Goal: Task Accomplishment & Management: Manage account settings

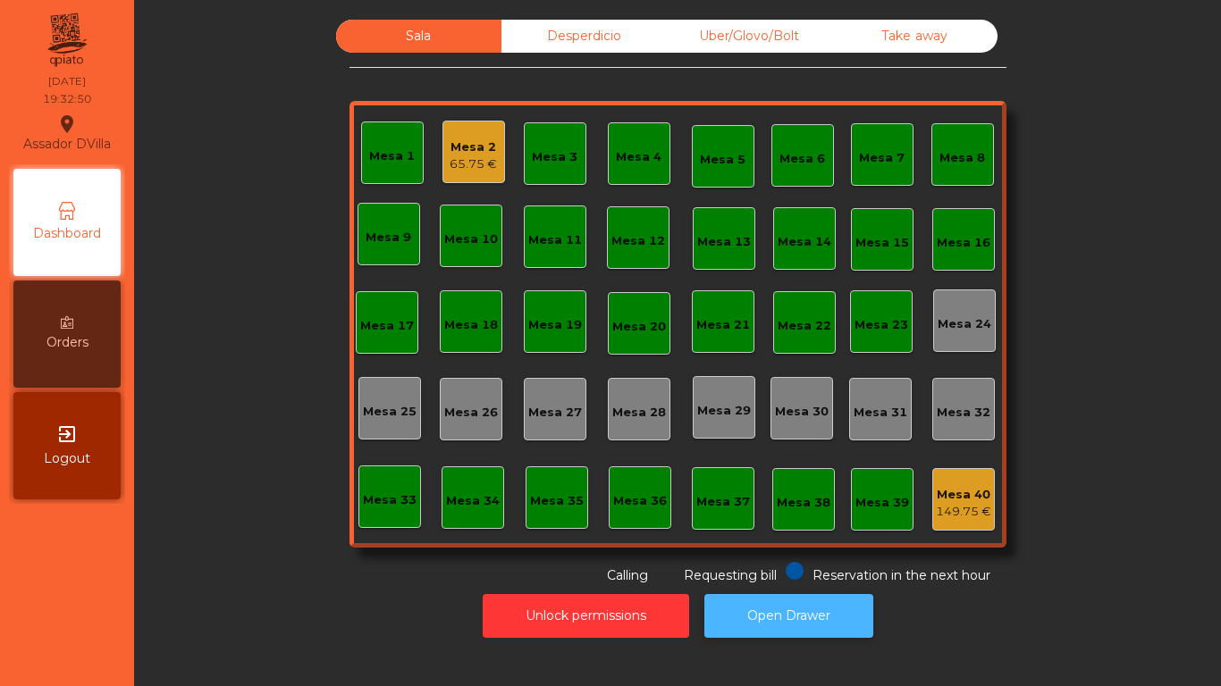
click at [729, 599] on button "Open Drawer" at bounding box center [788, 616] width 169 height 44
click at [442, 130] on div "Mesa 2 65.75 €" at bounding box center [473, 152] width 63 height 63
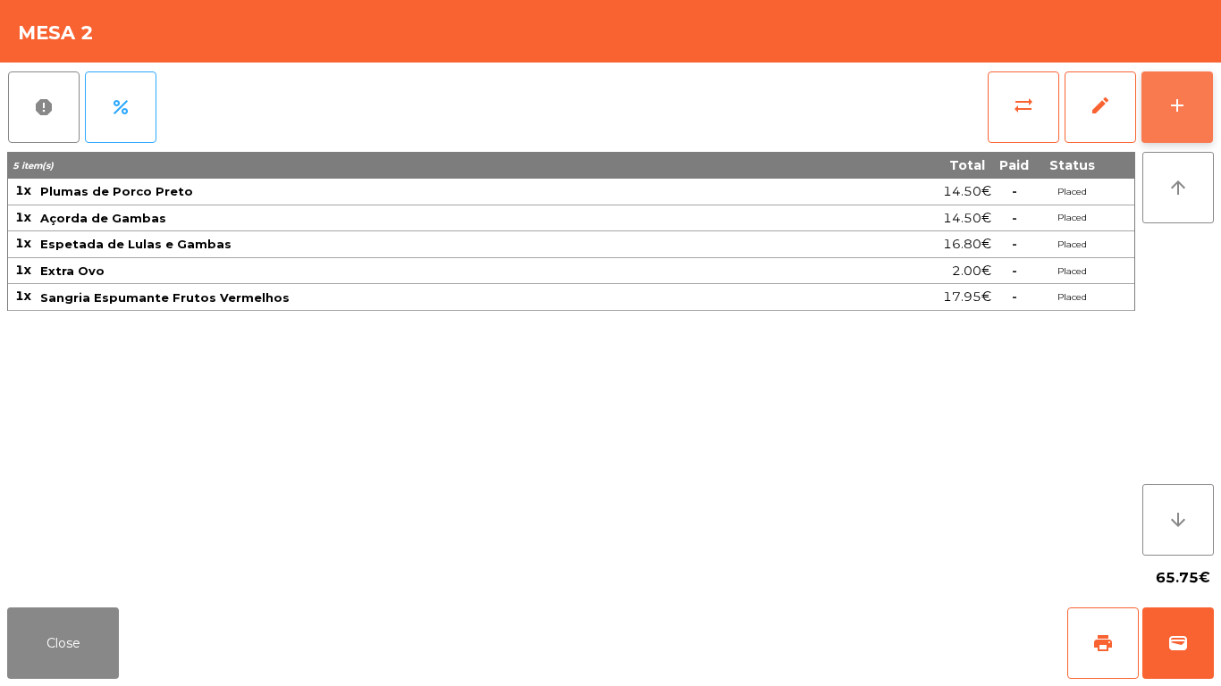
click at [1206, 84] on button "add" at bounding box center [1176, 106] width 71 height 71
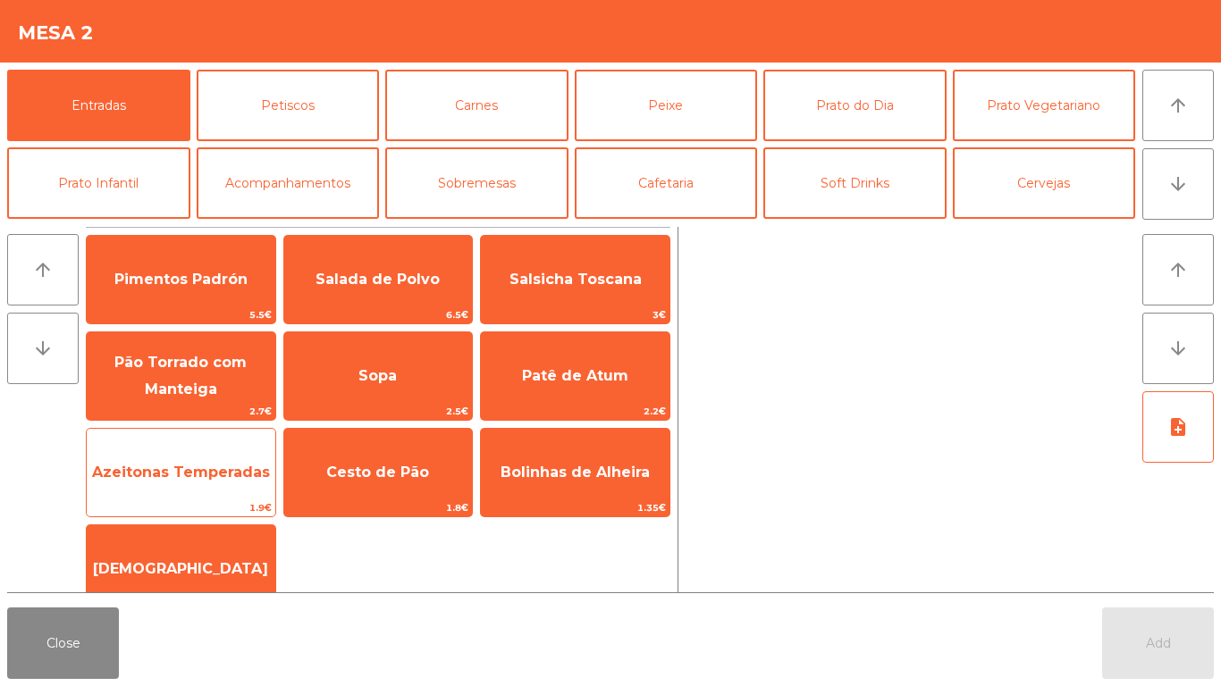
click at [198, 475] on span "Azeitonas Temperadas" at bounding box center [181, 472] width 178 height 17
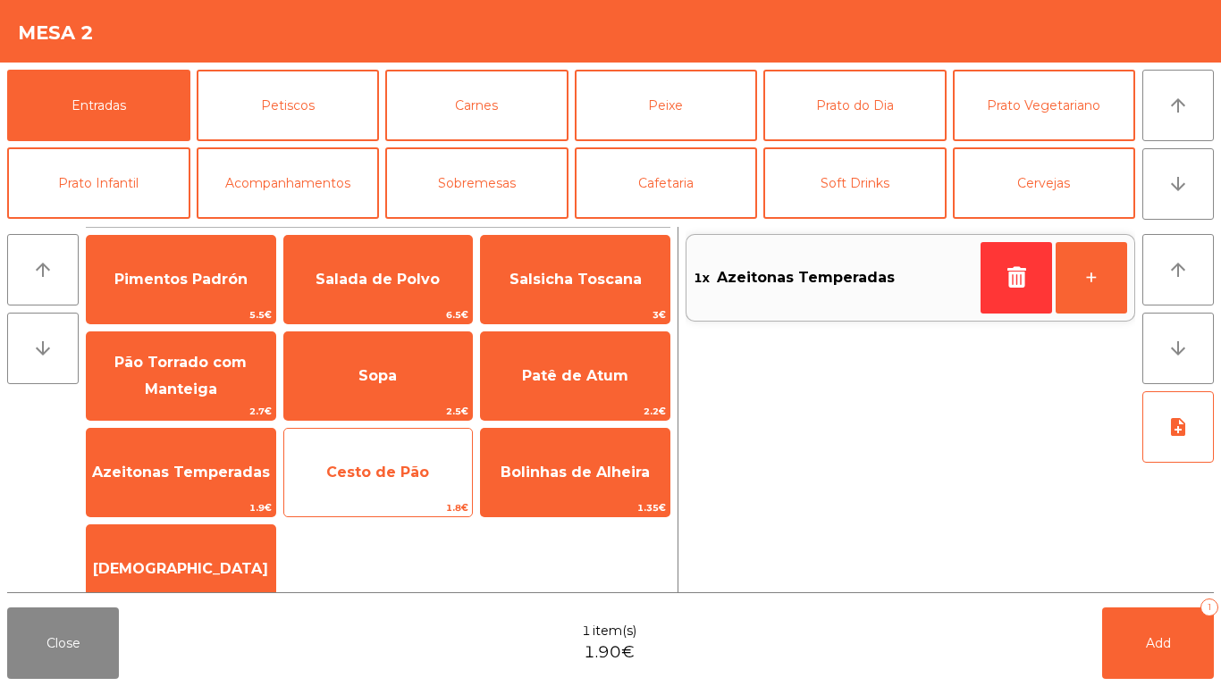
click at [382, 475] on span "Cesto de Pão" at bounding box center [377, 472] width 103 height 17
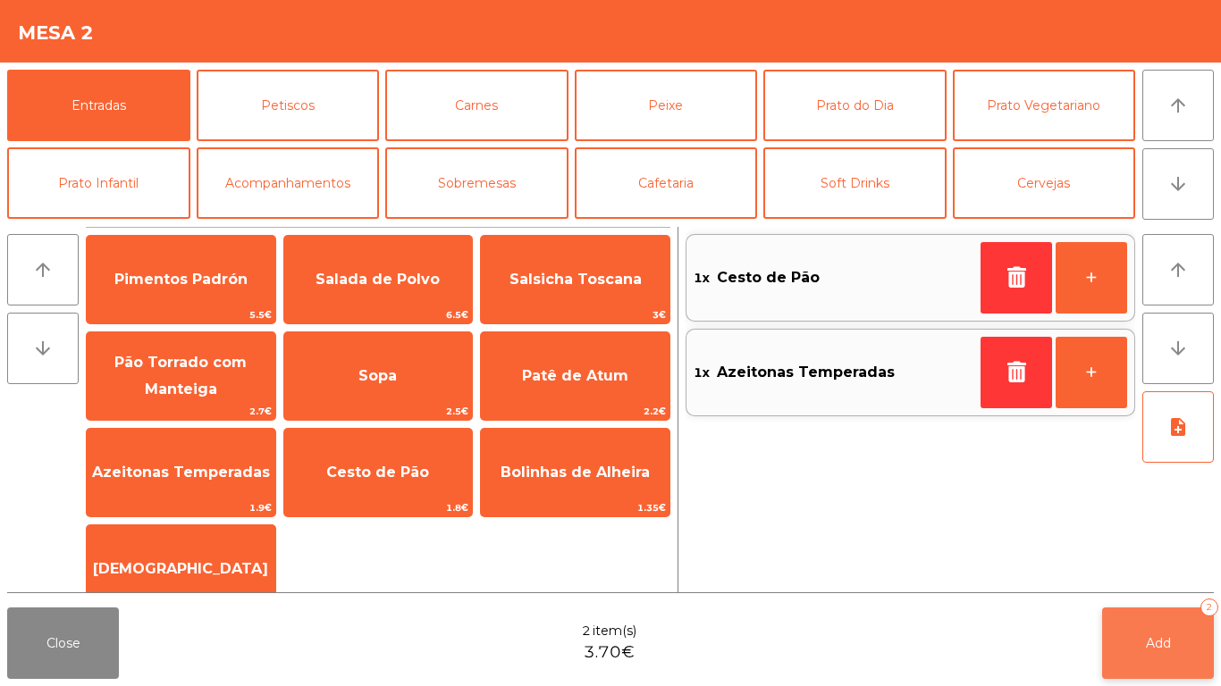
click at [1129, 637] on button "Add 2" at bounding box center [1158, 643] width 112 height 71
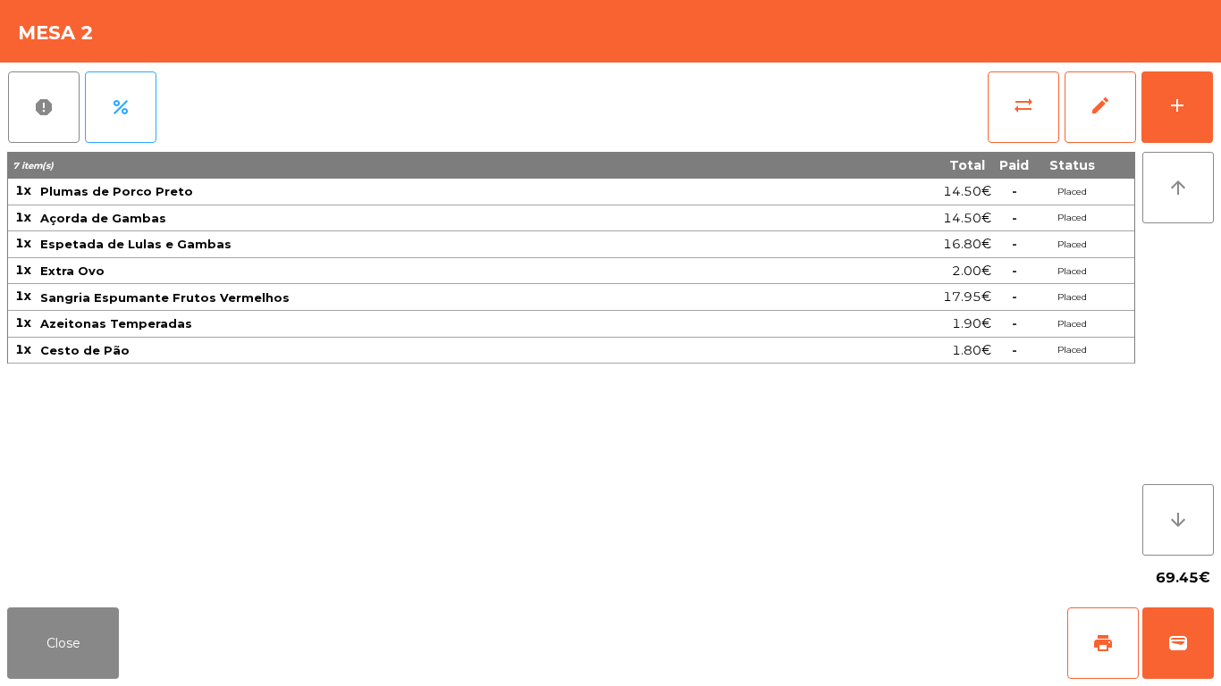
click at [739, 585] on div "69.45€" at bounding box center [610, 578] width 1206 height 45
drag, startPoint x: 81, startPoint y: 573, endPoint x: 76, endPoint y: 599, distance: 26.5
click at [77, 588] on div "69.45€" at bounding box center [610, 578] width 1206 height 45
click at [76, 615] on button "Close" at bounding box center [63, 643] width 112 height 71
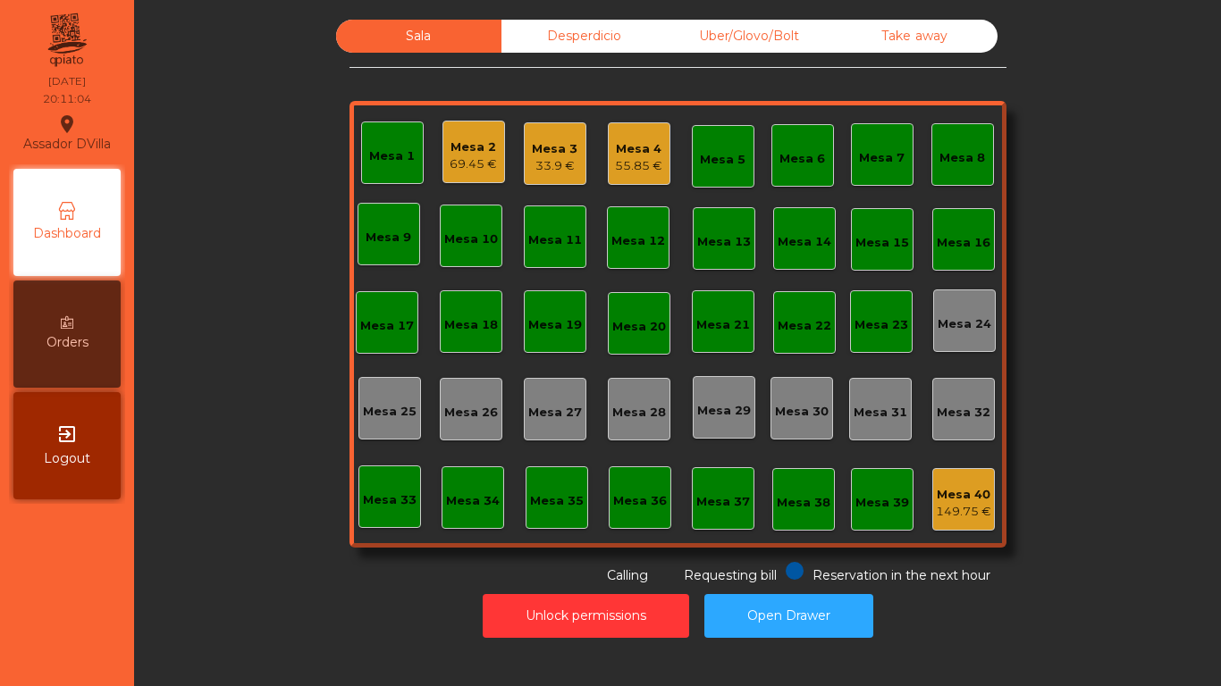
click at [548, 167] on div "33.9 €" at bounding box center [555, 166] width 46 height 18
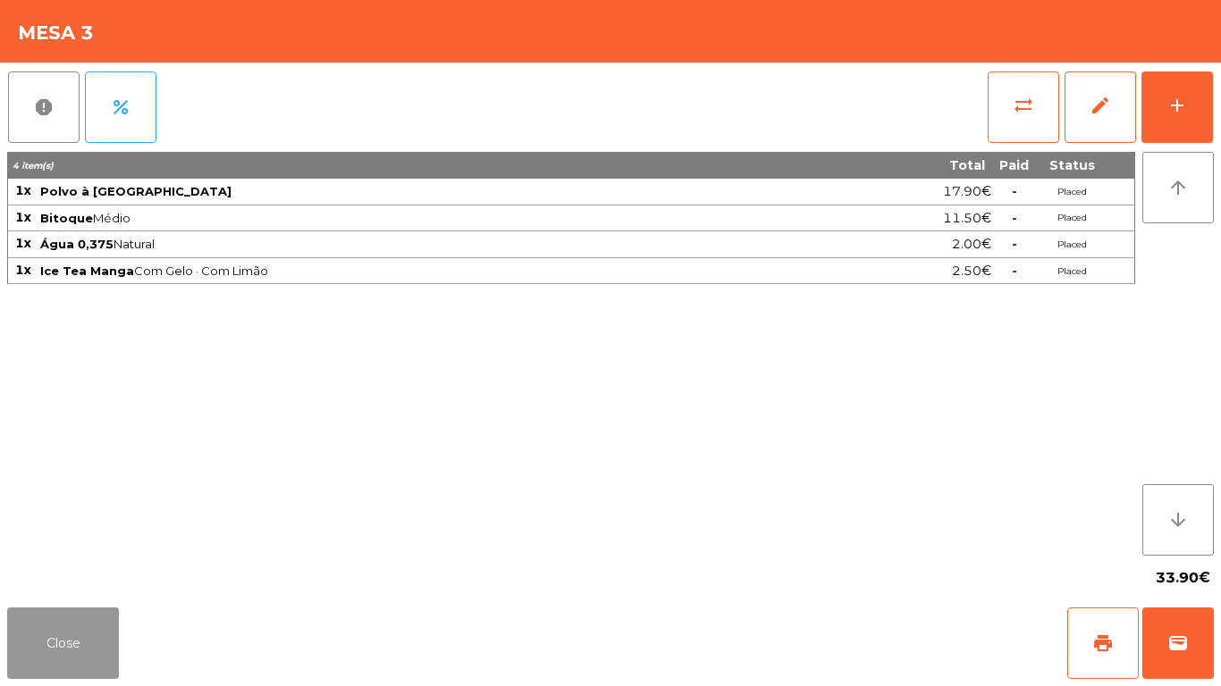
drag, startPoint x: 87, startPoint y: 655, endPoint x: 435, endPoint y: 319, distance: 484.1
click at [91, 655] on button "Close" at bounding box center [63, 643] width 112 height 71
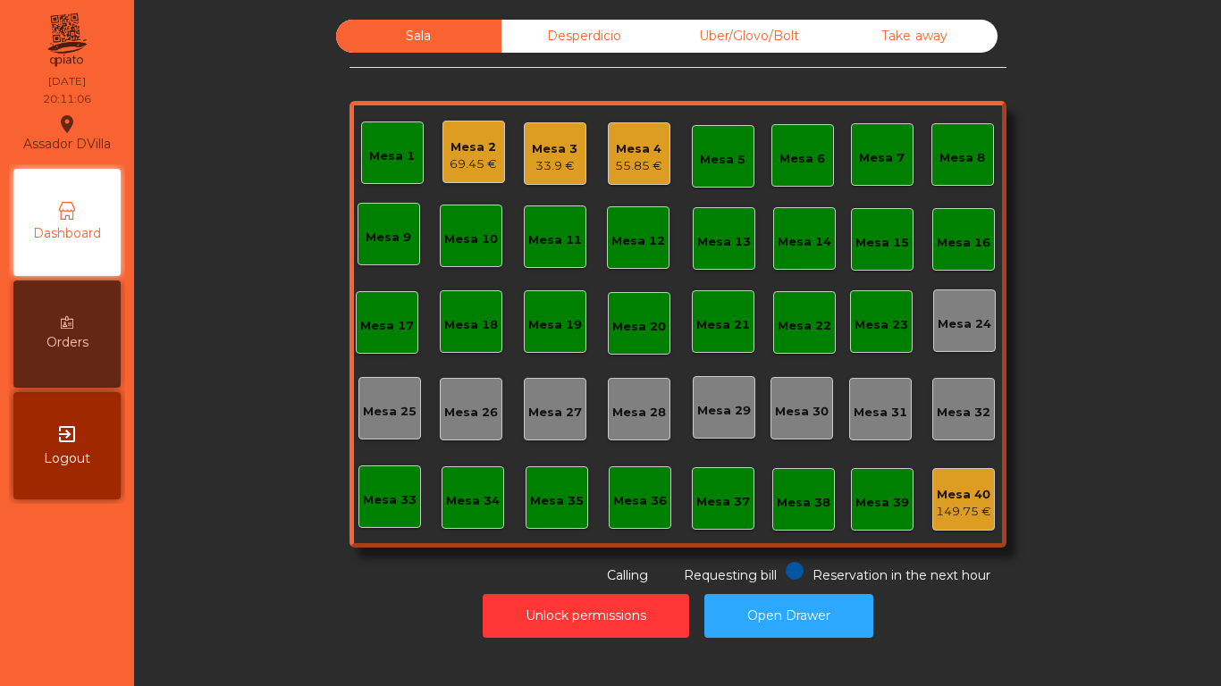
click at [681, 176] on div "Mesa 1 Mesa 2 69.45 € Mesa 3 33.9 € Mesa 4 55.85 € Mesa 5 Mesa 6 Mesa 7 Mesa 8 …" at bounding box center [677, 324] width 657 height 447
click at [646, 162] on div "55.85 €" at bounding box center [638, 166] width 47 height 18
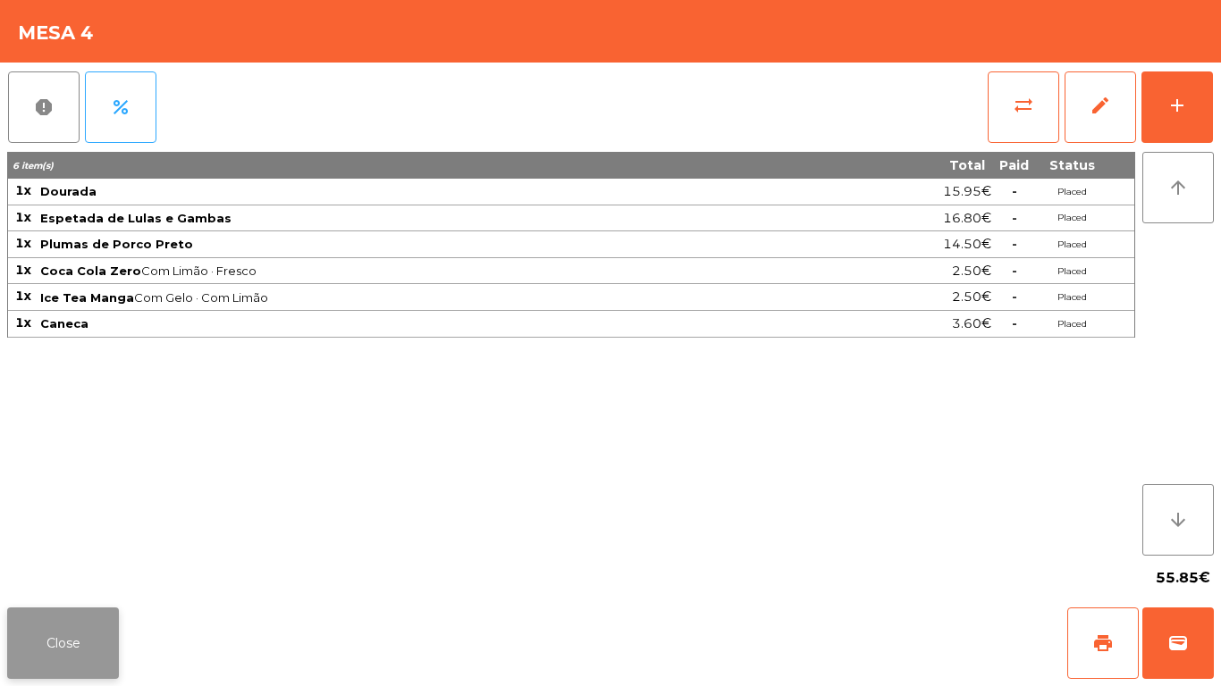
click at [63, 677] on button "Close" at bounding box center [63, 643] width 112 height 71
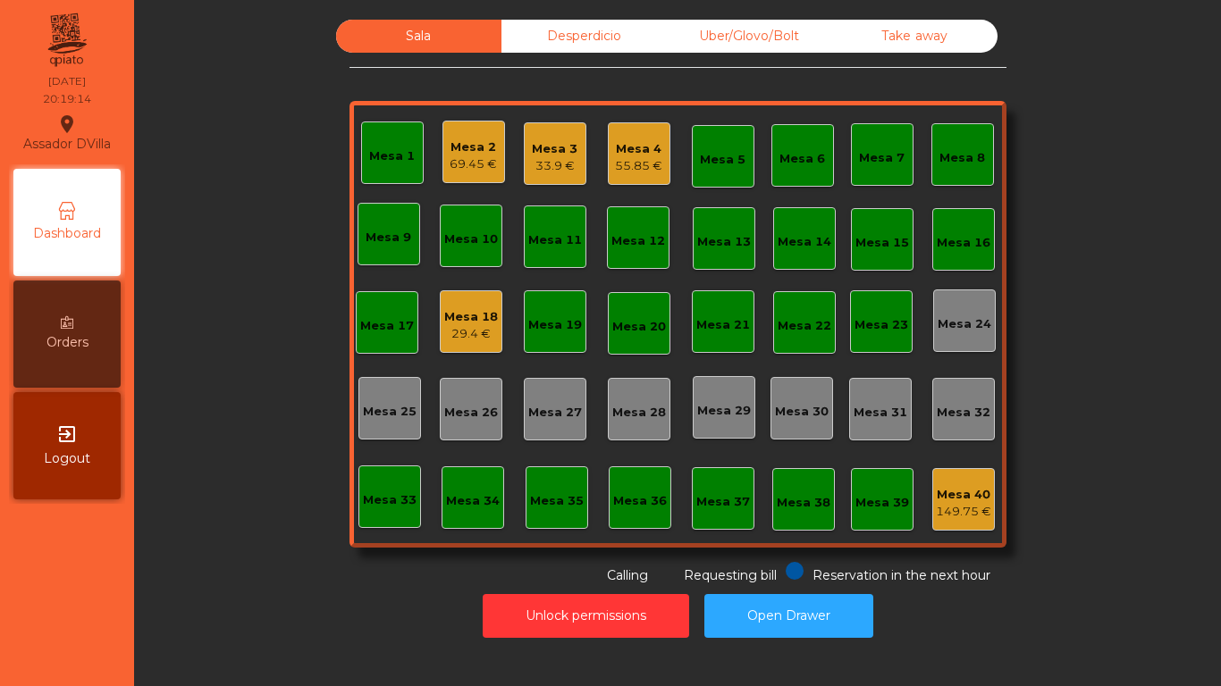
click at [469, 165] on div "69.45 €" at bounding box center [472, 164] width 47 height 18
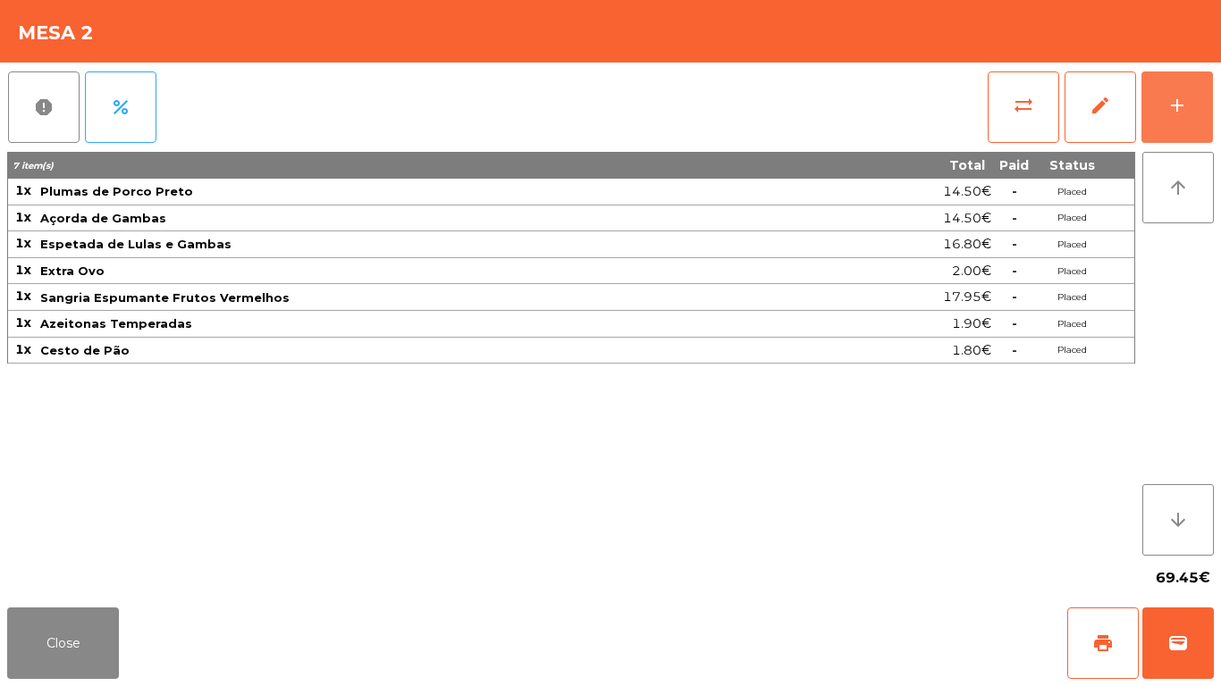
drag, startPoint x: 1196, startPoint y: 83, endPoint x: 899, endPoint y: 116, distance: 298.5
click at [1196, 84] on button "add" at bounding box center [1176, 106] width 71 height 71
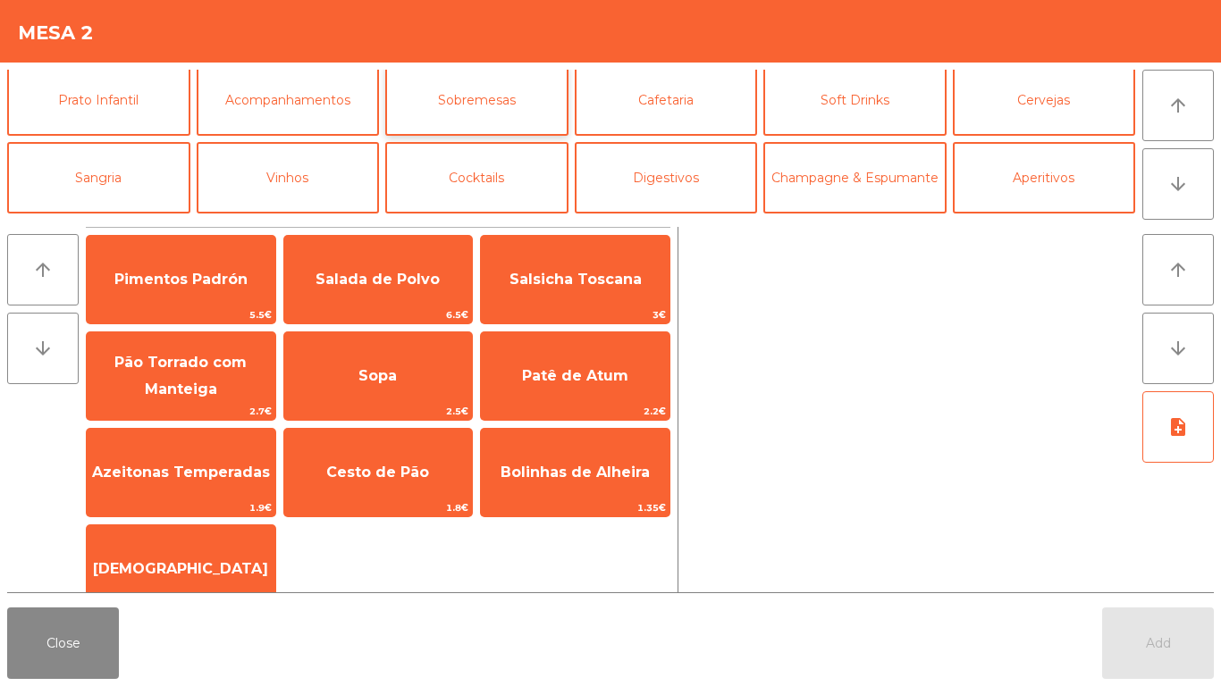
scroll to position [155, 0]
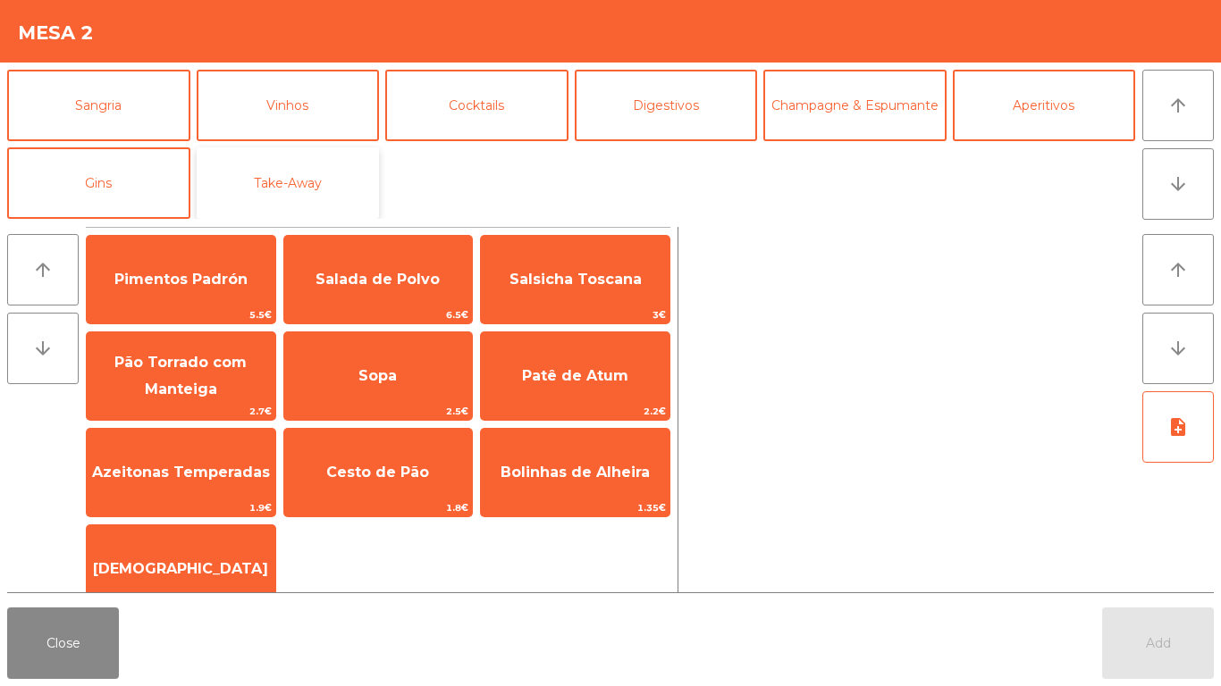
click at [321, 175] on button "Take-Away" at bounding box center [288, 182] width 183 height 71
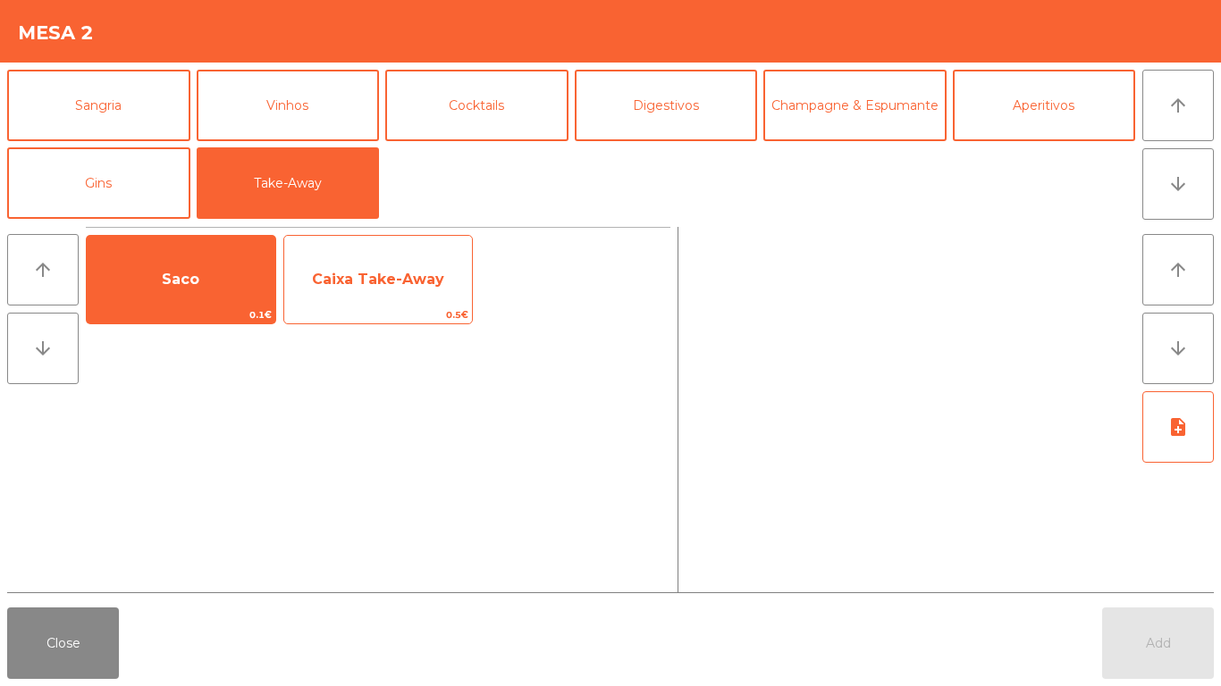
click at [317, 253] on div "Caixa Take-Away 0.5€" at bounding box center [378, 279] width 190 height 89
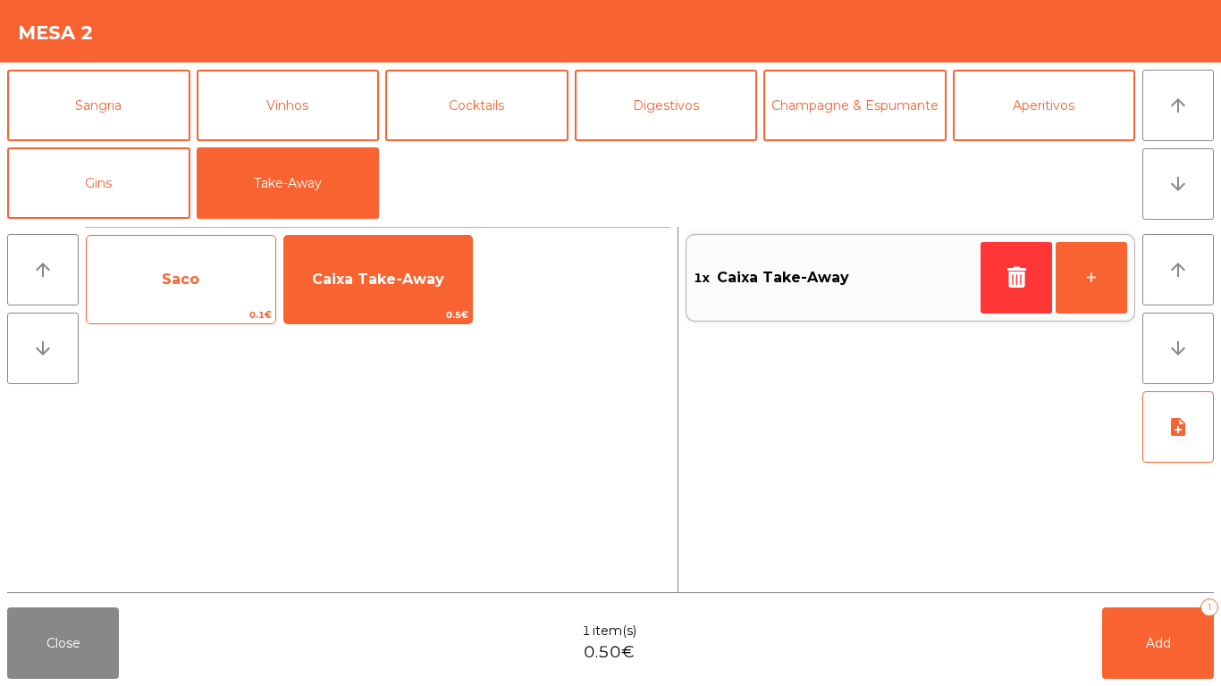
click at [194, 289] on span "Saco" at bounding box center [181, 280] width 189 height 48
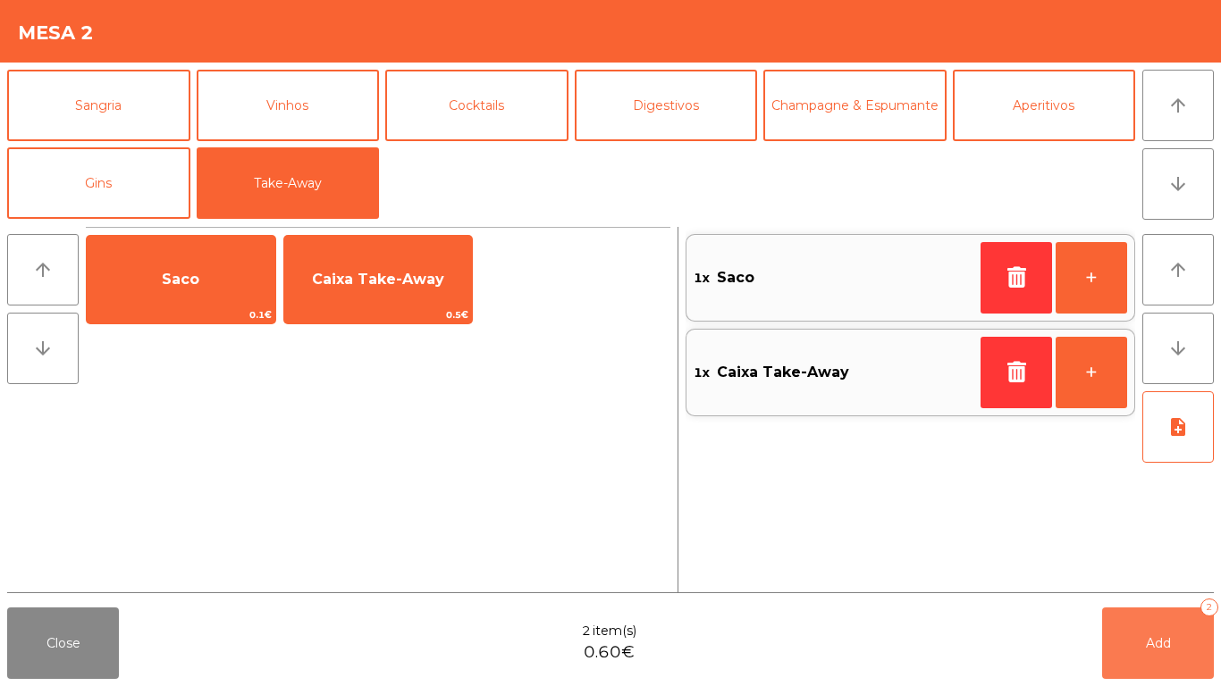
drag, startPoint x: 1156, startPoint y: 659, endPoint x: 1092, endPoint y: 634, distance: 69.0
click at [1154, 656] on button "Add 2" at bounding box center [1158, 643] width 112 height 71
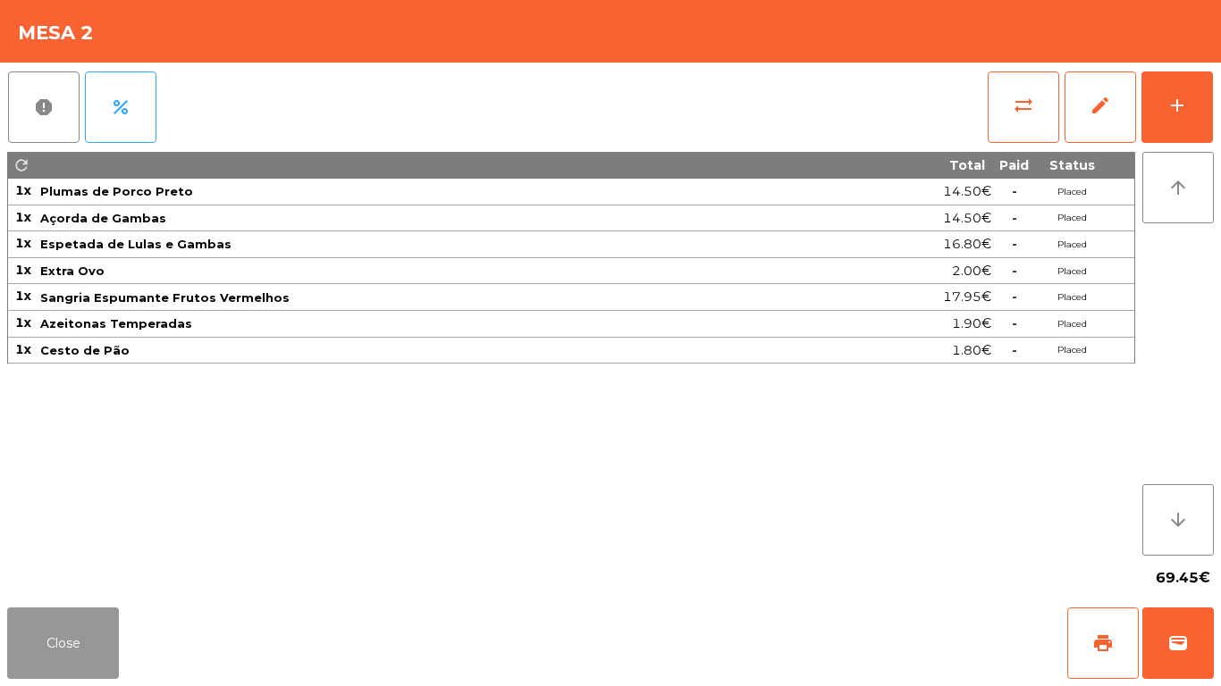
click at [51, 640] on button "Close" at bounding box center [63, 643] width 112 height 71
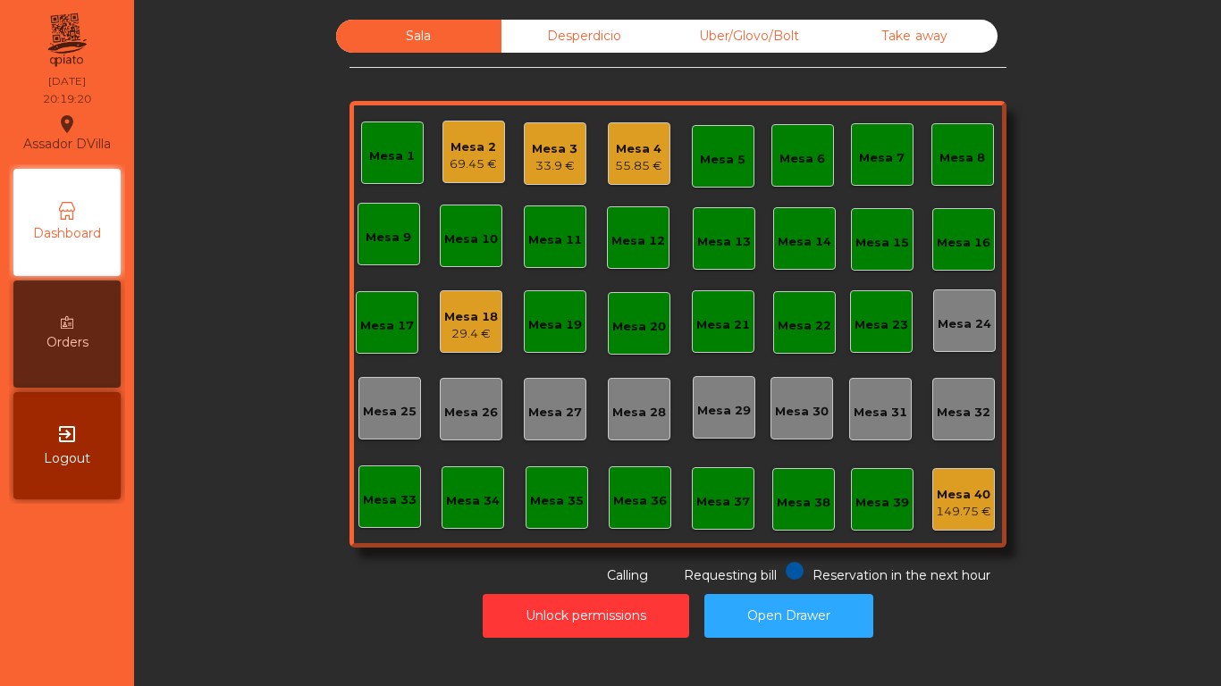
click at [501, 20] on div "Desperdicio" at bounding box center [583, 36] width 165 height 33
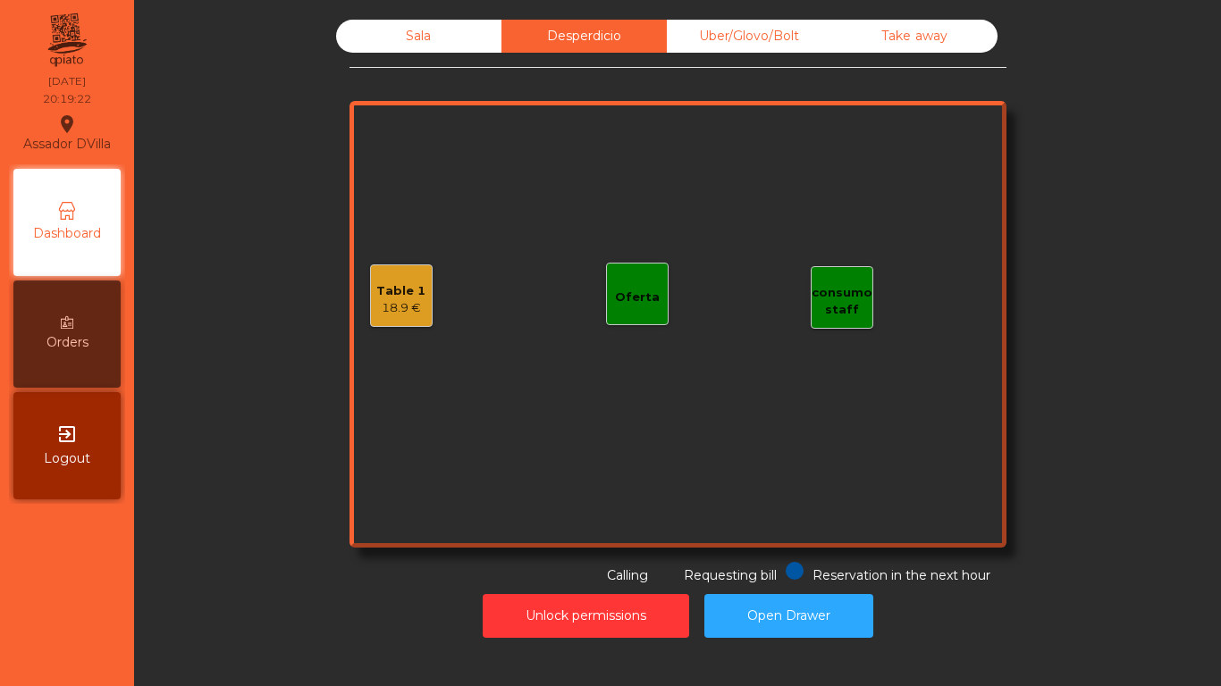
click at [392, 294] on div "Table 1" at bounding box center [400, 291] width 49 height 18
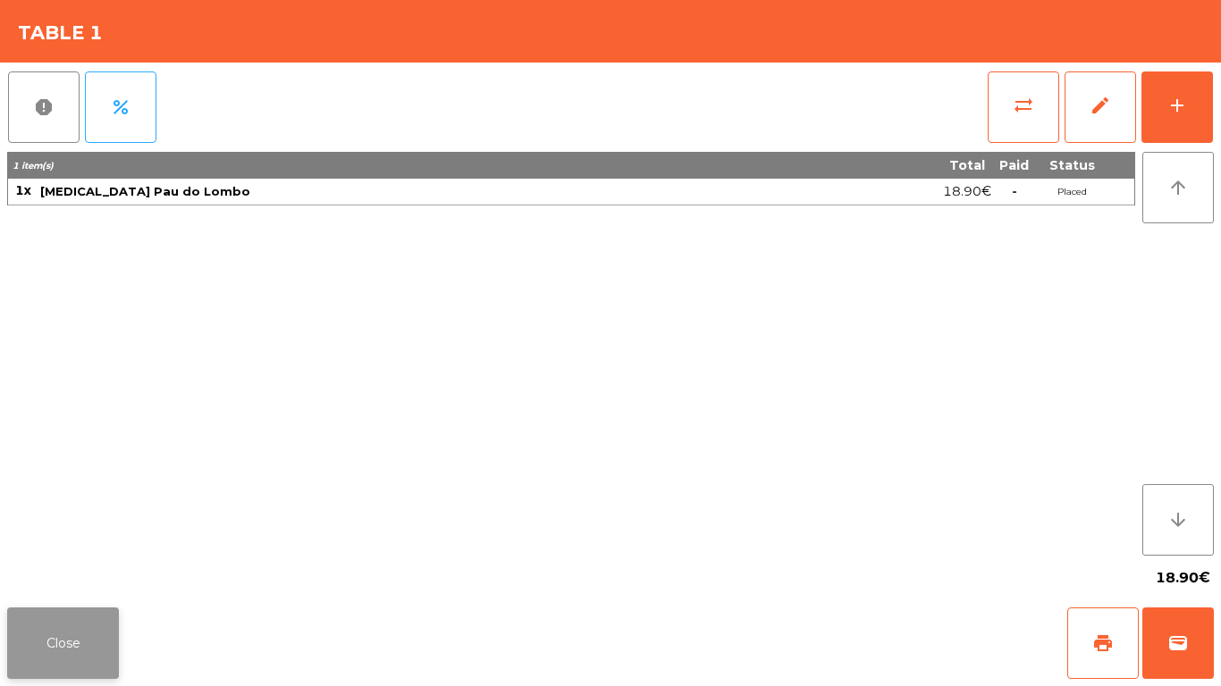
drag, startPoint x: 72, startPoint y: 643, endPoint x: 578, endPoint y: 88, distance: 750.8
click at [73, 642] on button "Close" at bounding box center [63, 643] width 112 height 71
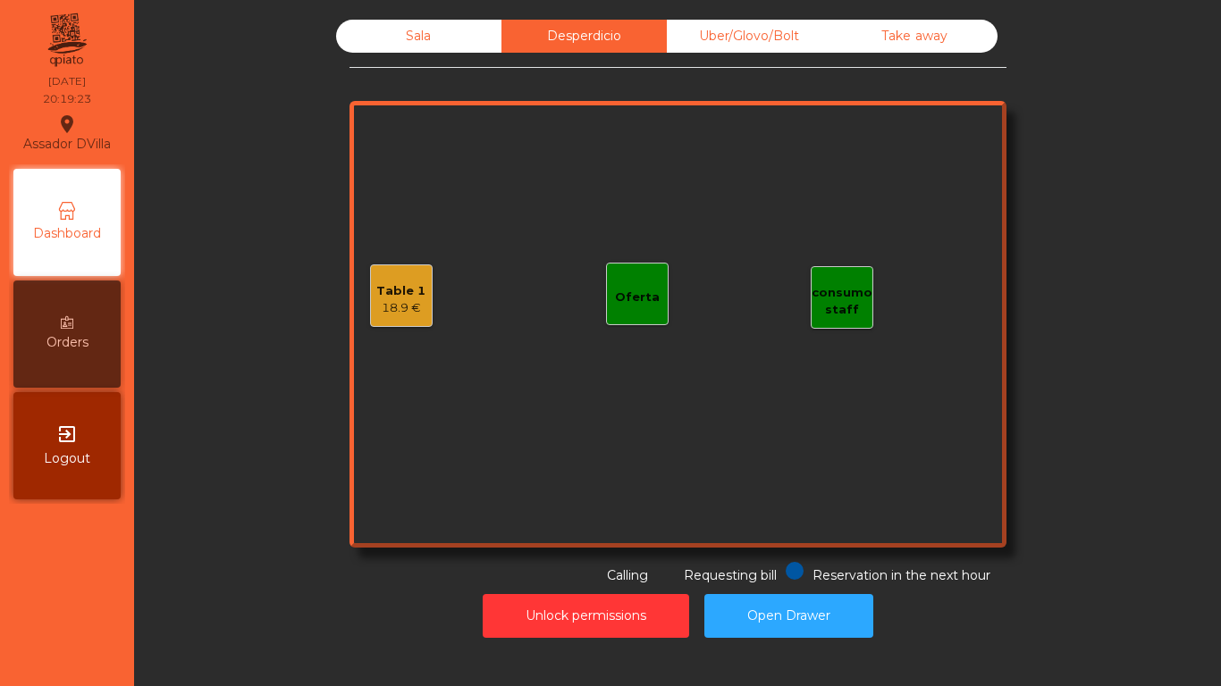
click at [735, 30] on div "Uber/Glovo/Bolt" at bounding box center [749, 36] width 165 height 33
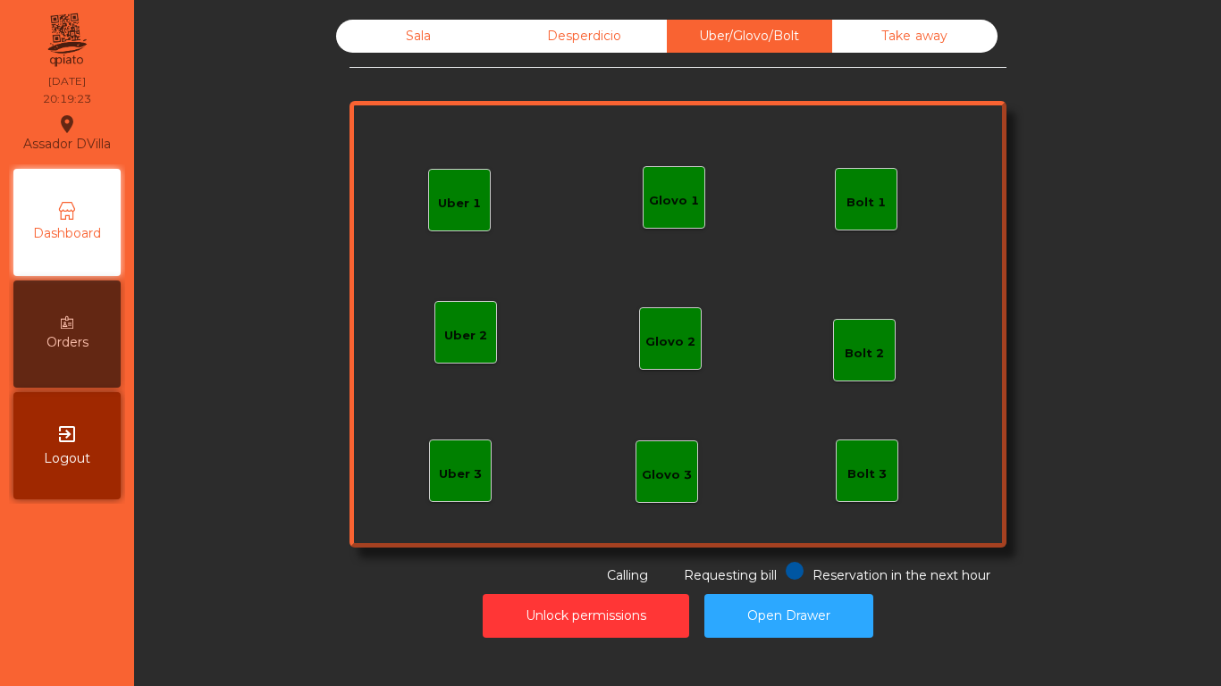
click at [922, 22] on div "Take away" at bounding box center [914, 36] width 165 height 33
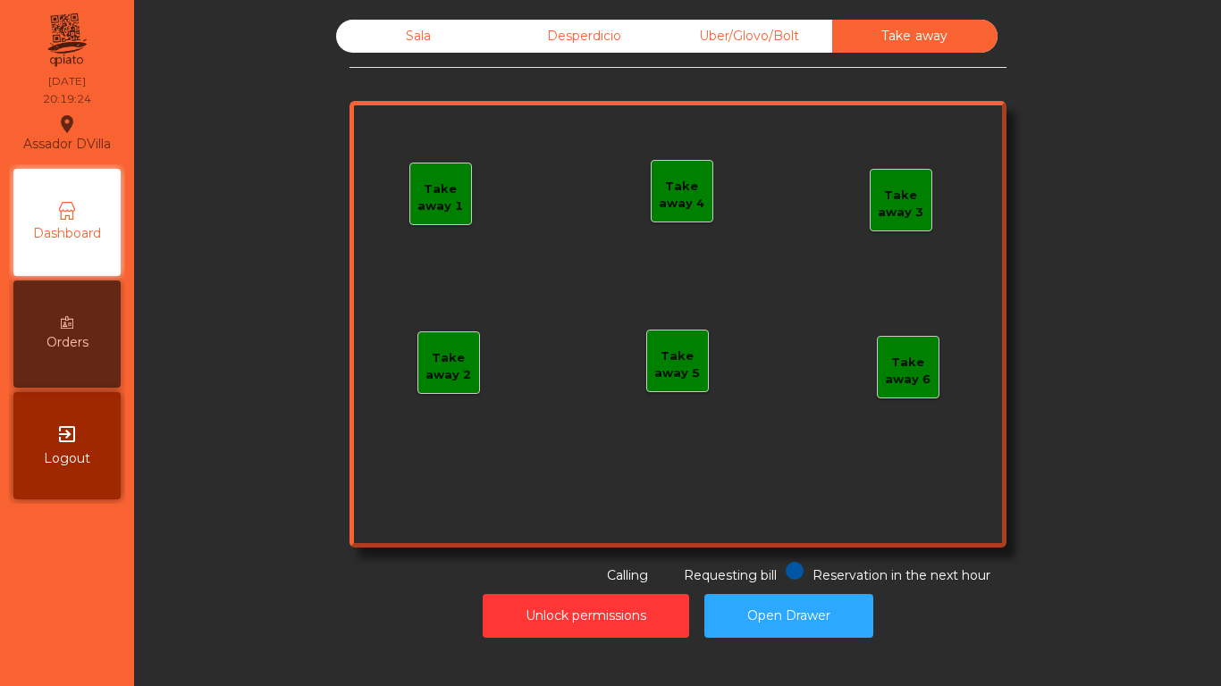
drag, startPoint x: 313, startPoint y: 29, endPoint x: 403, endPoint y: 29, distance: 90.3
click at [325, 29] on div "Sala Desperdicio Uber/Glovo/Bolt Take away Take away 1 Take away 2 Take away 3 …" at bounding box center [677, 303] width 1038 height 566
click at [403, 29] on div "Sala" at bounding box center [418, 36] width 165 height 33
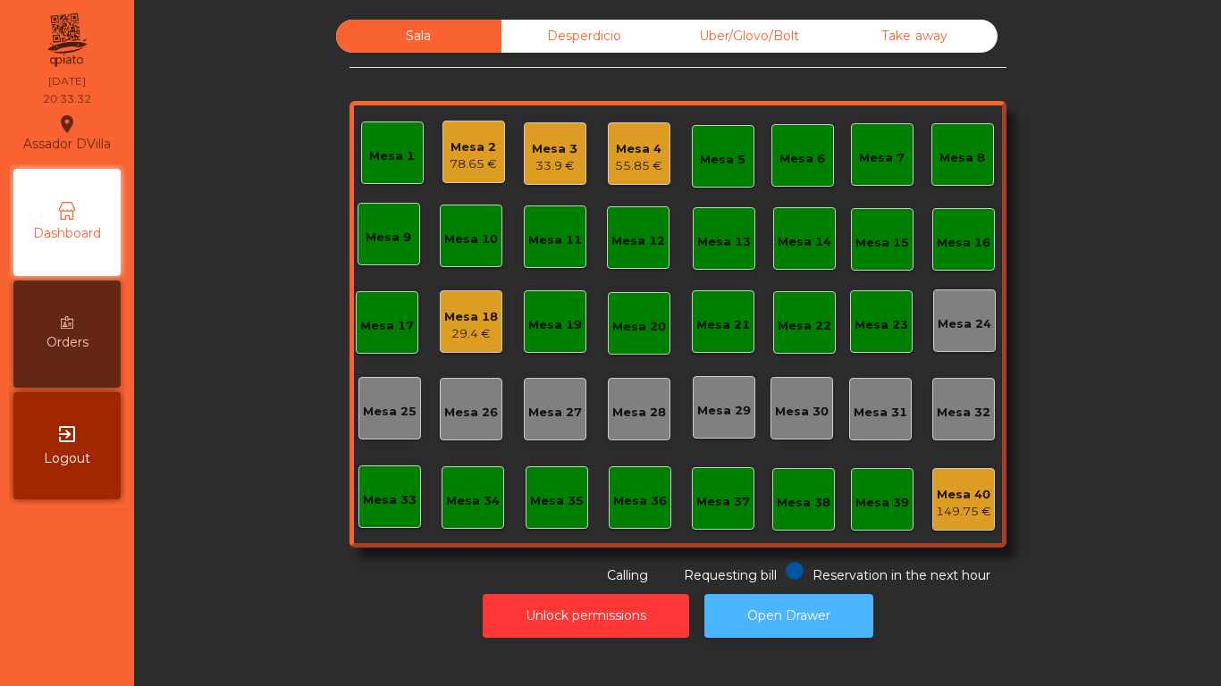
click at [766, 614] on button "Open Drawer" at bounding box center [788, 616] width 169 height 44
click at [449, 154] on div "Mesa 2" at bounding box center [472, 148] width 47 height 18
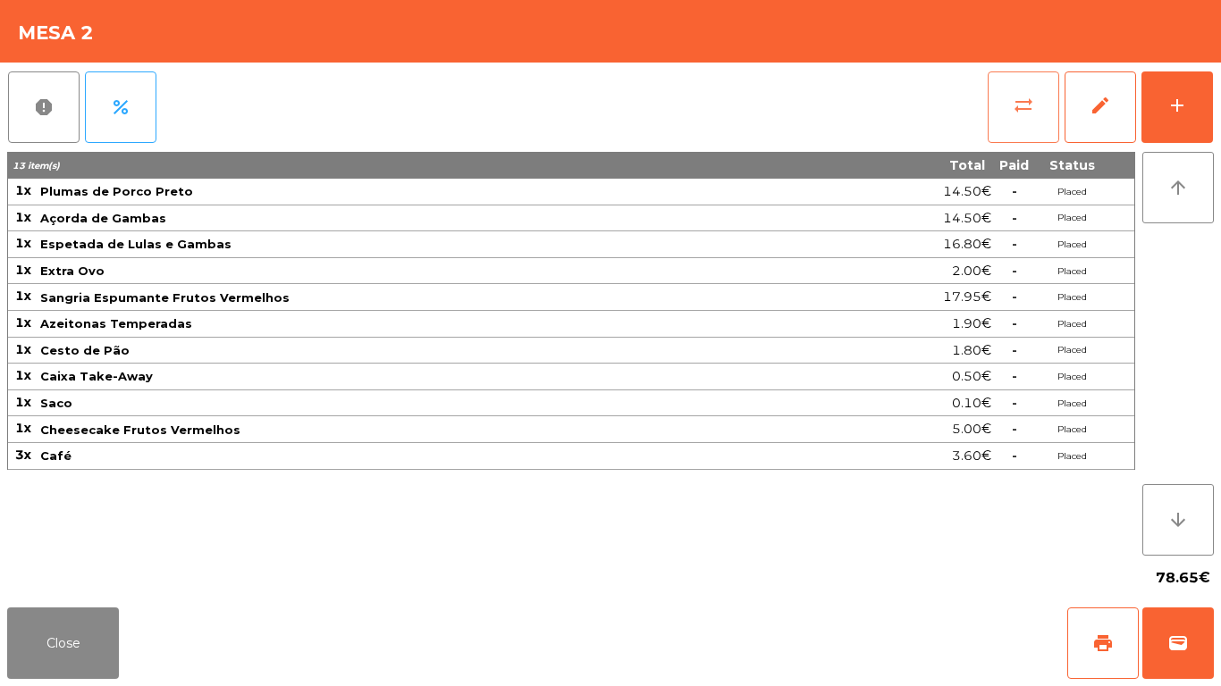
click at [1002, 111] on button "sync_alt" at bounding box center [1022, 106] width 71 height 71
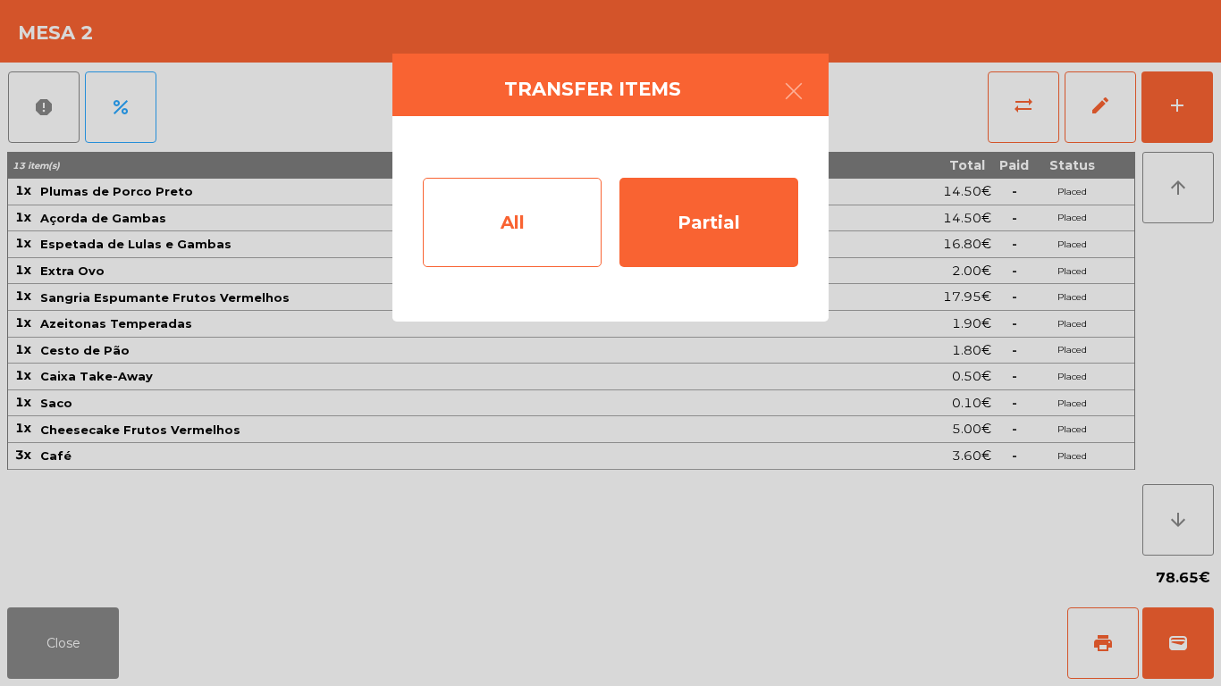
click at [488, 238] on div "All" at bounding box center [512, 222] width 179 height 89
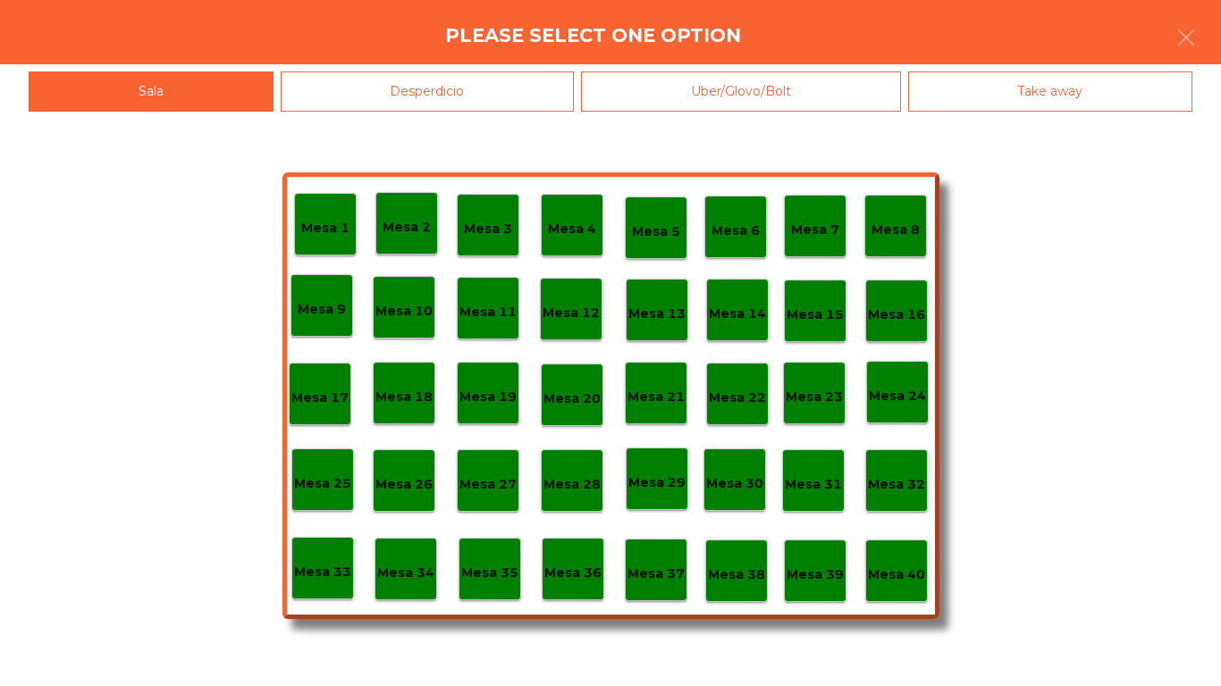
click at [894, 575] on p "Mesa 40" at bounding box center [896, 575] width 57 height 21
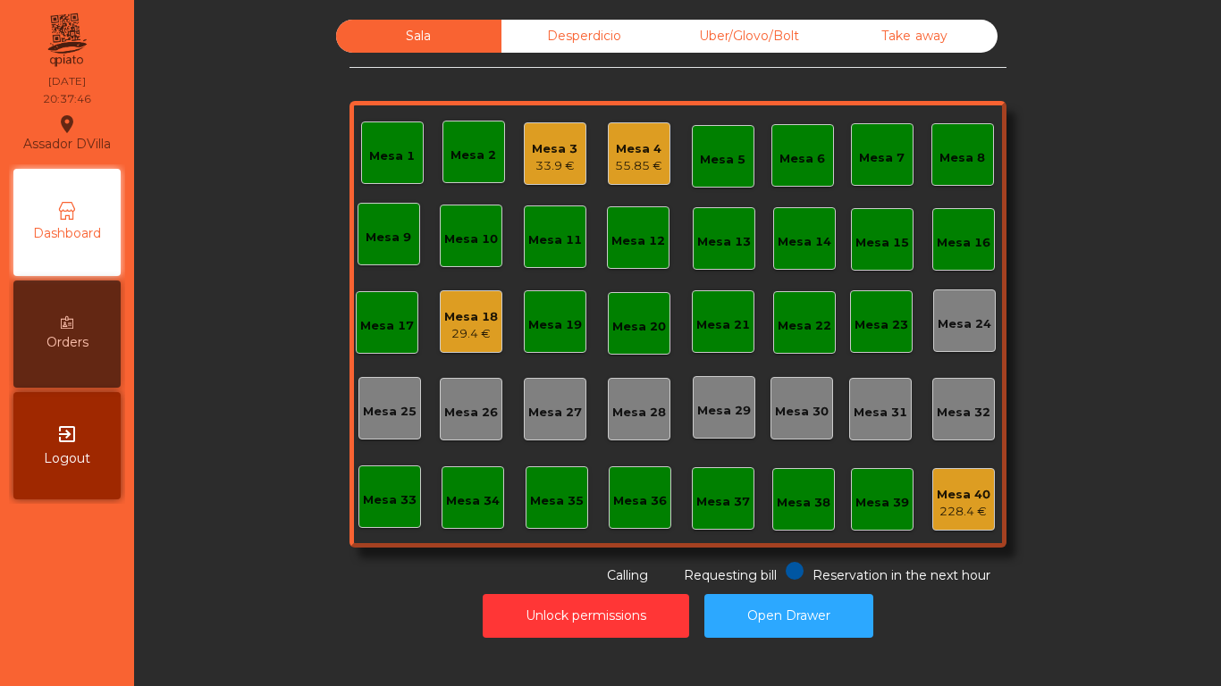
click at [702, 322] on div "Mesa 21" at bounding box center [723, 325] width 54 height 18
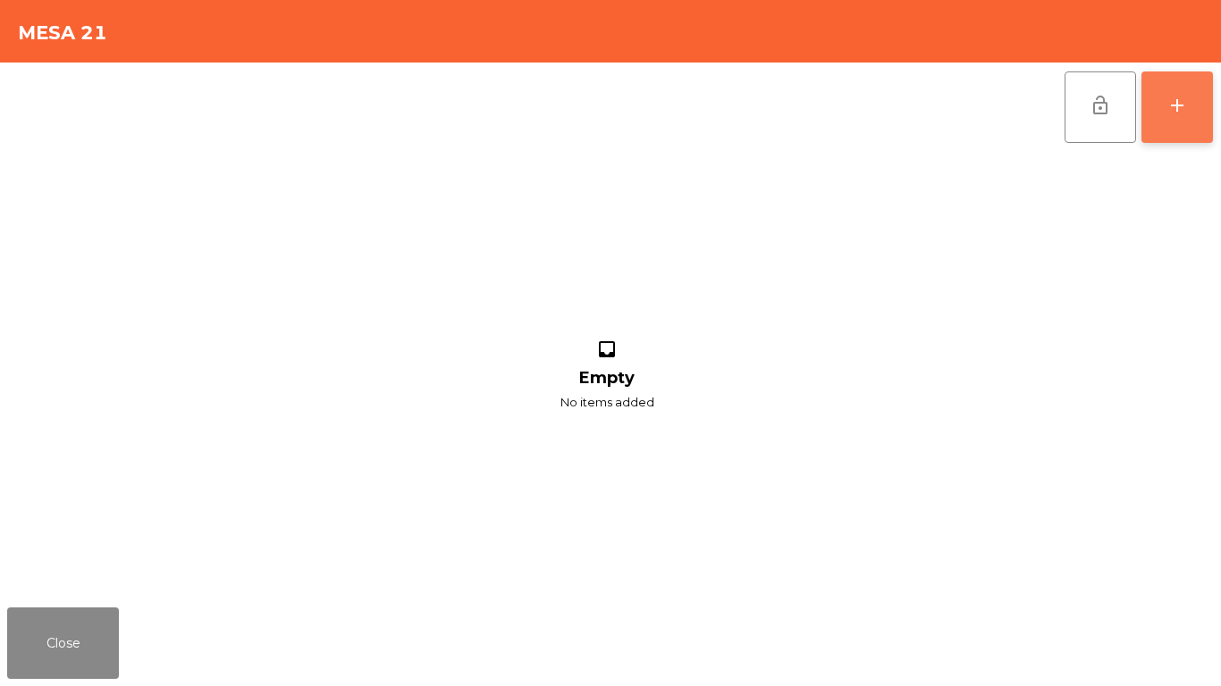
click at [1173, 88] on button "add" at bounding box center [1176, 106] width 71 height 71
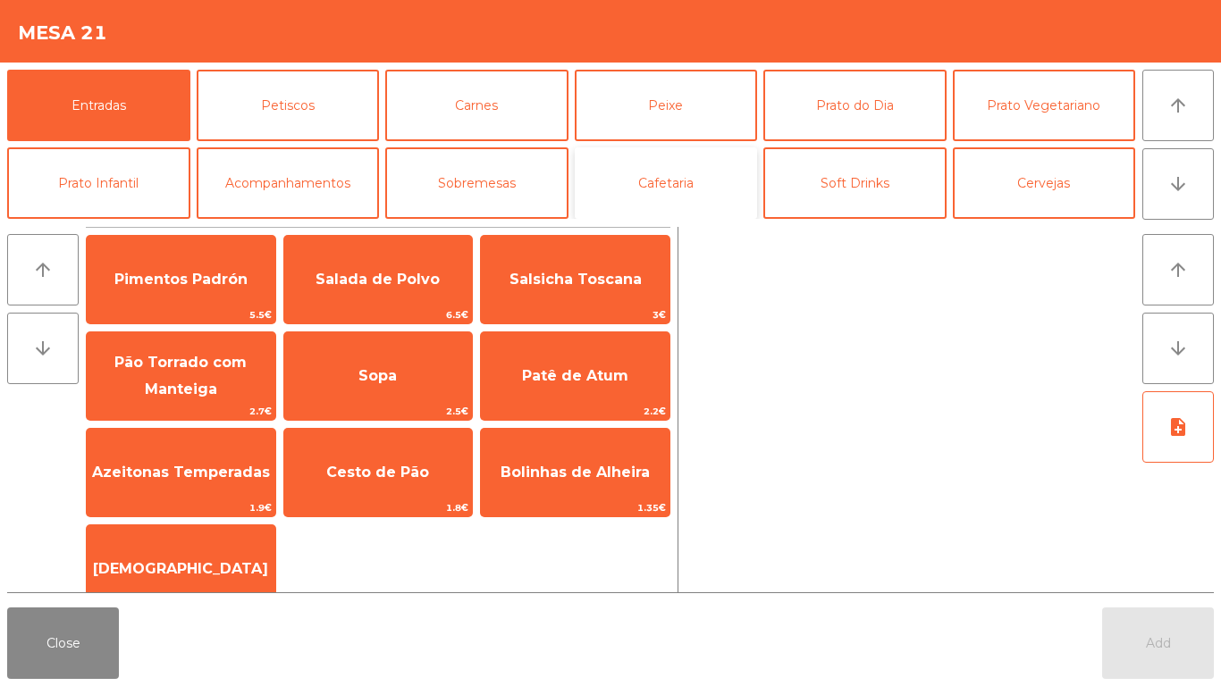
drag, startPoint x: 635, startPoint y: 197, endPoint x: 727, endPoint y: 197, distance: 92.0
click at [640, 197] on button "Cafetaria" at bounding box center [666, 182] width 183 height 71
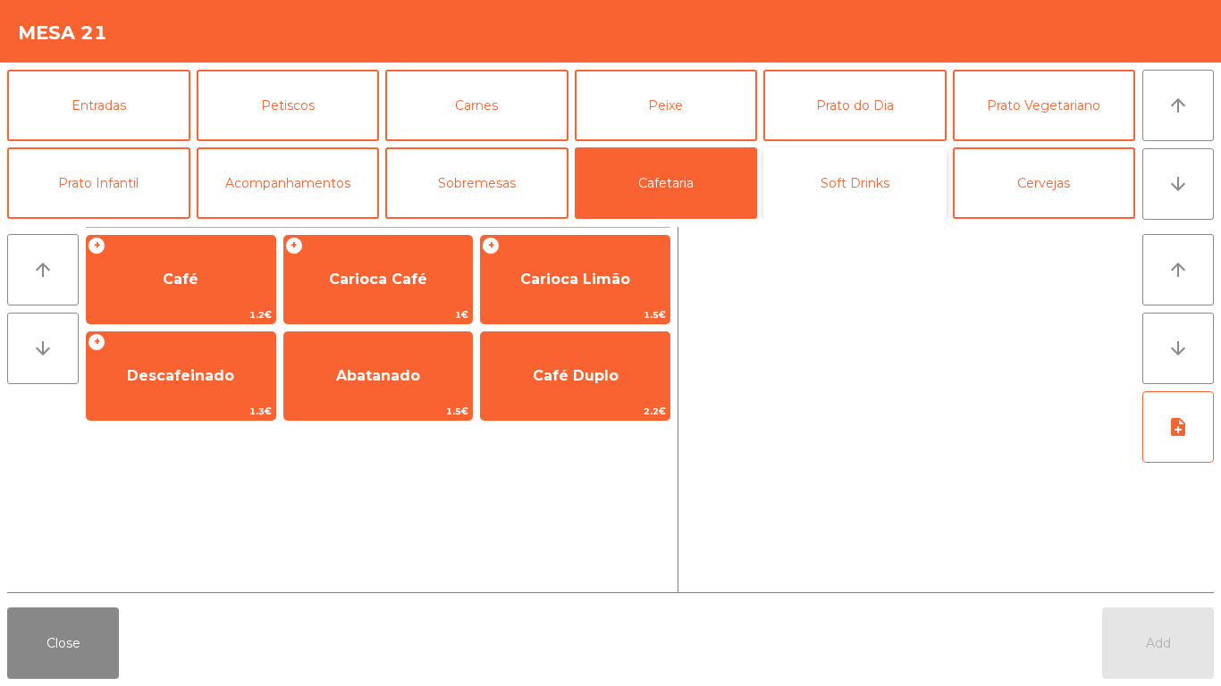
click at [936, 180] on button "Soft Drinks" at bounding box center [854, 182] width 183 height 71
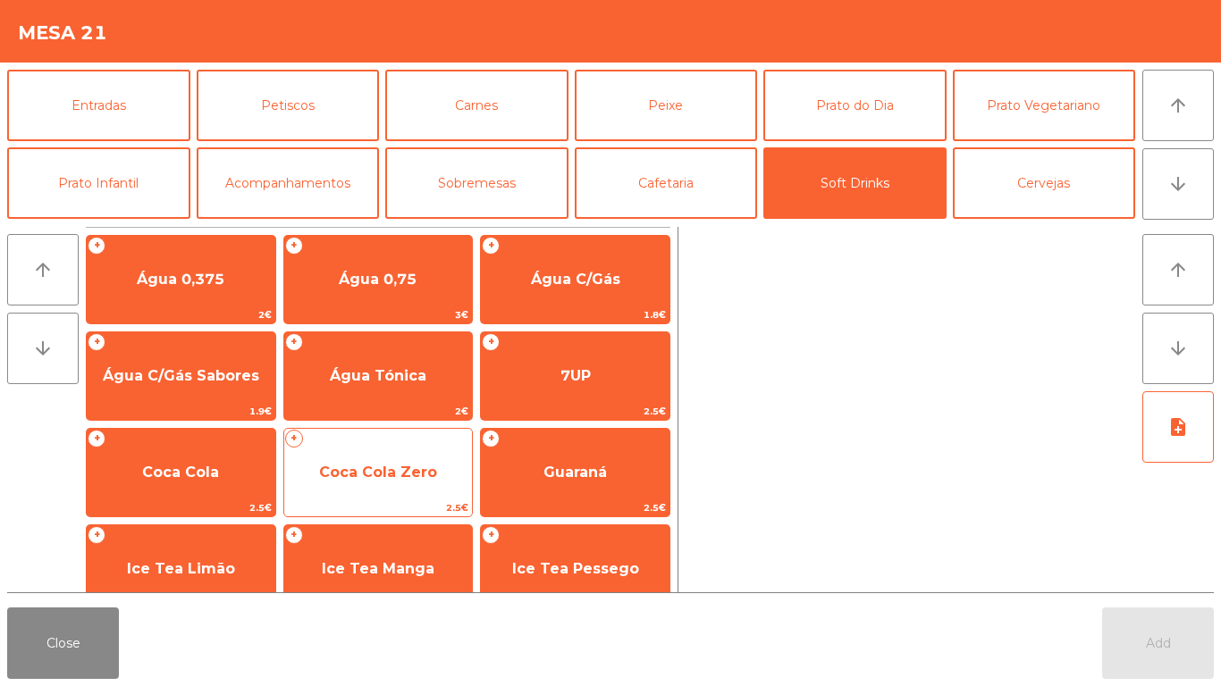
click at [411, 466] on span "Coca Cola Zero" at bounding box center [378, 472] width 118 height 17
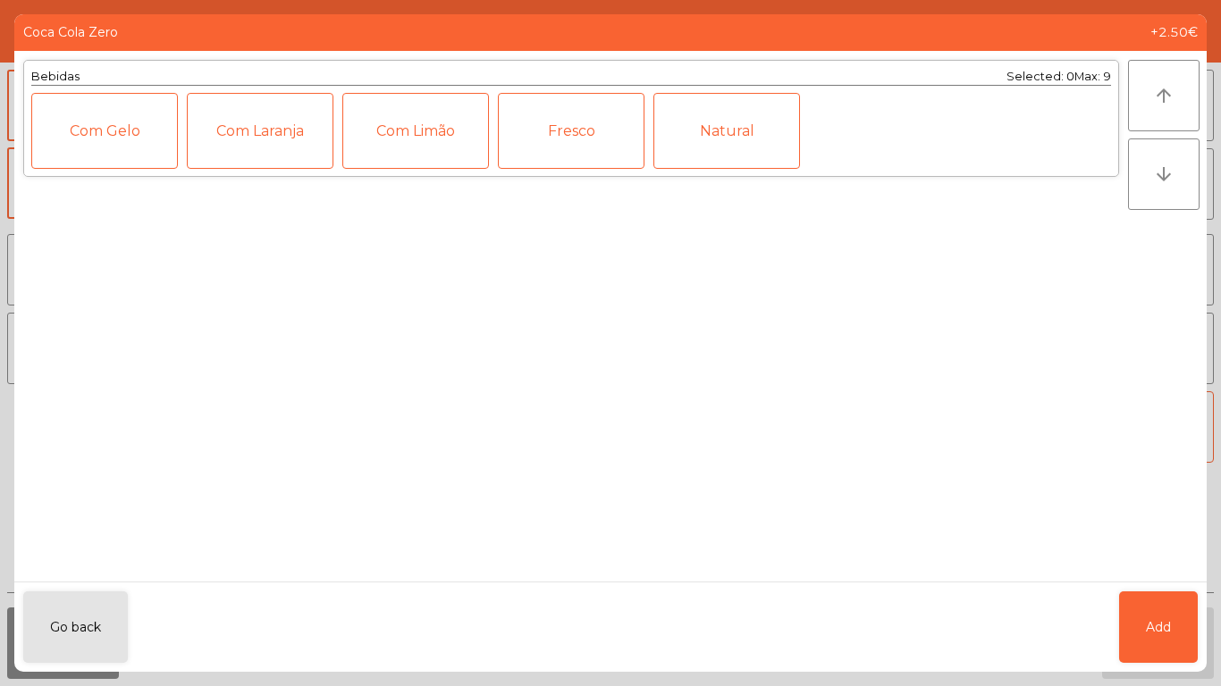
drag, startPoint x: 1155, startPoint y: 578, endPoint x: 1156, endPoint y: 609, distance: 31.3
click at [1155, 584] on form "Coca Cola Zero +2.50€ Bebidas Selected: 0 Max: 9 Com Gelo Com Laranja Com Limão…" at bounding box center [610, 343] width 1192 height 658
click at [1158, 613] on button "Add" at bounding box center [1158, 627] width 79 height 71
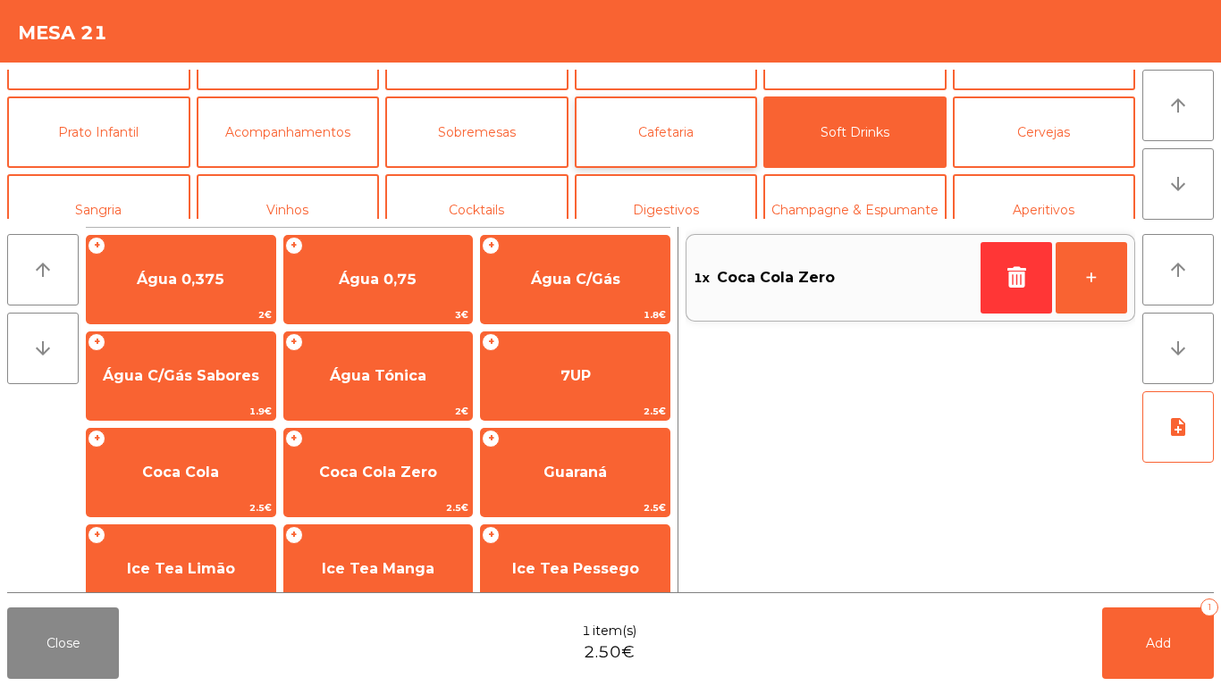
scroll to position [89, 0]
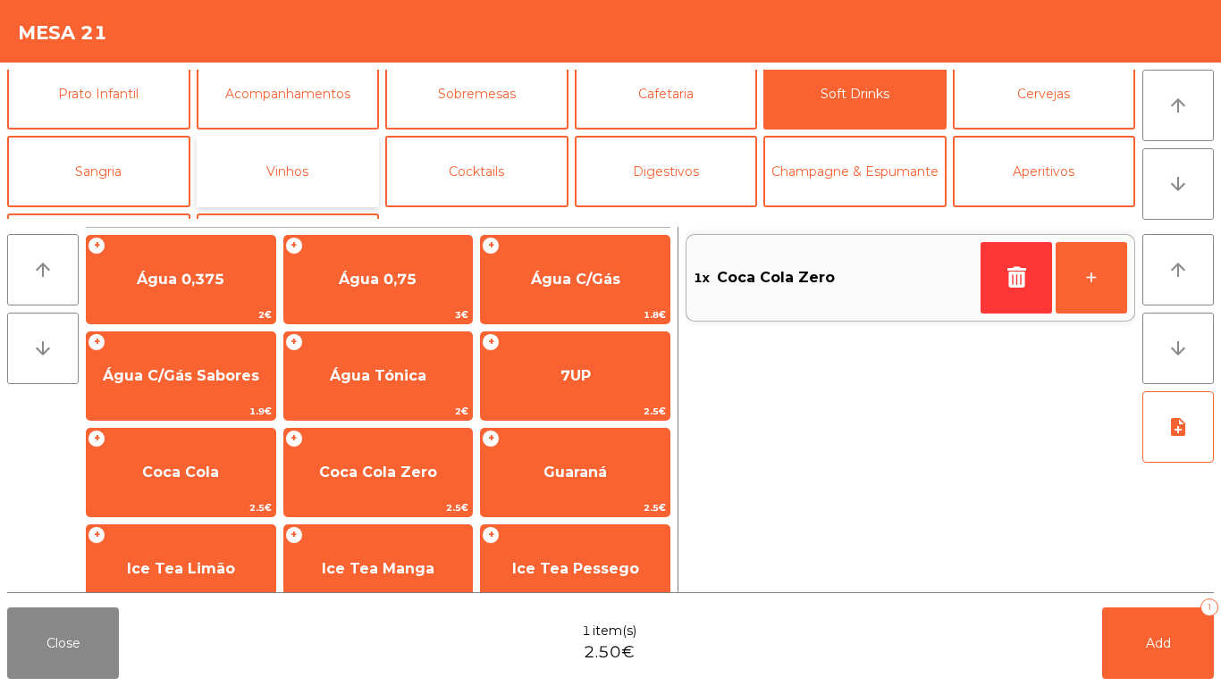
click at [346, 186] on button "Vinhos" at bounding box center [288, 171] width 183 height 71
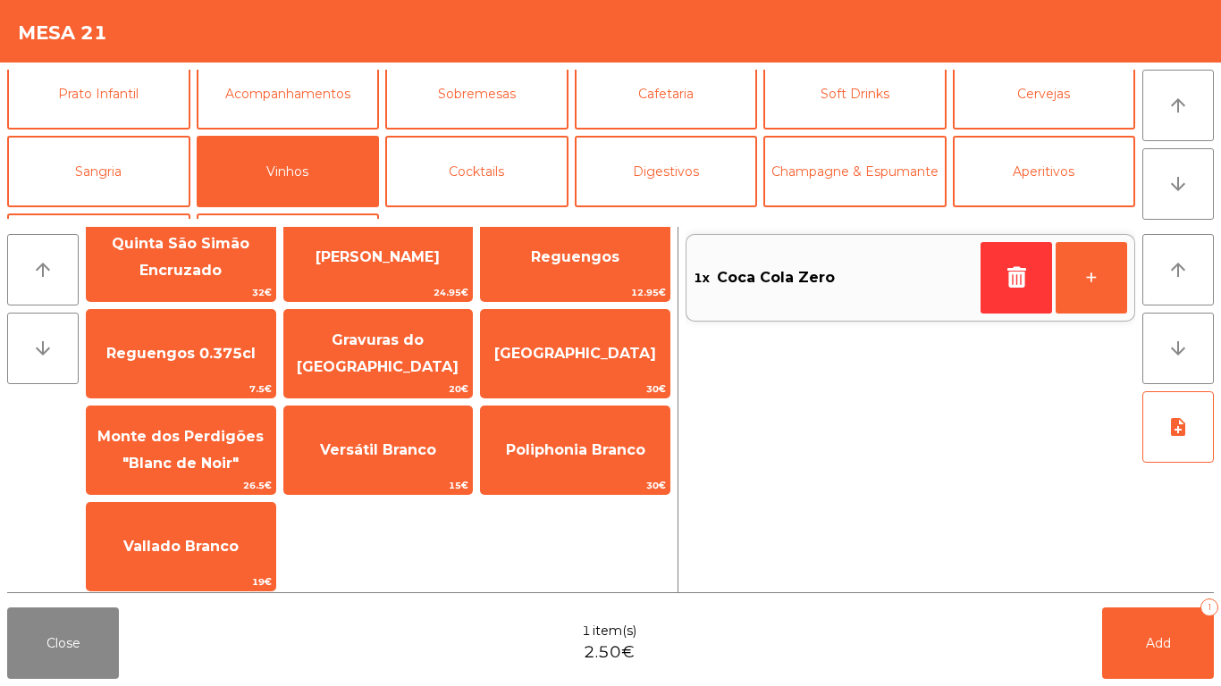
scroll to position [447, 0]
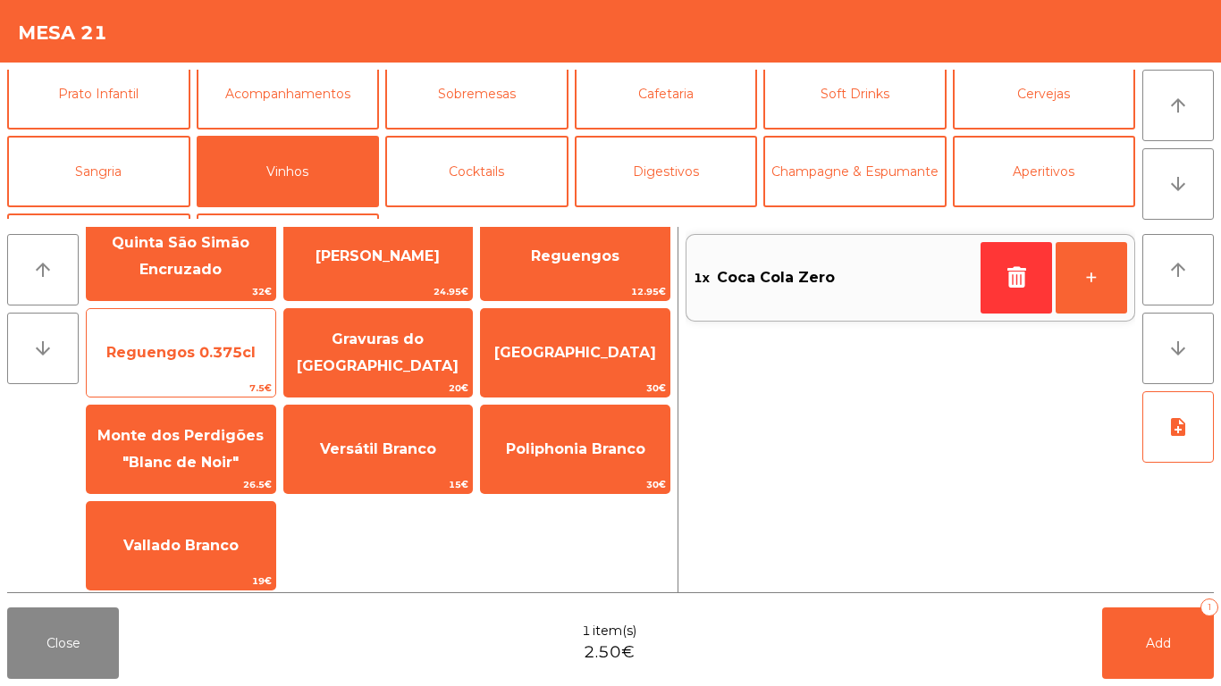
click at [205, 374] on span "Reguengos 0.375cl" at bounding box center [181, 353] width 189 height 48
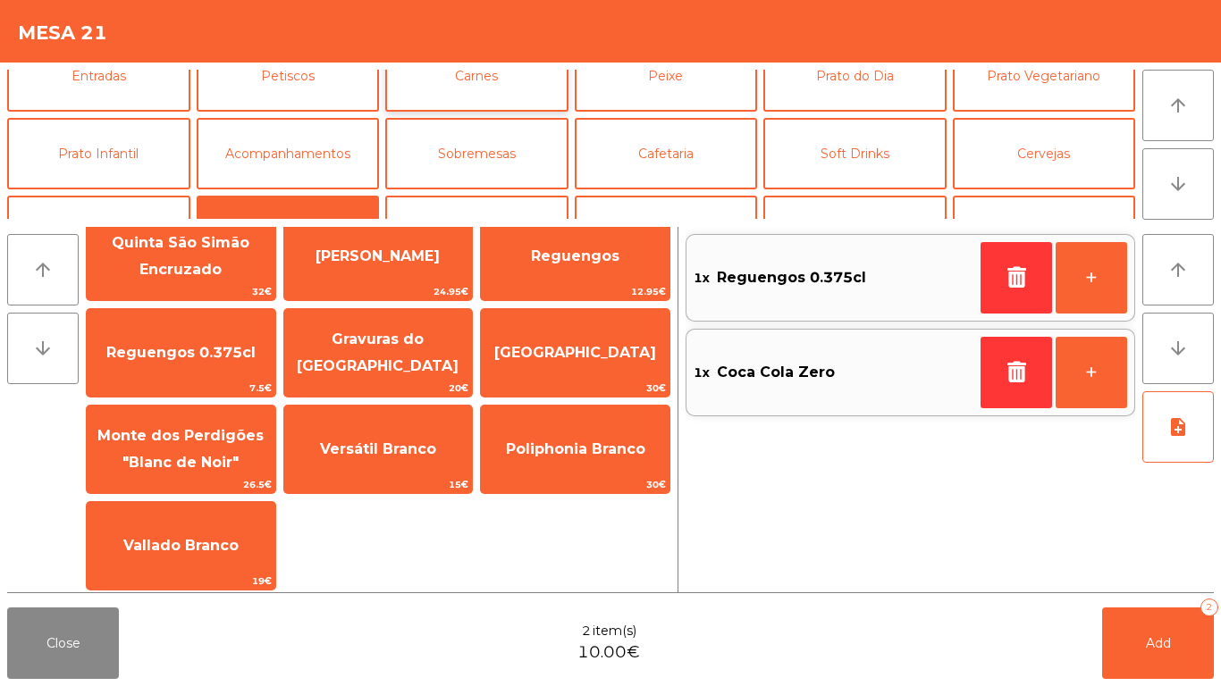
scroll to position [0, 0]
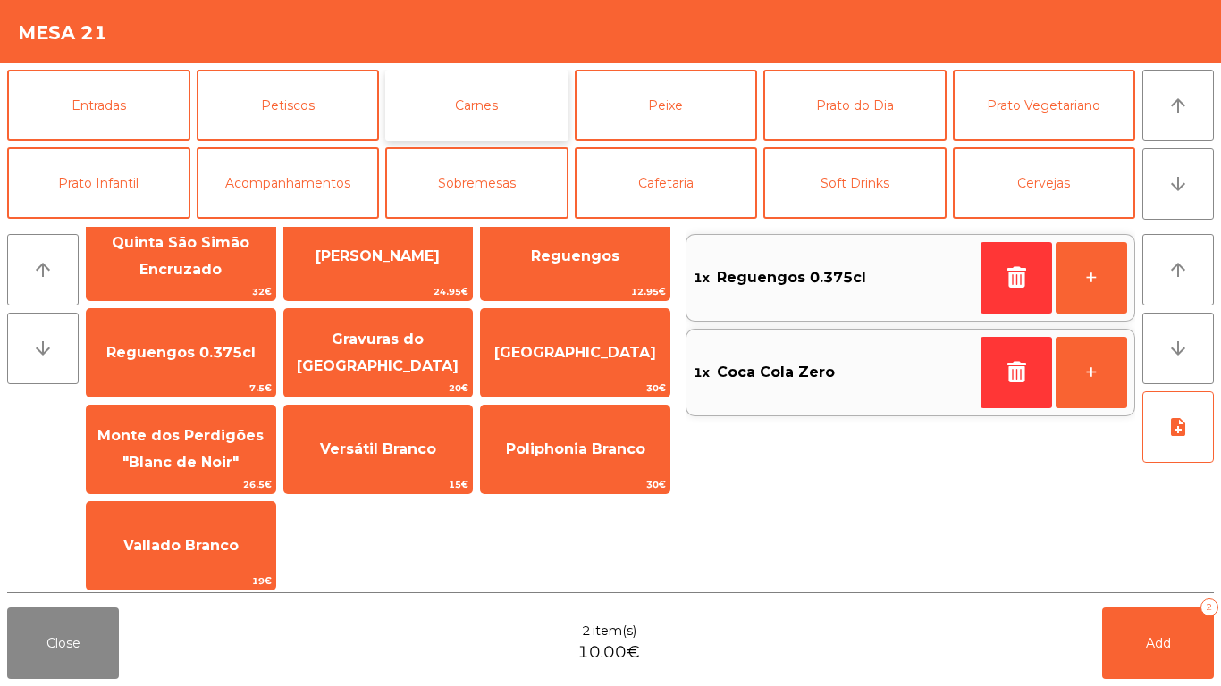
click at [441, 106] on button "Carnes" at bounding box center [476, 105] width 183 height 71
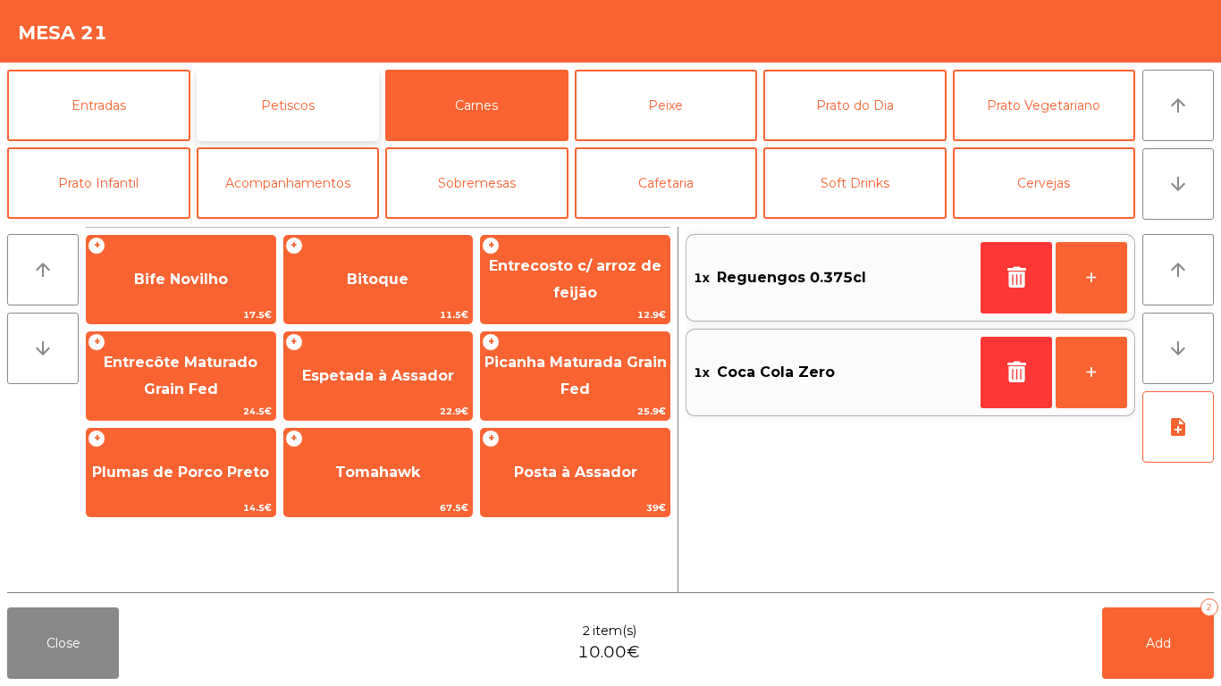
click at [251, 100] on button "Petiscos" at bounding box center [288, 105] width 183 height 71
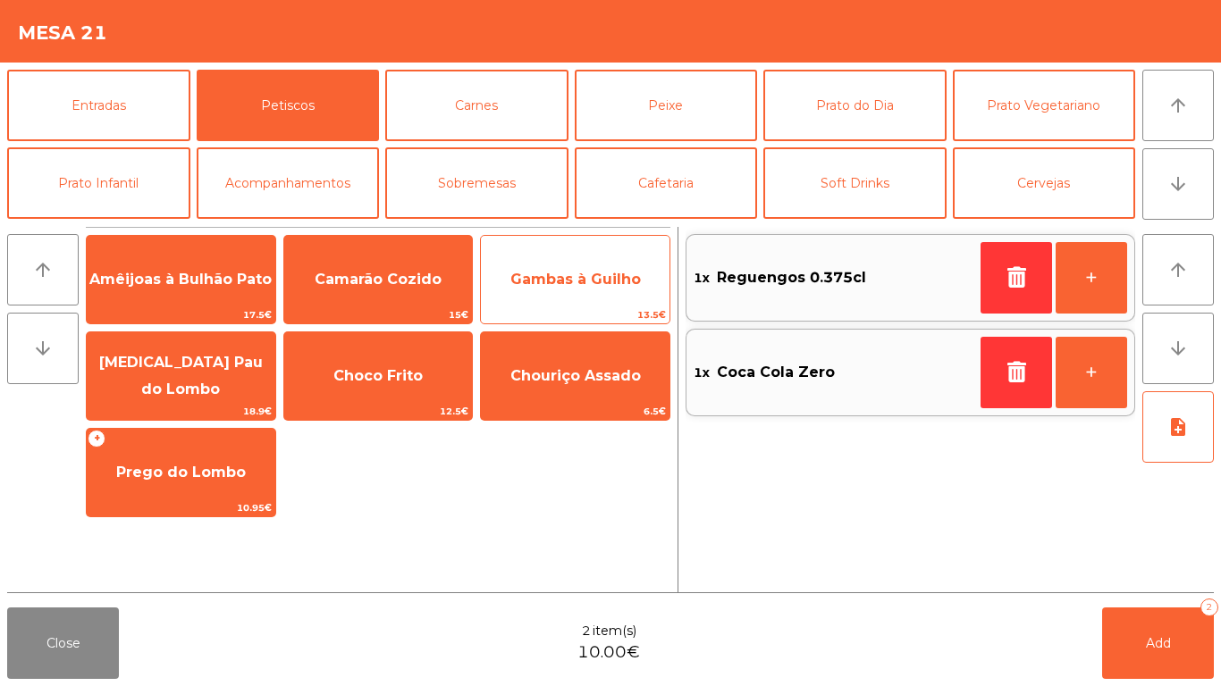
click at [562, 273] on span "Gambas à Guilho" at bounding box center [575, 279] width 130 height 17
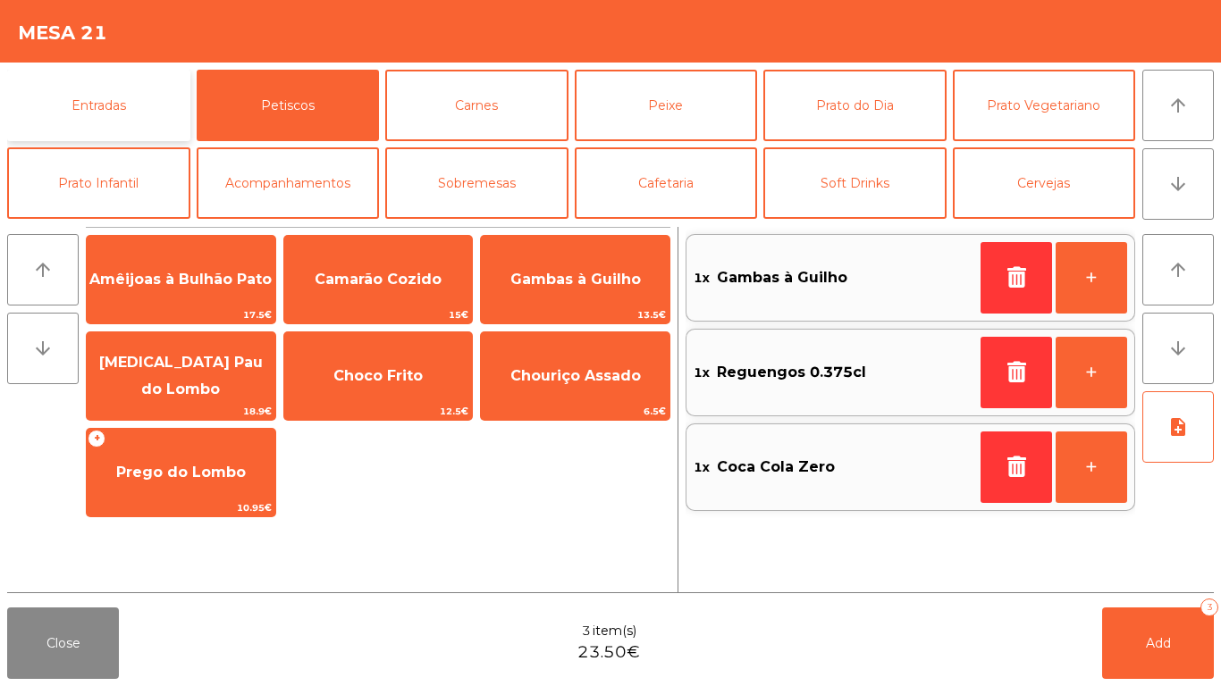
click at [145, 84] on button "Entradas" at bounding box center [98, 105] width 183 height 71
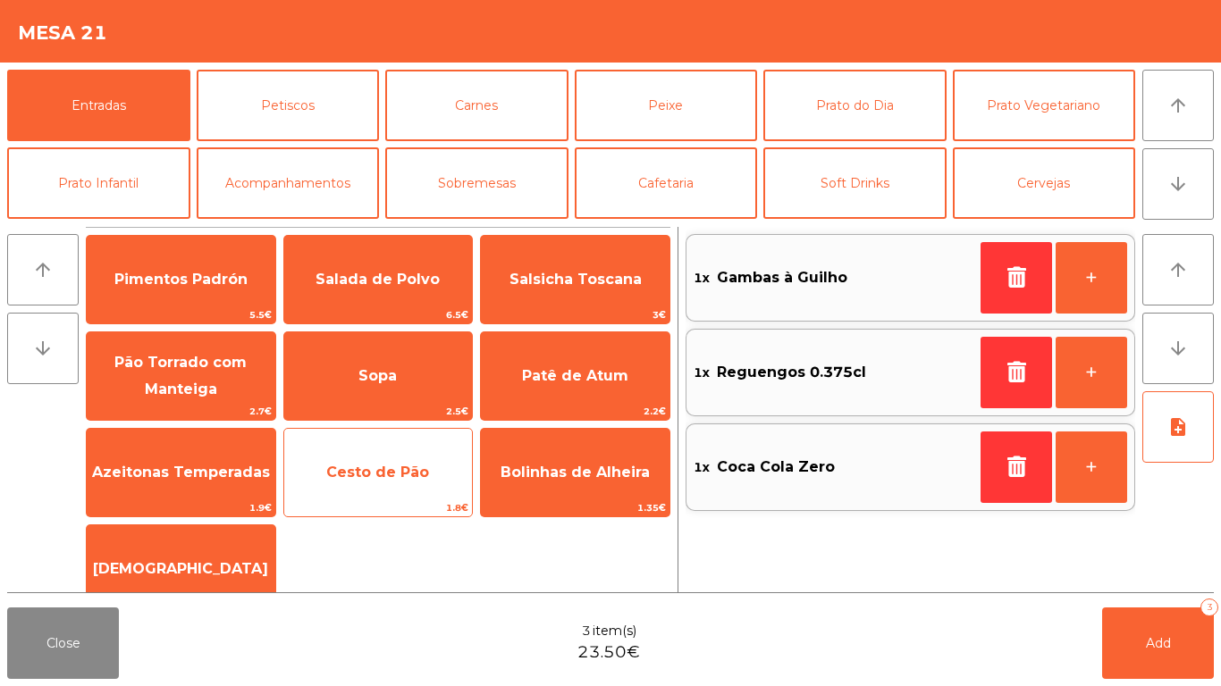
click at [402, 461] on span "Cesto de Pão" at bounding box center [378, 473] width 189 height 48
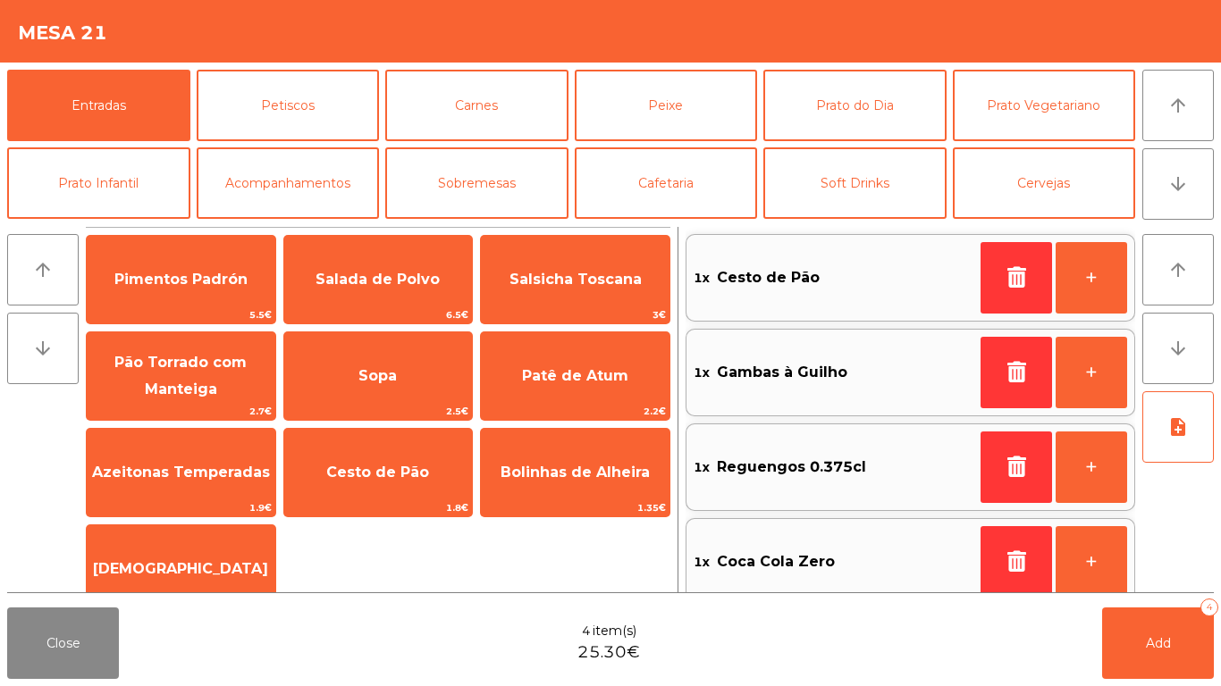
drag, startPoint x: 206, startPoint y: 388, endPoint x: 395, endPoint y: 425, distance: 193.1
click at [217, 388] on span "Pão Torrado com Manteiga" at bounding box center [181, 377] width 189 height 76
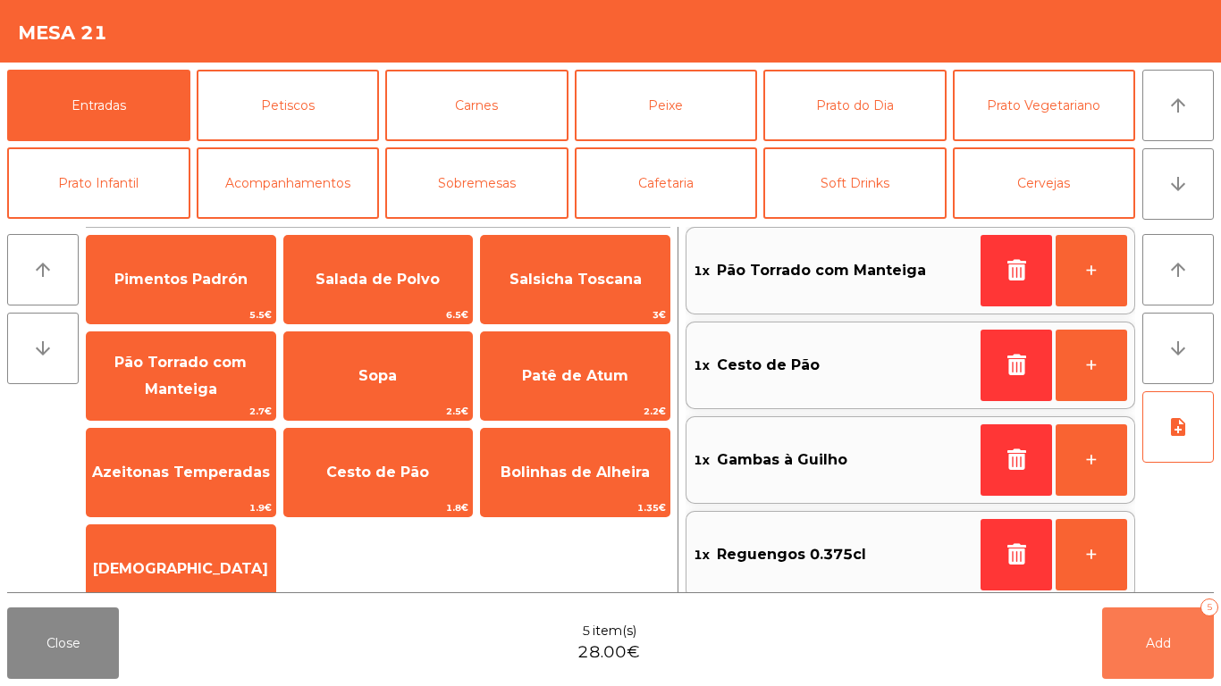
click at [1178, 651] on button "Add 5" at bounding box center [1158, 643] width 112 height 71
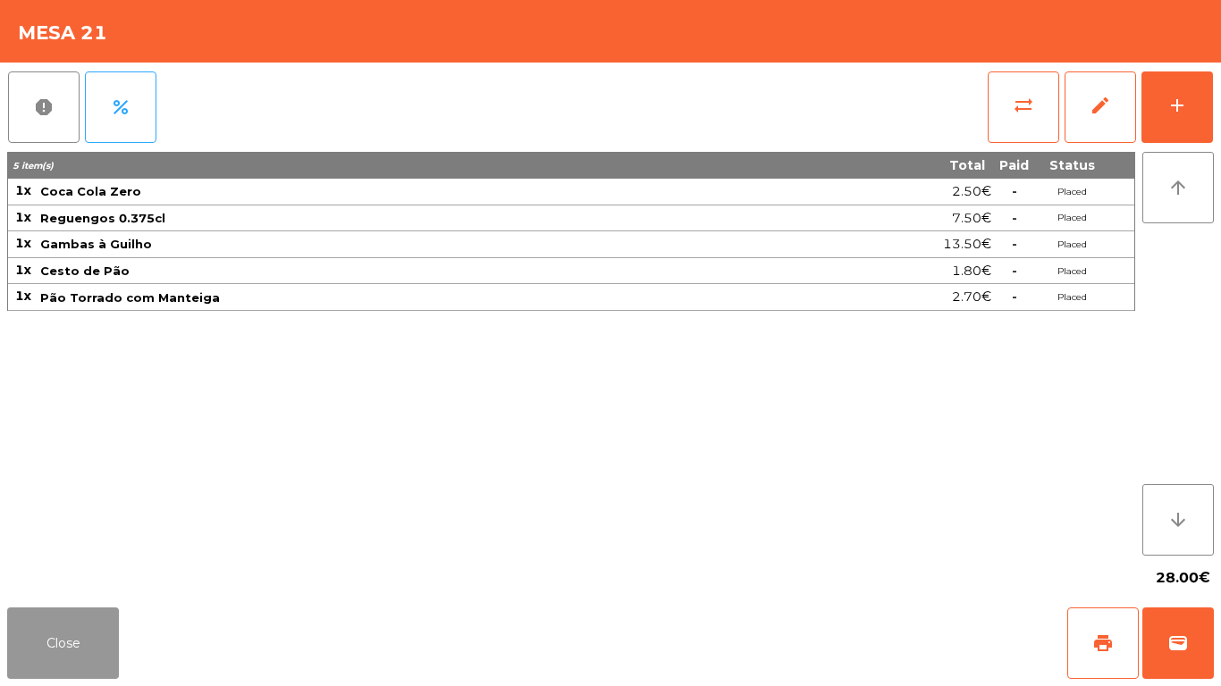
click at [35, 643] on button "Close" at bounding box center [63, 643] width 112 height 71
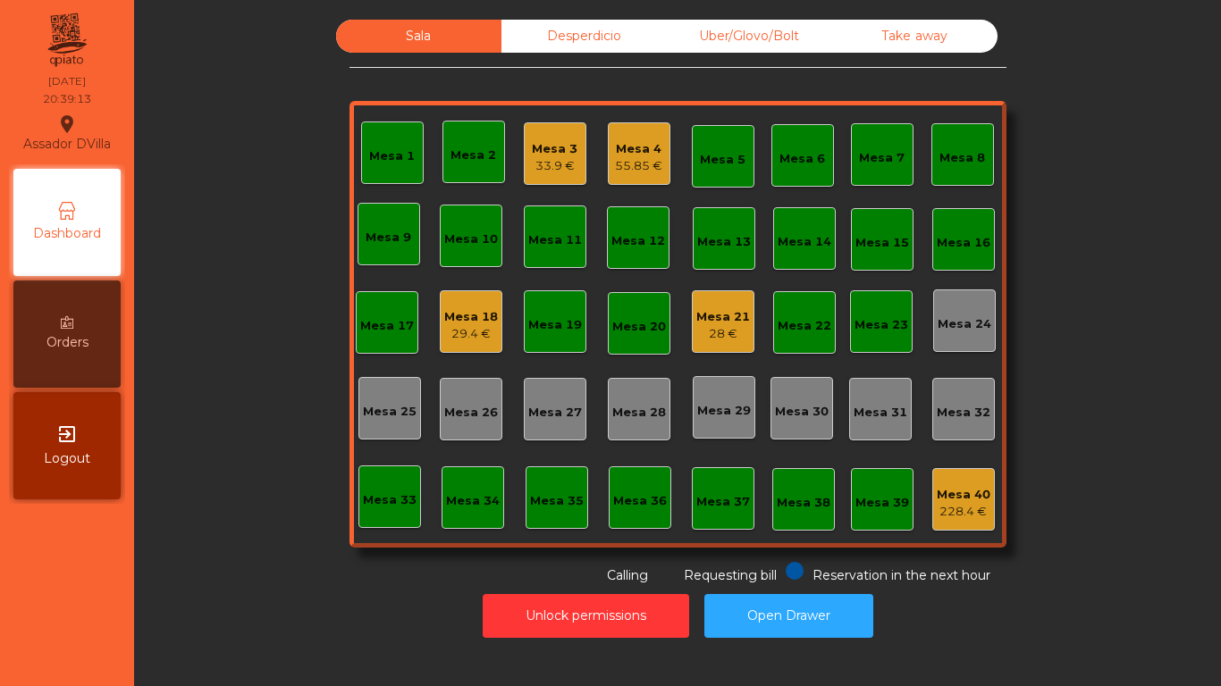
click at [694, 44] on div "Uber/Glovo/Bolt" at bounding box center [749, 36] width 165 height 33
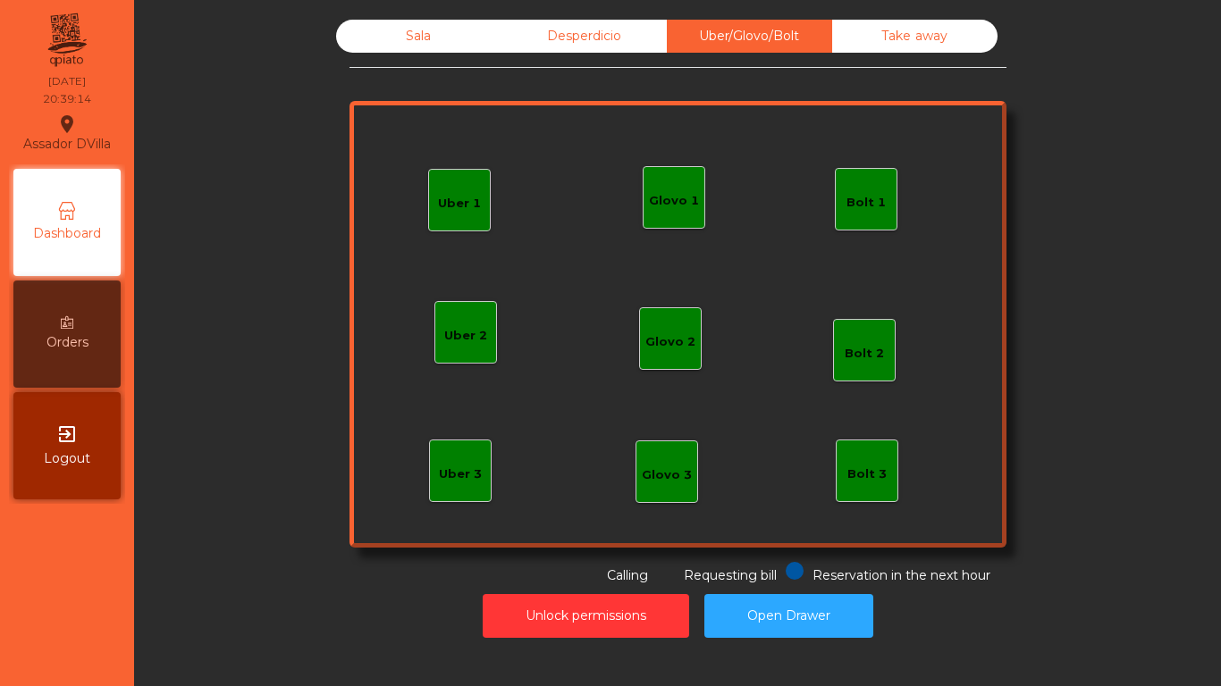
click at [671, 198] on div "Glovo 1" at bounding box center [674, 201] width 50 height 18
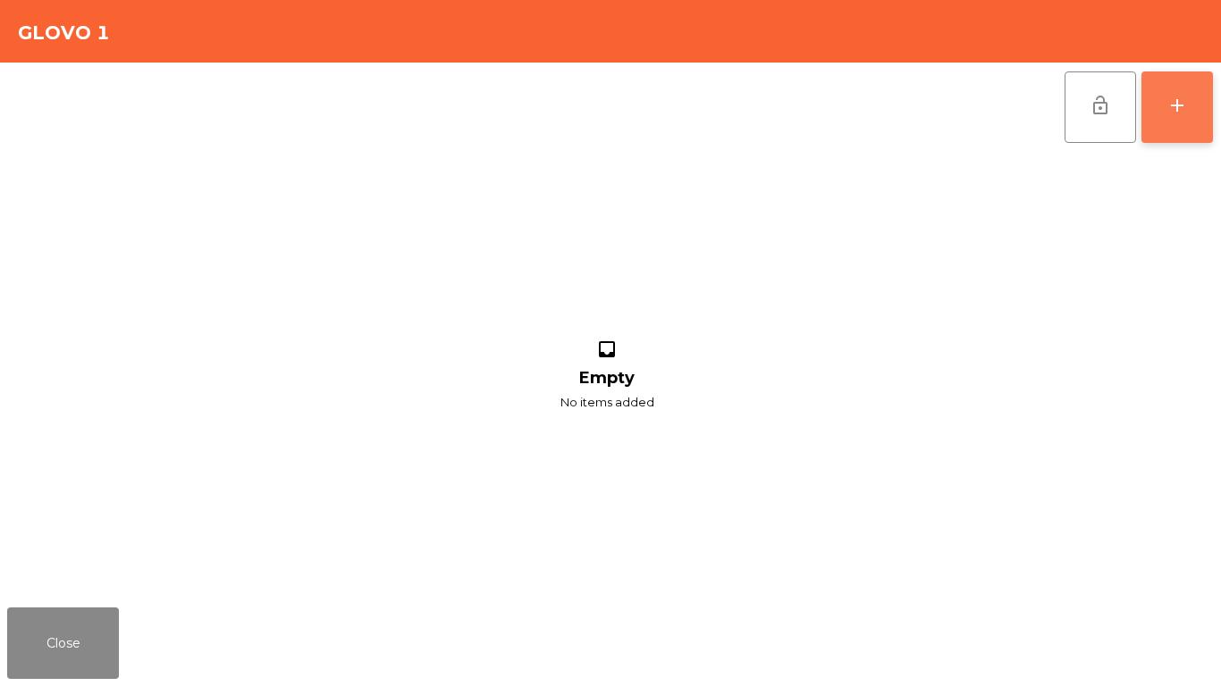
click at [1163, 133] on button "add" at bounding box center [1176, 106] width 71 height 71
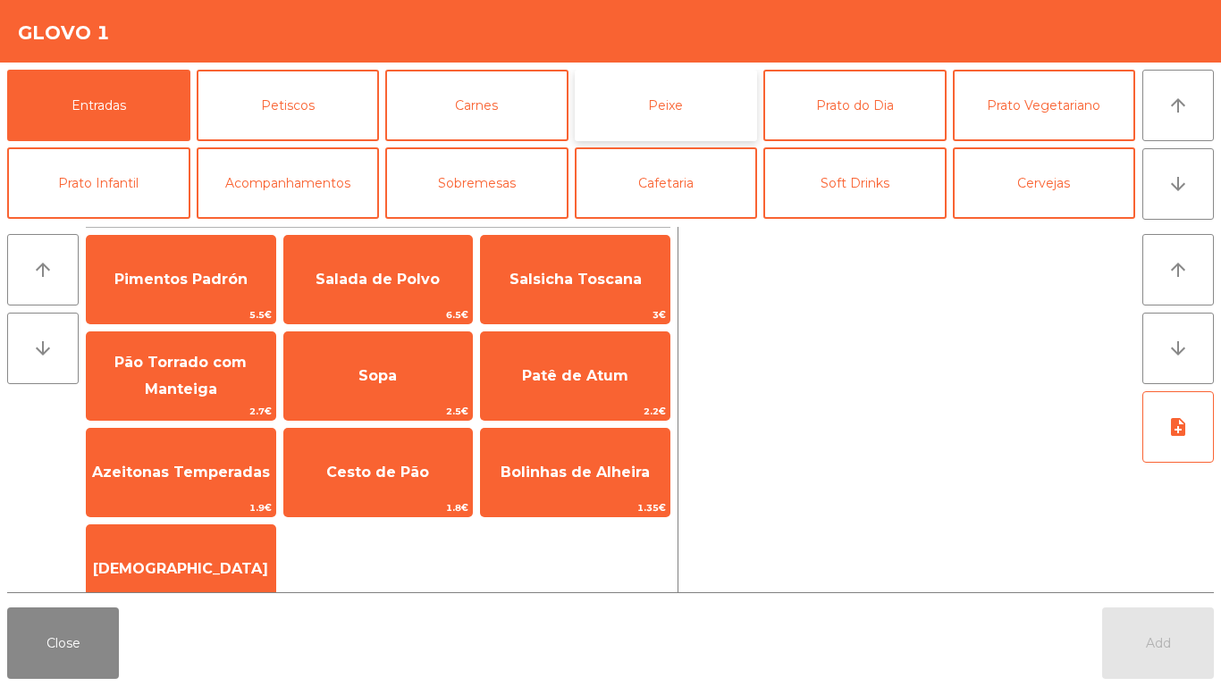
click at [669, 116] on button "Peixe" at bounding box center [666, 105] width 183 height 71
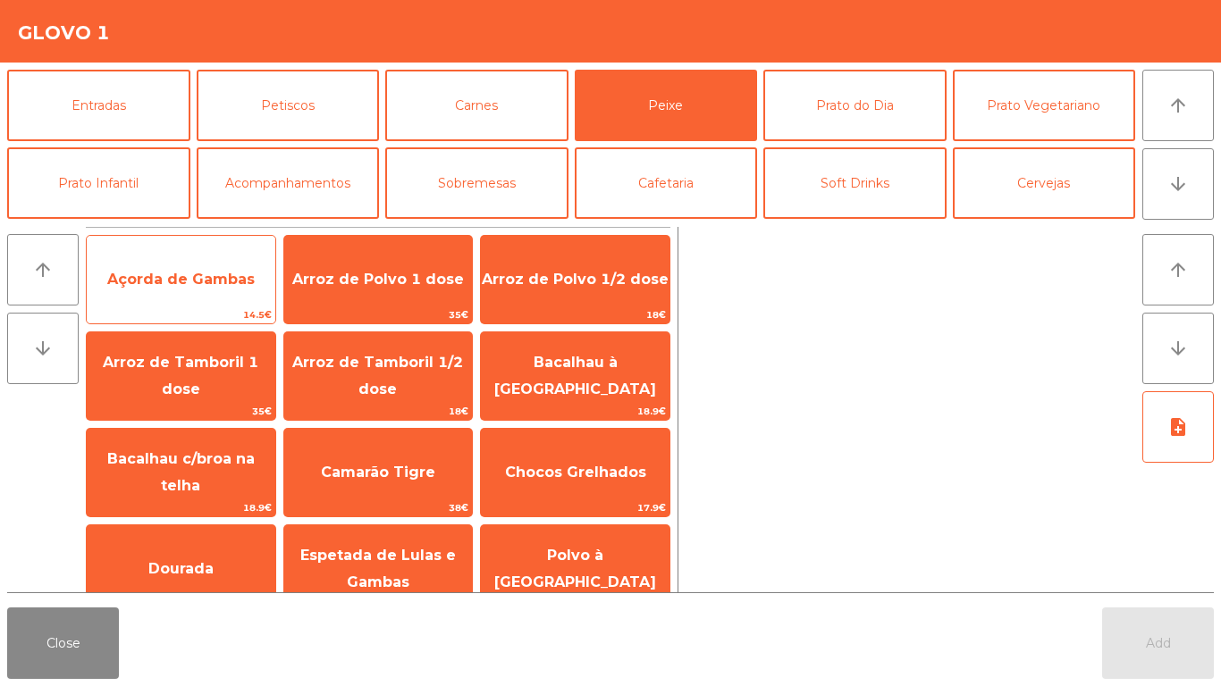
click at [242, 285] on span "Açorda de Gambas" at bounding box center [180, 279] width 147 height 17
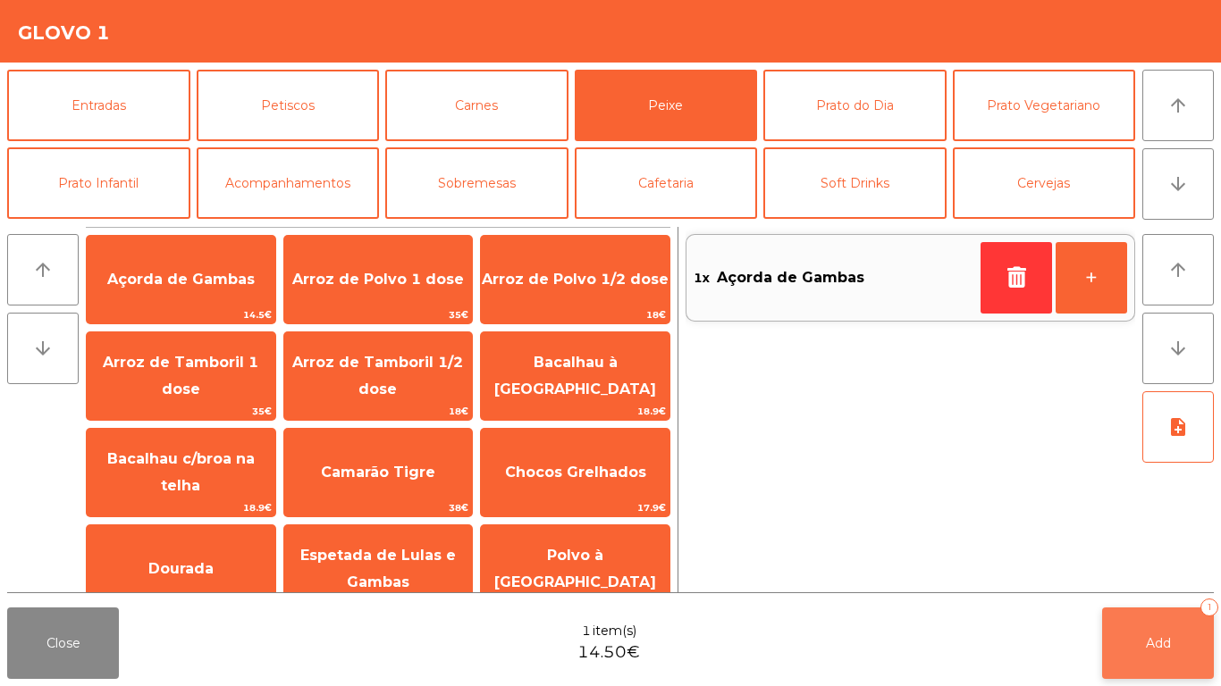
click at [1127, 625] on button "Add 1" at bounding box center [1158, 643] width 112 height 71
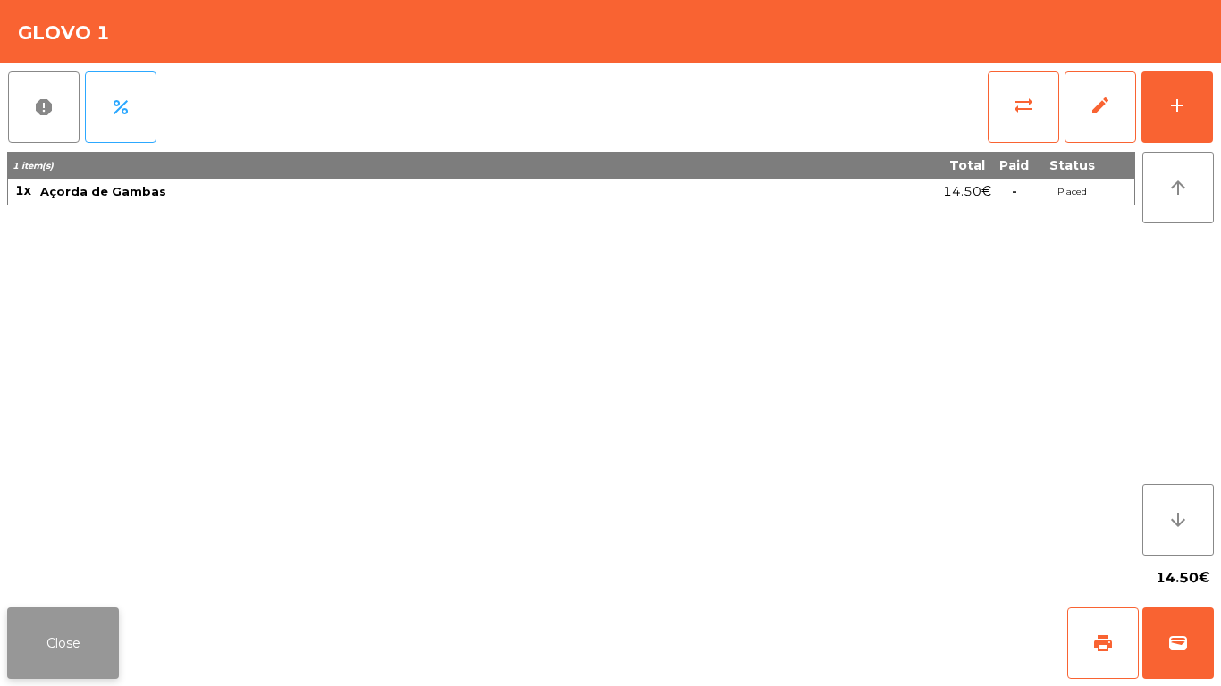
click at [45, 643] on button "Close" at bounding box center [63, 643] width 112 height 71
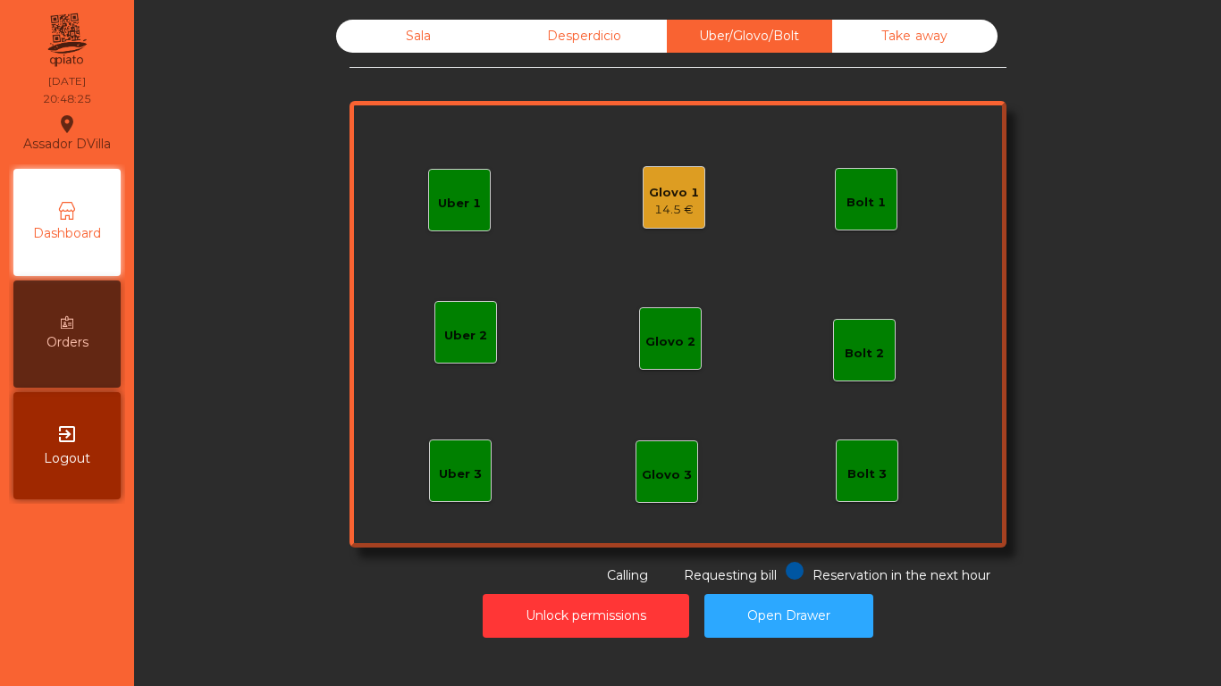
click at [391, 35] on div "Sala" at bounding box center [418, 36] width 165 height 33
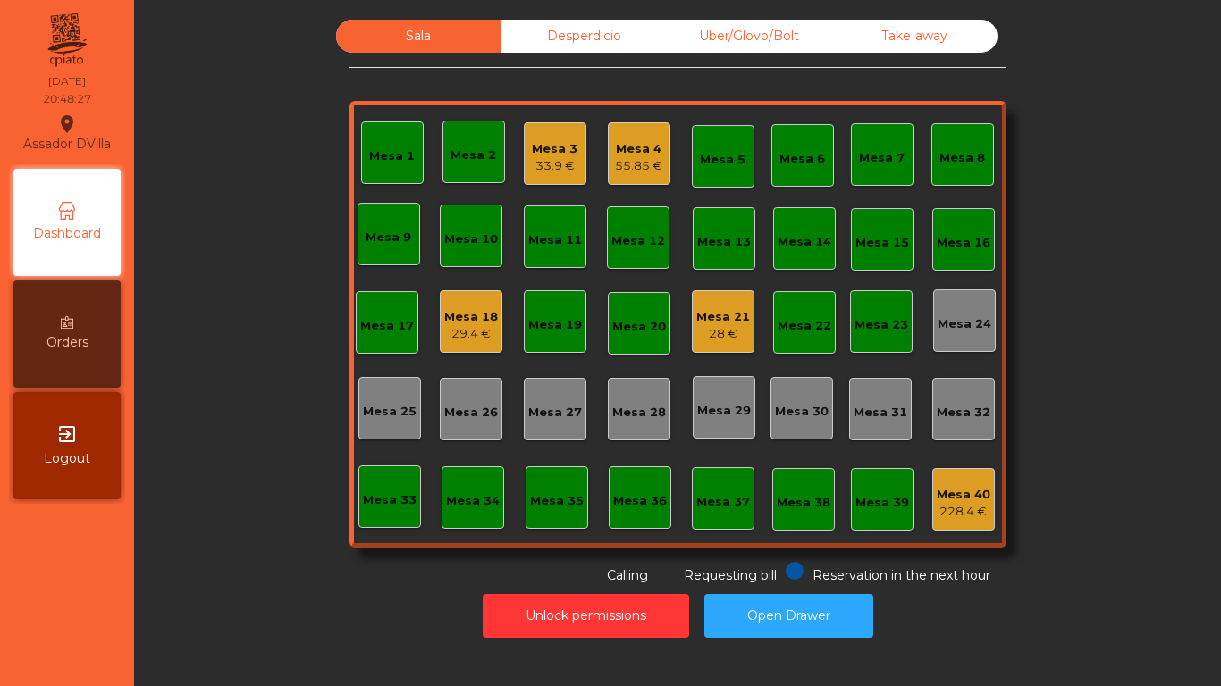
click at [413, 163] on div "Mesa 1" at bounding box center [392, 153] width 63 height 63
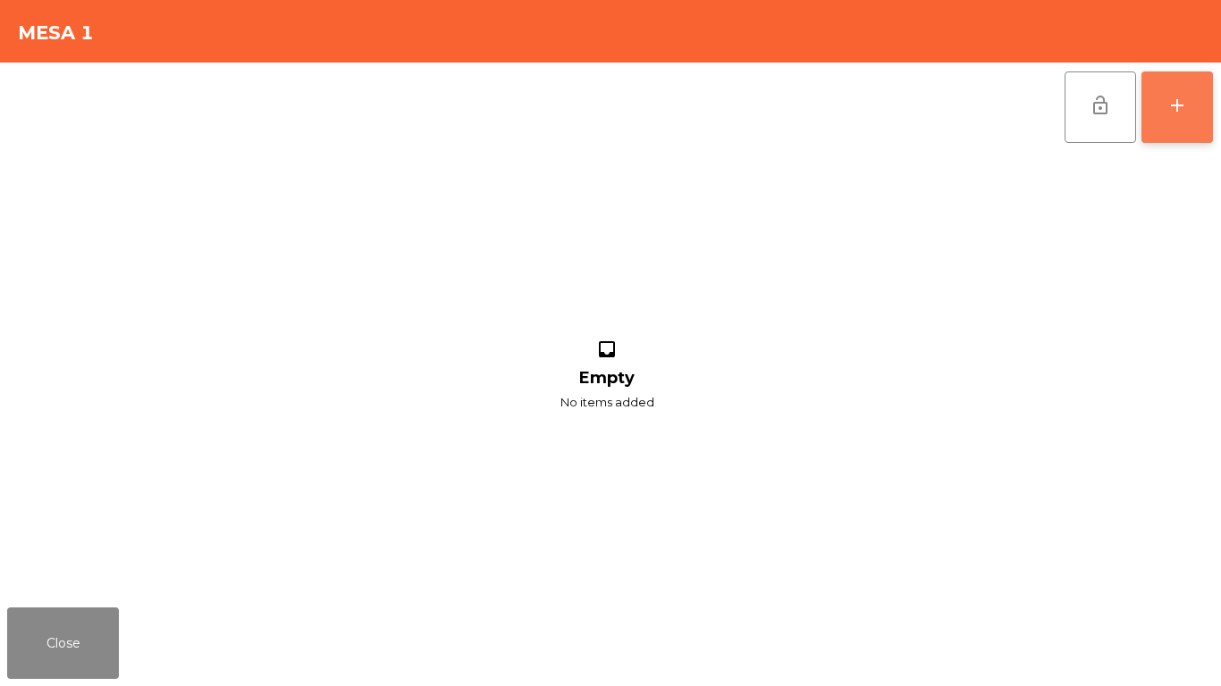
click at [1200, 98] on button "add" at bounding box center [1176, 106] width 71 height 71
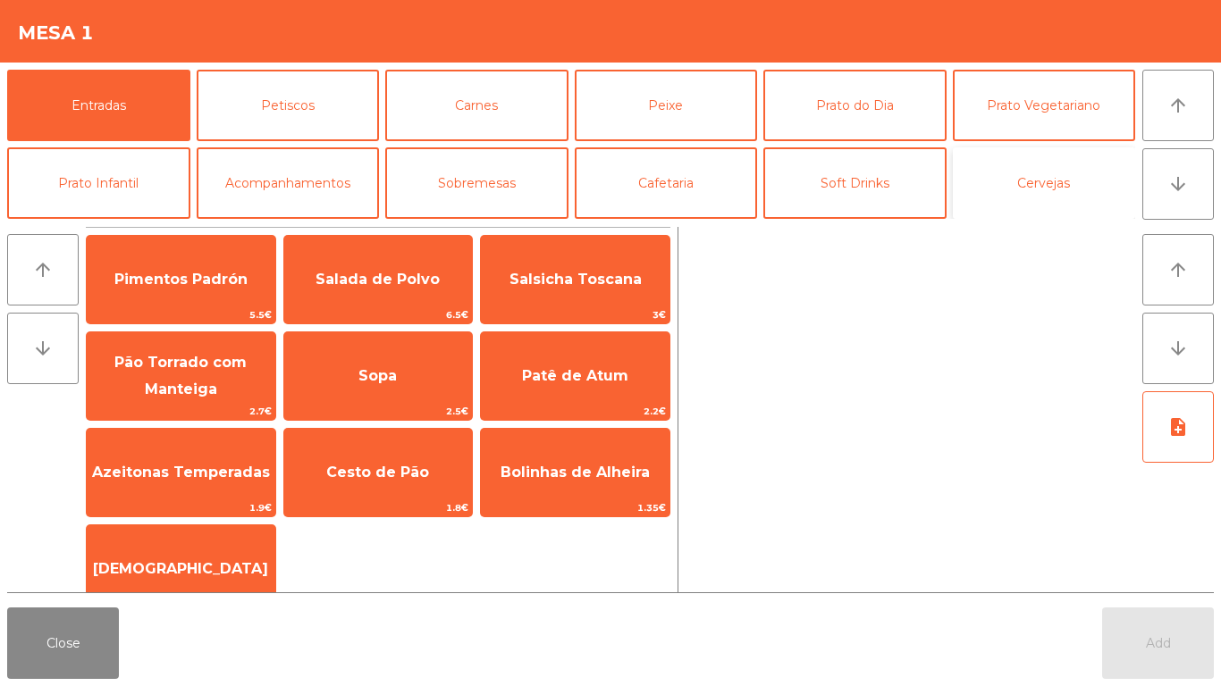
click at [1049, 177] on button "Cervejas" at bounding box center [1044, 182] width 183 height 71
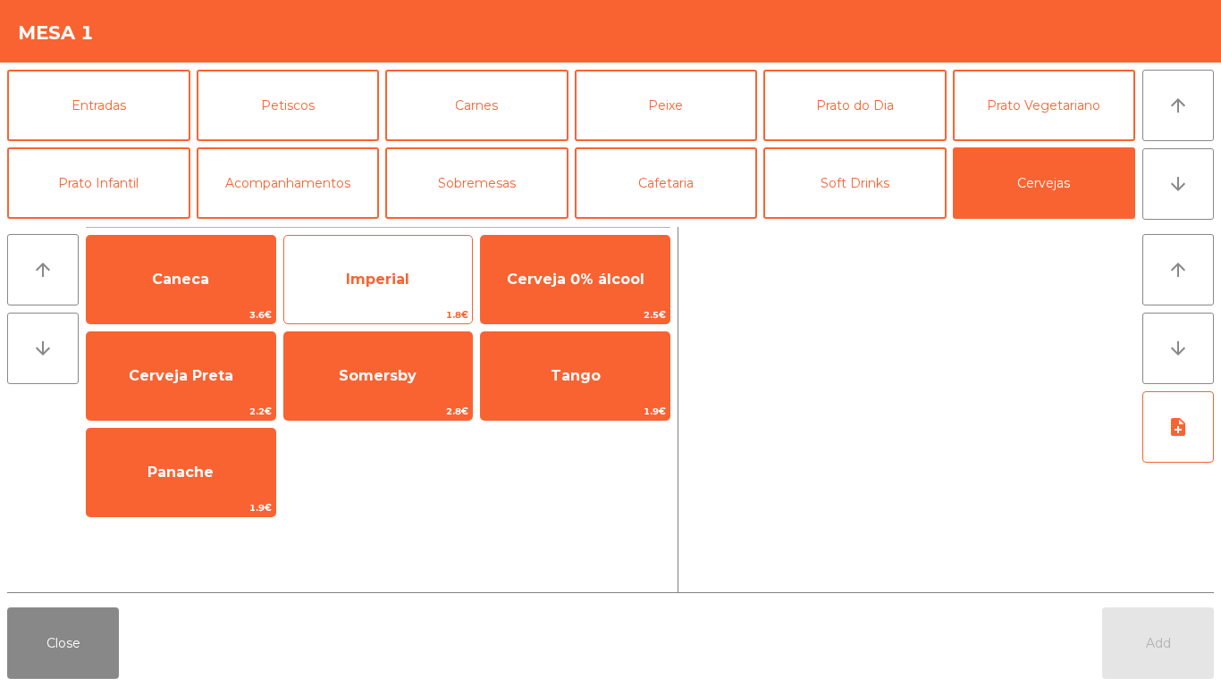
click at [374, 283] on span "Imperial" at bounding box center [377, 279] width 63 height 17
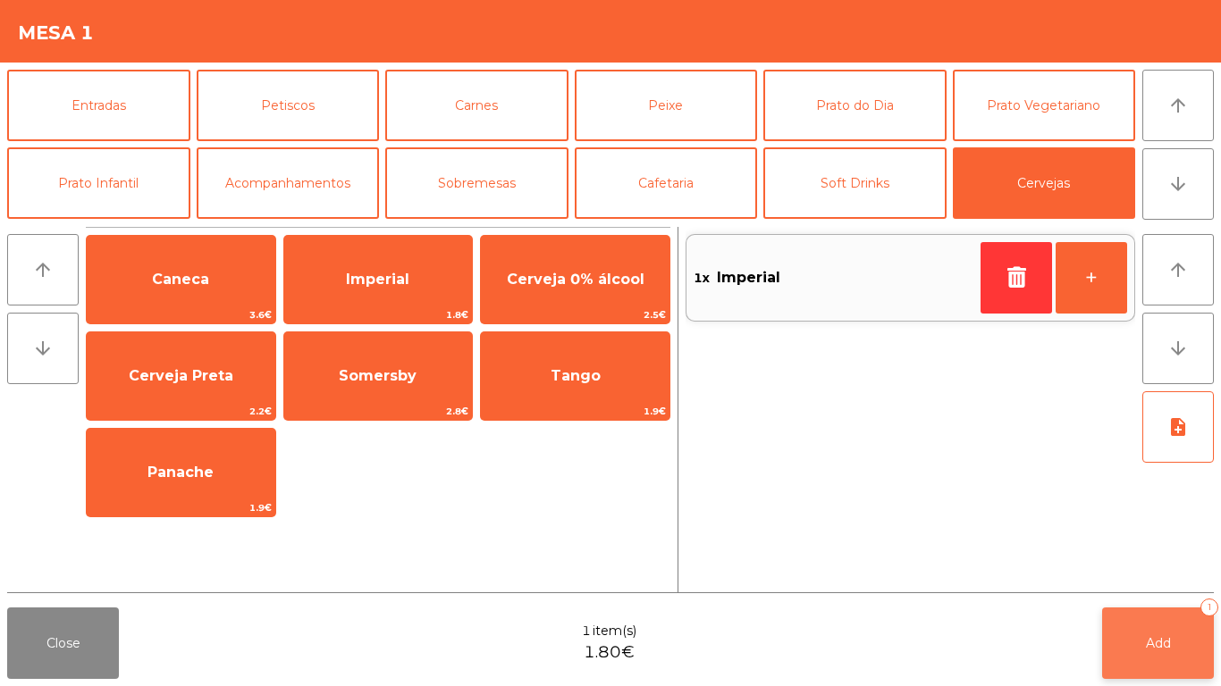
click at [1146, 635] on span "Add" at bounding box center [1158, 643] width 25 height 16
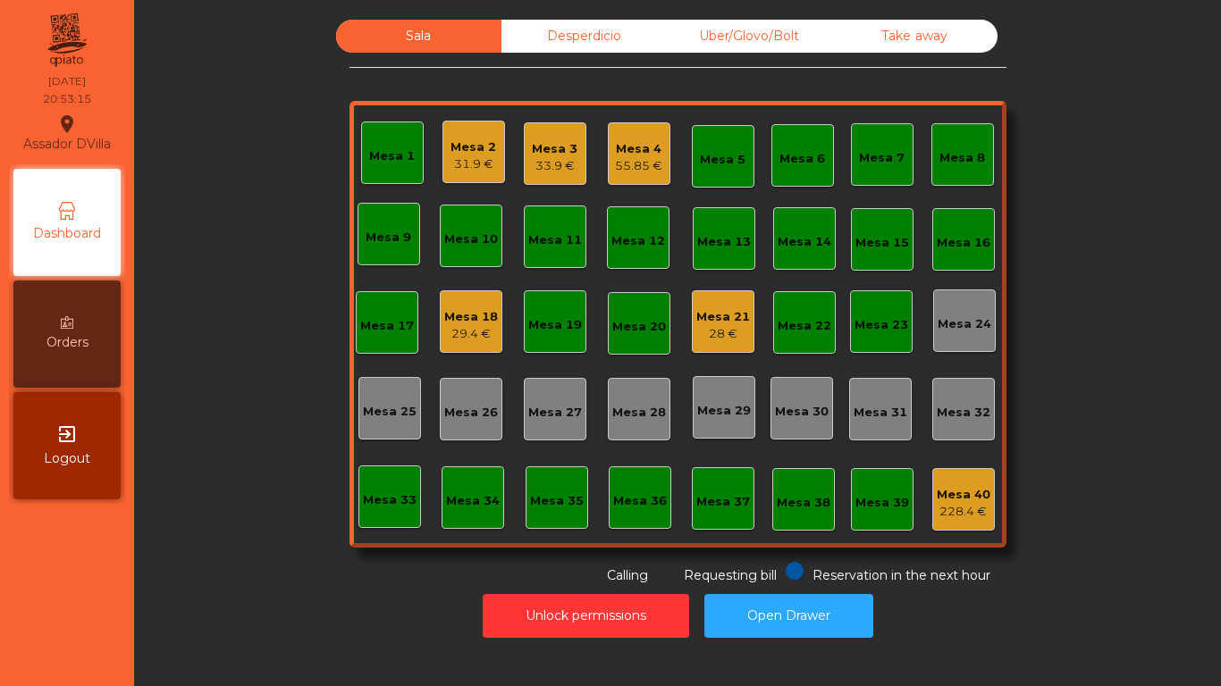
click at [621, 165] on div "55.85 €" at bounding box center [638, 166] width 47 height 18
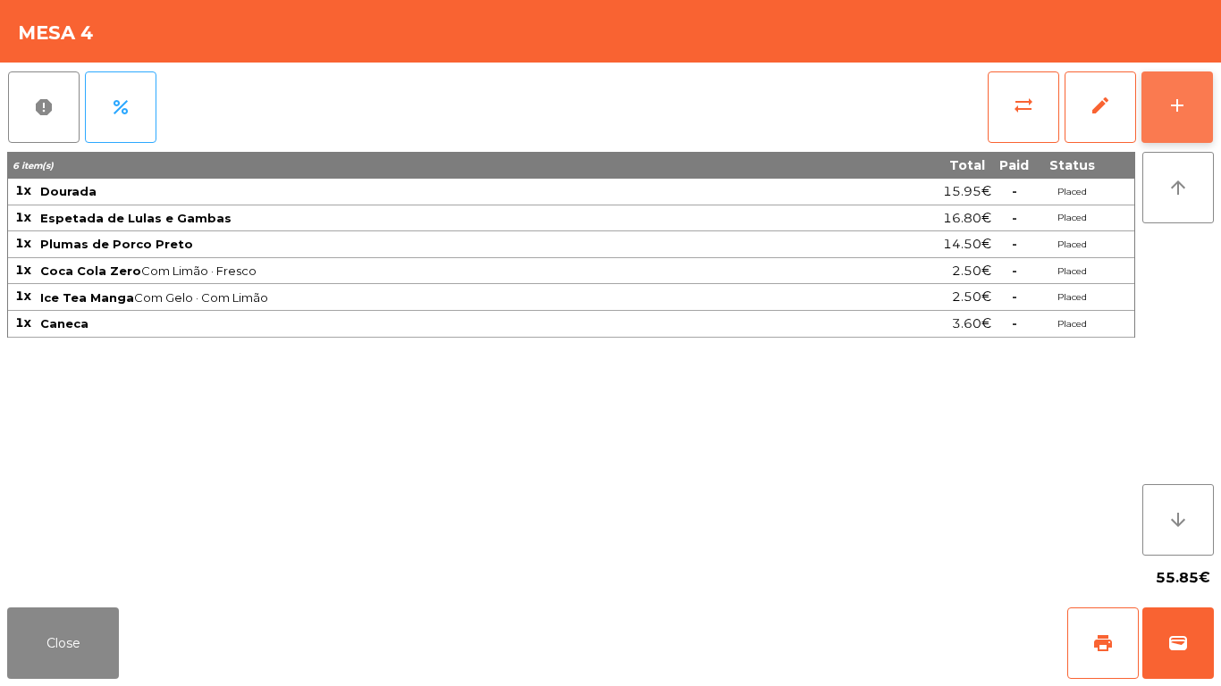
click at [1188, 98] on button "add" at bounding box center [1176, 106] width 71 height 71
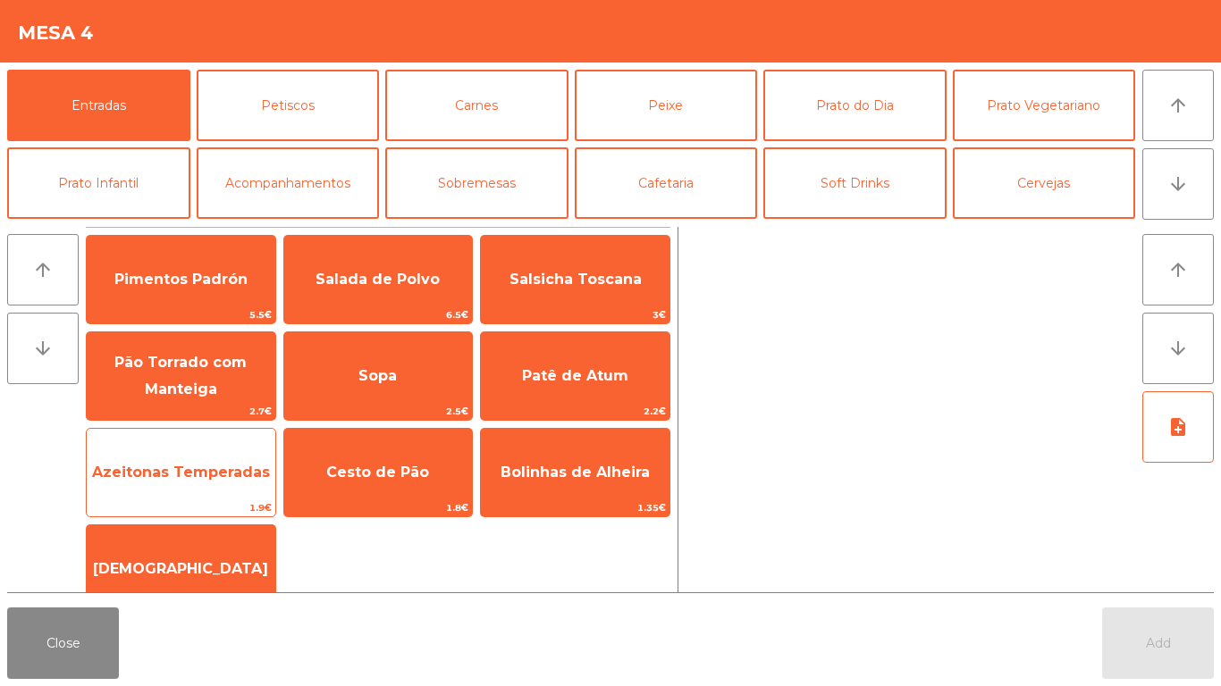
click at [150, 487] on span "Azeitonas Temperadas" at bounding box center [181, 473] width 189 height 48
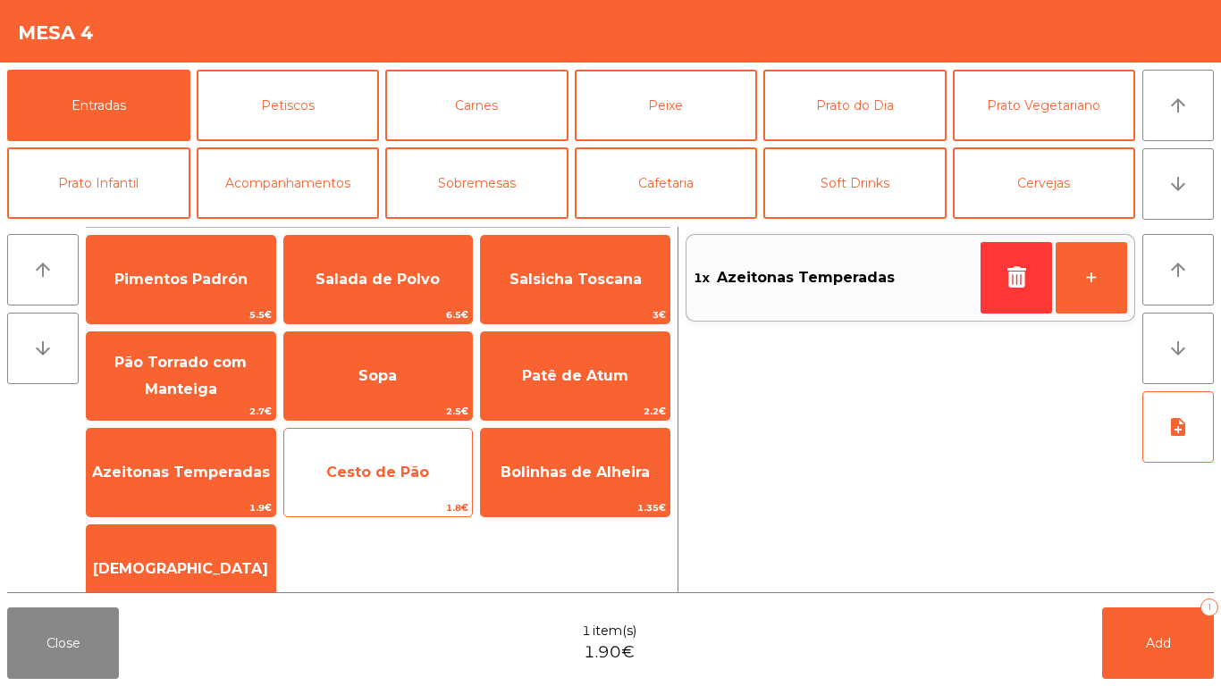
click at [374, 498] on div "Cesto de Pão 1.8€" at bounding box center [378, 472] width 190 height 89
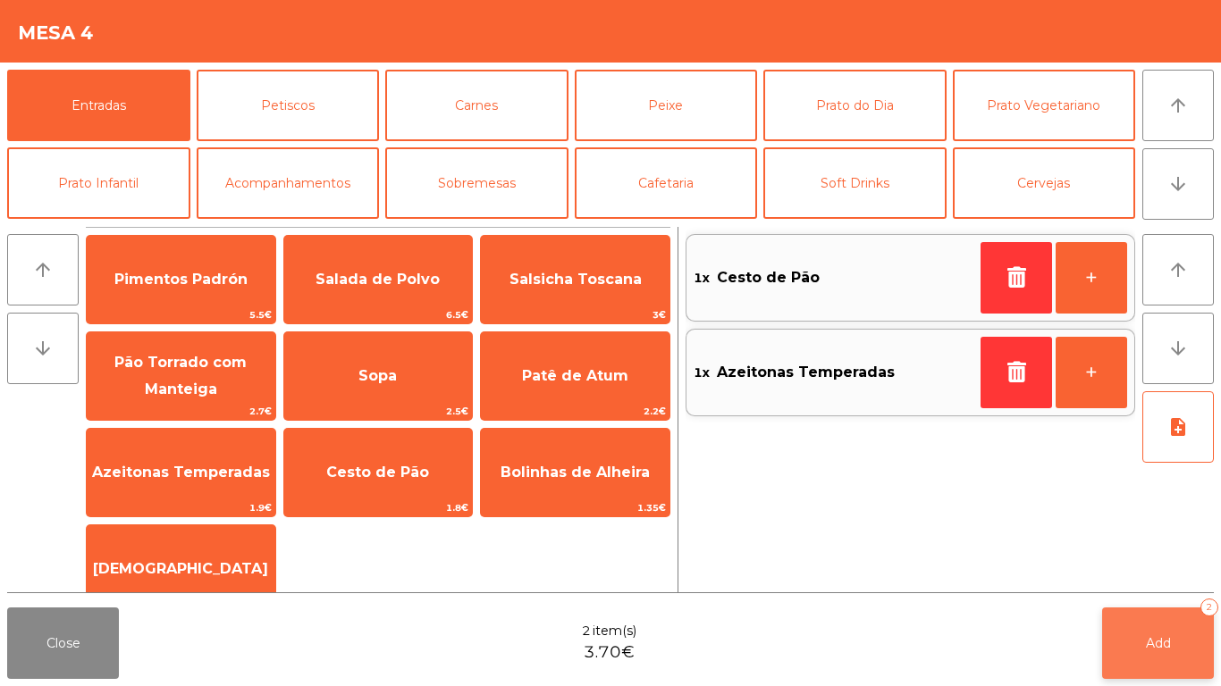
click at [1155, 651] on span "Add" at bounding box center [1158, 643] width 25 height 16
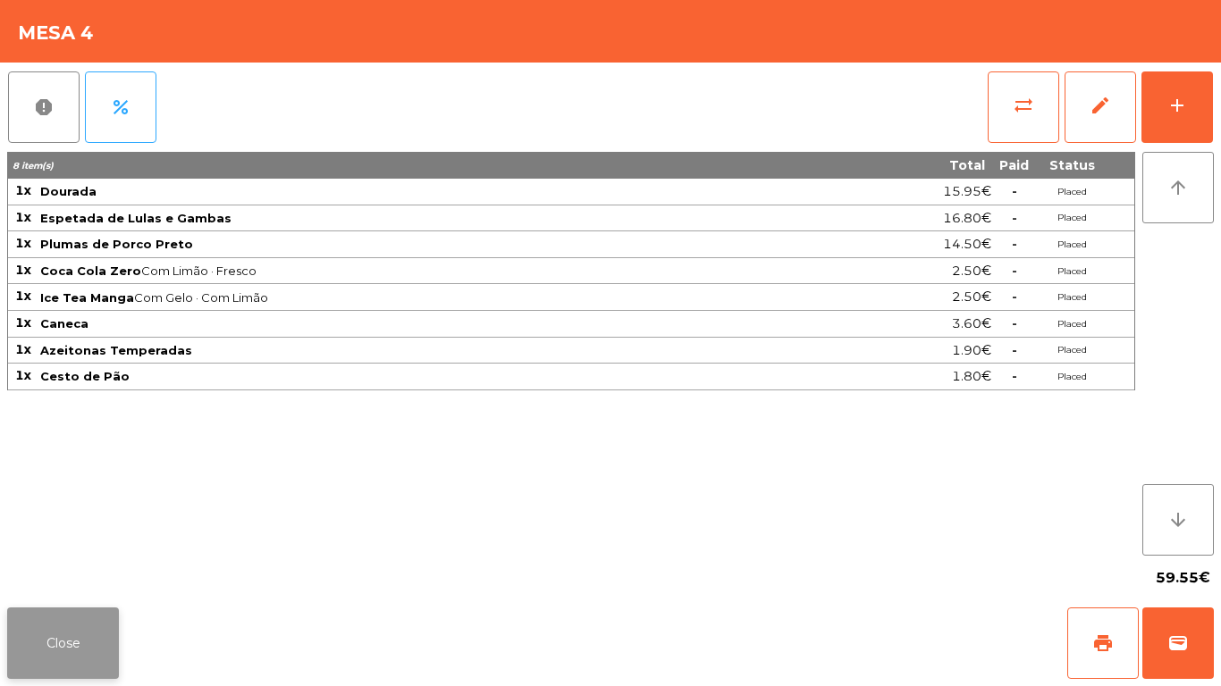
click at [81, 650] on button "Close" at bounding box center [63, 643] width 112 height 71
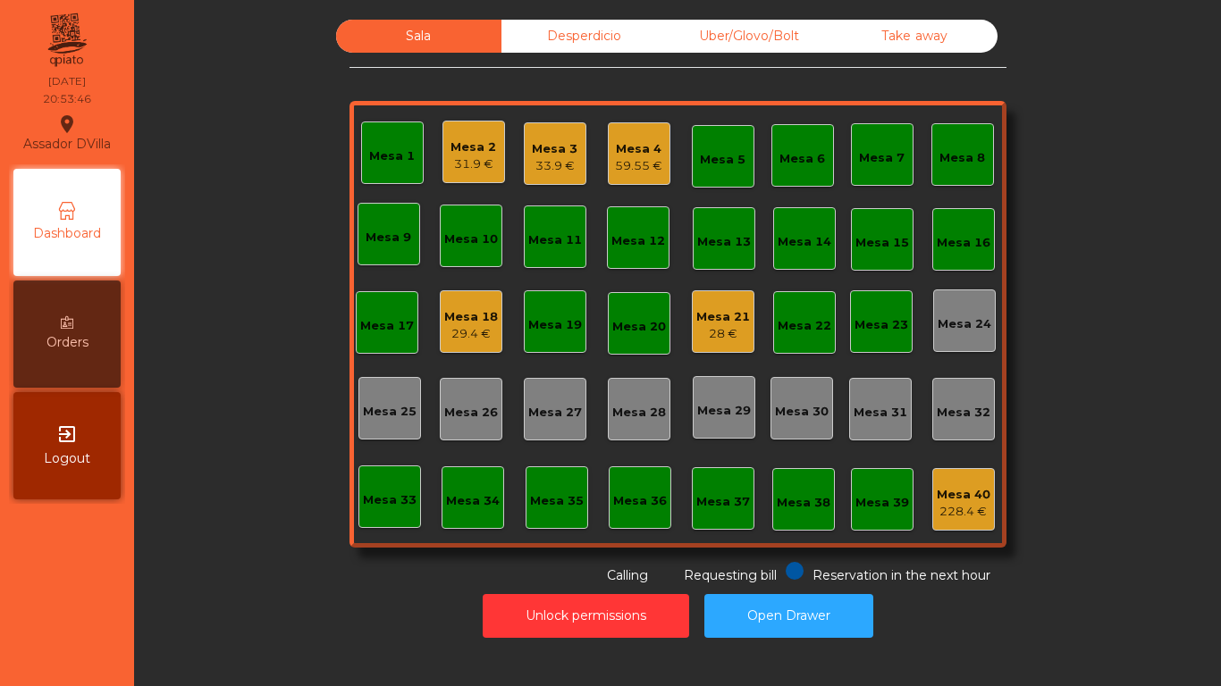
click at [540, 146] on div "Mesa 3" at bounding box center [555, 149] width 46 height 18
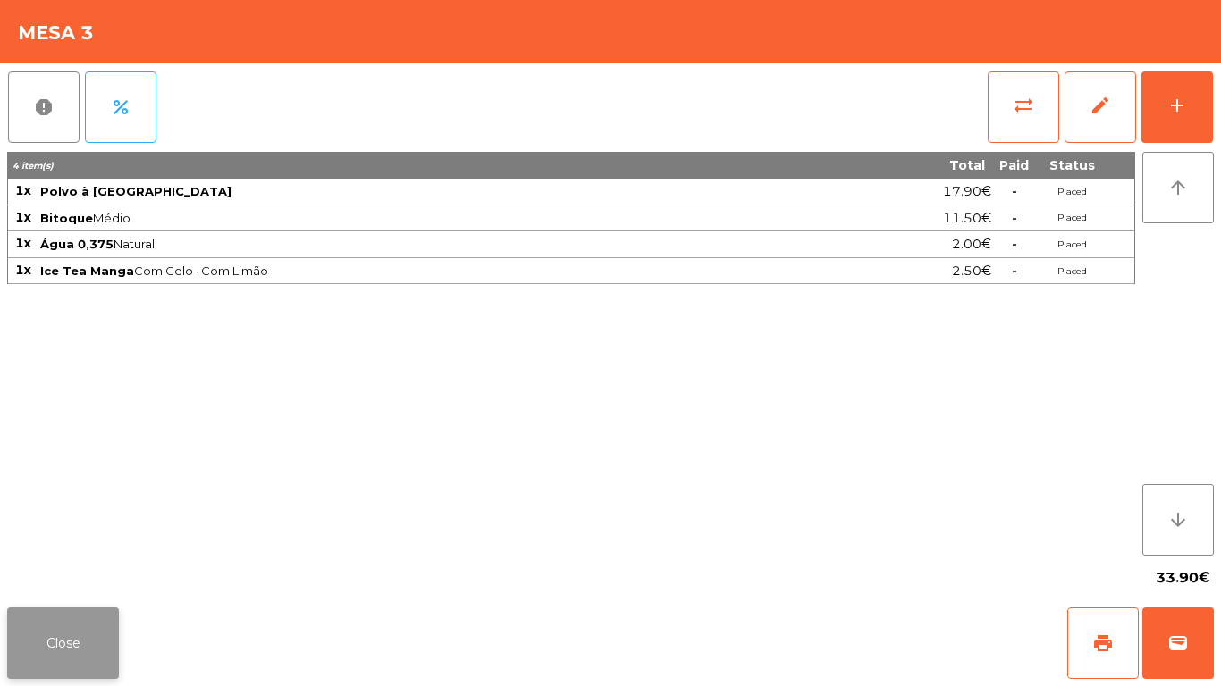
click at [38, 626] on button "Close" at bounding box center [63, 643] width 112 height 71
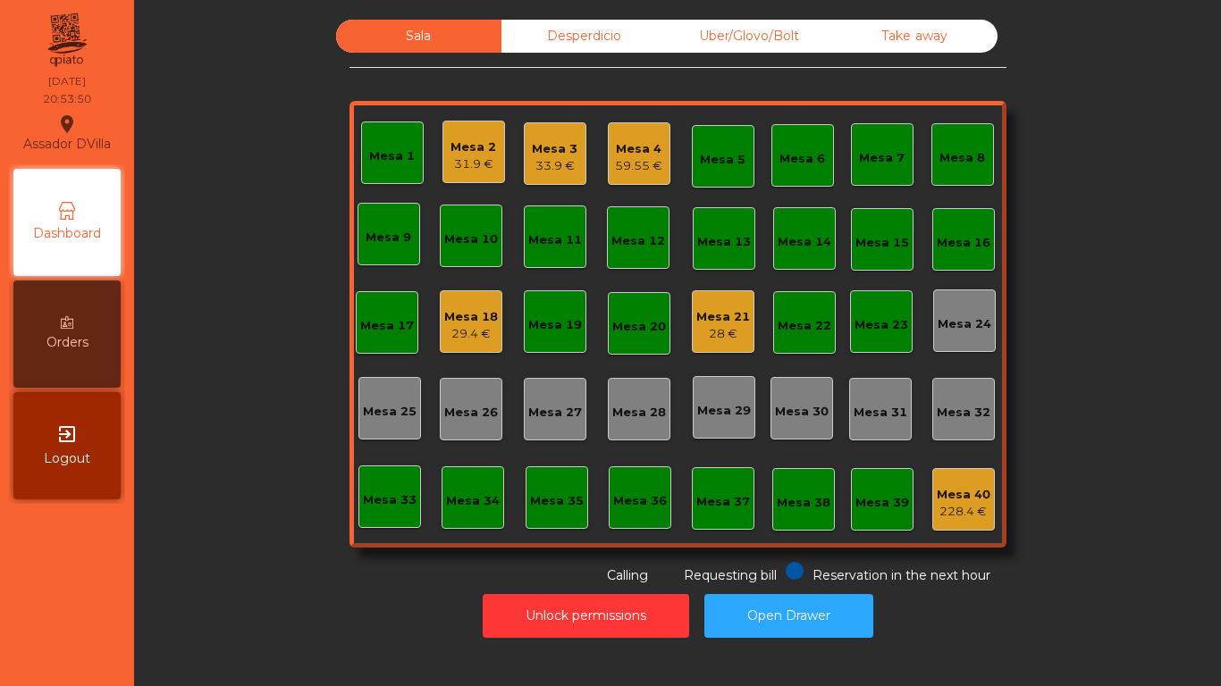
click at [615, 151] on div "Mesa 4" at bounding box center [638, 149] width 47 height 18
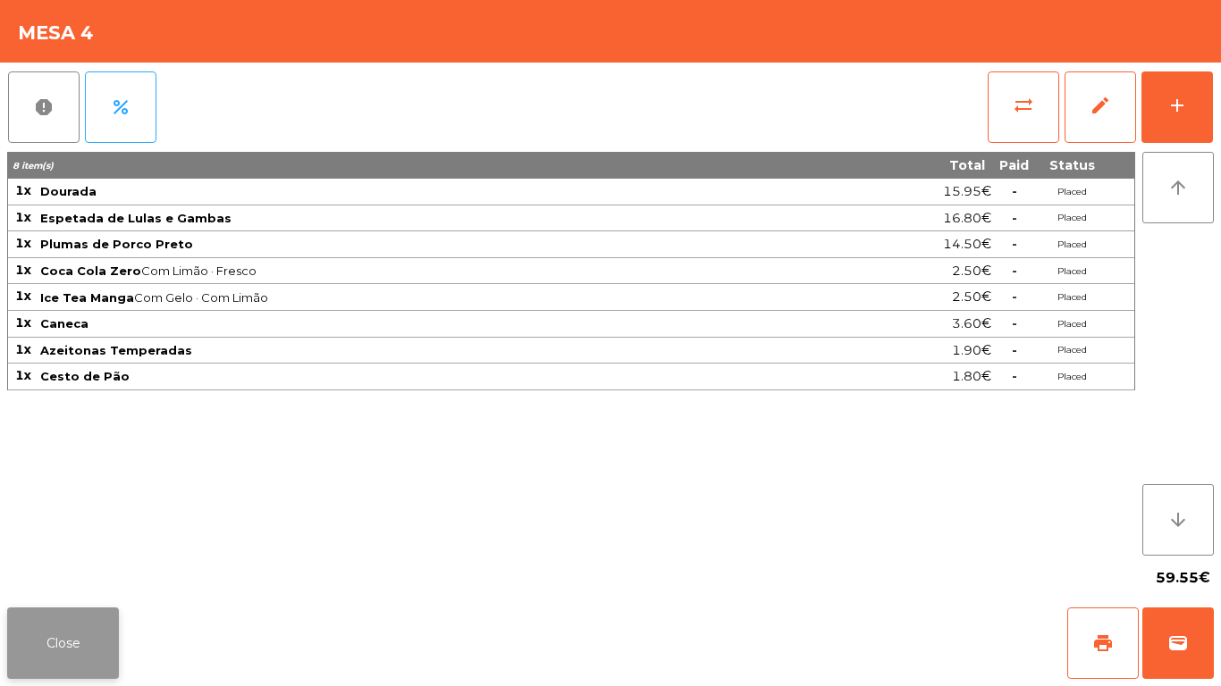
click at [89, 640] on button "Close" at bounding box center [63, 643] width 112 height 71
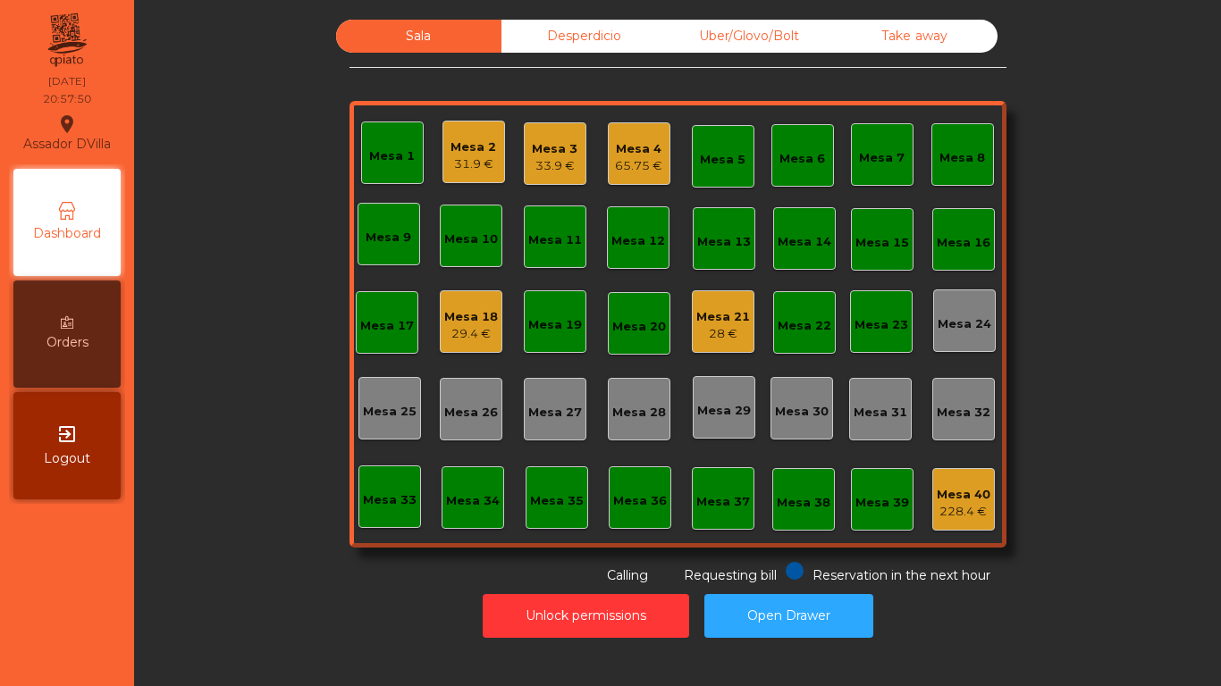
click at [721, 25] on div "Uber/Glovo/Bolt" at bounding box center [749, 36] width 165 height 33
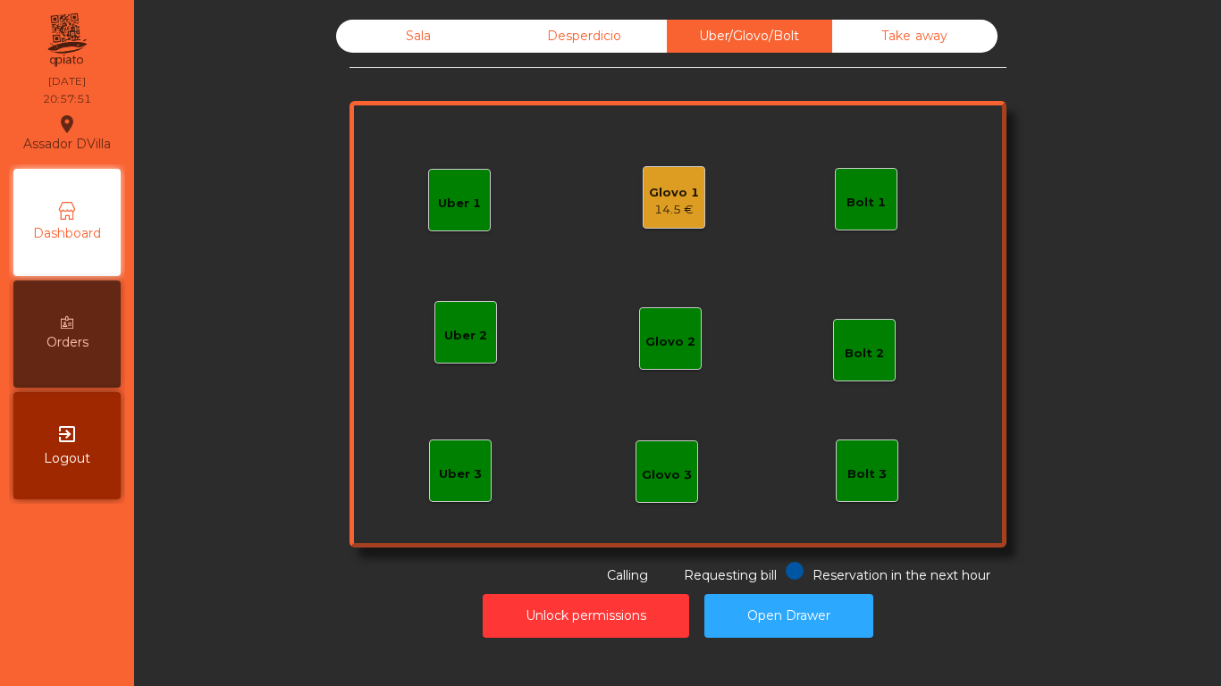
click at [661, 186] on div "Glovo 1" at bounding box center [674, 193] width 50 height 18
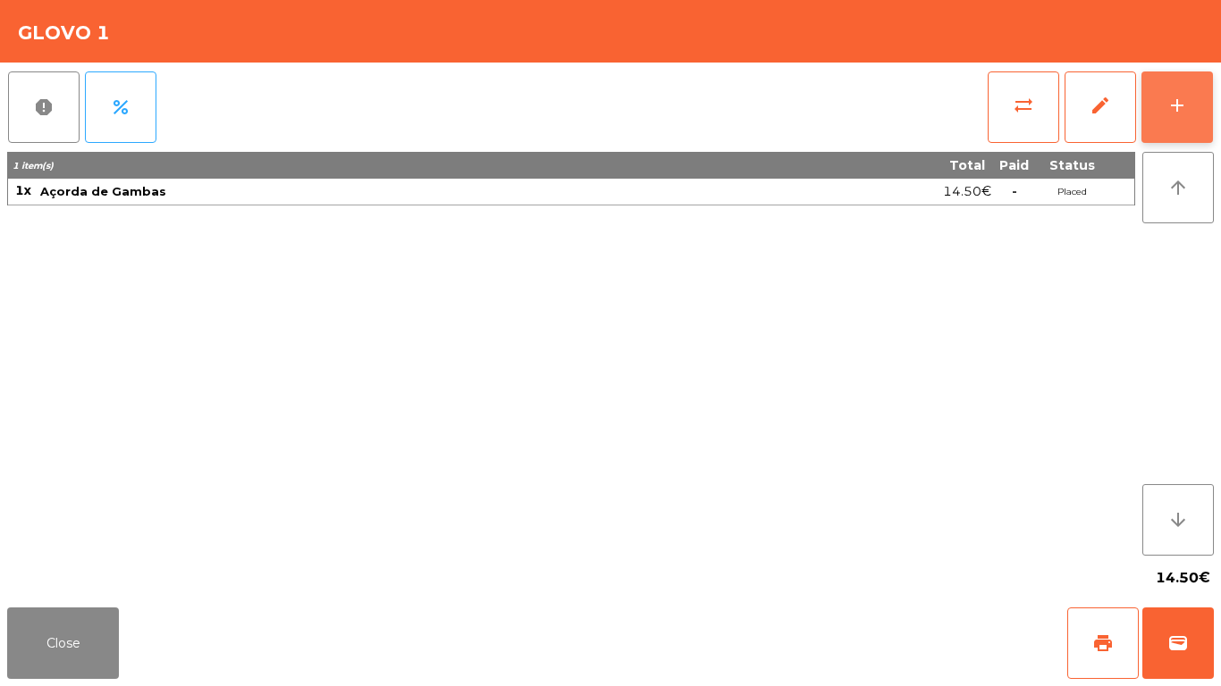
click at [1167, 119] on button "add" at bounding box center [1176, 106] width 71 height 71
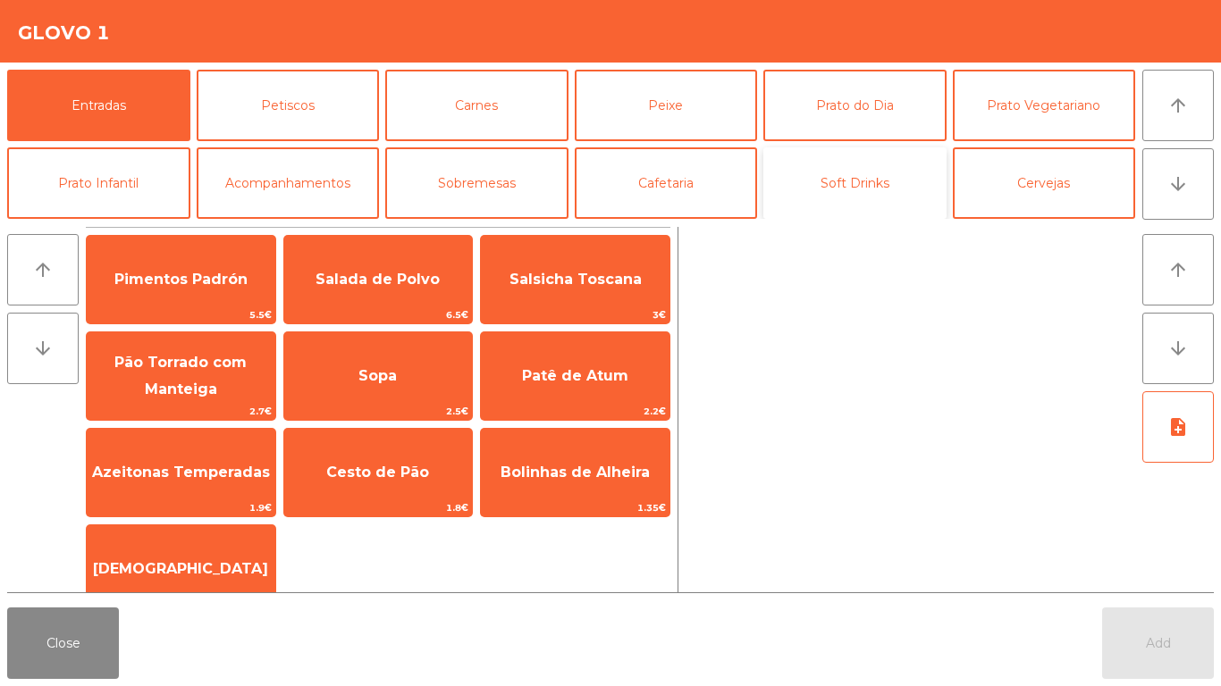
click at [812, 186] on button "Soft Drinks" at bounding box center [854, 182] width 183 height 71
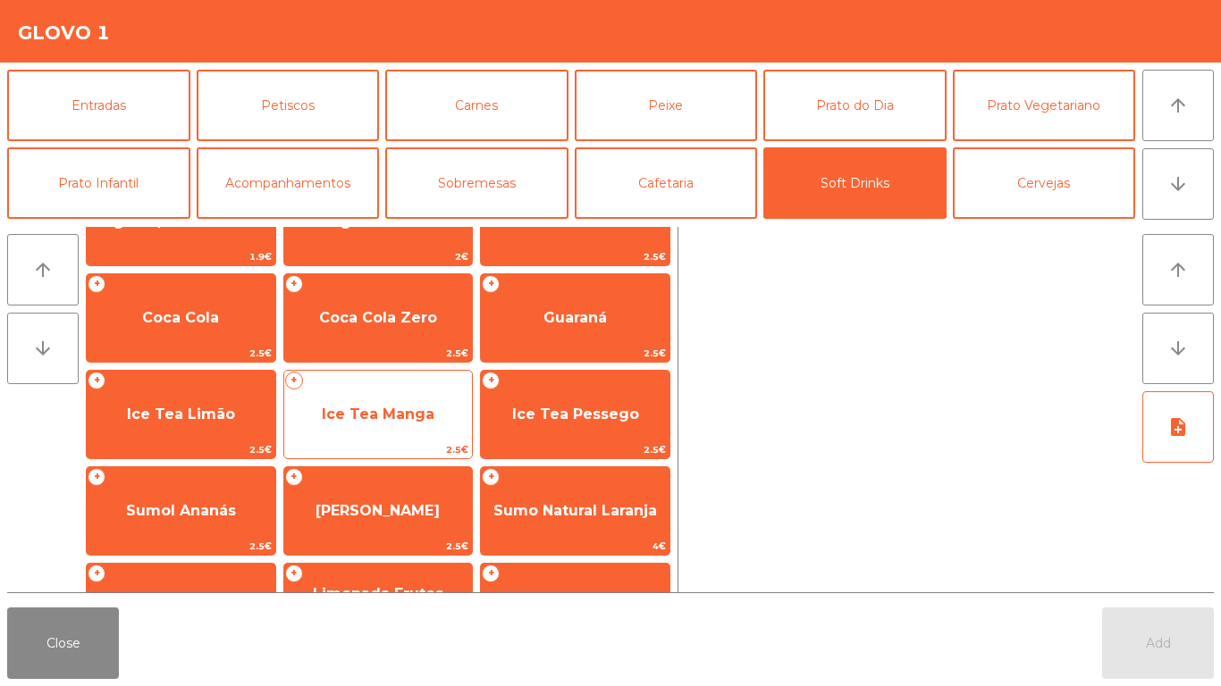
scroll to position [222, 0]
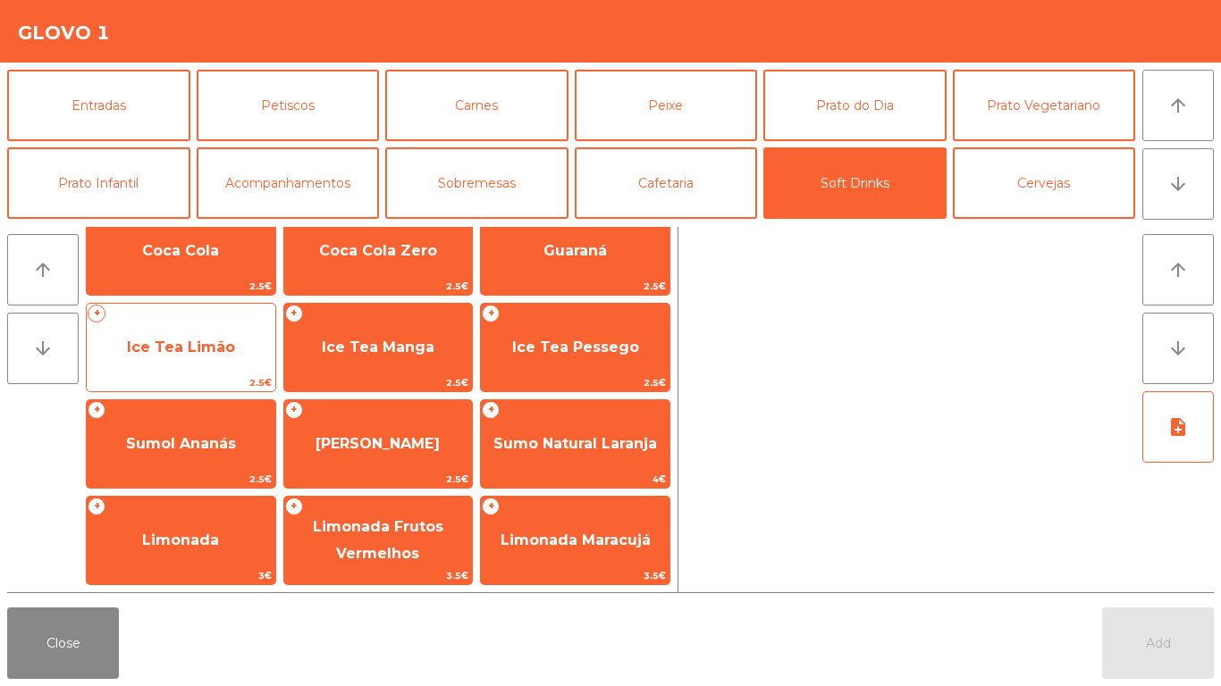
click at [237, 352] on span "Ice Tea Limão" at bounding box center [181, 347] width 189 height 48
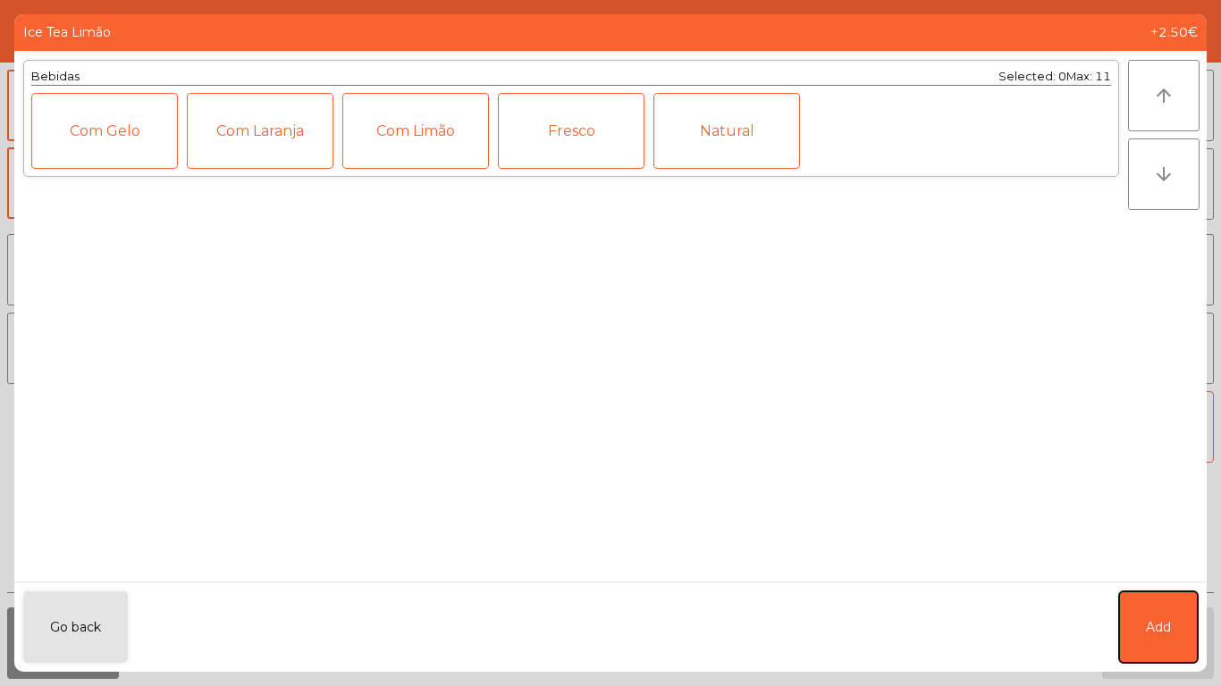
drag, startPoint x: 1156, startPoint y: 638, endPoint x: 485, endPoint y: 255, distance: 772.9
click at [1155, 638] on button "Add" at bounding box center [1158, 627] width 79 height 71
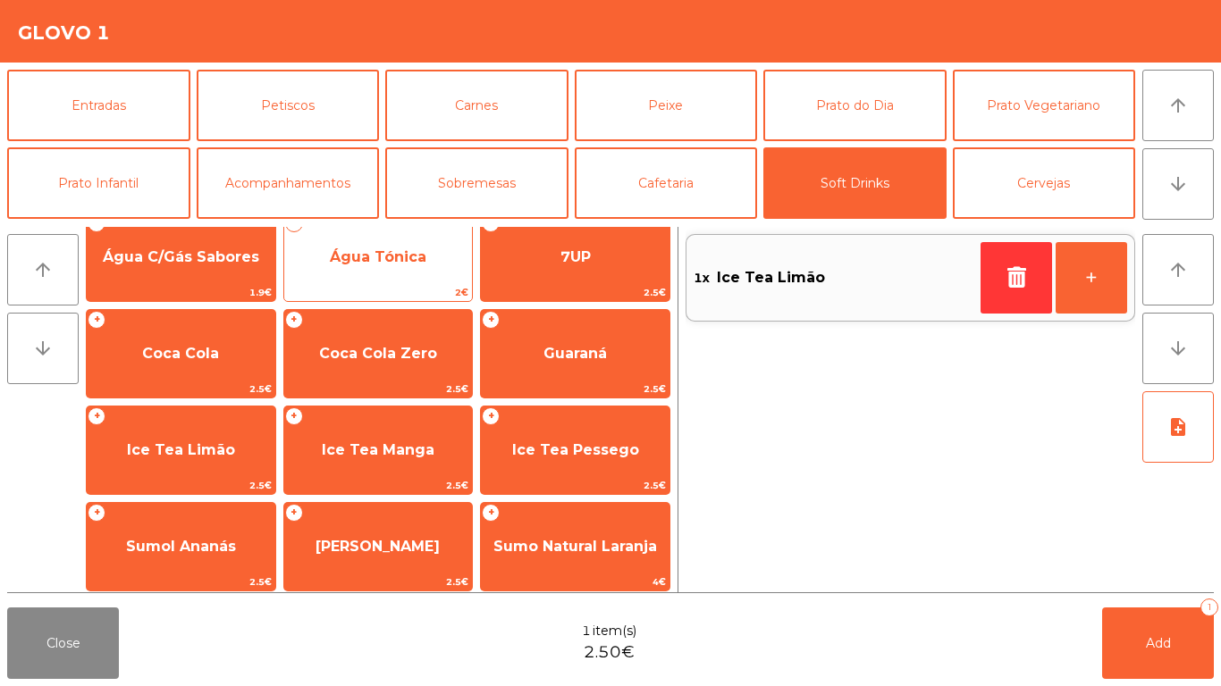
scroll to position [0, 0]
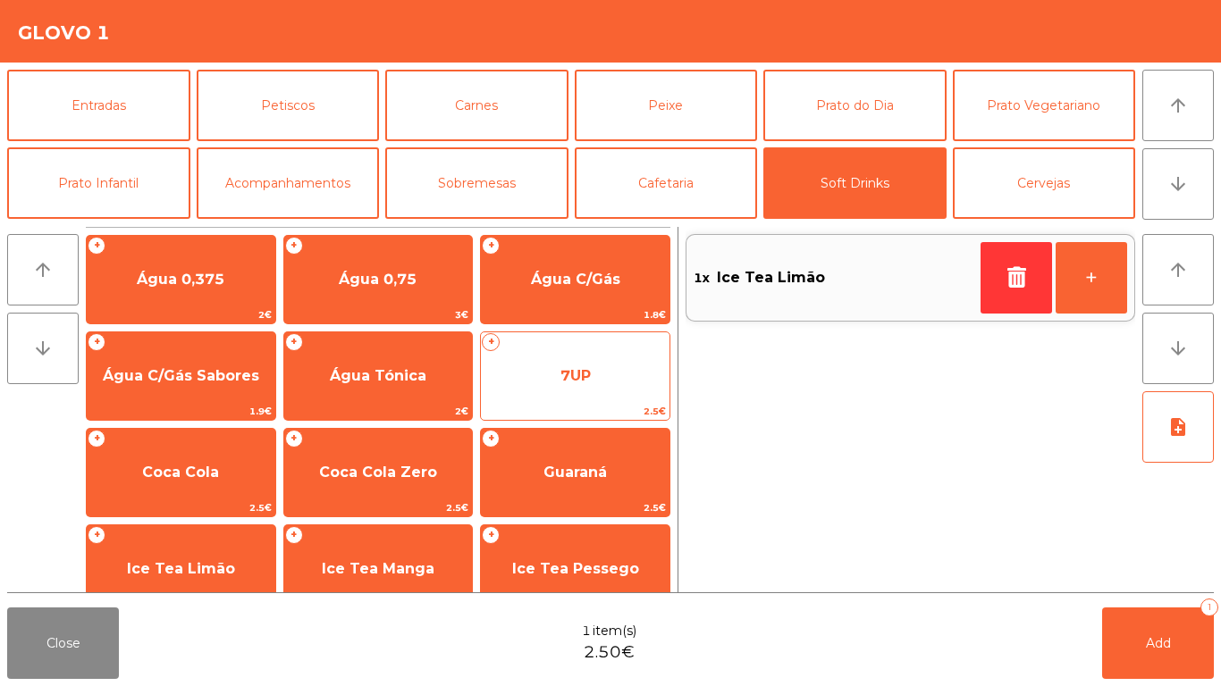
click at [608, 380] on span "7UP" at bounding box center [575, 376] width 189 height 48
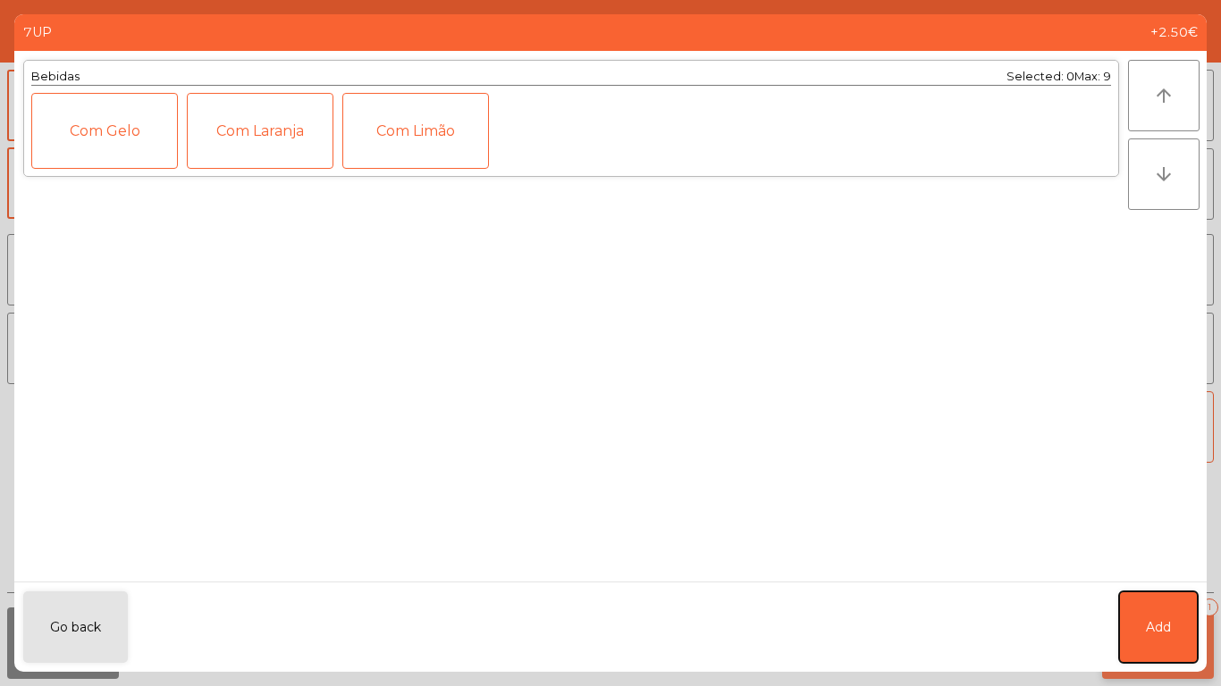
drag, startPoint x: 1152, startPoint y: 637, endPoint x: 1139, endPoint y: 626, distance: 17.1
click at [1151, 637] on button "Add" at bounding box center [1158, 627] width 79 height 71
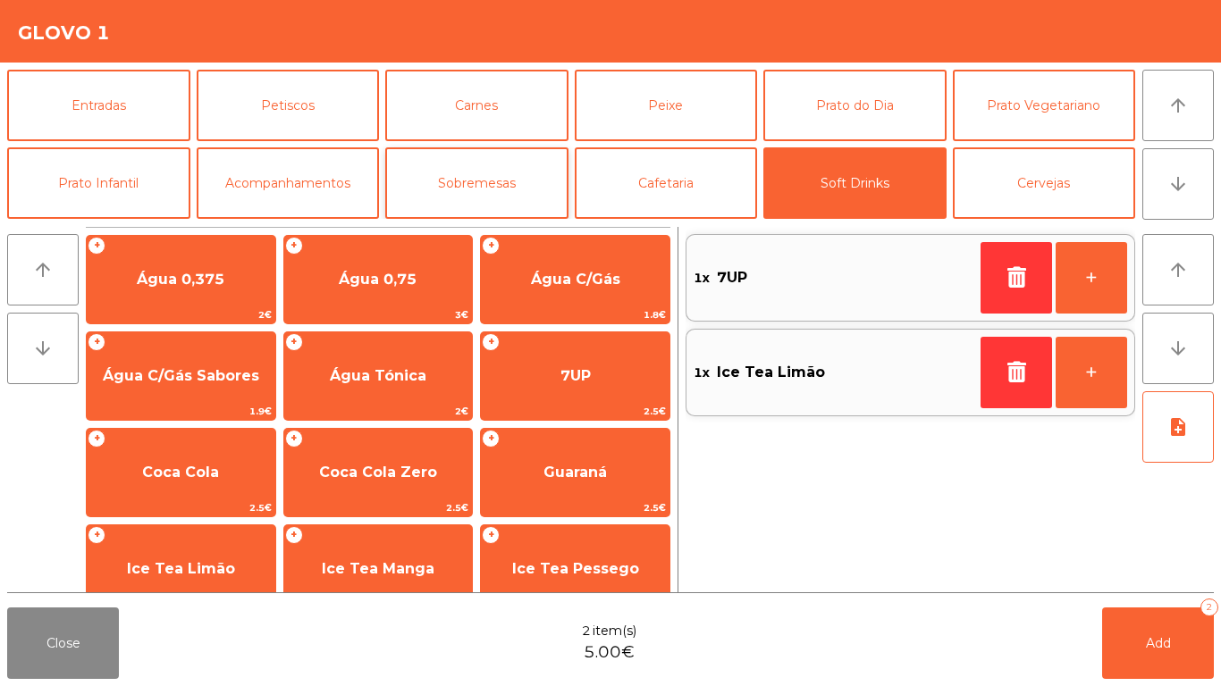
scroll to position [155, 0]
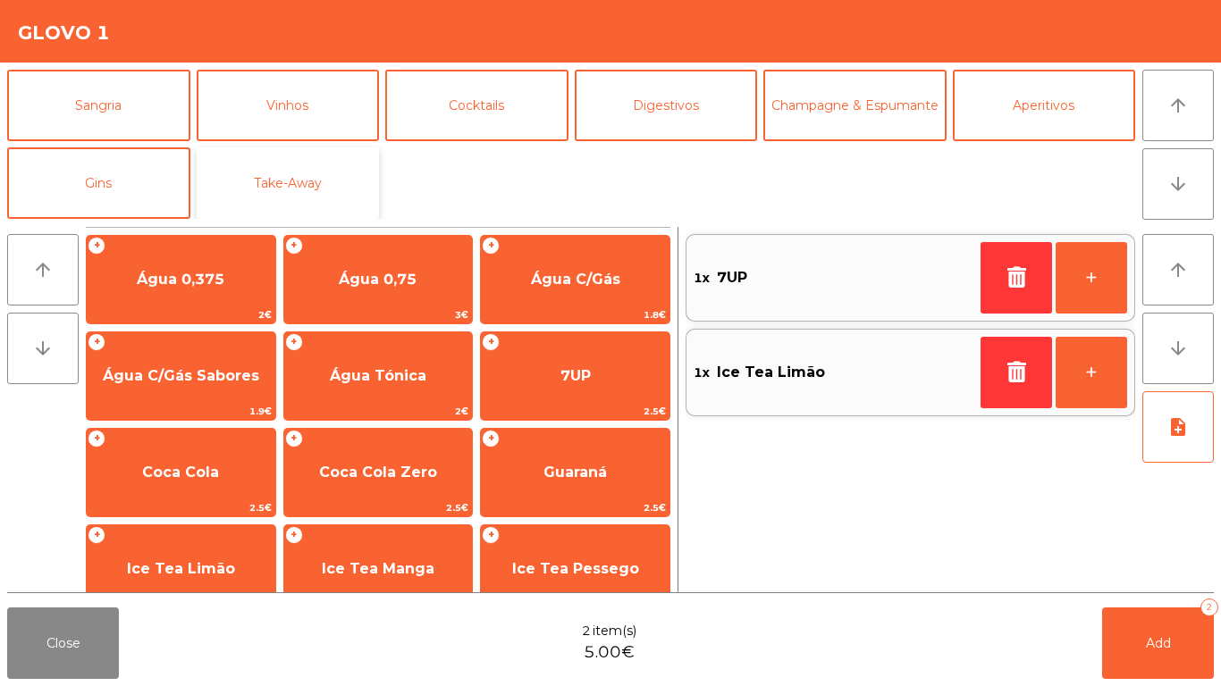
click at [314, 177] on button "Take-Away" at bounding box center [288, 182] width 183 height 71
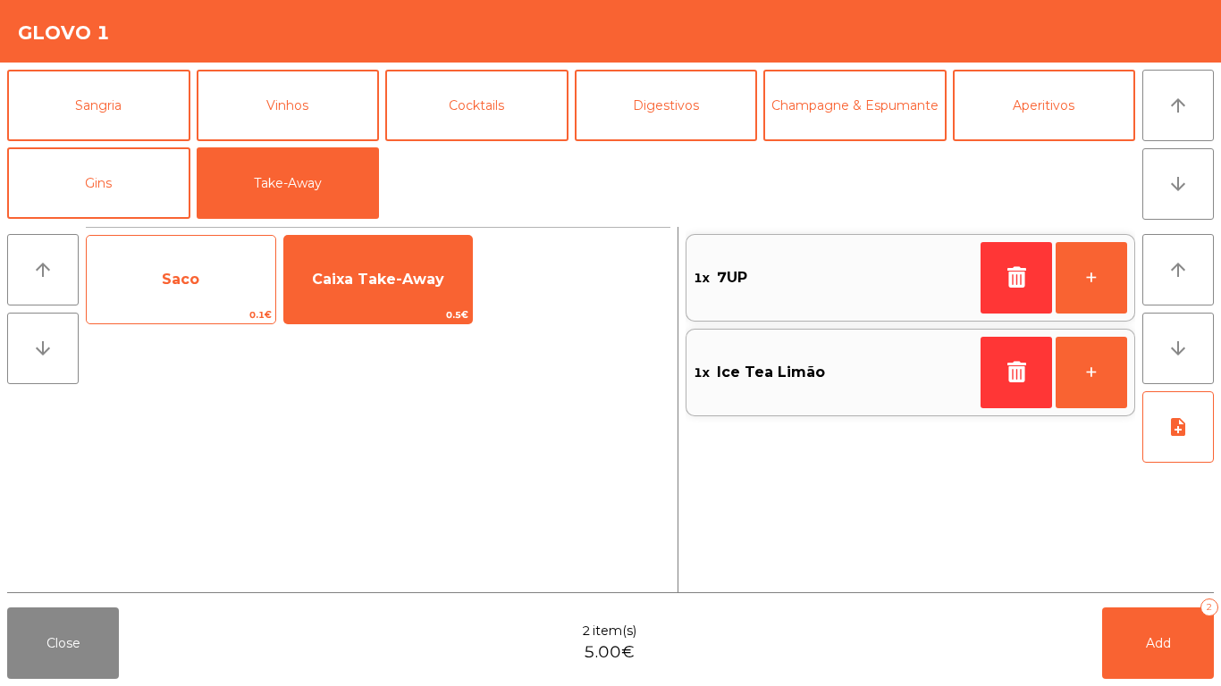
click at [204, 283] on span "Saco" at bounding box center [181, 280] width 189 height 48
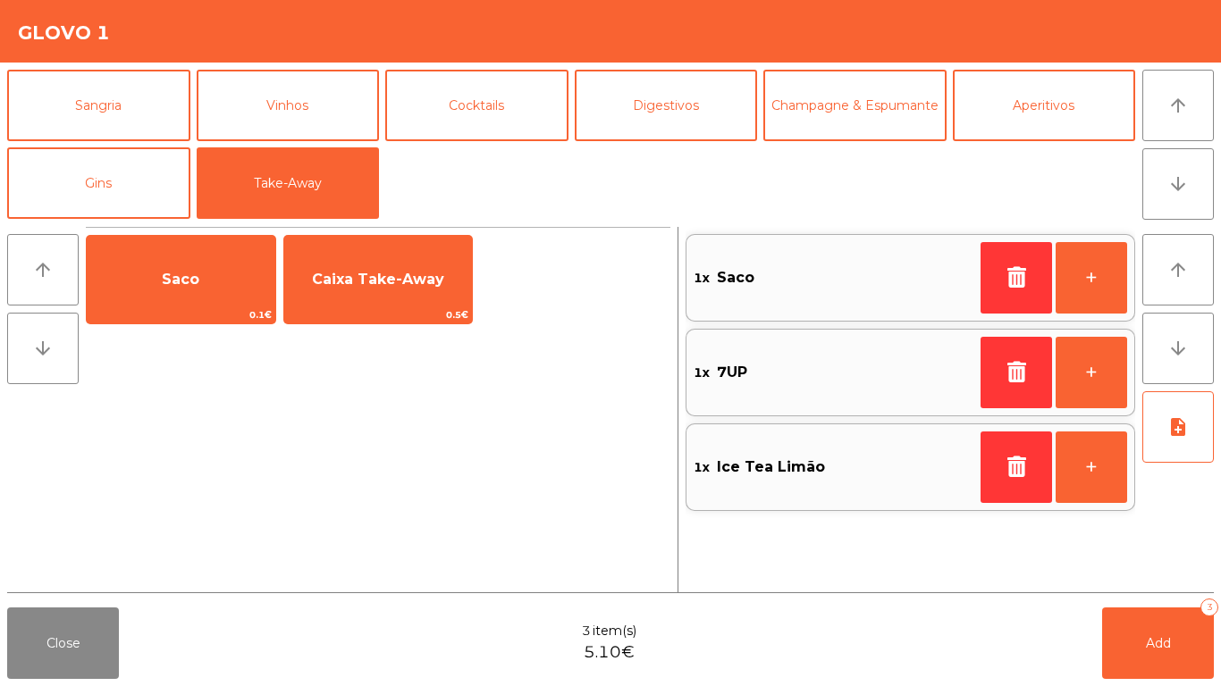
drag, startPoint x: 314, startPoint y: 303, endPoint x: 398, endPoint y: 328, distance: 87.6
click at [316, 303] on span "Caixa Take-Away" at bounding box center [378, 280] width 189 height 48
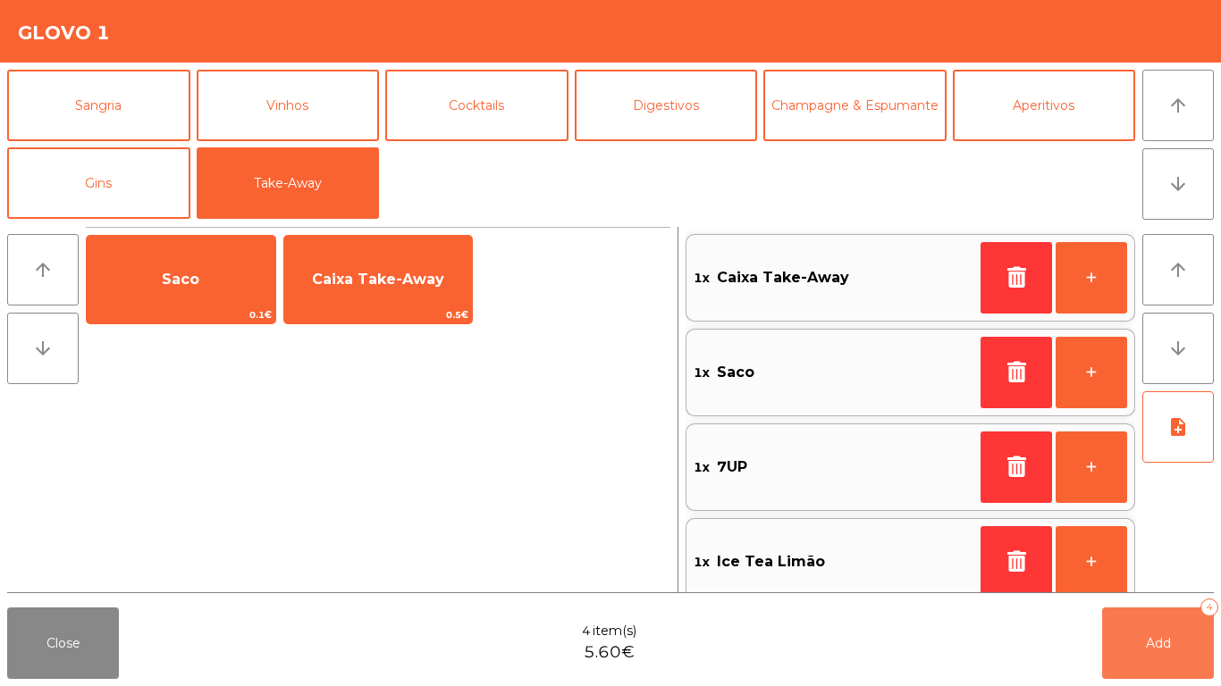
click at [1140, 639] on button "Add 4" at bounding box center [1158, 643] width 112 height 71
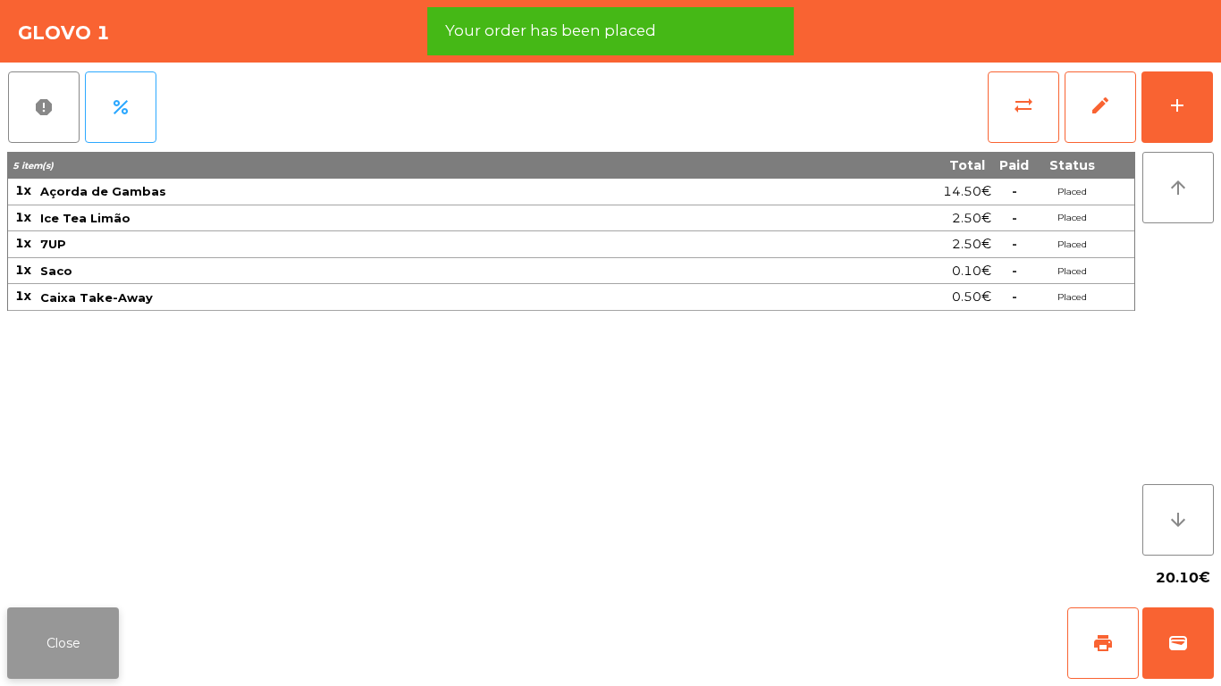
click at [58, 648] on button "Close" at bounding box center [63, 643] width 112 height 71
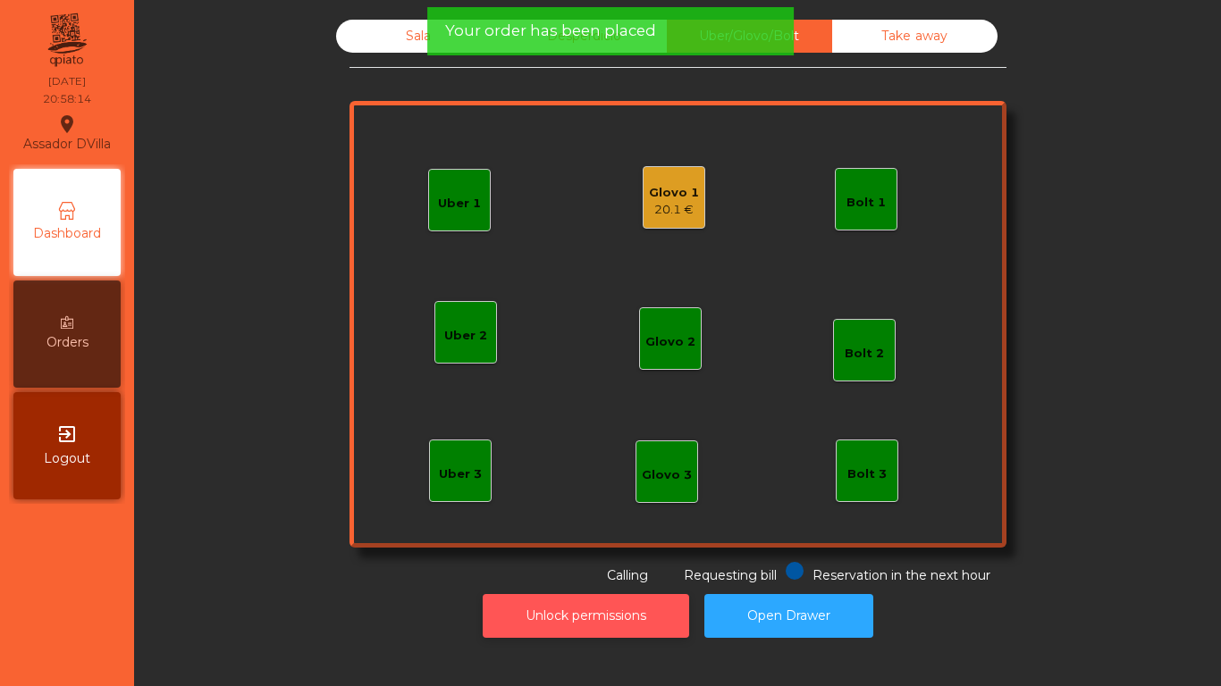
click at [587, 632] on button "Unlock permissions" at bounding box center [586, 616] width 206 height 44
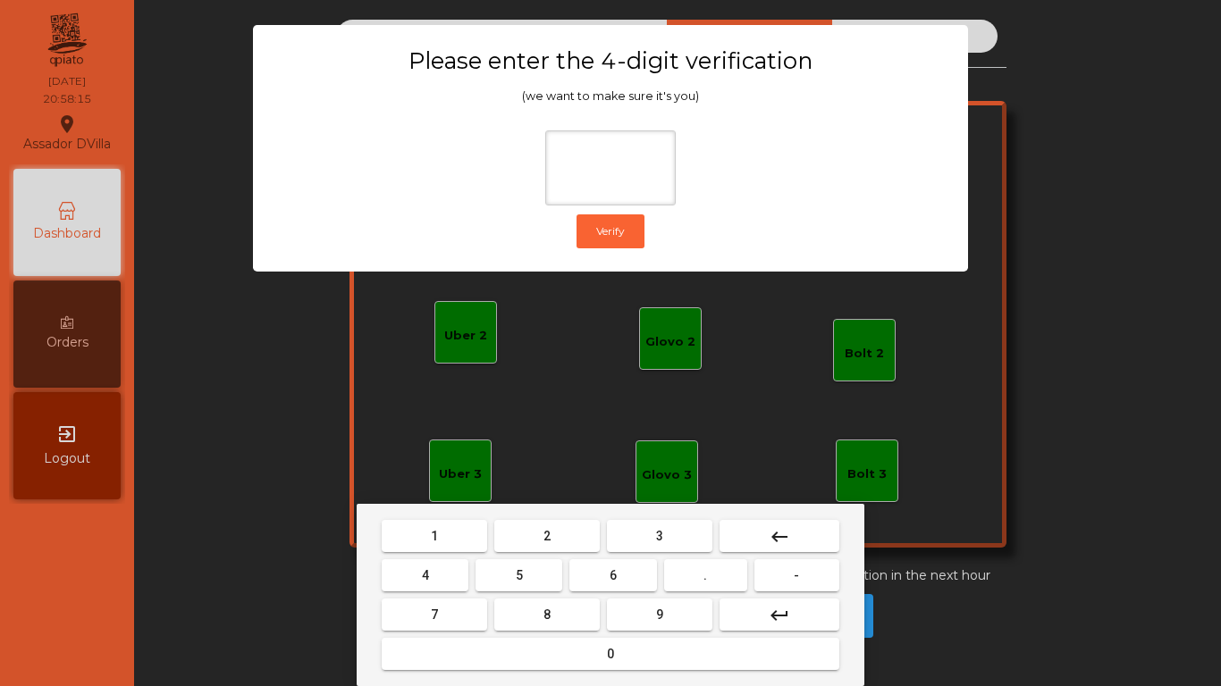
click at [533, 548] on button "2" at bounding box center [546, 536] width 105 height 32
drag, startPoint x: 452, startPoint y: 584, endPoint x: 607, endPoint y: 586, distance: 154.6
click at [454, 584] on button "4" at bounding box center [425, 575] width 87 height 32
drag, startPoint x: 608, startPoint y: 585, endPoint x: 647, endPoint y: 613, distance: 48.1
click at [624, 595] on nav "1 2 3 keyboard_backspace 4 5 6 . - 7 8 9 keyboard_return 0" at bounding box center [610, 595] width 465 height 157
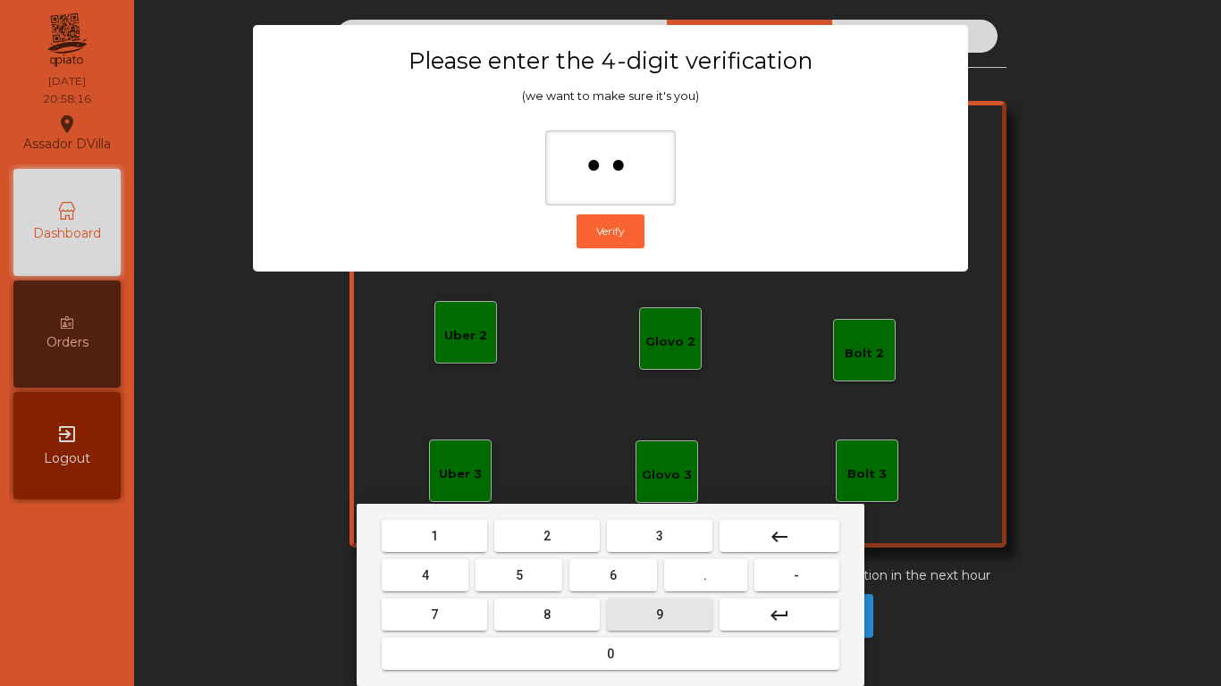
drag, startPoint x: 666, startPoint y: 625, endPoint x: 659, endPoint y: 373, distance: 252.1
click at [667, 625] on button "9" at bounding box center [659, 615] width 105 height 32
click at [660, 618] on span "9" at bounding box center [659, 615] width 7 height 14
type input "****"
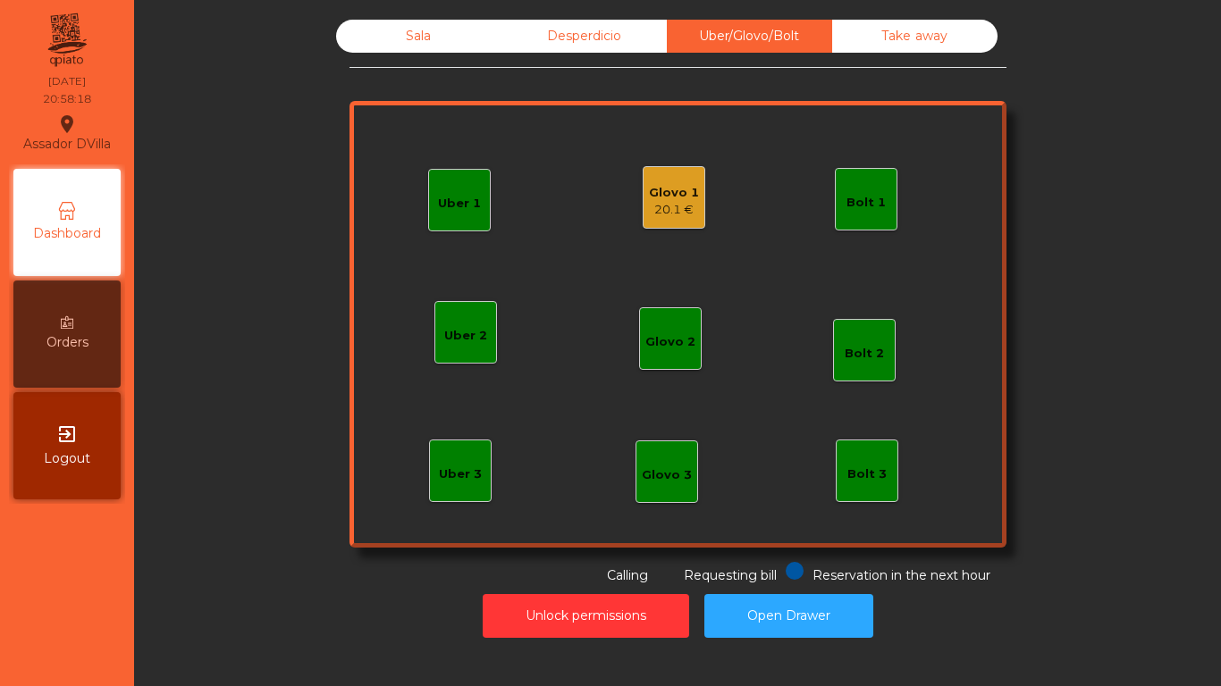
click at [643, 190] on div "Glovo 1 20.1 €" at bounding box center [674, 197] width 63 height 63
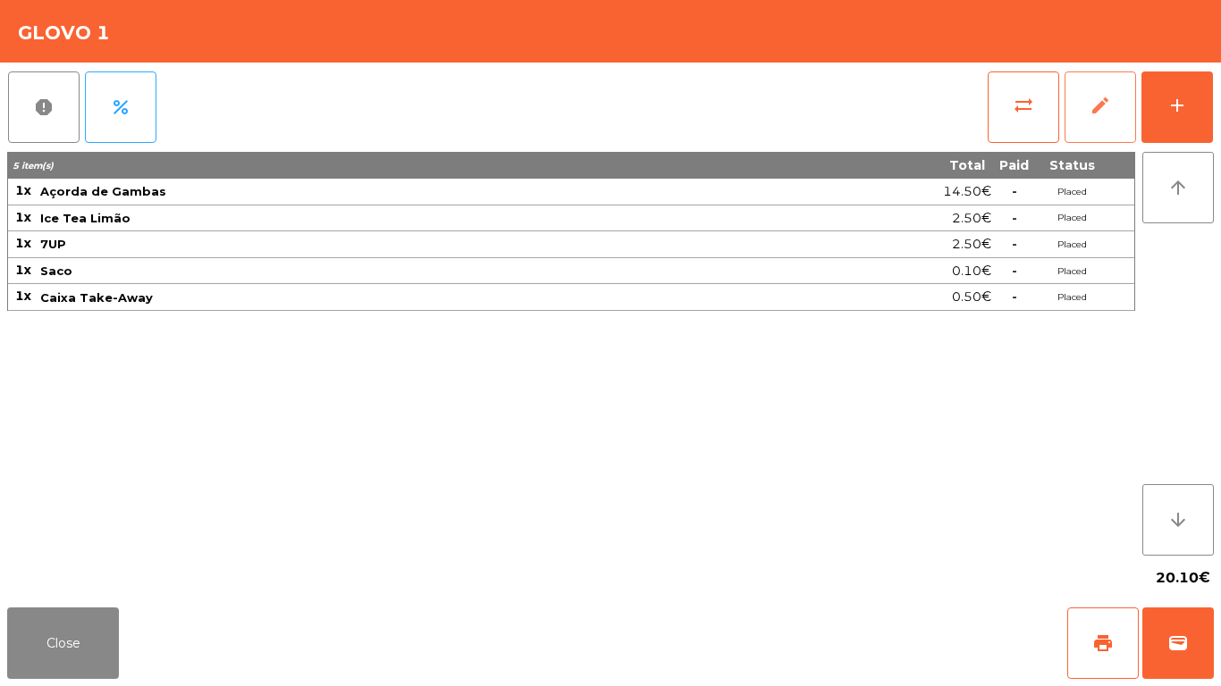
click at [1107, 127] on button "edit" at bounding box center [1099, 106] width 71 height 71
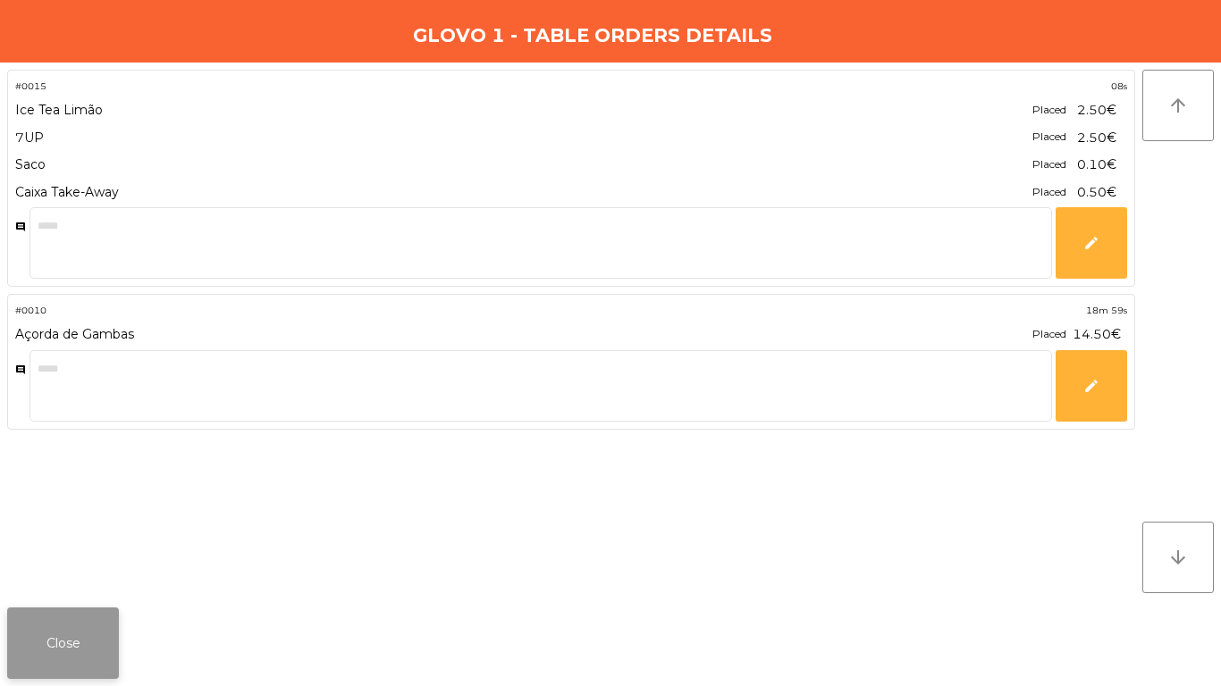
click at [48, 636] on button "Close" at bounding box center [63, 643] width 112 height 71
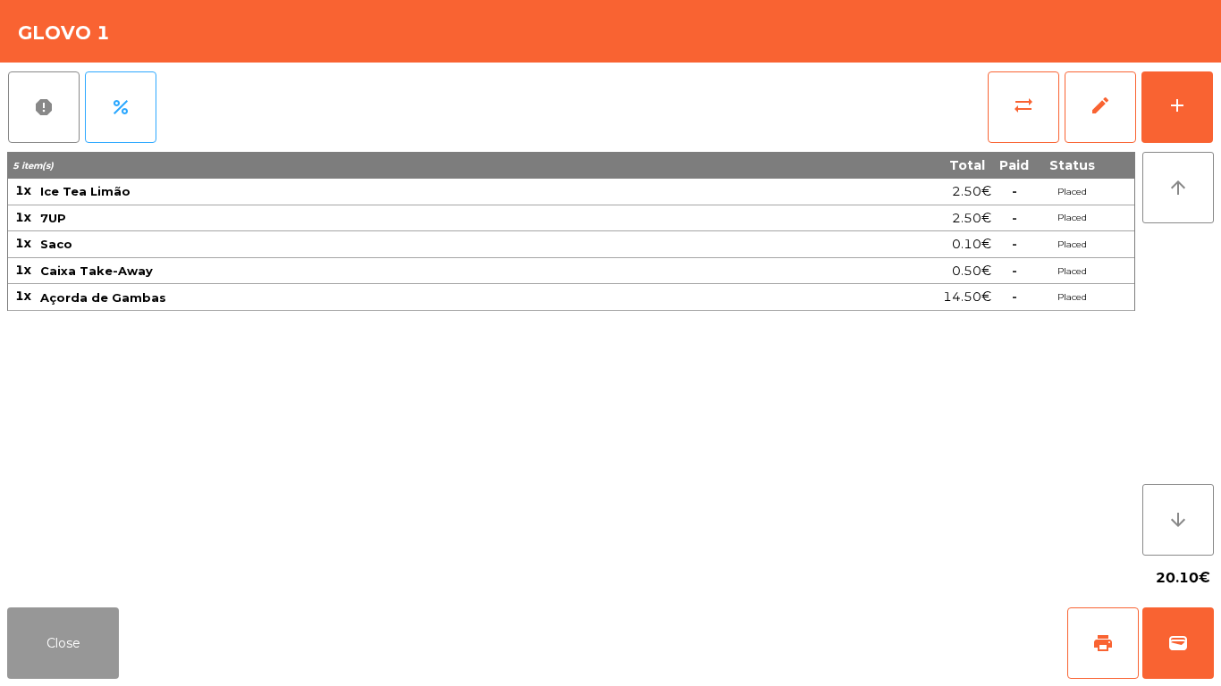
click at [48, 636] on button "Close" at bounding box center [63, 643] width 112 height 71
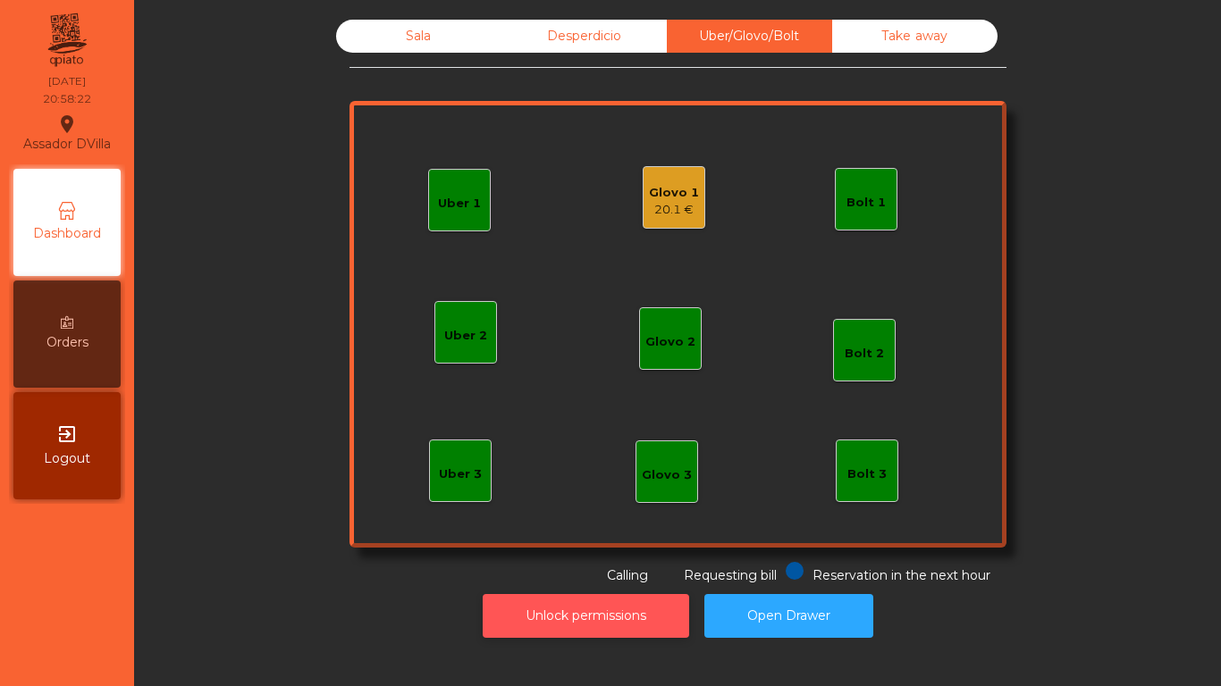
click at [609, 607] on button "Unlock permissions" at bounding box center [586, 616] width 206 height 44
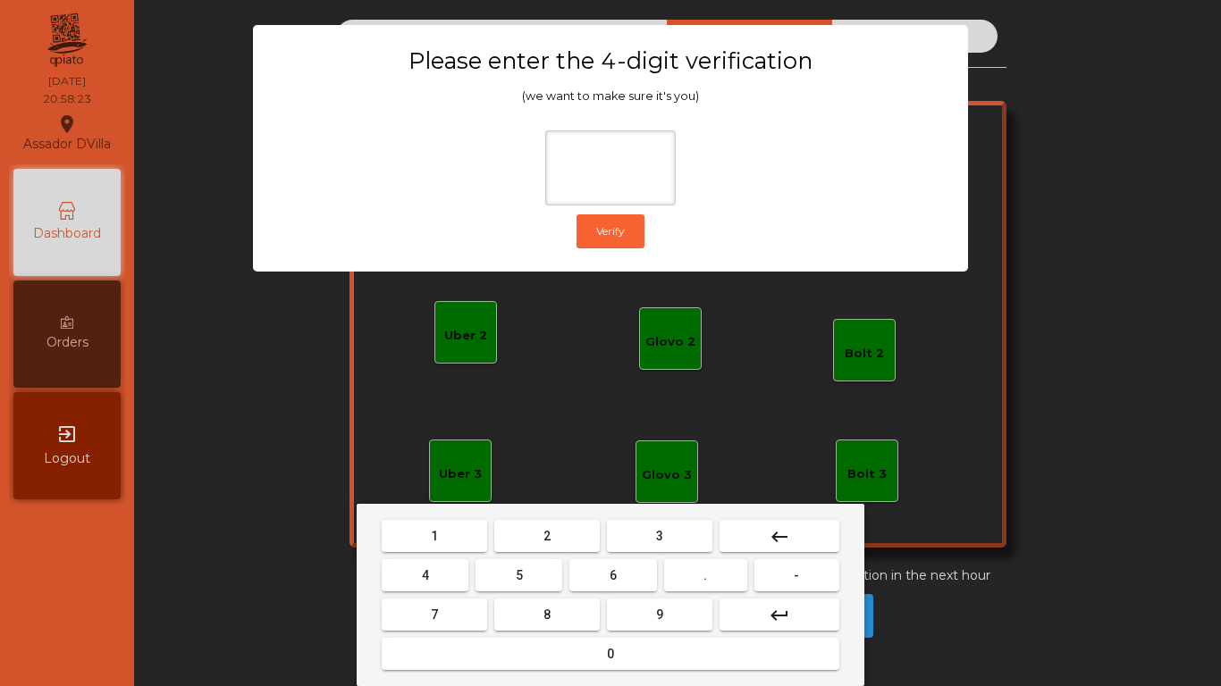
click at [538, 546] on button "2" at bounding box center [546, 536] width 105 height 32
drag, startPoint x: 439, startPoint y: 568, endPoint x: 604, endPoint y: 575, distance: 165.4
click at [439, 569] on button "4" at bounding box center [425, 575] width 87 height 32
drag, startPoint x: 607, startPoint y: 575, endPoint x: 659, endPoint y: 617, distance: 67.3
click at [617, 585] on button "6" at bounding box center [612, 575] width 87 height 32
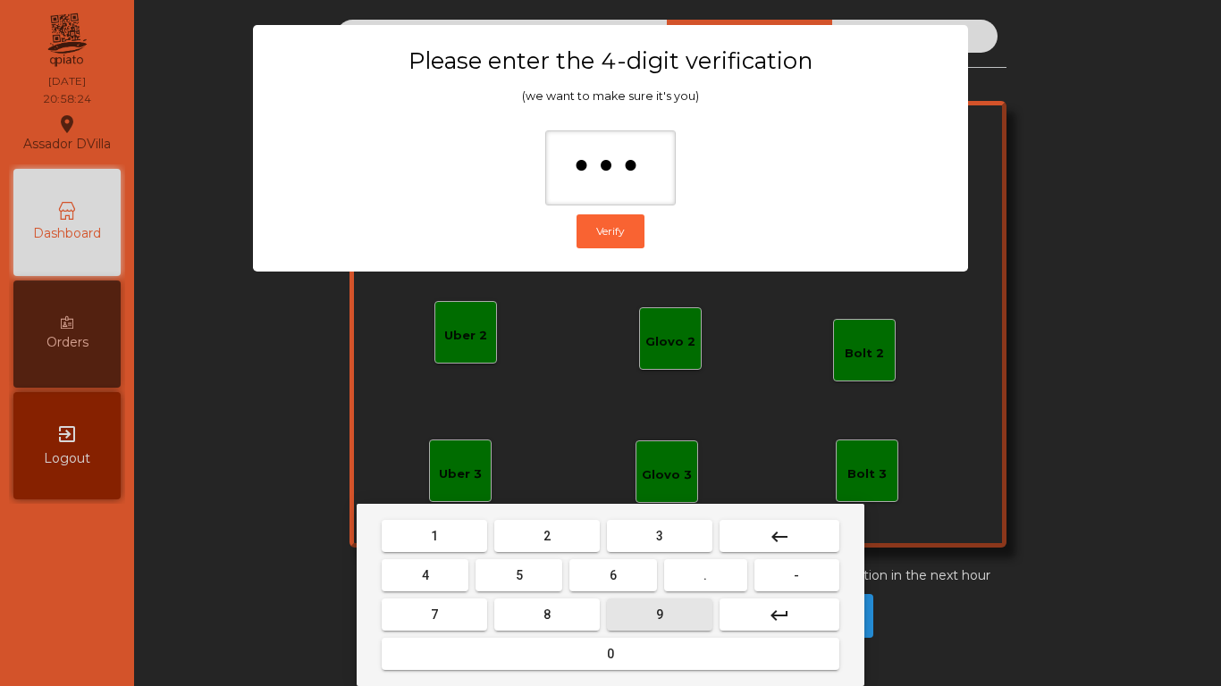
click at [659, 617] on span "9" at bounding box center [659, 615] width 7 height 14
type input "****"
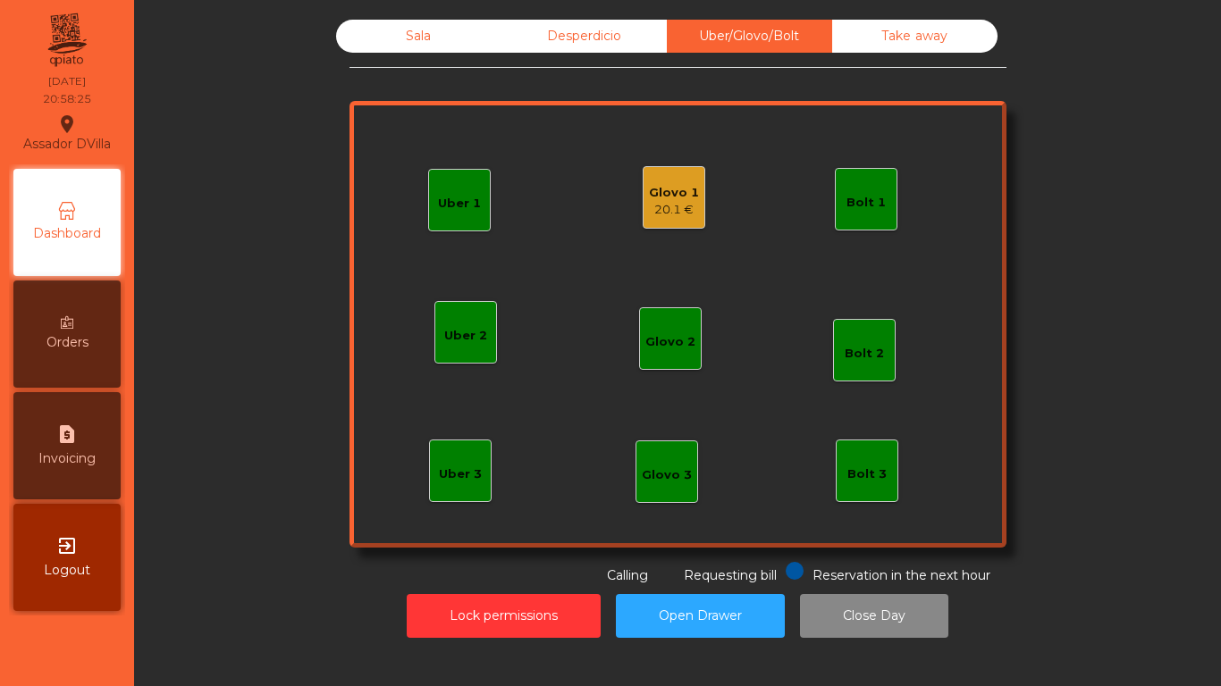
drag, startPoint x: 652, startPoint y: 147, endPoint x: 688, endPoint y: 191, distance: 57.2
click at [652, 149] on div "Uber 1 Uber 3 Bolt 2 Glovo 2 Uber 2 Glovo 1 20.1 € Bolt 1 Bolt 3 Glovo 3" at bounding box center [677, 324] width 657 height 447
click at [689, 193] on div "Glovo 1" at bounding box center [674, 193] width 50 height 18
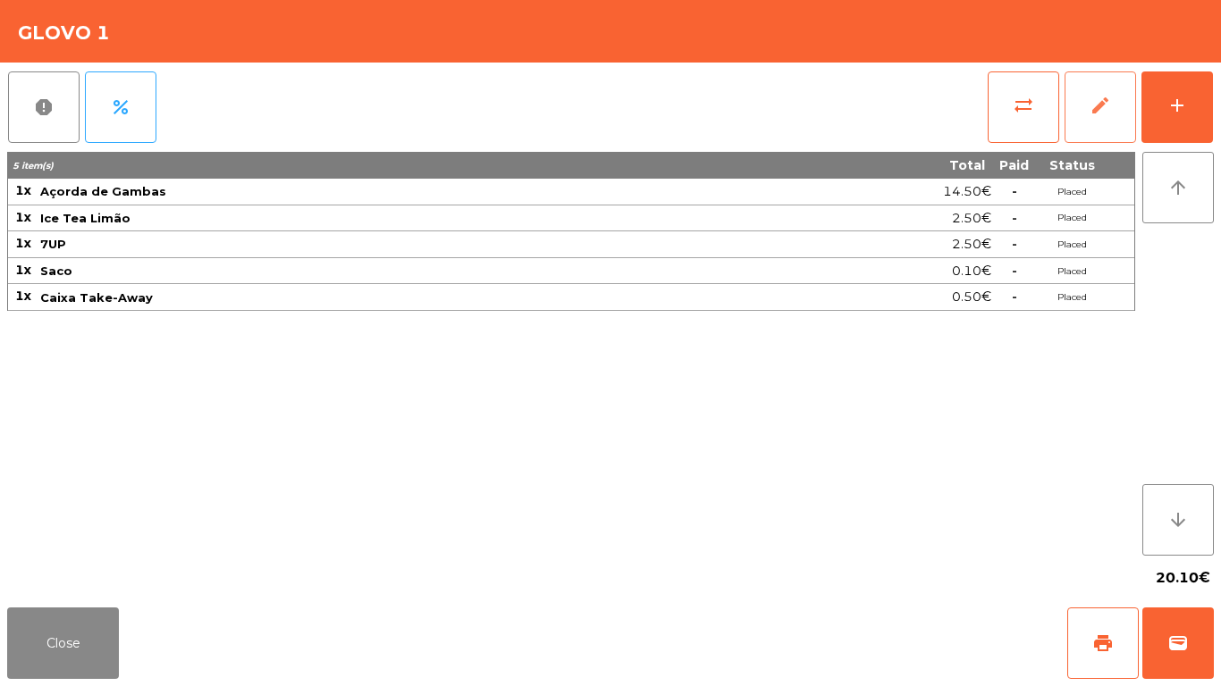
click at [1105, 119] on button "edit" at bounding box center [1099, 106] width 71 height 71
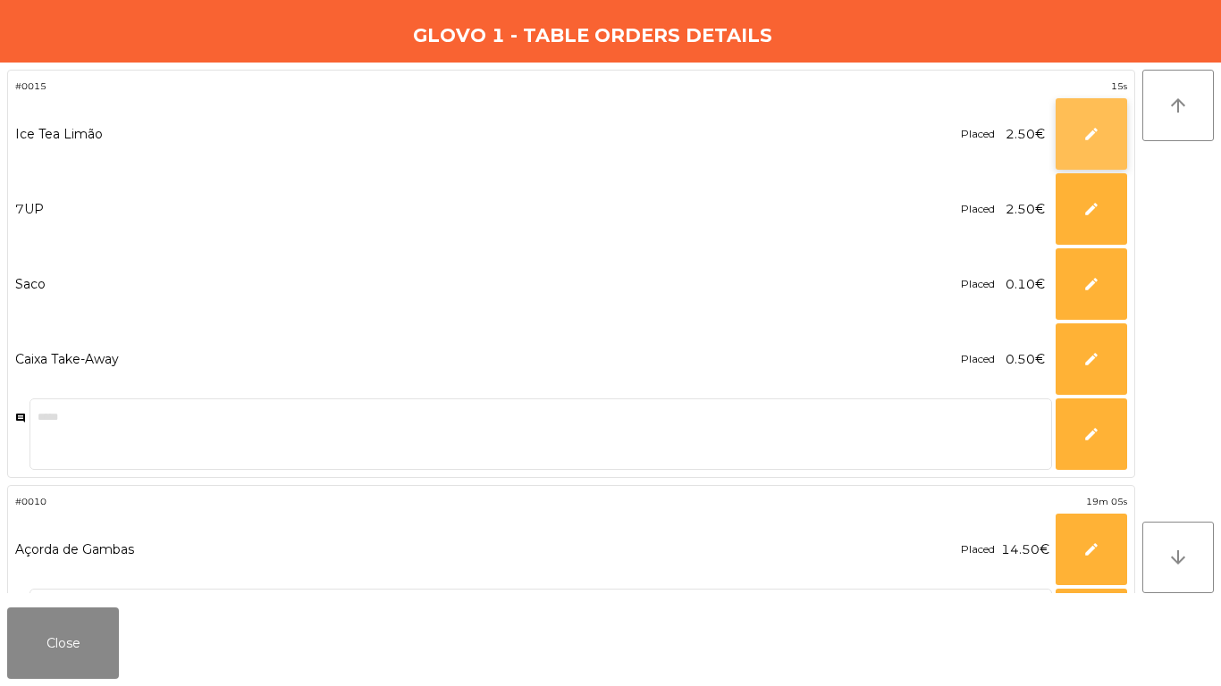
click at [1073, 145] on button "edit" at bounding box center [1090, 133] width 71 height 71
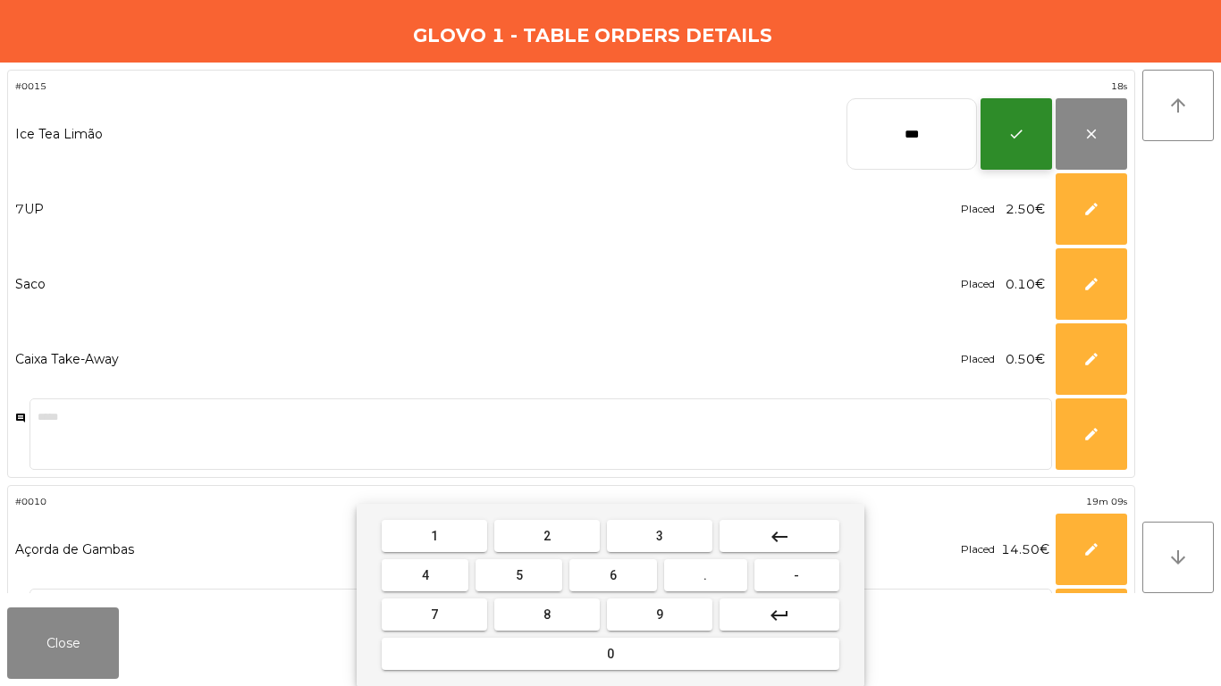
type input "***"
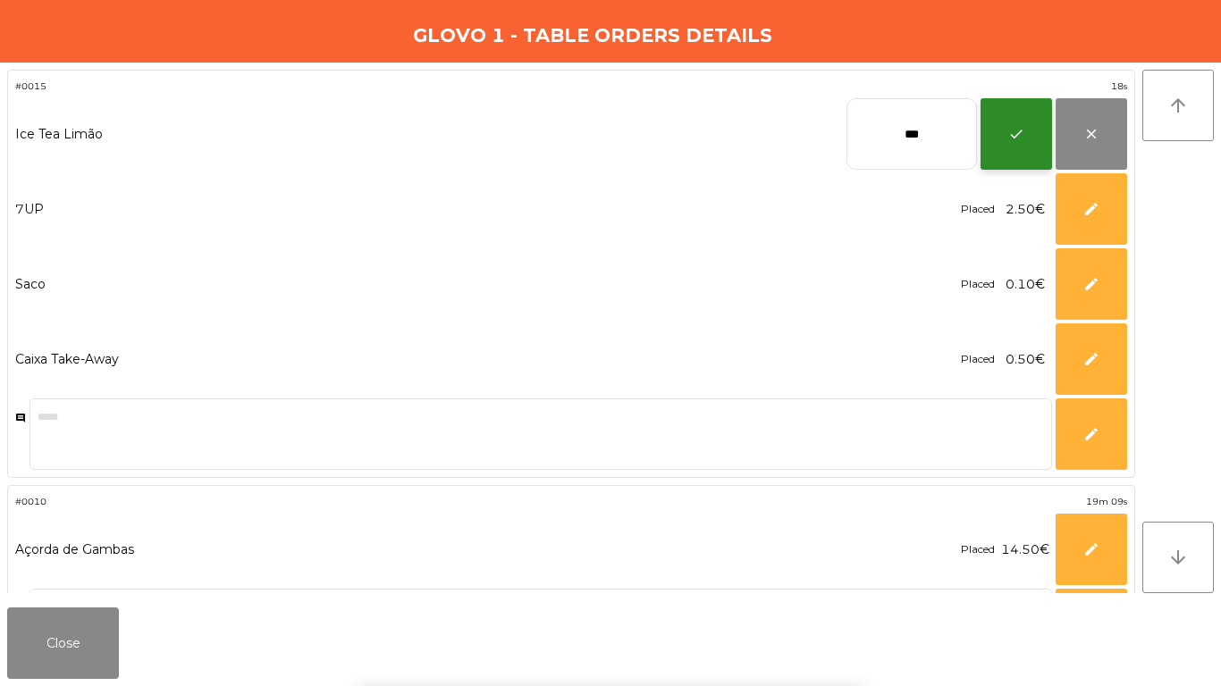
click at [1019, 136] on span "check" at bounding box center [1016, 134] width 16 height 16
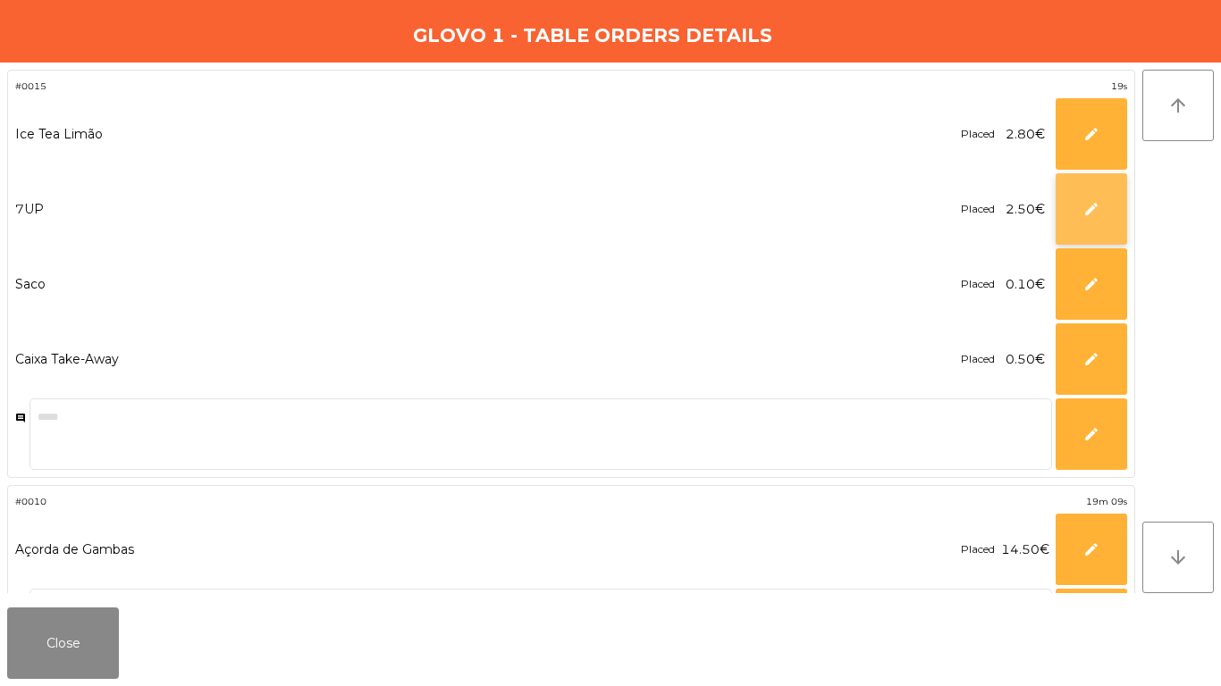
click at [1088, 231] on button "edit" at bounding box center [1090, 208] width 71 height 71
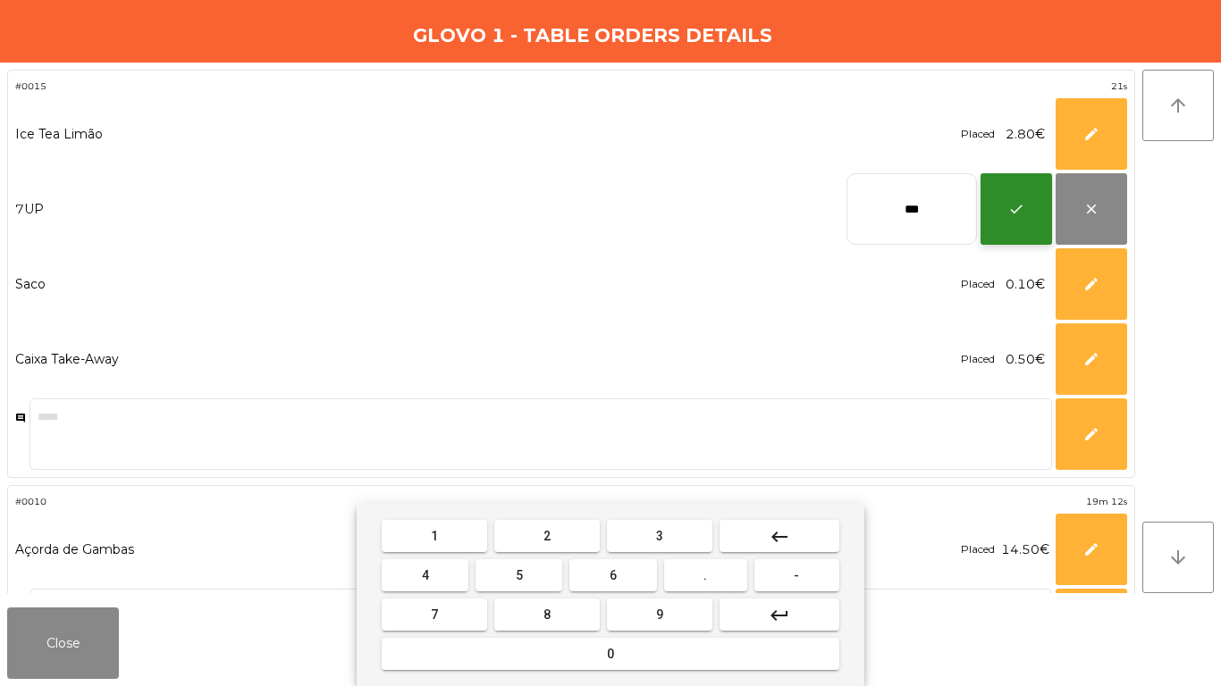
type input "***"
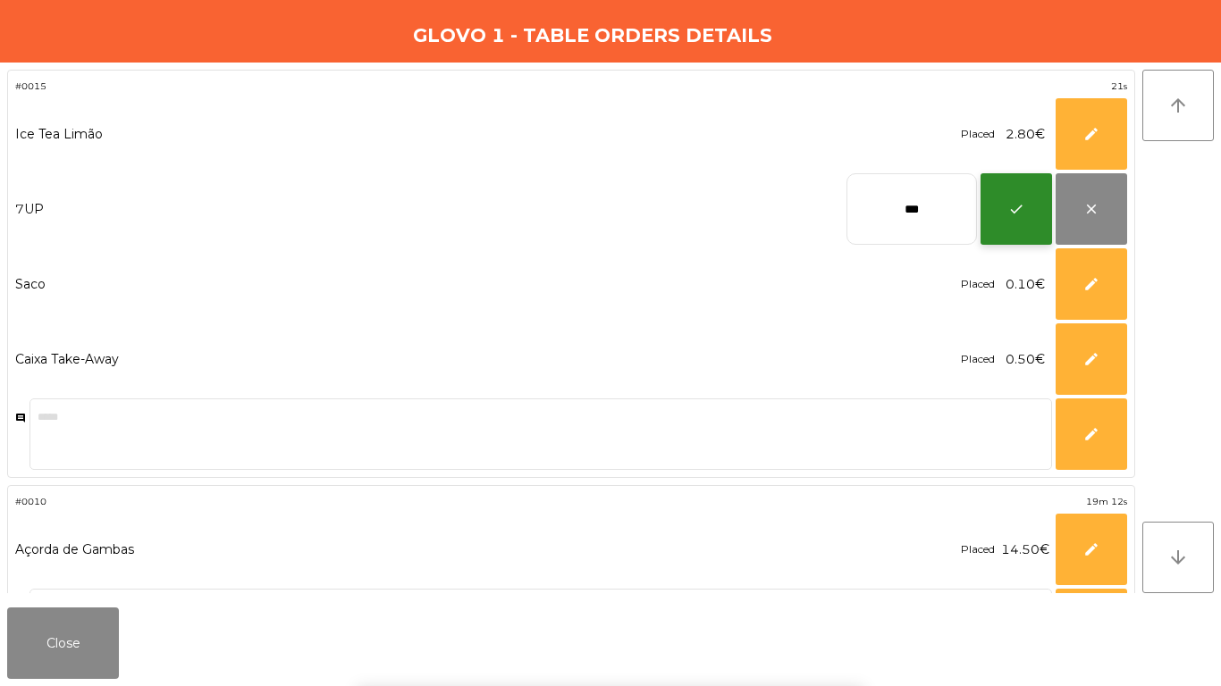
click at [1019, 222] on button "check" at bounding box center [1015, 208] width 71 height 71
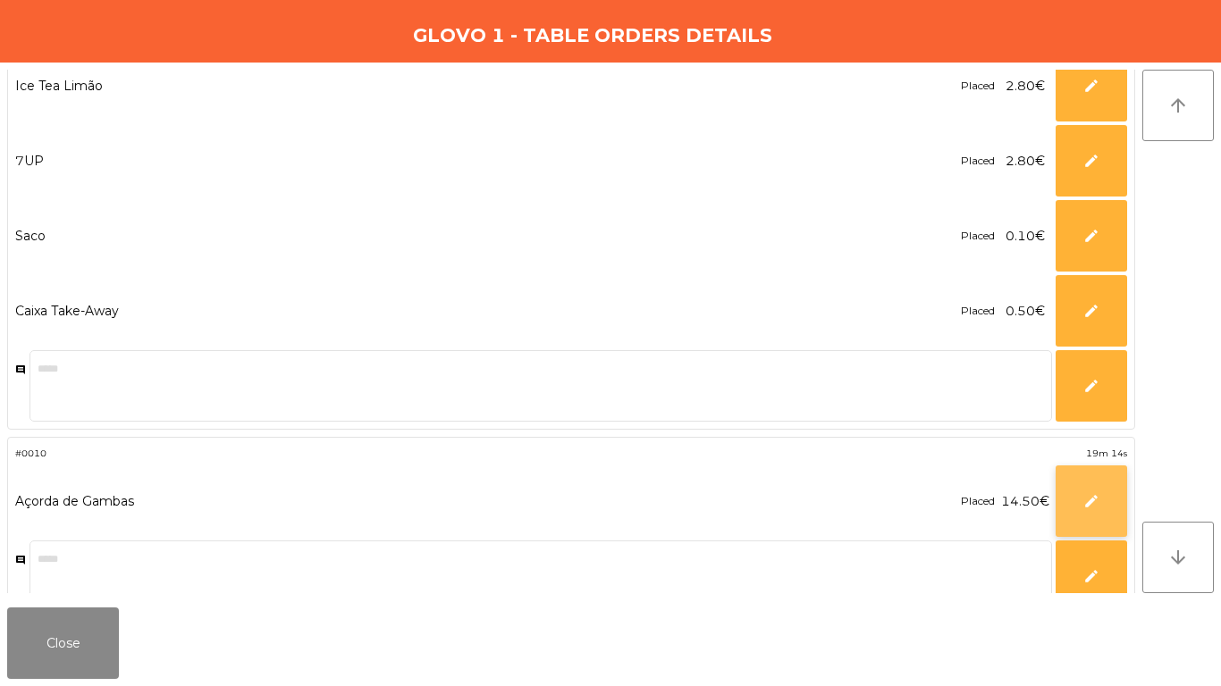
scroll to position [75, 0]
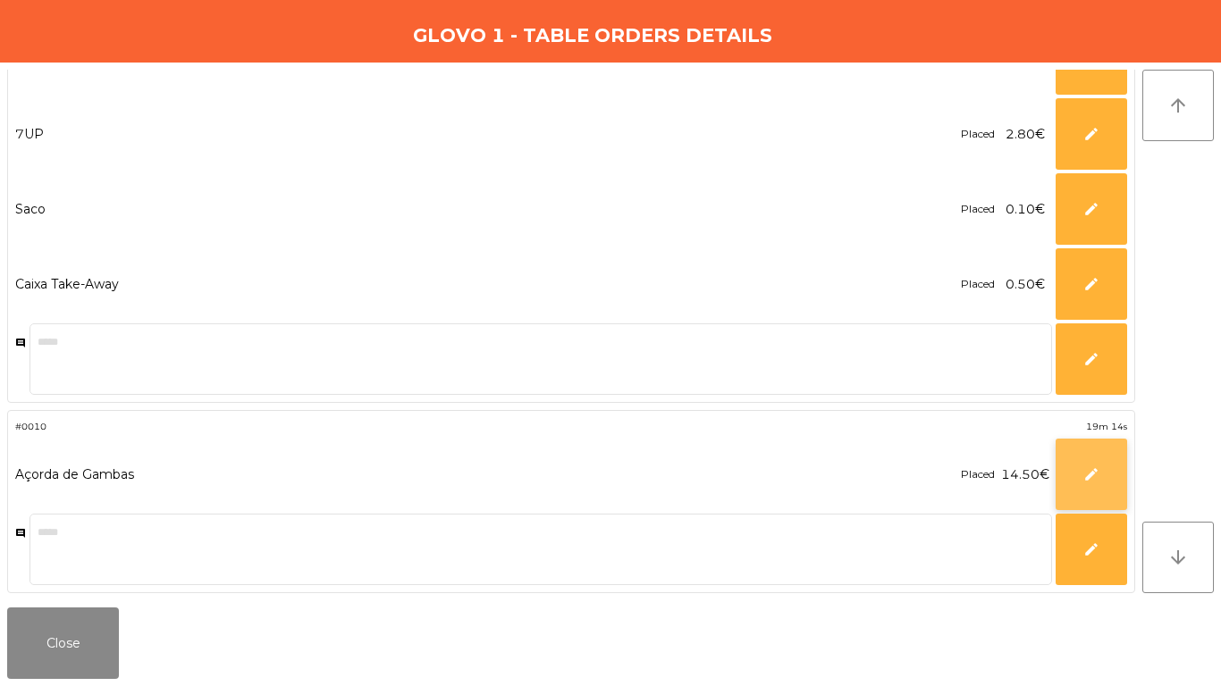
click at [1079, 455] on button "edit" at bounding box center [1090, 474] width 71 height 71
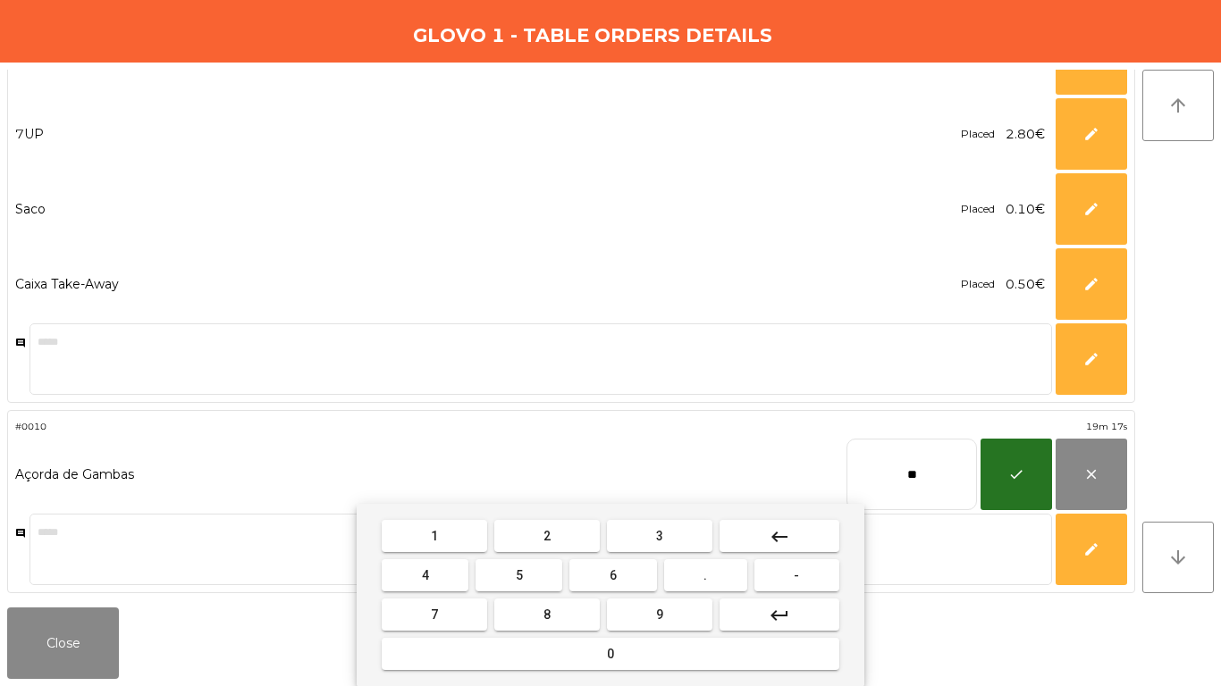
type input "*"
type input "*****"
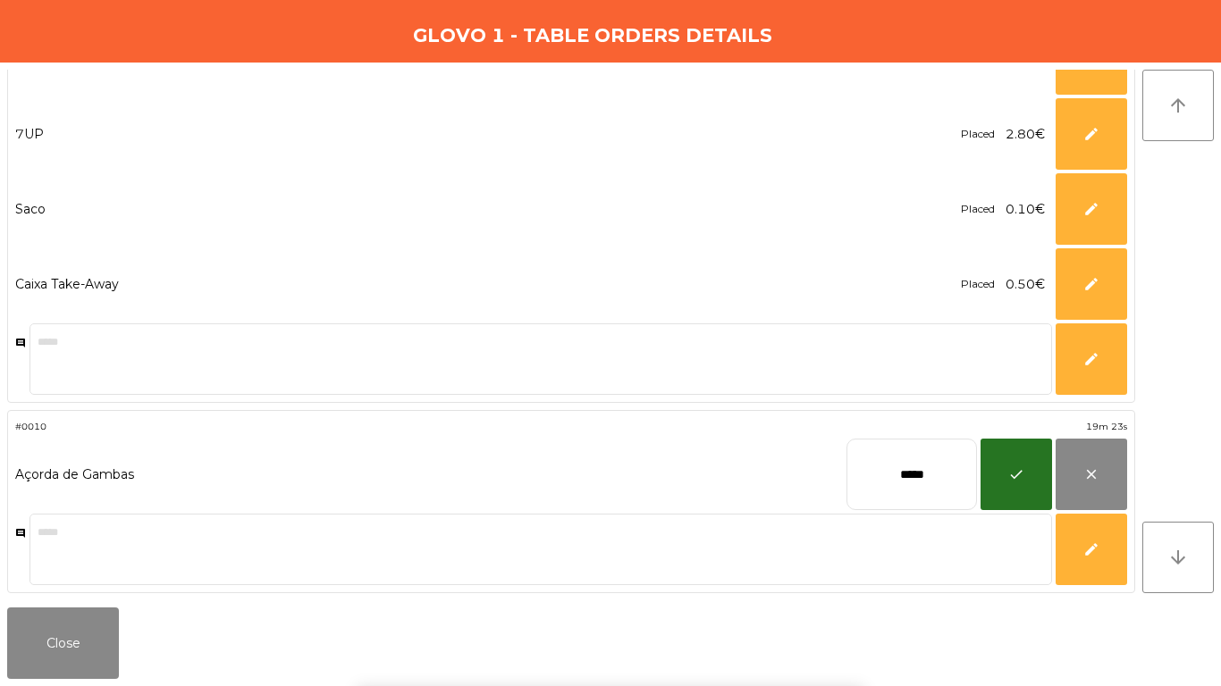
click at [1052, 490] on div "check close" at bounding box center [1053, 474] width 147 height 71
click at [1034, 488] on button "check" at bounding box center [1015, 474] width 71 height 71
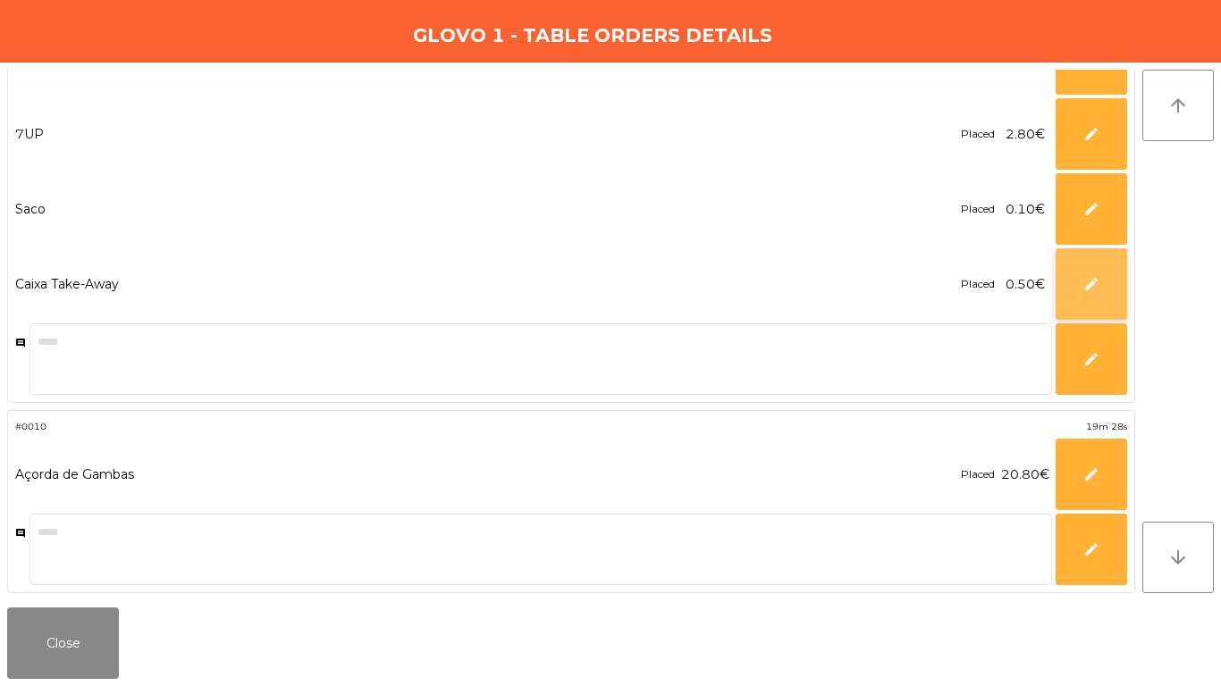
click at [1088, 286] on span "edit" at bounding box center [1091, 284] width 16 height 16
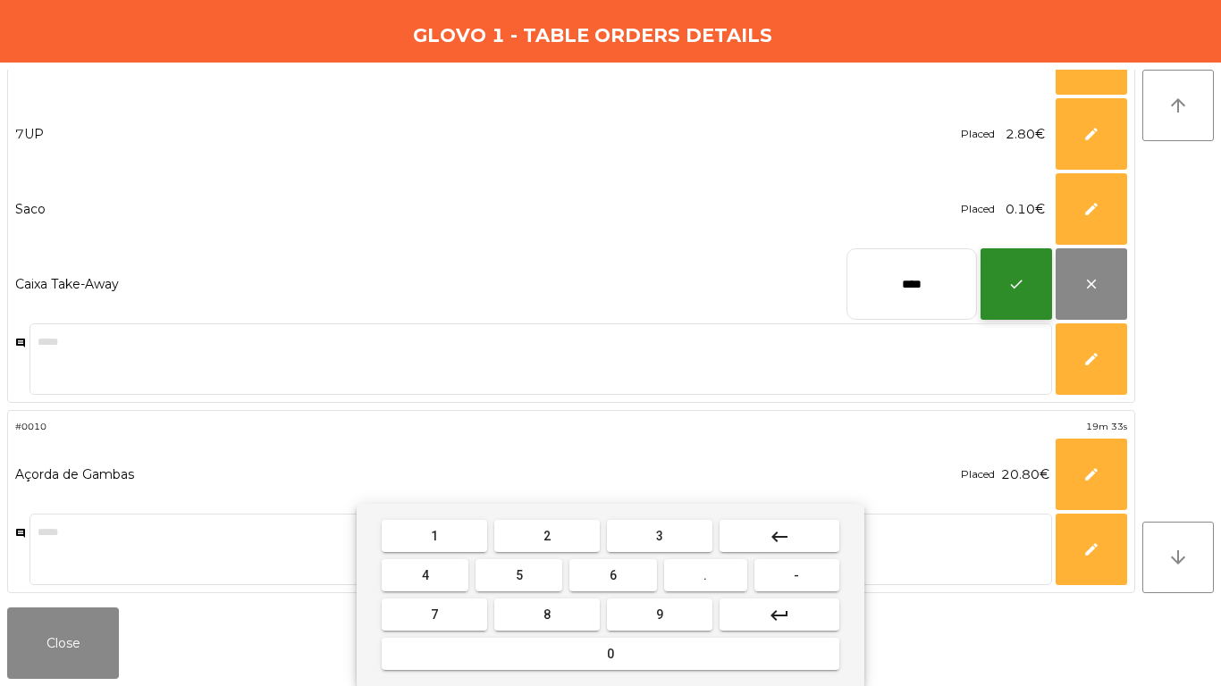
type input "****"
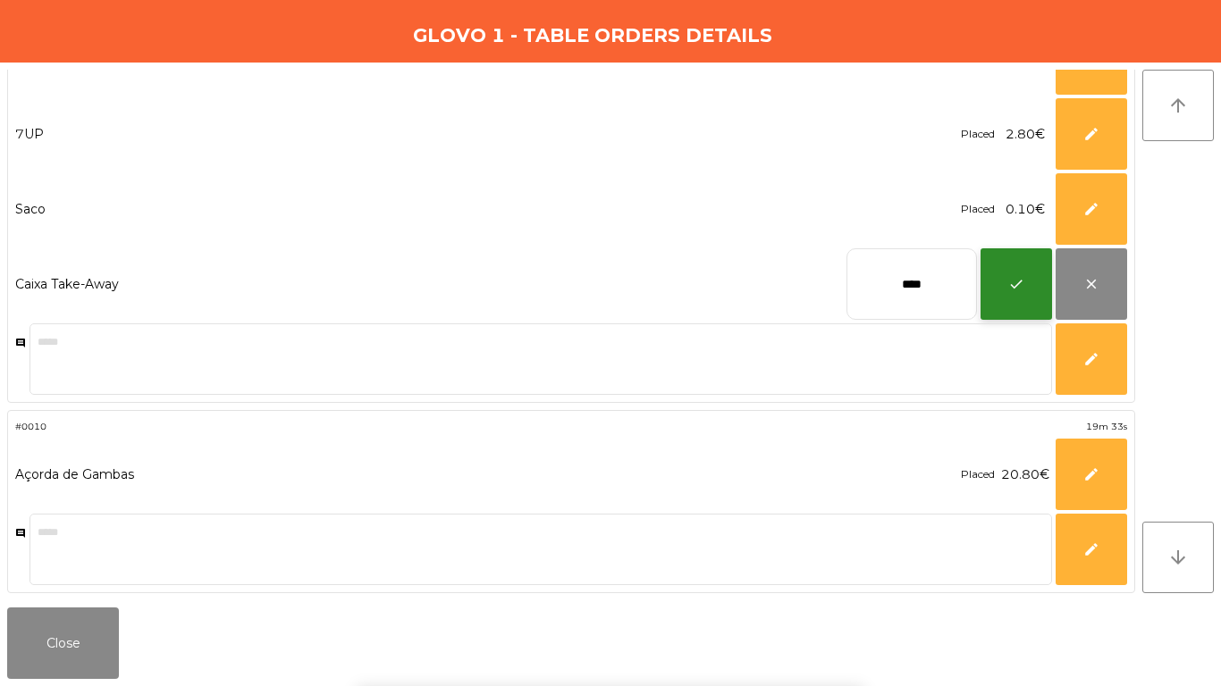
click at [990, 267] on button "check" at bounding box center [1015, 283] width 71 height 71
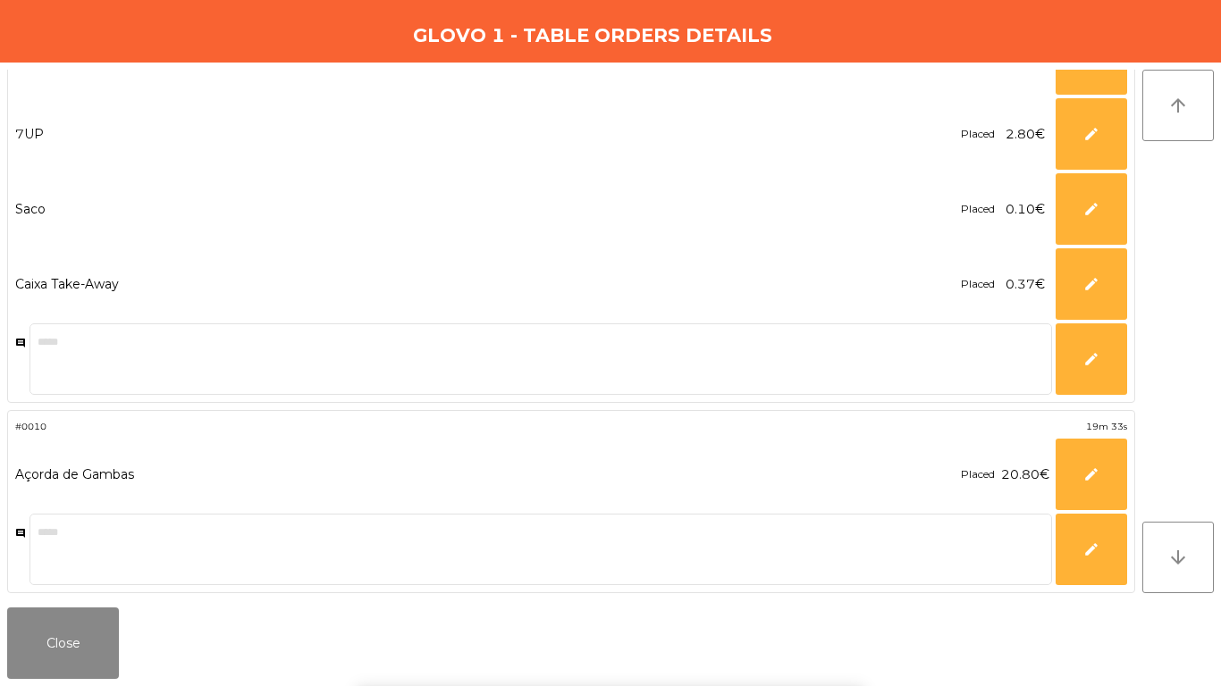
scroll to position [0, 0]
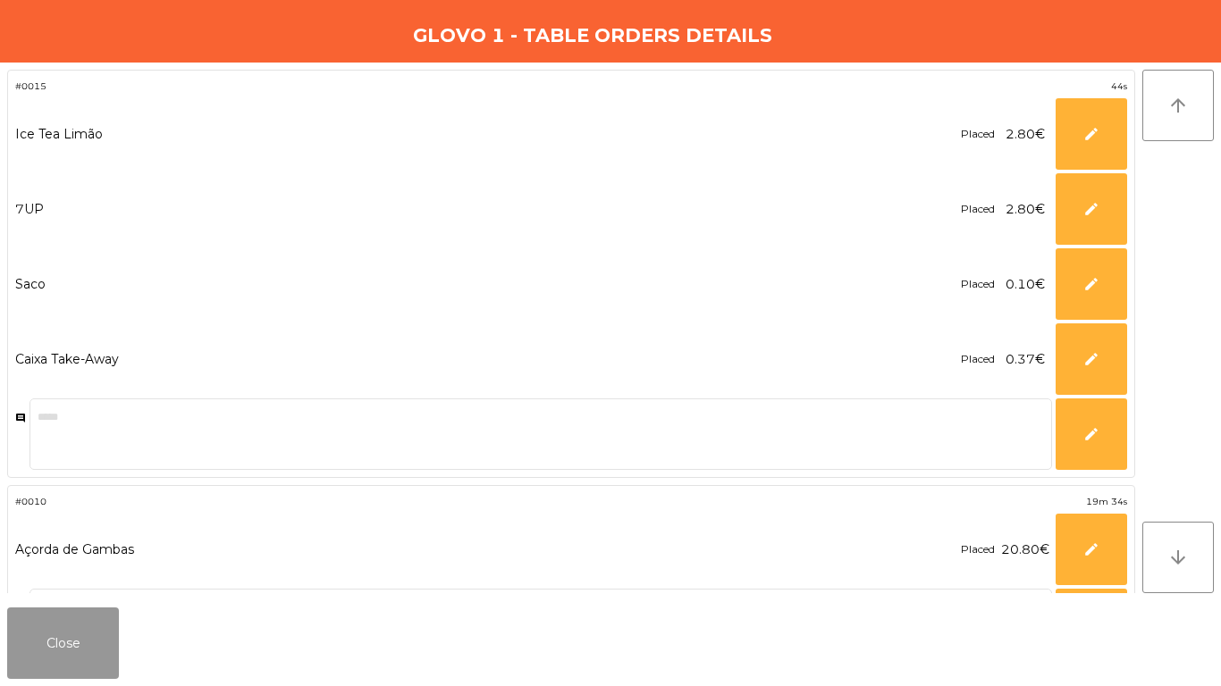
drag, startPoint x: 24, startPoint y: 655, endPoint x: 45, endPoint y: 640, distance: 25.6
click at [26, 651] on button "Close" at bounding box center [63, 643] width 112 height 71
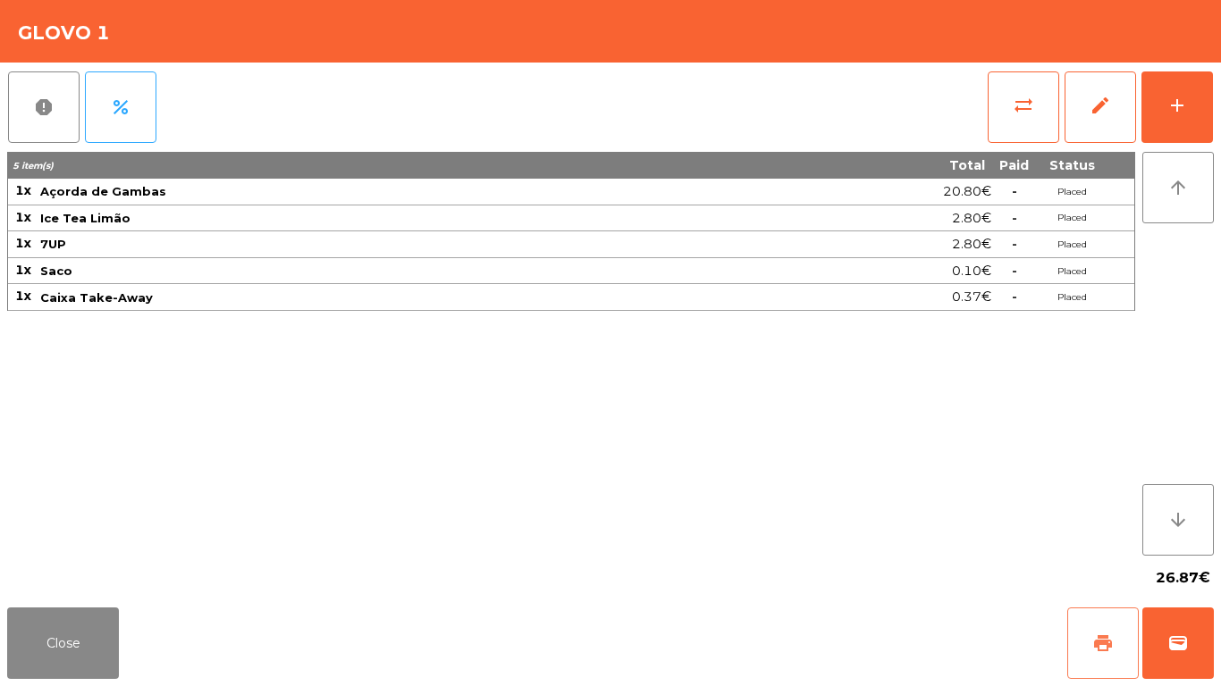
click at [1092, 638] on span "print" at bounding box center [1102, 643] width 21 height 21
click at [1220, 683] on div "Close print wallet" at bounding box center [610, 644] width 1221 height 86
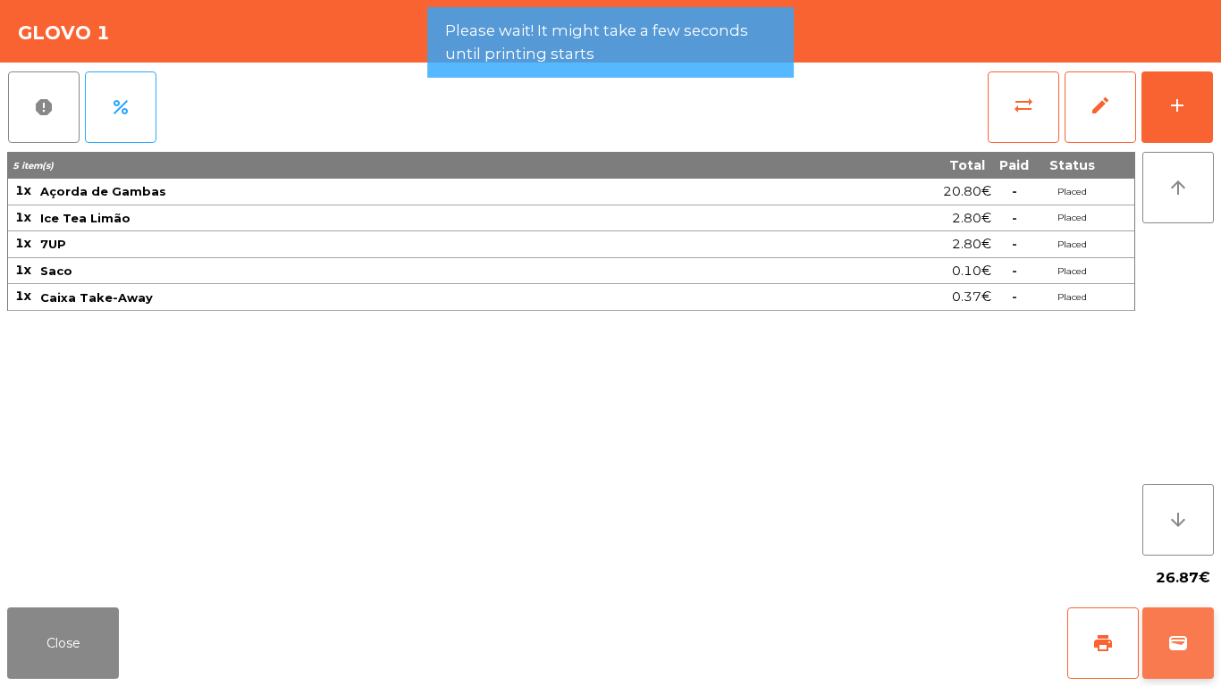
click at [1180, 646] on span "wallet" at bounding box center [1177, 643] width 21 height 21
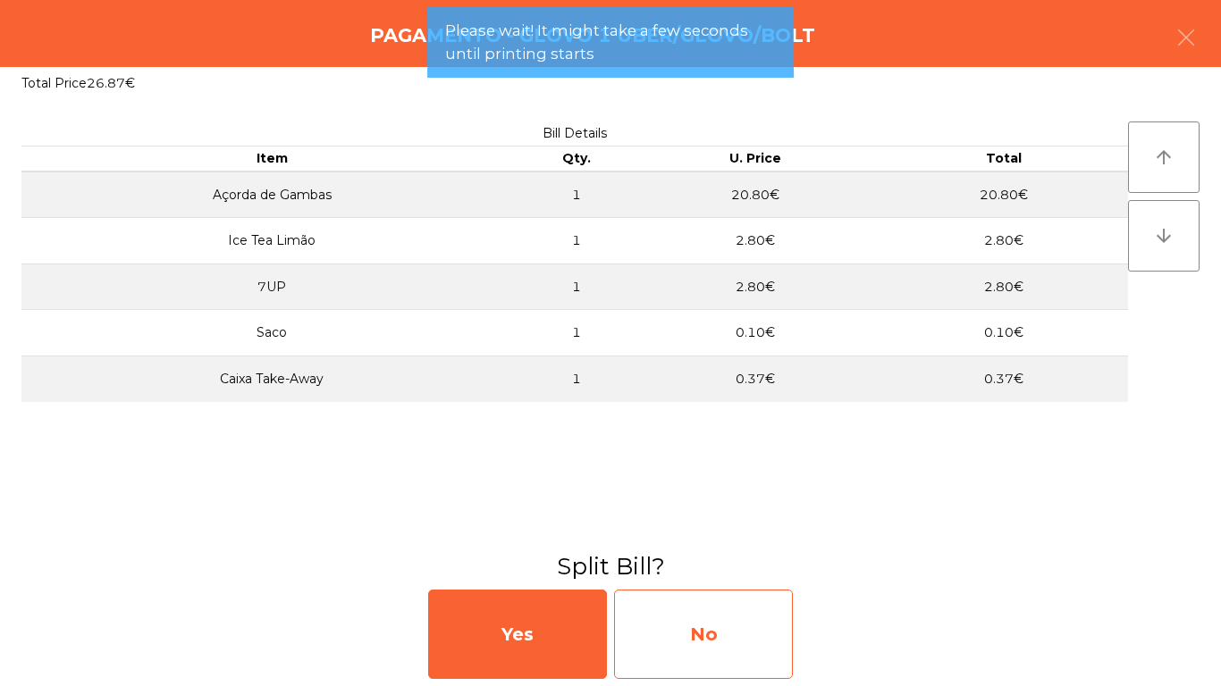
click at [710, 631] on div "No" at bounding box center [703, 634] width 179 height 89
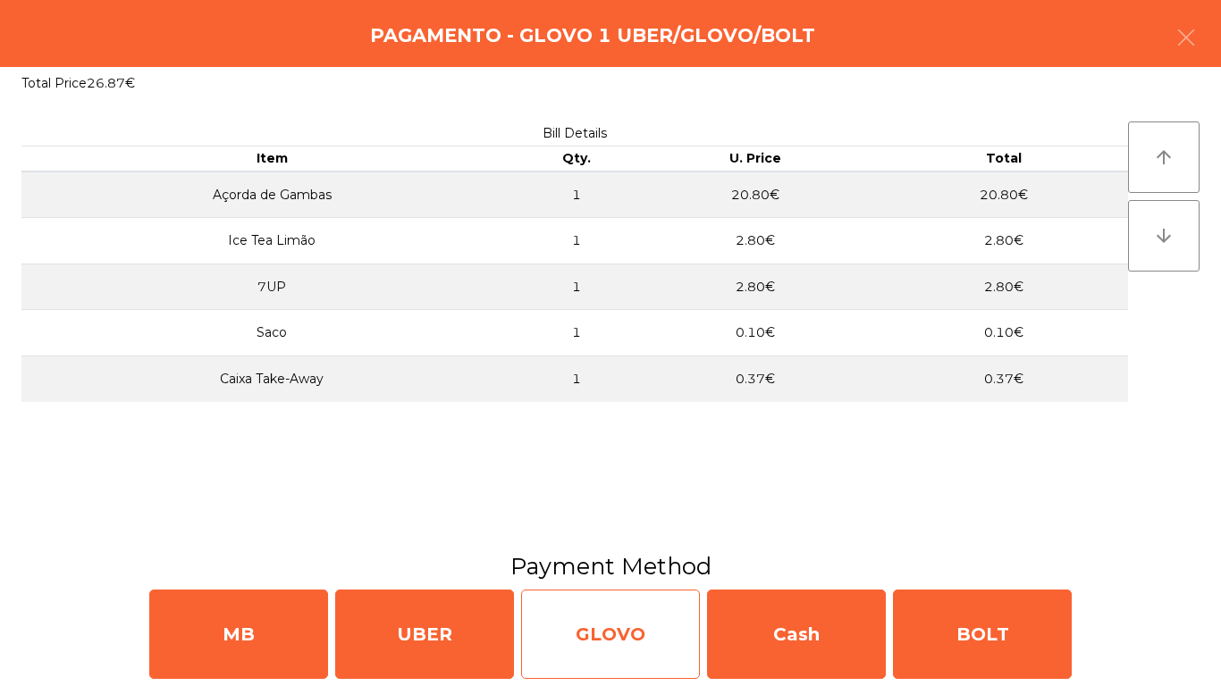
click at [615, 628] on div "GLOVO" at bounding box center [610, 634] width 179 height 89
select select "**"
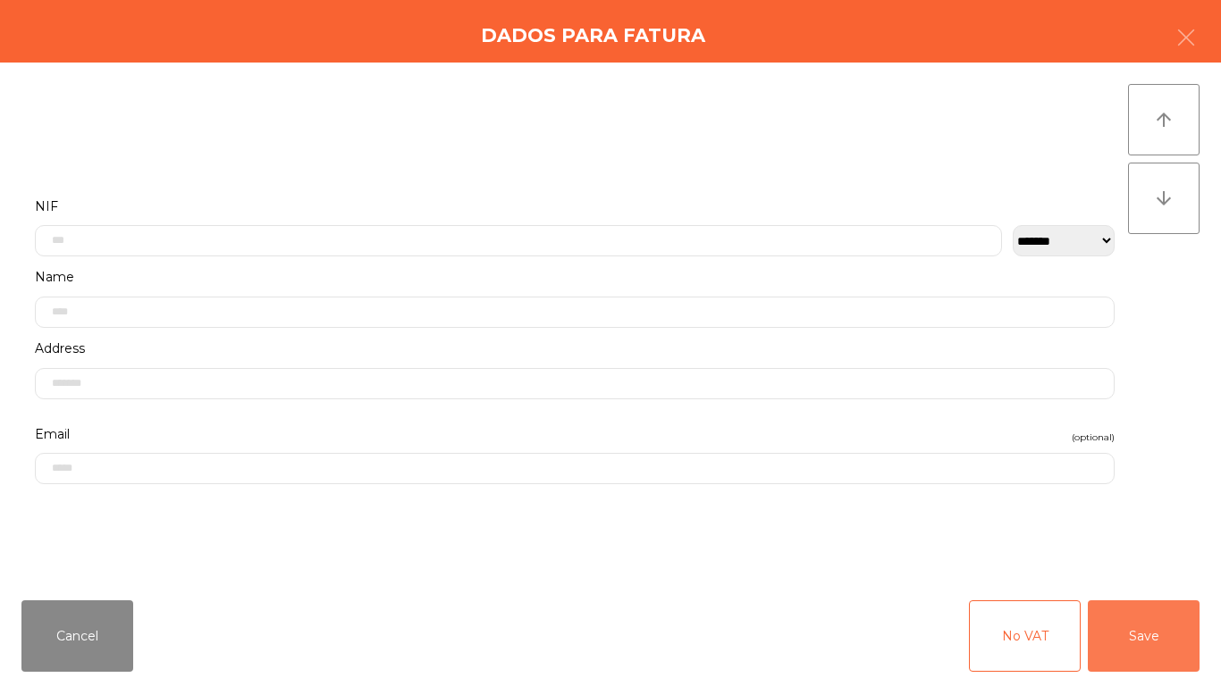
drag, startPoint x: 1155, startPoint y: 652, endPoint x: 646, endPoint y: 605, distance: 511.6
click at [1150, 652] on button "Save" at bounding box center [1144, 636] width 112 height 71
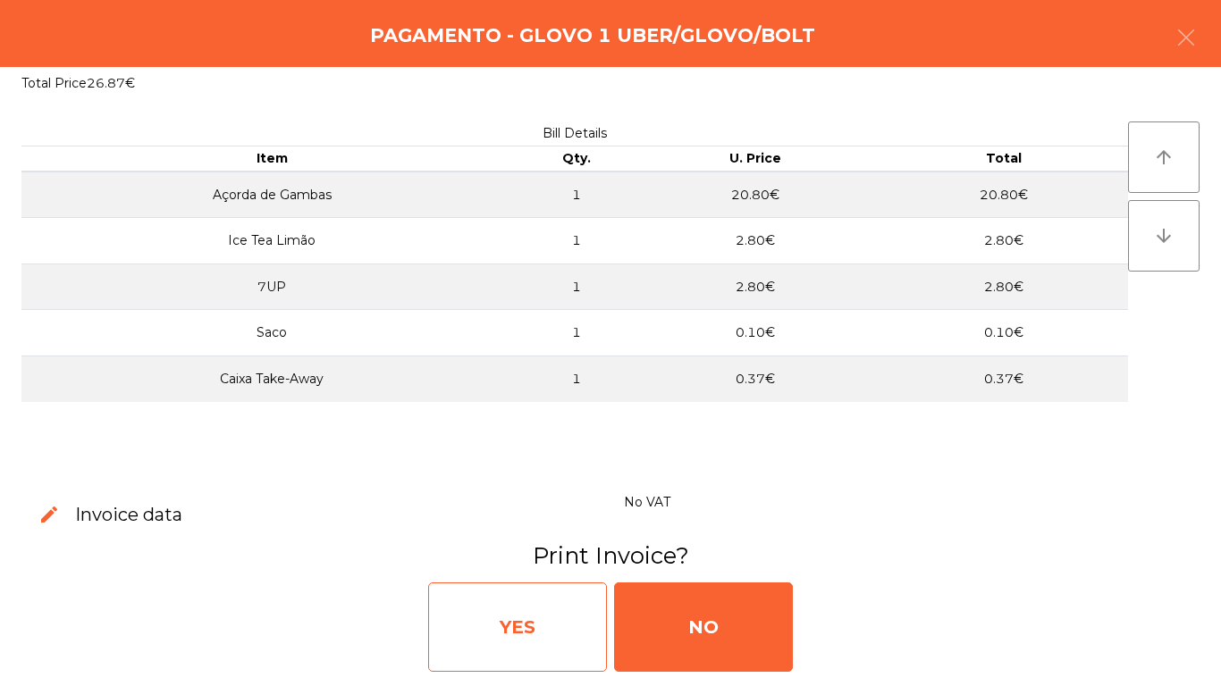
click at [466, 613] on div "YES" at bounding box center [517, 627] width 179 height 89
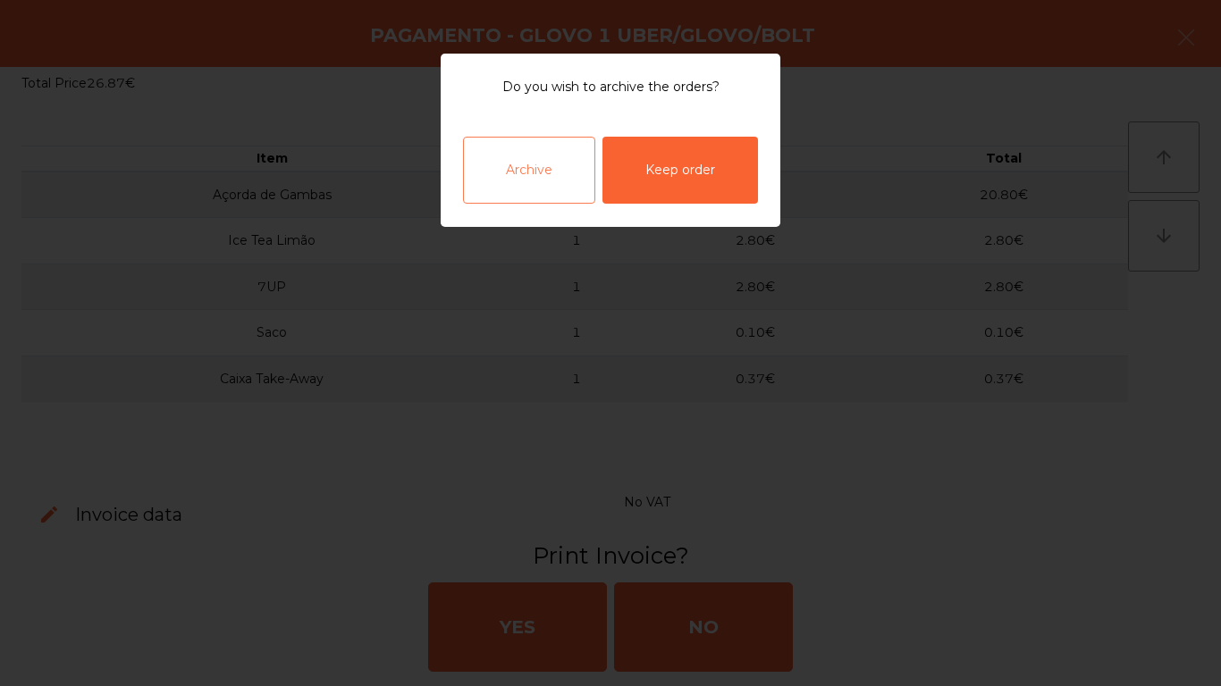
click at [515, 193] on div "Archive" at bounding box center [529, 170] width 132 height 67
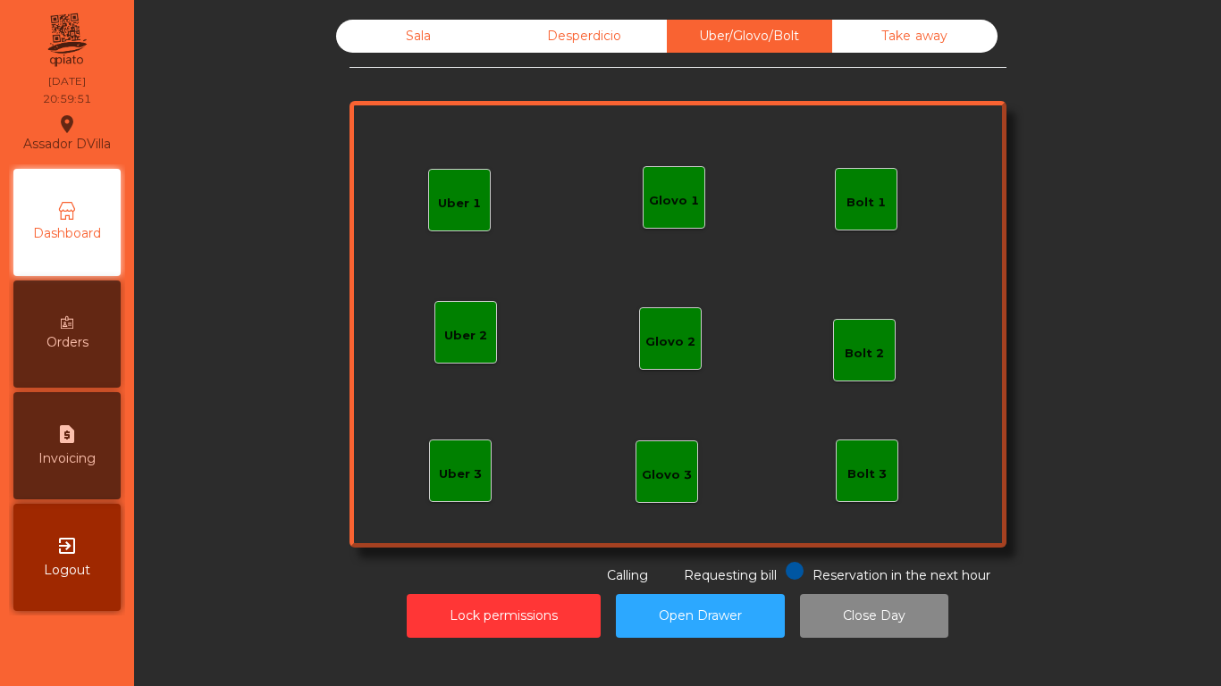
click at [897, 569] on span "Reservation in the next hour" at bounding box center [901, 575] width 178 height 16
click at [676, 599] on button "Open Drawer" at bounding box center [700, 616] width 169 height 44
click at [399, 47] on div "Sala" at bounding box center [418, 36] width 165 height 33
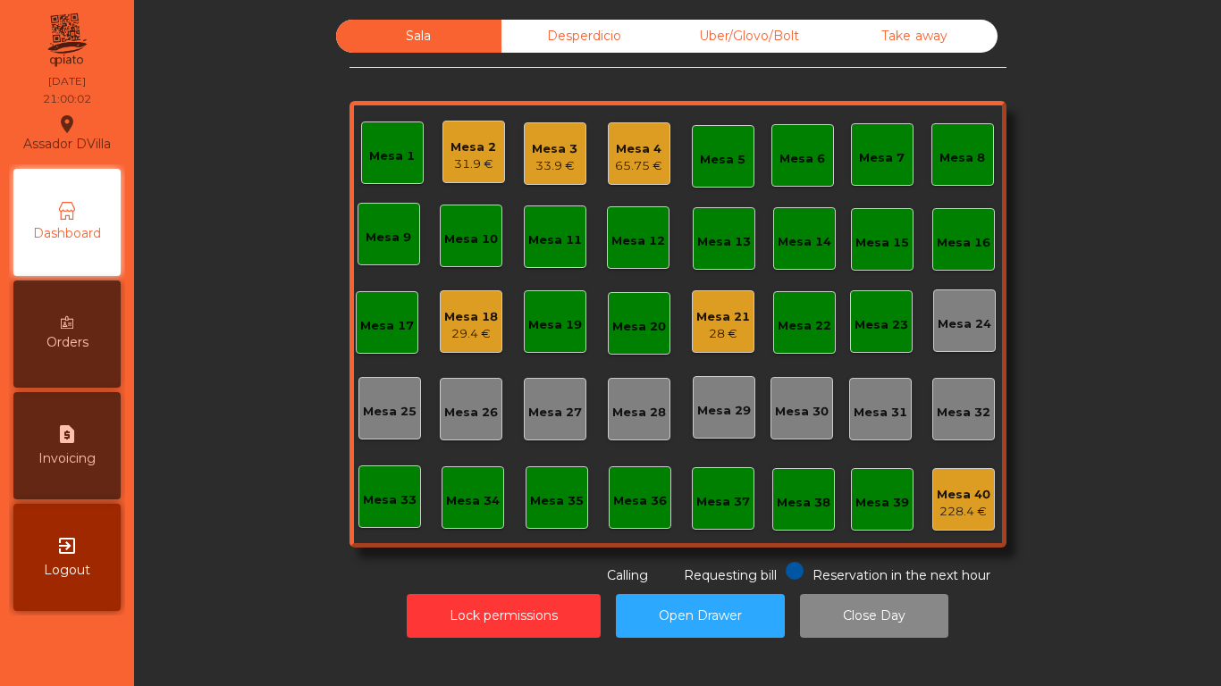
click at [459, 333] on div "29.4 €" at bounding box center [471, 334] width 54 height 18
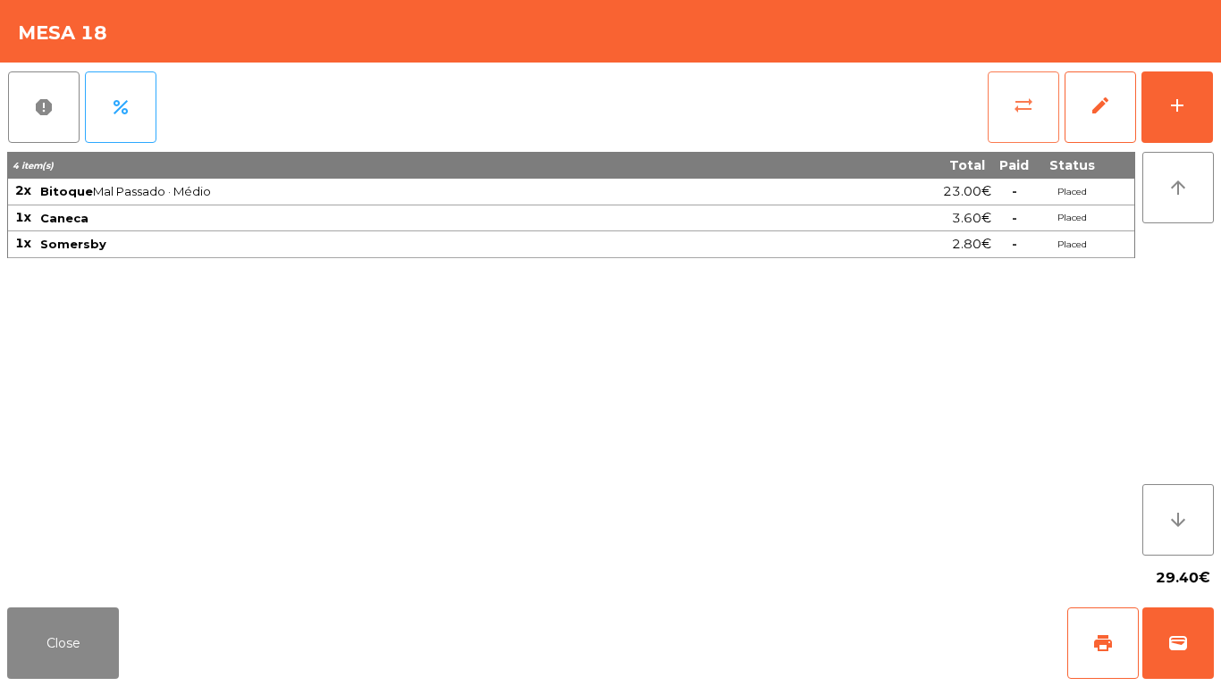
click at [1013, 113] on span "sync_alt" at bounding box center [1022, 105] width 21 height 21
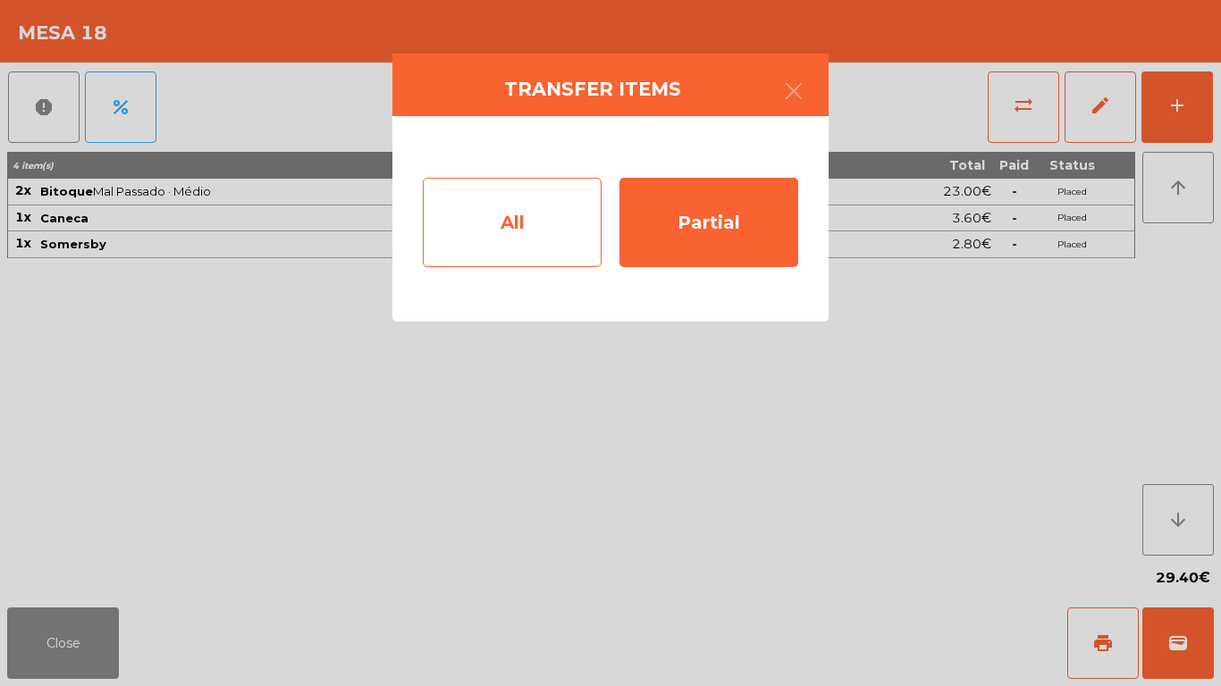
click at [554, 189] on div "All" at bounding box center [512, 222] width 179 height 89
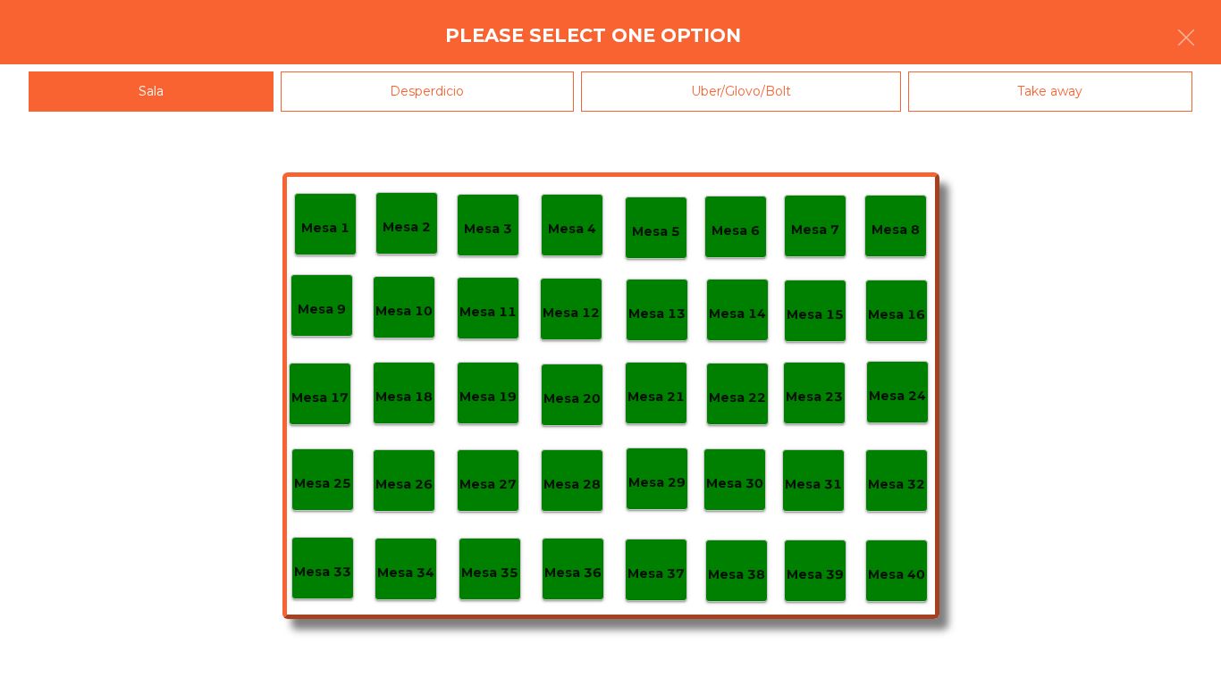
click at [902, 568] on p "Mesa 40" at bounding box center [896, 575] width 57 height 21
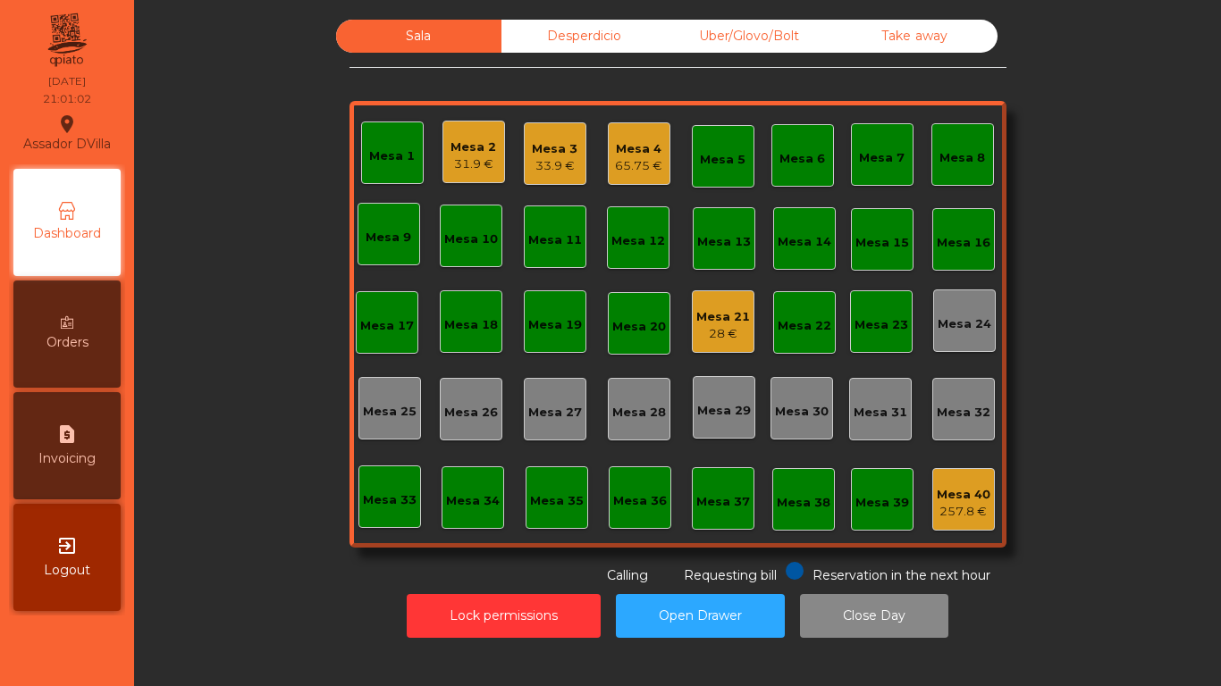
click at [525, 41] on div "Desperdicio" at bounding box center [583, 36] width 165 height 33
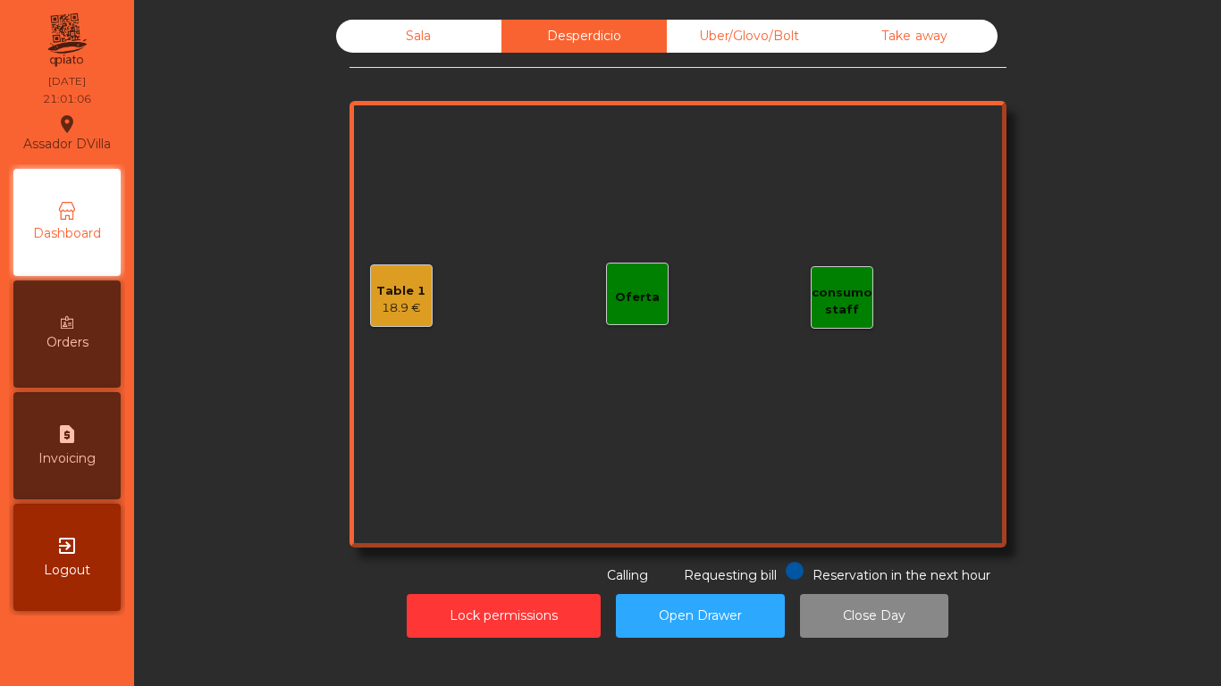
click at [378, 28] on div "Sala" at bounding box center [418, 36] width 165 height 33
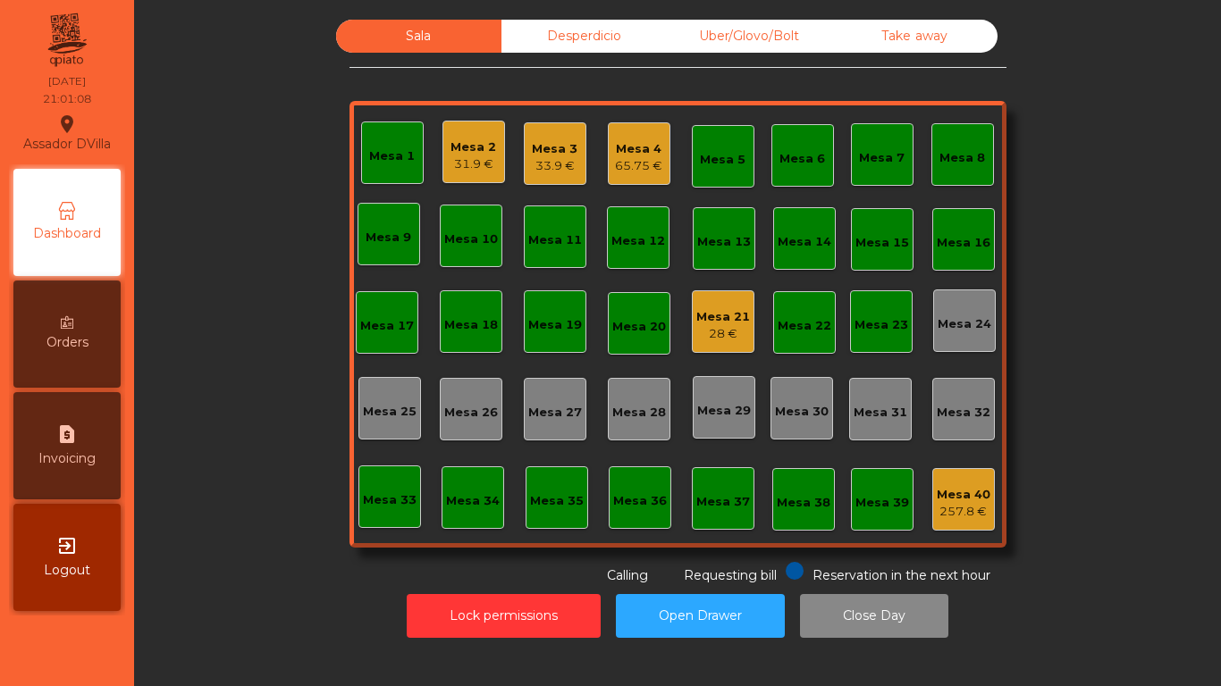
click at [537, 43] on div "Desperdicio" at bounding box center [583, 36] width 165 height 33
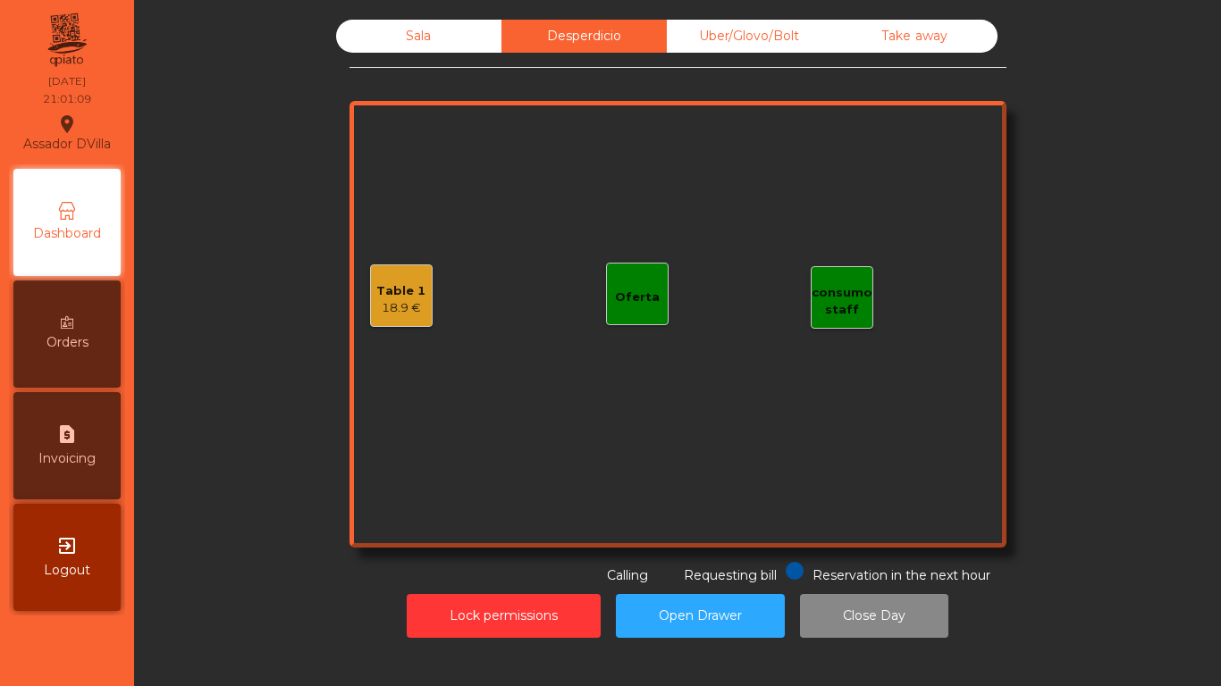
click at [418, 36] on div "Sala" at bounding box center [418, 36] width 165 height 33
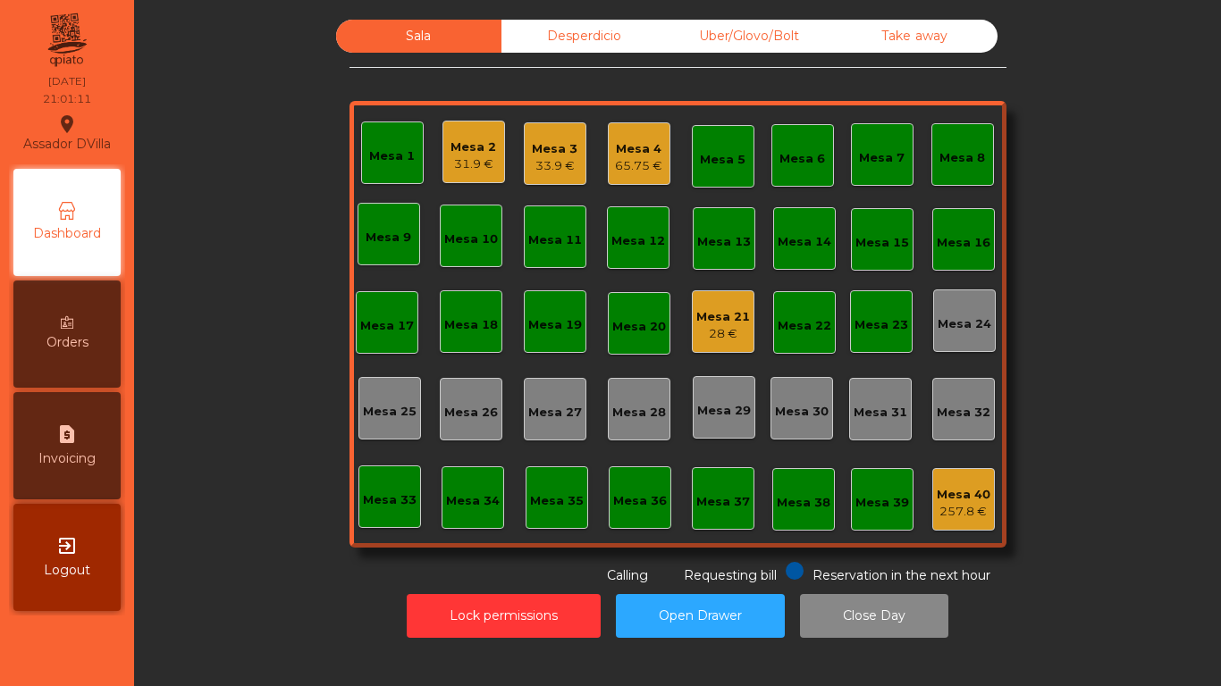
click at [401, 42] on div "Sala" at bounding box center [418, 36] width 165 height 33
click at [196, 233] on div "Sala Desperdicio Uber/Glovo/Bolt Take away Mesa 1 Mesa 2 31.9 € Mesa 3 33.9 € M…" at bounding box center [677, 303] width 1038 height 566
click at [544, 178] on div "Mesa 3 33.9 €" at bounding box center [555, 153] width 63 height 63
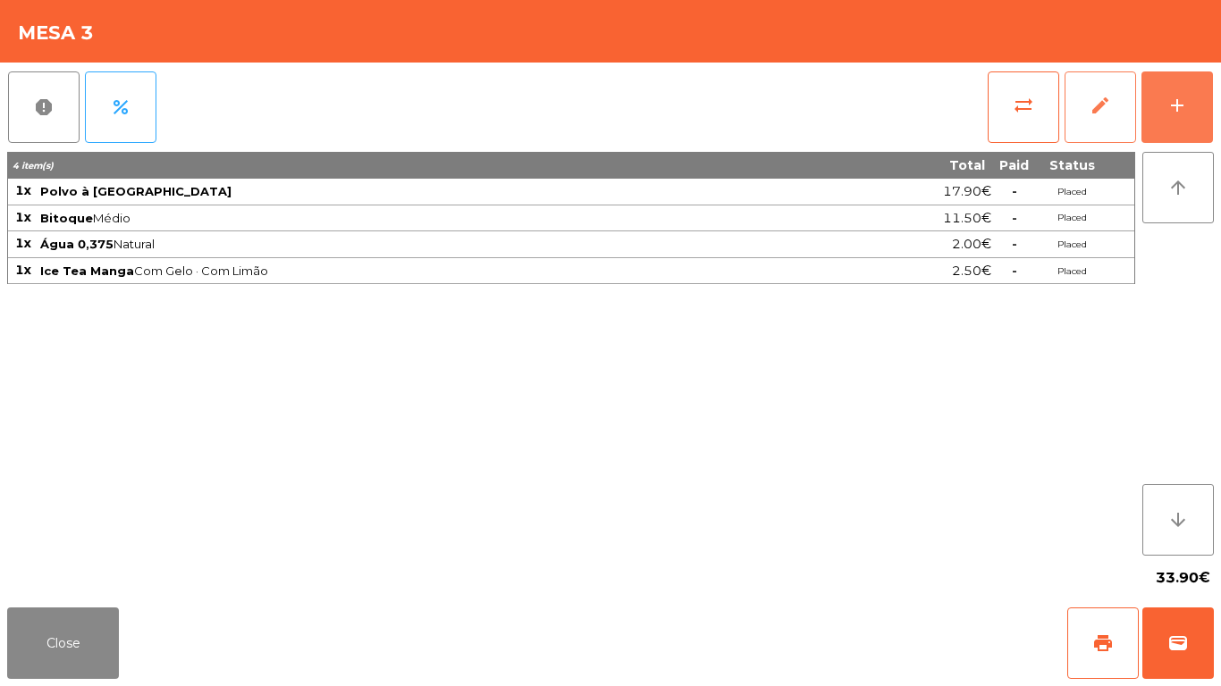
drag, startPoint x: 1202, startPoint y: 122, endPoint x: 1075, endPoint y: 117, distance: 127.0
click at [1203, 121] on button "add" at bounding box center [1176, 106] width 71 height 71
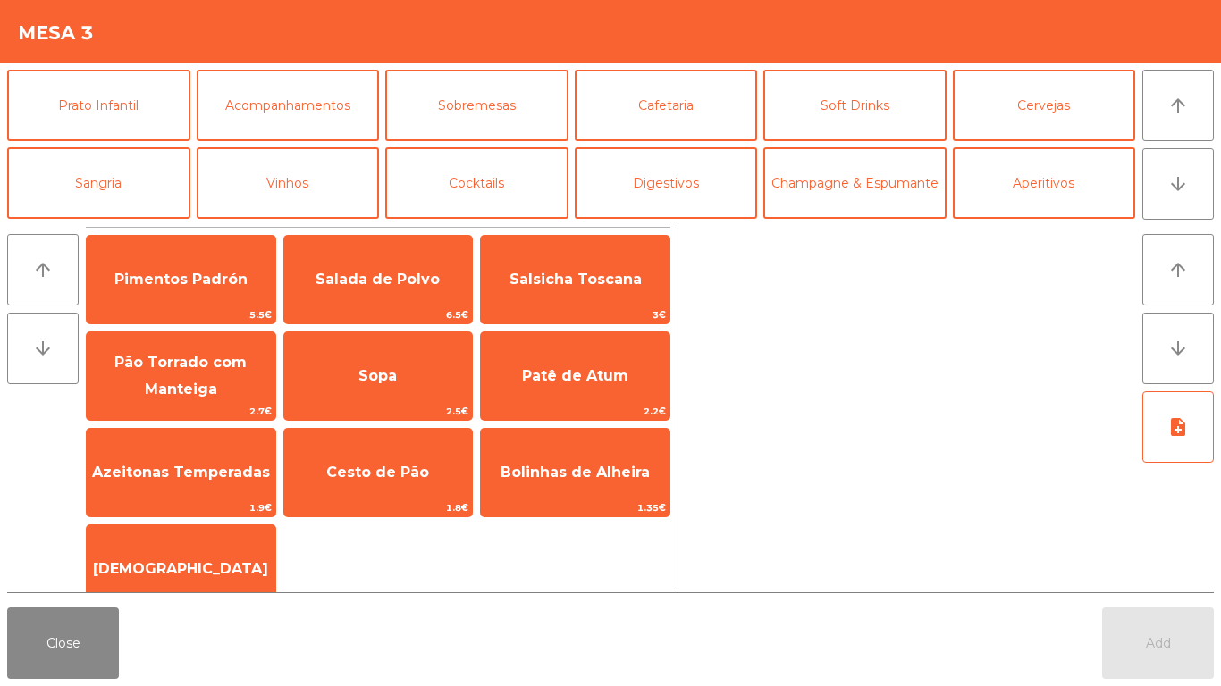
scroll to position [155, 0]
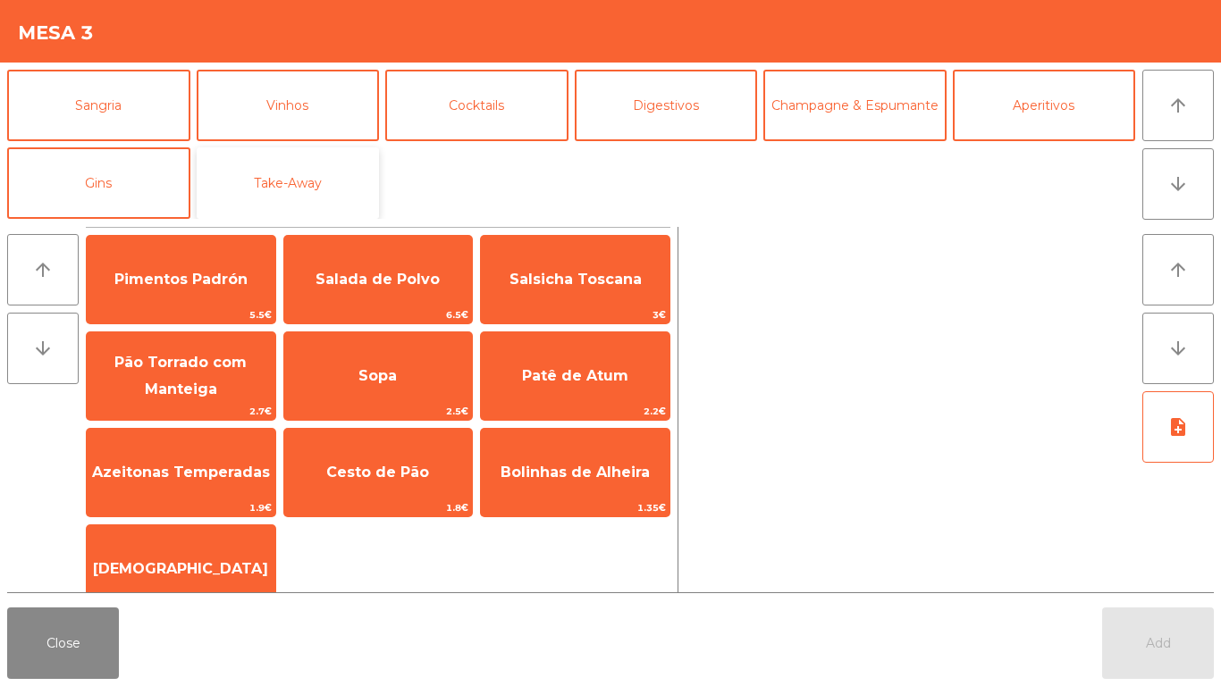
click at [333, 182] on button "Take-Away" at bounding box center [288, 182] width 183 height 71
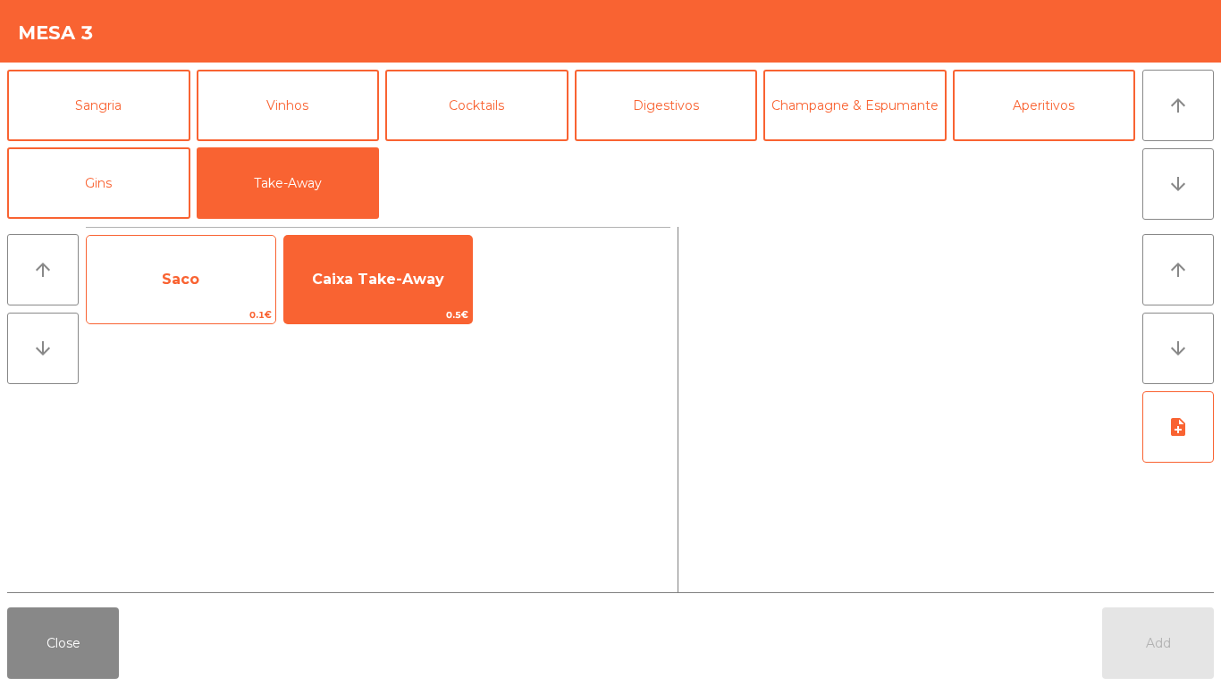
drag, startPoint x: 345, startPoint y: 280, endPoint x: 164, endPoint y: 305, distance: 182.2
click at [345, 281] on span "Caixa Take-Away" at bounding box center [378, 279] width 132 height 17
click at [164, 305] on div "Saco 0.1€" at bounding box center [181, 279] width 190 height 89
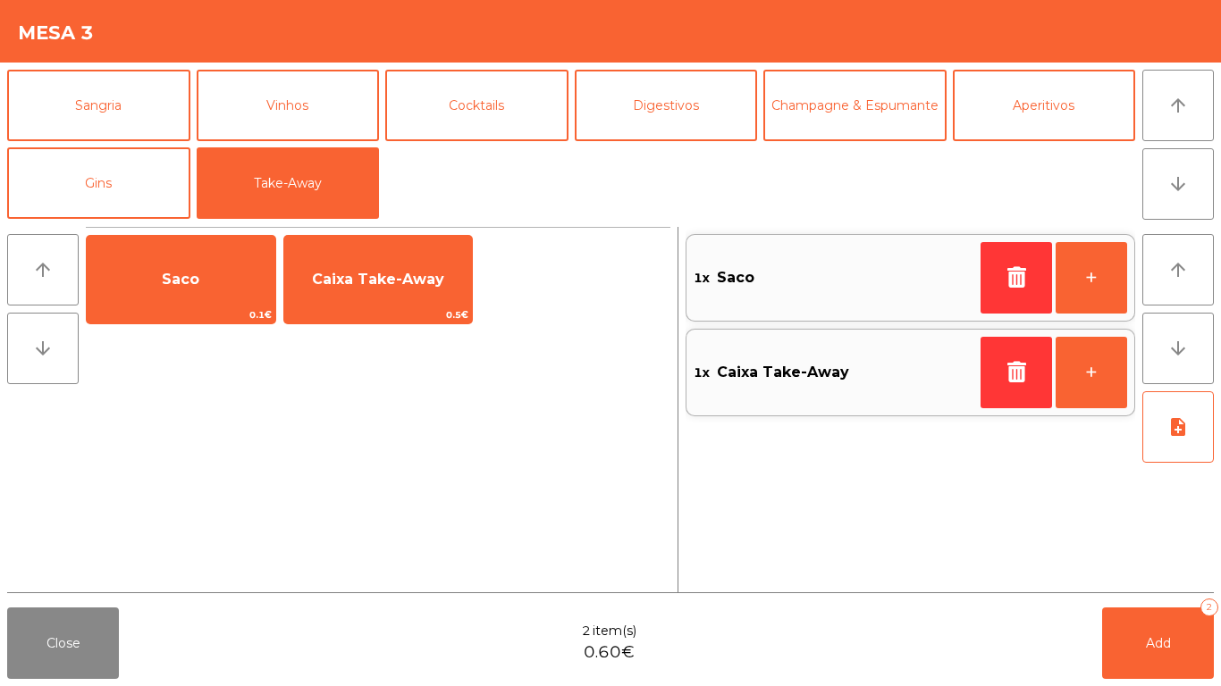
click at [1073, 633] on div "Close 2 item(s) 0.60€ Add 2" at bounding box center [610, 644] width 1221 height 86
click at [1155, 644] on span "Add" at bounding box center [1158, 643] width 25 height 16
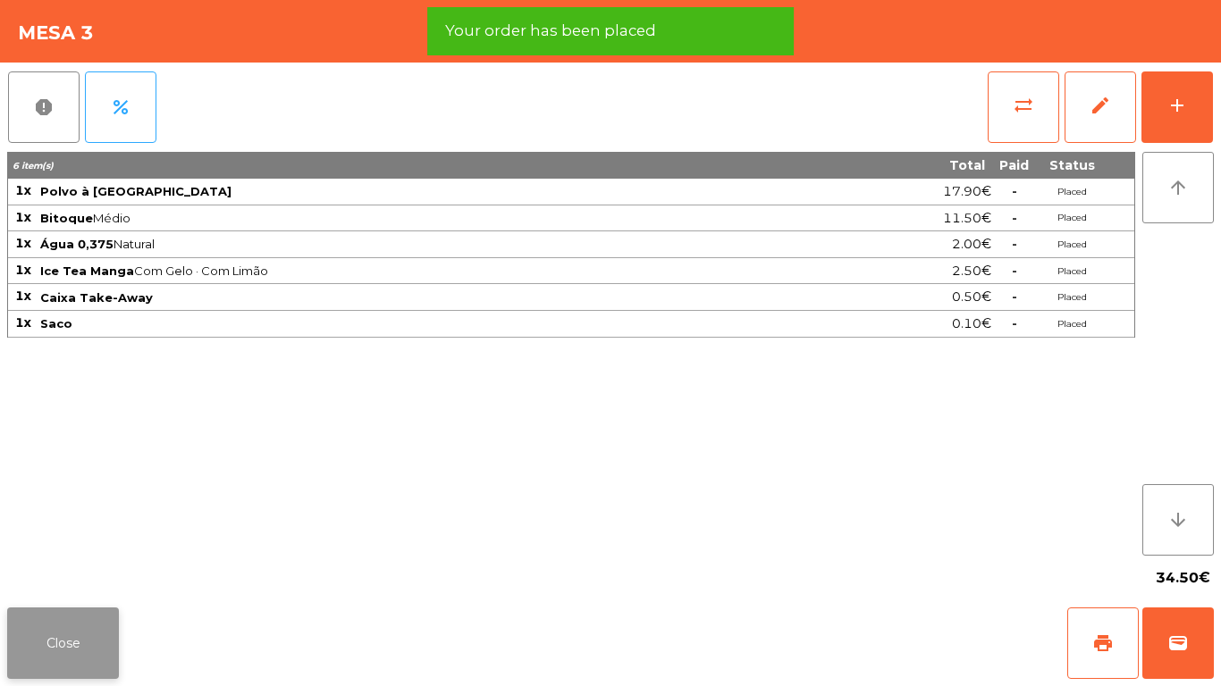
click at [26, 653] on button "Close" at bounding box center [63, 643] width 112 height 71
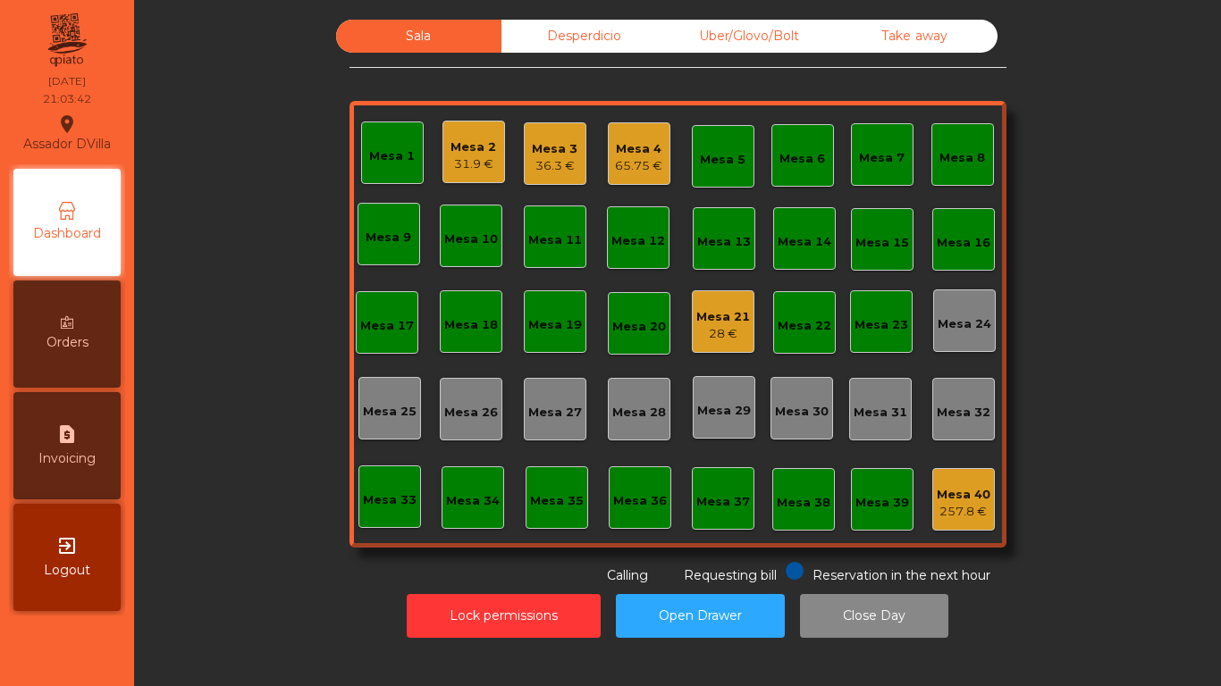
click at [291, 170] on div "Sala Desperdicio Uber/Glovo/Bolt Take away Mesa 1 Mesa 2 31.9 € Mesa 3 36.3 € M…" at bounding box center [677, 303] width 1038 height 566
click at [710, 326] on div "28 €" at bounding box center [723, 334] width 54 height 18
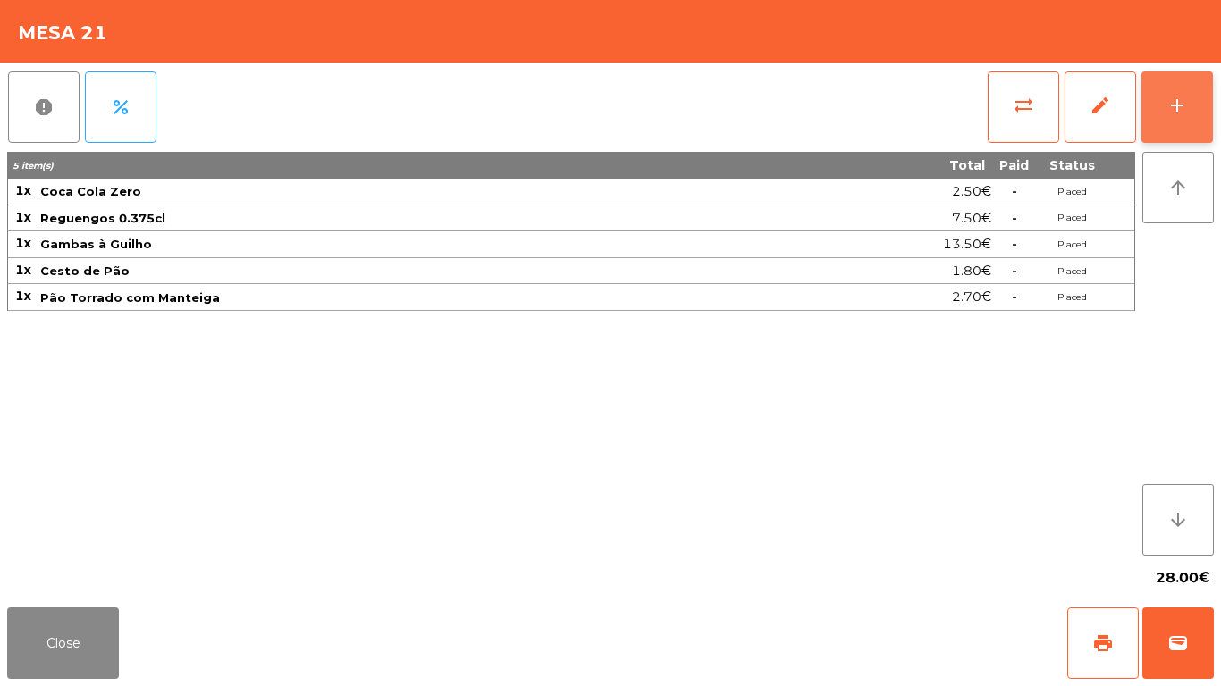
click at [1183, 134] on button "add" at bounding box center [1176, 106] width 71 height 71
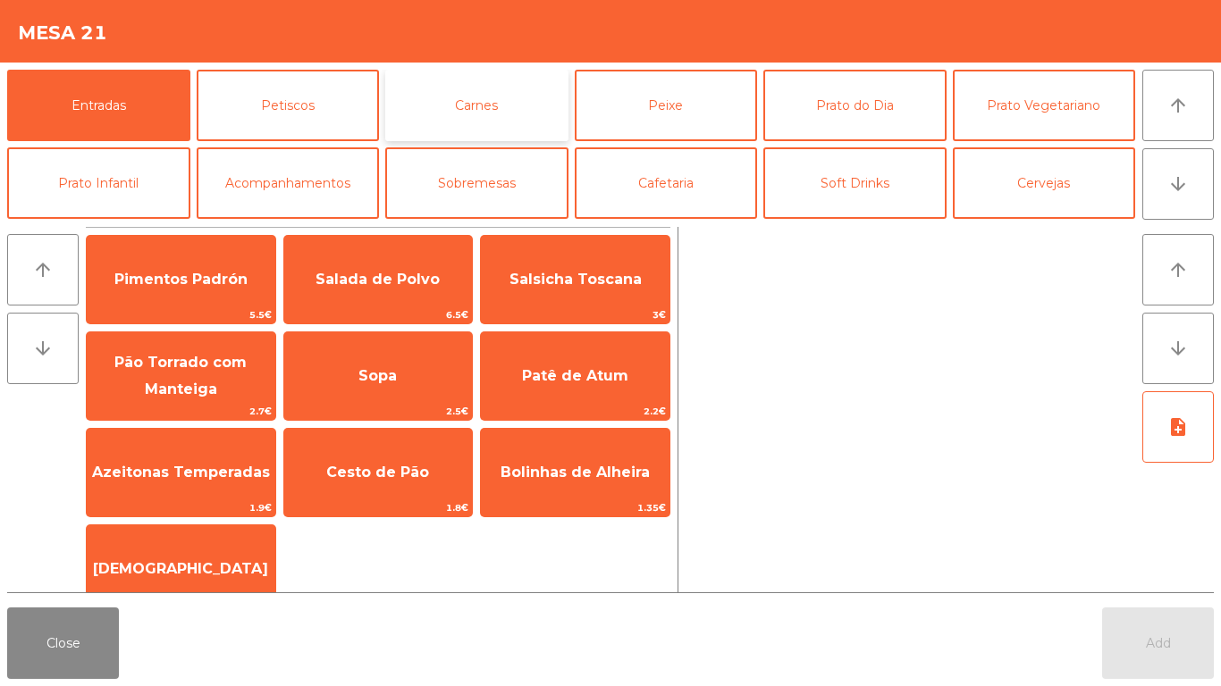
click at [526, 113] on button "Carnes" at bounding box center [476, 105] width 183 height 71
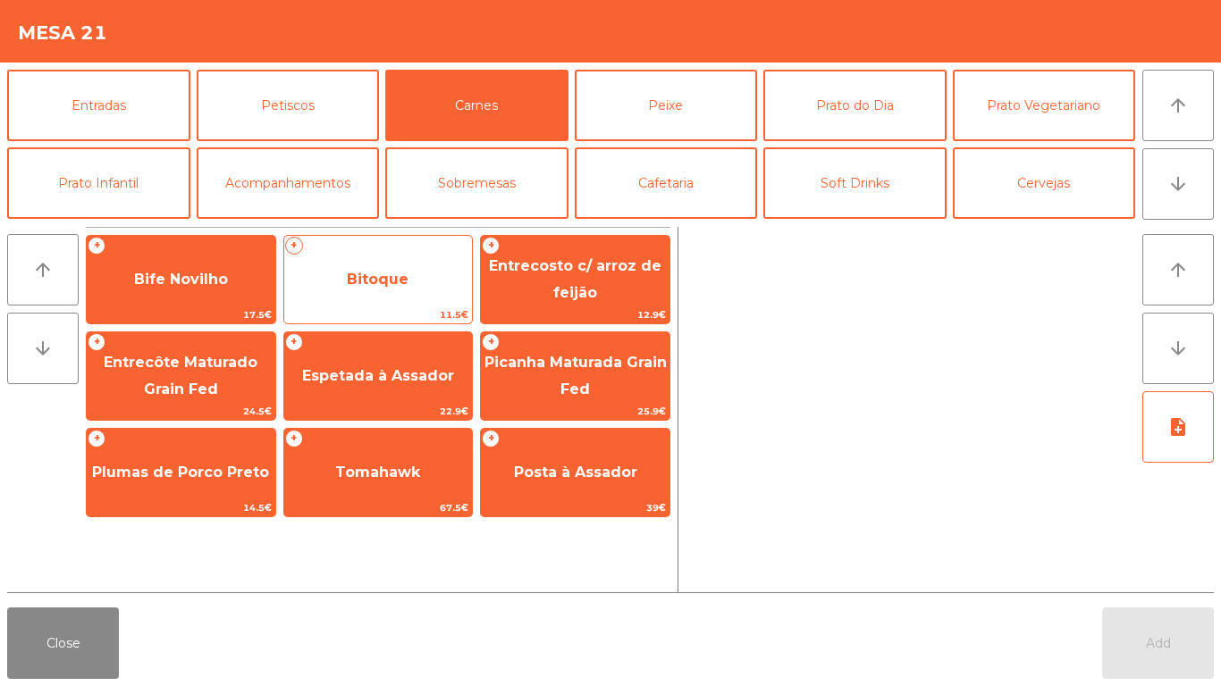
click at [449, 264] on span "Bitoque" at bounding box center [378, 280] width 189 height 48
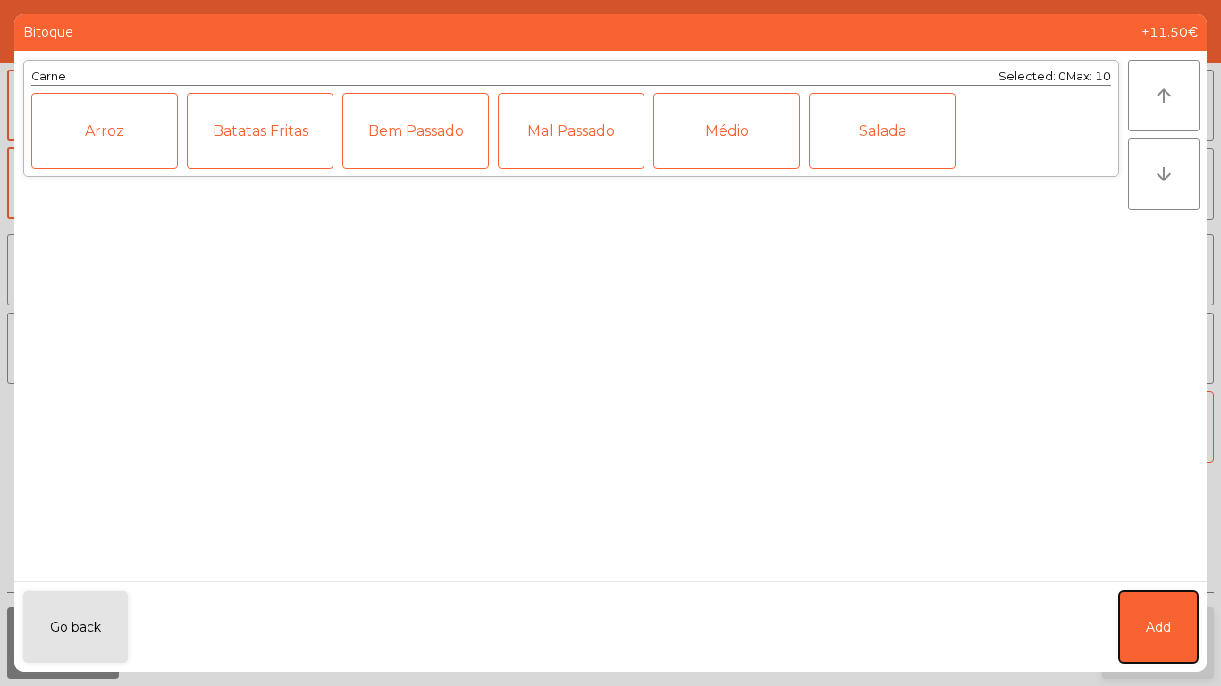
click at [1147, 657] on button "Add" at bounding box center [1158, 627] width 79 height 71
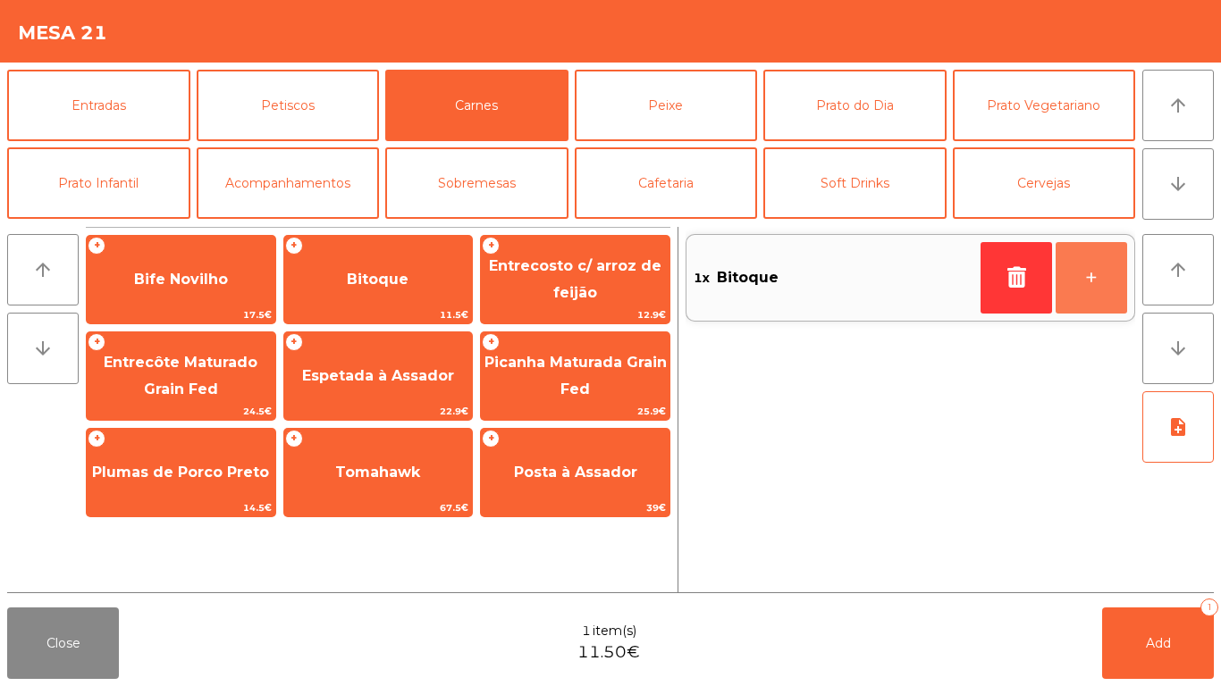
drag, startPoint x: 1089, startPoint y: 284, endPoint x: 1193, endPoint y: 685, distance: 414.4
click at [1089, 285] on button "+" at bounding box center [1090, 277] width 71 height 71
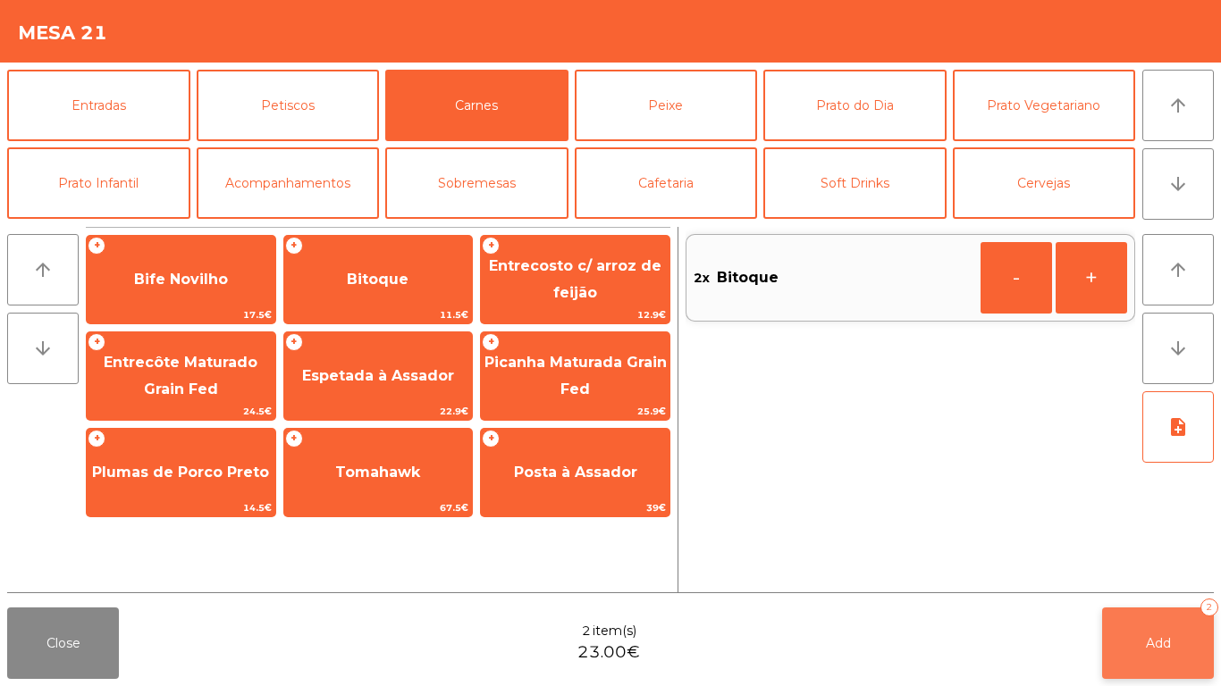
click at [1187, 650] on button "Add 2" at bounding box center [1158, 643] width 112 height 71
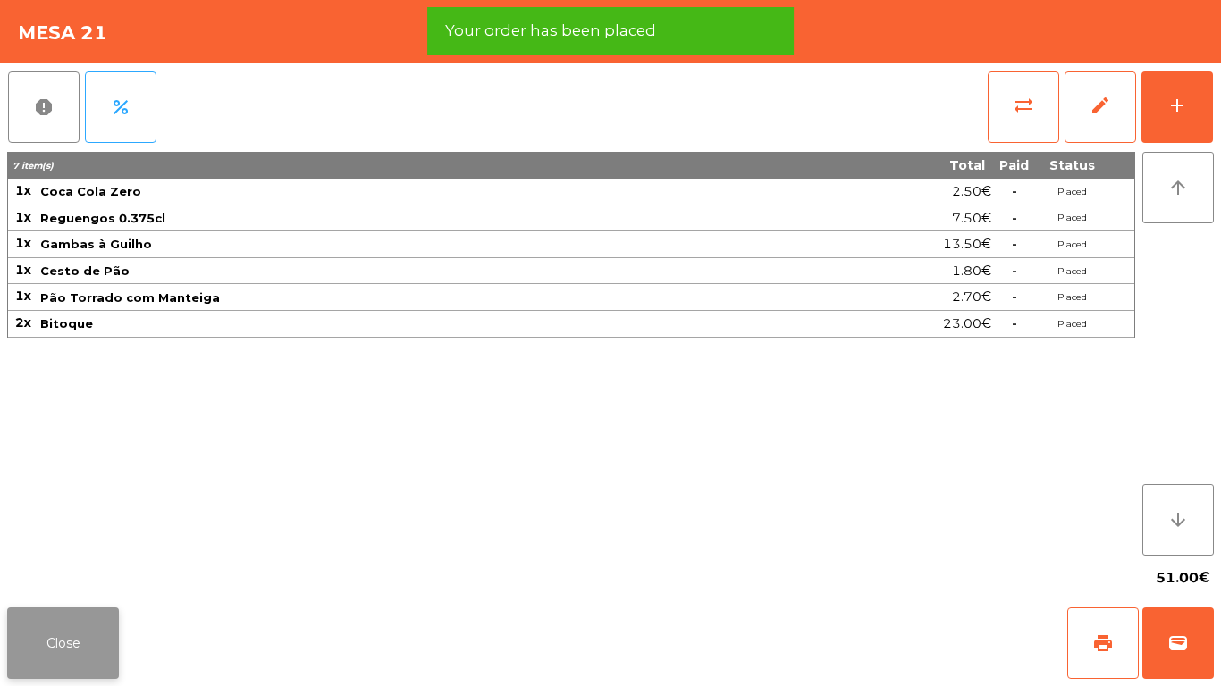
click at [29, 666] on button "Close" at bounding box center [63, 643] width 112 height 71
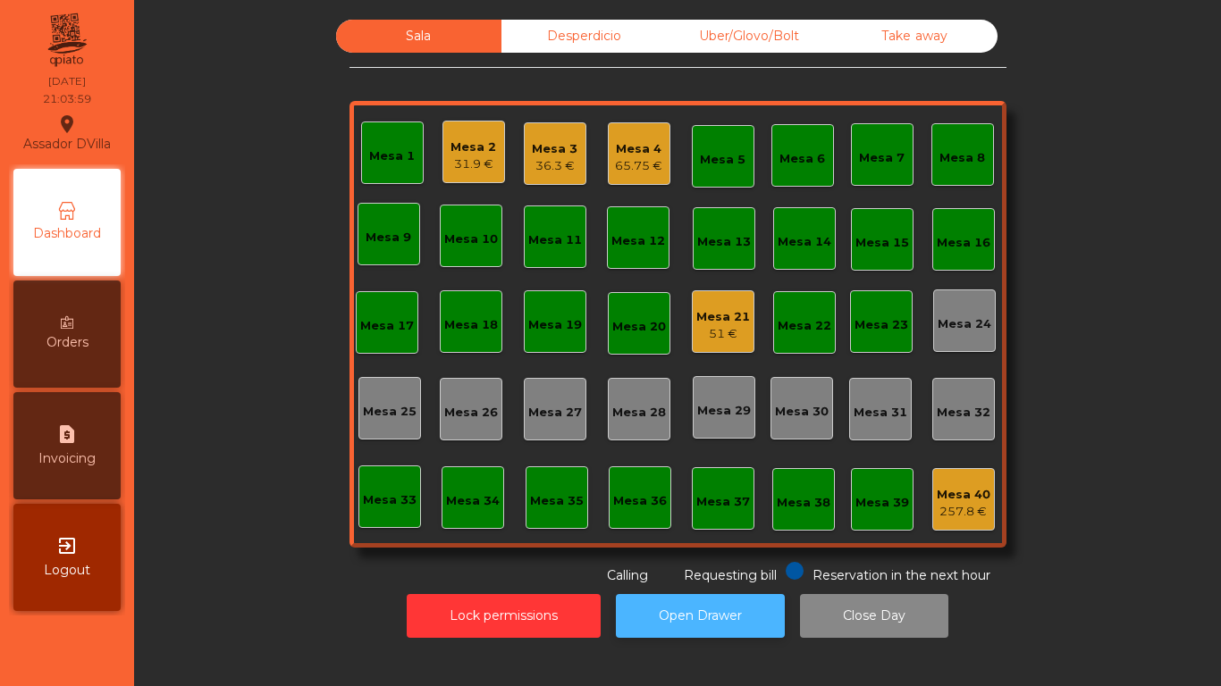
click at [706, 628] on button "Open Drawer" at bounding box center [700, 616] width 169 height 44
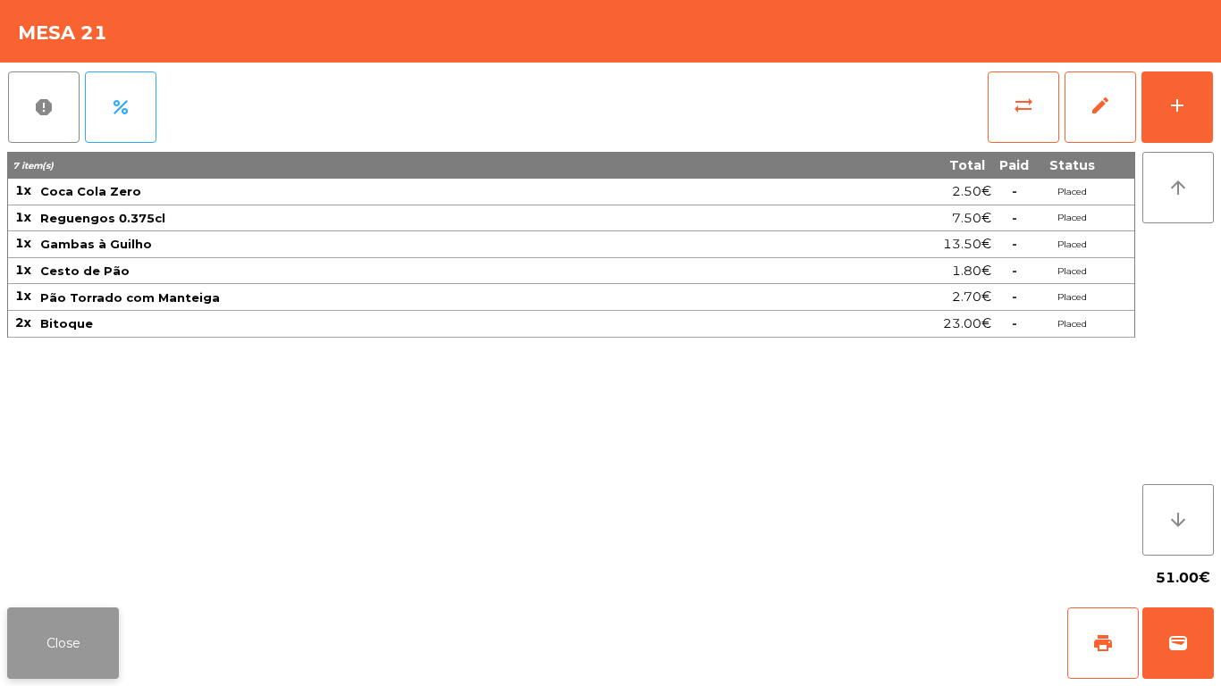
click at [78, 636] on button "Close" at bounding box center [63, 643] width 112 height 71
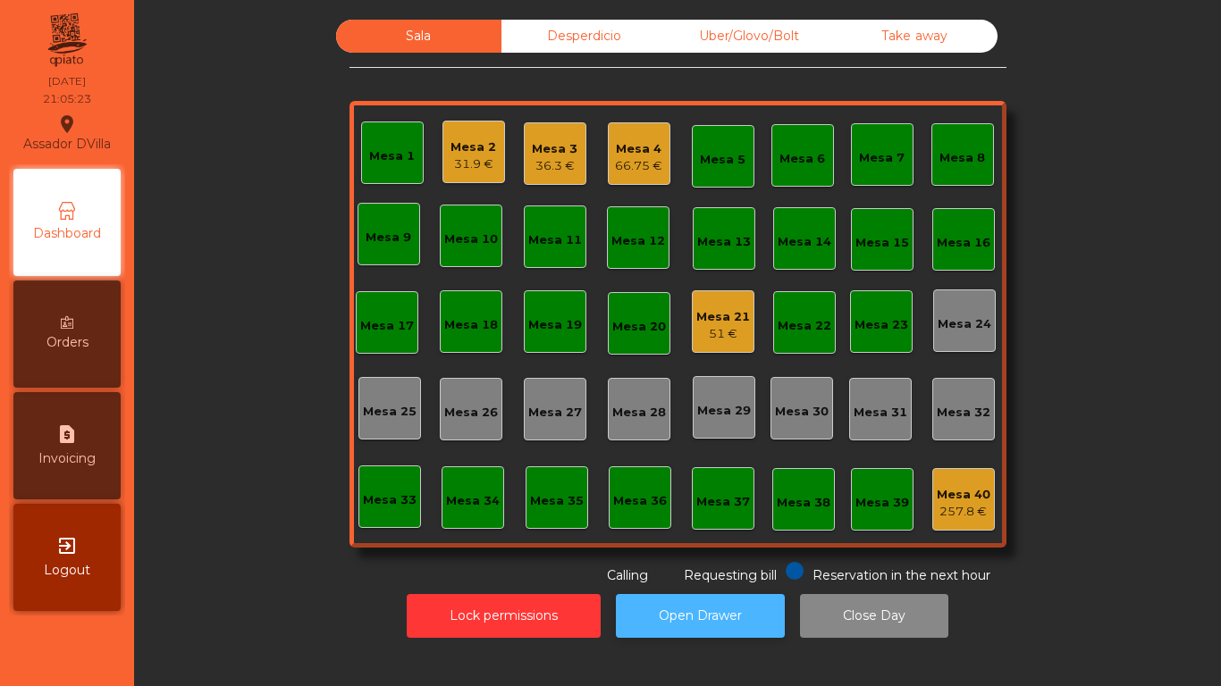
click at [719, 607] on button "Open Drawer" at bounding box center [700, 616] width 169 height 44
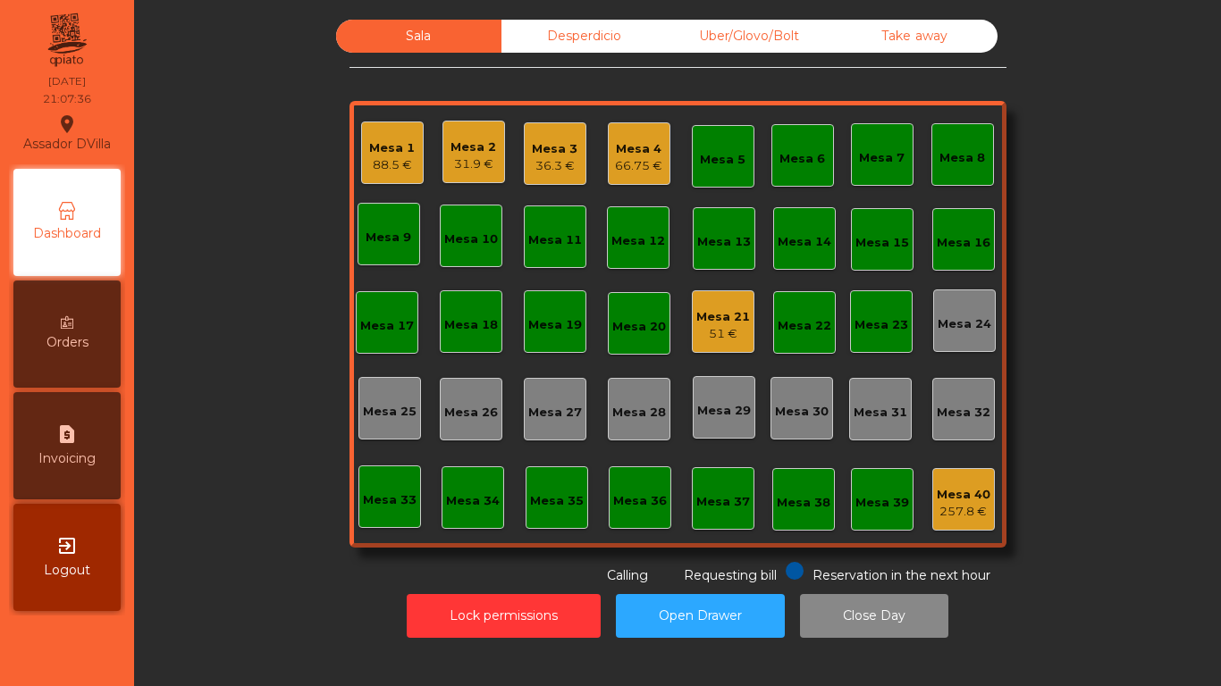
click at [710, 316] on div "Mesa 21" at bounding box center [723, 317] width 54 height 18
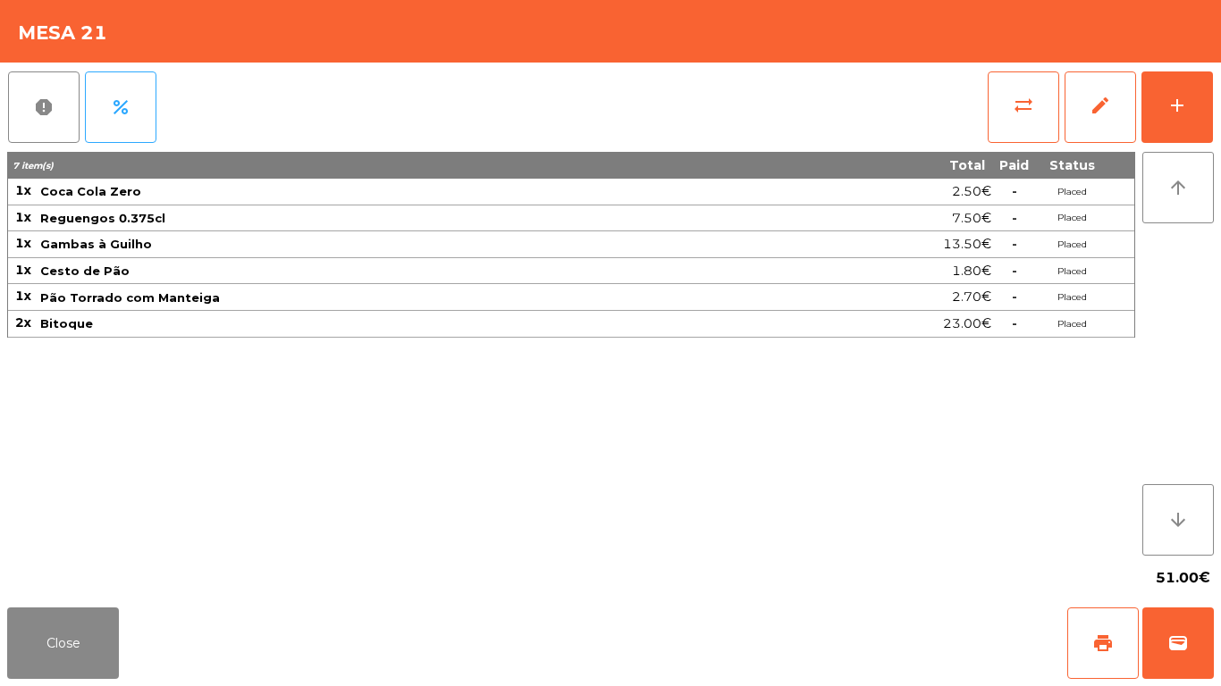
click at [1220, 86] on div "report percent sync_alt edit add 7 item(s) Total Paid Status 1x Coca Cola Zero …" at bounding box center [610, 332] width 1221 height 538
click at [1201, 108] on button "add" at bounding box center [1176, 106] width 71 height 71
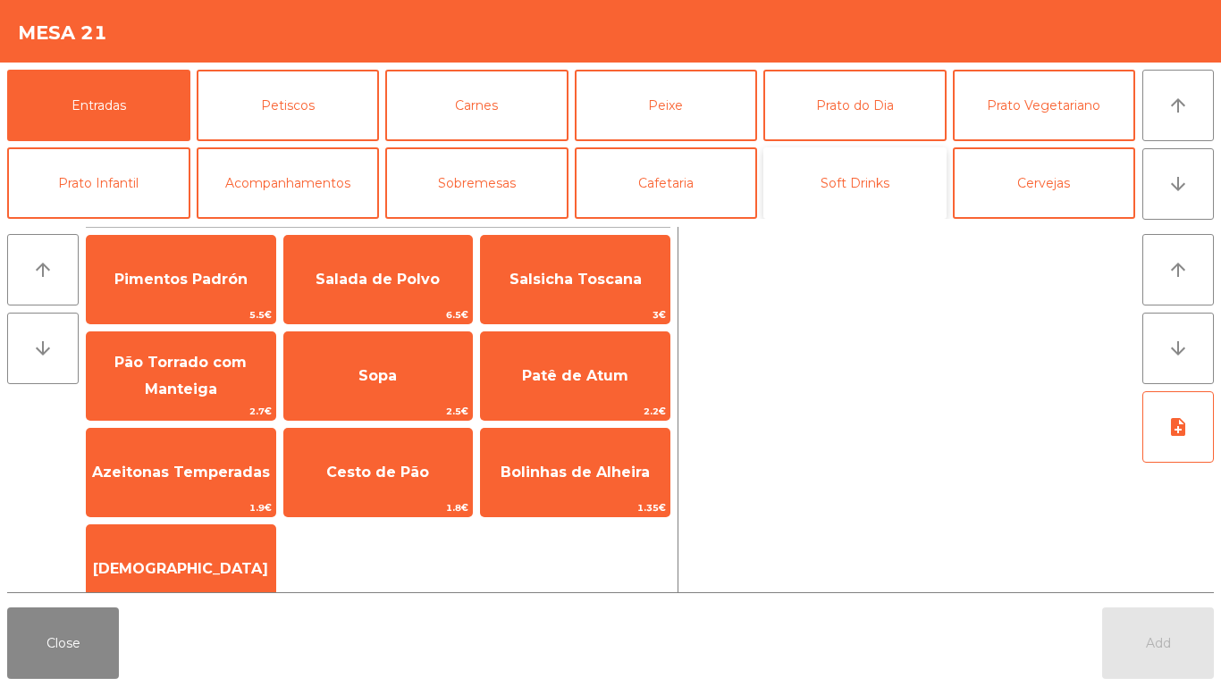
click at [883, 185] on button "Soft Drinks" at bounding box center [854, 182] width 183 height 71
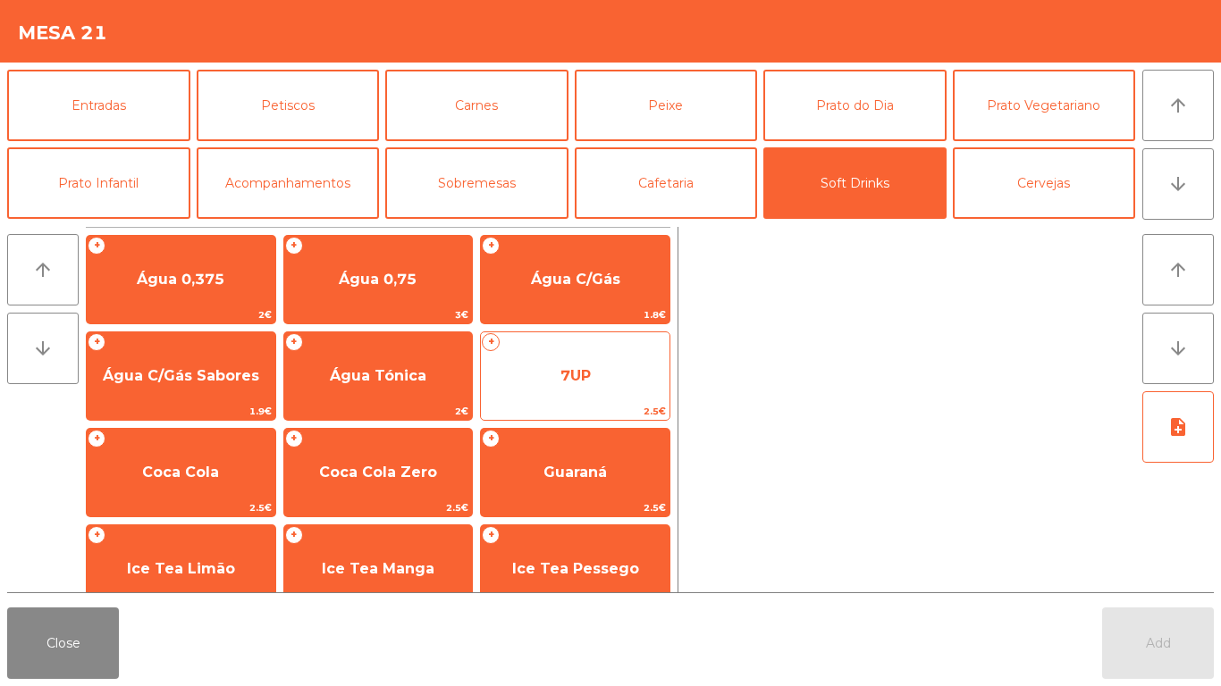
click at [586, 378] on span "7UP" at bounding box center [575, 375] width 30 height 17
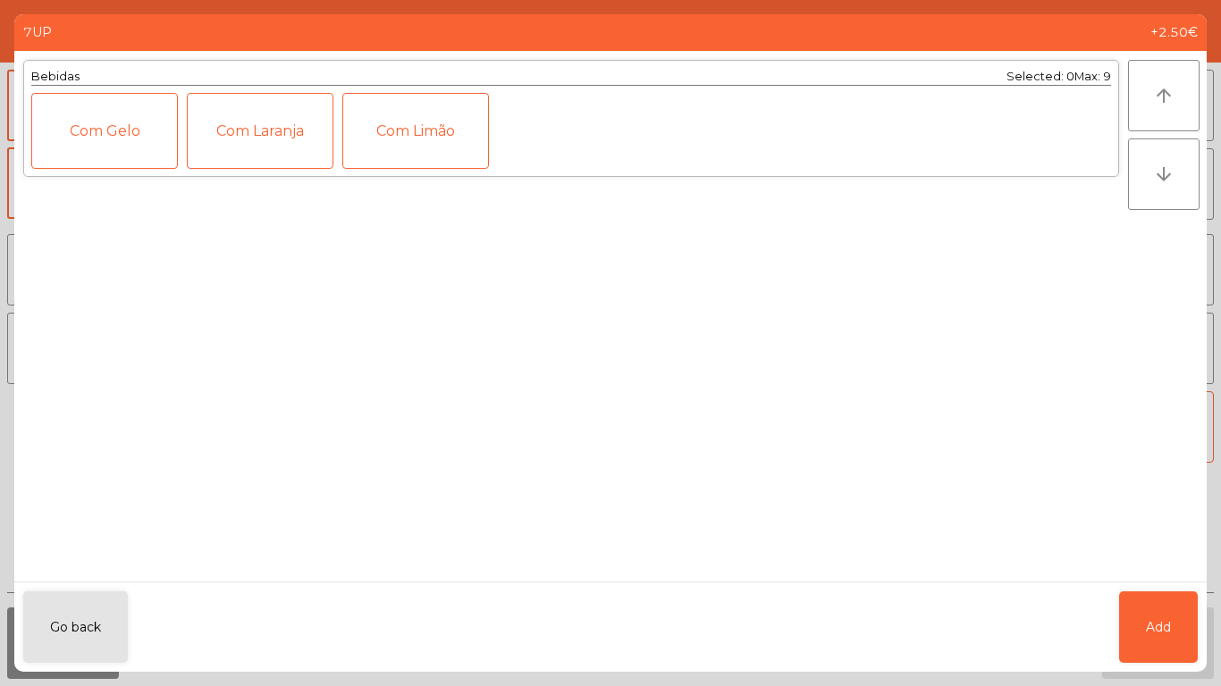
click at [63, 123] on div "Com Gelo" at bounding box center [104, 131] width 147 height 76
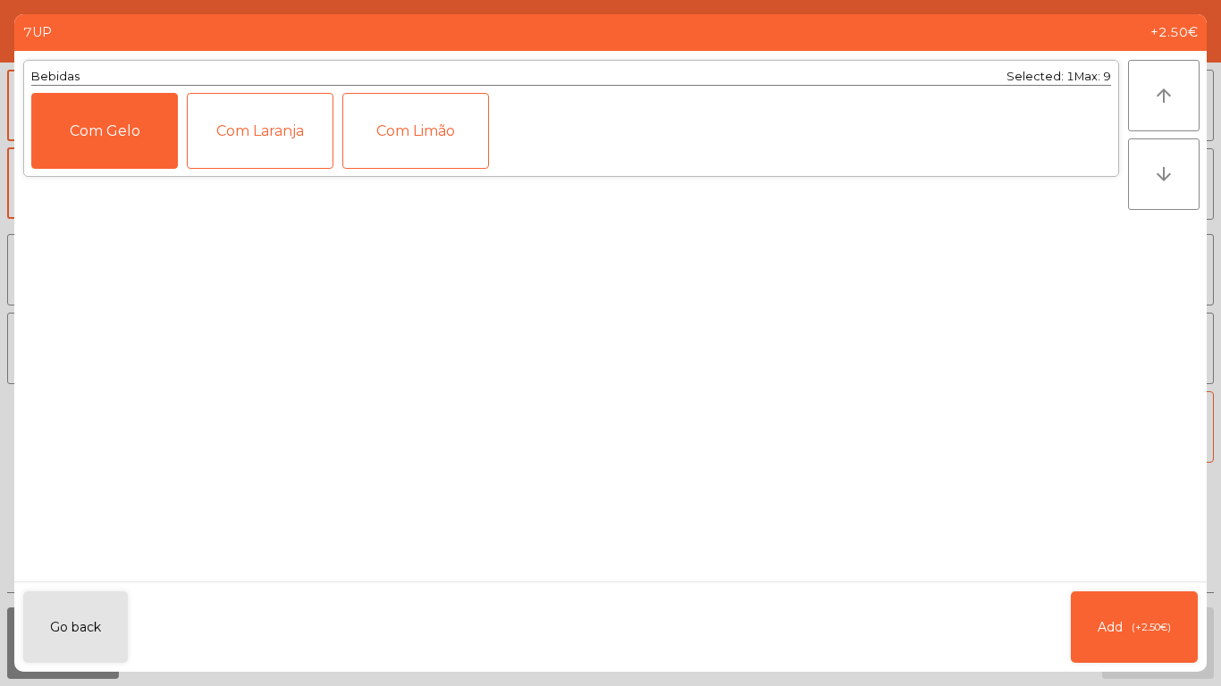
click at [424, 121] on div "Com Limão" at bounding box center [415, 131] width 147 height 76
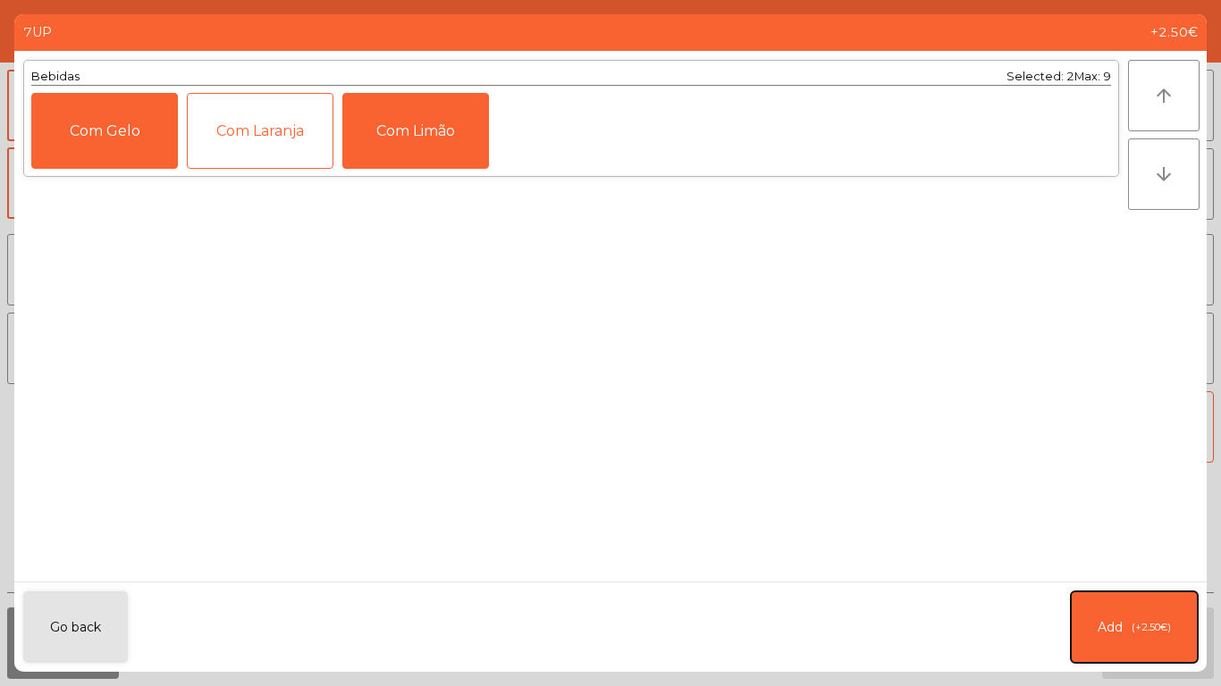
click at [1142, 645] on button "Add (+2.50€)" at bounding box center [1134, 627] width 127 height 71
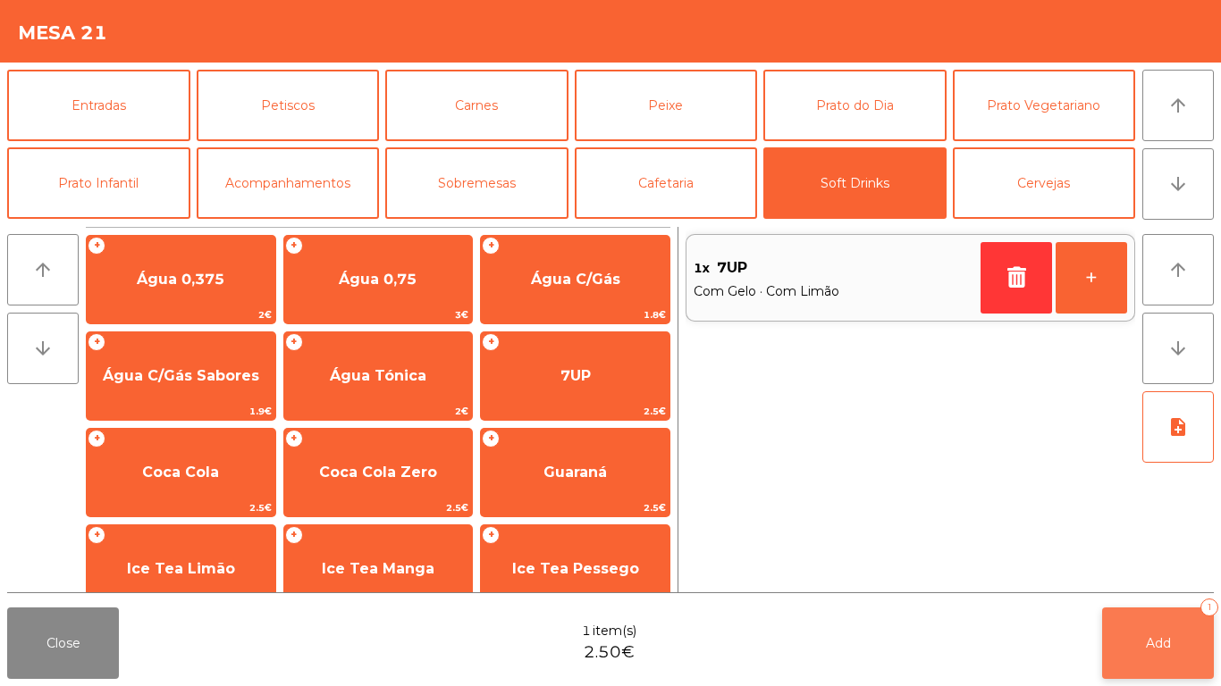
click at [1156, 634] on button "Add 1" at bounding box center [1158, 643] width 112 height 71
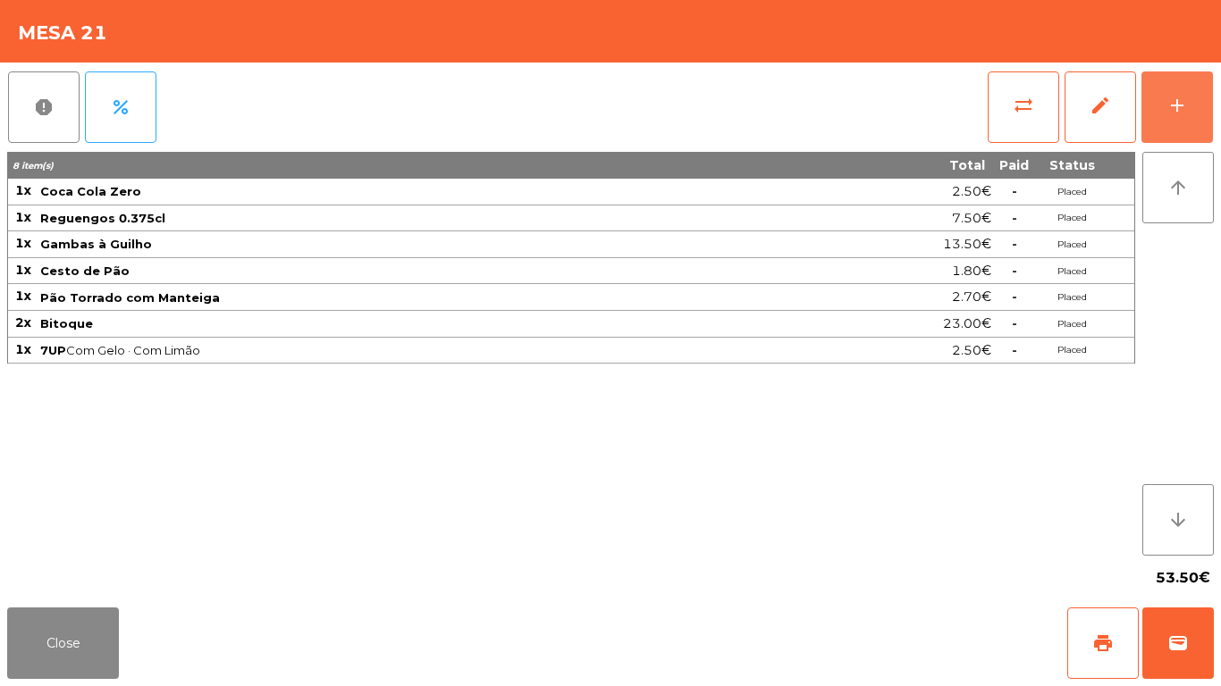
click at [1141, 71] on button "add" at bounding box center [1176, 106] width 71 height 71
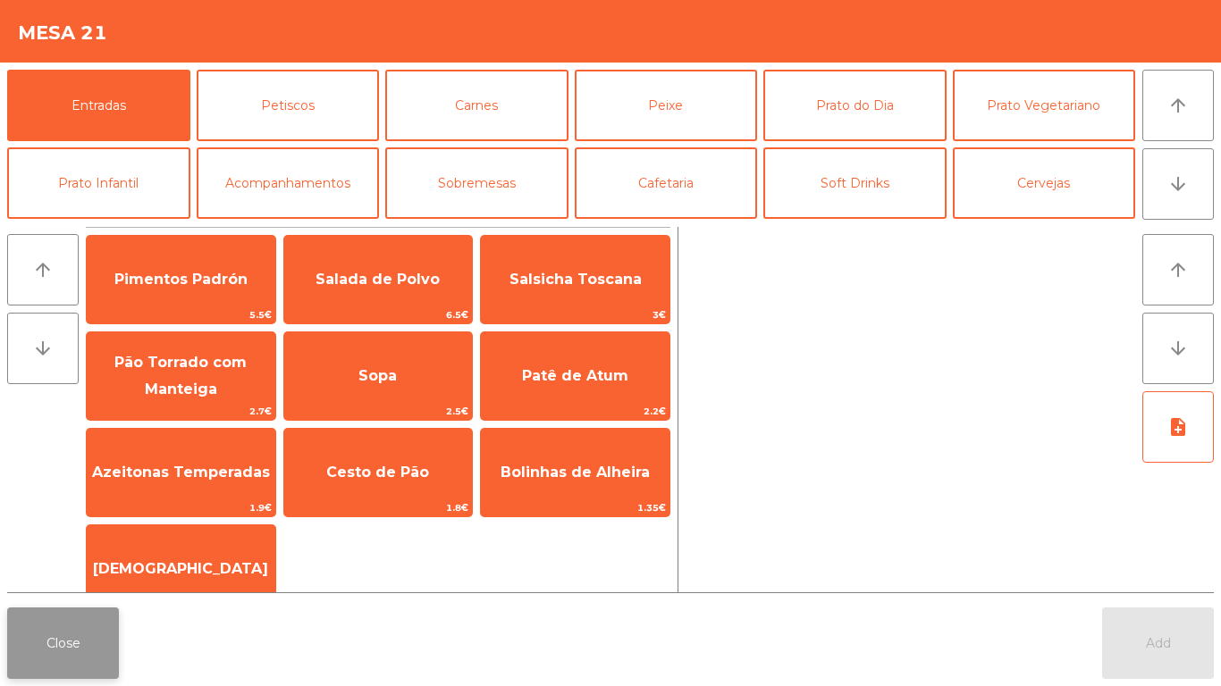
click at [61, 633] on button "Close" at bounding box center [63, 643] width 112 height 71
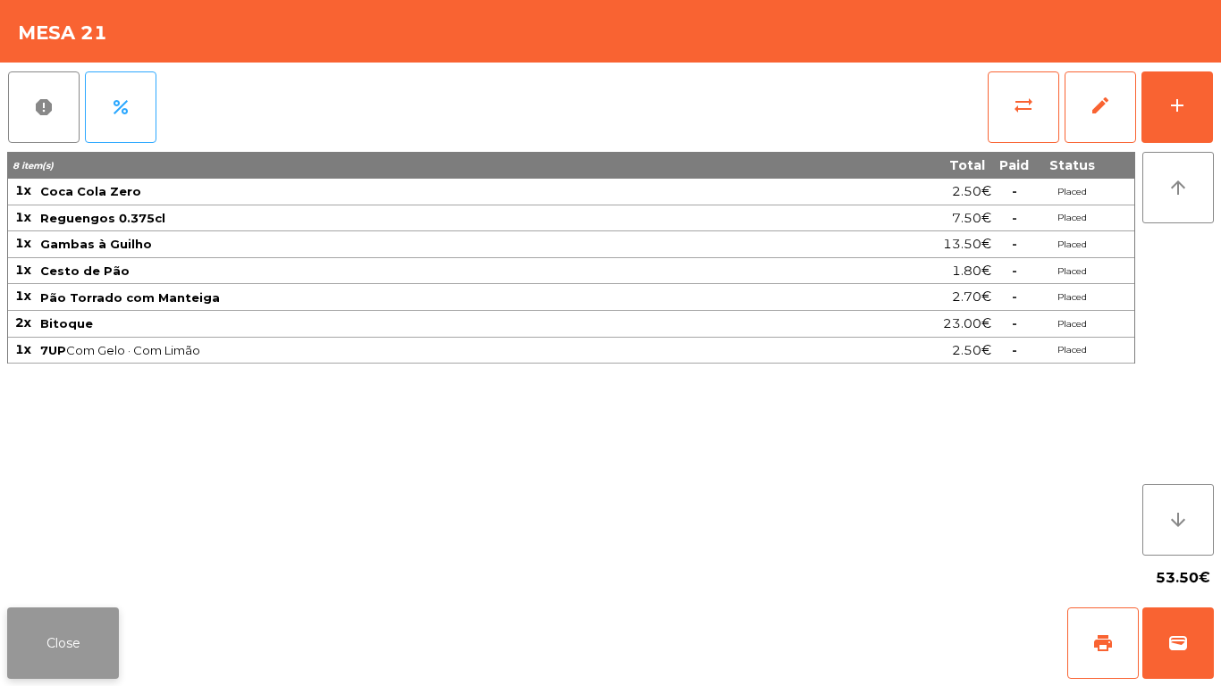
click at [41, 627] on button "Close" at bounding box center [63, 643] width 112 height 71
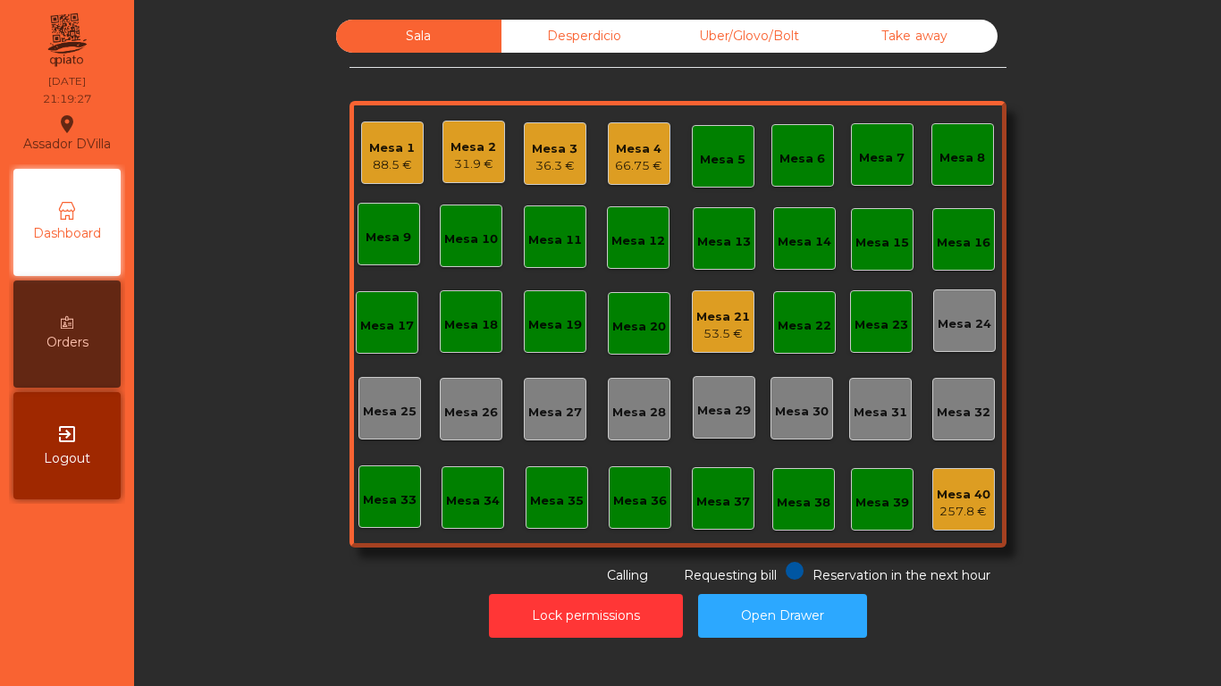
click at [451, 156] on div "31.9 €" at bounding box center [473, 164] width 46 height 18
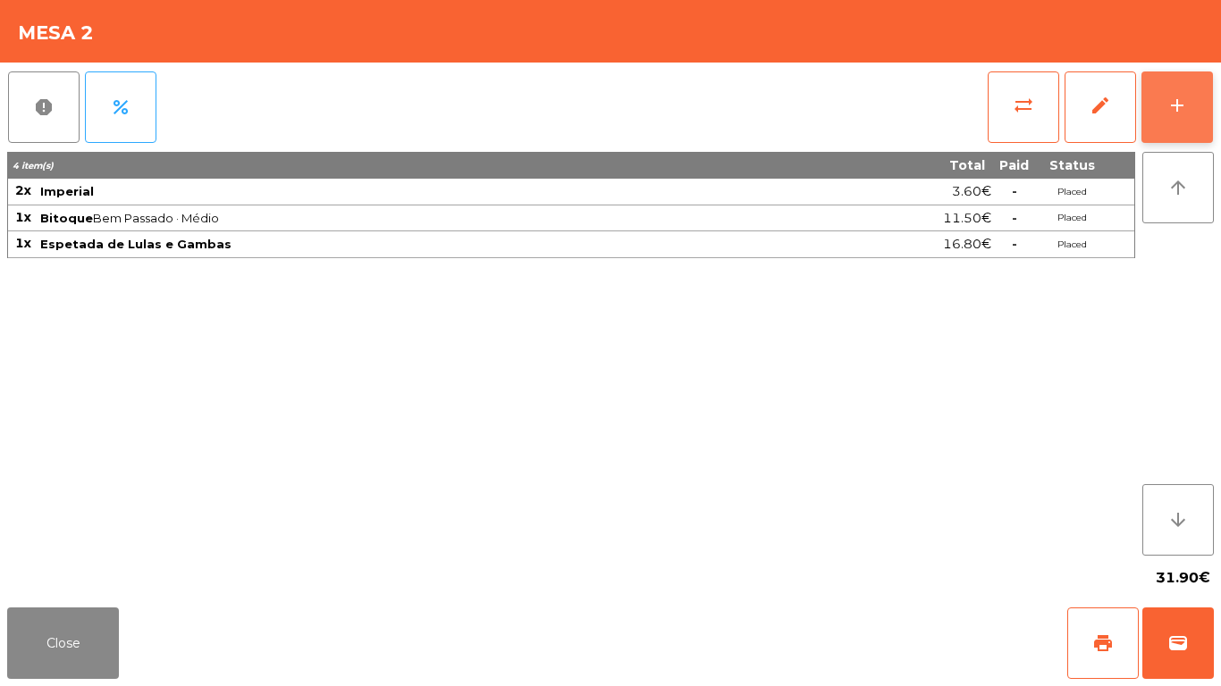
click at [1190, 96] on button "add" at bounding box center [1176, 106] width 71 height 71
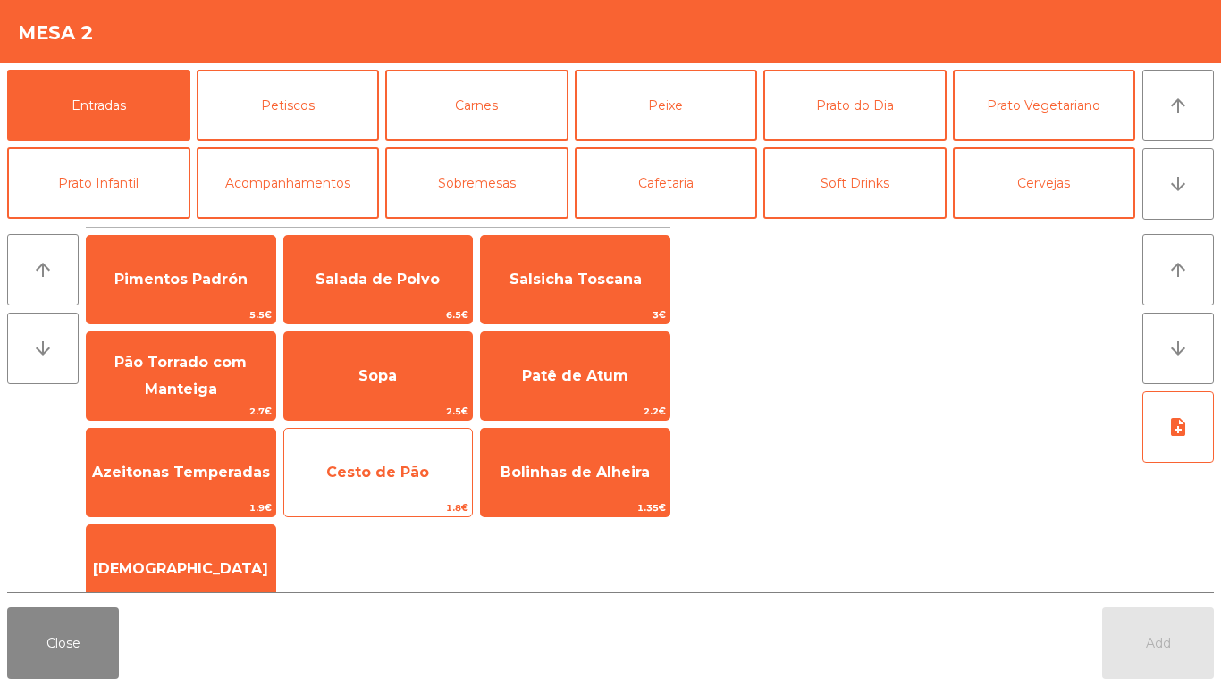
click at [384, 466] on span "Cesto de Pão" at bounding box center [377, 472] width 103 height 17
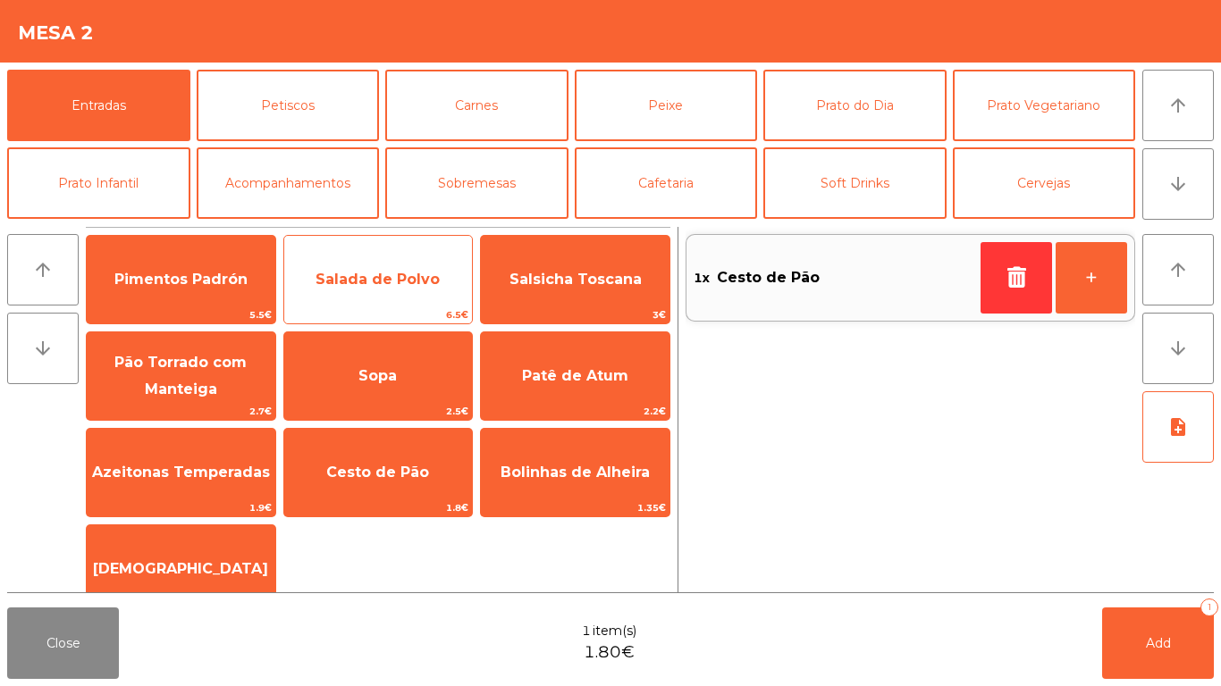
click at [363, 289] on span "Salada de Polvo" at bounding box center [378, 280] width 189 height 48
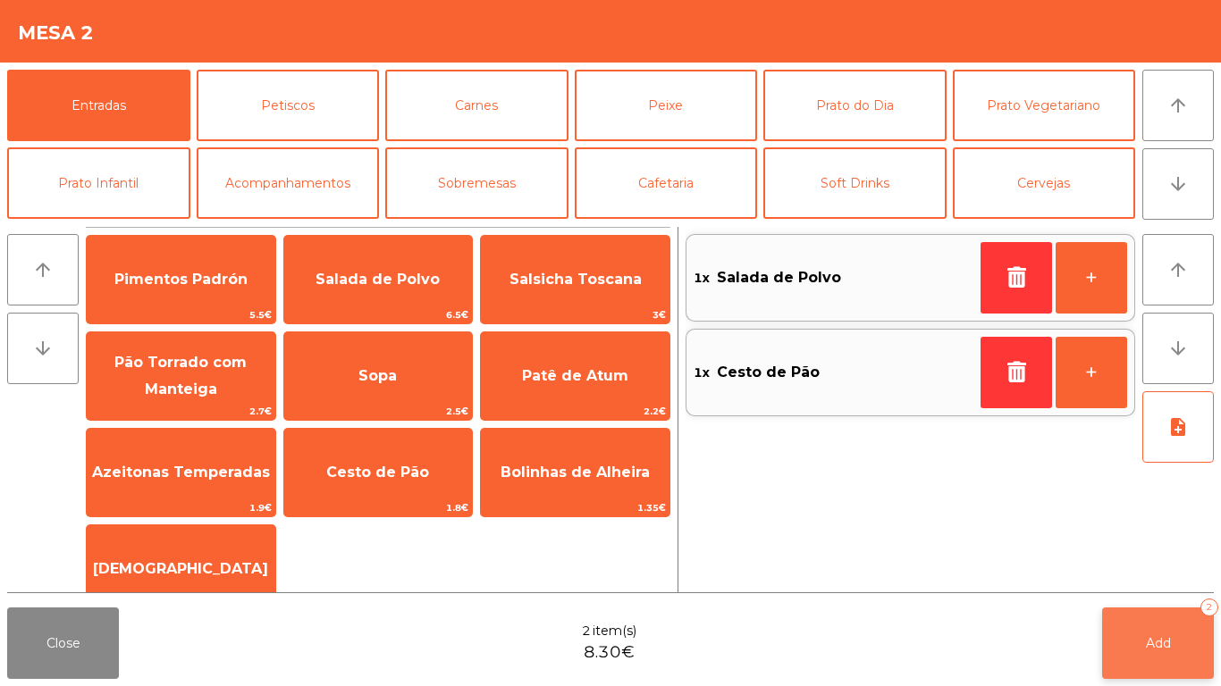
click at [1172, 645] on button "Add 2" at bounding box center [1158, 643] width 112 height 71
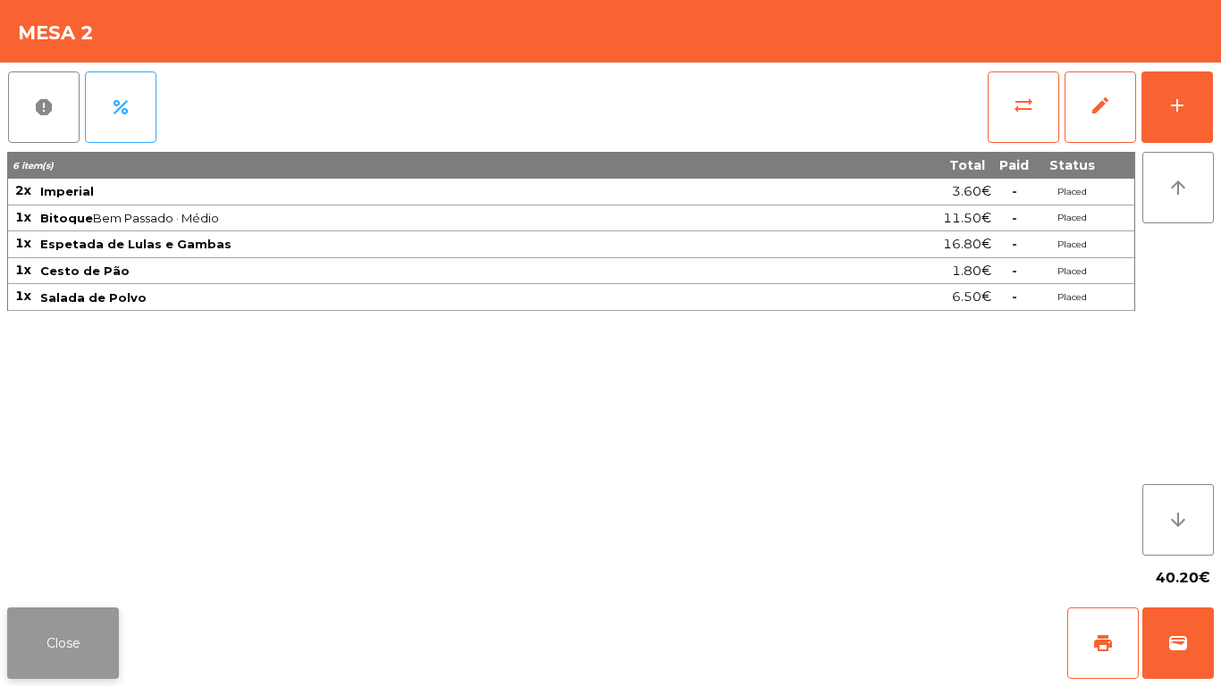
click at [57, 637] on button "Close" at bounding box center [63, 643] width 112 height 71
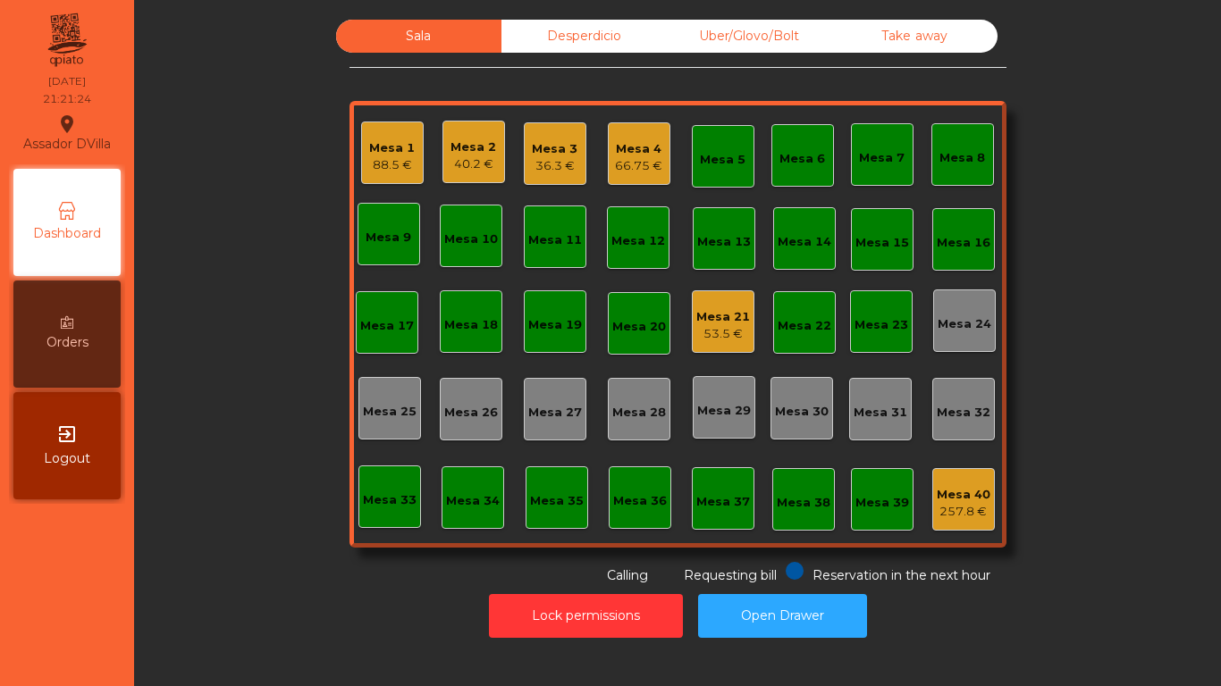
click at [574, 144] on div "Mesa 3 36.3 €" at bounding box center [555, 153] width 63 height 63
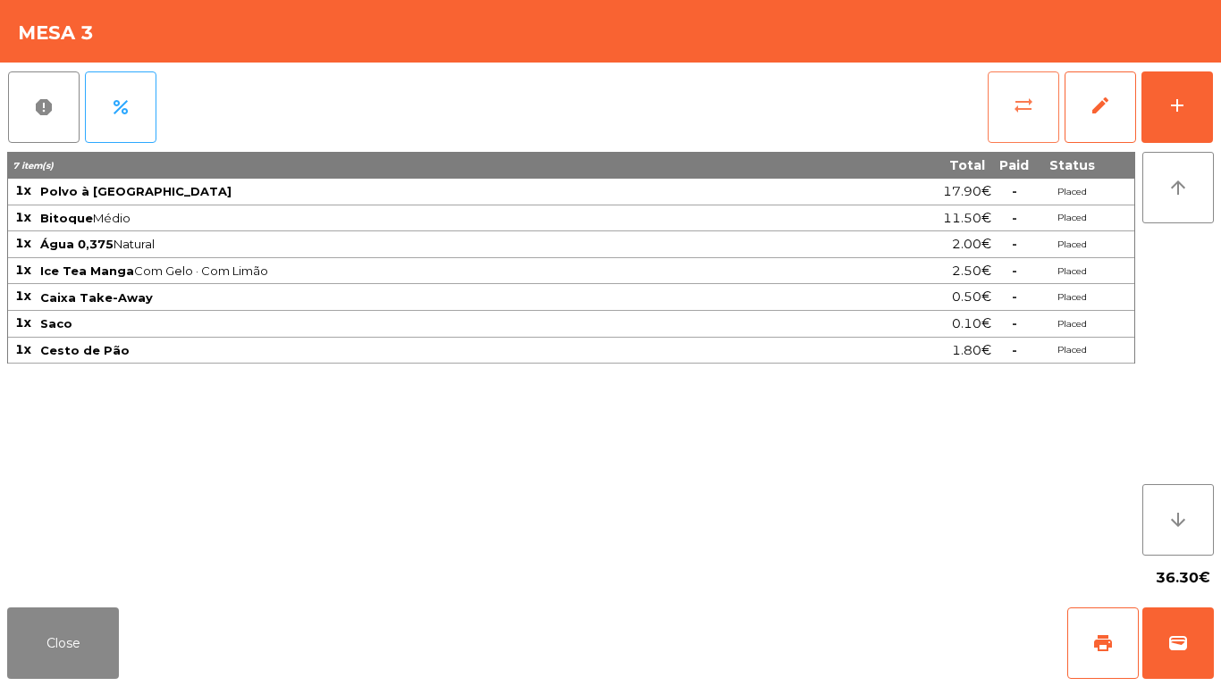
click at [1031, 113] on span "sync_alt" at bounding box center [1022, 105] width 21 height 21
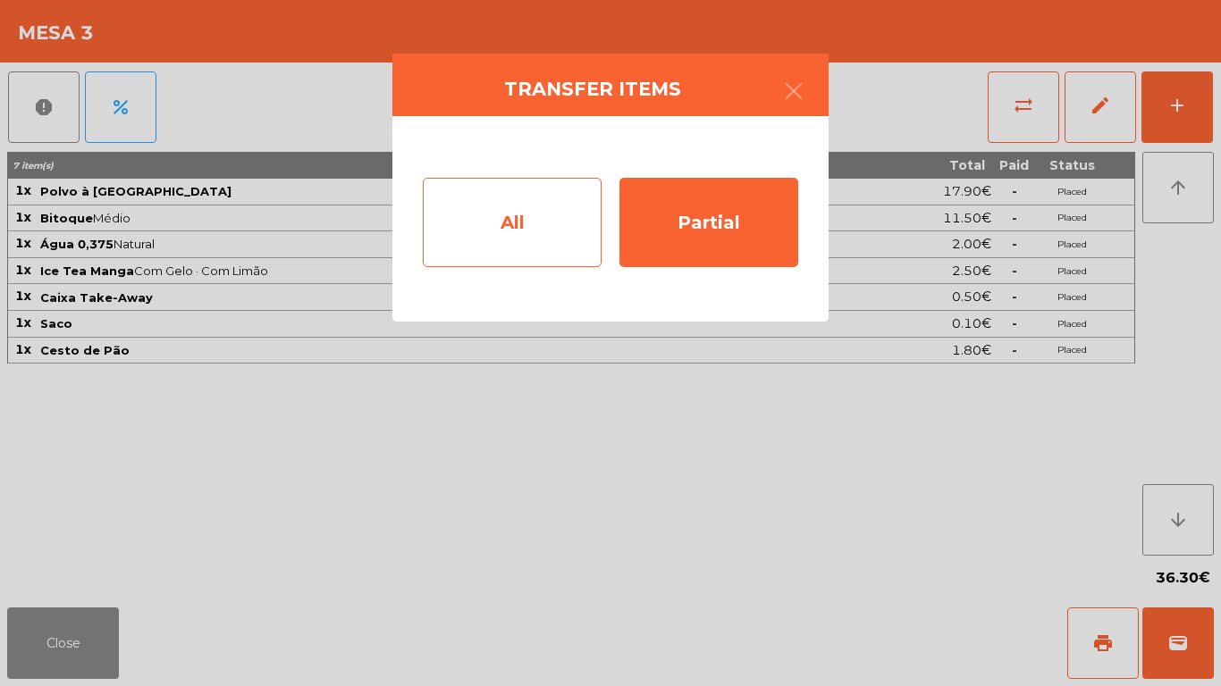
click at [569, 199] on div "All" at bounding box center [512, 222] width 179 height 89
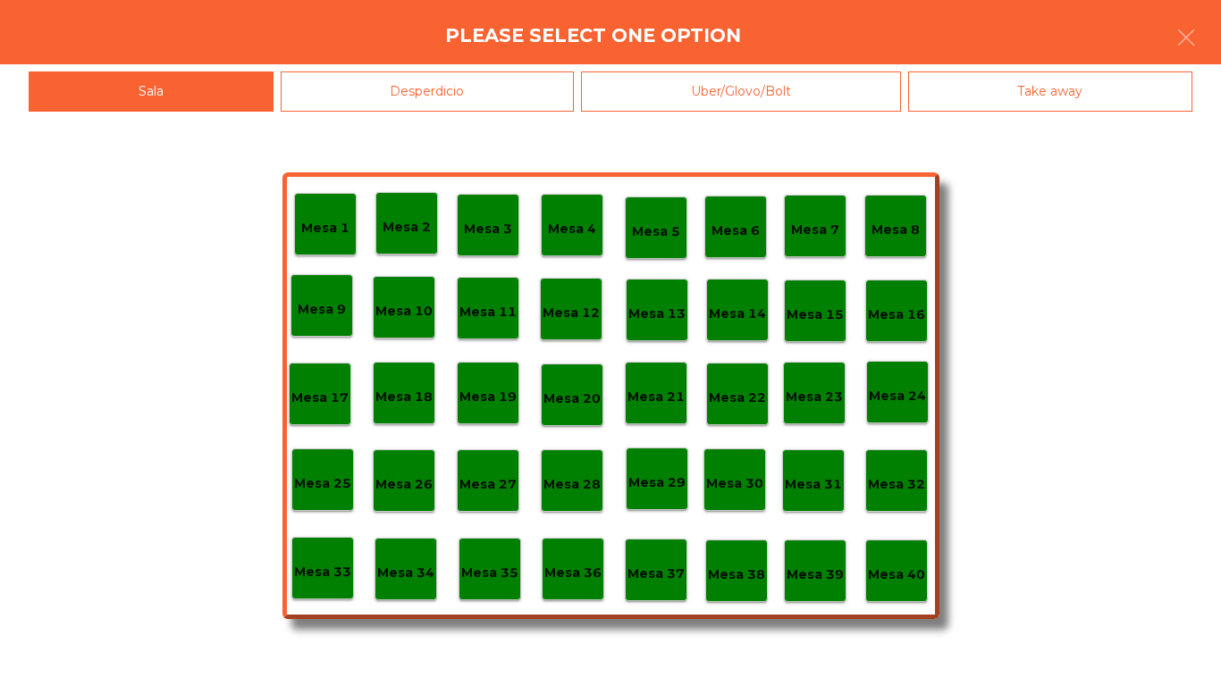
click at [869, 596] on div "Mesa 40" at bounding box center [896, 571] width 63 height 63
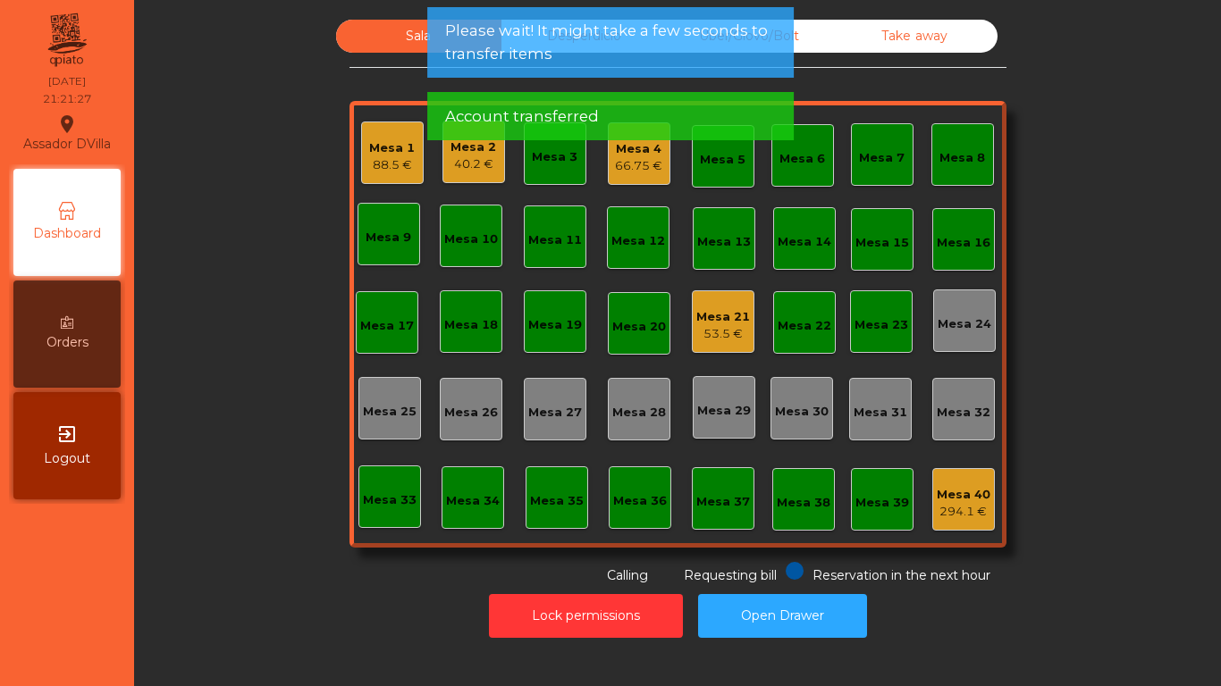
click at [651, 167] on div "66.75 €" at bounding box center [638, 166] width 47 height 18
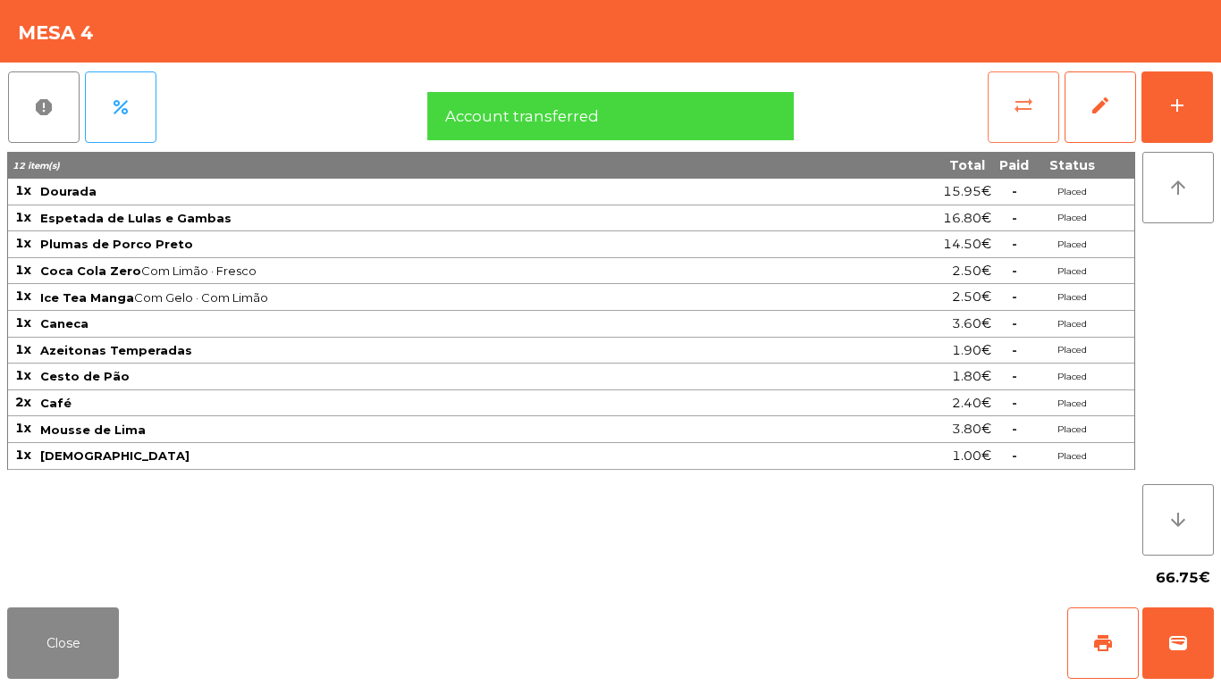
click at [1017, 119] on button "sync_alt" at bounding box center [1022, 106] width 71 height 71
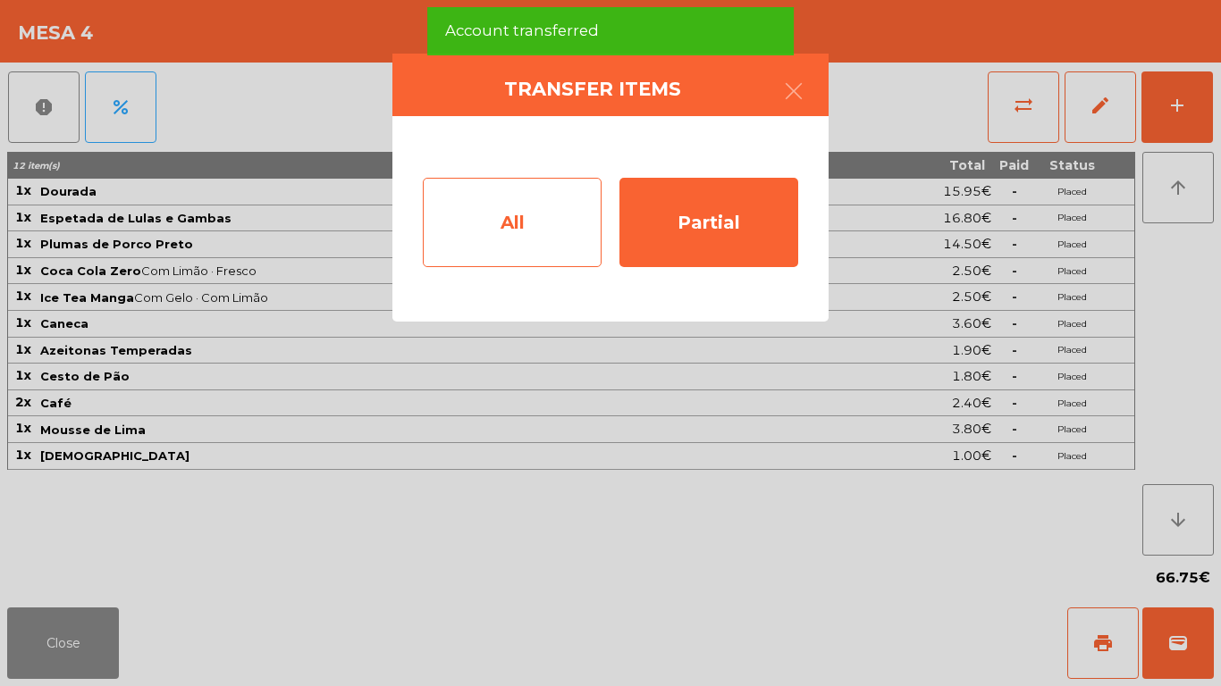
click at [471, 235] on div "All" at bounding box center [512, 222] width 179 height 89
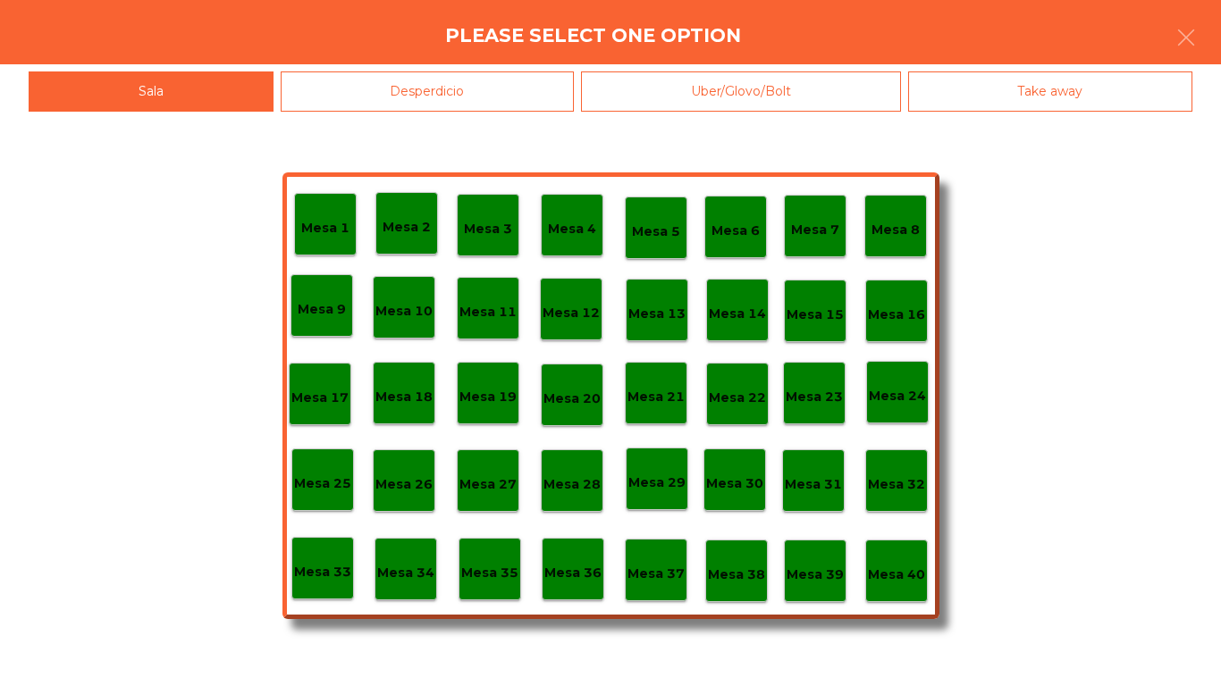
click at [929, 569] on div "Mesa 1 Mesa 2 Mesa 3 Mesa 4 Mesa 5 Mesa 6 Mesa 7 Mesa 8 [GEOGRAPHIC_DATA] 9 [GE…" at bounding box center [610, 395] width 657 height 447
click at [874, 567] on p "Mesa 40" at bounding box center [896, 575] width 57 height 21
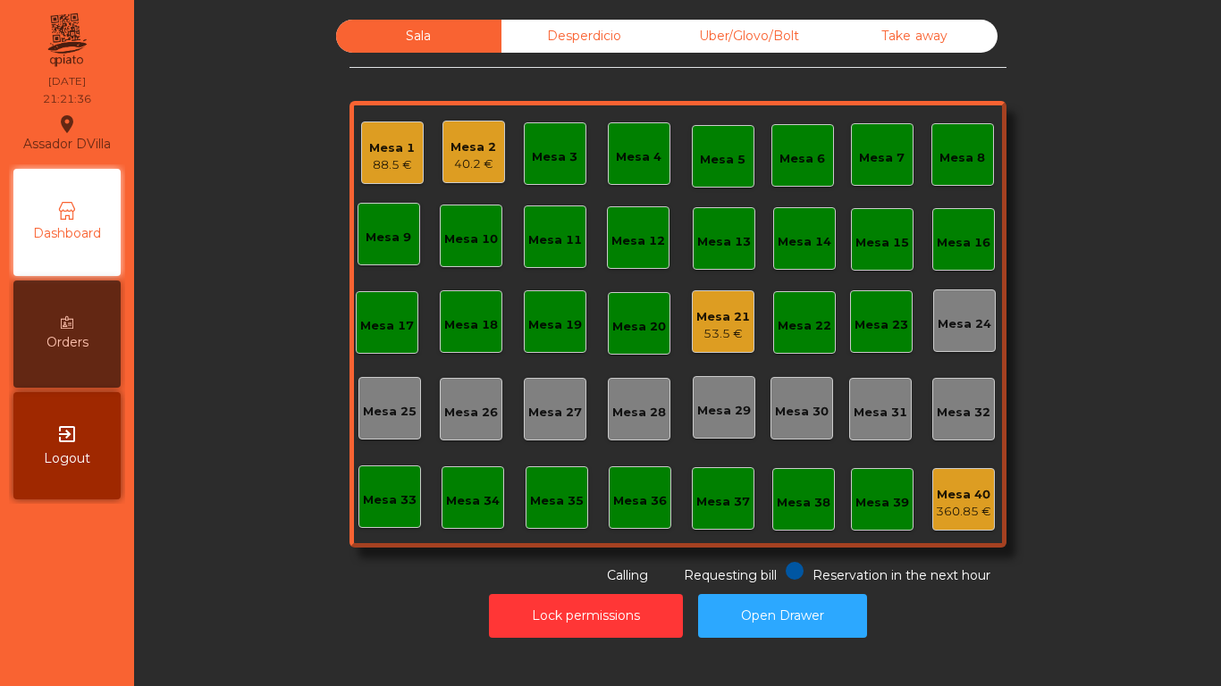
click at [482, 163] on div "40.2 €" at bounding box center [473, 164] width 46 height 18
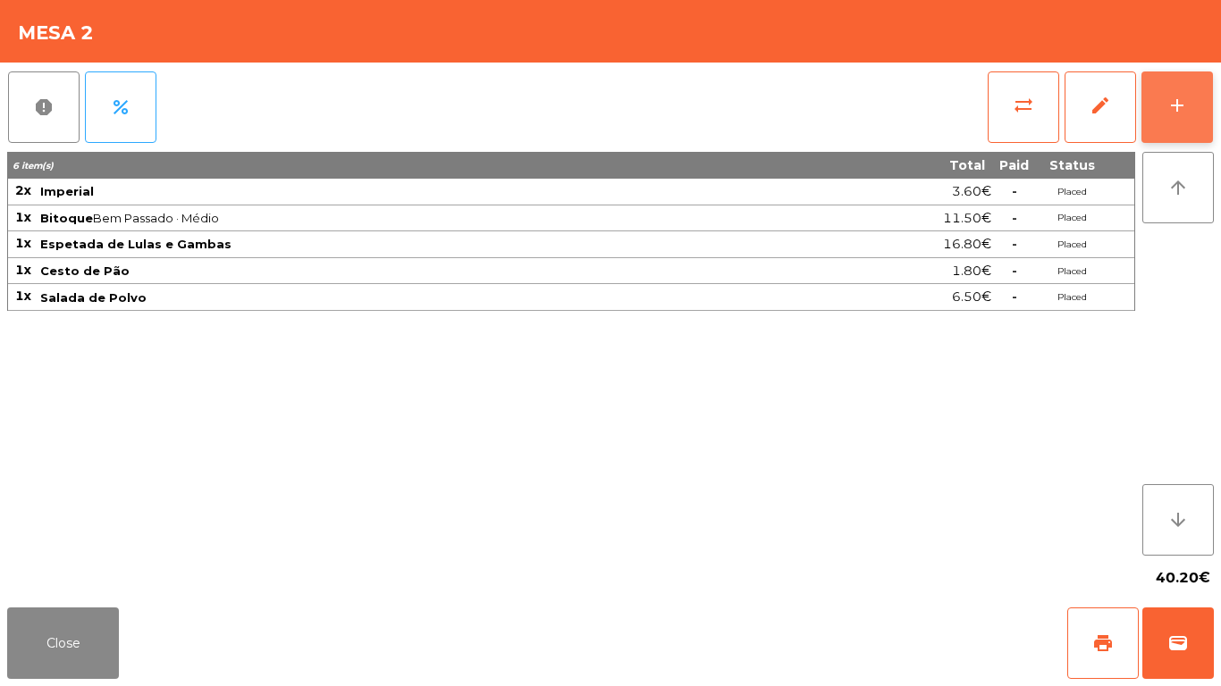
click at [1198, 113] on button "add" at bounding box center [1176, 106] width 71 height 71
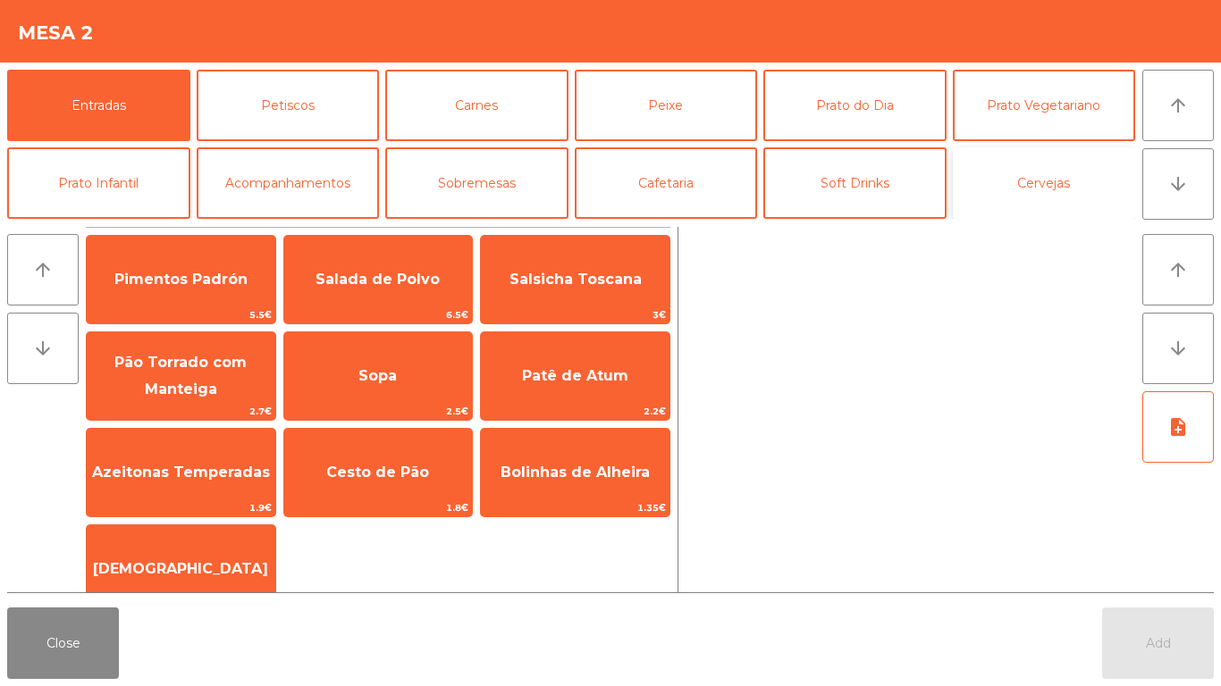
click at [1061, 207] on button "Cervejas" at bounding box center [1044, 182] width 183 height 71
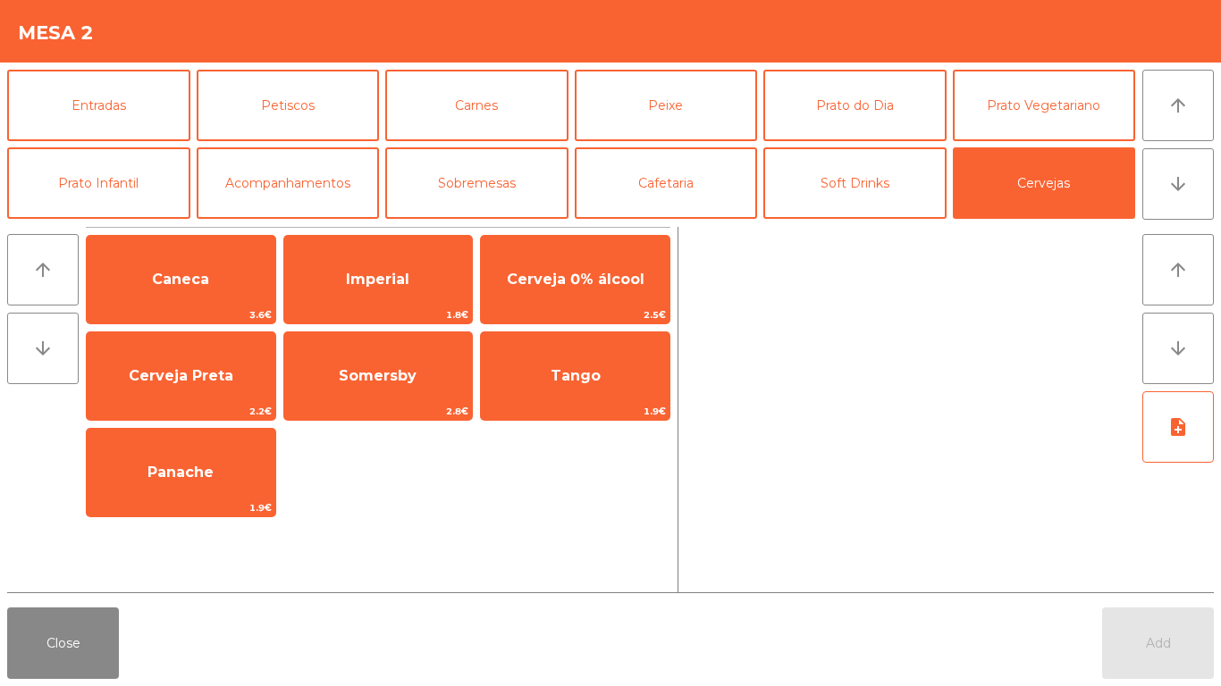
drag, startPoint x: 414, startPoint y: 282, endPoint x: 1084, endPoint y: 617, distance: 749.3
click at [419, 284] on span "Imperial" at bounding box center [378, 280] width 189 height 48
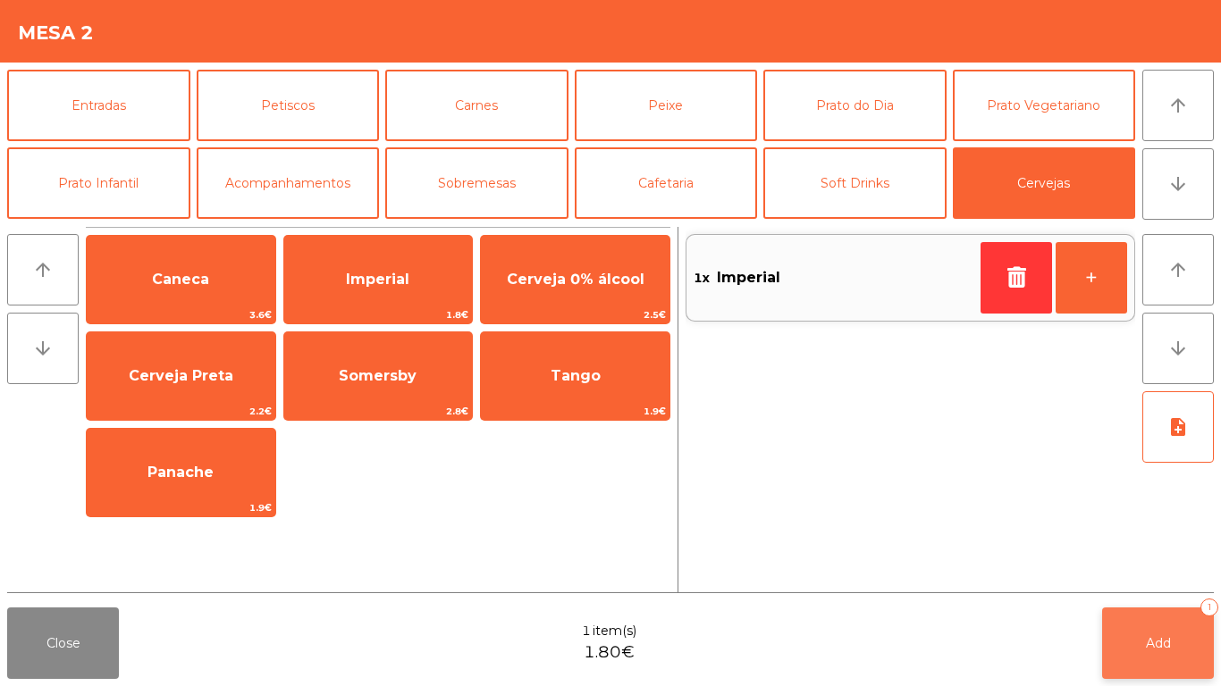
click at [1152, 657] on button "Add 1" at bounding box center [1158, 643] width 112 height 71
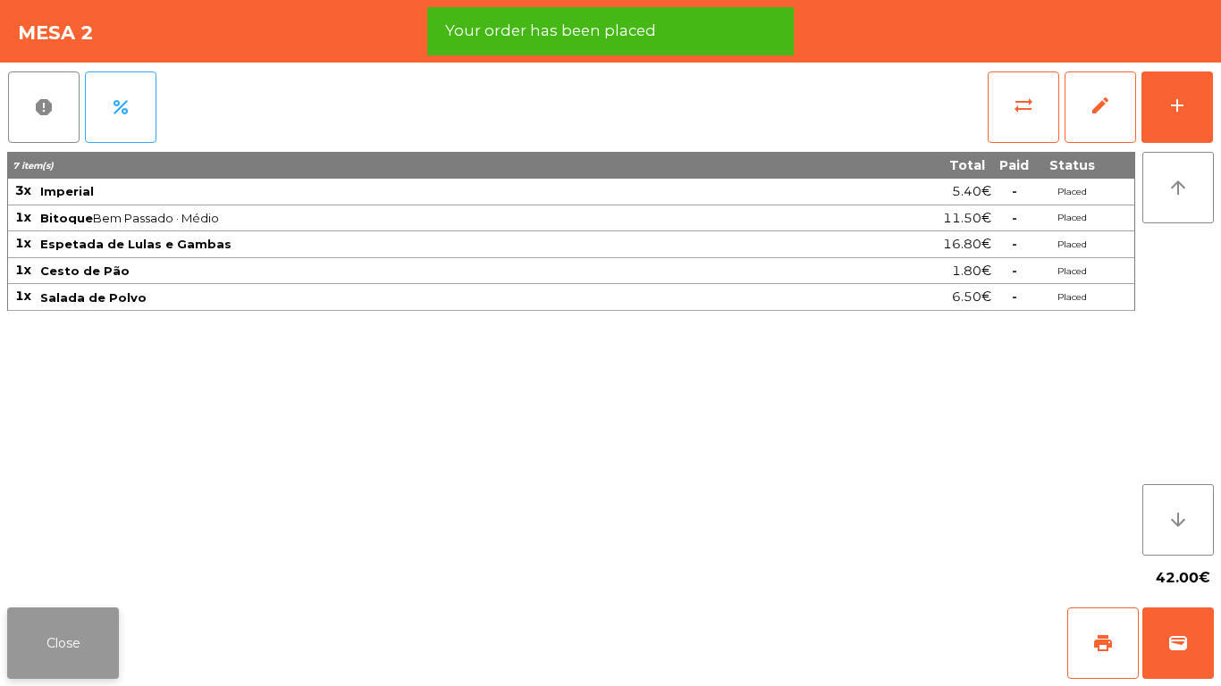
click at [44, 647] on button "Close" at bounding box center [63, 643] width 112 height 71
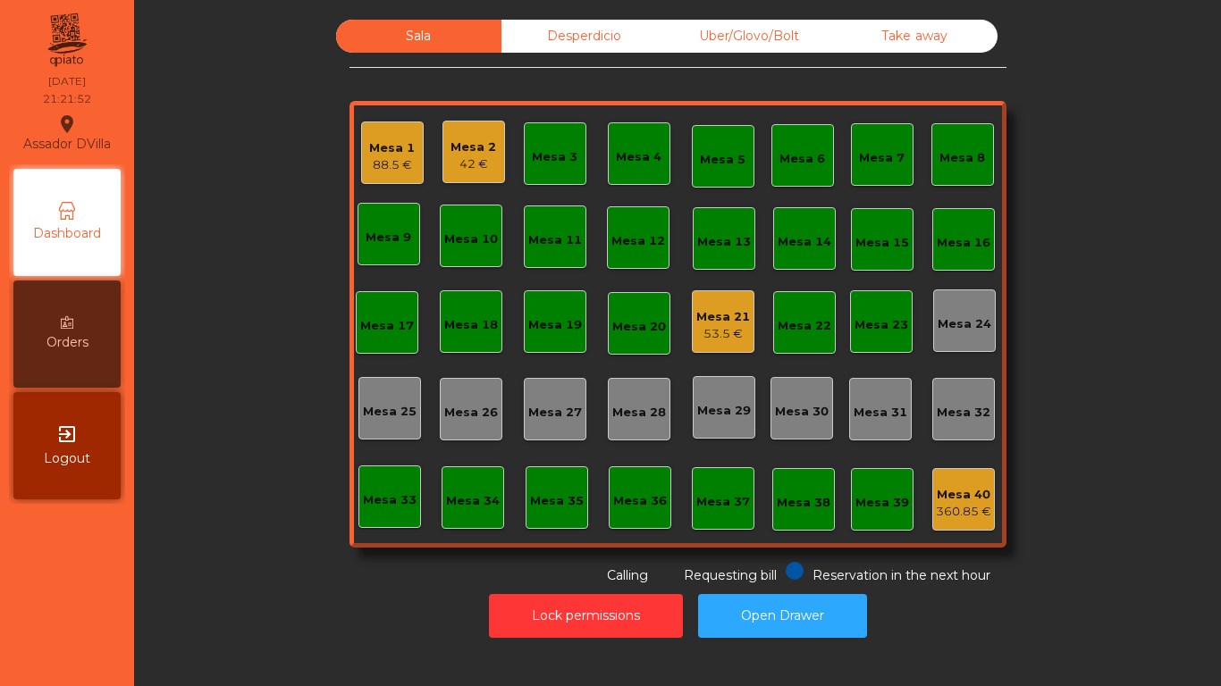
click at [825, 150] on div "Mesa 6" at bounding box center [802, 155] width 63 height 63
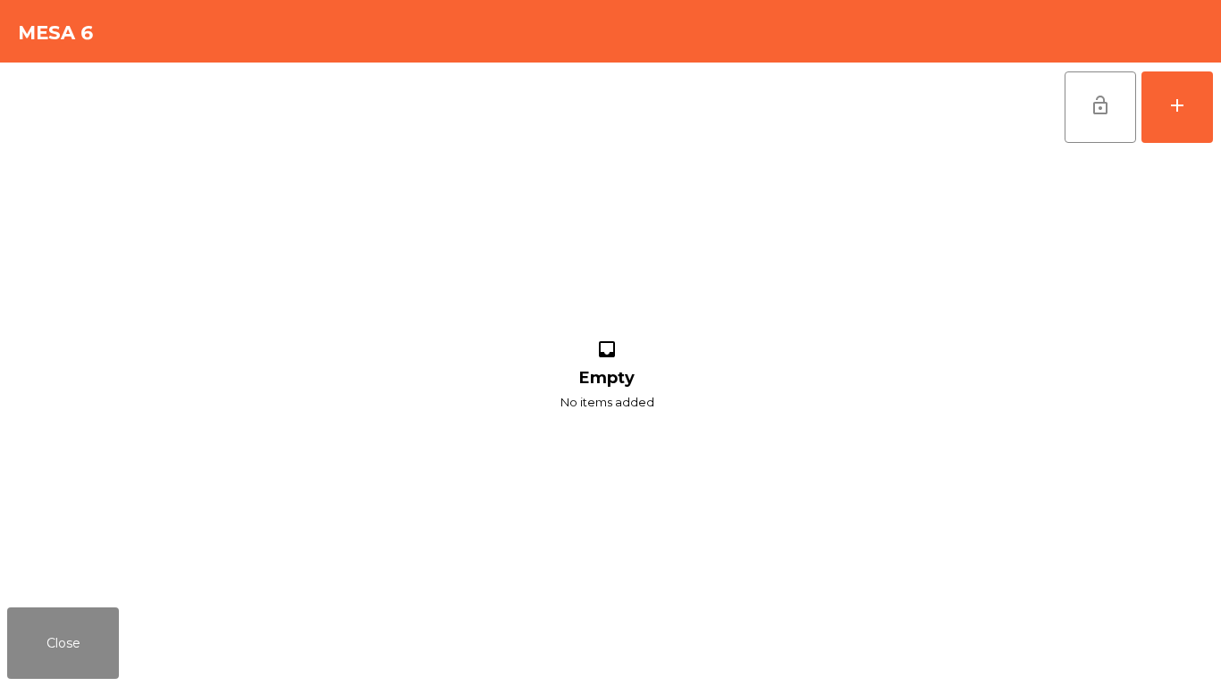
click at [1220, 77] on div "lock_open add inbox Empty No items added" at bounding box center [610, 332] width 1221 height 538
click at [1220, 124] on div "lock_open add inbox Empty No items added" at bounding box center [610, 332] width 1221 height 538
click at [1205, 115] on button "add" at bounding box center [1176, 106] width 71 height 71
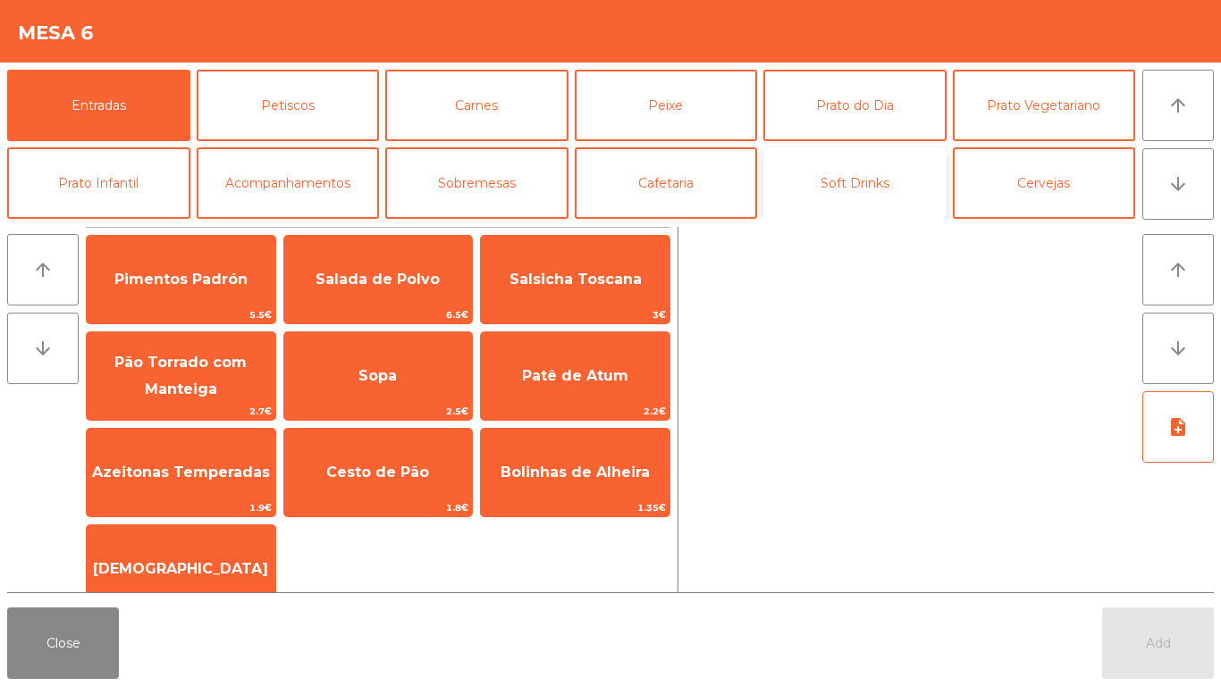
click at [889, 181] on button "Soft Drinks" at bounding box center [854, 182] width 183 height 71
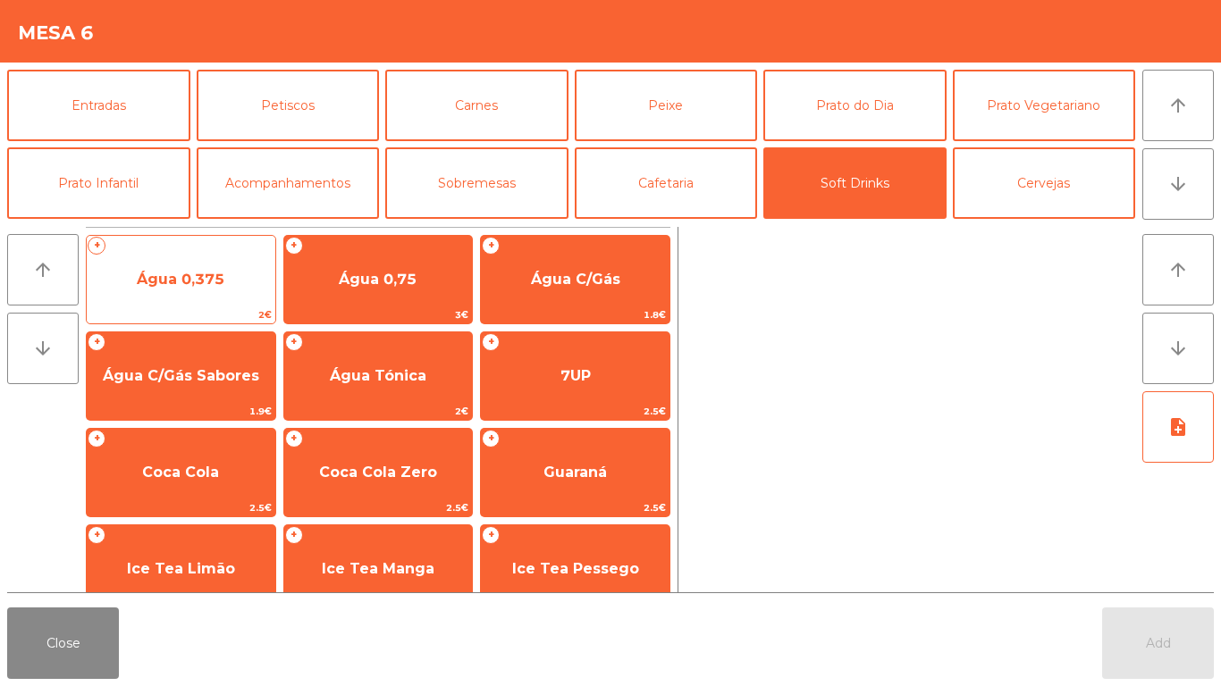
click at [156, 289] on span "Água 0,375" at bounding box center [181, 280] width 189 height 48
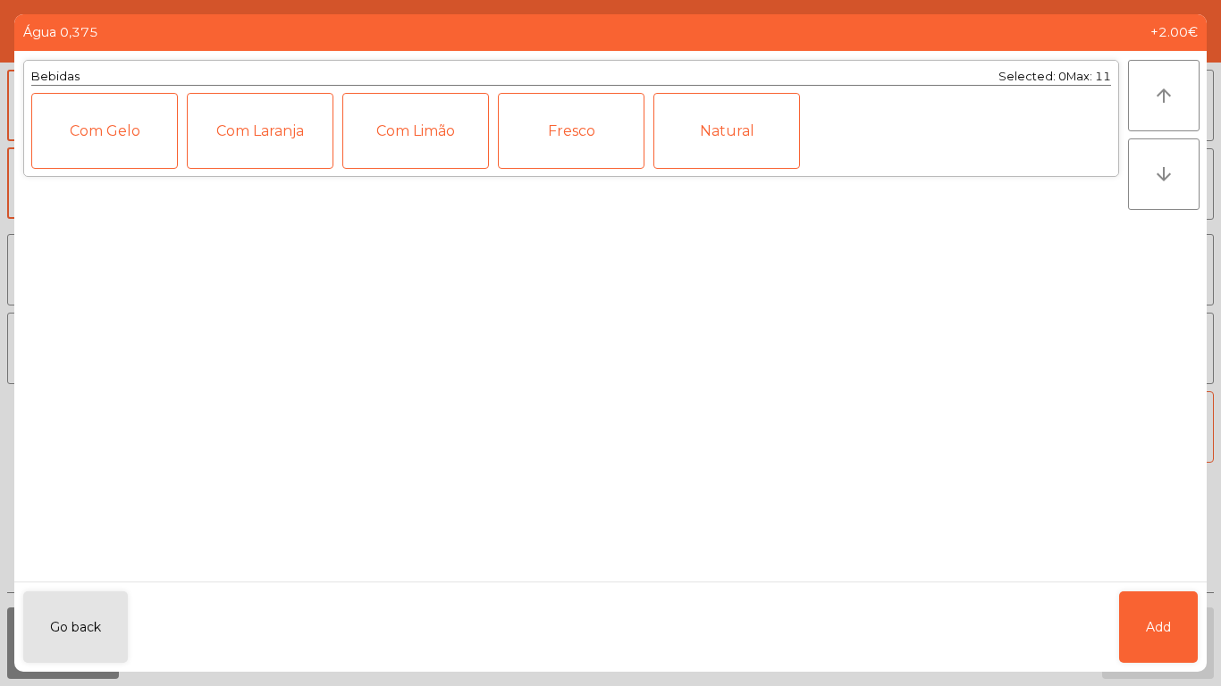
click at [736, 124] on div "Natural" at bounding box center [726, 131] width 147 height 76
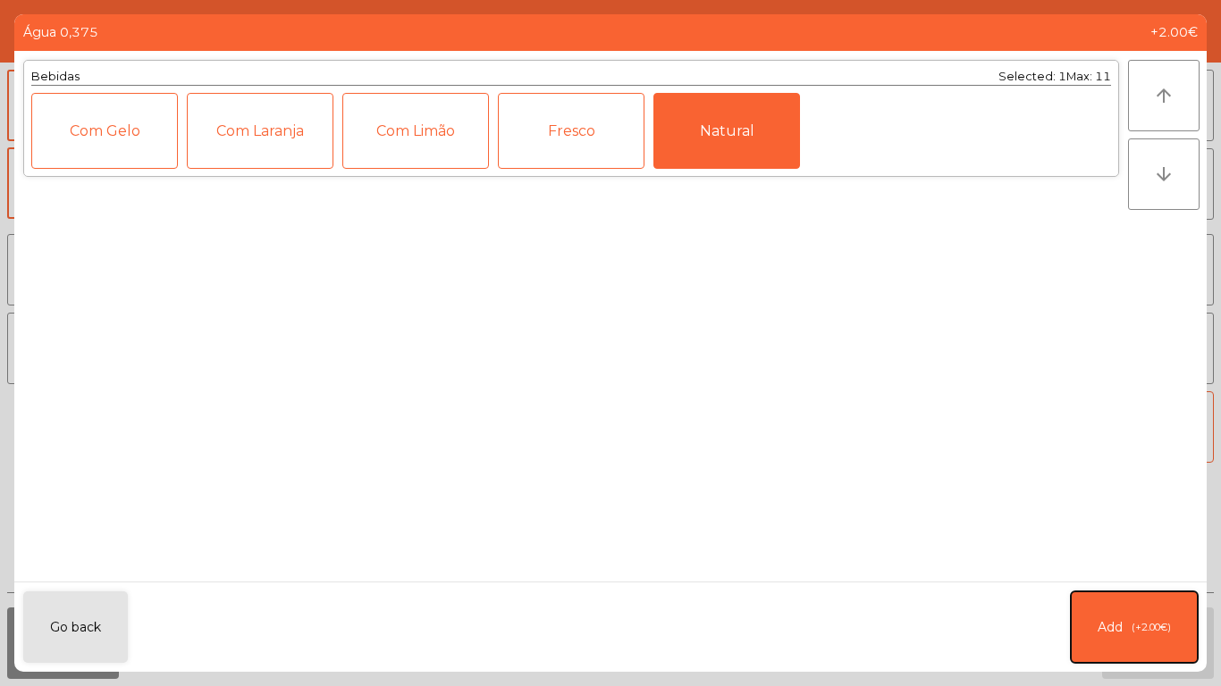
click at [1121, 636] on button "Add (+2.00€)" at bounding box center [1134, 627] width 127 height 71
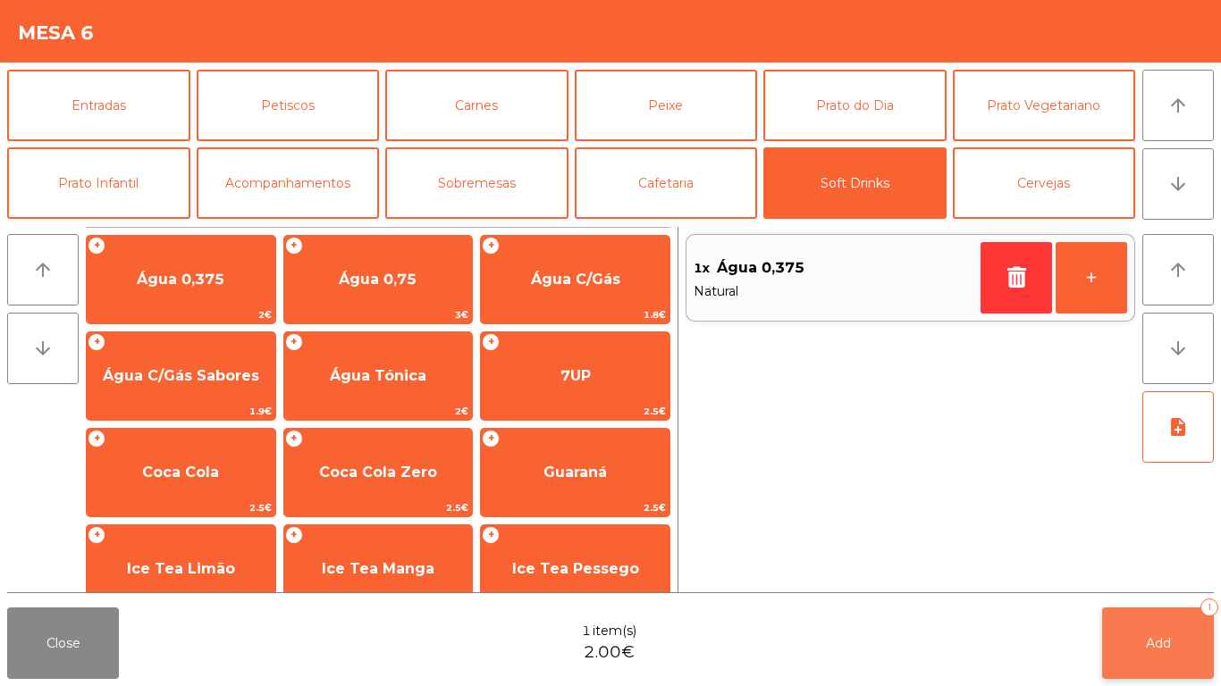
click at [1146, 660] on button "Add 1" at bounding box center [1158, 643] width 112 height 71
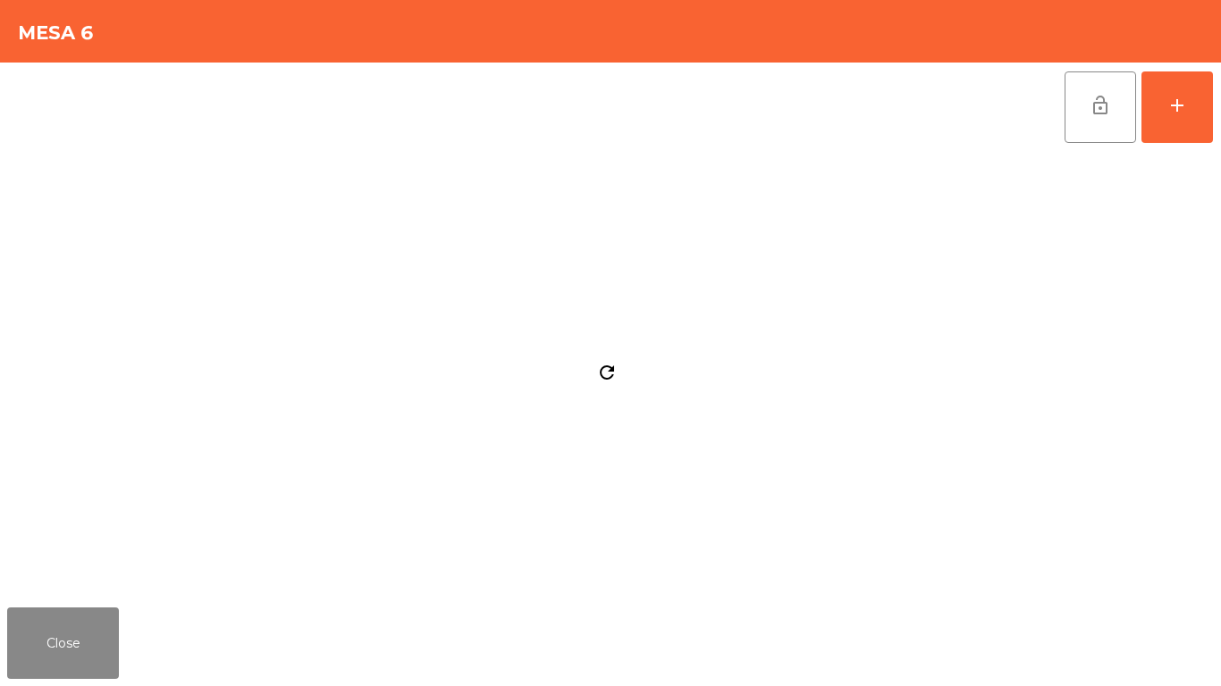
click at [1155, 650] on div "Close" at bounding box center [610, 644] width 1221 height 86
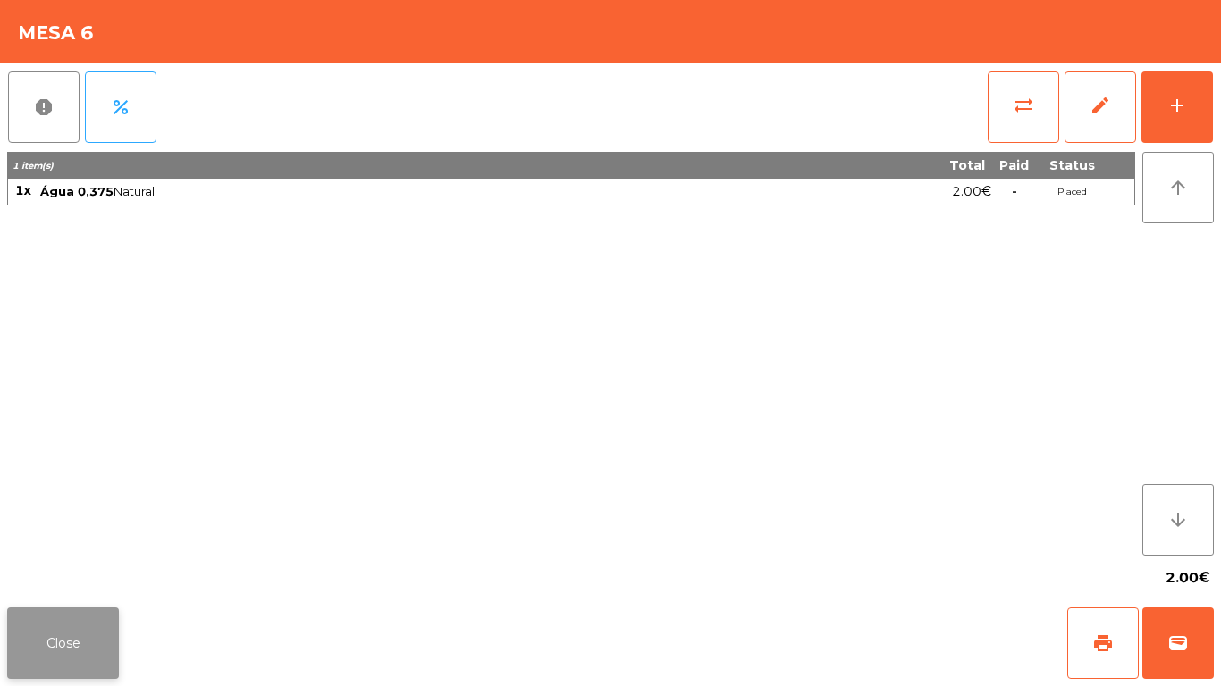
click at [47, 639] on button "Close" at bounding box center [63, 643] width 112 height 71
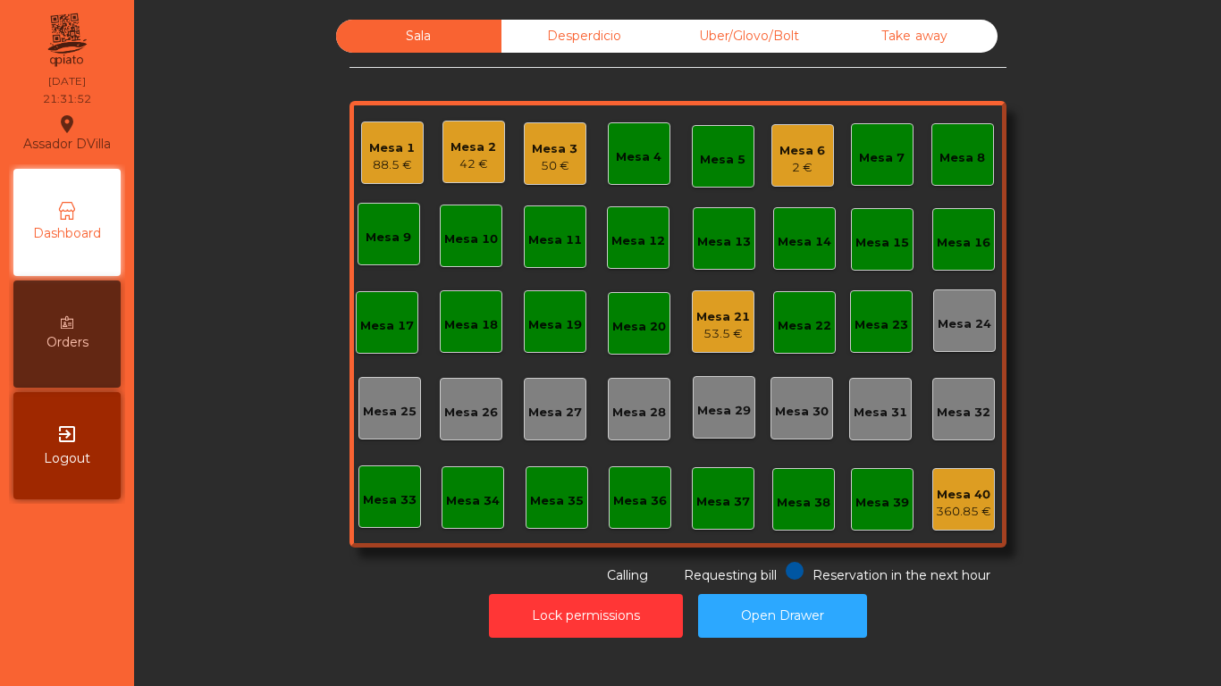
click at [696, 329] on div "53.5 €" at bounding box center [723, 334] width 54 height 18
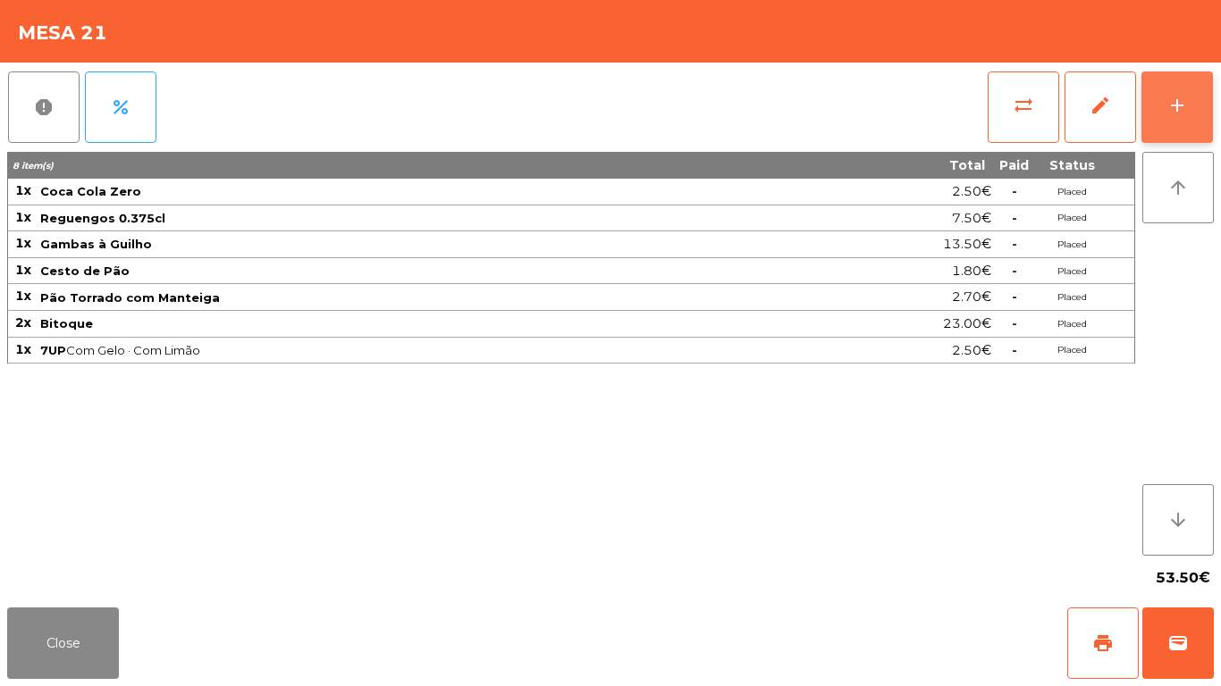
click at [1200, 91] on button "add" at bounding box center [1176, 106] width 71 height 71
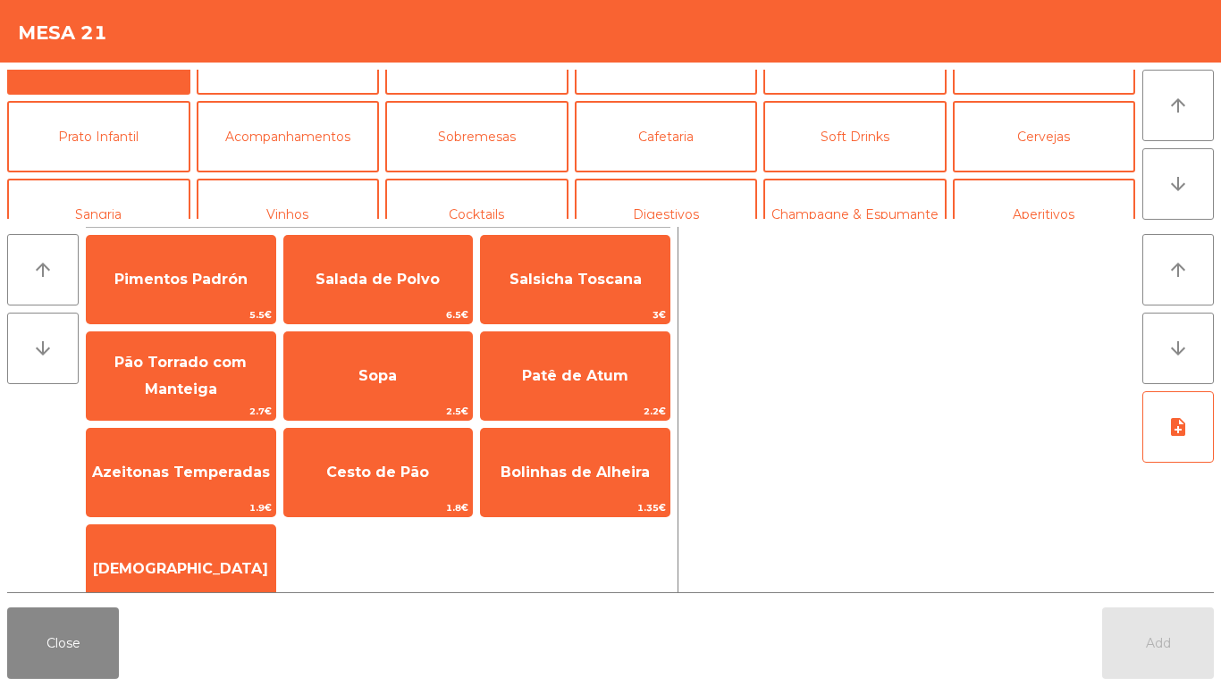
scroll to position [0, 0]
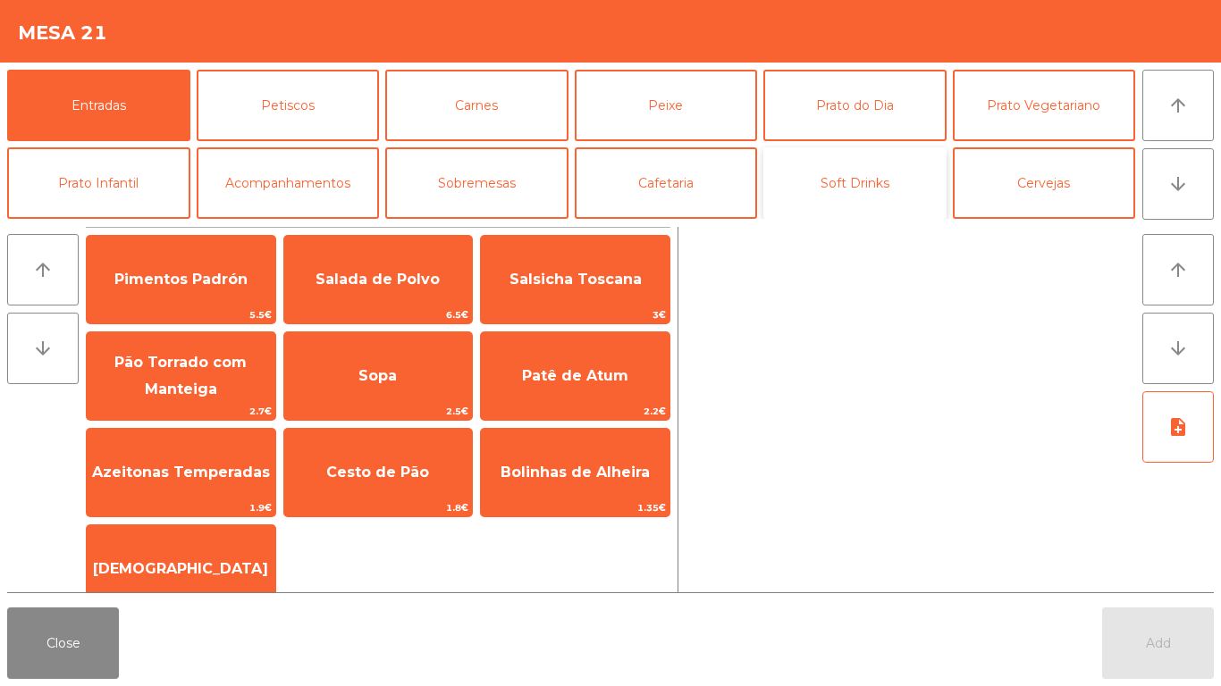
click at [861, 180] on button "Soft Drinks" at bounding box center [854, 182] width 183 height 71
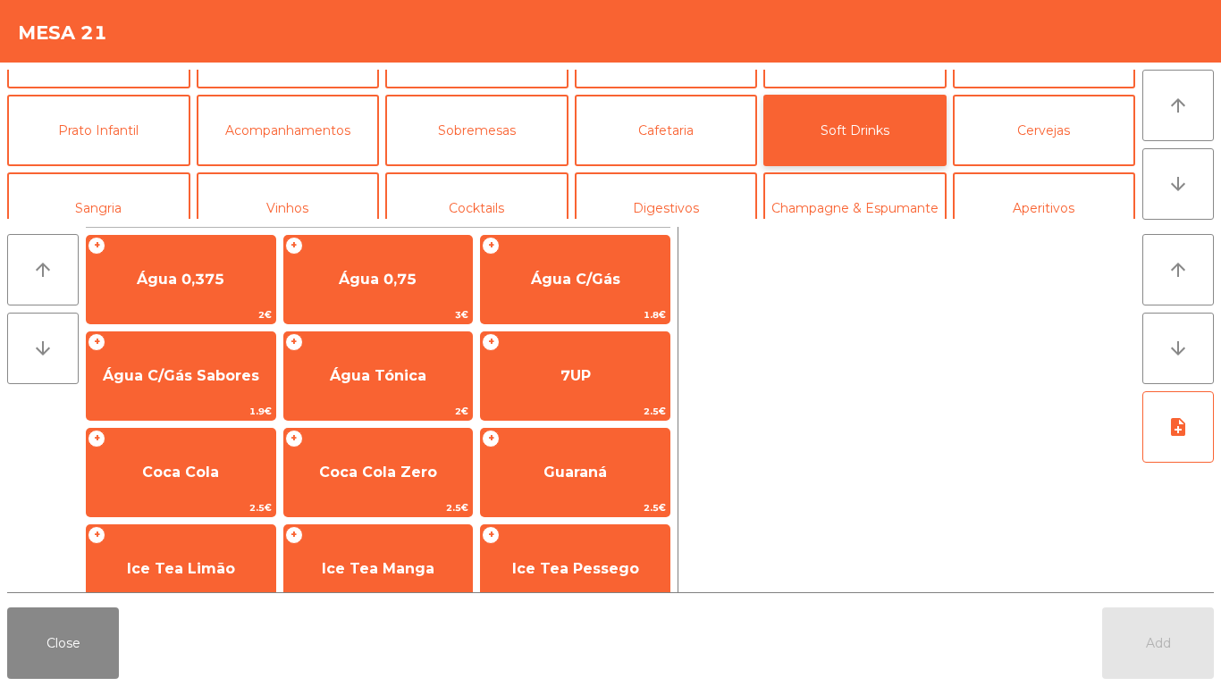
scroll to position [55, 0]
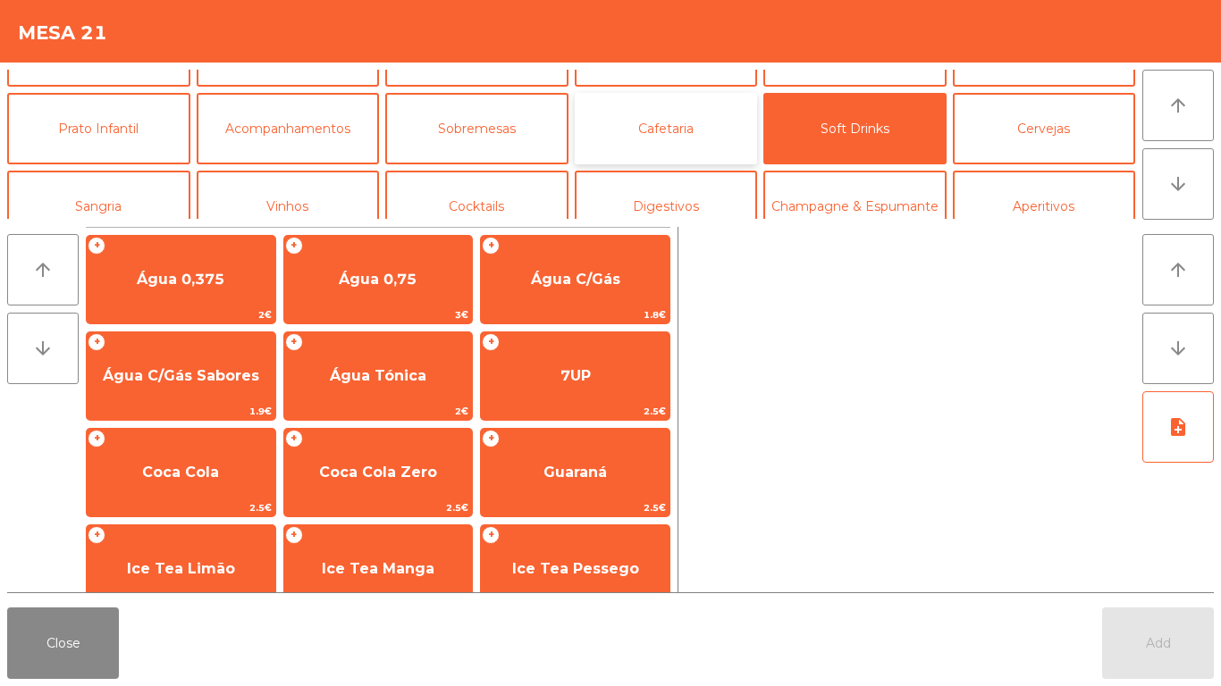
click at [673, 143] on button "Cafetaria" at bounding box center [666, 128] width 183 height 71
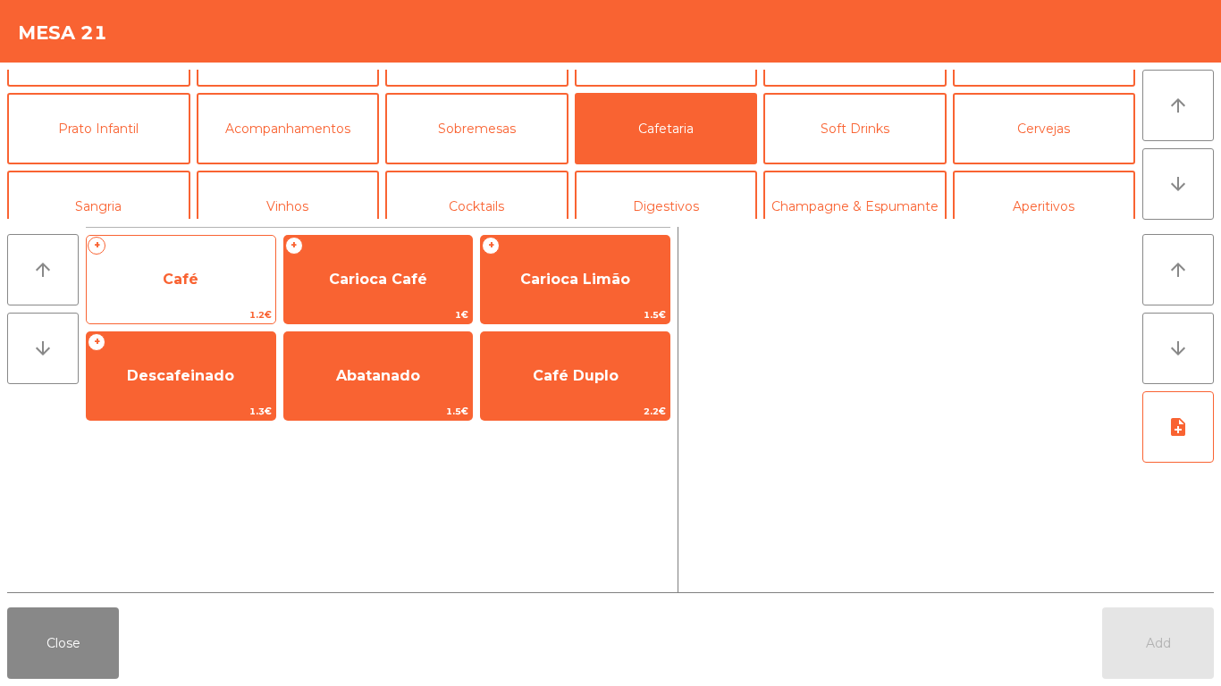
click at [181, 300] on span "Café" at bounding box center [181, 280] width 189 height 48
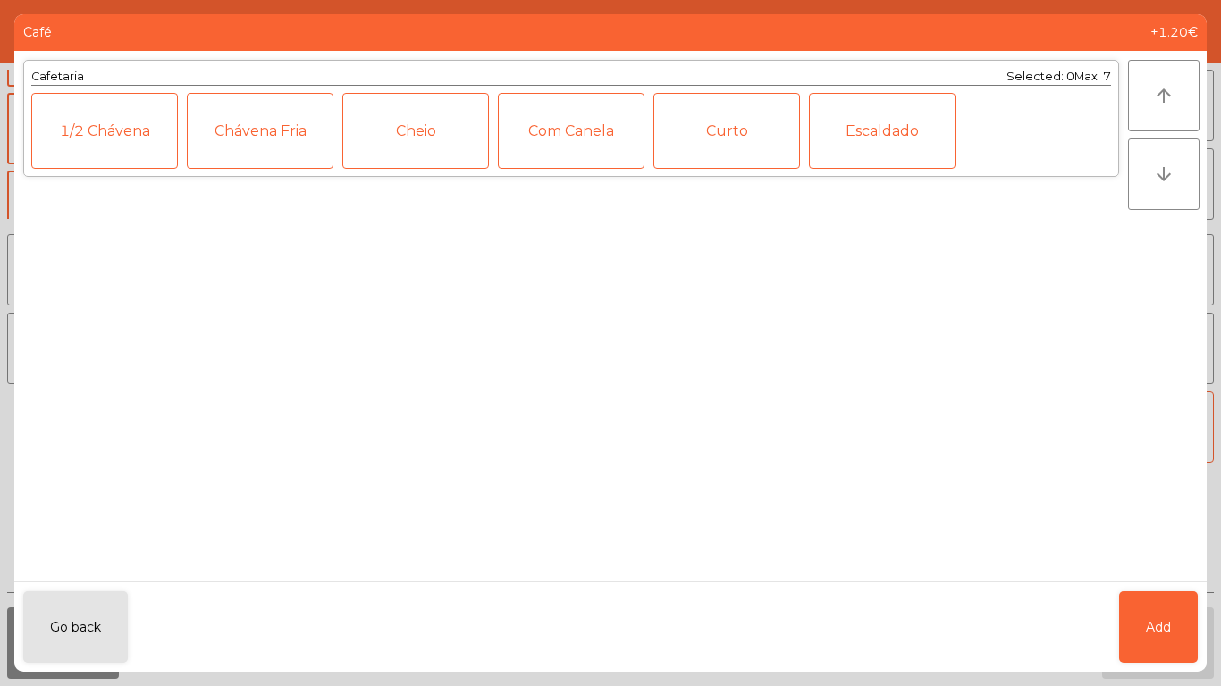
click at [727, 138] on div "Curto" at bounding box center [726, 131] width 147 height 76
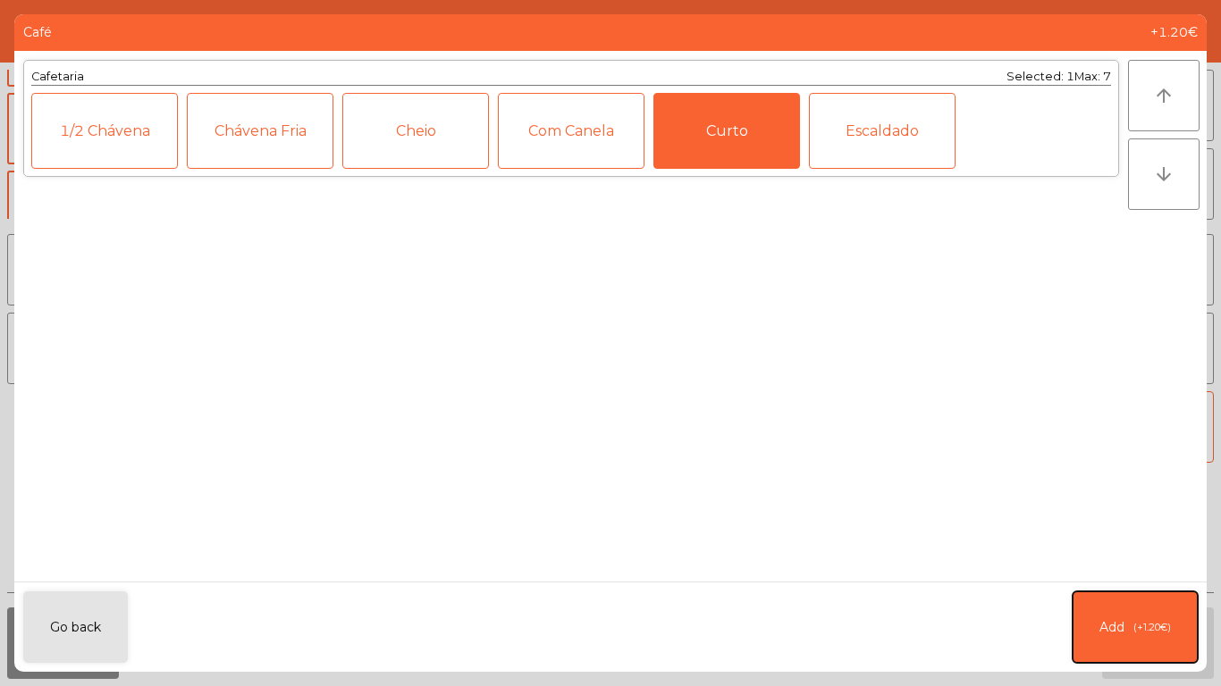
click at [1172, 651] on button "Add (+1.20€)" at bounding box center [1134, 627] width 125 height 71
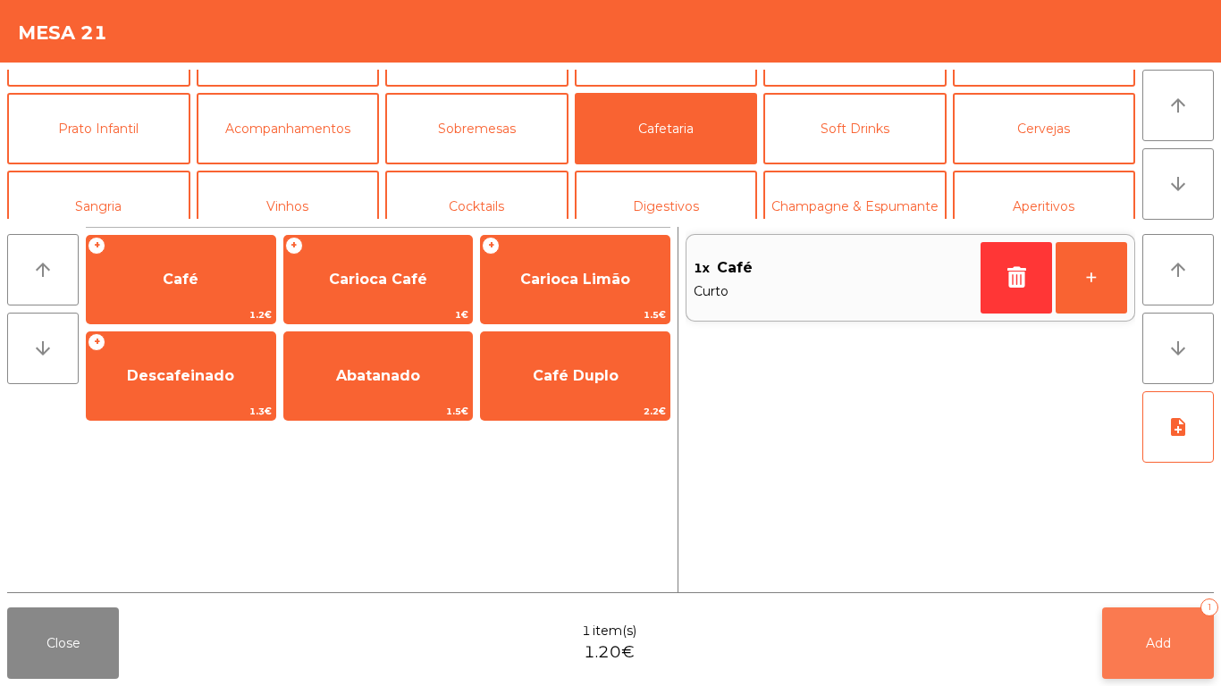
click at [1129, 659] on button "Add 1" at bounding box center [1158, 643] width 112 height 71
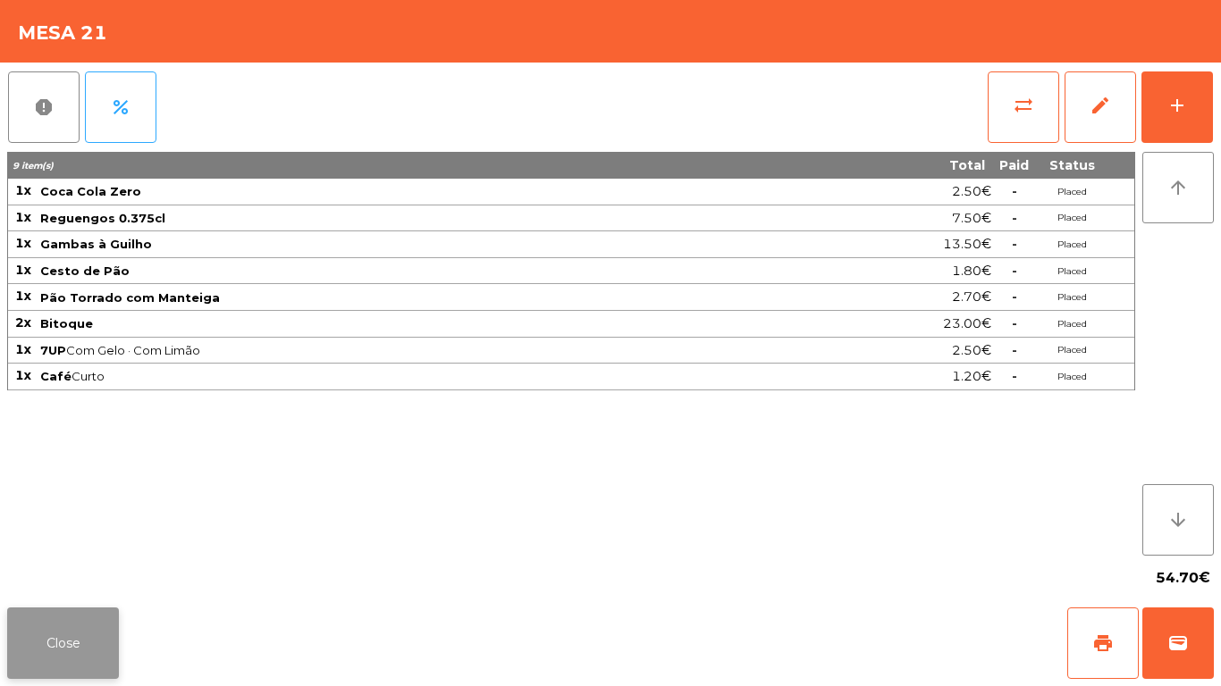
click at [74, 645] on button "Close" at bounding box center [63, 643] width 112 height 71
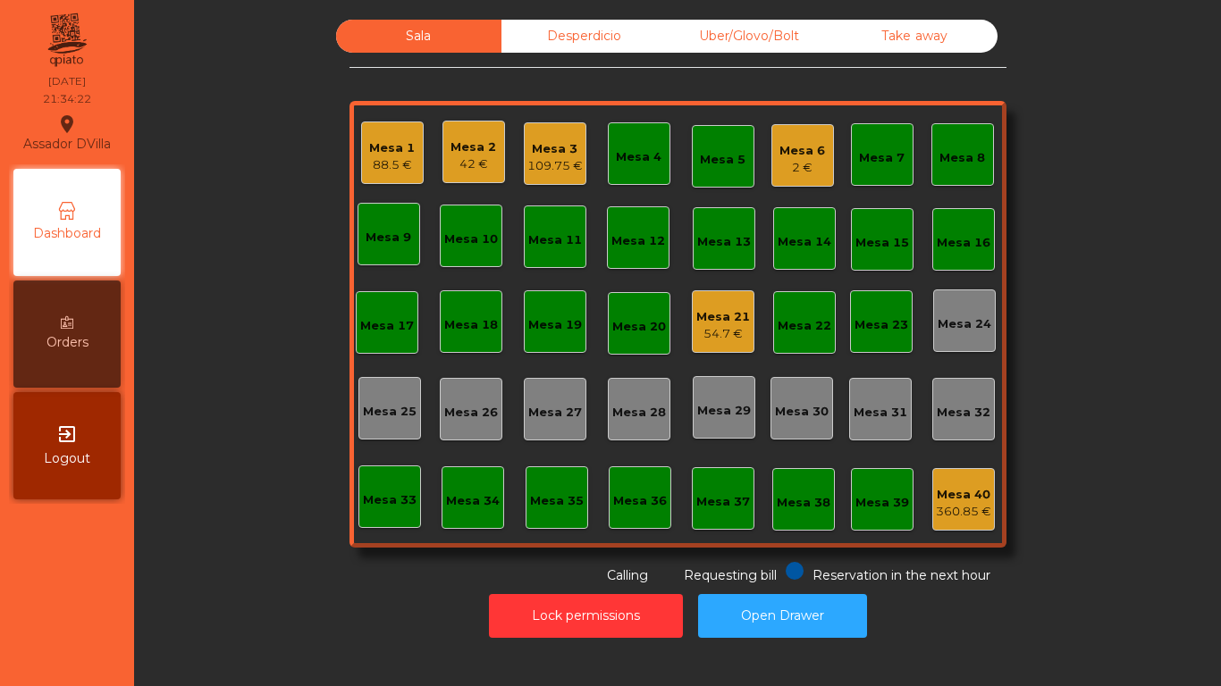
click at [786, 147] on div "Mesa 6" at bounding box center [802, 151] width 46 height 18
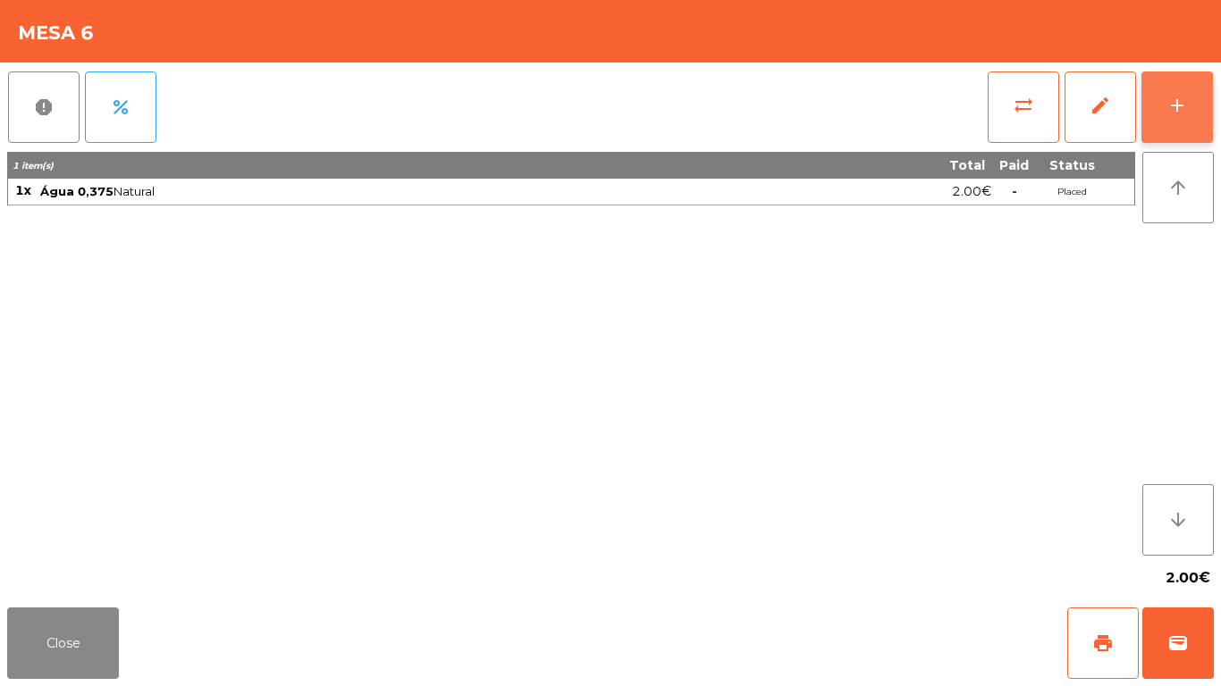
click at [1196, 105] on button "add" at bounding box center [1176, 106] width 71 height 71
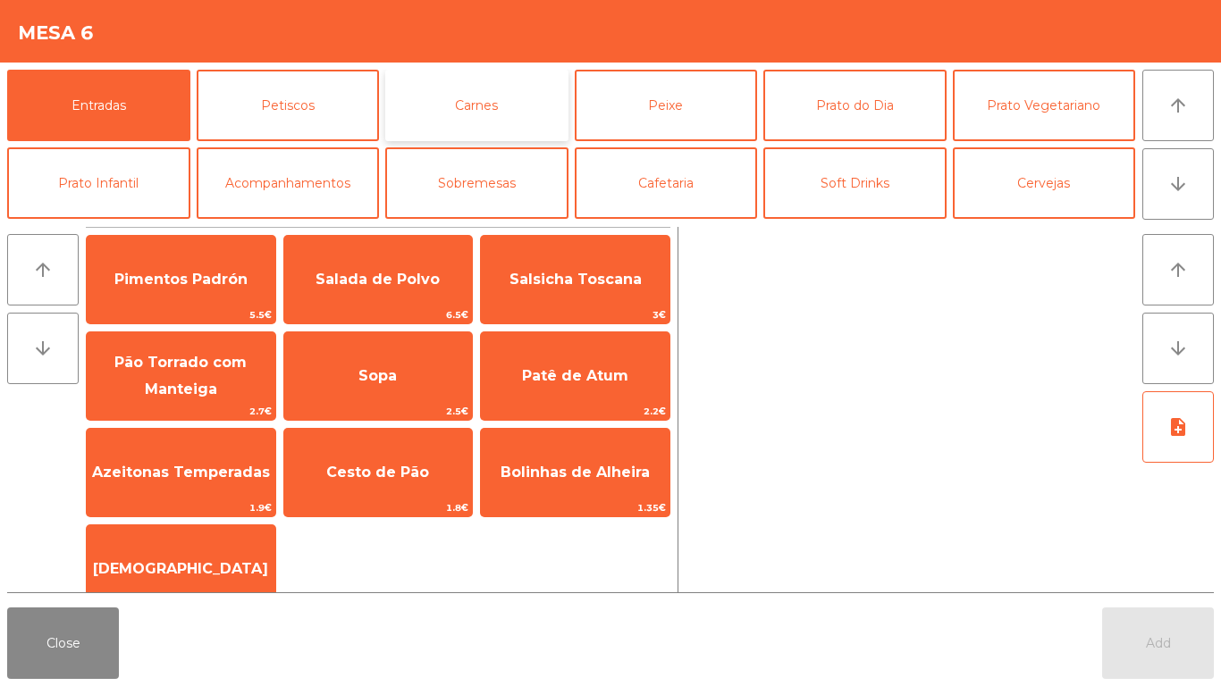
click at [480, 98] on button "Carnes" at bounding box center [476, 105] width 183 height 71
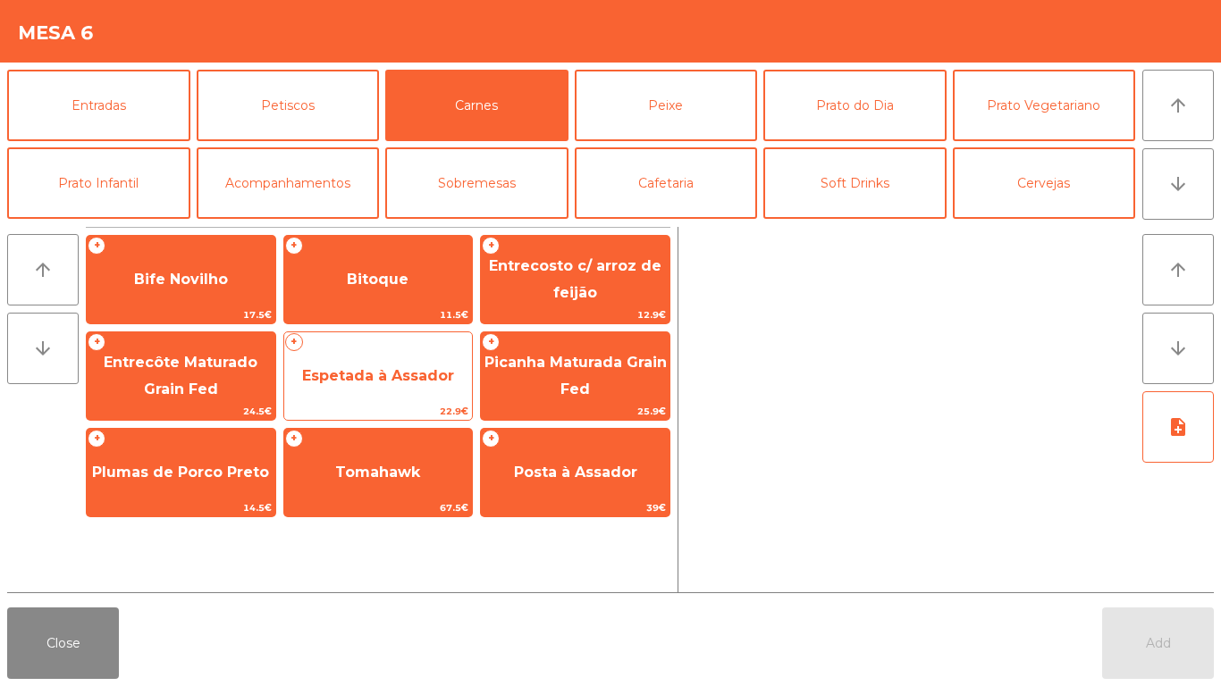
click at [365, 385] on span "Espetada à Assador" at bounding box center [378, 376] width 189 height 48
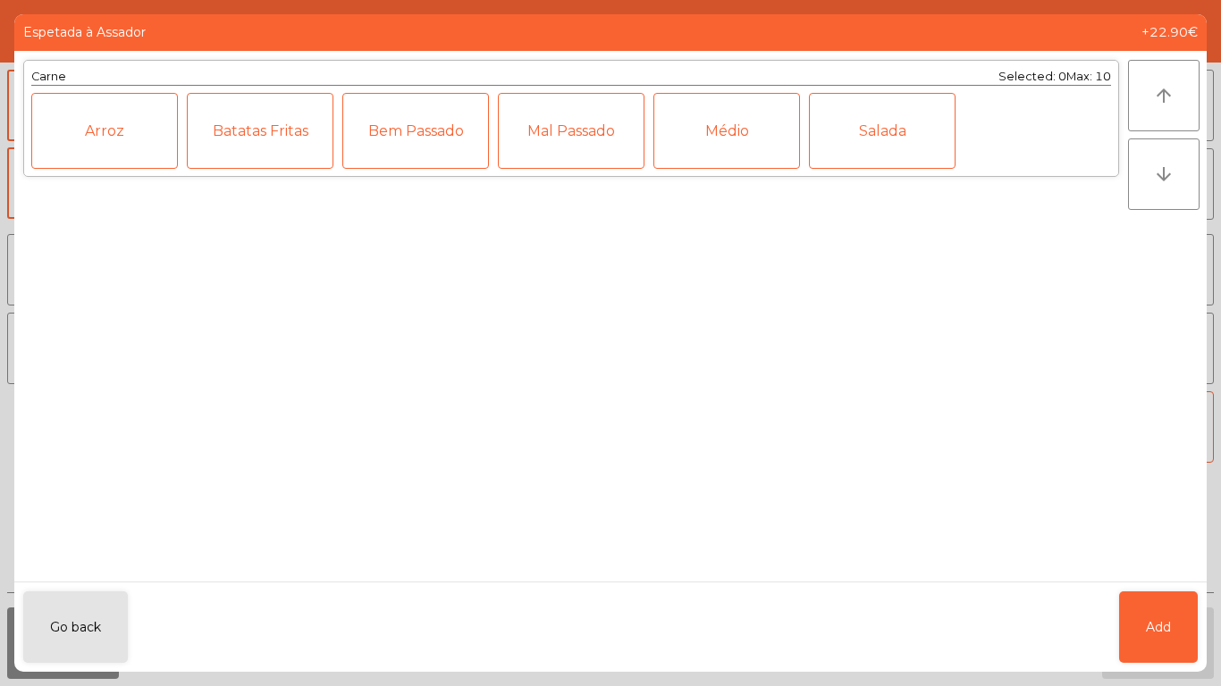
click at [726, 130] on div "Médio" at bounding box center [726, 131] width 147 height 76
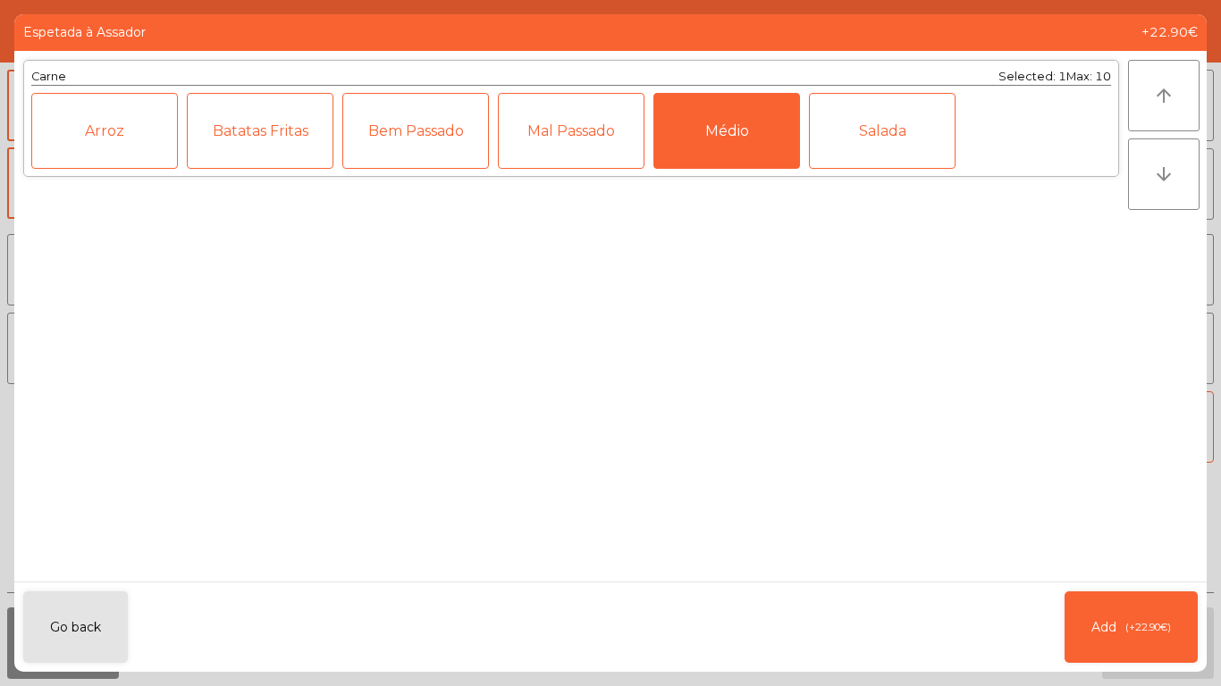
click at [725, 142] on div "Médio" at bounding box center [726, 131] width 147 height 76
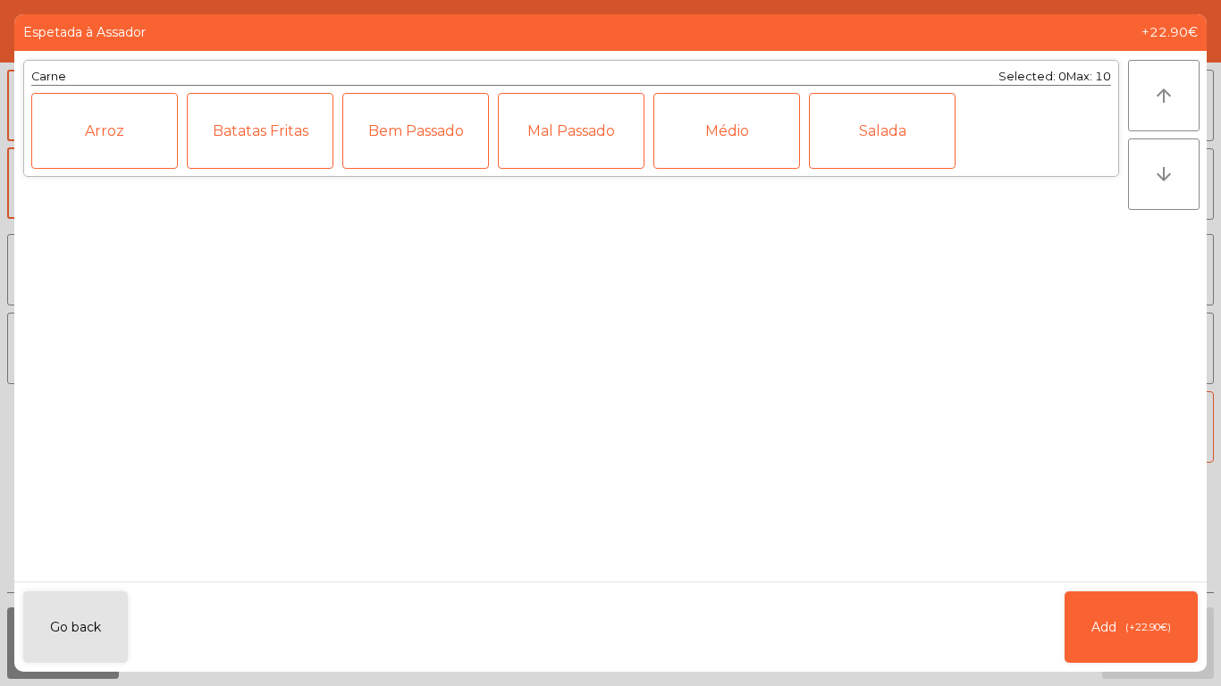
click at [752, 120] on div "Médio" at bounding box center [726, 131] width 147 height 76
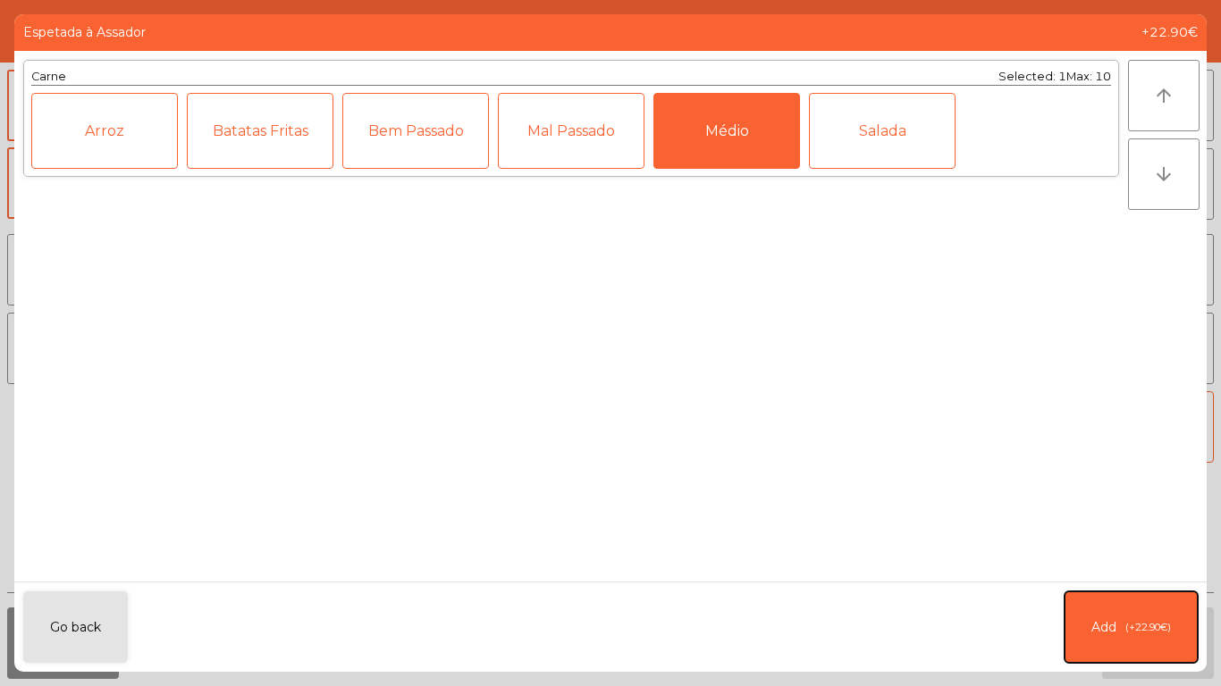
click at [1157, 643] on button "Add (+22.90€)" at bounding box center [1130, 627] width 133 height 71
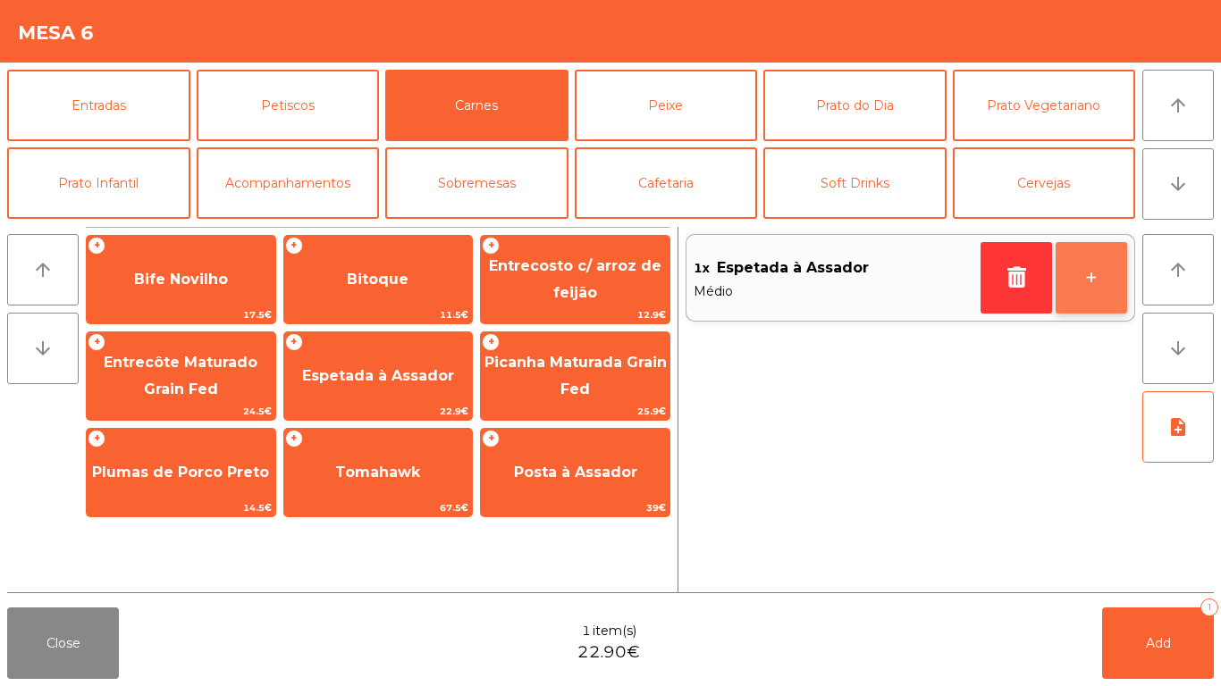
click at [1104, 268] on button "+" at bounding box center [1090, 277] width 71 height 71
click at [830, 256] on span "Espetada à Assador" at bounding box center [793, 268] width 152 height 27
click at [1017, 302] on button "-" at bounding box center [1015, 277] width 71 height 71
click at [1028, 294] on button "button" at bounding box center [1015, 277] width 71 height 71
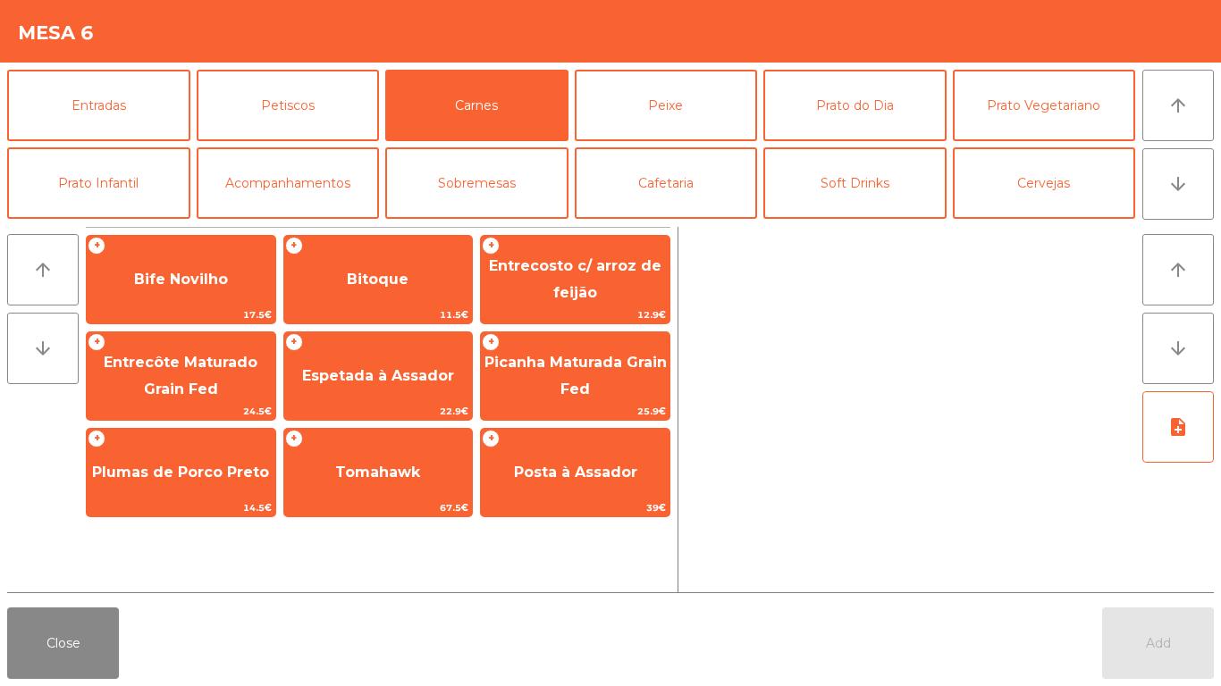
click at [1023, 305] on div at bounding box center [909, 409] width 449 height 365
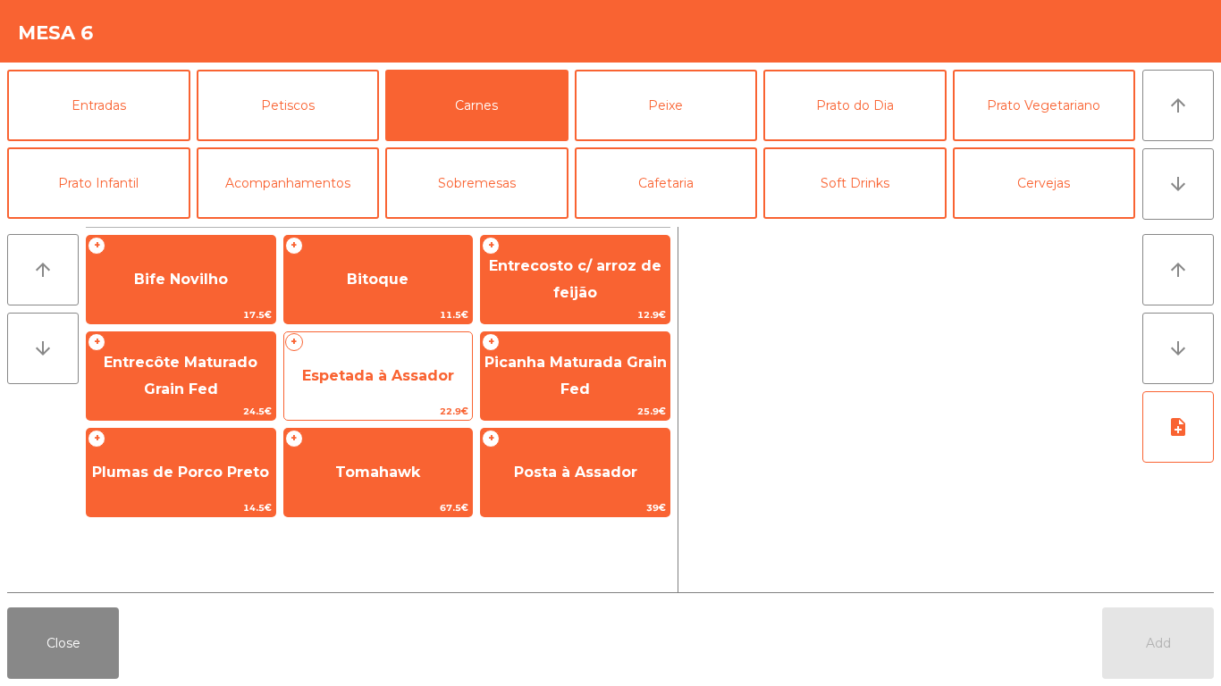
click at [327, 365] on span "Espetada à Assador" at bounding box center [378, 376] width 189 height 48
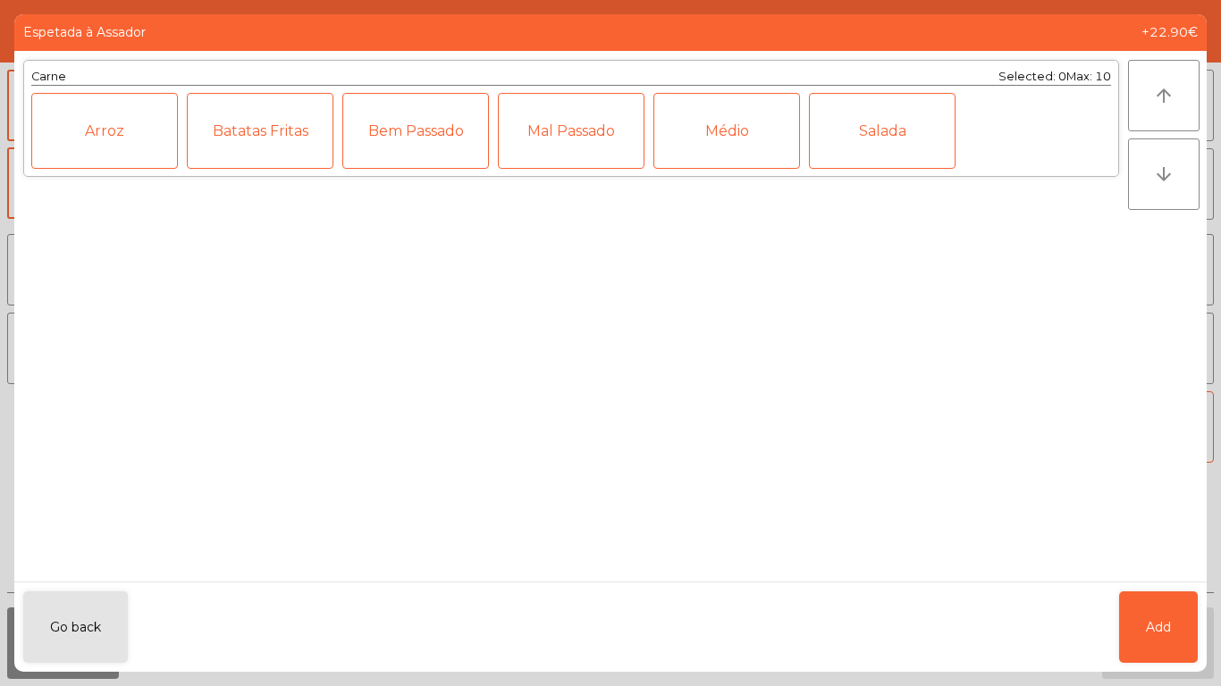
click at [720, 139] on div "Médio" at bounding box center [726, 131] width 147 height 76
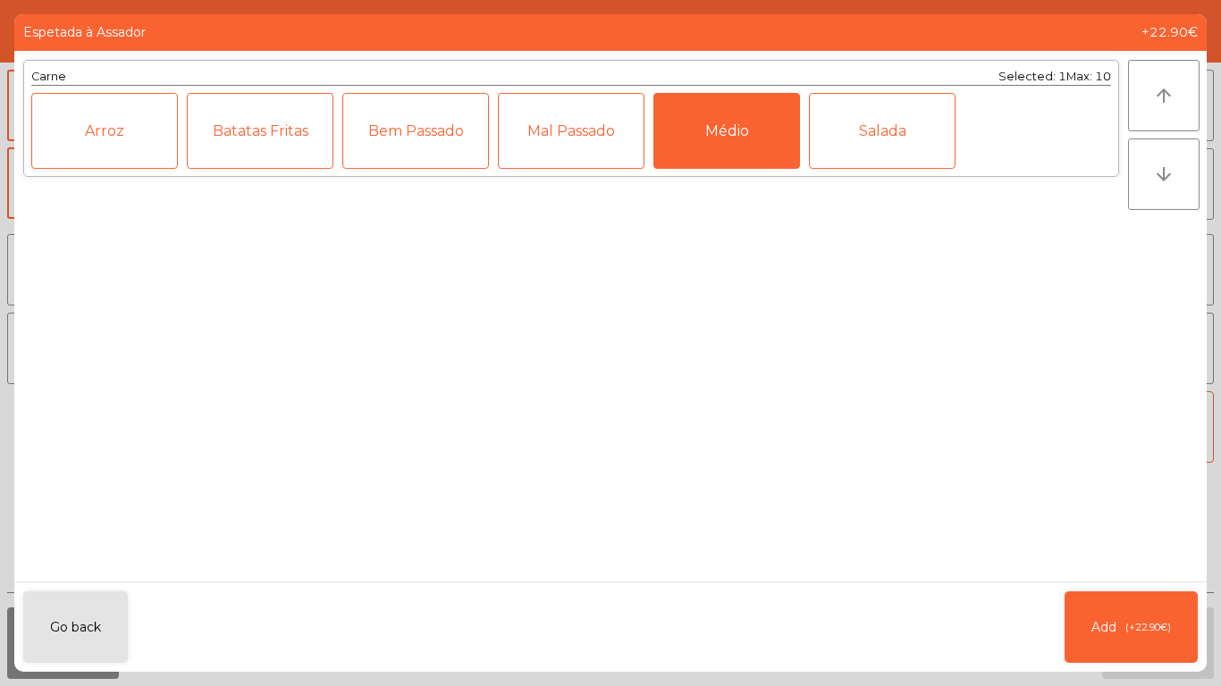
click at [404, 155] on div "Bem Passado" at bounding box center [415, 131] width 147 height 76
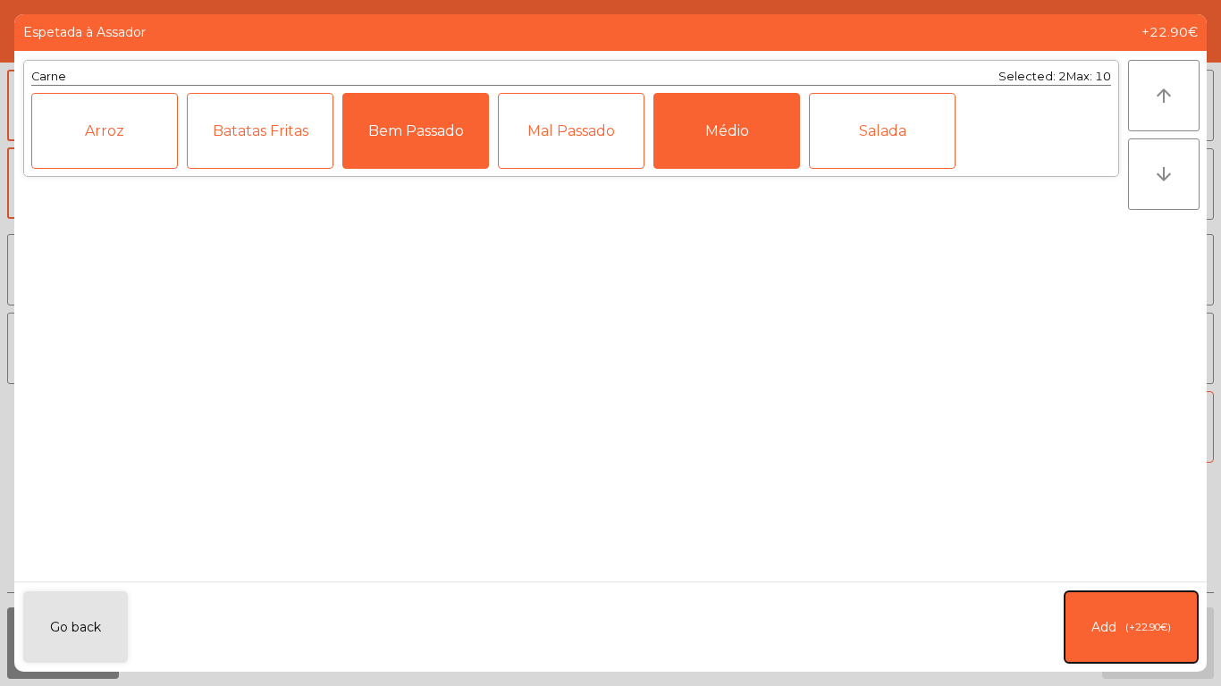
click at [1174, 636] on button "Add (+22.90€)" at bounding box center [1130, 627] width 133 height 71
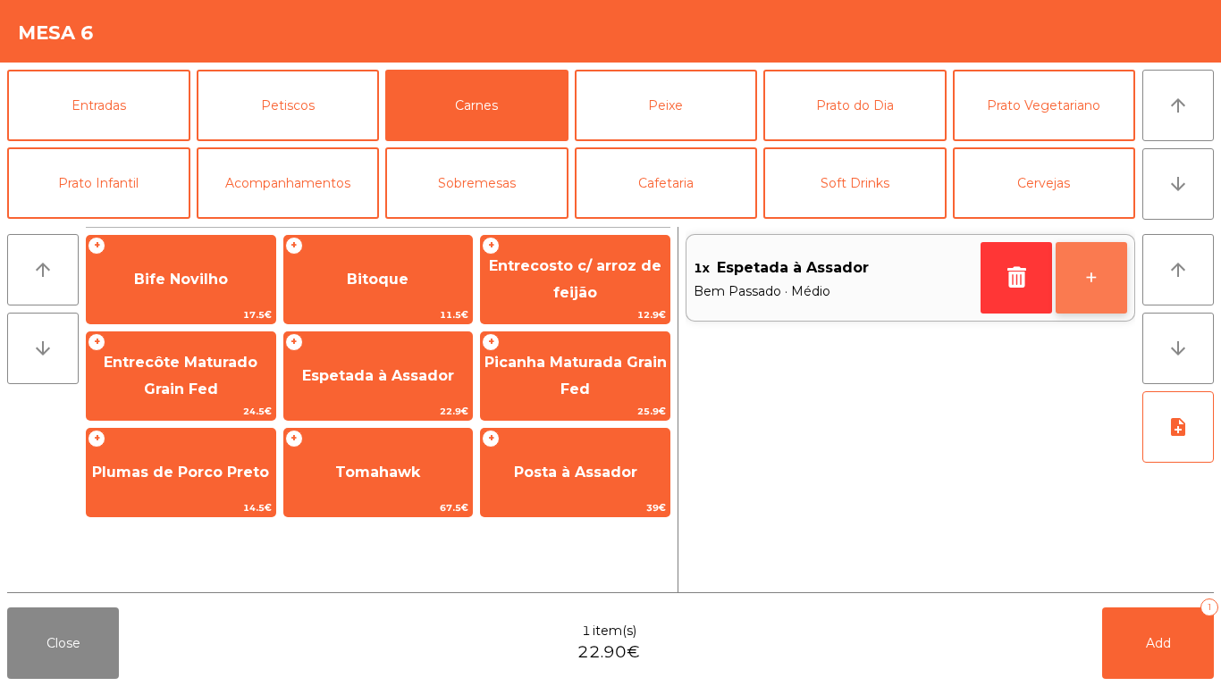
click at [1088, 297] on button "+" at bounding box center [1090, 277] width 71 height 71
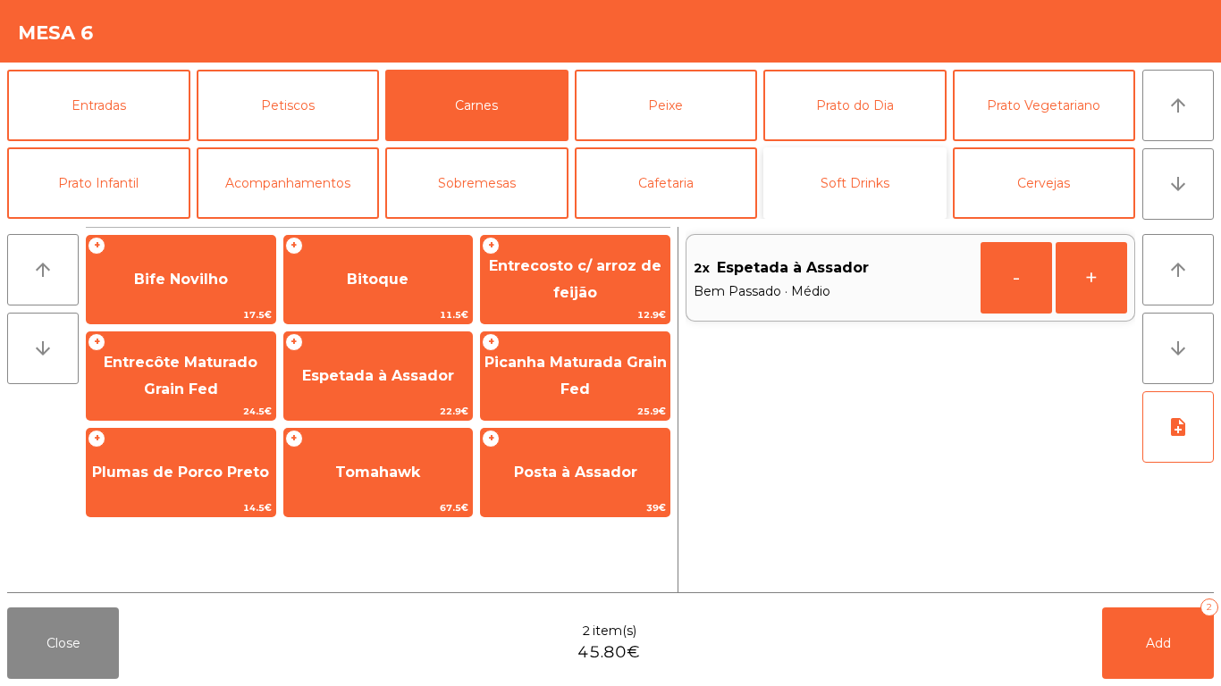
click at [878, 196] on button "Soft Drinks" at bounding box center [854, 182] width 183 height 71
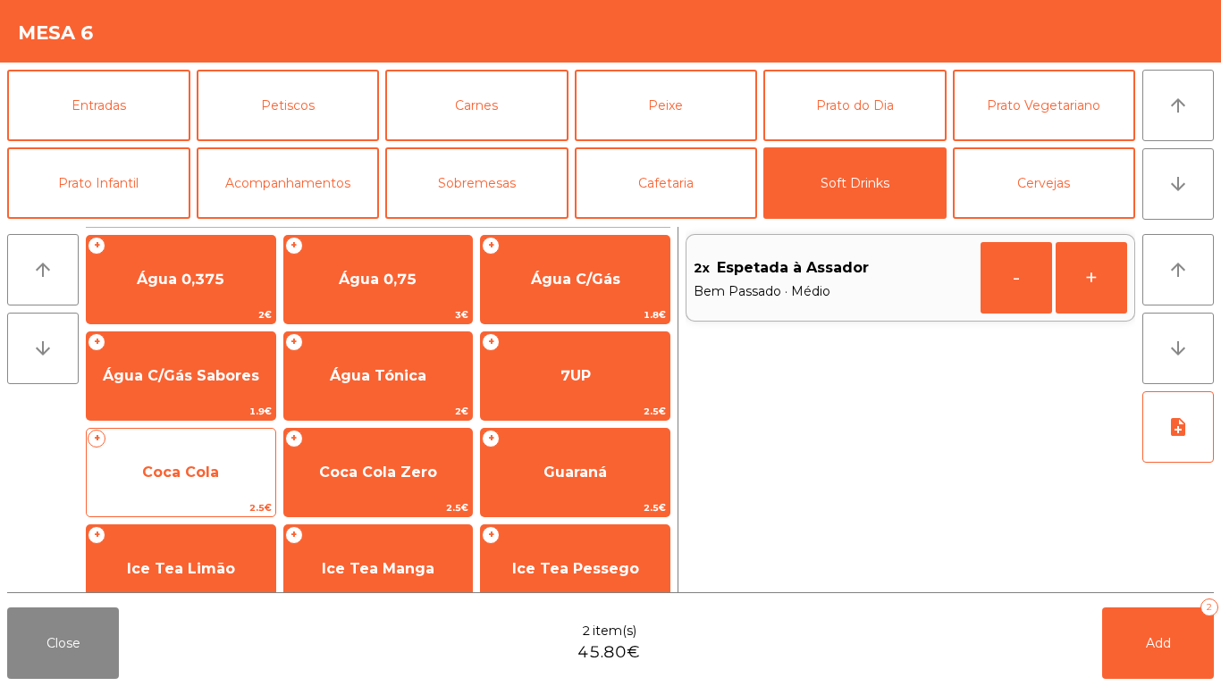
click at [167, 470] on span "Coca Cola" at bounding box center [180, 472] width 77 height 17
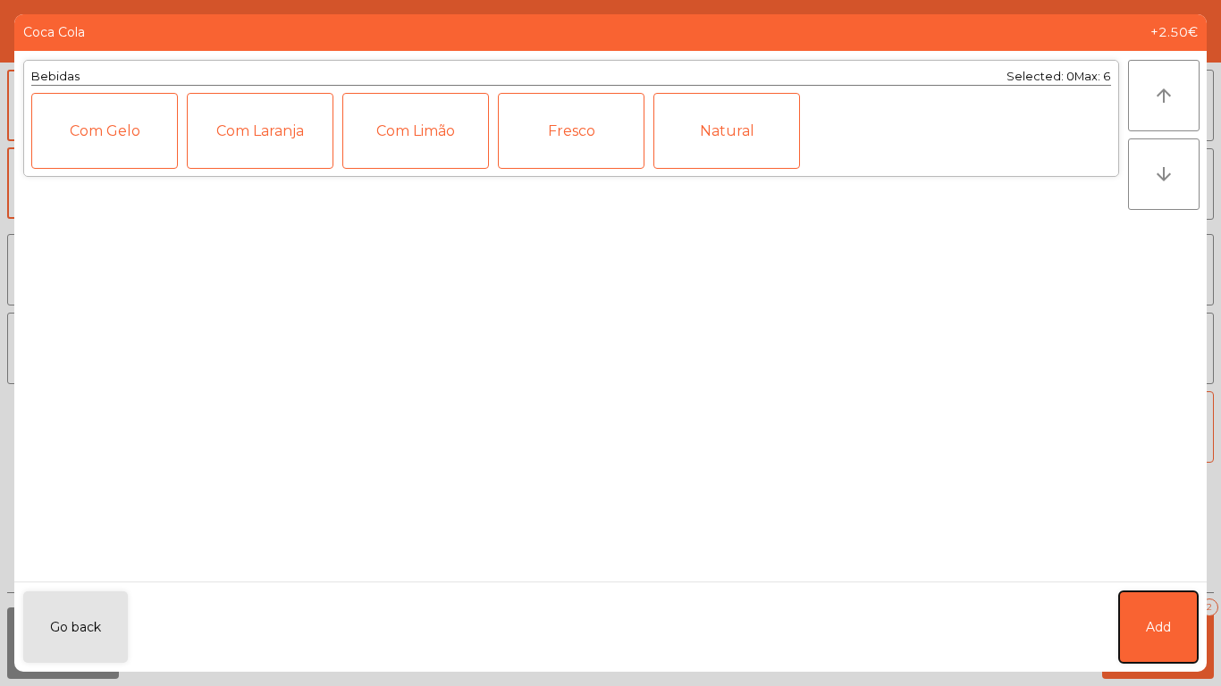
click at [1179, 605] on button "Add" at bounding box center [1158, 627] width 79 height 71
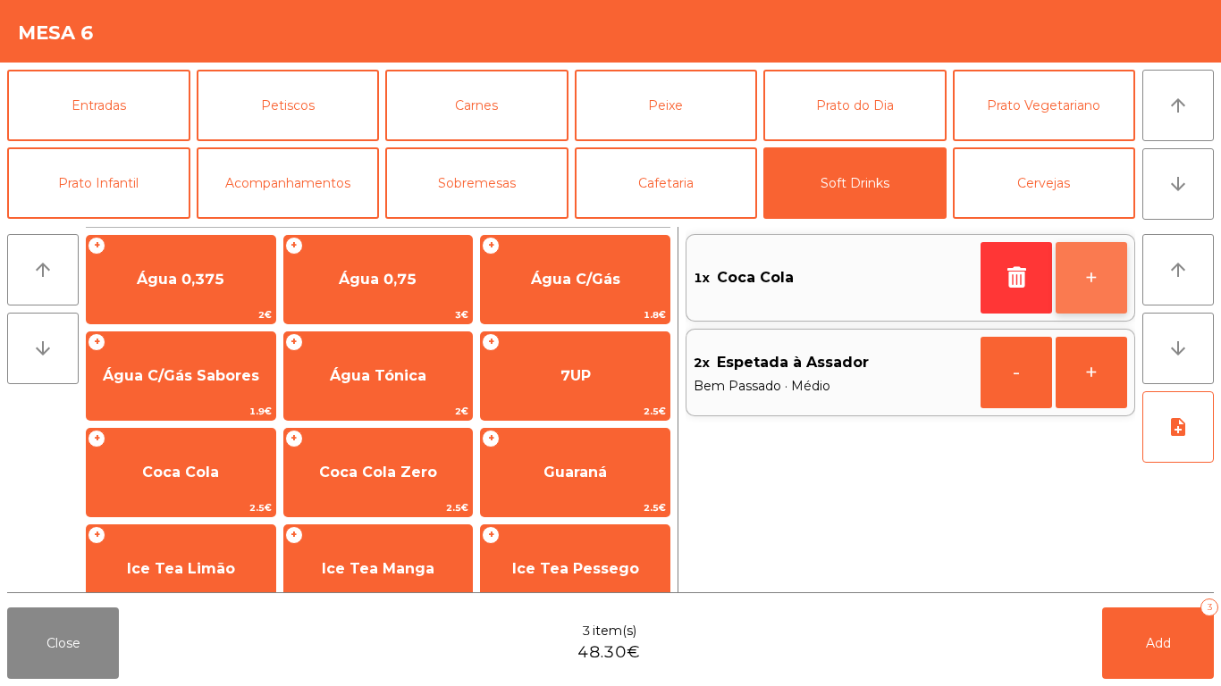
click at [1109, 276] on button "+" at bounding box center [1090, 277] width 71 height 71
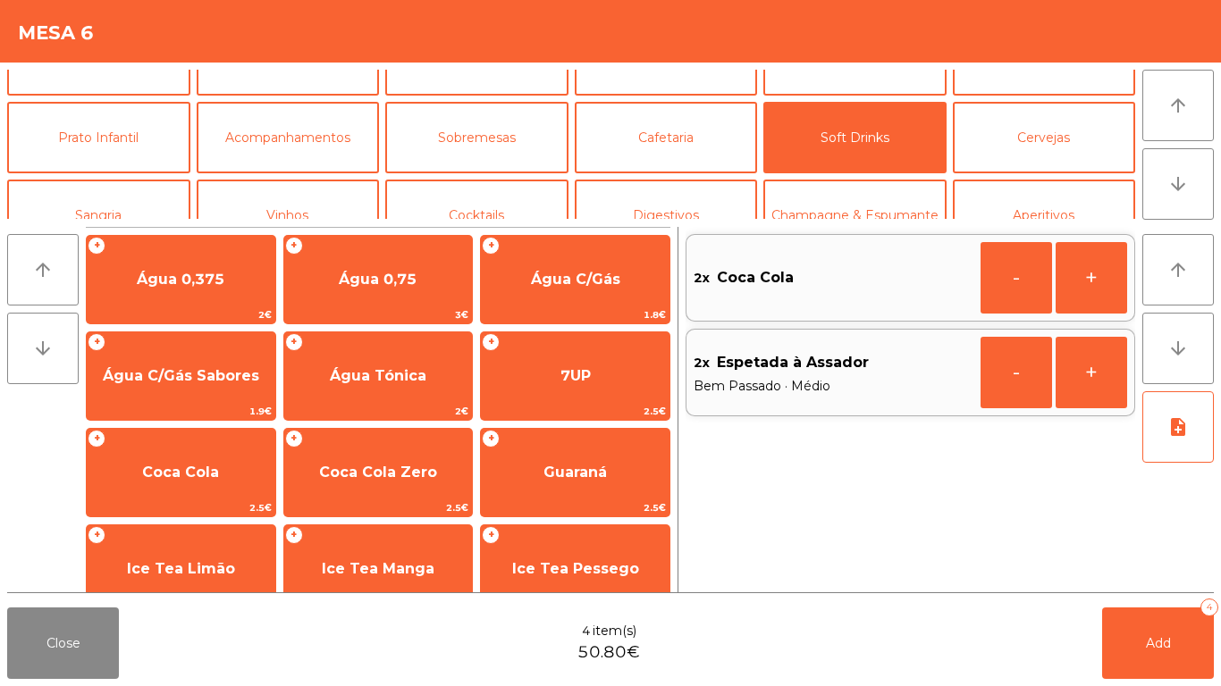
scroll to position [69, 0]
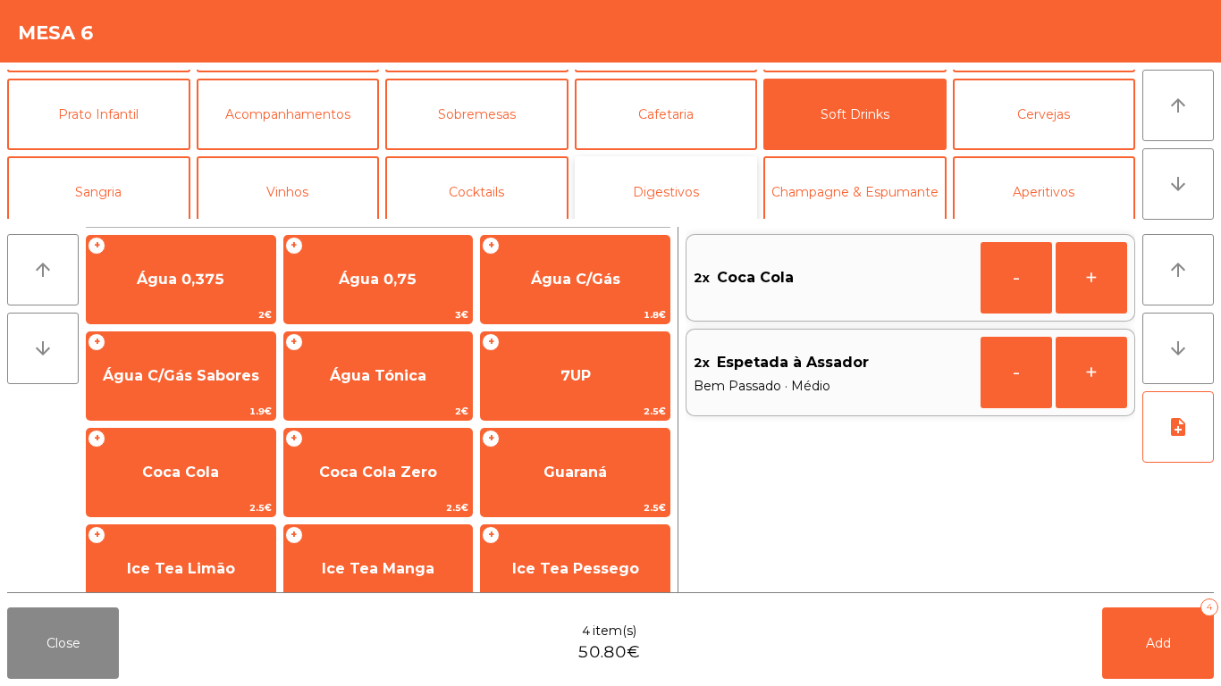
click at [667, 191] on button "Digestivos" at bounding box center [666, 191] width 183 height 71
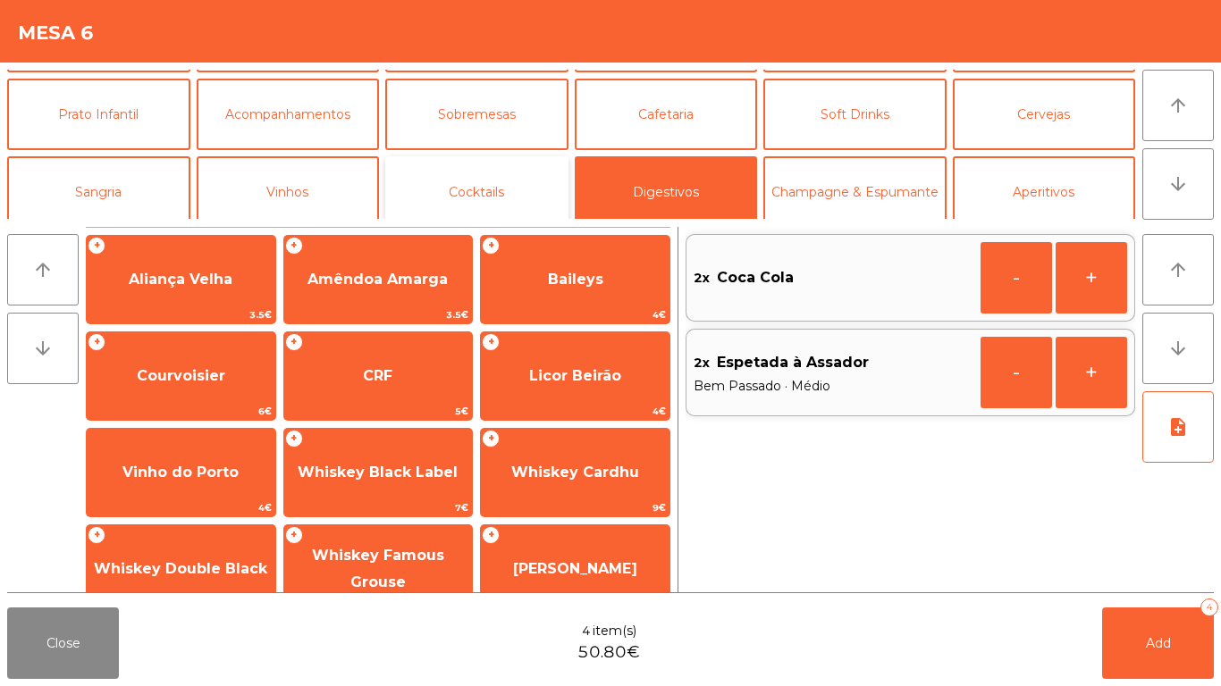
click at [479, 178] on button "Cocktails" at bounding box center [476, 191] width 183 height 71
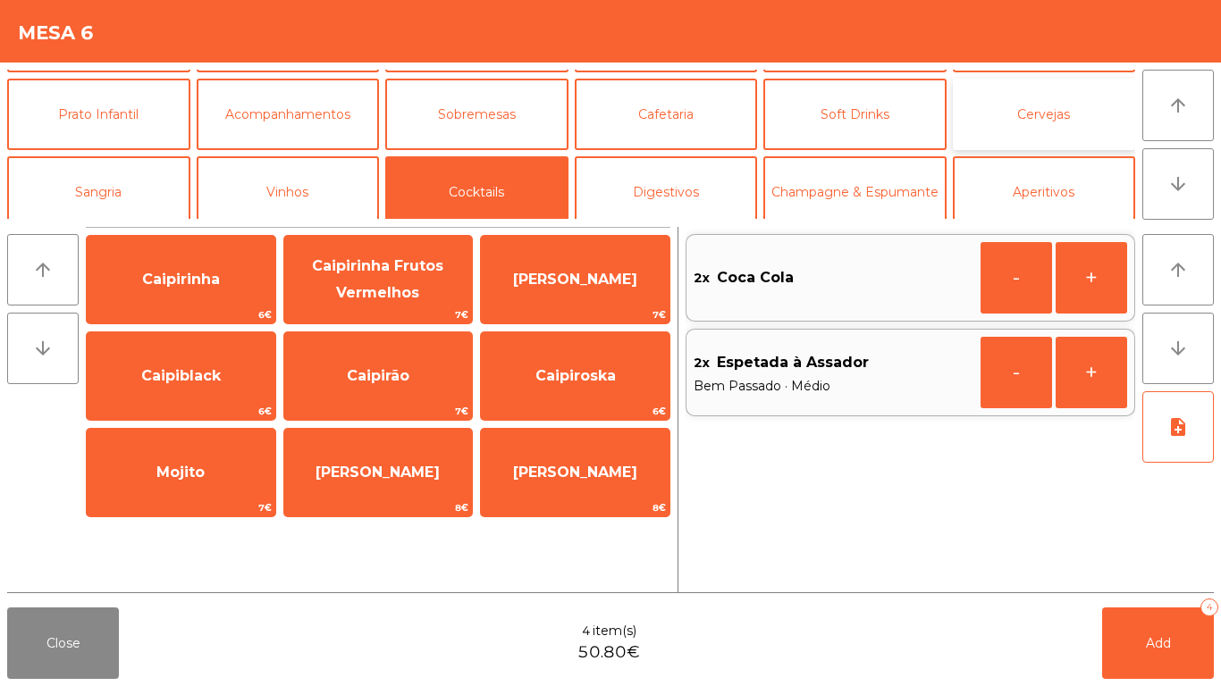
click at [998, 102] on button "Cervejas" at bounding box center [1044, 114] width 183 height 71
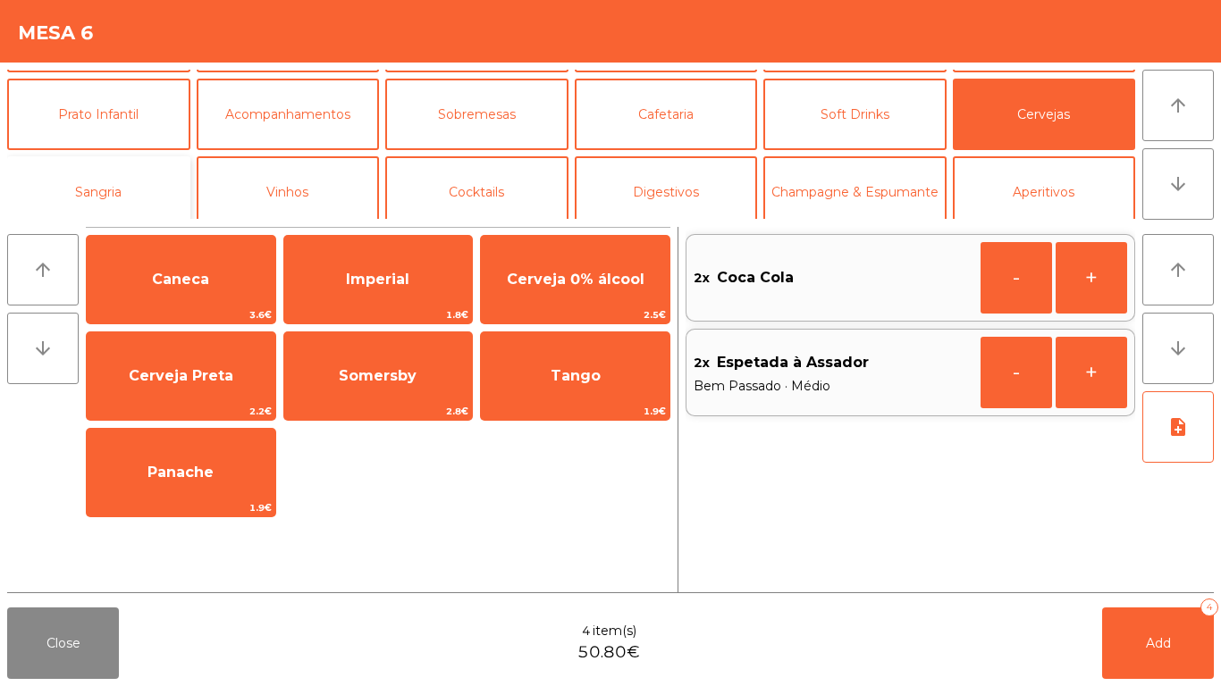
click at [36, 200] on button "Sangria" at bounding box center [98, 191] width 183 height 71
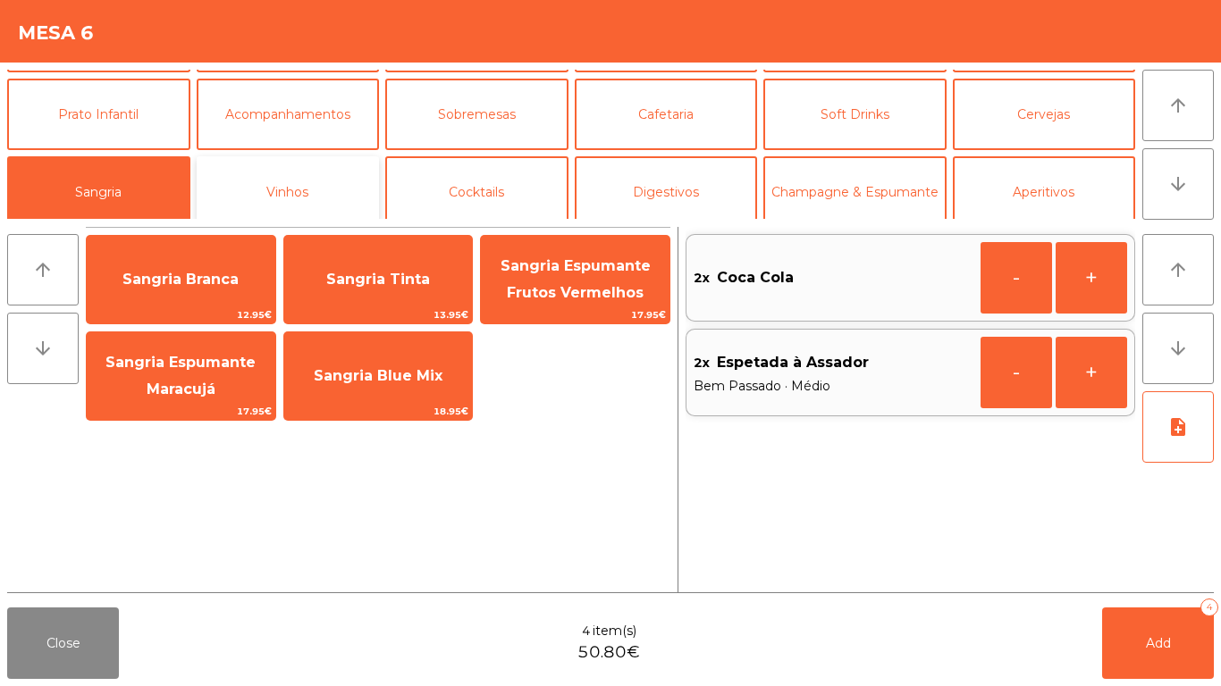
click at [298, 196] on button "Vinhos" at bounding box center [288, 191] width 183 height 71
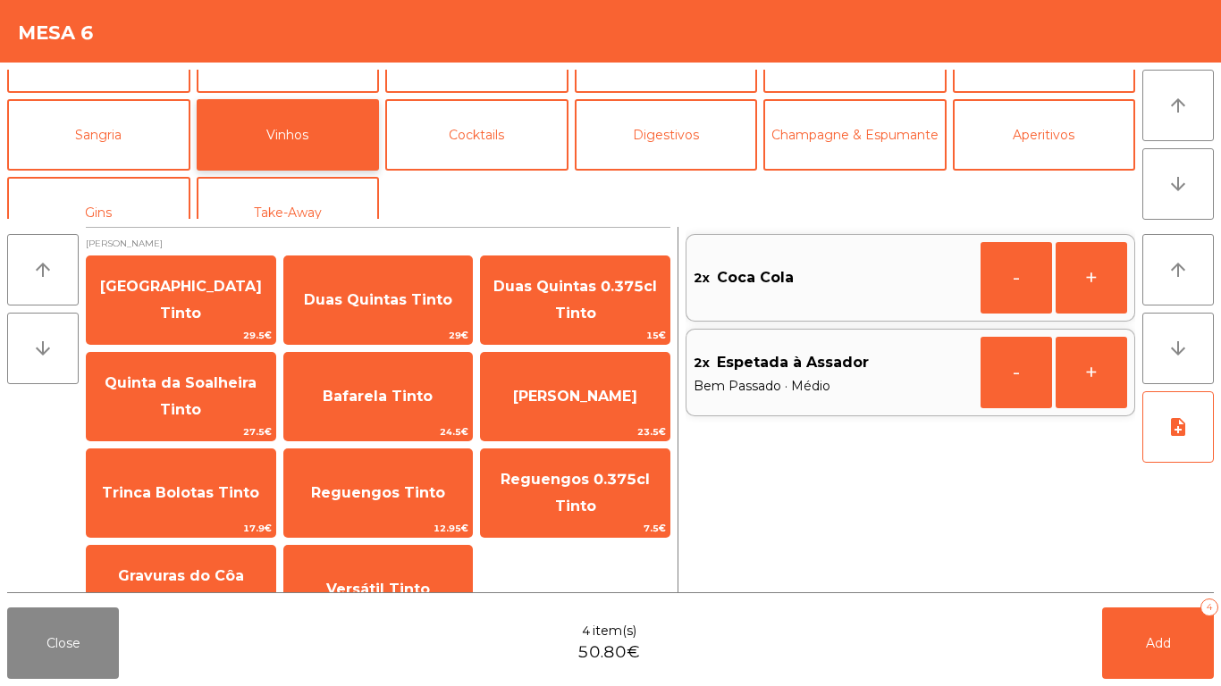
scroll to position [127, 0]
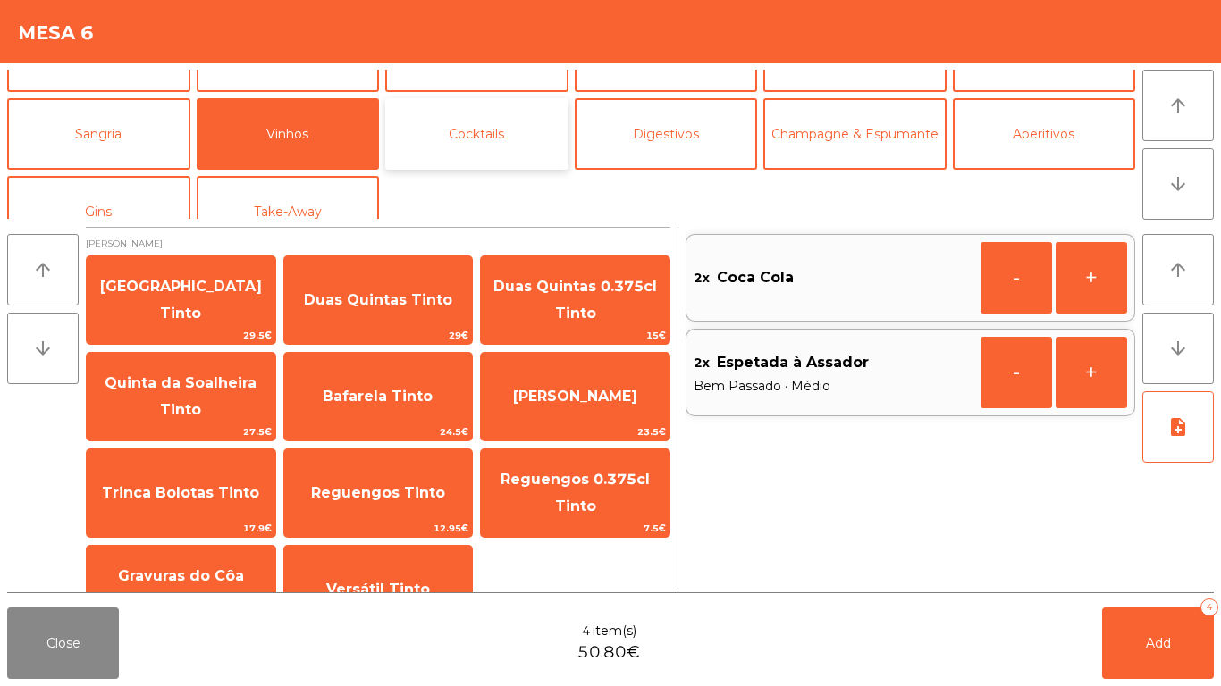
click at [473, 147] on button "Cocktails" at bounding box center [476, 133] width 183 height 71
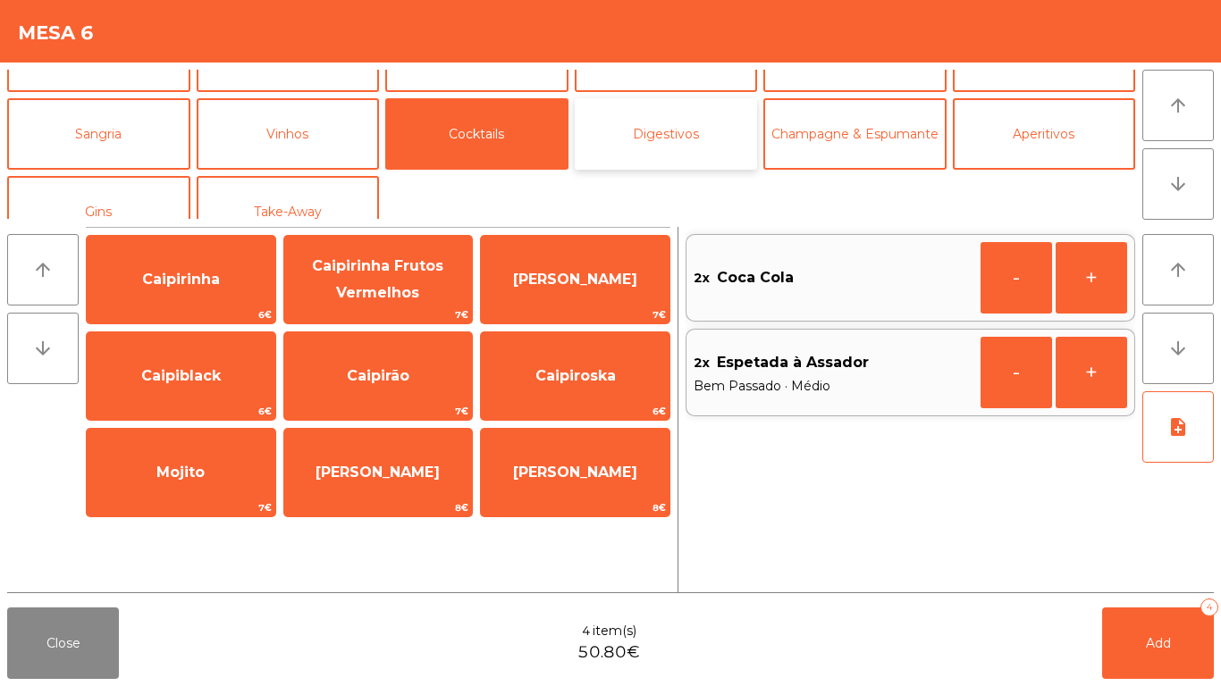
click at [668, 144] on button "Digestivos" at bounding box center [666, 133] width 183 height 71
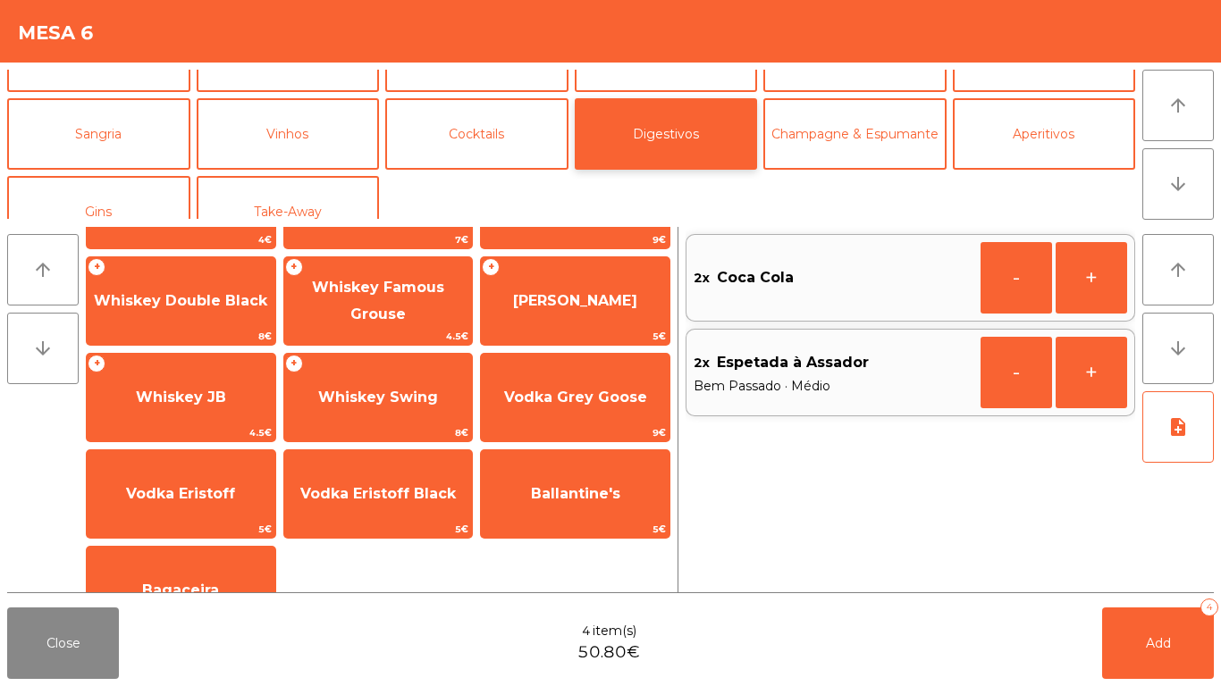
scroll to position [269, 0]
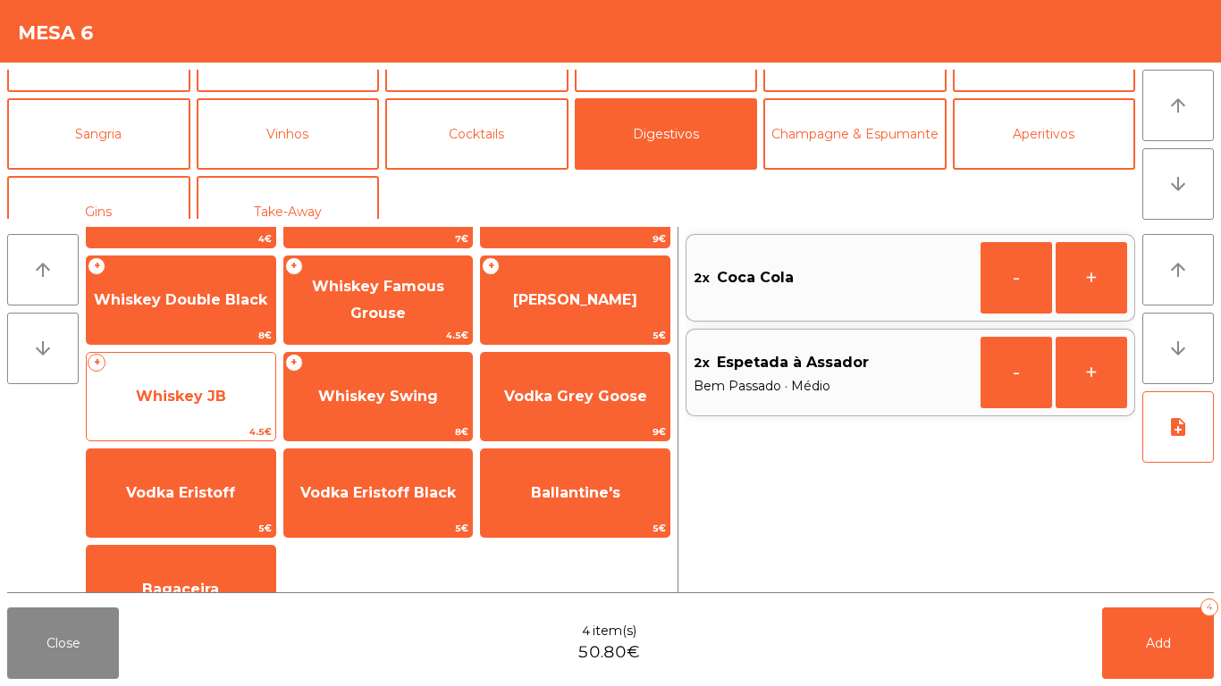
click at [120, 373] on span "Whiskey JB" at bounding box center [181, 397] width 189 height 48
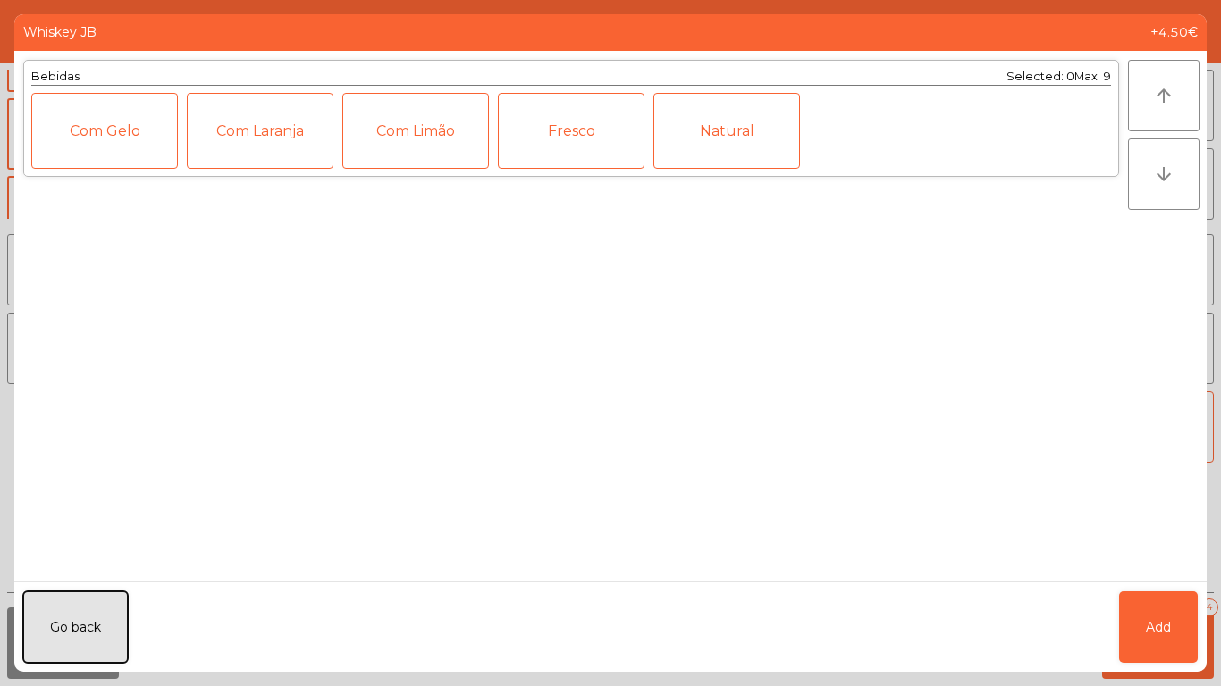
click at [71, 633] on button "Go back" at bounding box center [75, 627] width 105 height 71
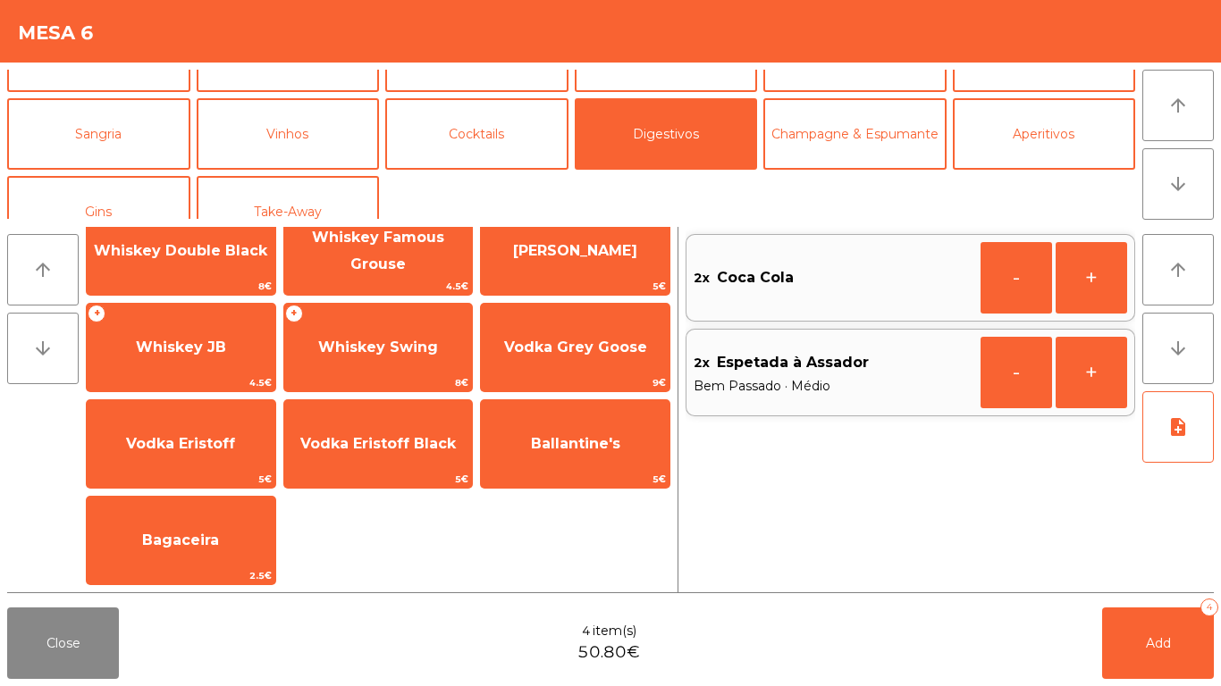
scroll to position [314, 0]
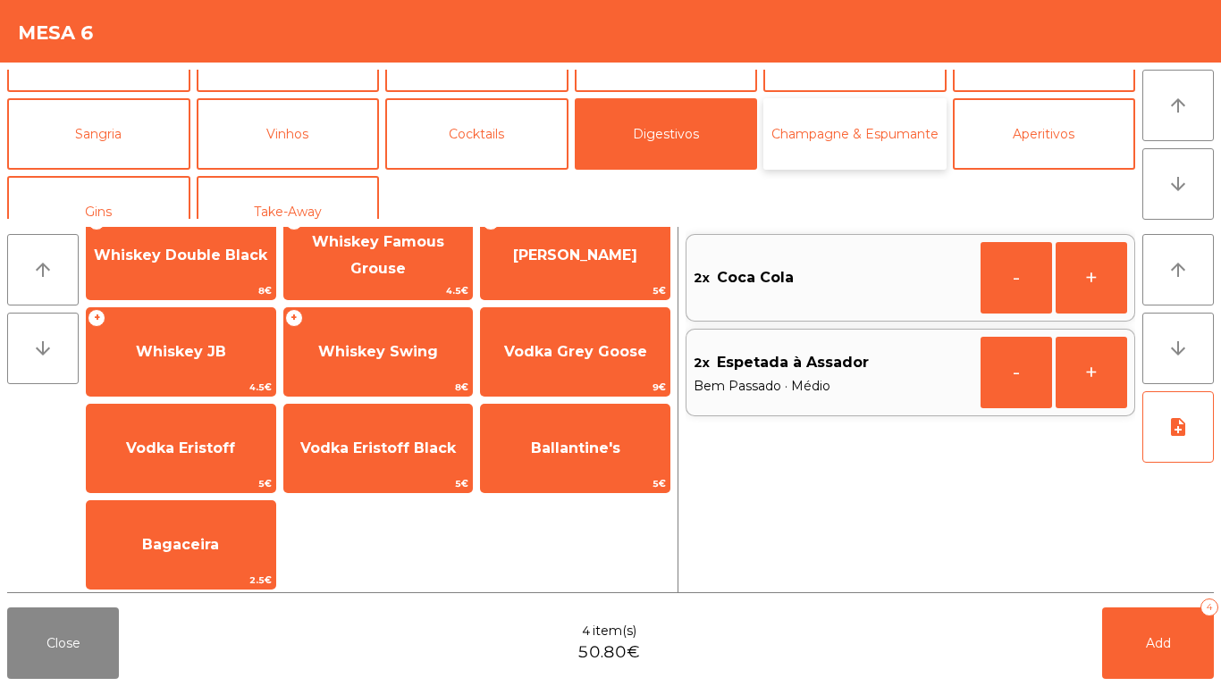
click at [853, 134] on button "Champagne & Espumante" at bounding box center [854, 133] width 183 height 71
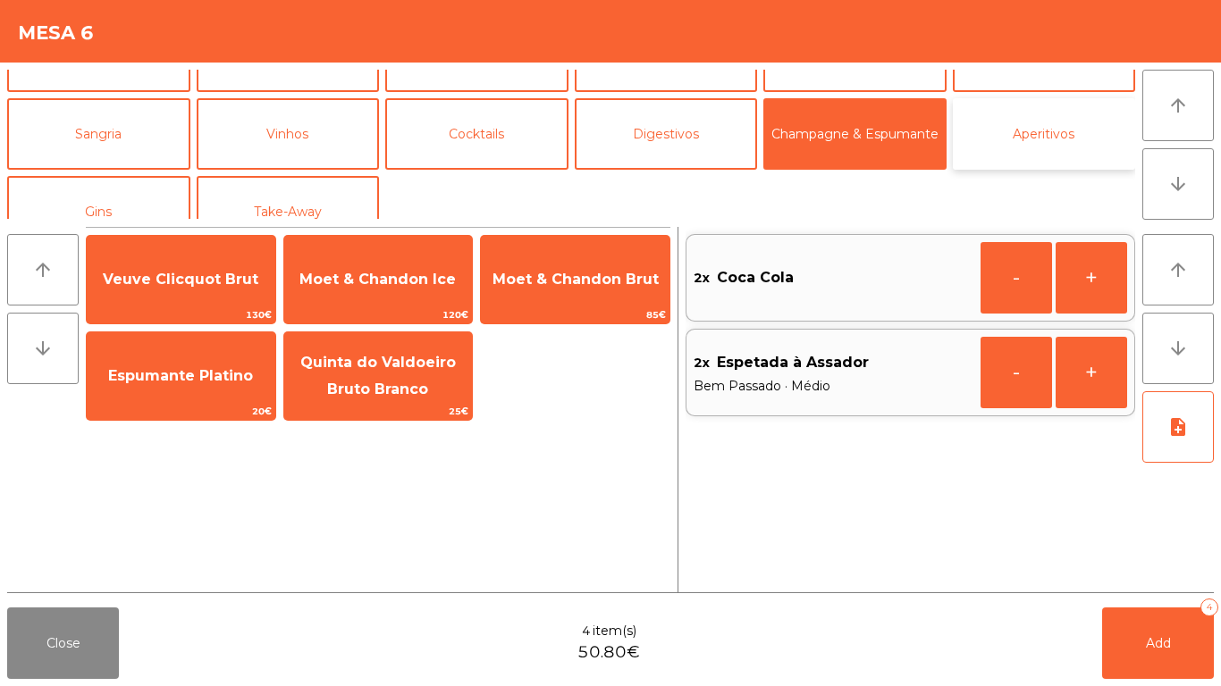
click at [1064, 125] on button "Aperitivos" at bounding box center [1044, 133] width 183 height 71
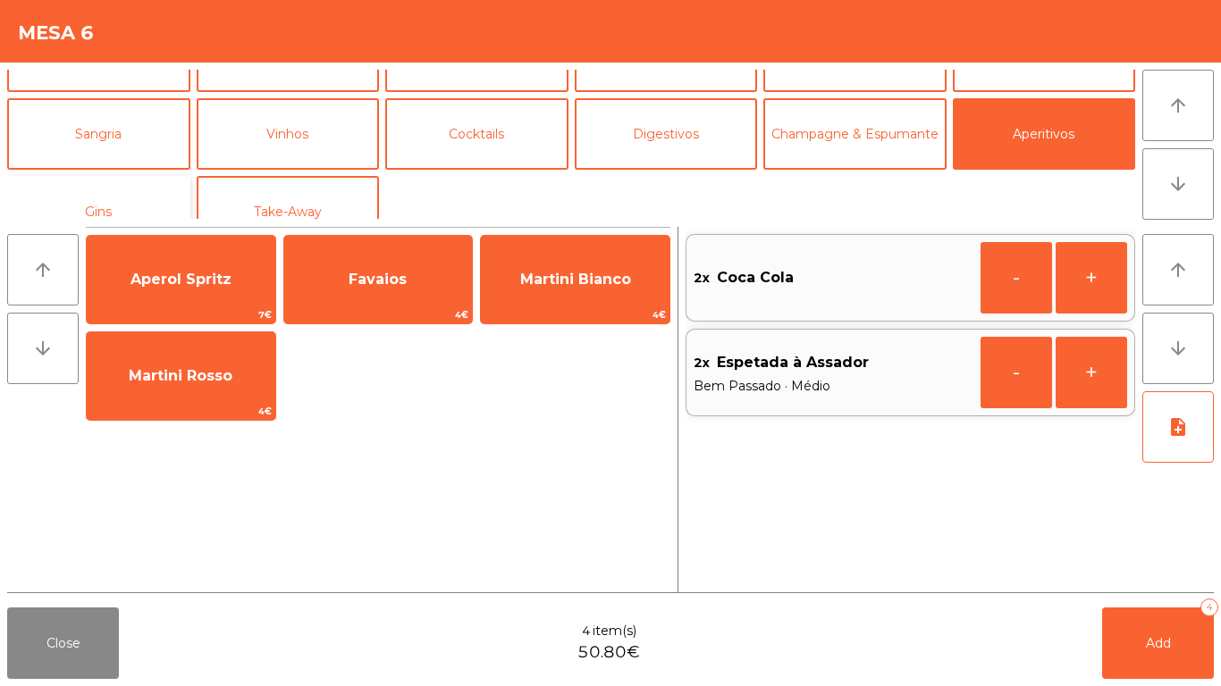
click at [64, 202] on button "Gins" at bounding box center [98, 211] width 183 height 71
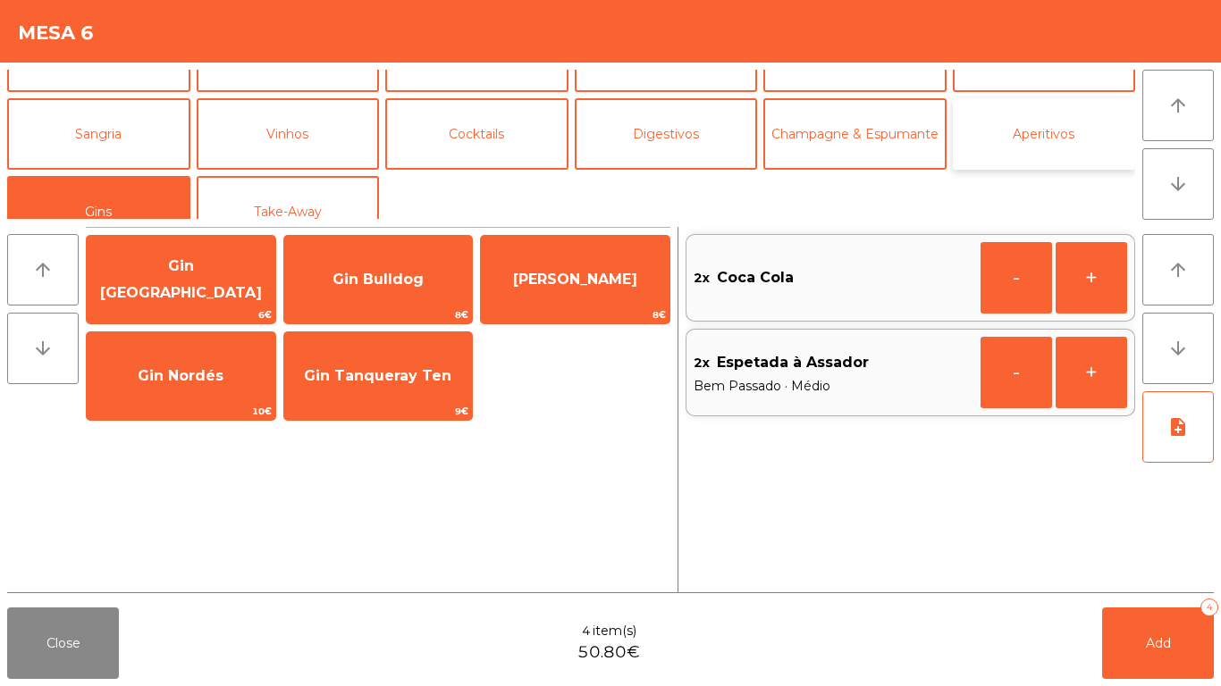
click at [1020, 113] on button "Aperitivos" at bounding box center [1044, 133] width 183 height 71
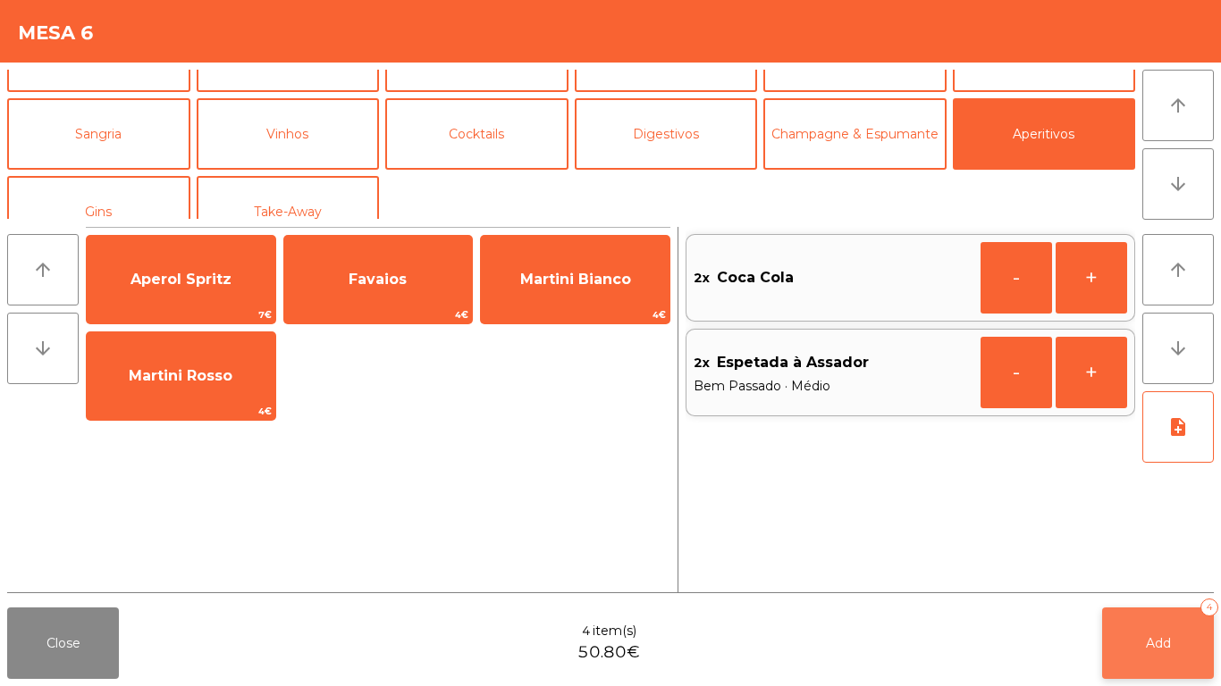
click at [1179, 651] on button "Add 4" at bounding box center [1158, 643] width 112 height 71
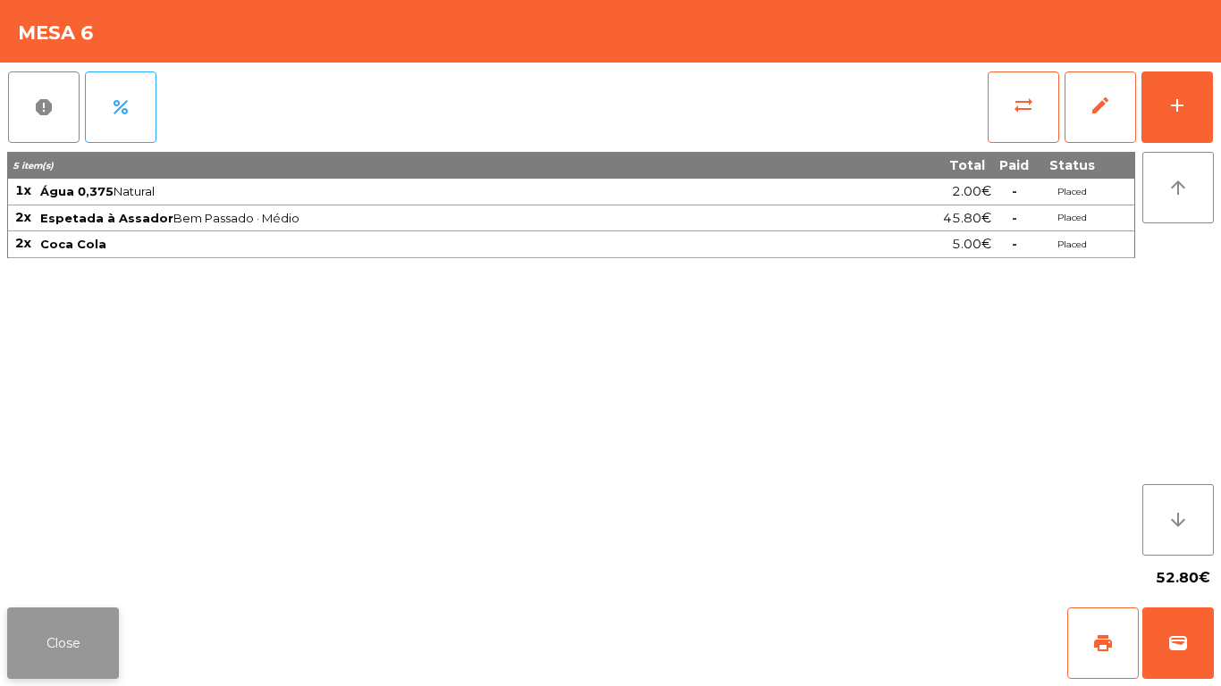
click at [65, 651] on button "Close" at bounding box center [63, 643] width 112 height 71
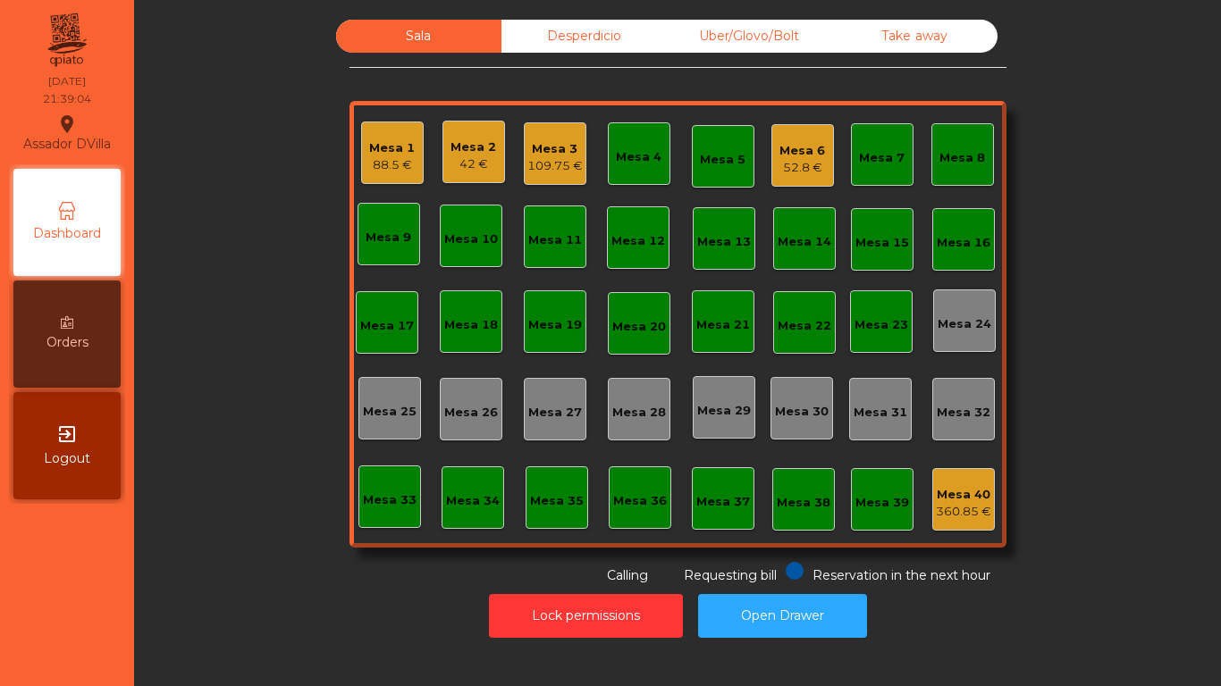
click at [369, 143] on div "Mesa 1" at bounding box center [392, 148] width 46 height 18
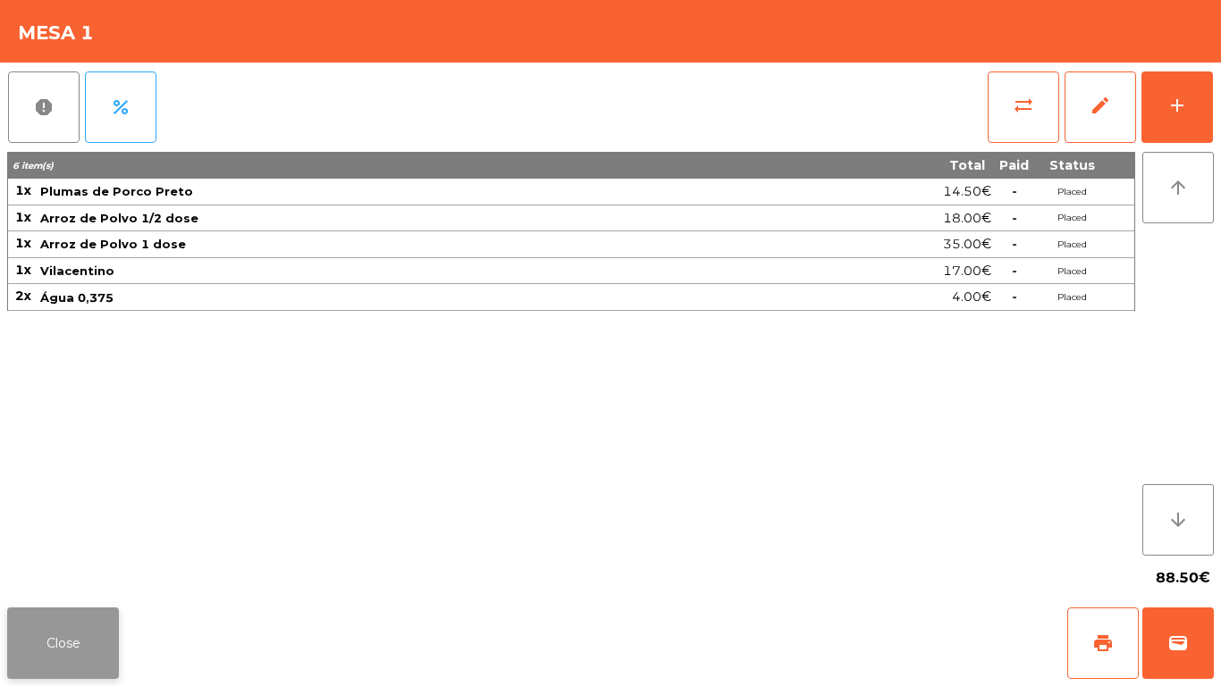
click at [84, 659] on button "Close" at bounding box center [63, 643] width 112 height 71
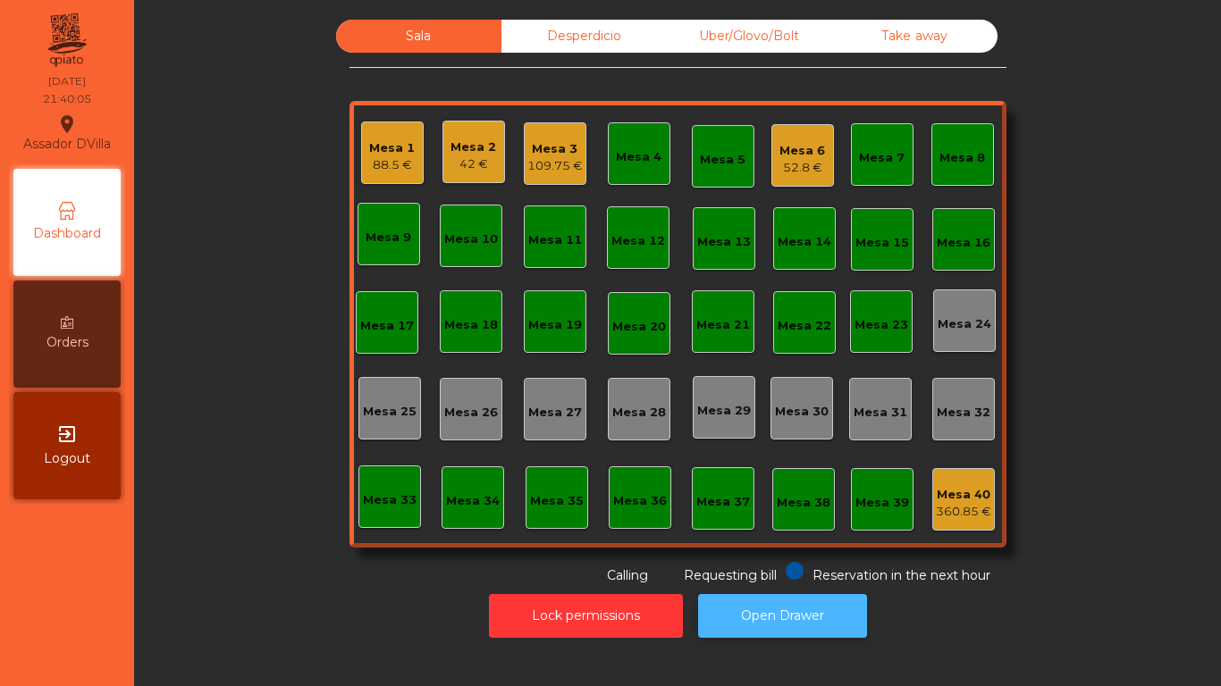
click at [724, 615] on button "Open Drawer" at bounding box center [782, 616] width 169 height 44
click at [361, 137] on div "Mesa 1 88.5 €" at bounding box center [392, 153] width 63 height 63
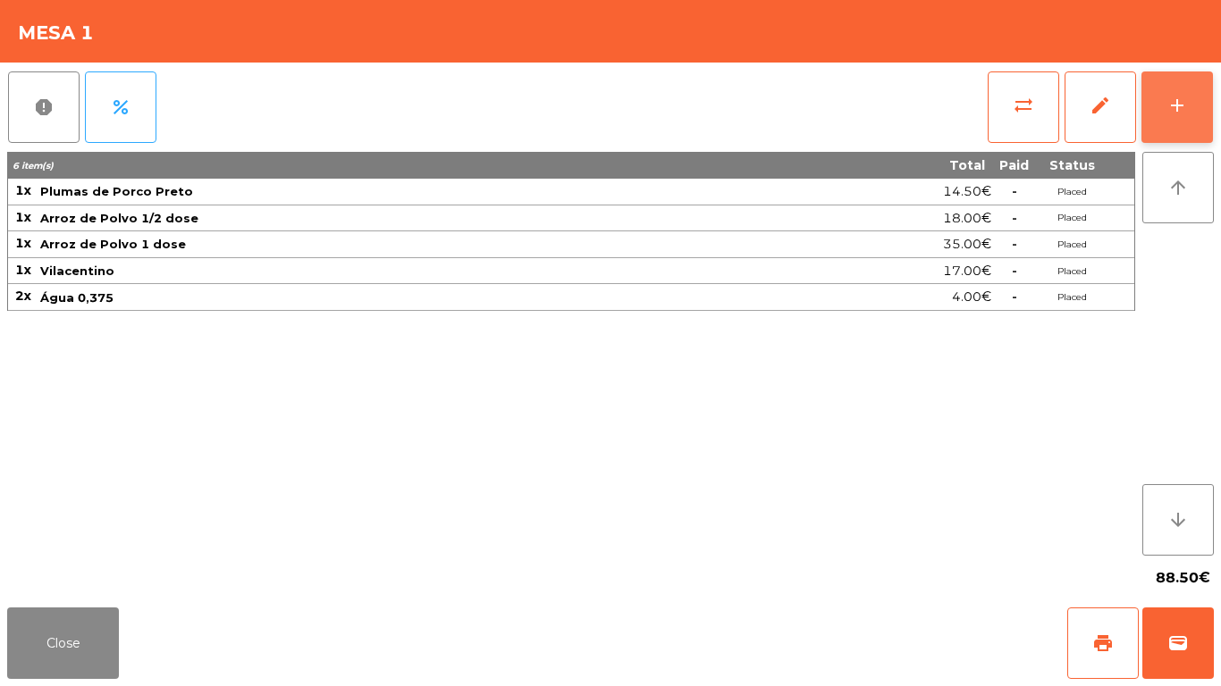
click at [1204, 99] on button "add" at bounding box center [1176, 106] width 71 height 71
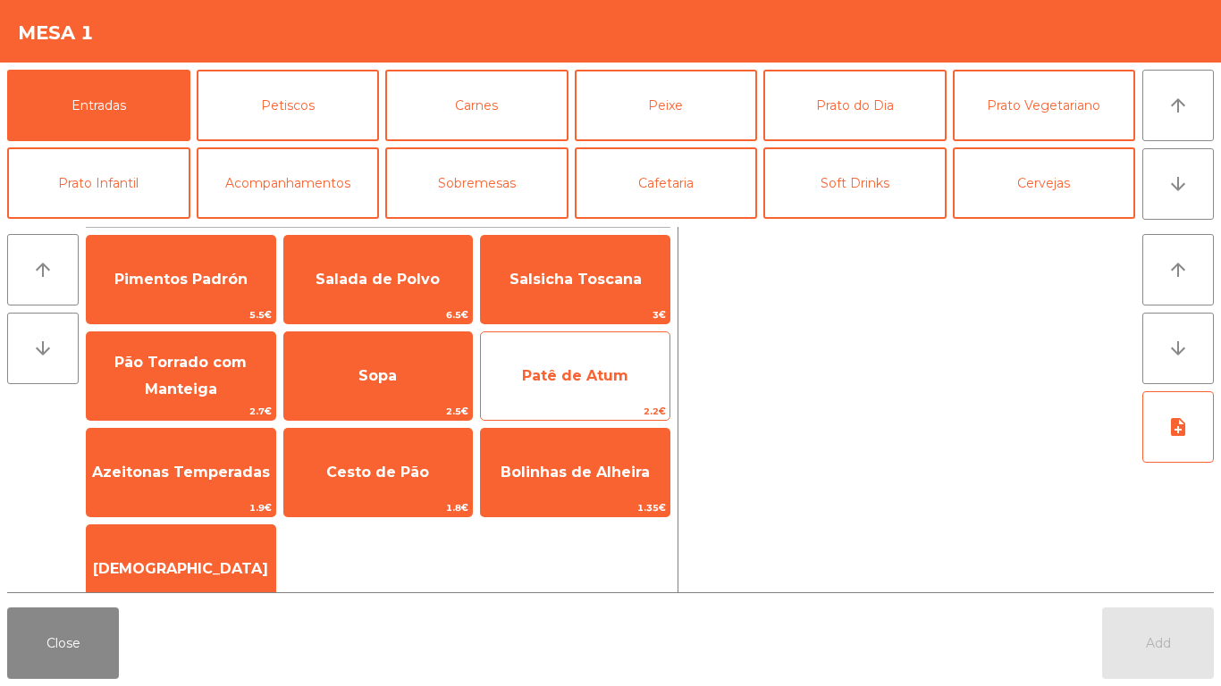
click at [577, 391] on span "Patê de Atum" at bounding box center [575, 376] width 189 height 48
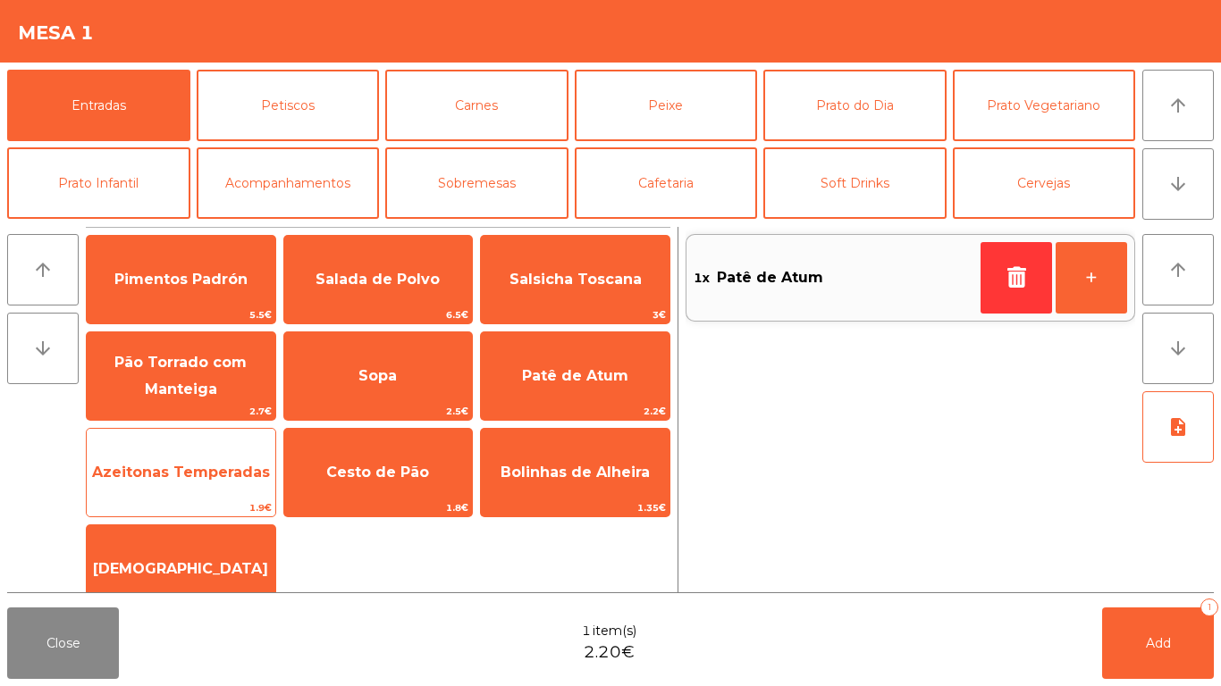
click at [141, 490] on span "Azeitonas Temperadas" at bounding box center [181, 473] width 189 height 48
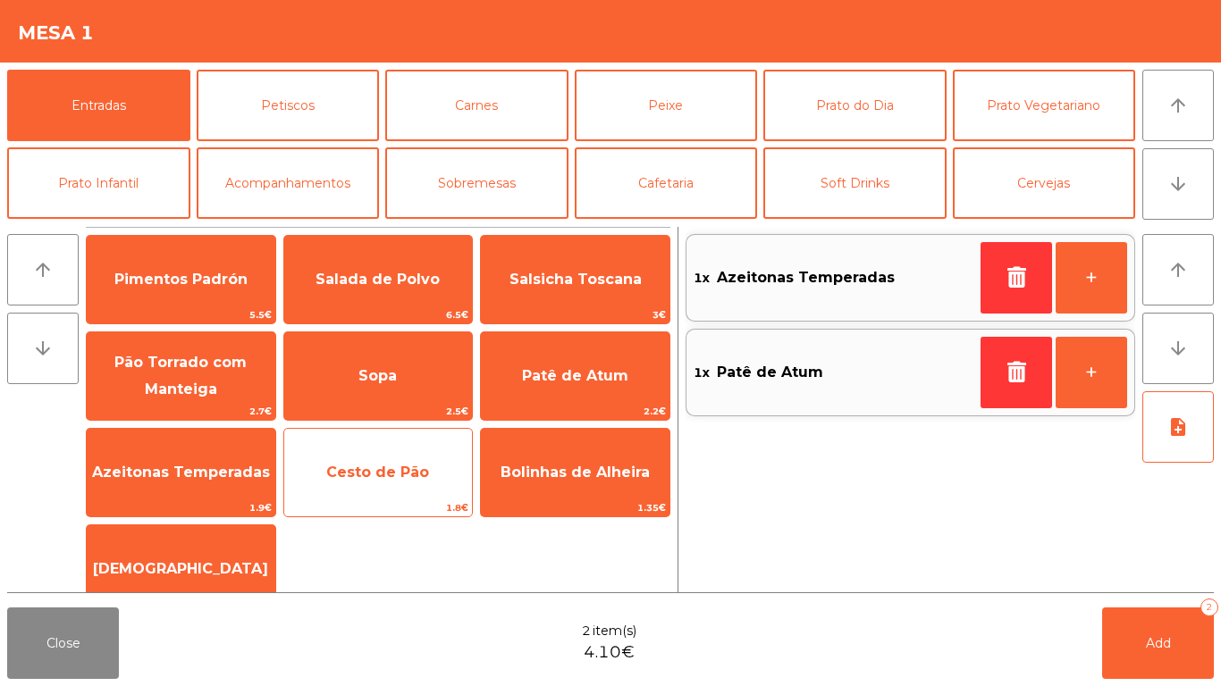
click at [332, 474] on span "Cesto de Pão" at bounding box center [377, 472] width 103 height 17
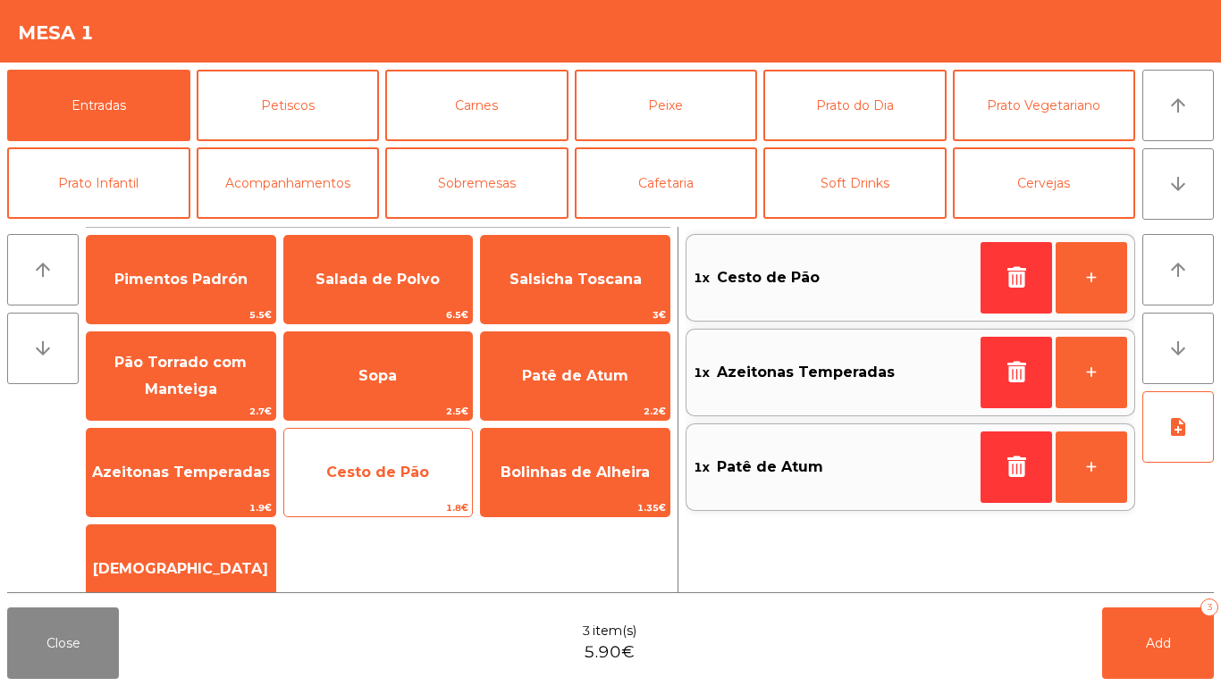
click at [355, 472] on span "Cesto de Pão" at bounding box center [377, 472] width 103 height 17
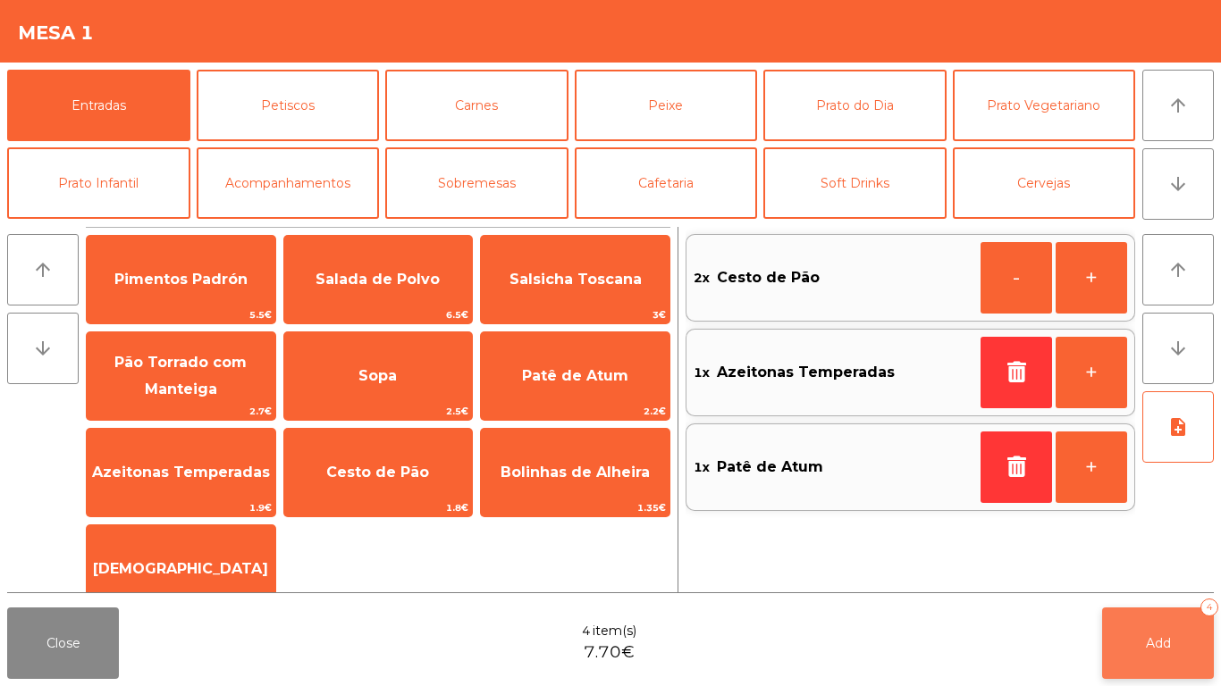
click at [1147, 642] on span "Add" at bounding box center [1158, 643] width 25 height 16
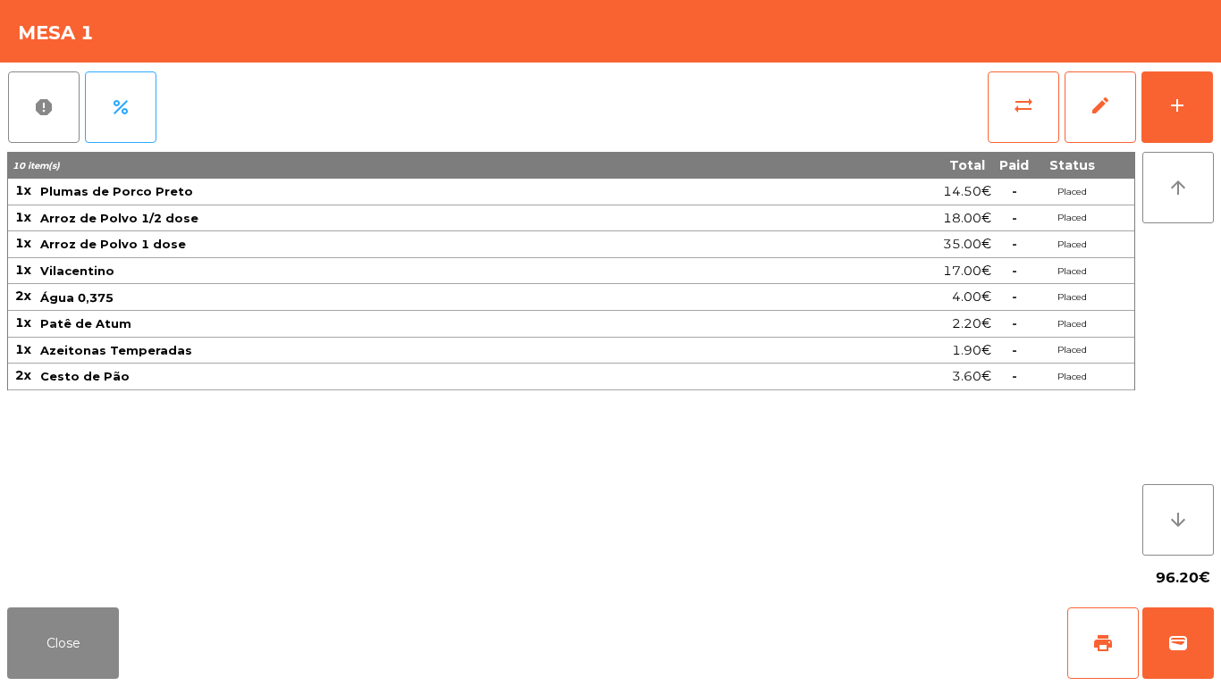
click at [6, 617] on div "Close print wallet" at bounding box center [610, 644] width 1221 height 86
drag, startPoint x: 13, startPoint y: 632, endPoint x: 102, endPoint y: 602, distance: 94.1
click at [33, 634] on button "Close" at bounding box center [63, 643] width 112 height 71
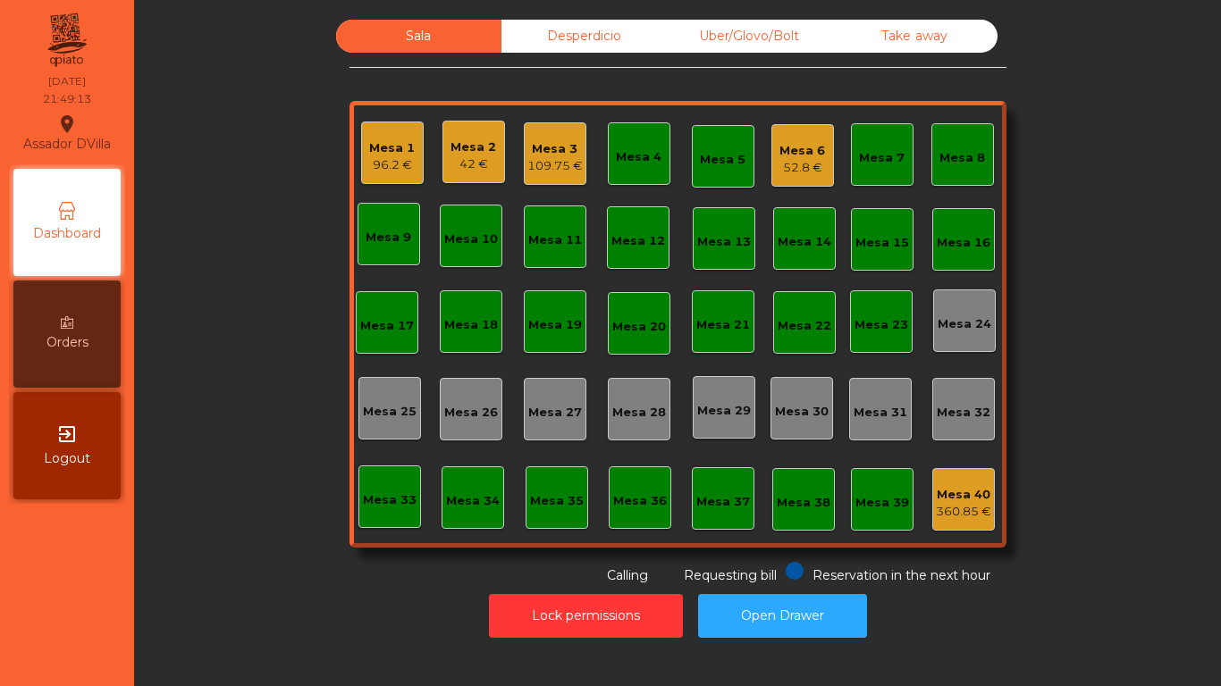
click at [811, 160] on div "52.8 €" at bounding box center [802, 168] width 46 height 18
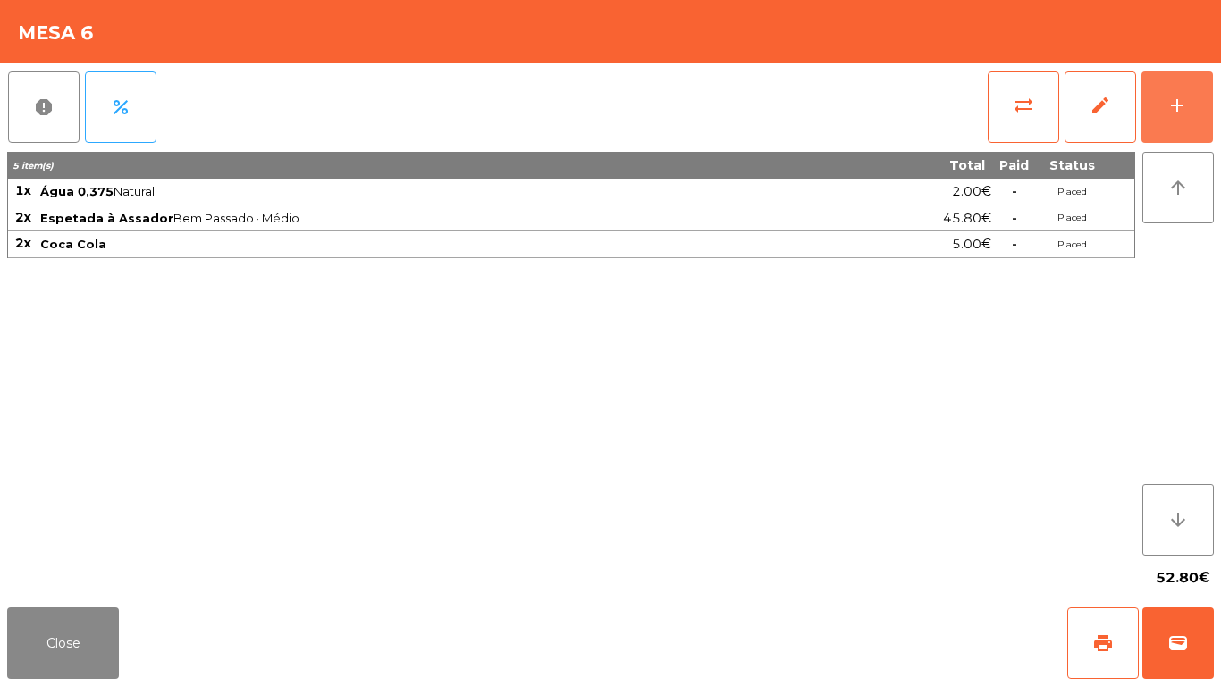
drag, startPoint x: 1178, startPoint y: 112, endPoint x: 158, endPoint y: 65, distance: 1020.7
click at [1176, 112] on div "add" at bounding box center [1176, 105] width 21 height 21
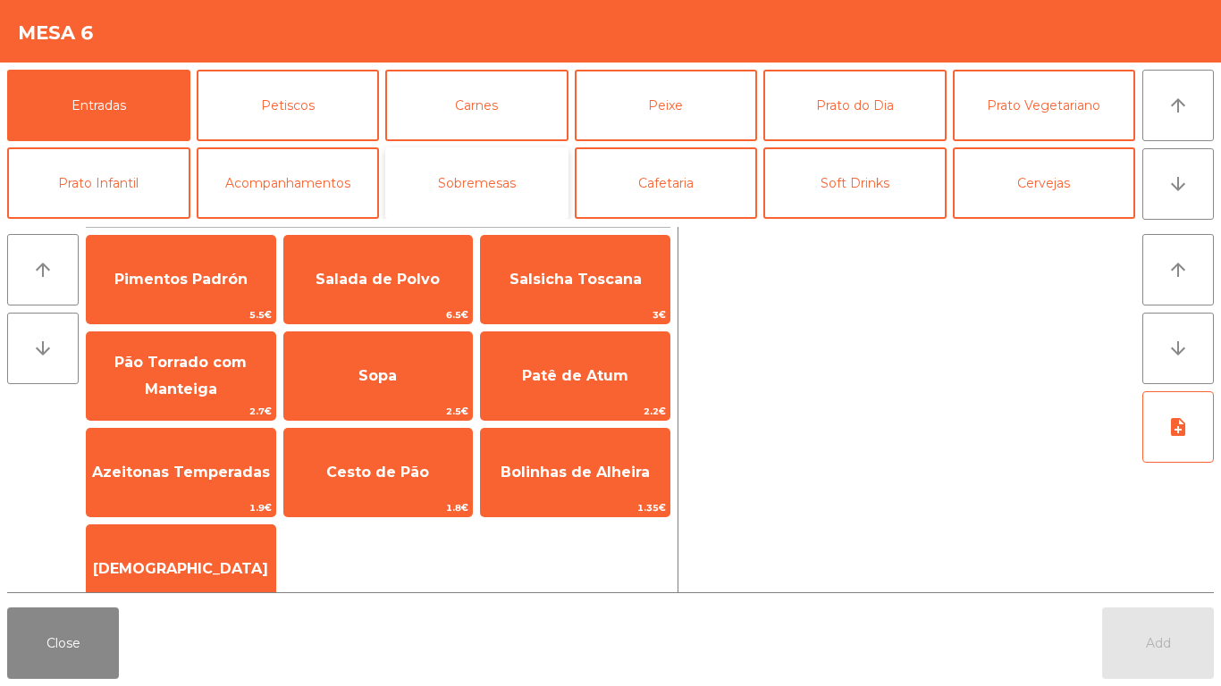
click at [417, 183] on button "Sobremesas" at bounding box center [476, 182] width 183 height 71
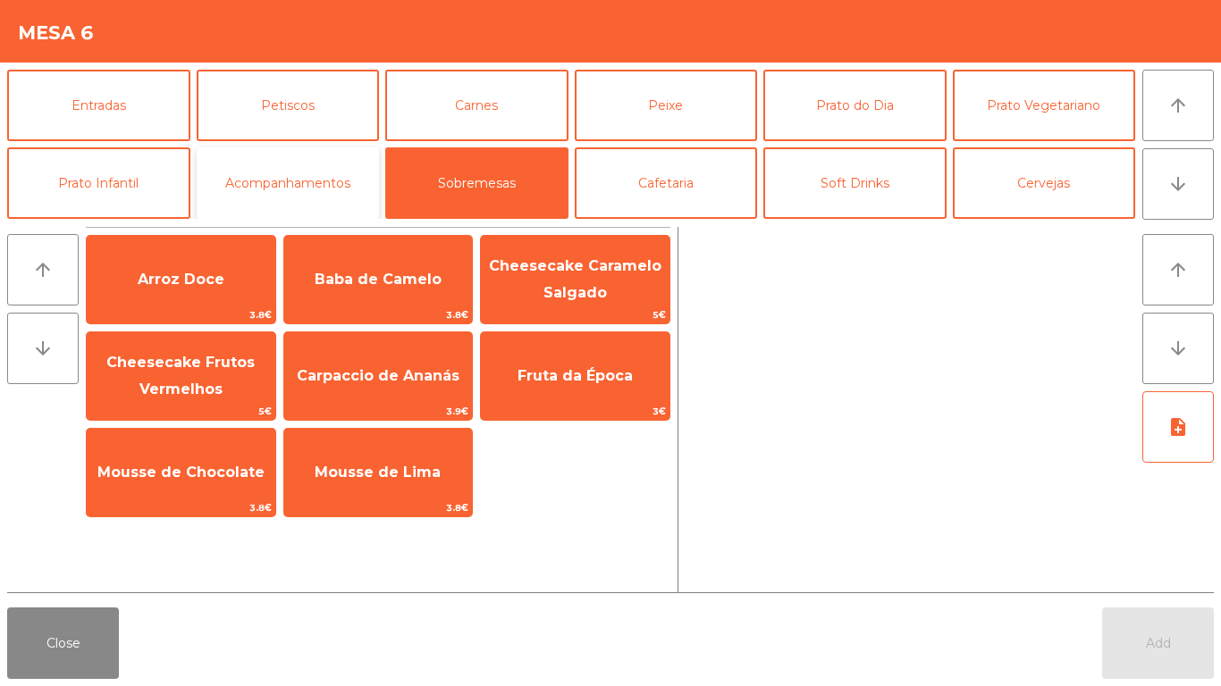
click at [348, 171] on button "Acompanhamentos" at bounding box center [288, 182] width 183 height 71
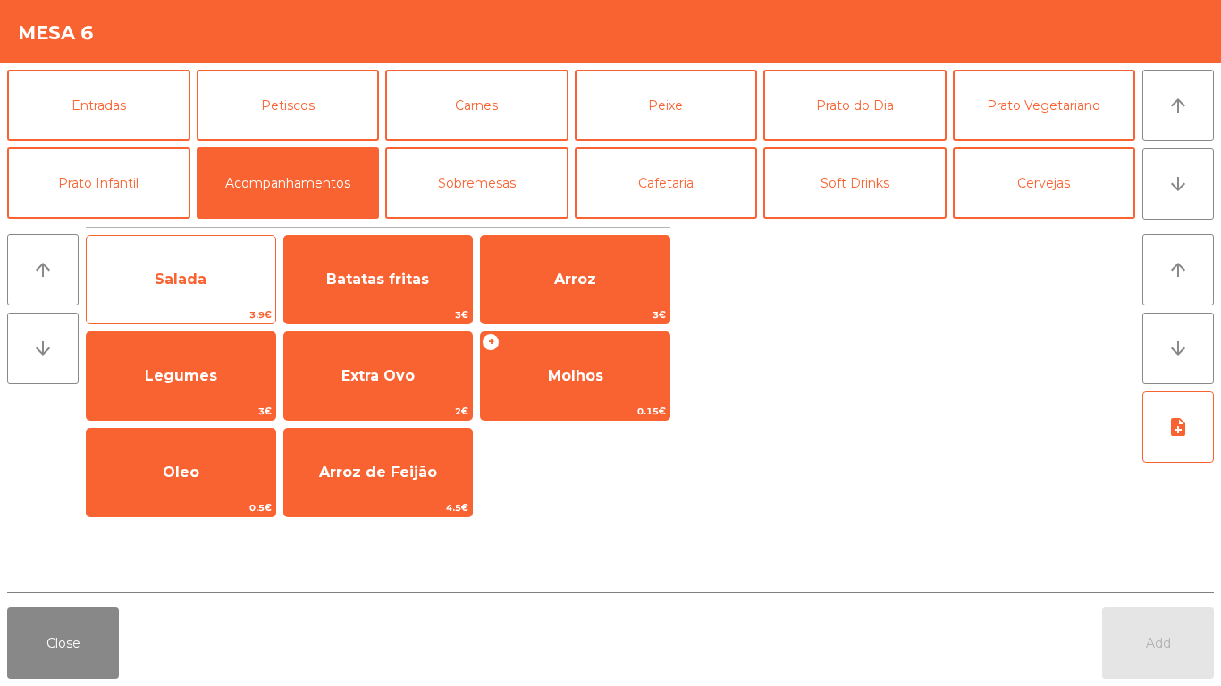
drag, startPoint x: 193, startPoint y: 248, endPoint x: 196, endPoint y: 259, distance: 11.9
click at [193, 247] on div "Salada 3.9€" at bounding box center [181, 279] width 190 height 89
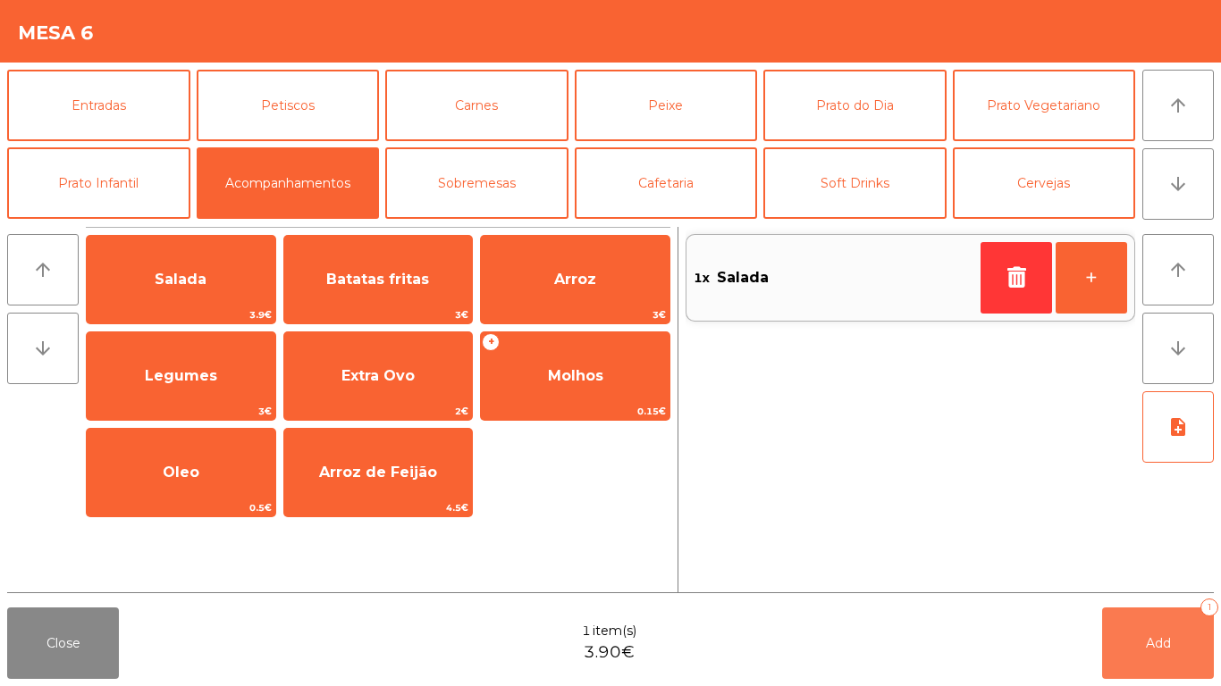
drag, startPoint x: 1181, startPoint y: 651, endPoint x: 1163, endPoint y: 648, distance: 18.2
click at [1179, 650] on button "Add 1" at bounding box center [1158, 643] width 112 height 71
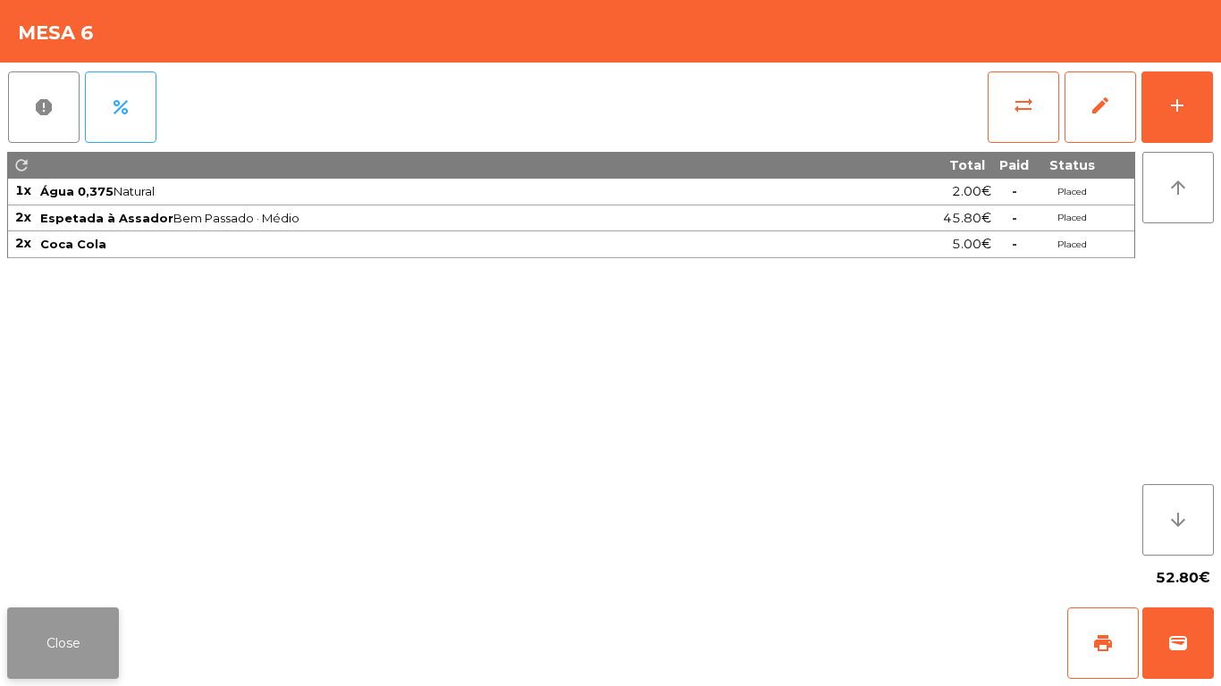
drag, startPoint x: 107, startPoint y: 684, endPoint x: 112, endPoint y: 638, distance: 45.8
click at [109, 671] on div "Close print wallet" at bounding box center [610, 644] width 1221 height 86
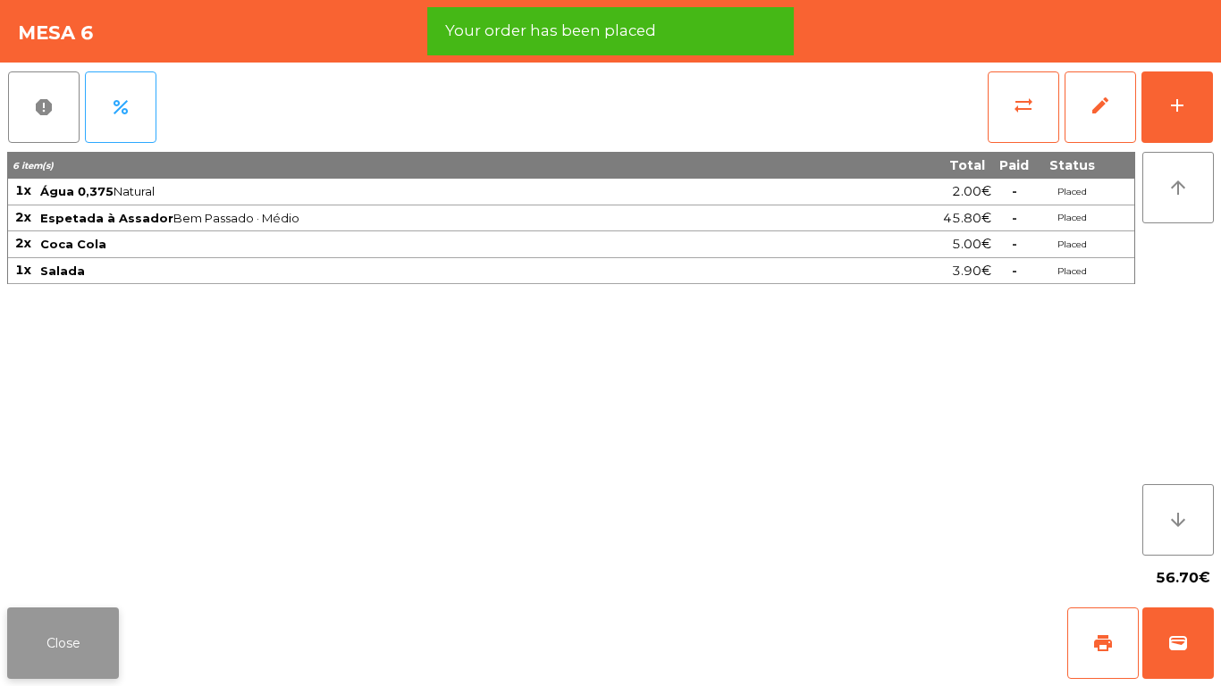
click at [97, 643] on button "Close" at bounding box center [63, 643] width 112 height 71
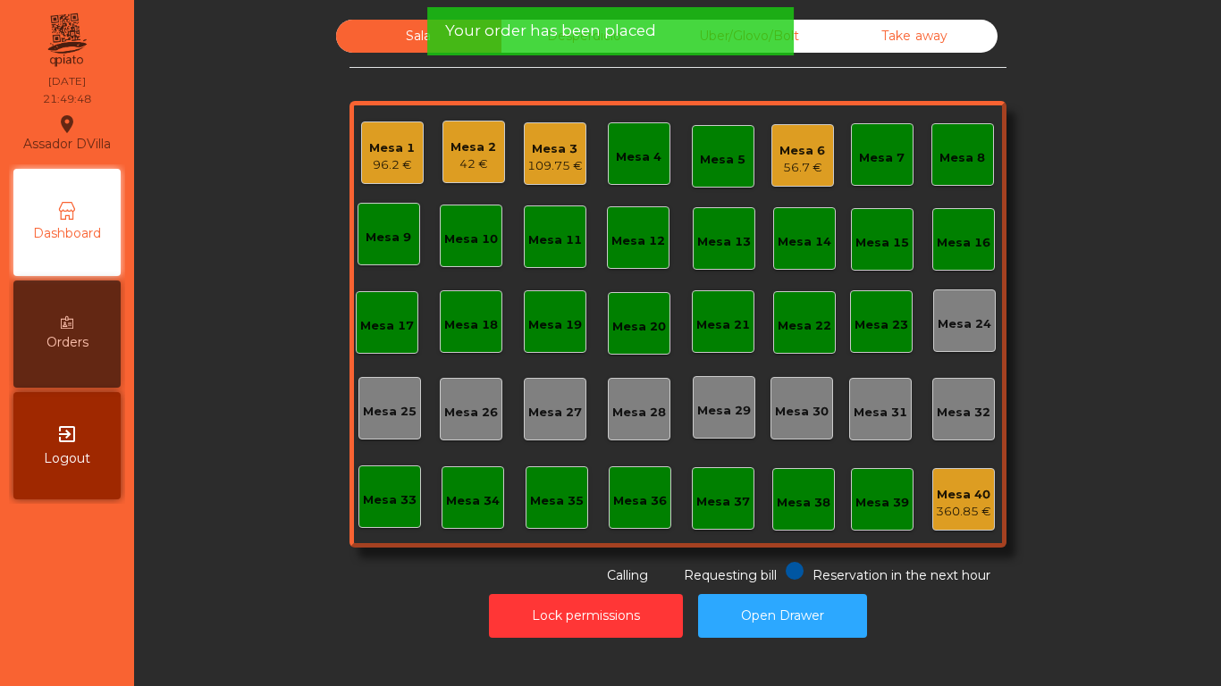
click at [545, 138] on div "Mesa 3 109.75 €" at bounding box center [554, 154] width 55 height 42
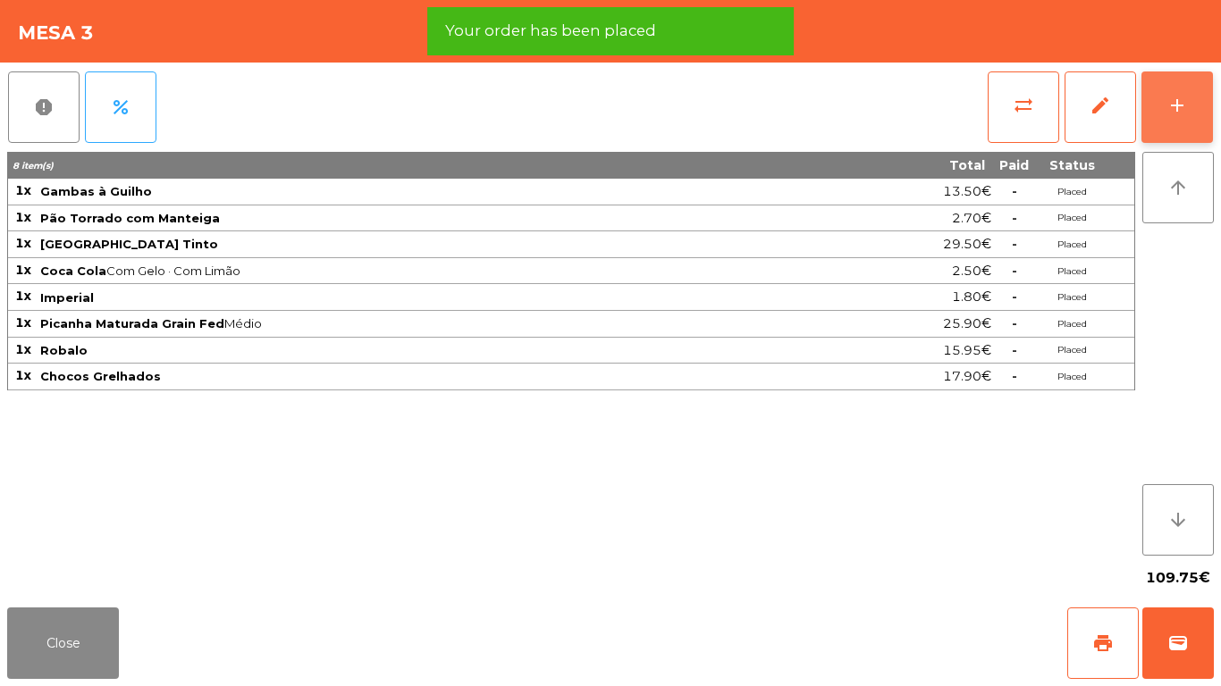
click at [1143, 102] on button "add" at bounding box center [1176, 106] width 71 height 71
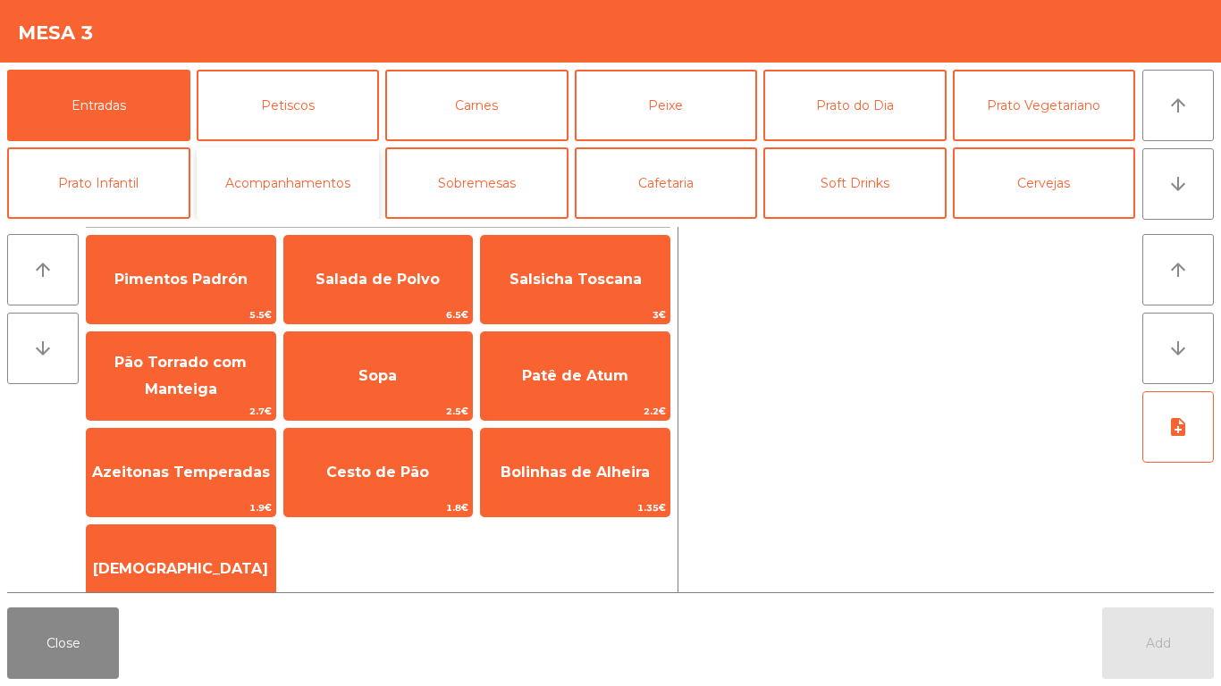
click at [364, 201] on button "Acompanhamentos" at bounding box center [288, 182] width 183 height 71
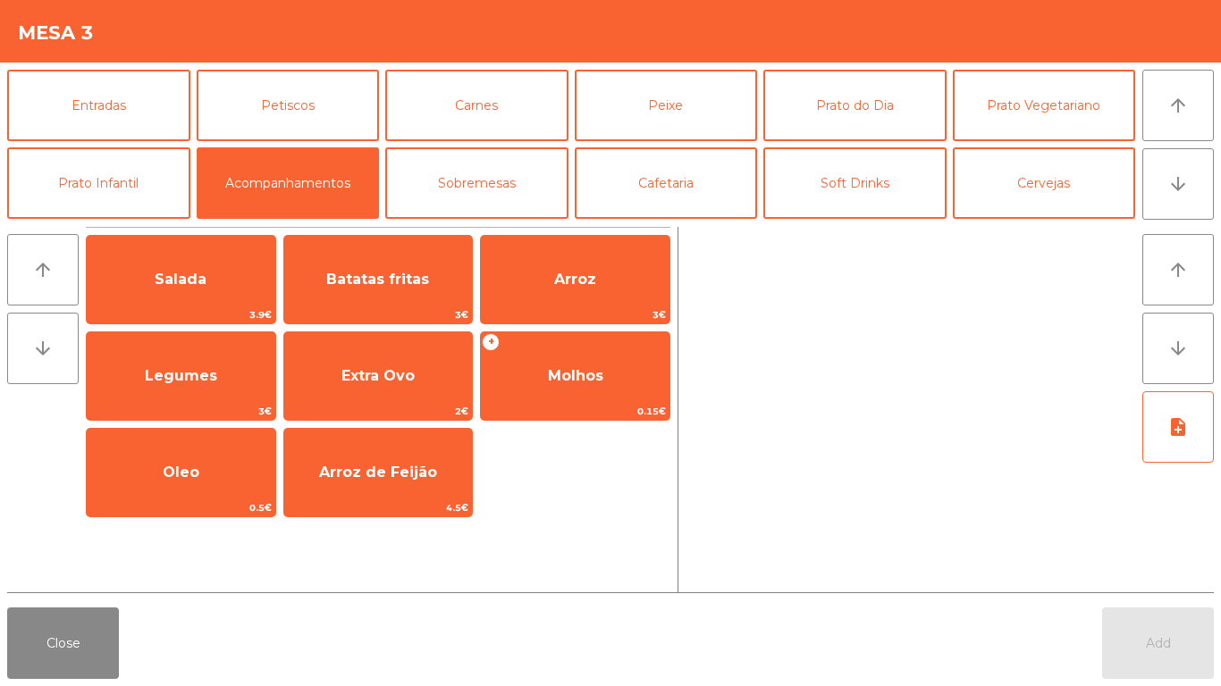
click at [164, 291] on span "Salada" at bounding box center [181, 280] width 189 height 48
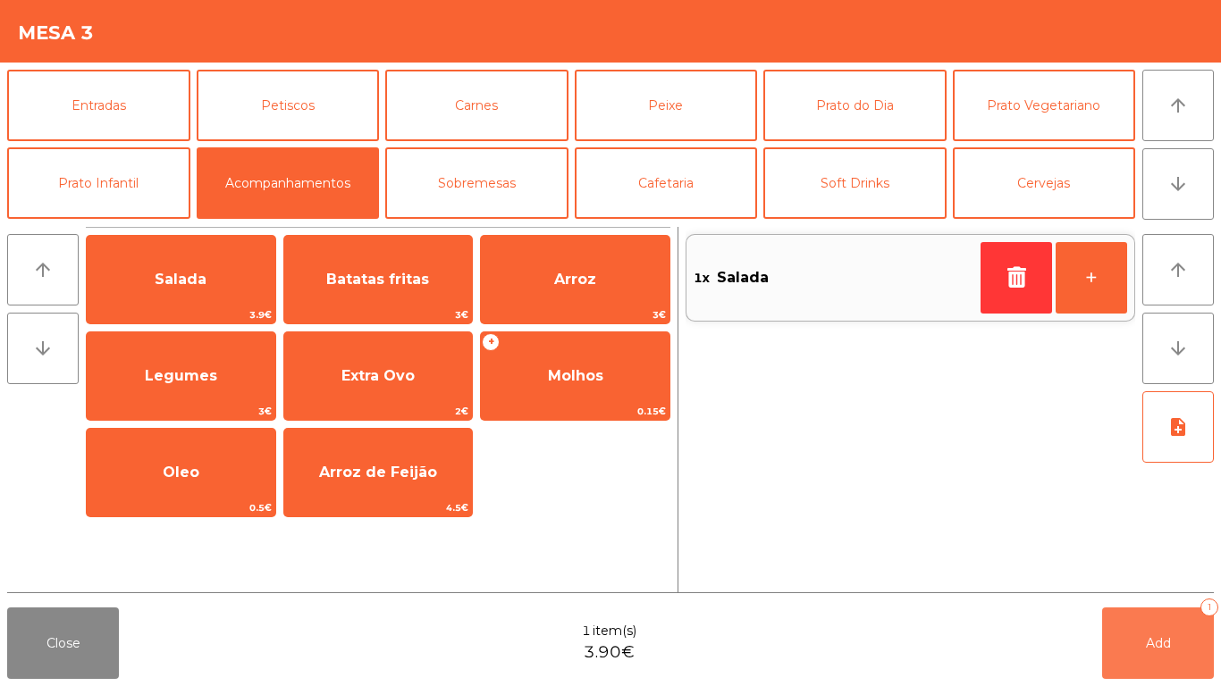
drag, startPoint x: 1163, startPoint y: 643, endPoint x: 414, endPoint y: 654, distance: 748.9
click at [1162, 643] on span "Add" at bounding box center [1158, 643] width 25 height 16
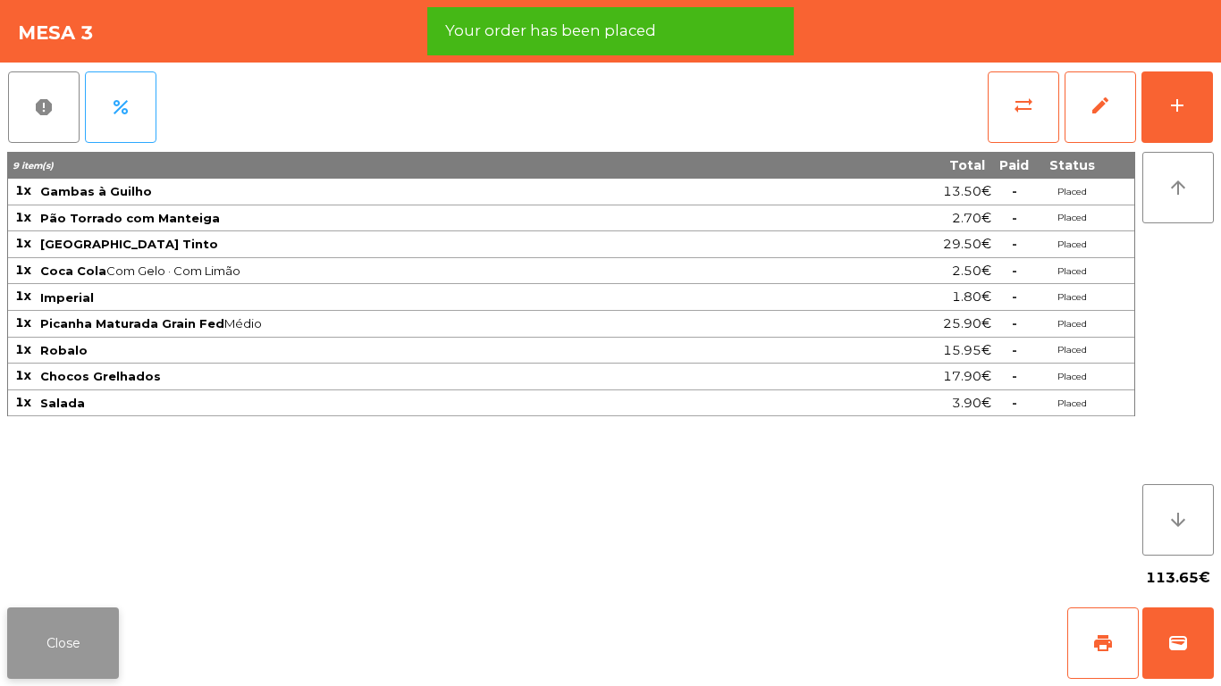
click at [17, 627] on button "Close" at bounding box center [63, 643] width 112 height 71
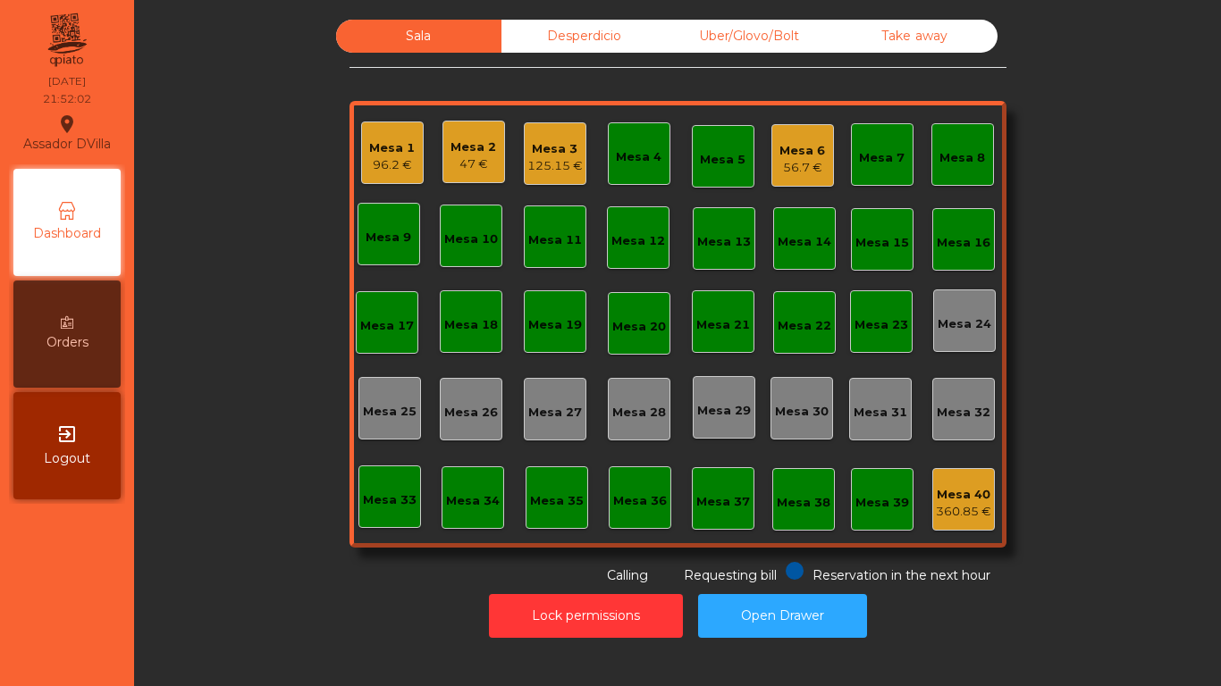
click at [781, 142] on div "Mesa 6" at bounding box center [802, 151] width 46 height 18
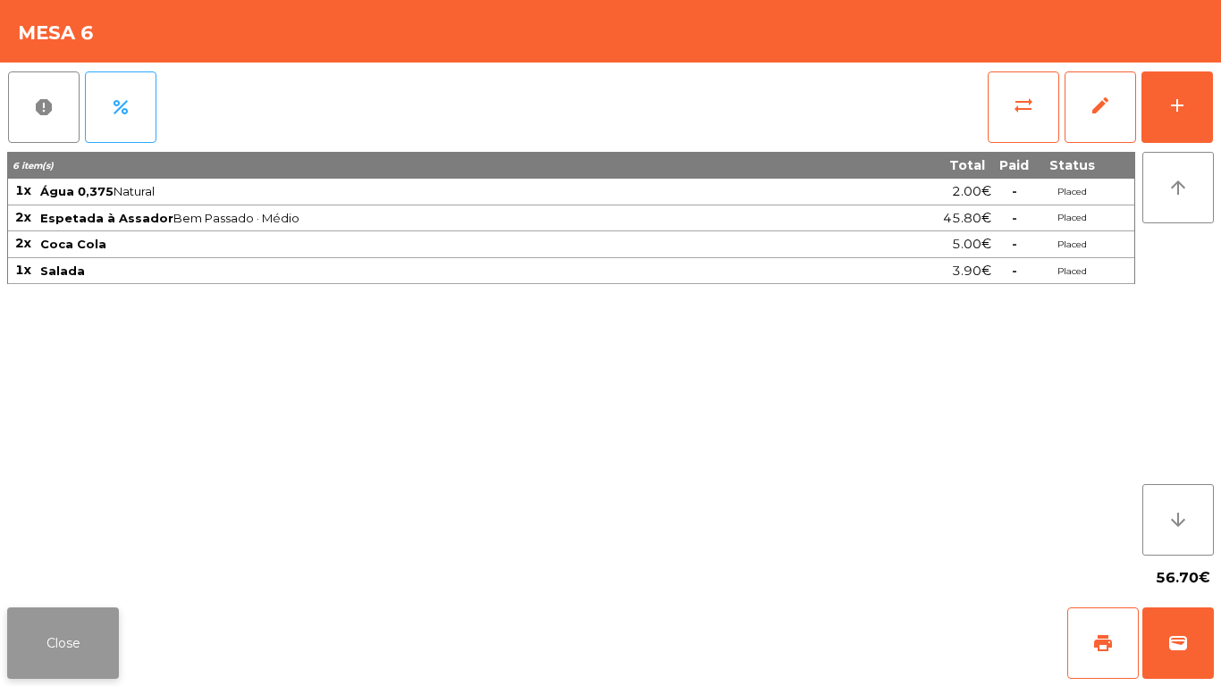
click at [56, 646] on button "Close" at bounding box center [63, 643] width 112 height 71
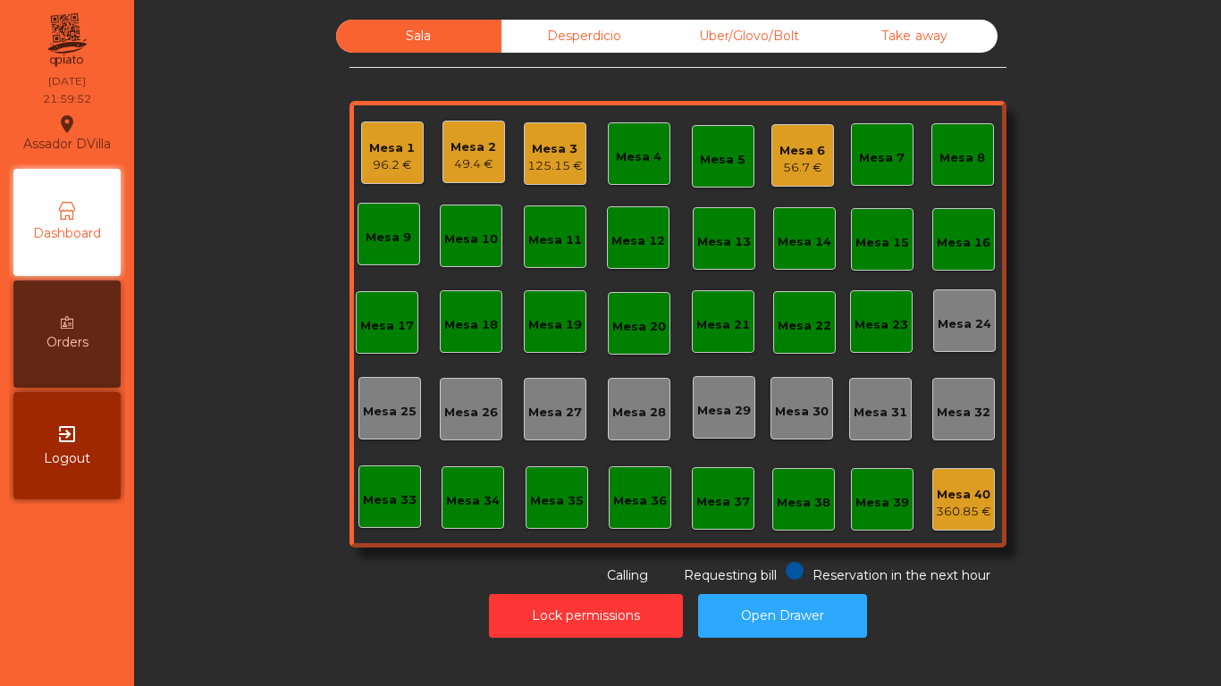
click at [361, 153] on div "Mesa 1 96.2 €" at bounding box center [392, 153] width 63 height 63
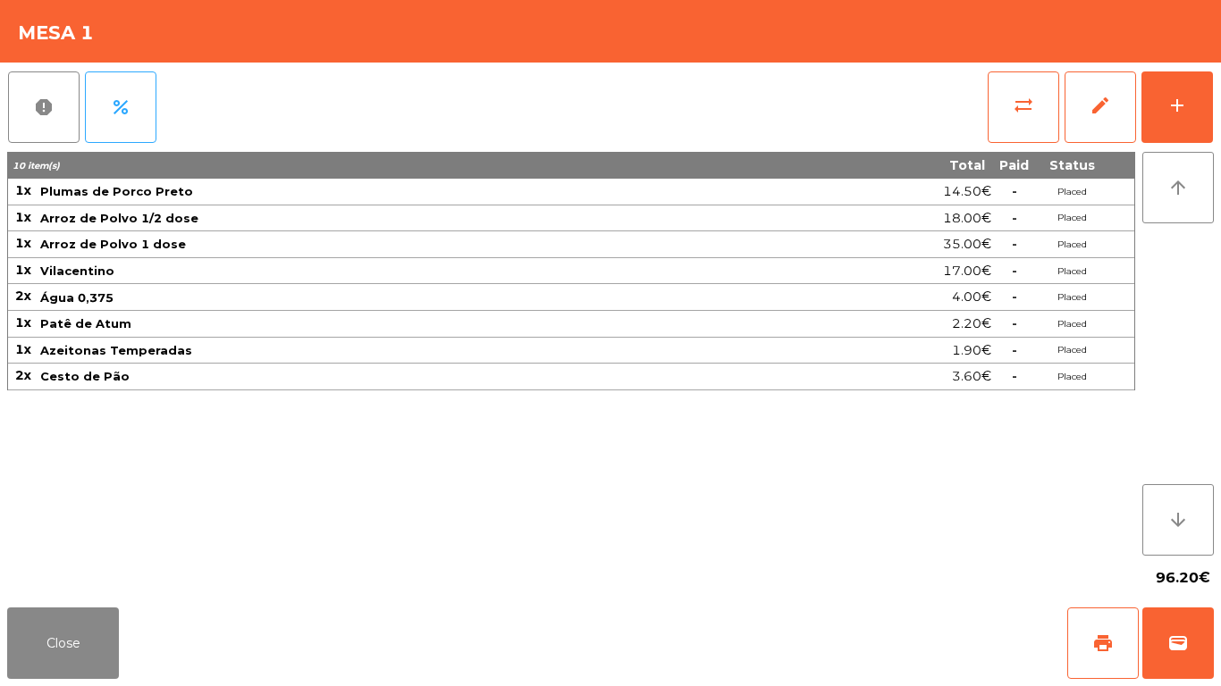
click at [1214, 90] on div "report percent sync_alt edit add 10 item(s) Total Paid Status 1x Plumas de Porc…" at bounding box center [610, 332] width 1221 height 538
click at [1189, 118] on button "add" at bounding box center [1176, 106] width 71 height 71
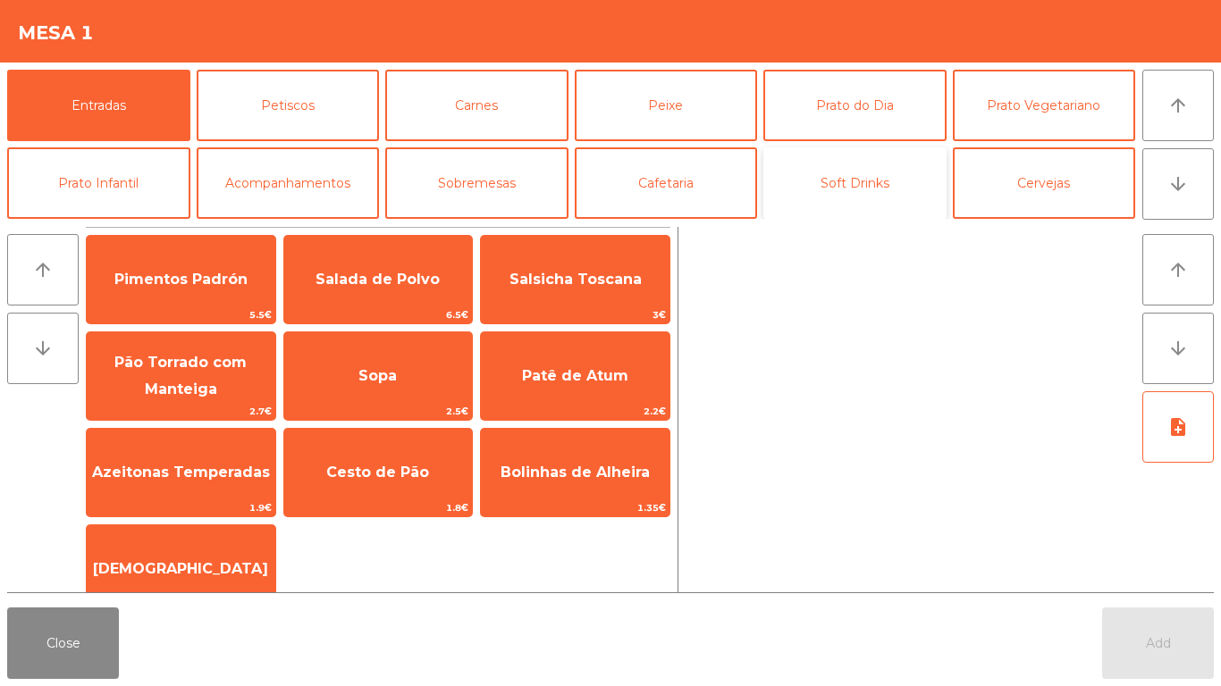
click at [855, 169] on button "Soft Drinks" at bounding box center [854, 182] width 183 height 71
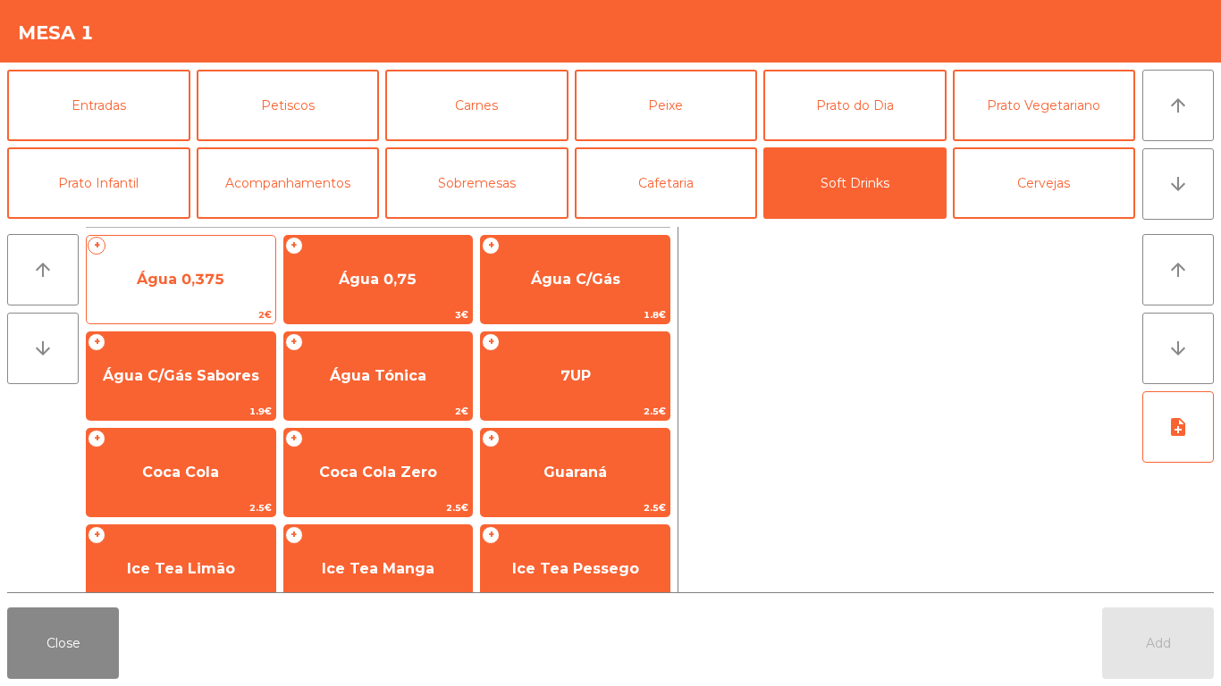
click at [167, 276] on span "Água 0,375" at bounding box center [181, 279] width 88 height 17
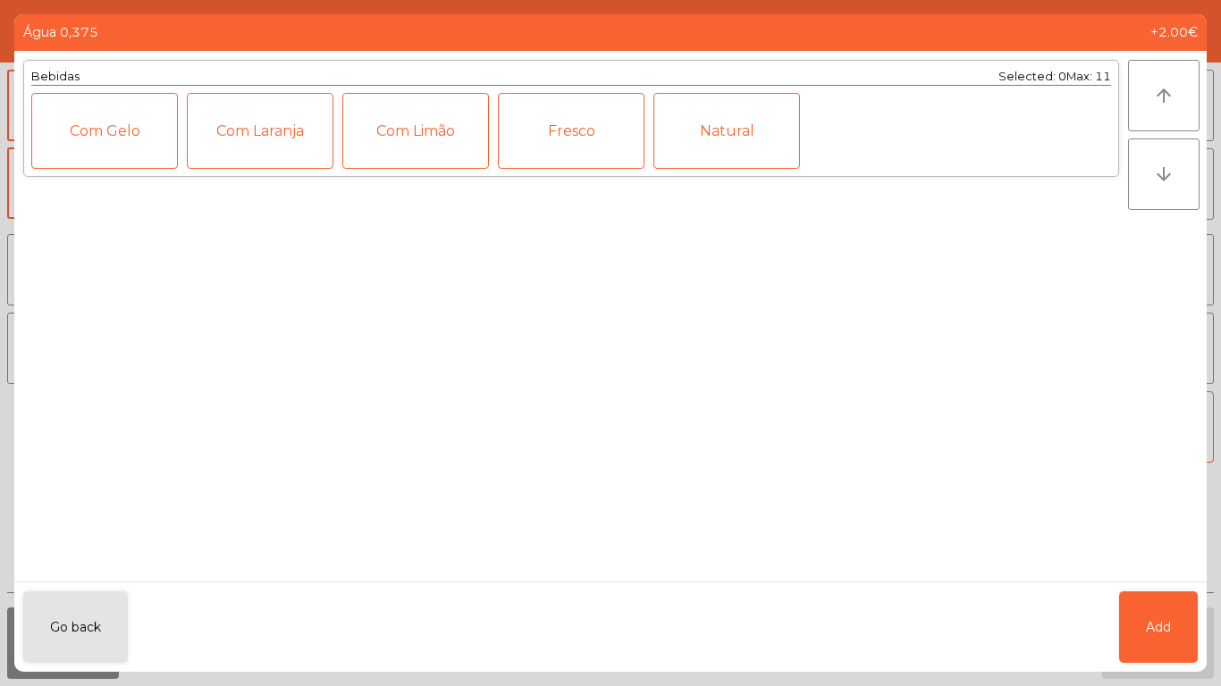
click at [577, 144] on div "Fresco" at bounding box center [571, 131] width 147 height 76
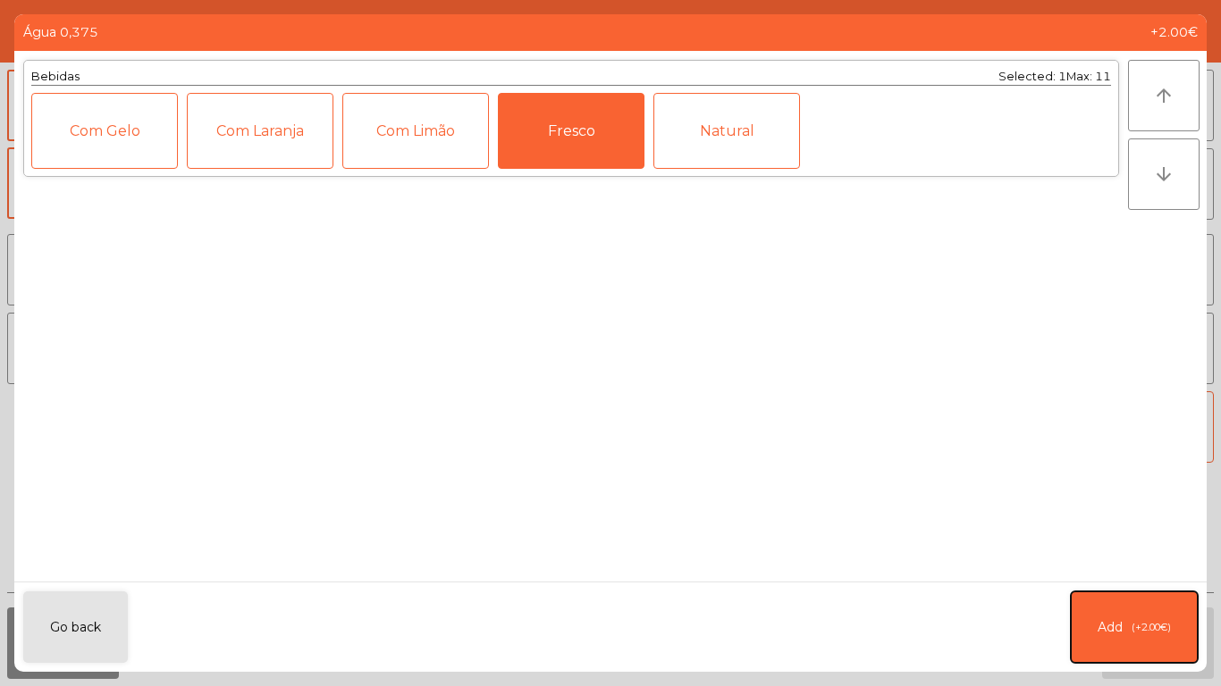
click at [1140, 612] on button "Add (+2.00€)" at bounding box center [1134, 627] width 127 height 71
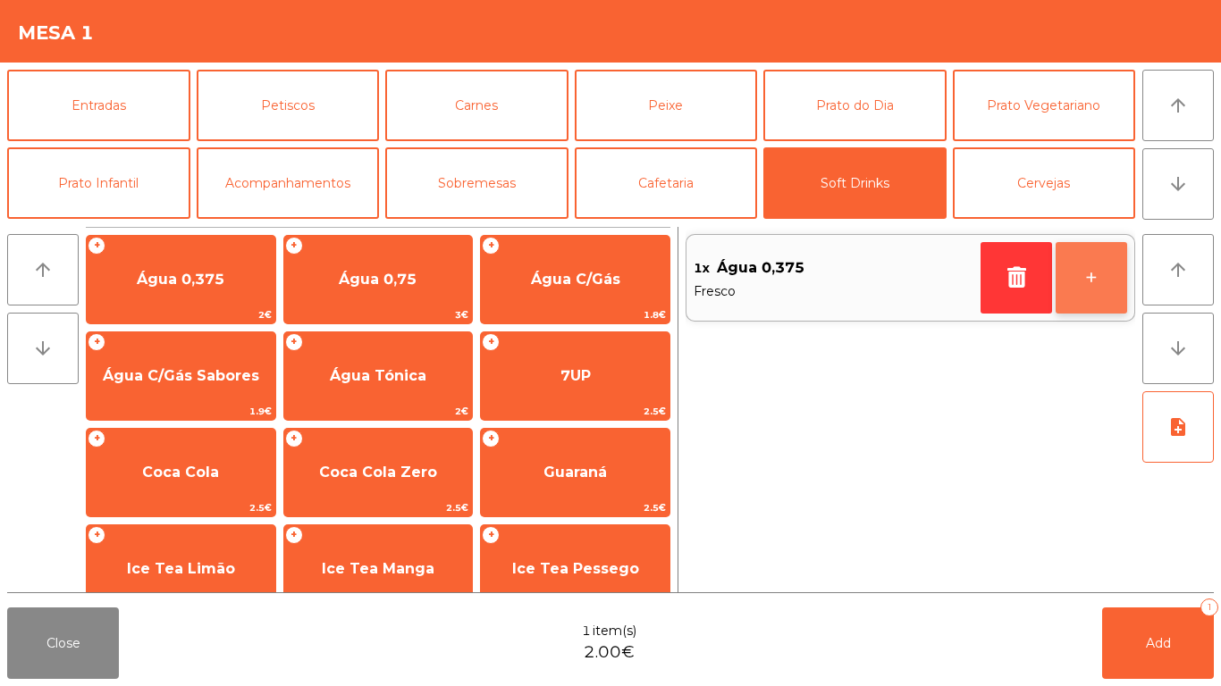
click at [1089, 265] on button "+" at bounding box center [1090, 277] width 71 height 71
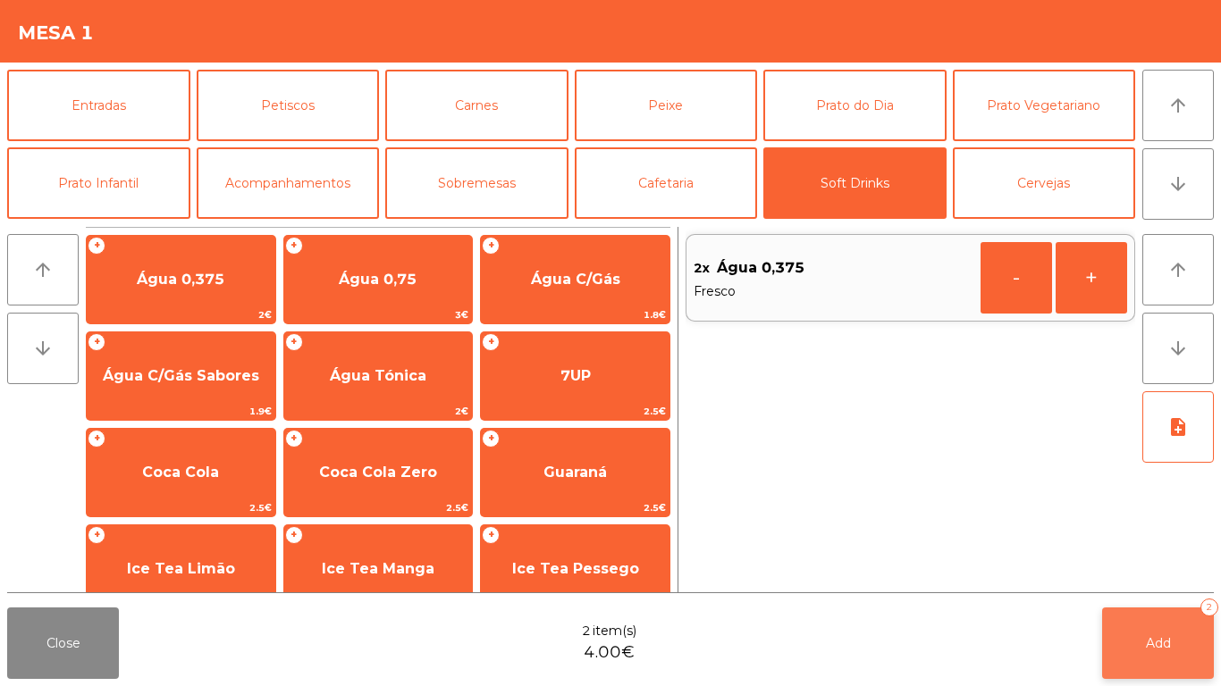
click at [1146, 617] on button "Add 2" at bounding box center [1158, 643] width 112 height 71
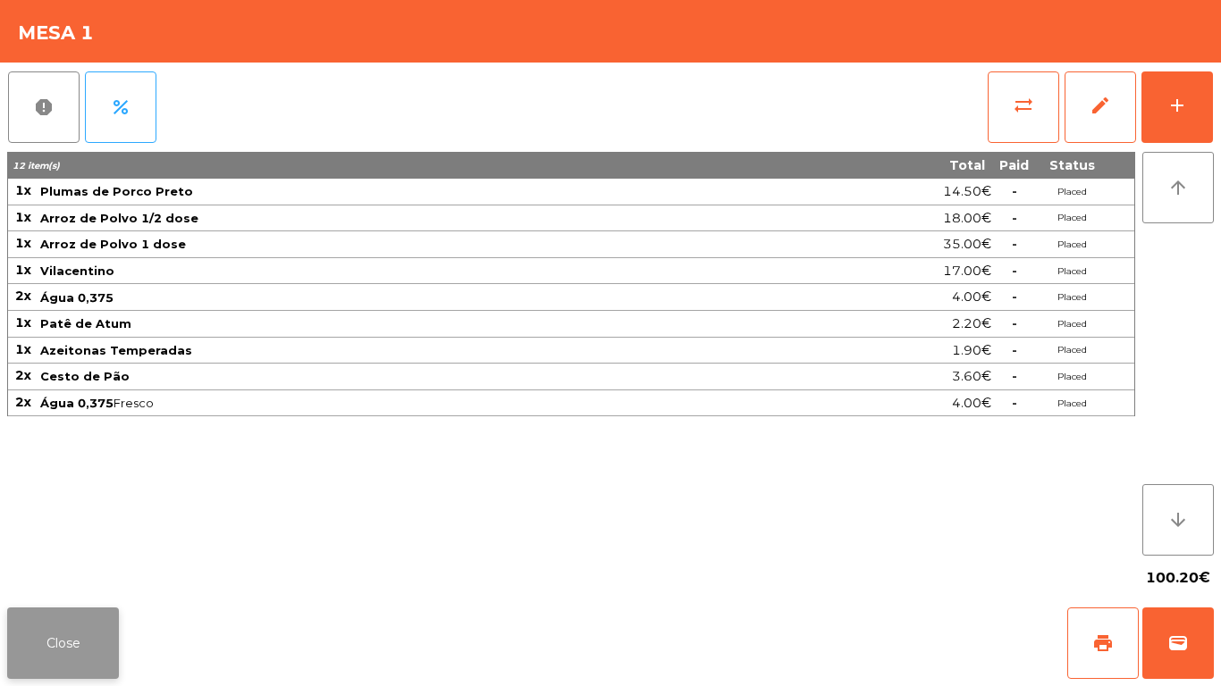
click at [36, 622] on button "Close" at bounding box center [63, 643] width 112 height 71
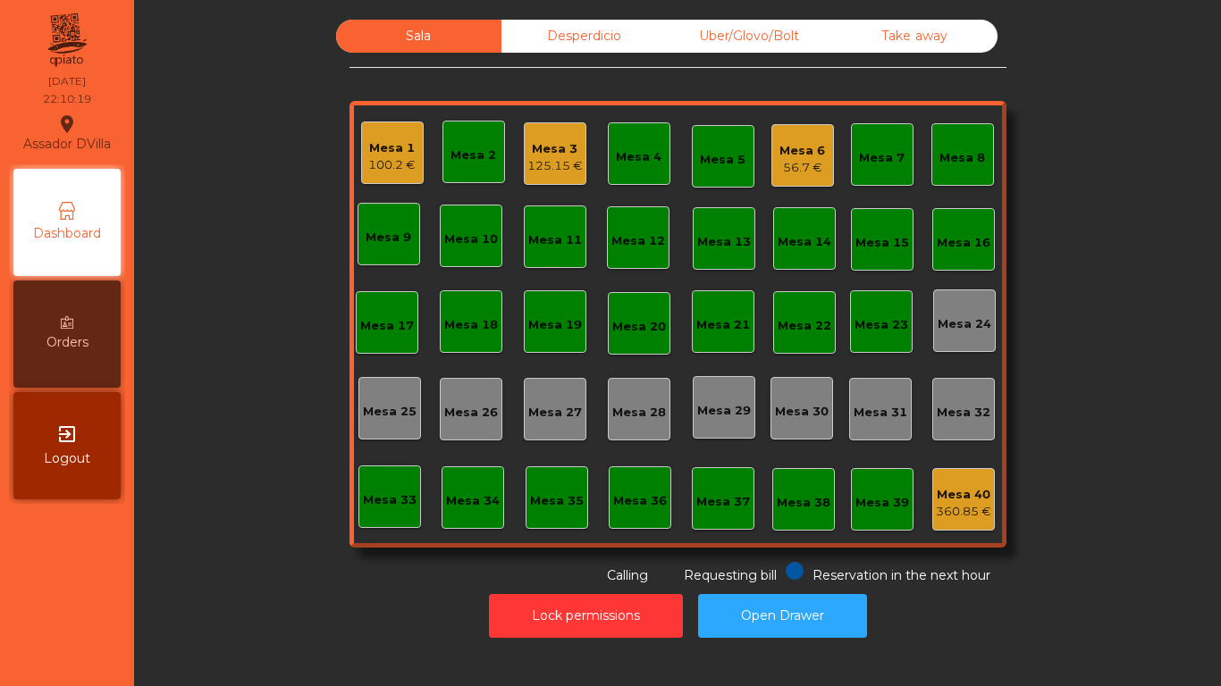
click at [805, 159] on div "56.7 €" at bounding box center [802, 168] width 46 height 18
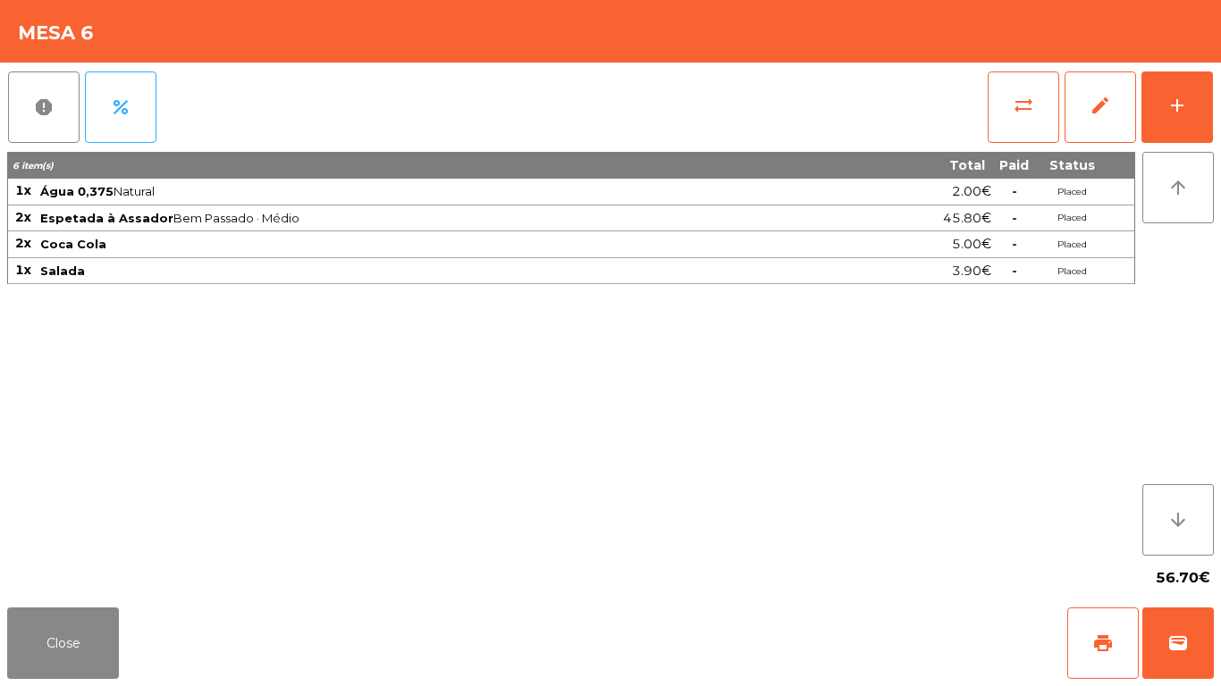
click at [1217, 88] on div "report percent sync_alt edit add 6 item(s) Total Paid Status 1x Água 0,375 Natu…" at bounding box center [610, 332] width 1221 height 538
click at [1195, 89] on button "add" at bounding box center [1176, 106] width 71 height 71
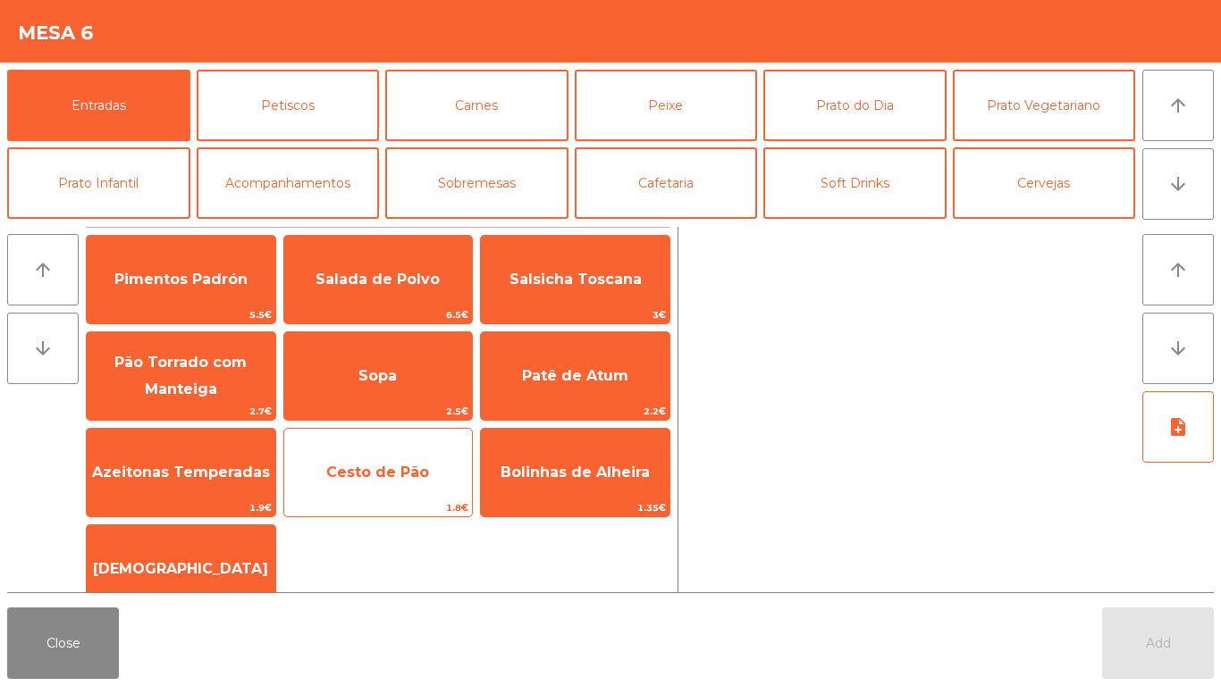
click at [388, 477] on span "Cesto de Pão" at bounding box center [377, 472] width 103 height 17
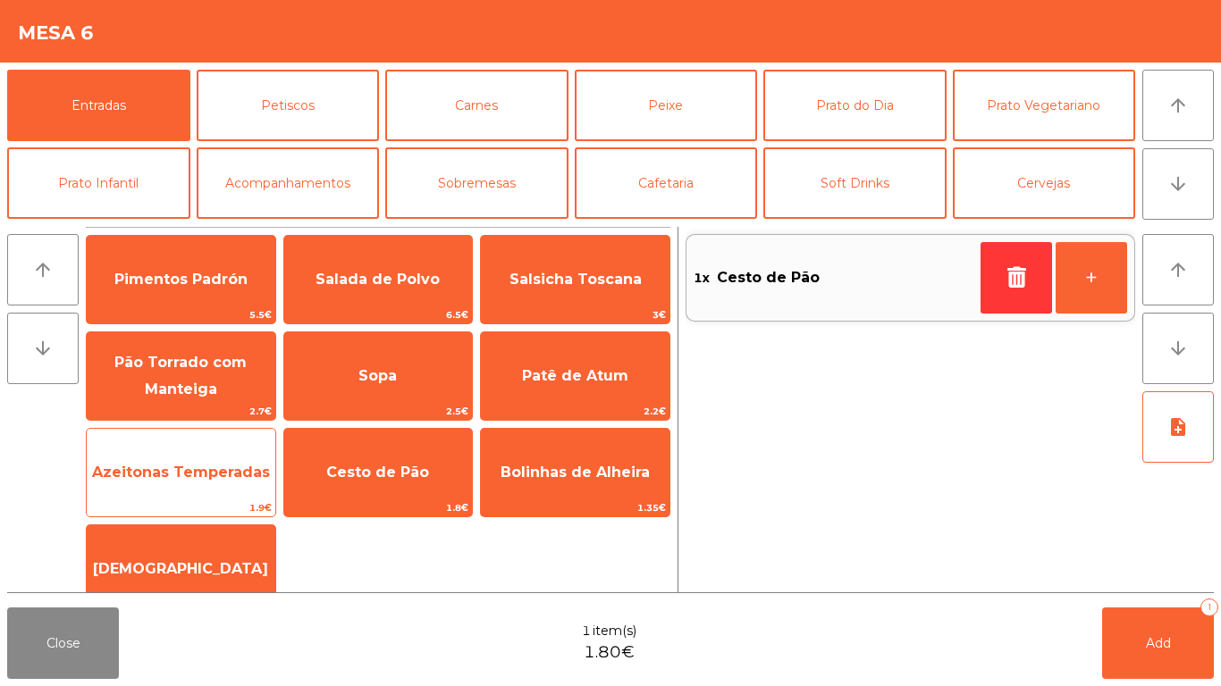
click at [181, 462] on span "Azeitonas Temperadas" at bounding box center [181, 473] width 189 height 48
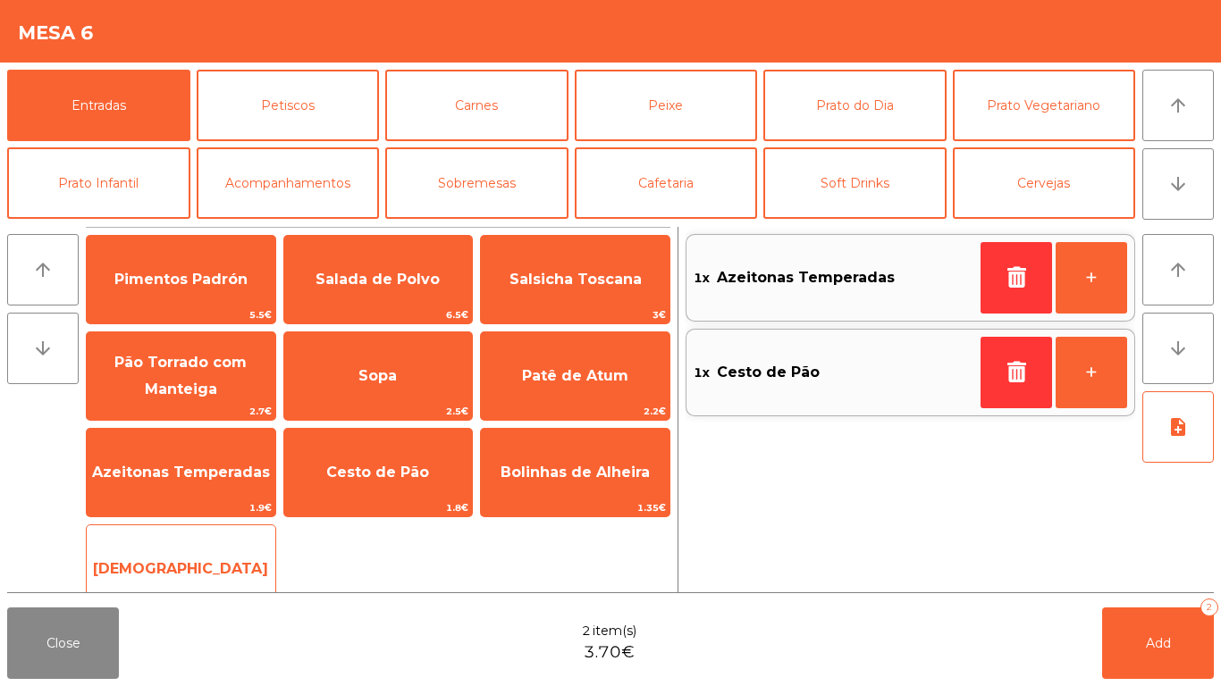
click at [173, 541] on div "Manteiga 1€" at bounding box center [181, 569] width 190 height 89
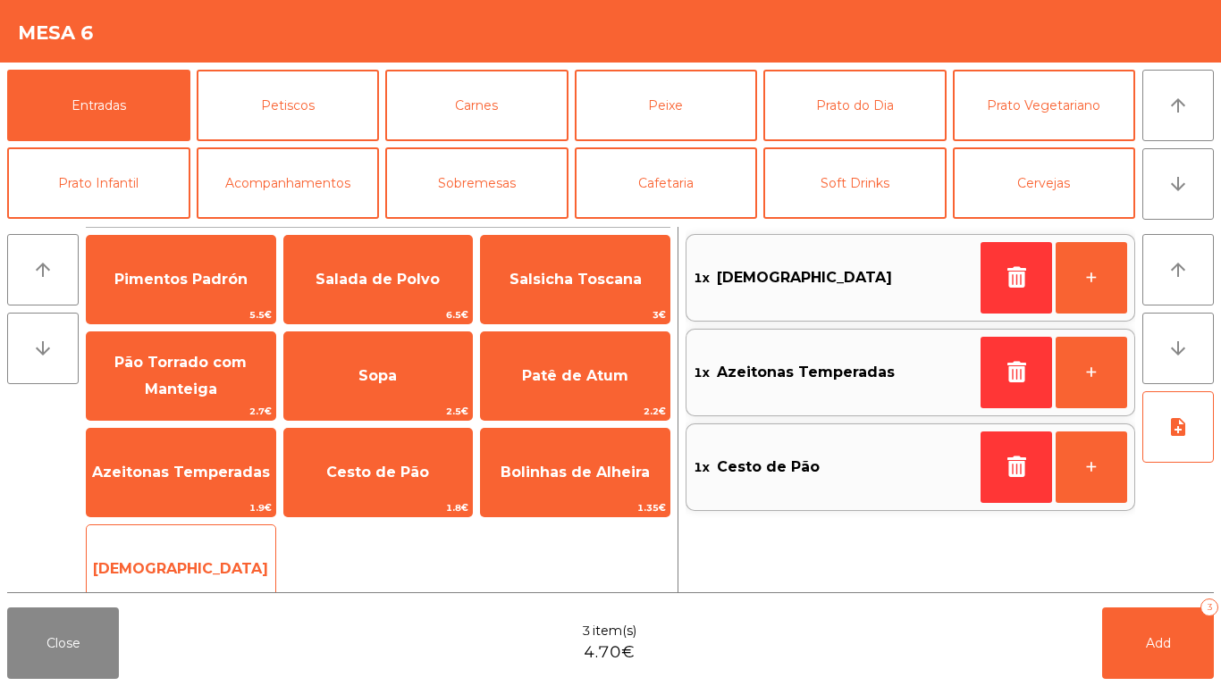
click at [163, 560] on span "[DEMOGRAPHIC_DATA]" at bounding box center [180, 568] width 175 height 17
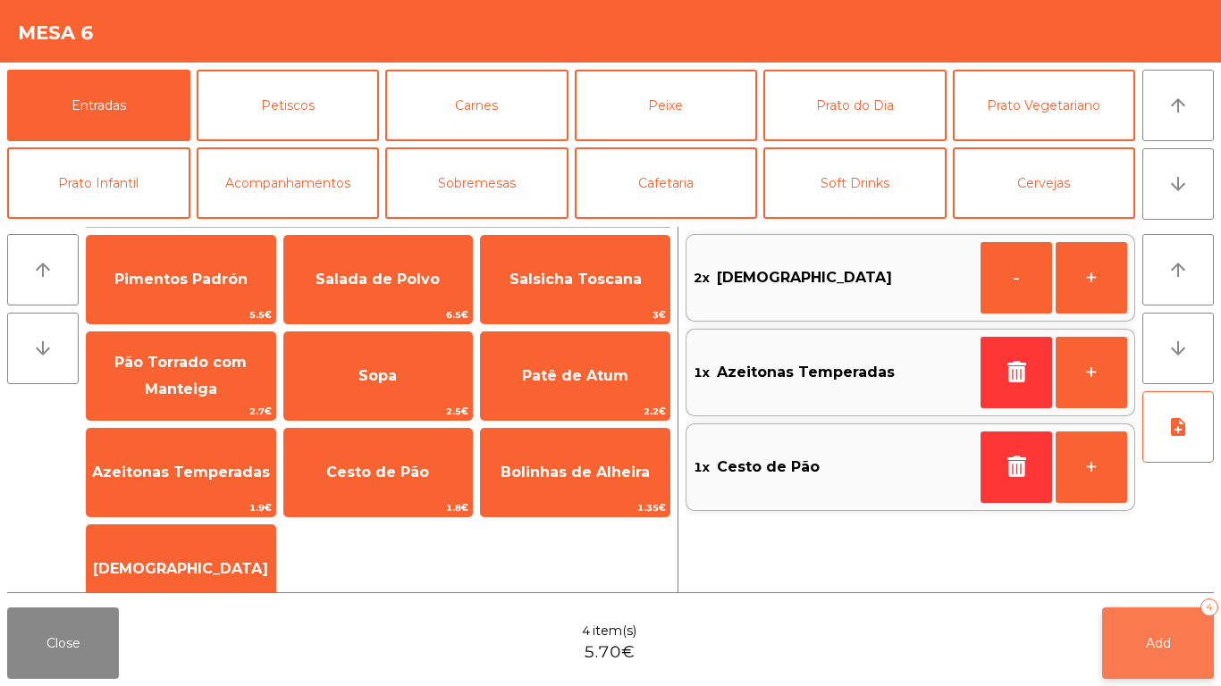
click at [1168, 654] on button "Add 4" at bounding box center [1158, 643] width 112 height 71
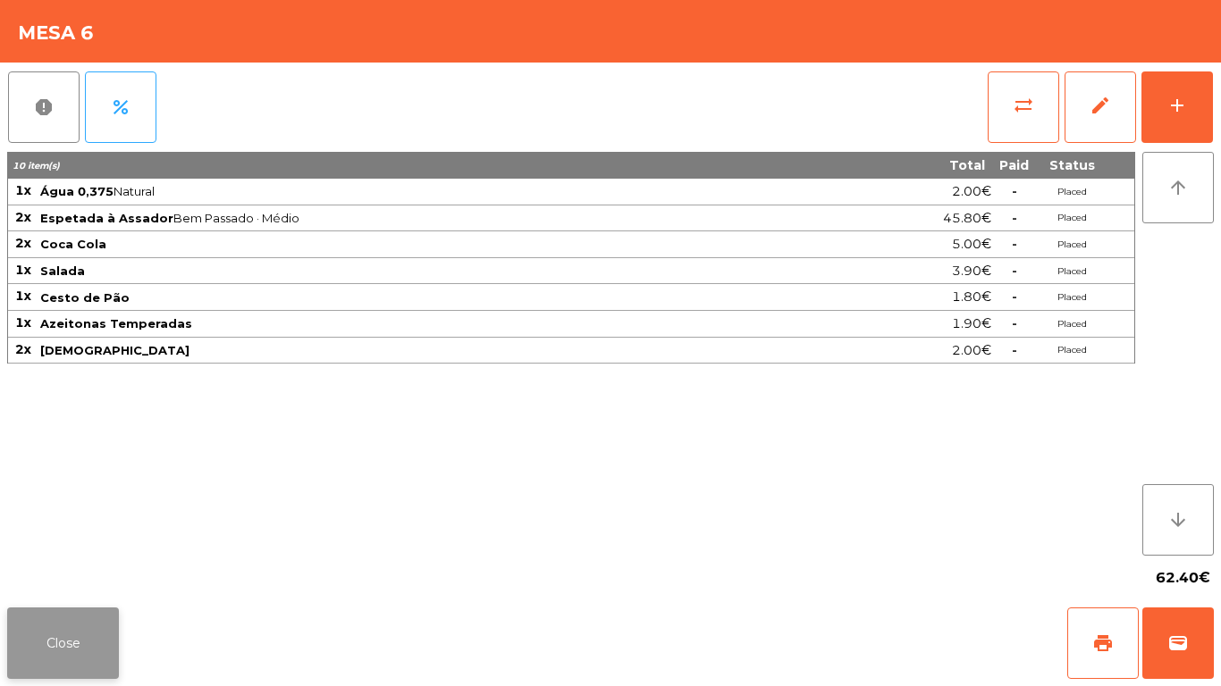
click at [71, 649] on button "Close" at bounding box center [63, 643] width 112 height 71
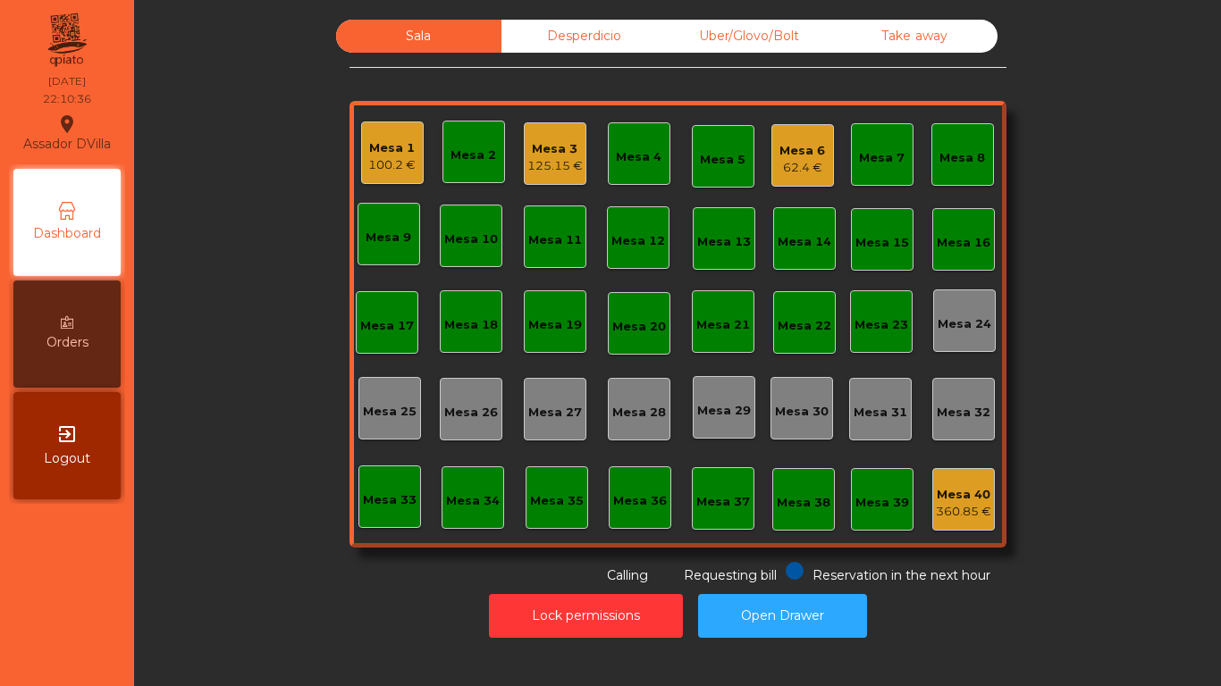
click at [552, 140] on div "Mesa 3" at bounding box center [554, 149] width 55 height 18
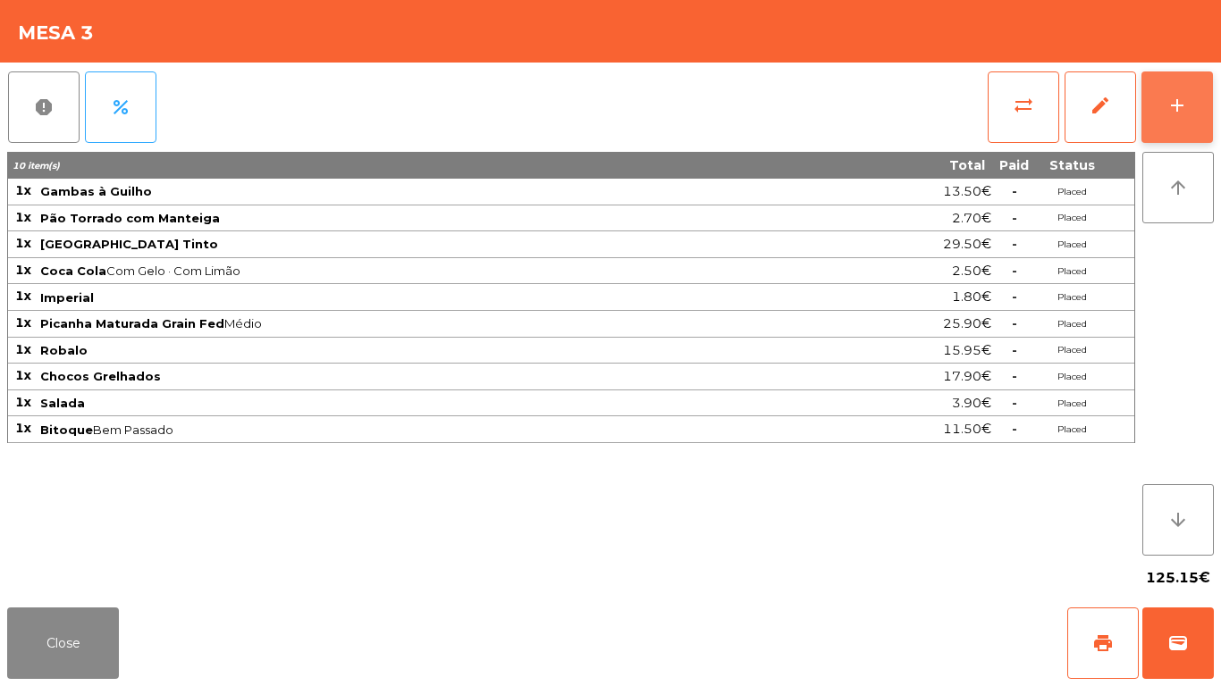
click at [1197, 91] on button "add" at bounding box center [1176, 106] width 71 height 71
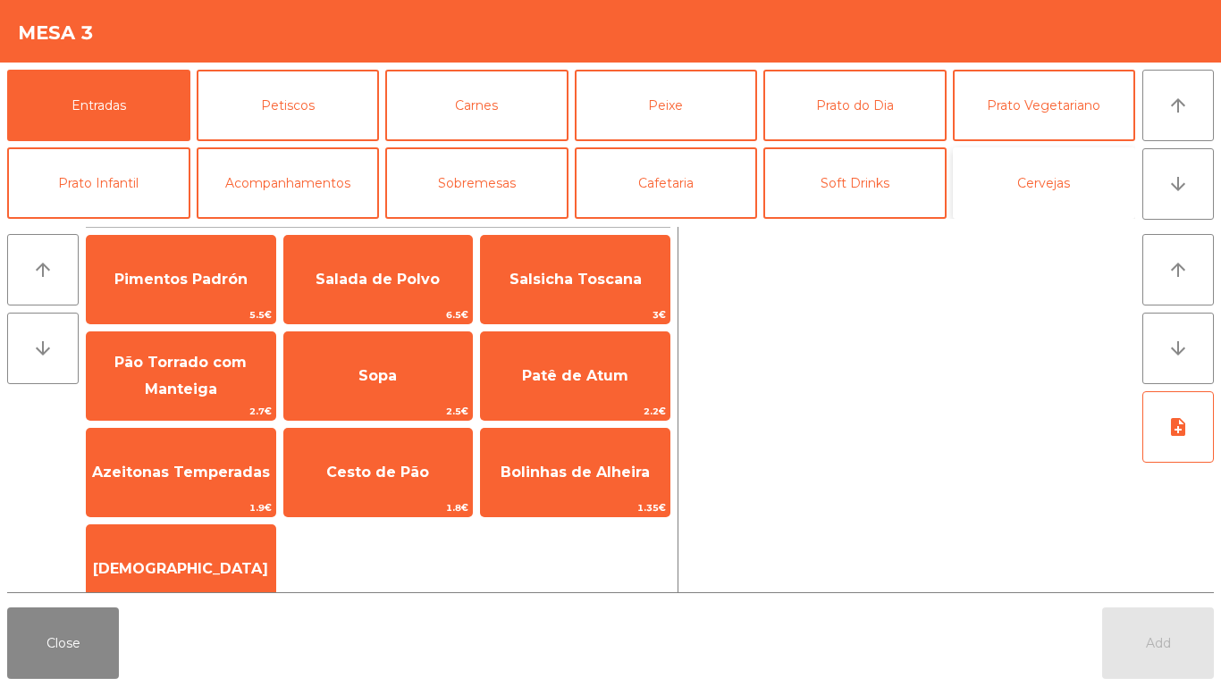
click at [1055, 157] on button "Cervejas" at bounding box center [1044, 182] width 183 height 71
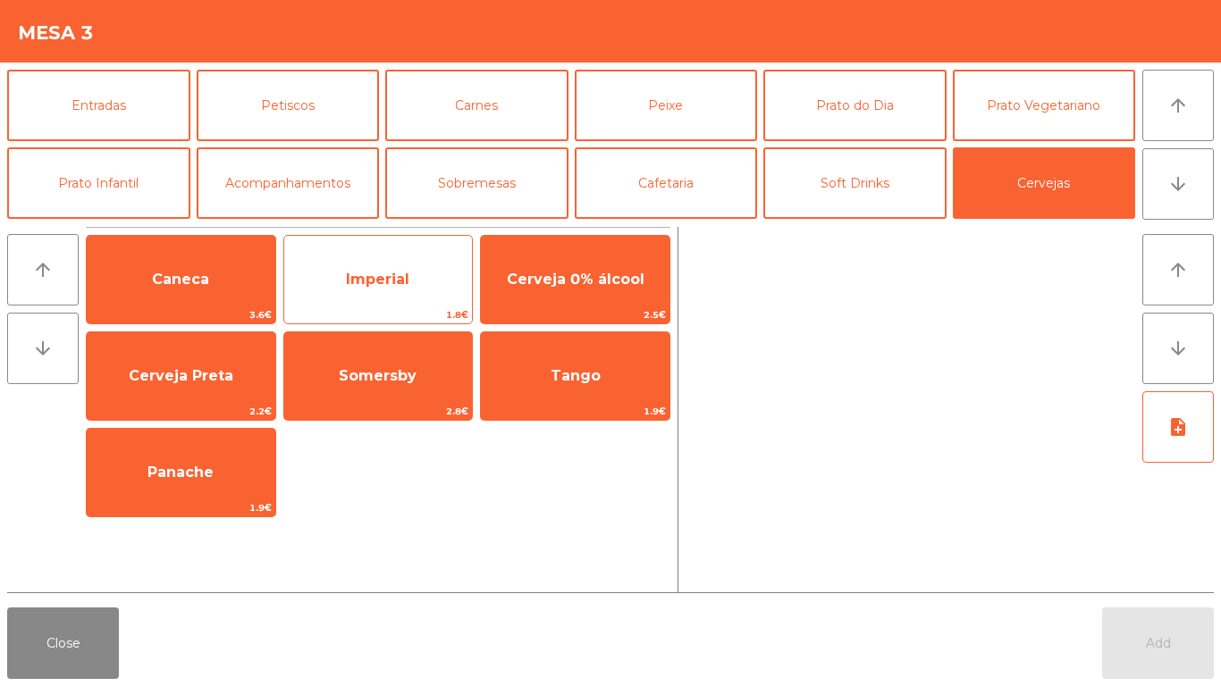
click at [336, 278] on span "Imperial" at bounding box center [378, 280] width 189 height 48
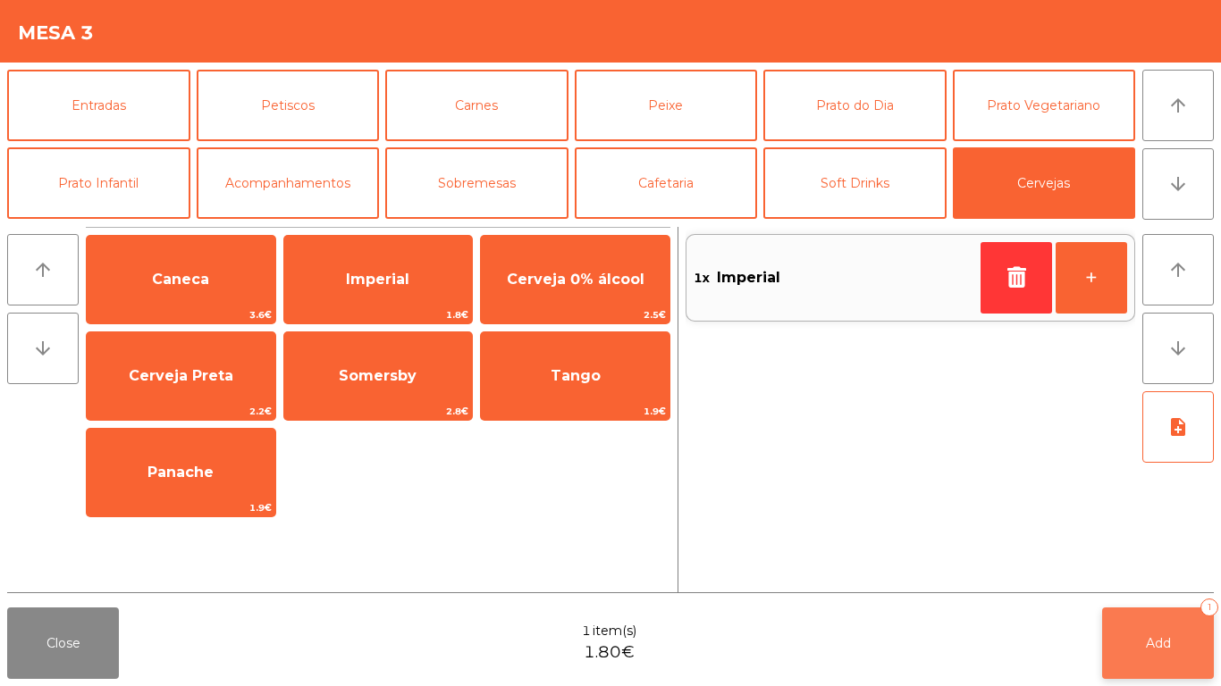
click at [1154, 629] on button "Add 1" at bounding box center [1158, 643] width 112 height 71
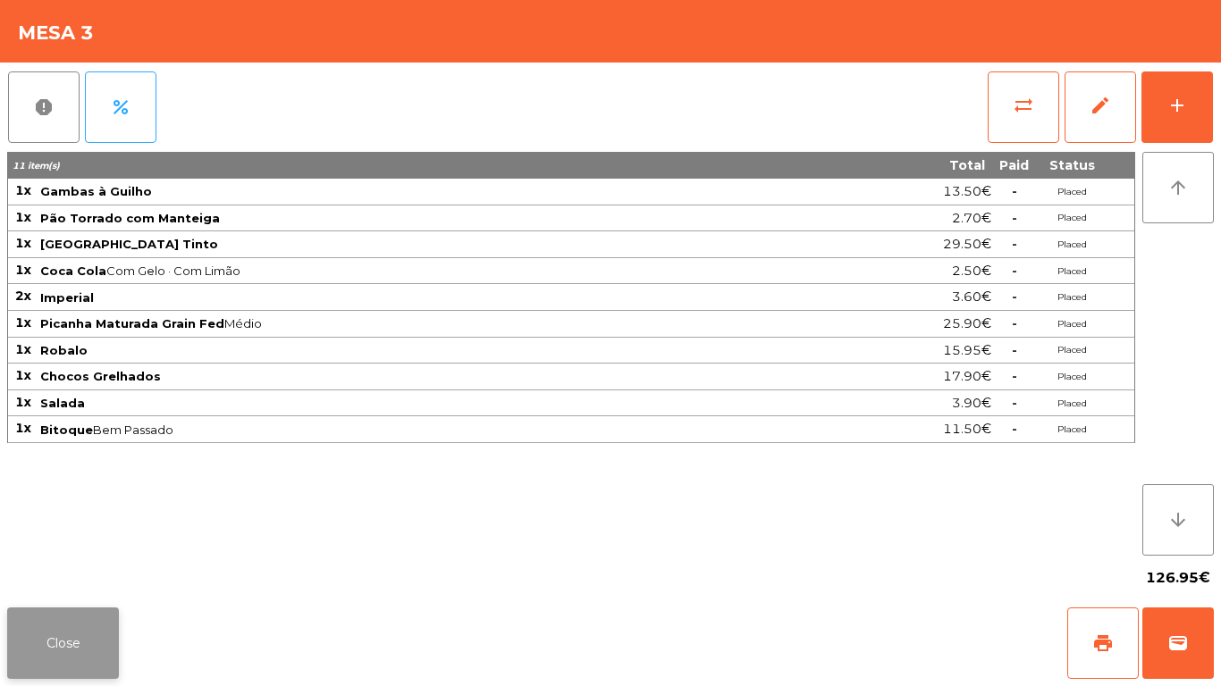
click at [29, 633] on button "Close" at bounding box center [63, 643] width 112 height 71
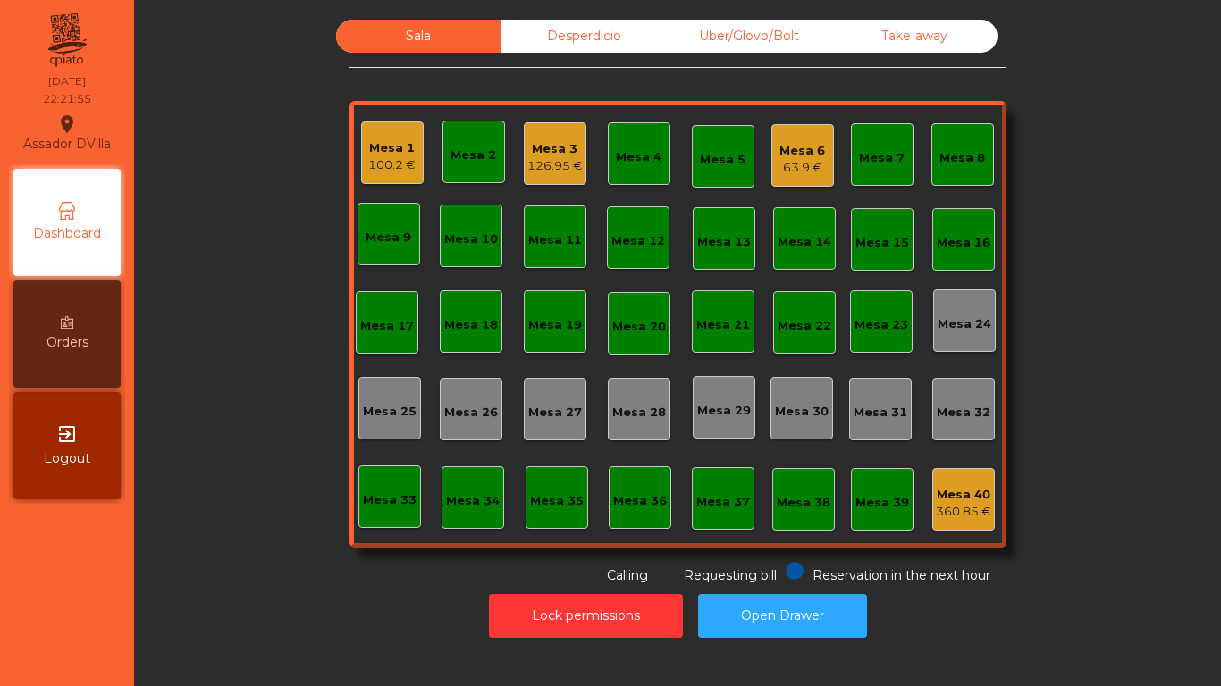
click at [361, 150] on div "Mesa 1 100.2 €" at bounding box center [392, 153] width 63 height 63
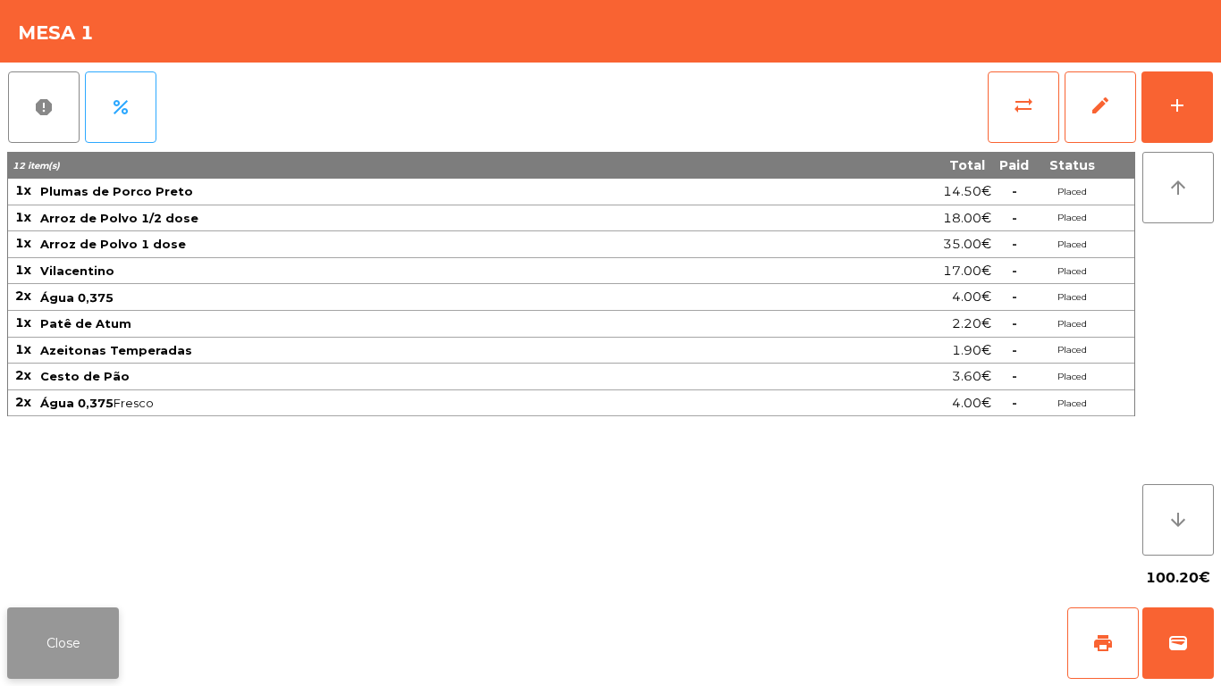
click at [21, 632] on button "Close" at bounding box center [63, 643] width 112 height 71
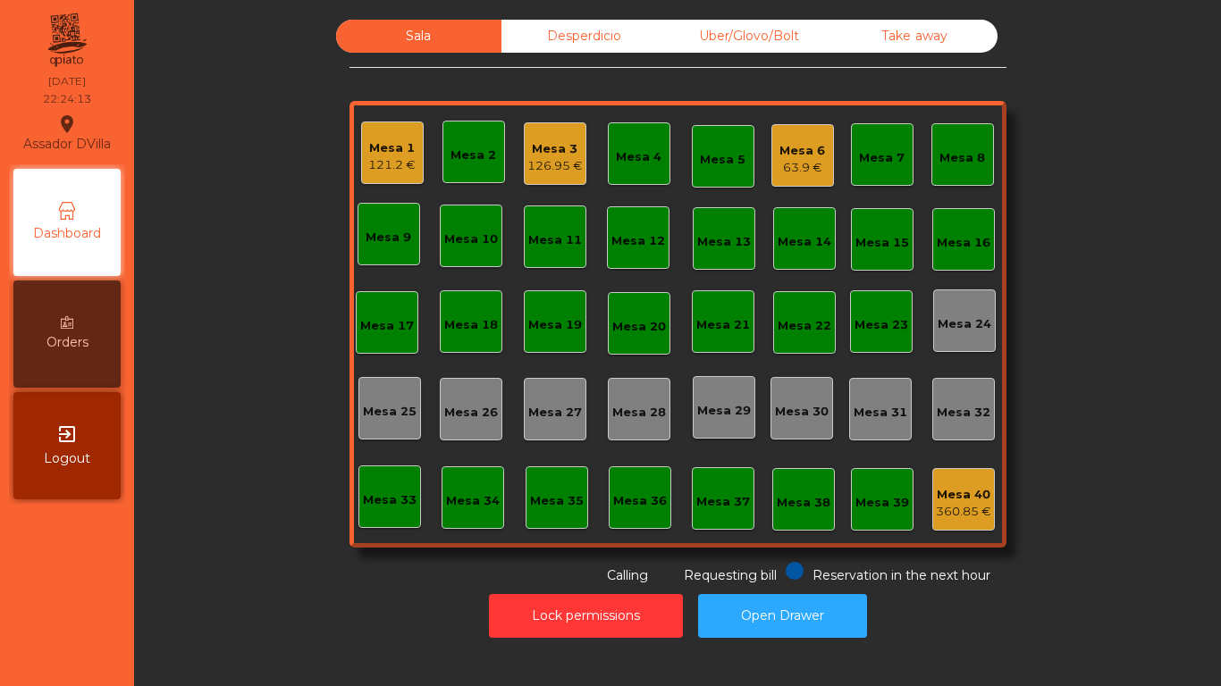
click at [536, 152] on div "Mesa 3" at bounding box center [554, 149] width 55 height 18
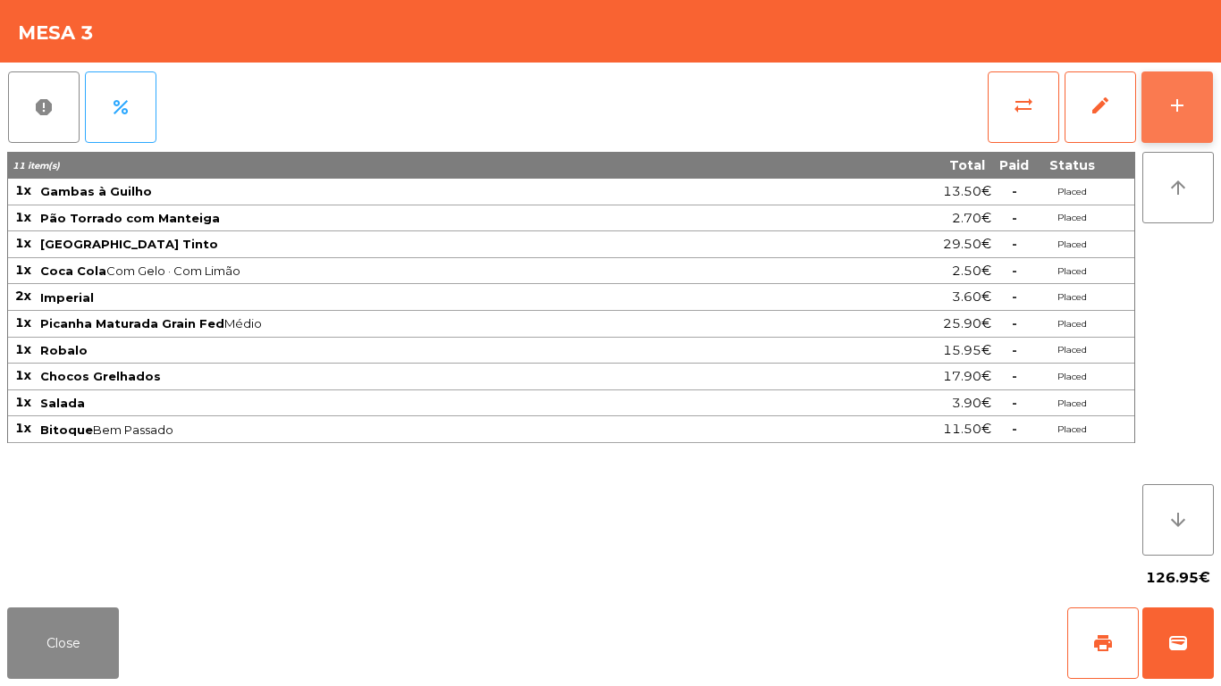
click at [1209, 78] on button "add" at bounding box center [1176, 106] width 71 height 71
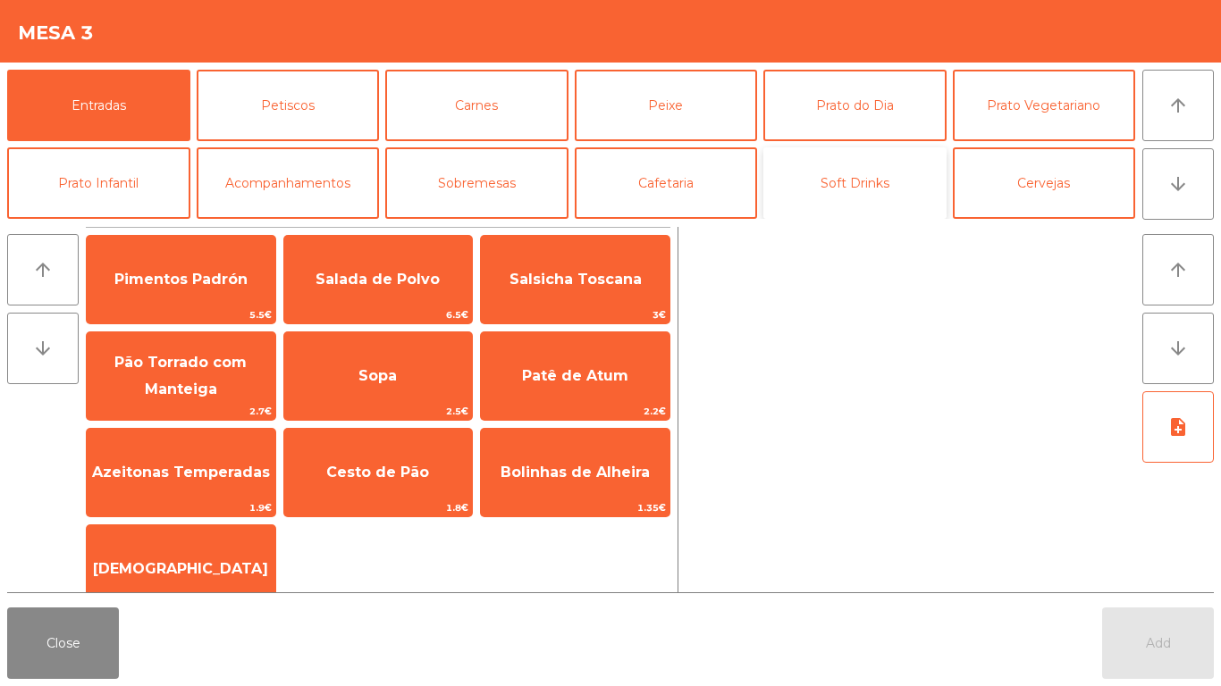
click at [878, 177] on button "Soft Drinks" at bounding box center [854, 182] width 183 height 71
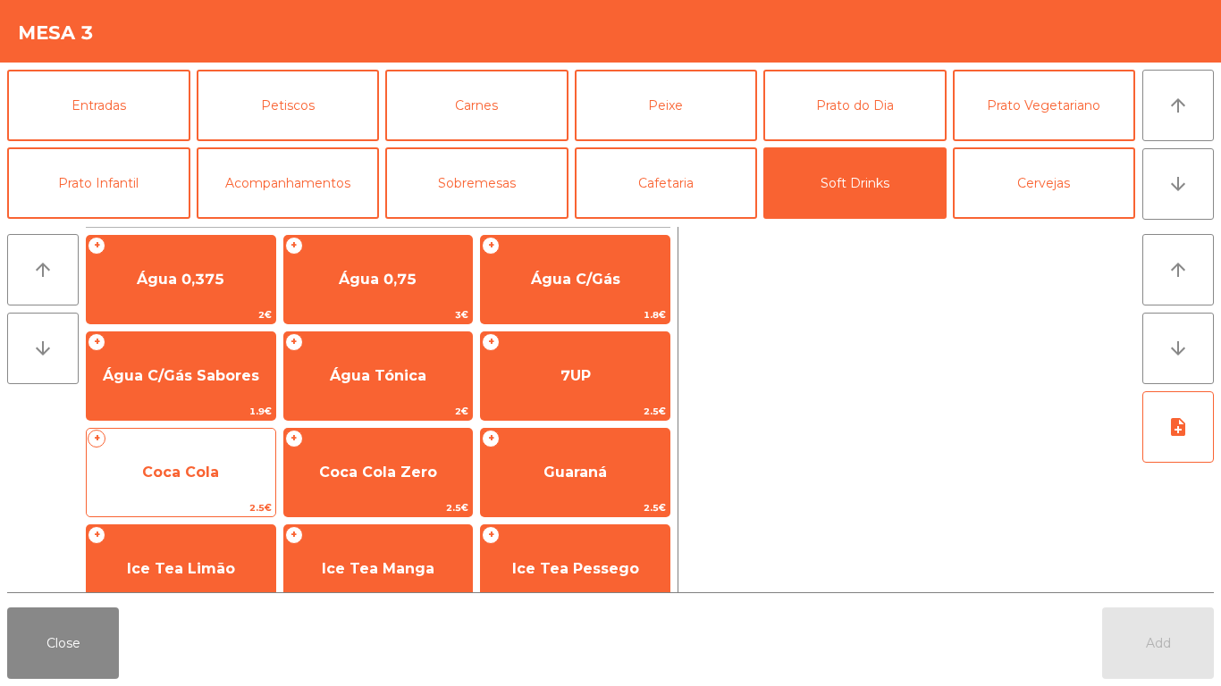
click at [180, 473] on span "Coca Cola" at bounding box center [180, 472] width 77 height 17
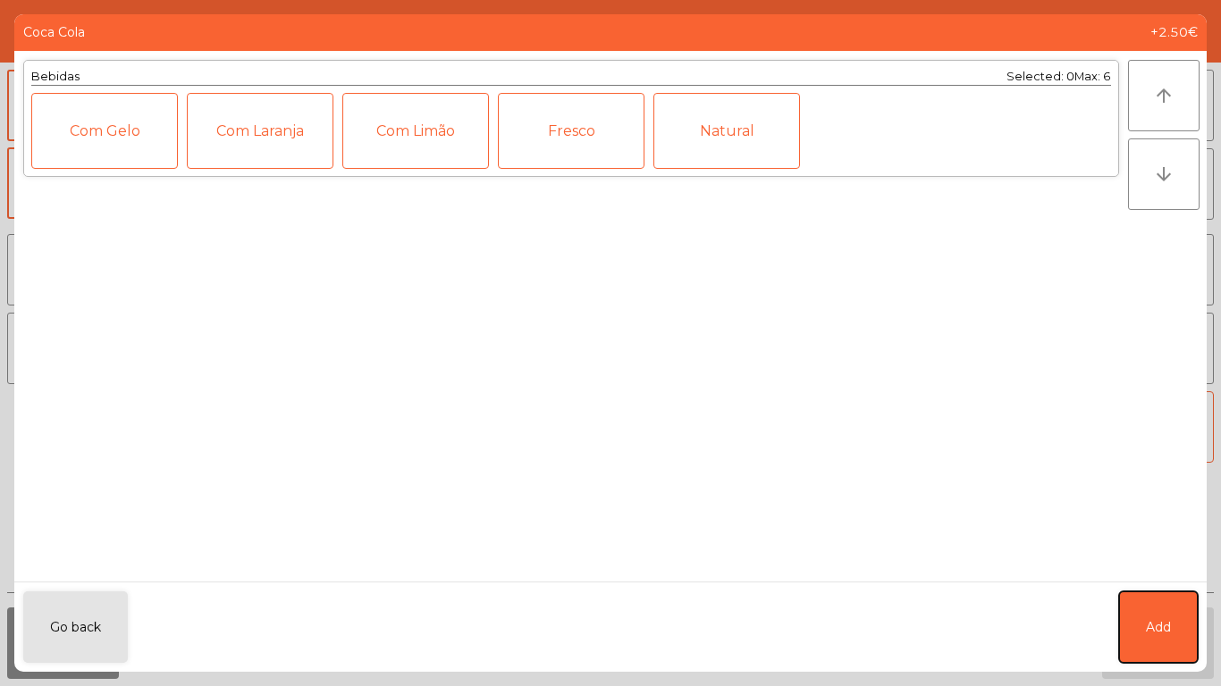
click at [1164, 614] on button "Add" at bounding box center [1158, 627] width 79 height 71
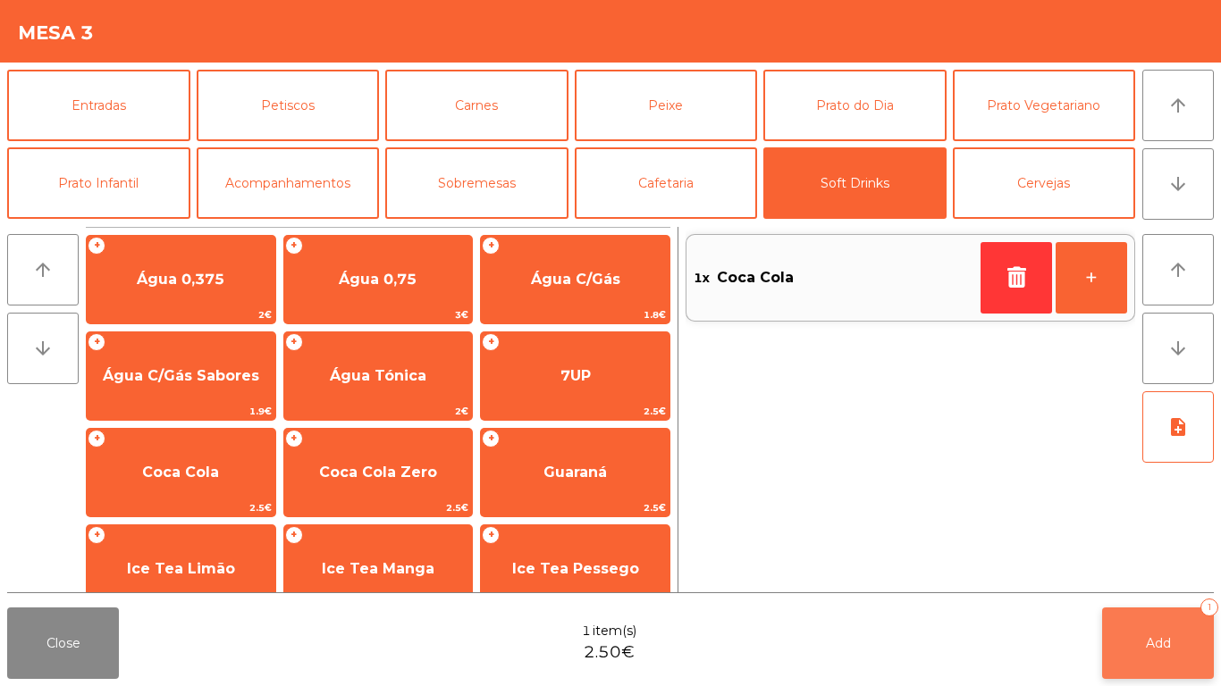
click at [1176, 626] on button "Add 1" at bounding box center [1158, 643] width 112 height 71
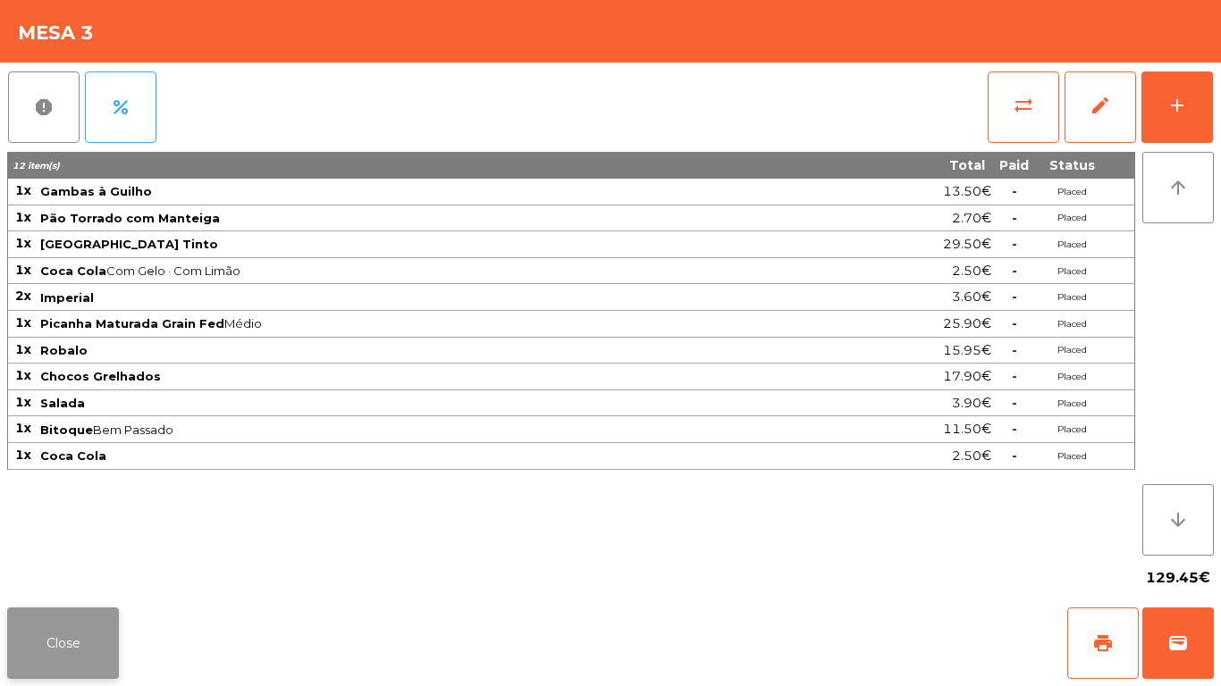
click at [39, 631] on button "Close" at bounding box center [63, 643] width 112 height 71
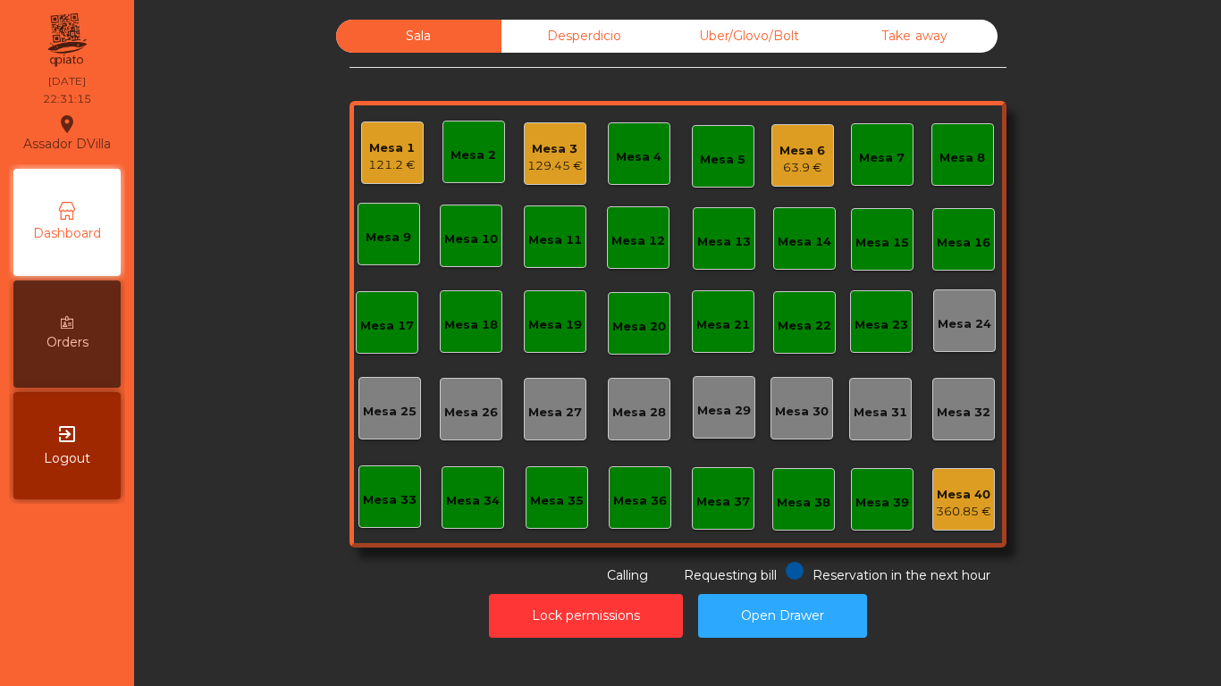
click at [801, 167] on div "63.9 €" at bounding box center [802, 168] width 46 height 18
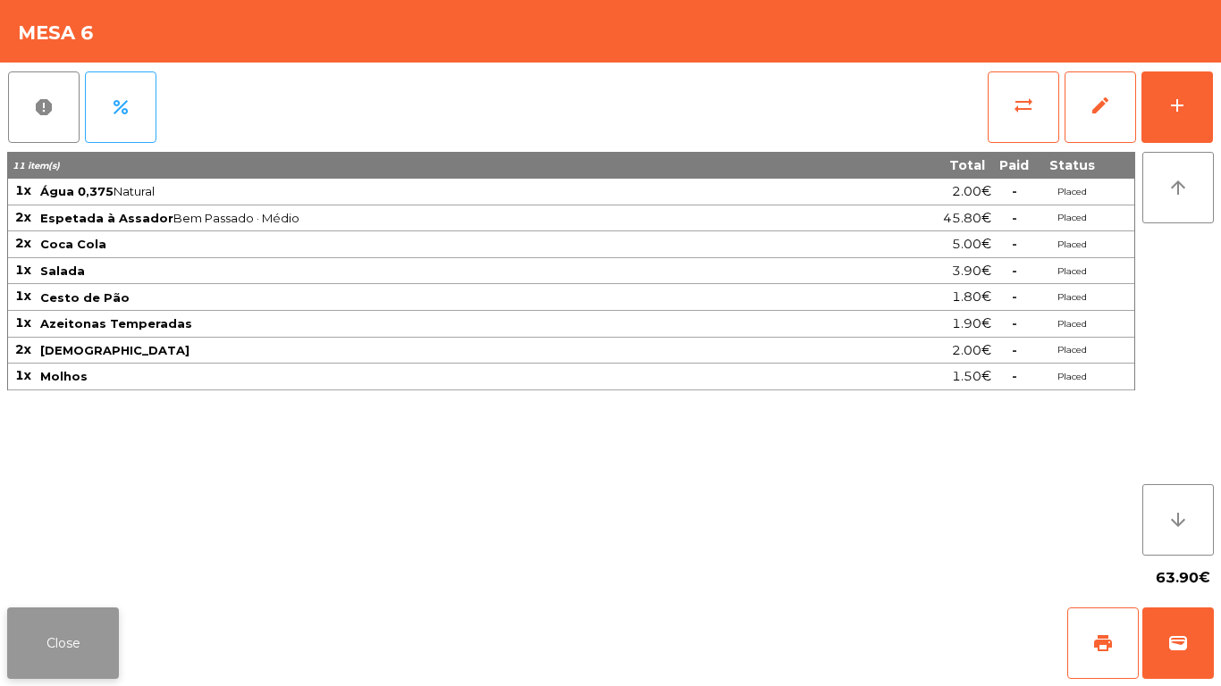
click at [72, 665] on button "Close" at bounding box center [63, 643] width 112 height 71
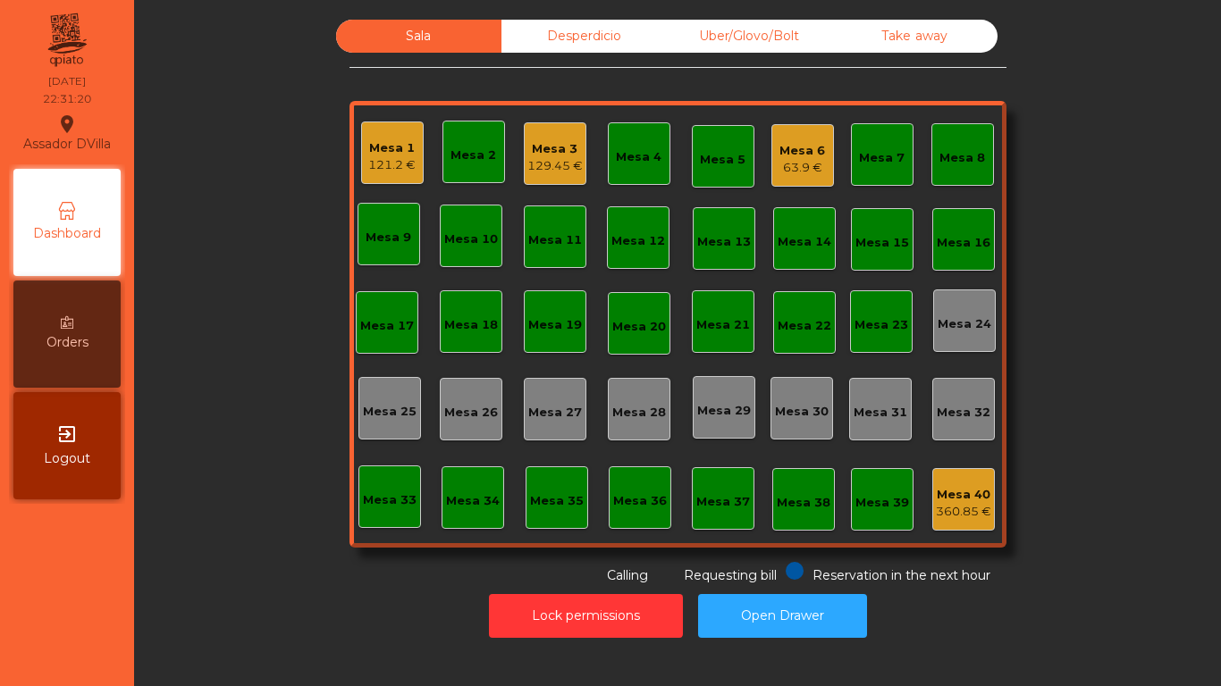
click at [361, 161] on div "Mesa 1 121.2 €" at bounding box center [392, 153] width 63 height 63
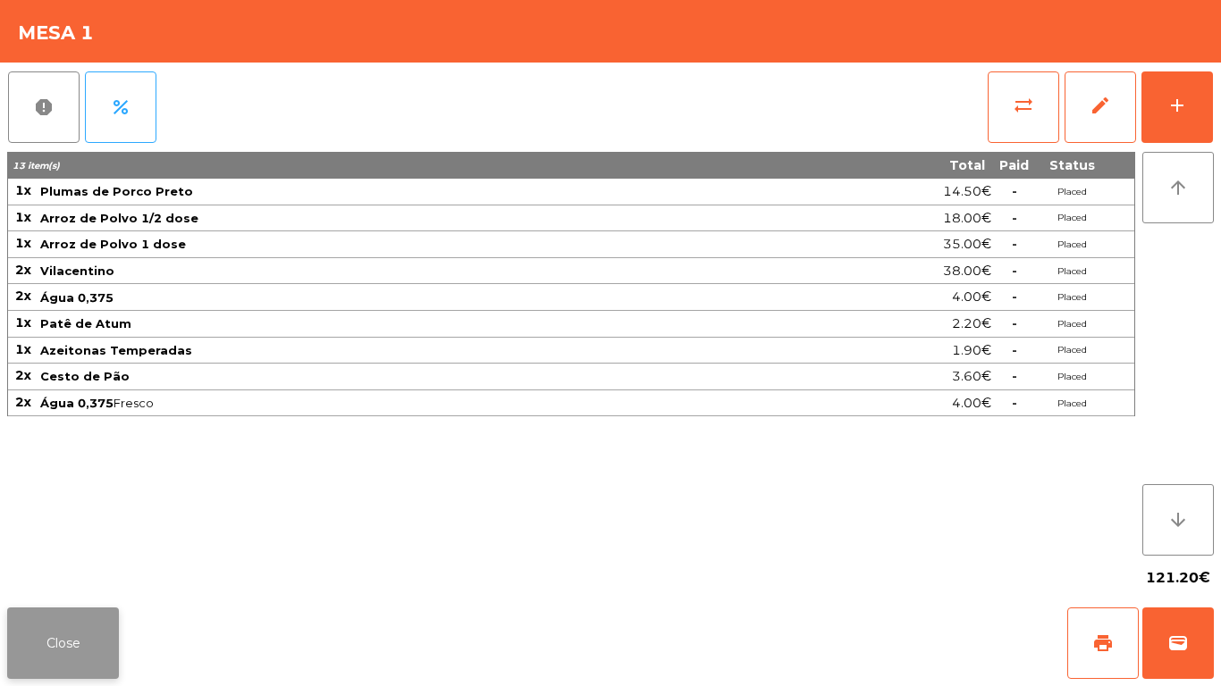
click at [80, 627] on button "Close" at bounding box center [63, 643] width 112 height 71
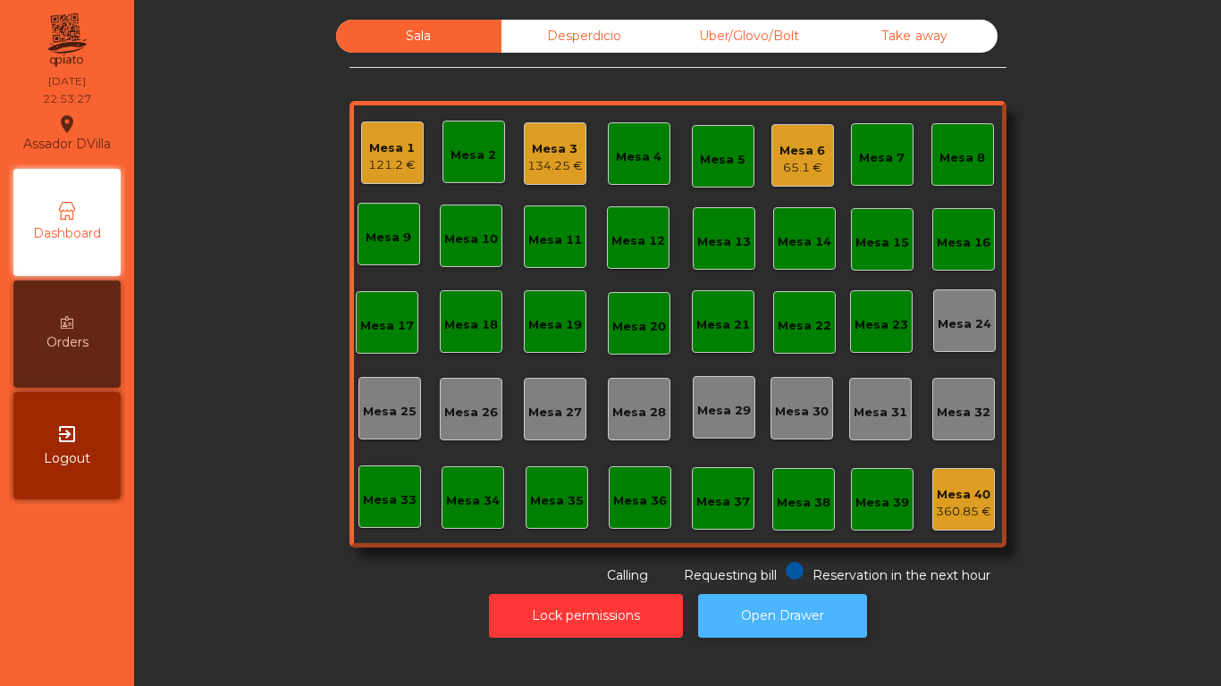
click at [830, 599] on button "Open Drawer" at bounding box center [782, 616] width 169 height 44
click at [539, 154] on div "Mesa 3" at bounding box center [554, 149] width 55 height 18
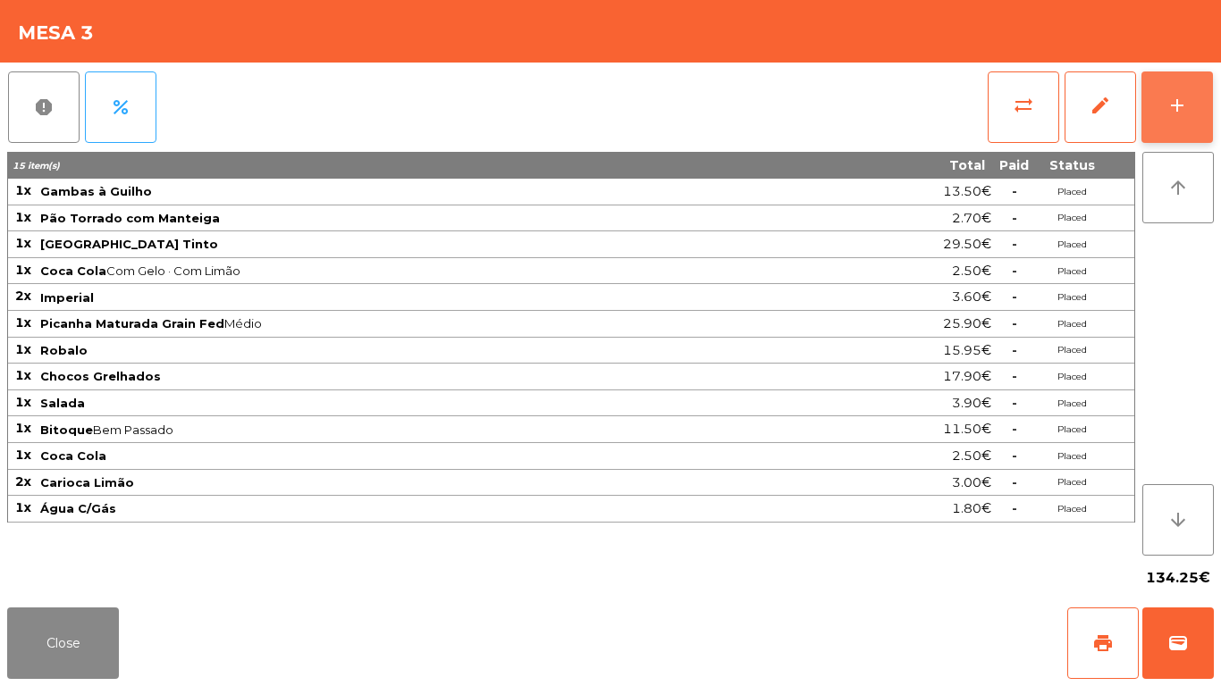
click at [1186, 102] on div "add" at bounding box center [1176, 105] width 21 height 21
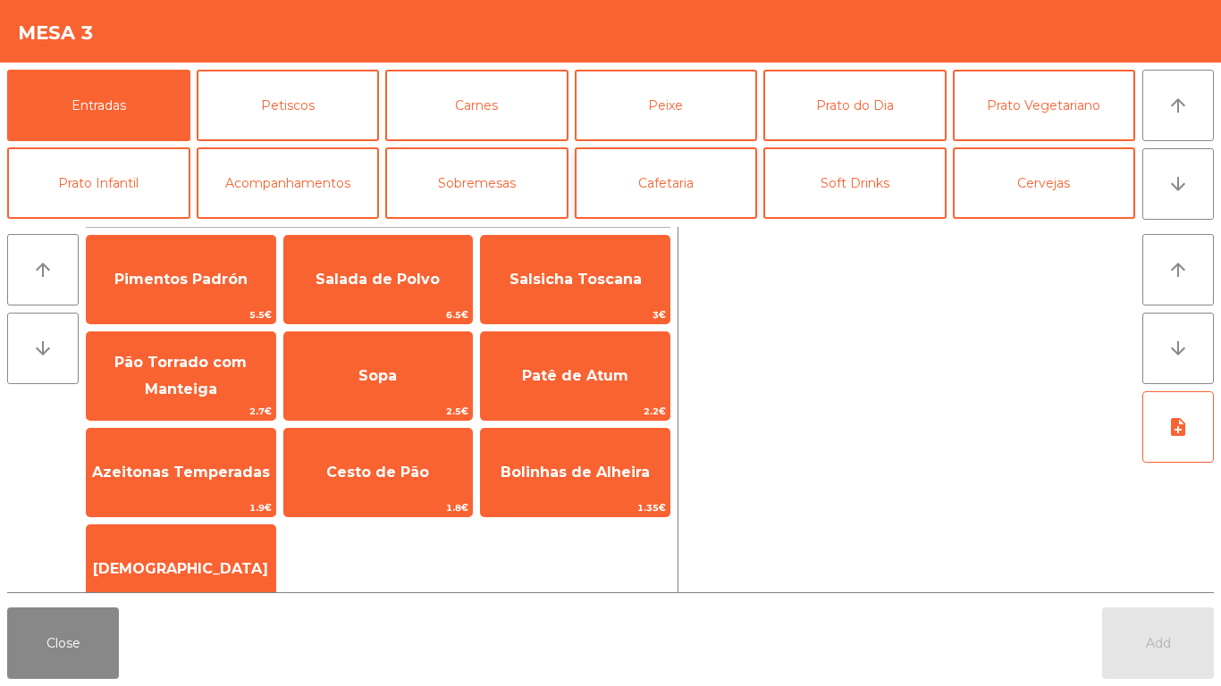
scroll to position [89, 0]
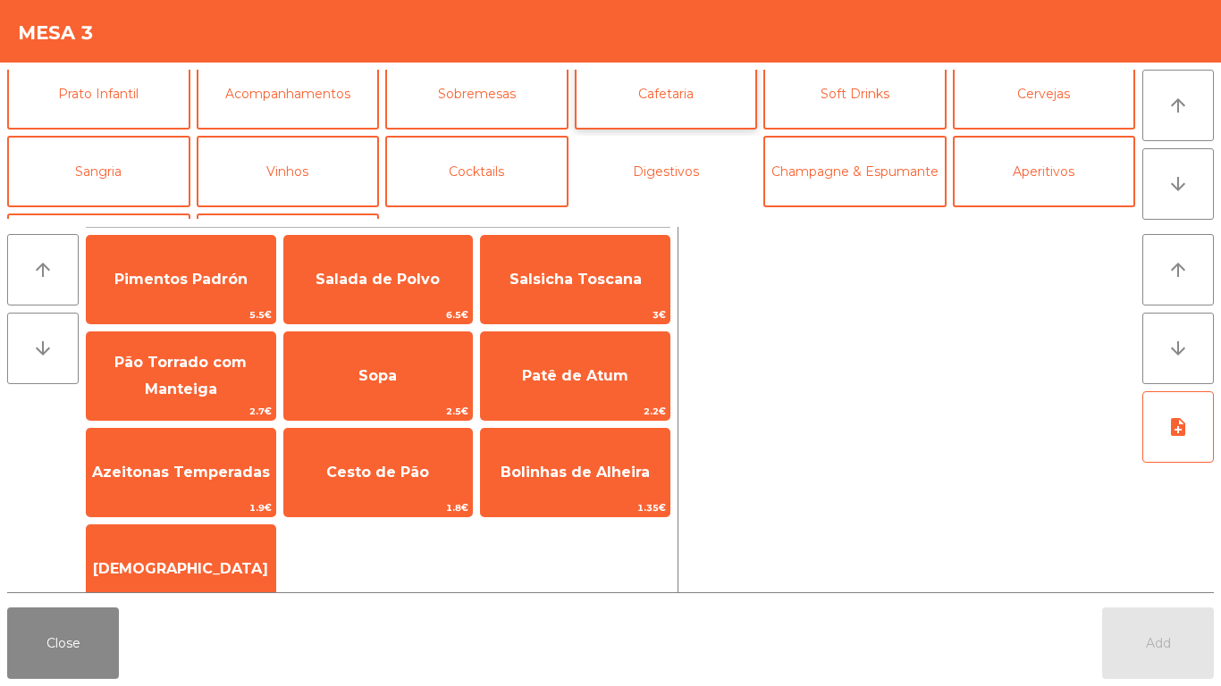
click at [617, 175] on button "Digestivos" at bounding box center [666, 171] width 183 height 71
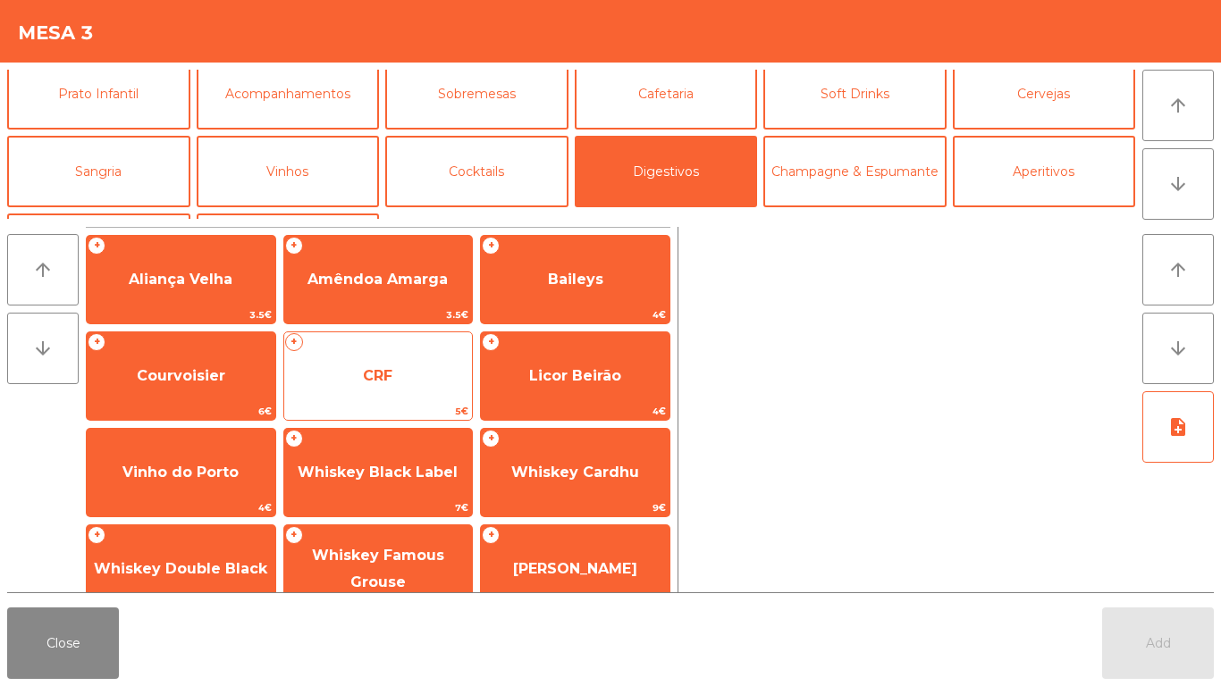
click at [357, 357] on span "CRF" at bounding box center [378, 376] width 189 height 48
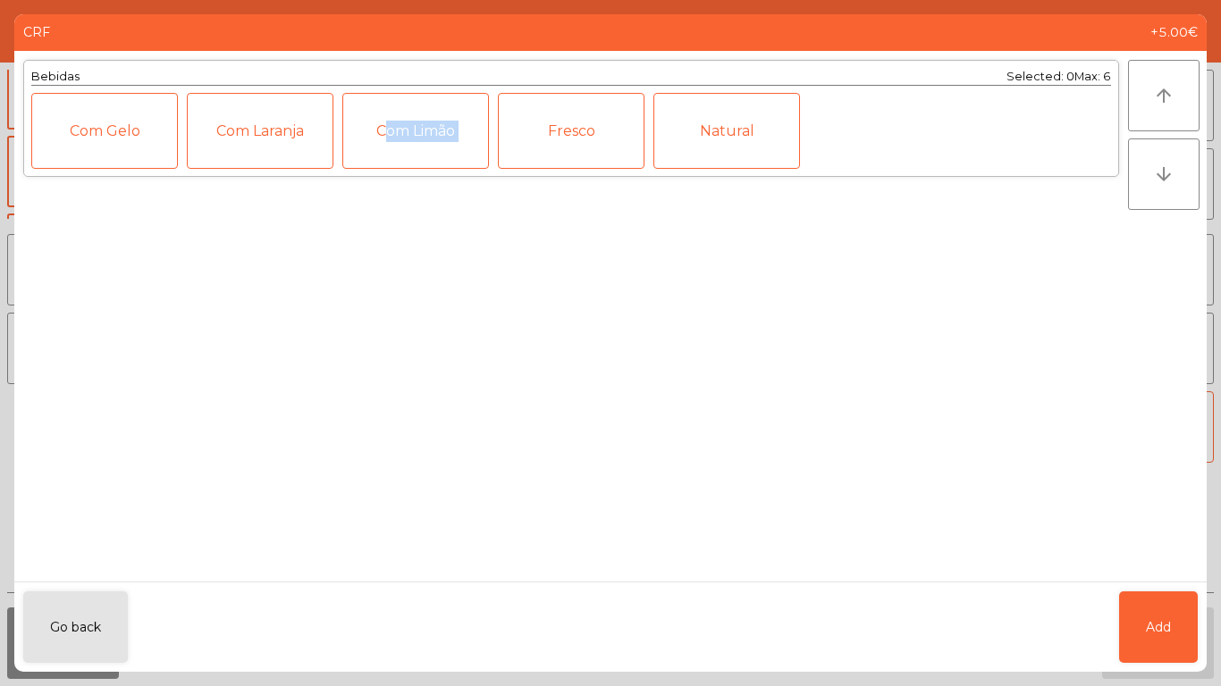
click at [357, 357] on div "Bebidas Selected: 0 Max: 6 Com Gelo Com Laranja Com Limão Fresco Natural" at bounding box center [570, 316] width 1113 height 531
click at [1152, 619] on span "Add" at bounding box center [1158, 627] width 25 height 19
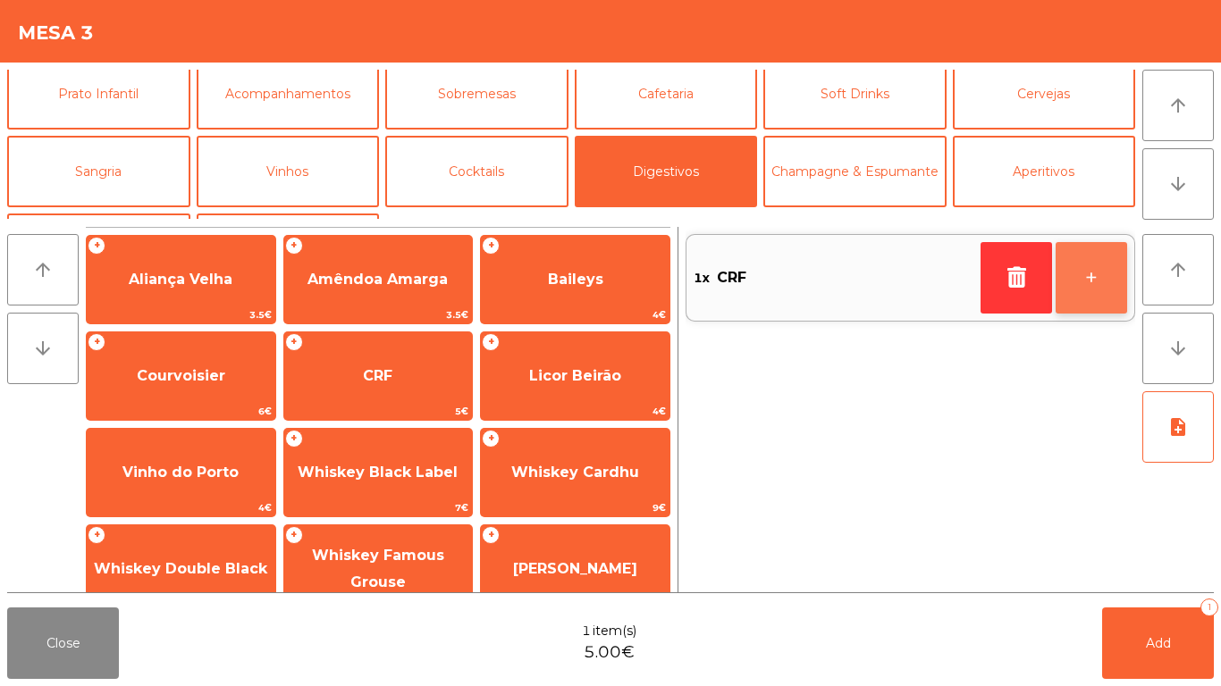
click at [1108, 297] on button "+" at bounding box center [1090, 277] width 71 height 71
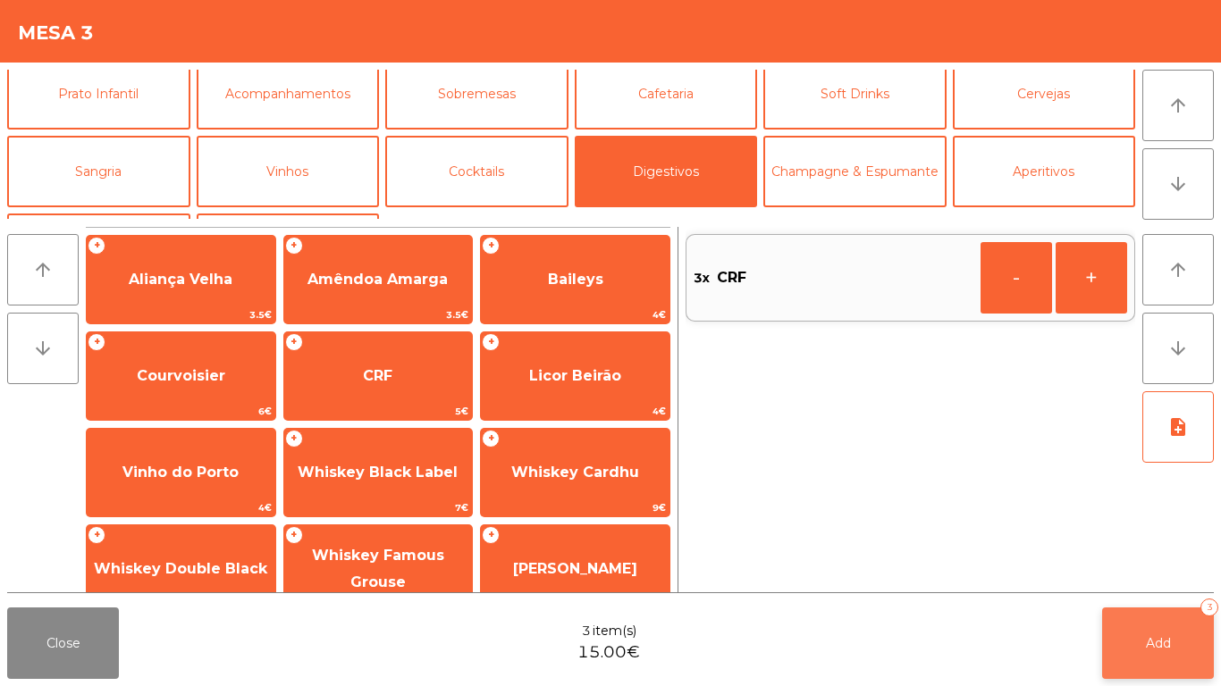
click at [1175, 634] on button "Add 3" at bounding box center [1158, 643] width 112 height 71
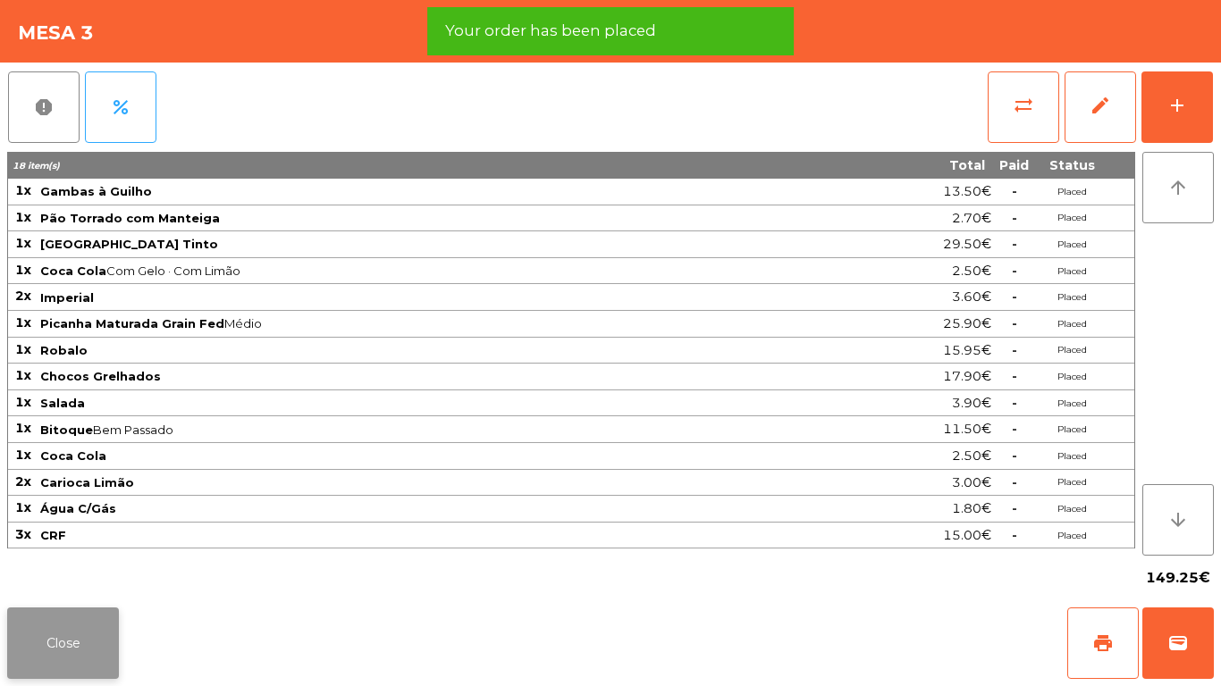
click at [18, 633] on button "Close" at bounding box center [63, 643] width 112 height 71
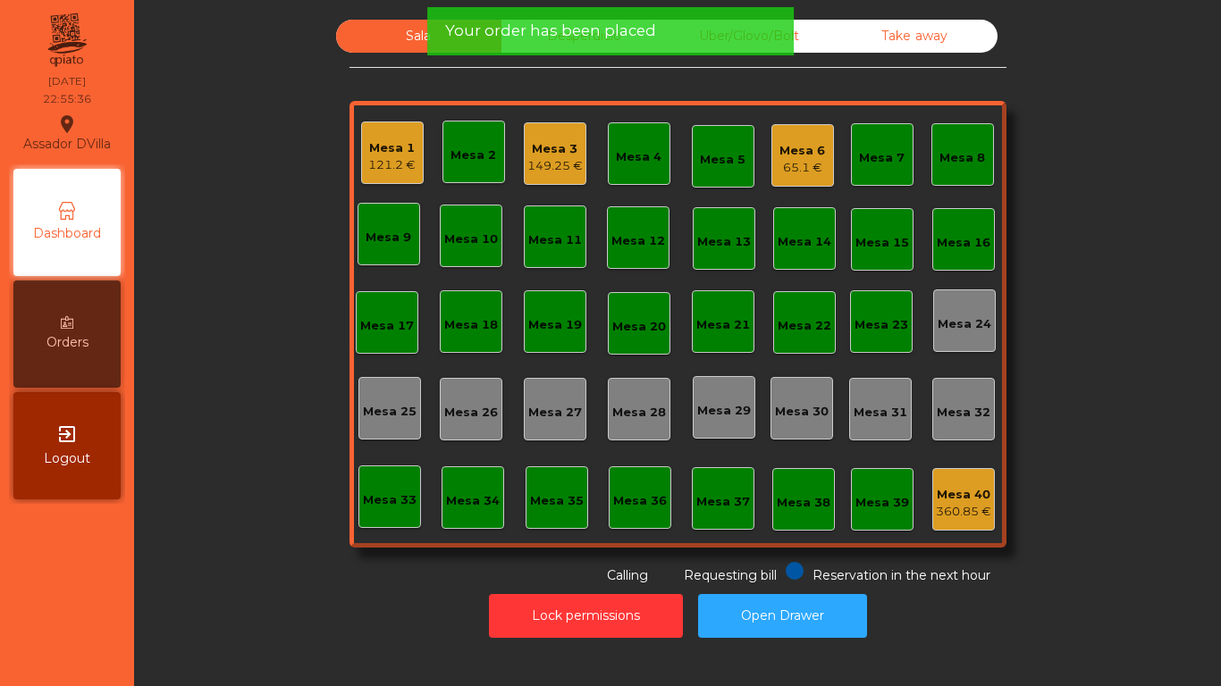
click at [771, 158] on div "Mesa 6 65.1 €" at bounding box center [802, 155] width 63 height 63
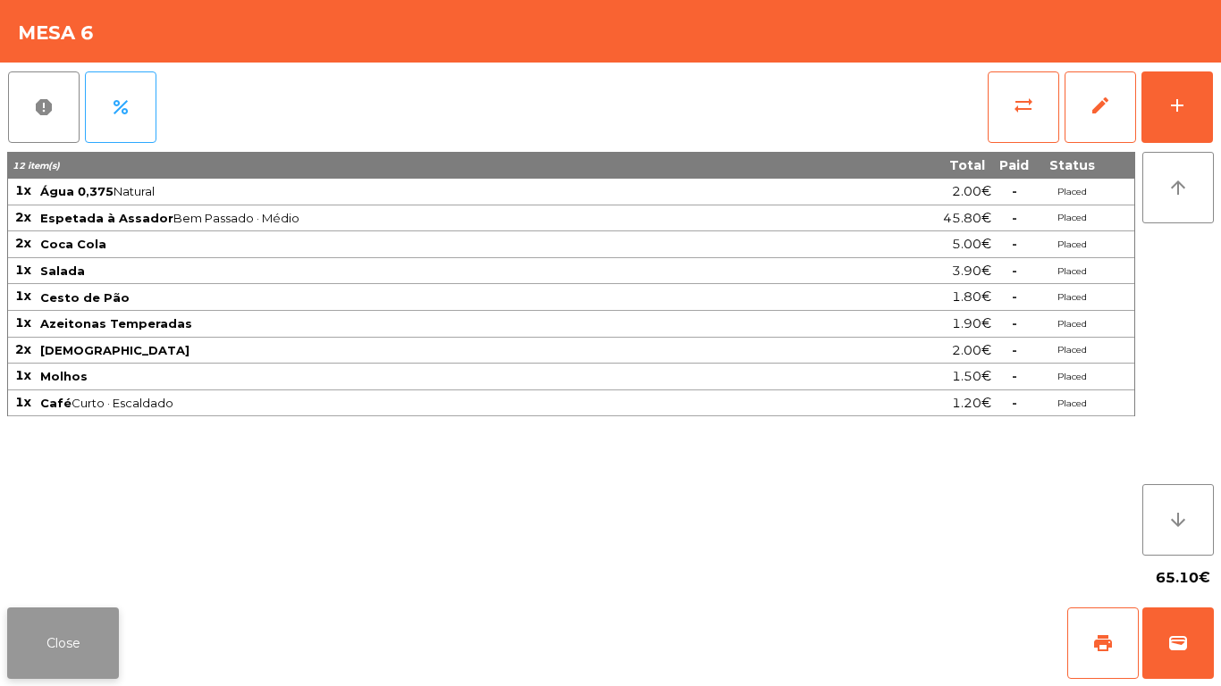
click at [62, 654] on button "Close" at bounding box center [63, 643] width 112 height 71
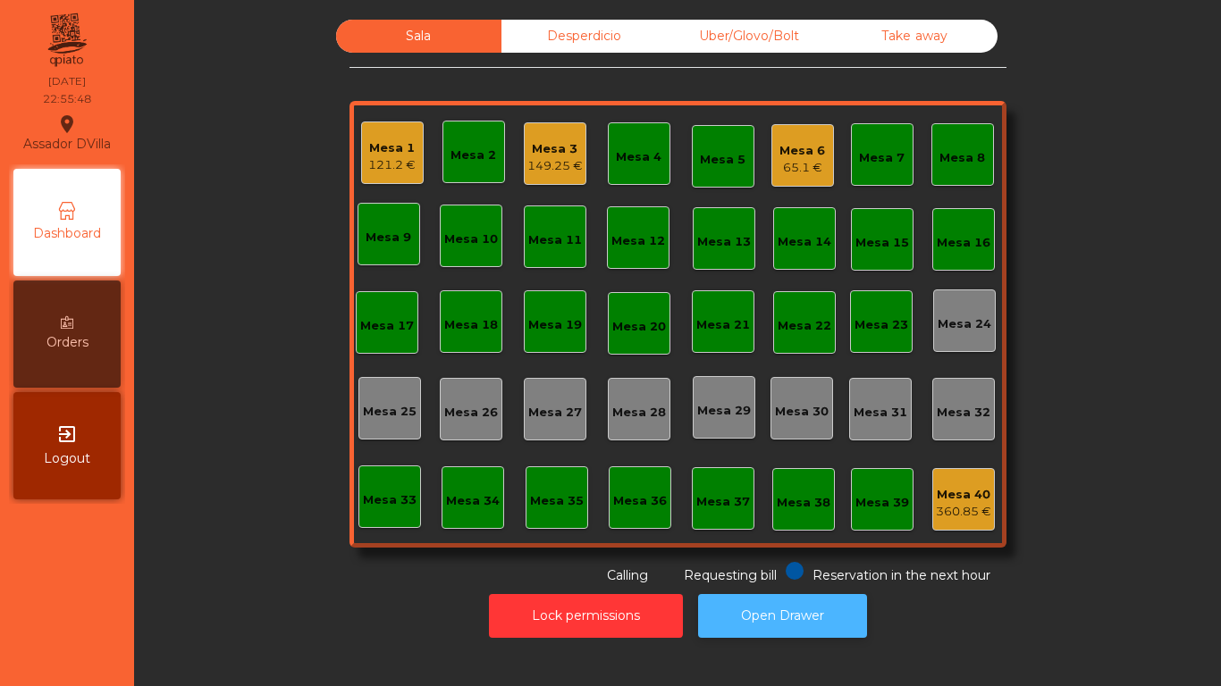
click at [809, 594] on button "Open Drawer" at bounding box center [782, 616] width 169 height 44
click at [797, 155] on div "Mesa 6 65.1 €" at bounding box center [802, 159] width 46 height 35
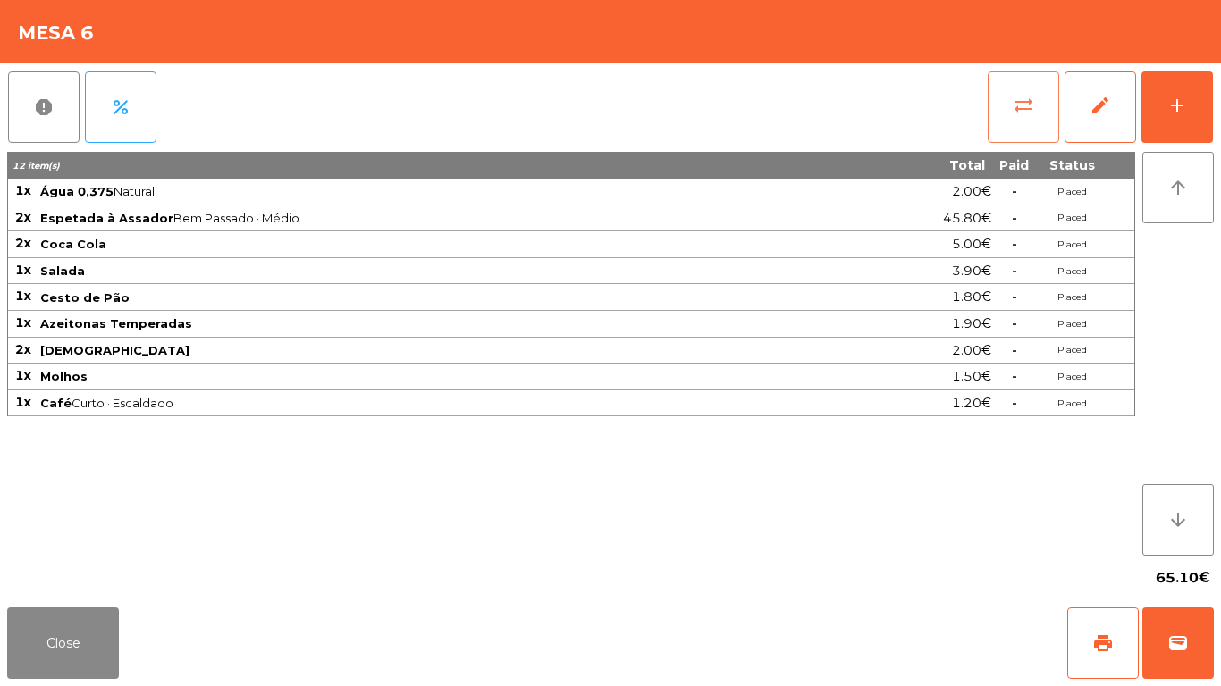
click at [1038, 121] on button "sync_alt" at bounding box center [1022, 106] width 71 height 71
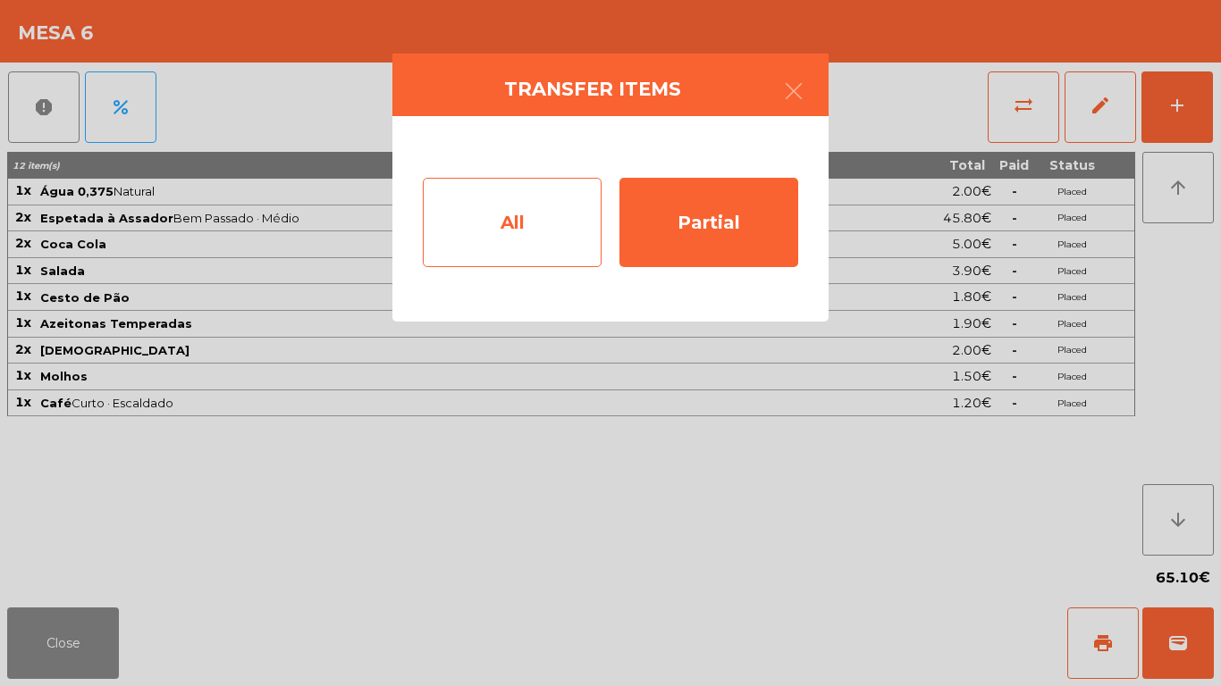
click at [481, 224] on div "All" at bounding box center [512, 222] width 179 height 89
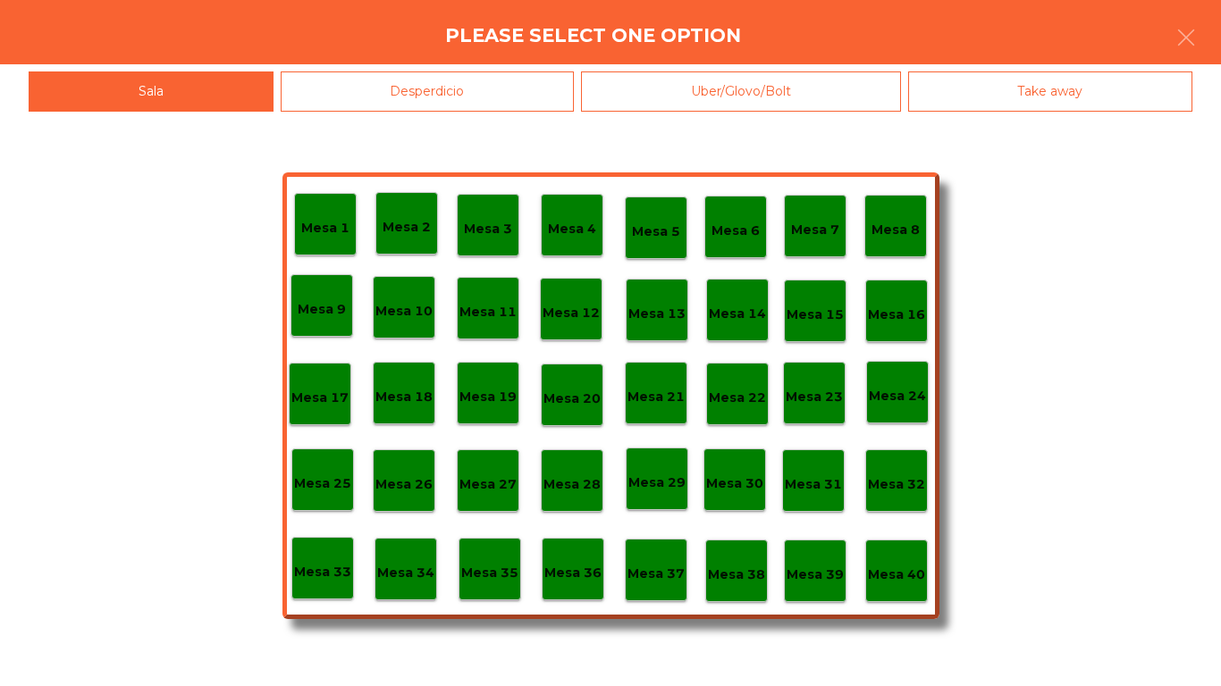
click at [934, 563] on div "Mesa 1 Mesa 2 Mesa 3 Mesa 4 Mesa 5 Mesa 6 Mesa 7 Mesa 8 [GEOGRAPHIC_DATA] 9 [GE…" at bounding box center [610, 395] width 657 height 447
click at [921, 567] on p "Mesa 40" at bounding box center [896, 575] width 57 height 21
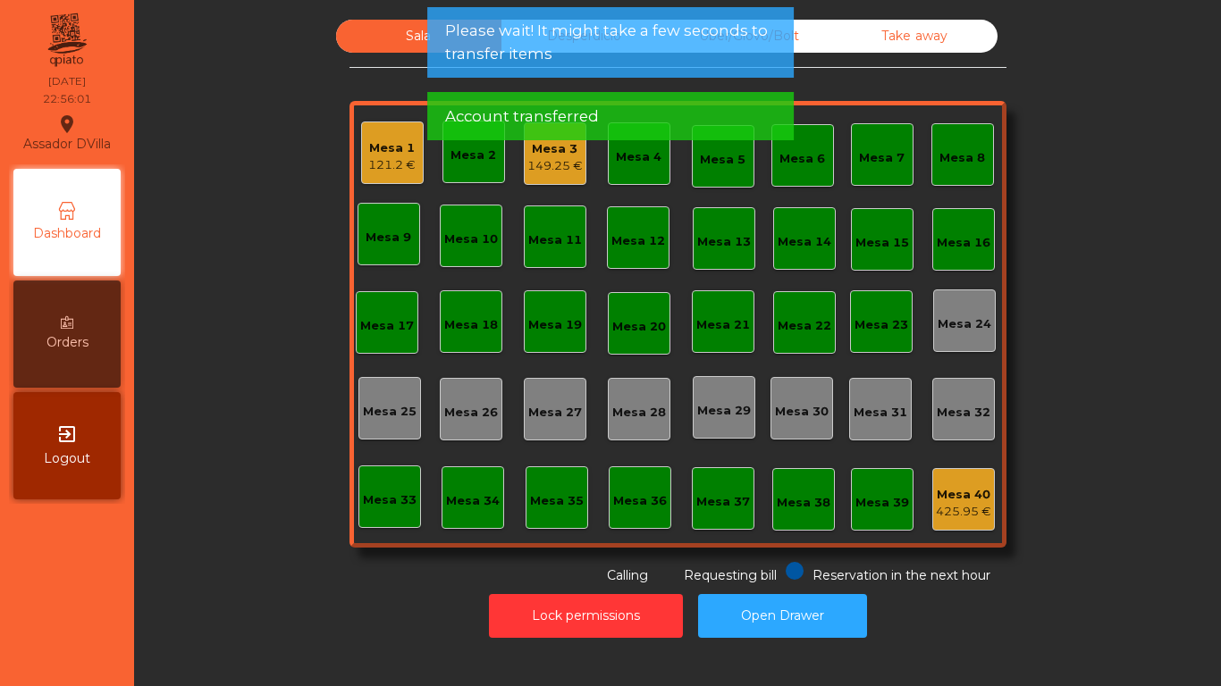
click at [396, 156] on div "121.2 €" at bounding box center [391, 165] width 47 height 18
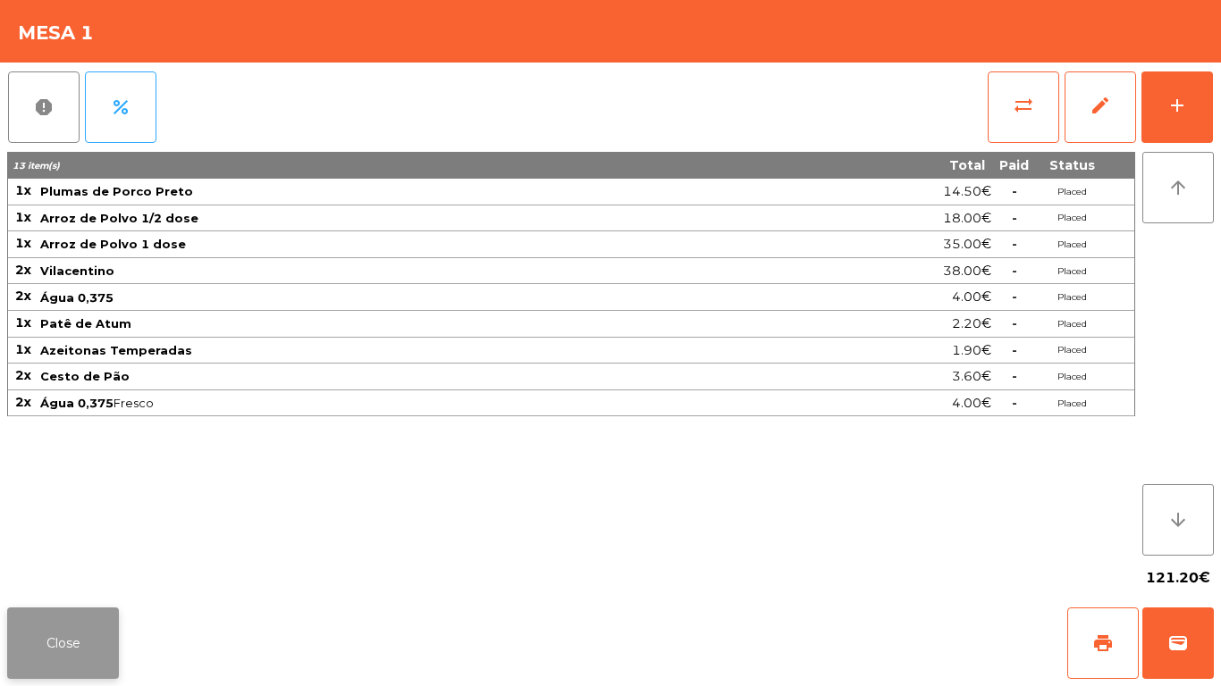
drag, startPoint x: 84, startPoint y: 601, endPoint x: 84, endPoint y: 611, distance: 10.7
click at [85, 601] on div "Close print wallet" at bounding box center [610, 644] width 1221 height 86
click at [84, 611] on button "Close" at bounding box center [63, 643] width 112 height 71
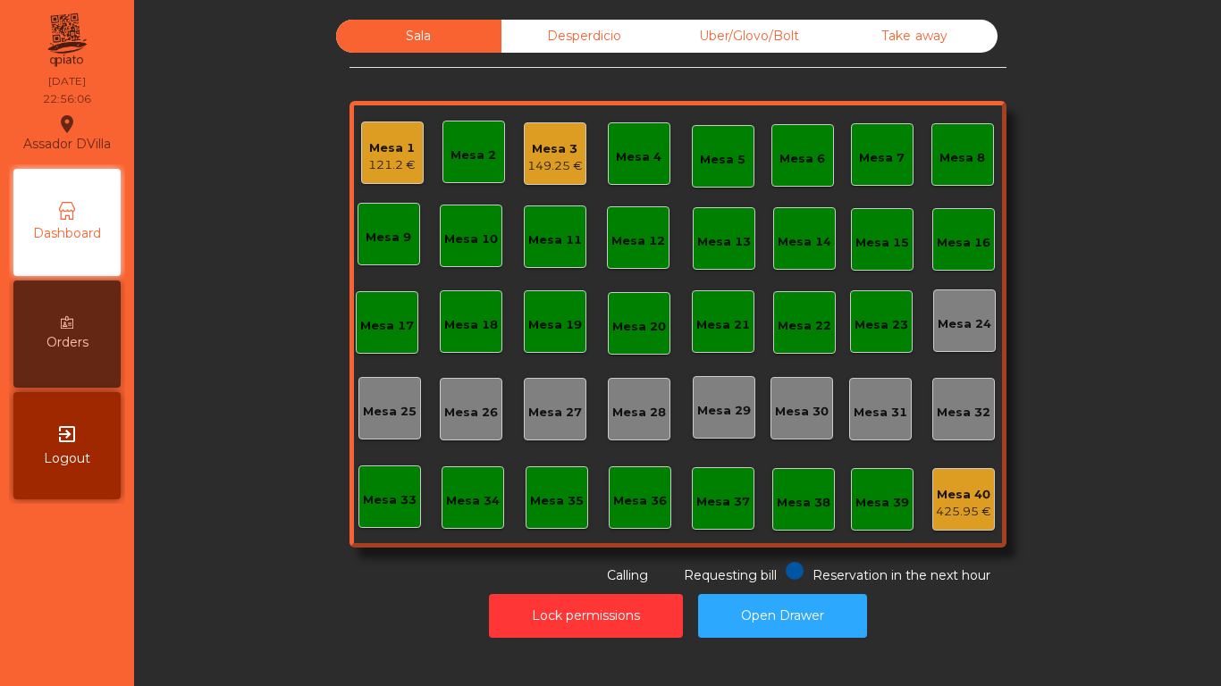
click at [545, 138] on div "Mesa 3 149.25 €" at bounding box center [554, 154] width 55 height 42
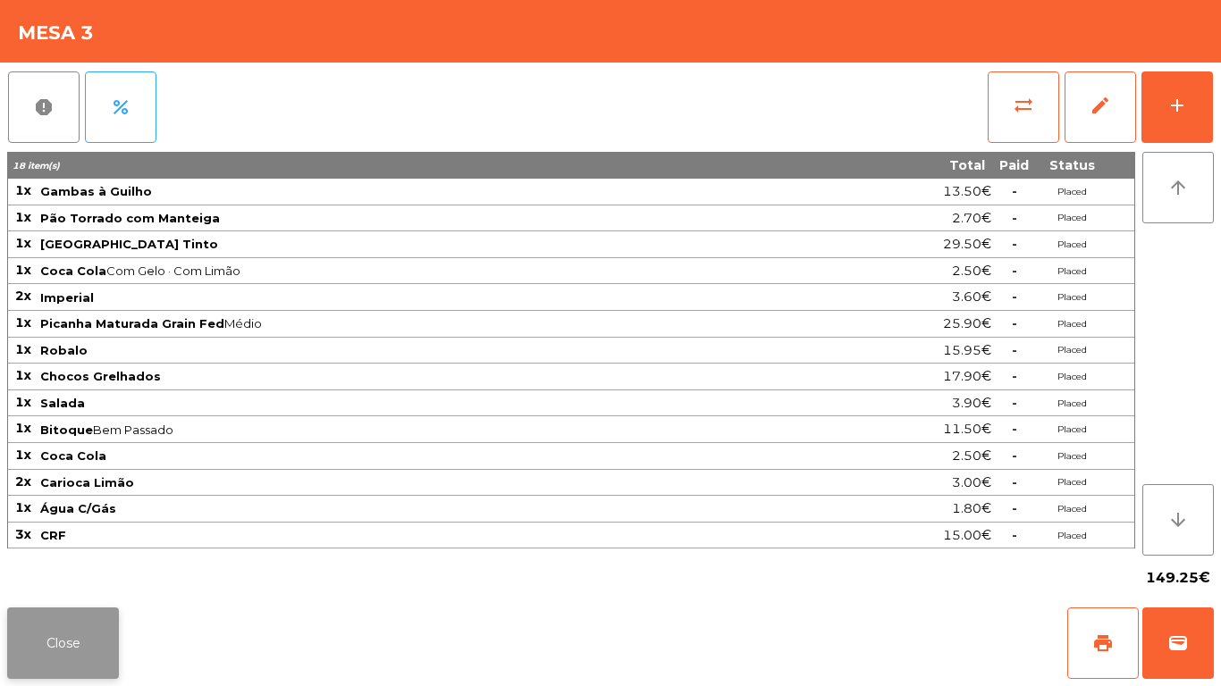
click at [95, 636] on button "Close" at bounding box center [63, 643] width 112 height 71
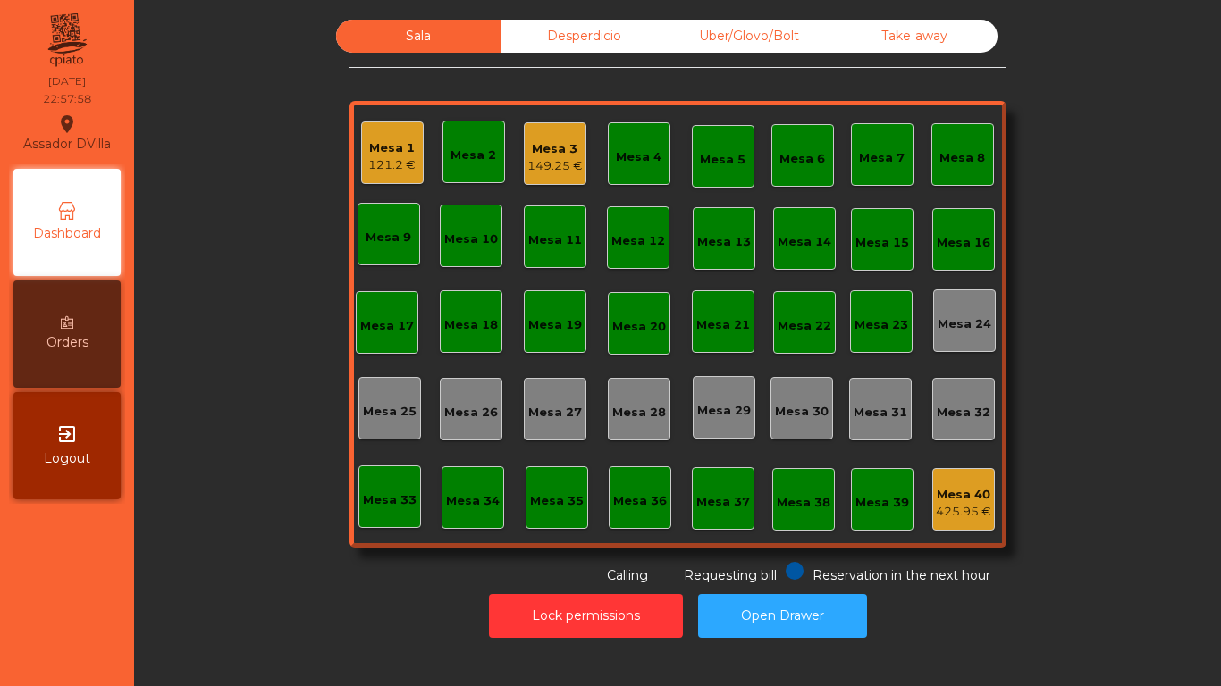
click at [954, 498] on div "Mesa 40" at bounding box center [963, 495] width 55 height 18
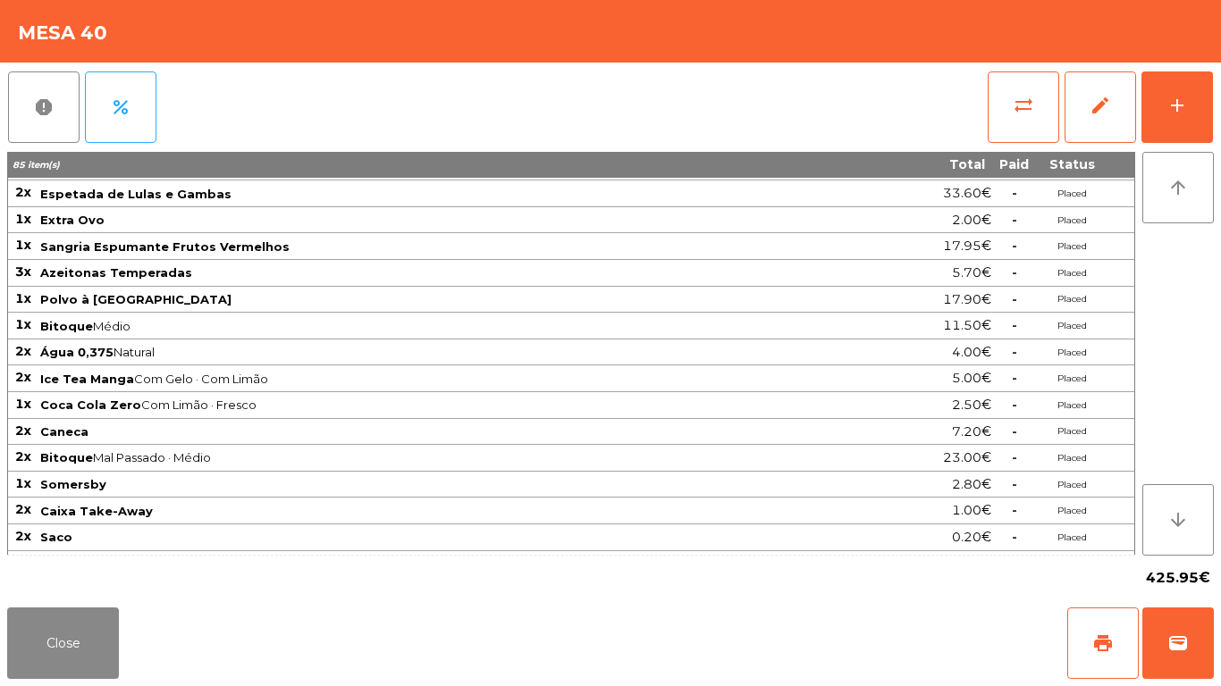
scroll to position [787, 0]
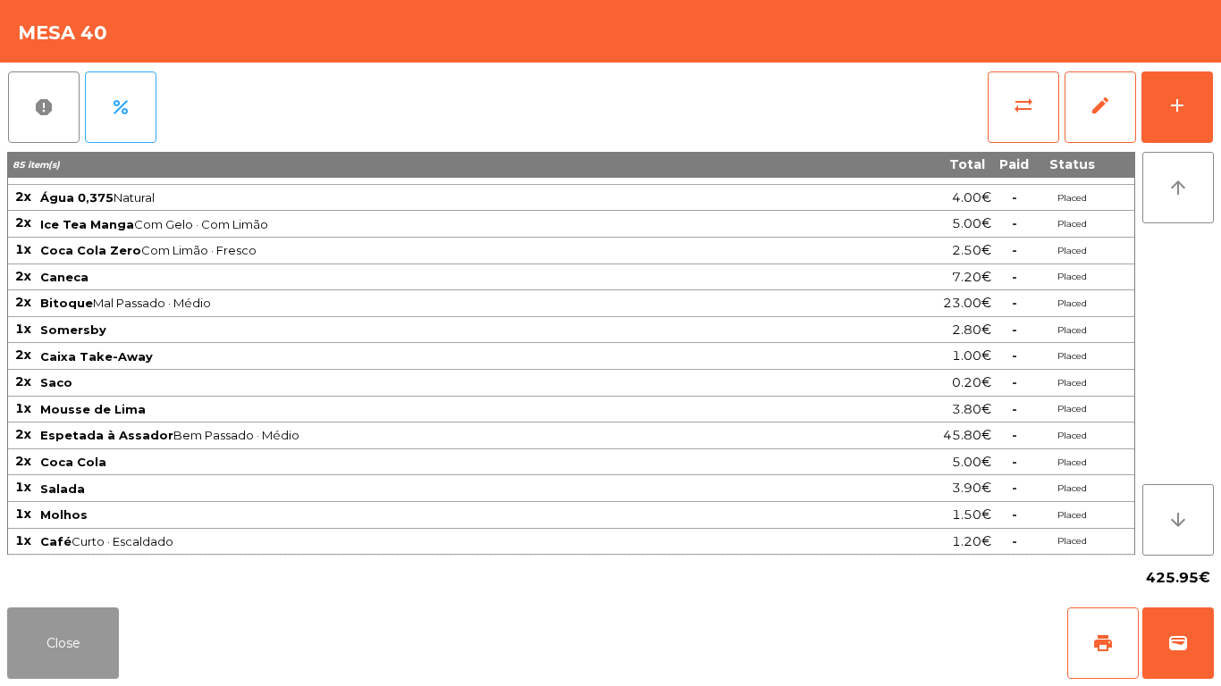
click at [59, 642] on button "Close" at bounding box center [63, 643] width 112 height 71
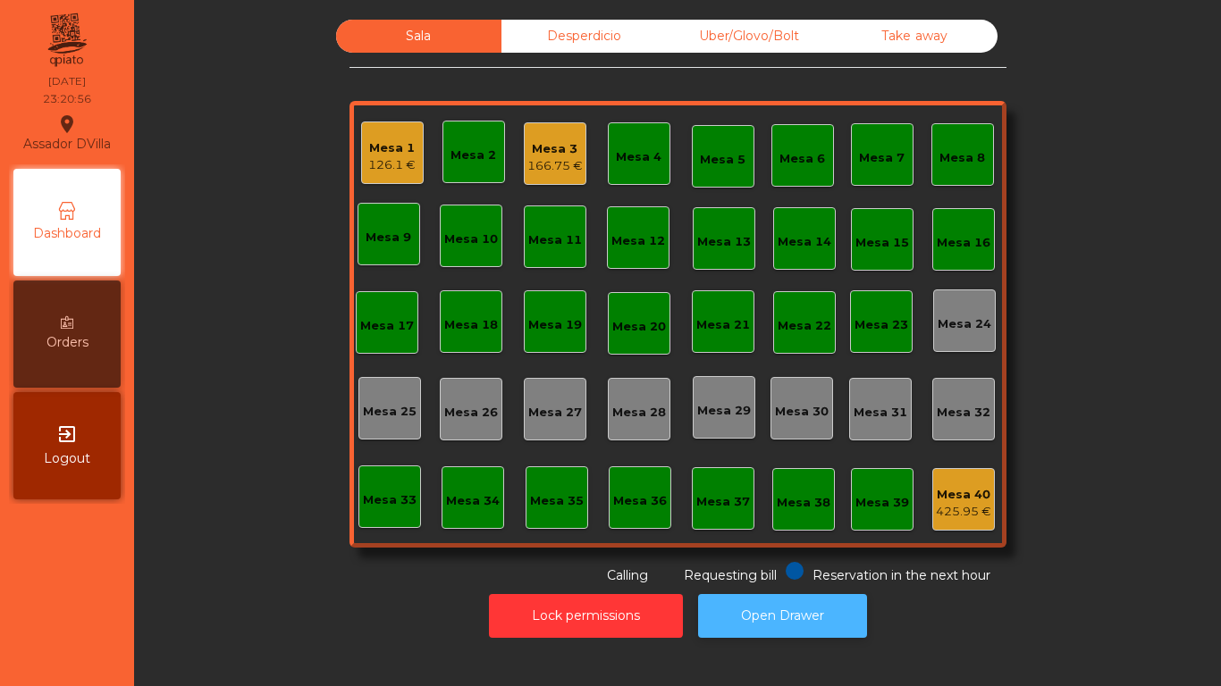
click at [797, 615] on button "Open Drawer" at bounding box center [782, 616] width 169 height 44
click at [551, 149] on div "Mesa 3" at bounding box center [554, 149] width 55 height 18
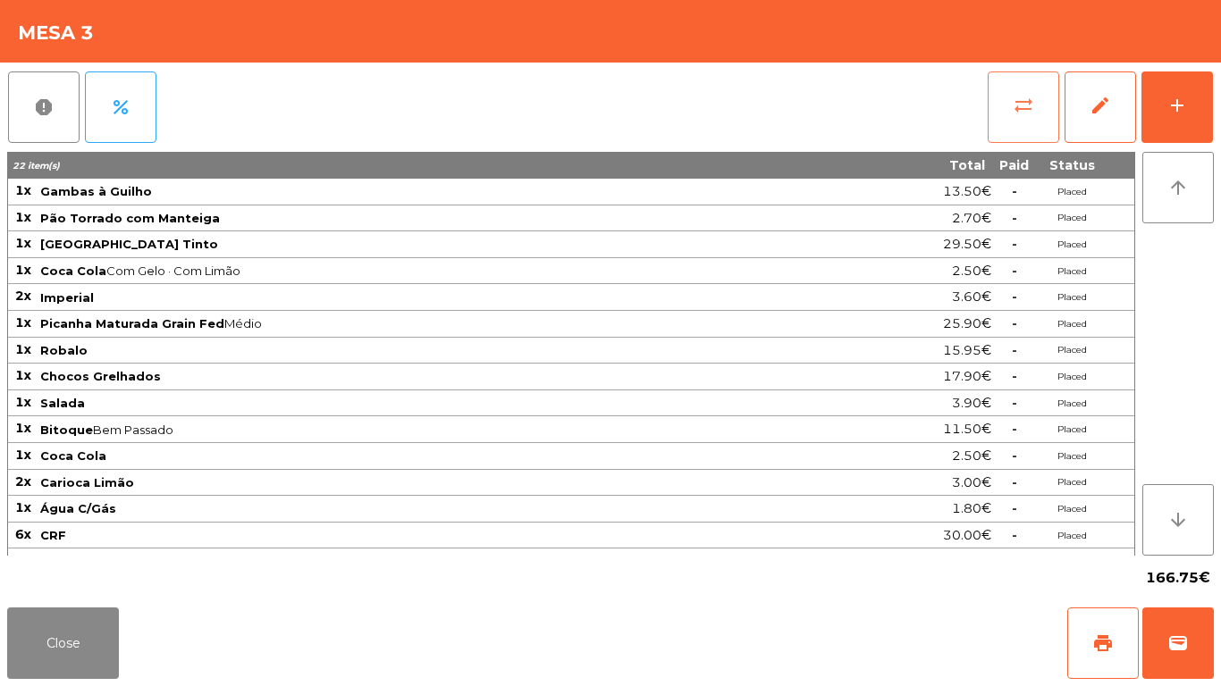
click at [1022, 138] on button "sync_alt" at bounding box center [1022, 106] width 71 height 71
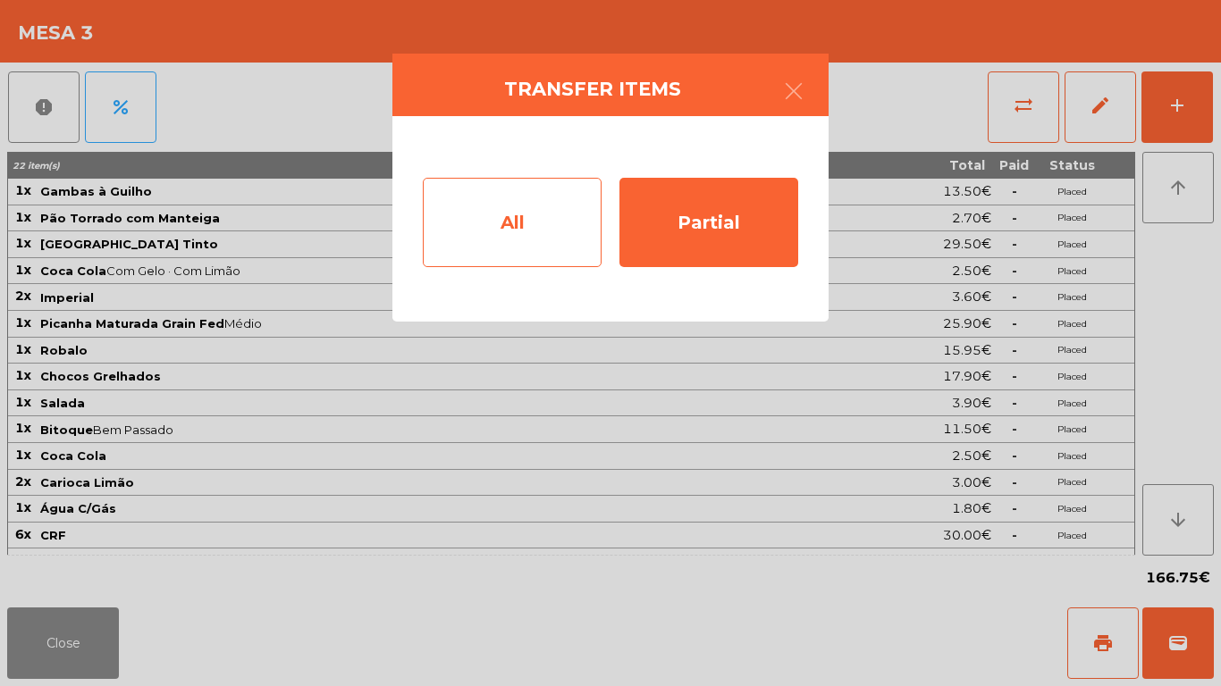
click at [577, 218] on div "All" at bounding box center [512, 222] width 179 height 89
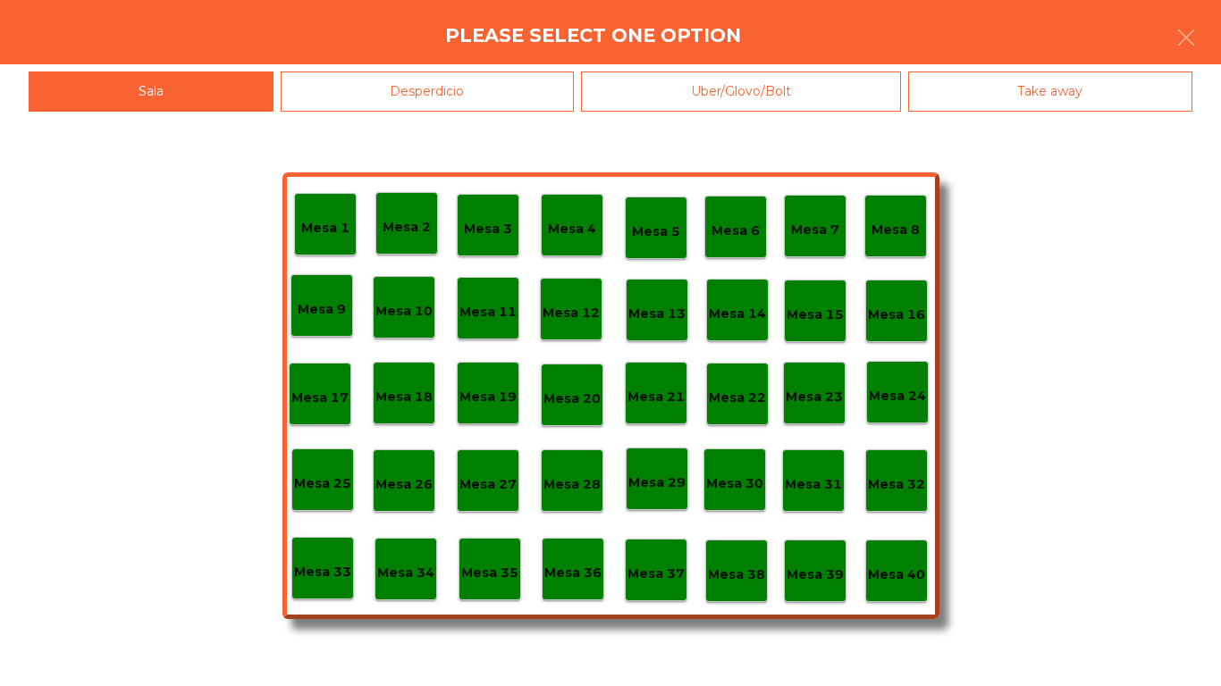
click at [821, 579] on p "Mesa 39" at bounding box center [814, 575] width 57 height 21
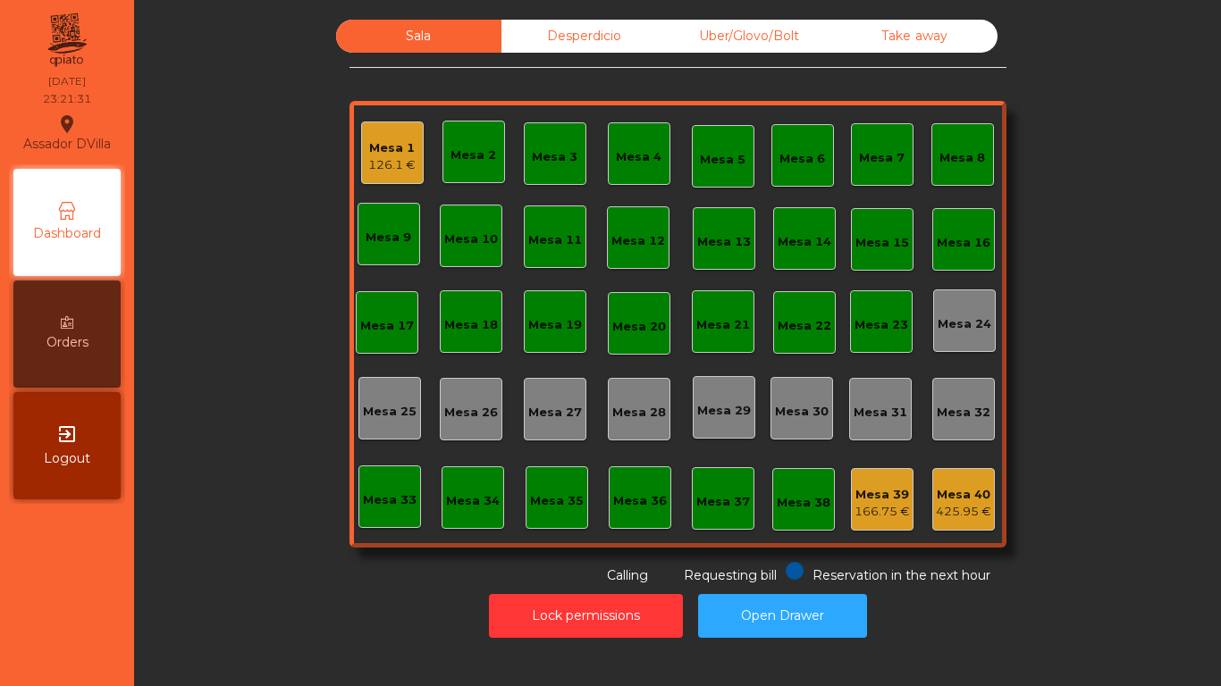
click at [368, 137] on div "Mesa 1 126.1 €" at bounding box center [391, 153] width 47 height 42
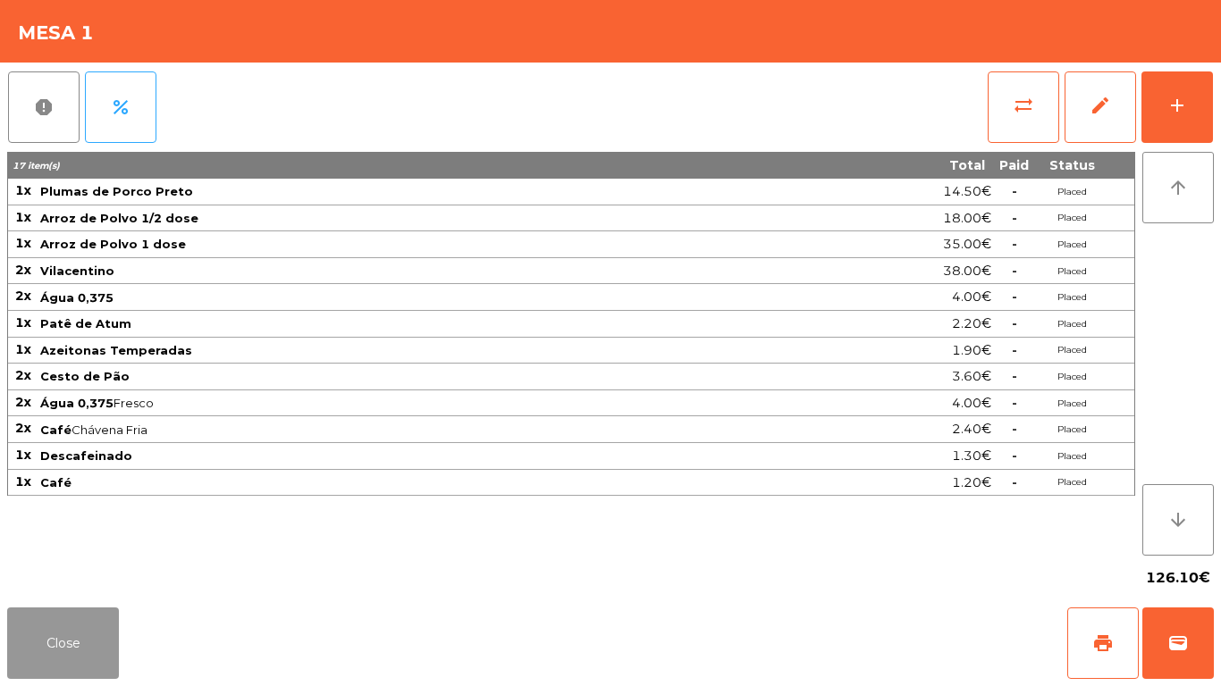
click at [26, 620] on button "Close" at bounding box center [63, 643] width 112 height 71
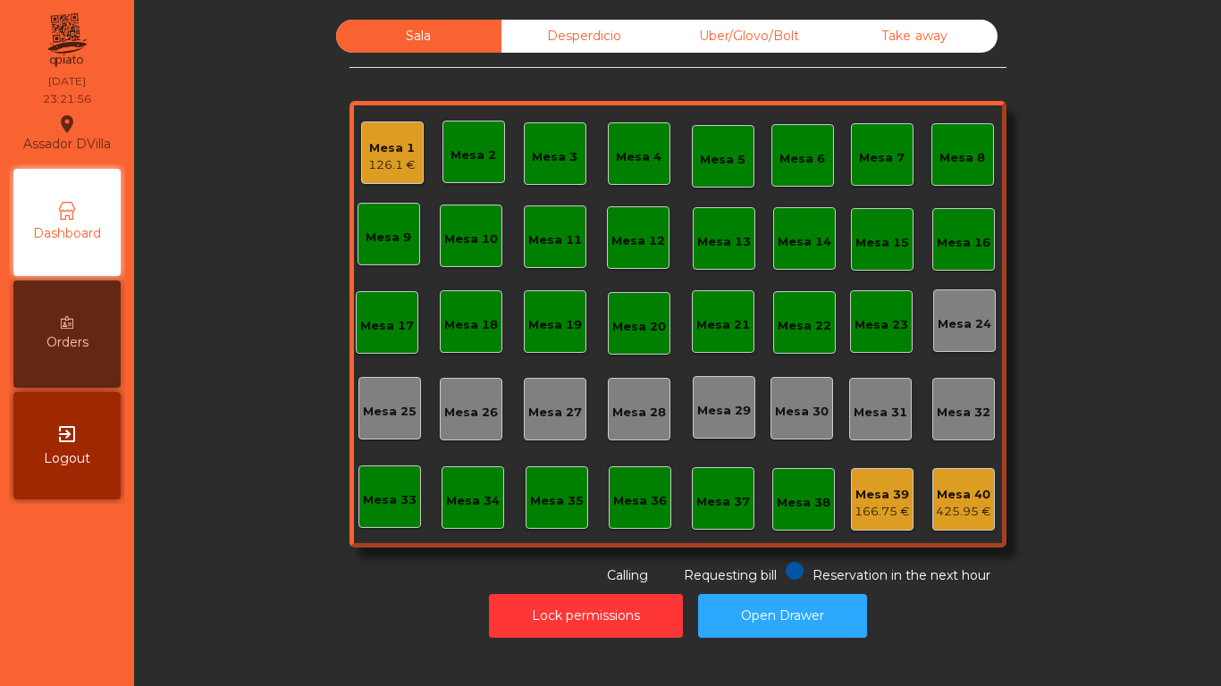
click at [399, 159] on div "126.1 €" at bounding box center [391, 165] width 47 height 18
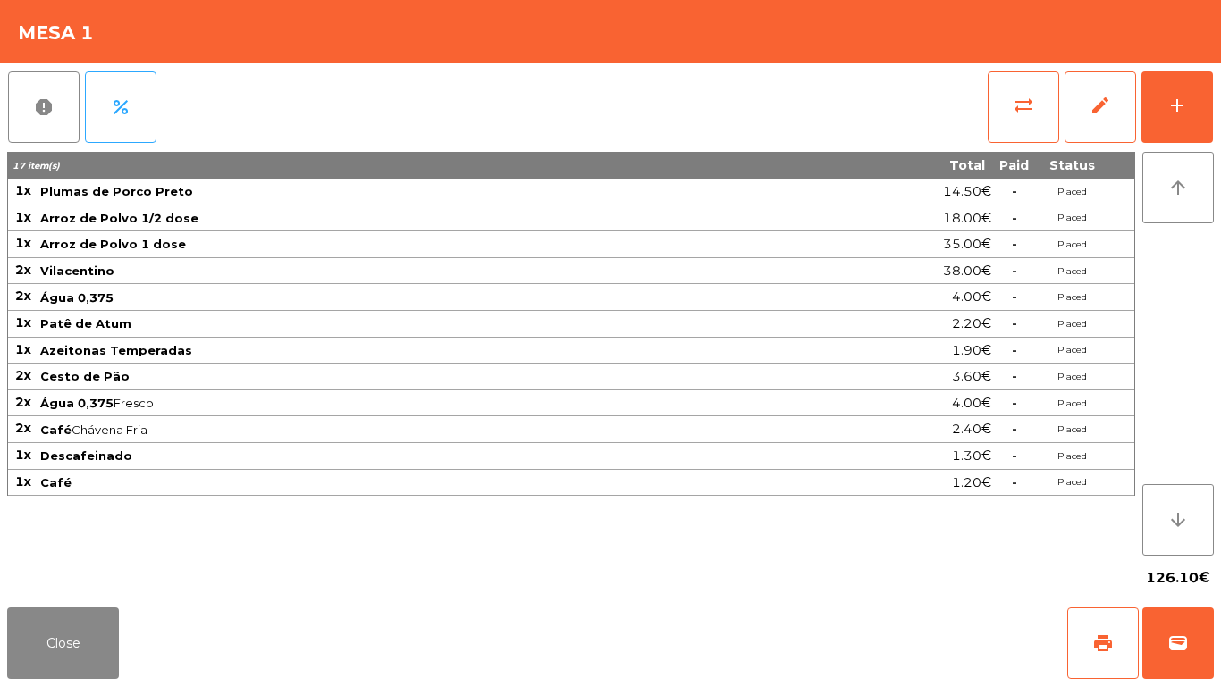
click at [1220, 107] on div "report percent sync_alt edit add 17 item(s) Total Paid Status 1x Plumas de Porc…" at bounding box center [610, 332] width 1221 height 538
click at [1180, 112] on div "add" at bounding box center [1176, 105] width 21 height 21
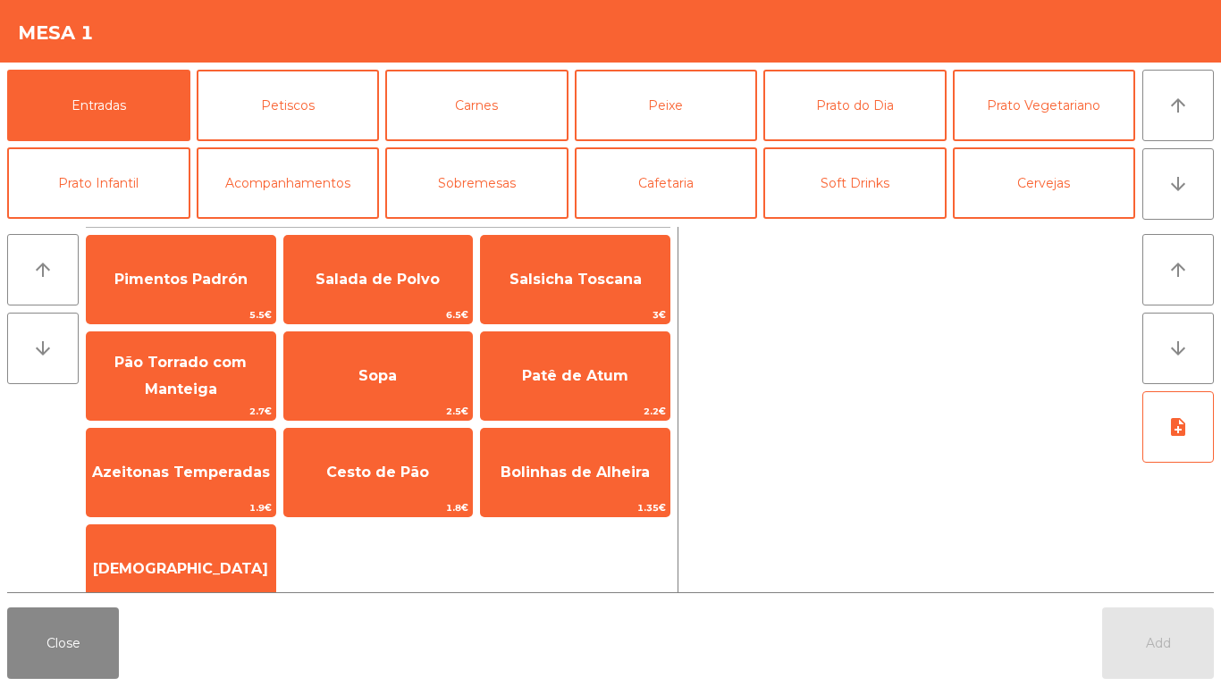
click at [67, 638] on button "Close" at bounding box center [63, 643] width 112 height 71
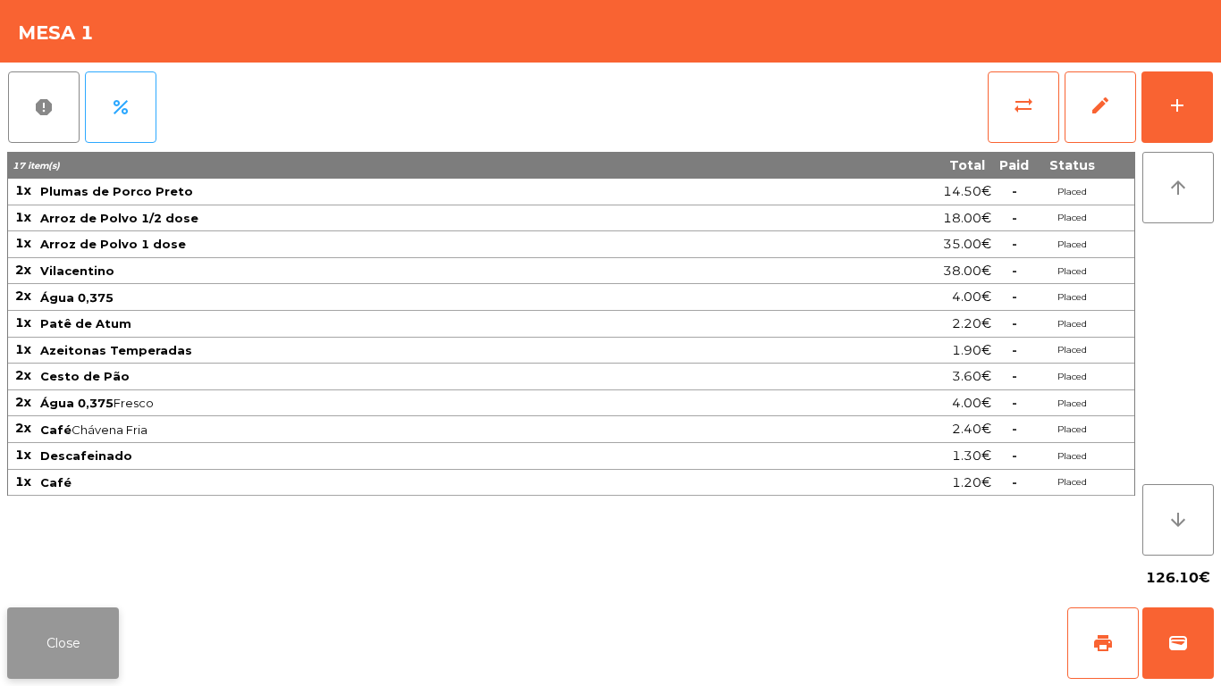
click at [67, 638] on button "Close" at bounding box center [63, 643] width 112 height 71
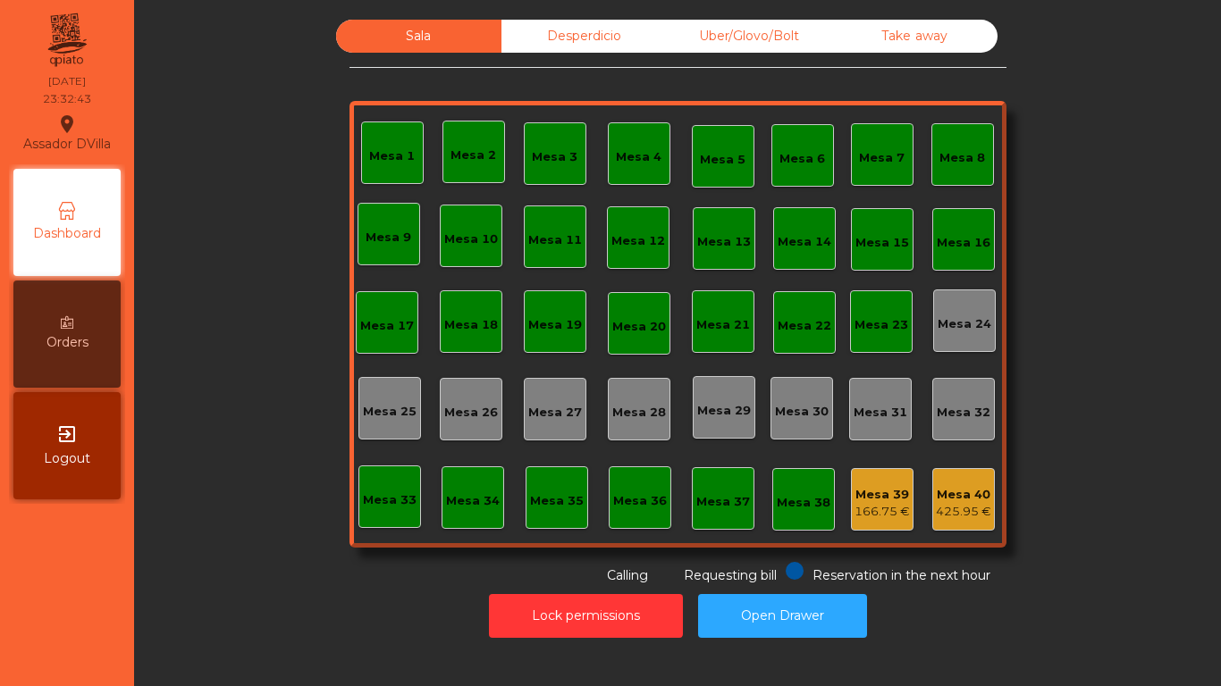
drag, startPoint x: 67, startPoint y: 638, endPoint x: 162, endPoint y: 685, distance: 105.9
click at [79, 667] on nav "Assador DVilla location_on 29/09/2025 23:32:43 Dashboard Orders exit_to_app Log…" at bounding box center [67, 343] width 134 height 686
click at [778, 624] on button "Open Drawer" at bounding box center [782, 616] width 169 height 44
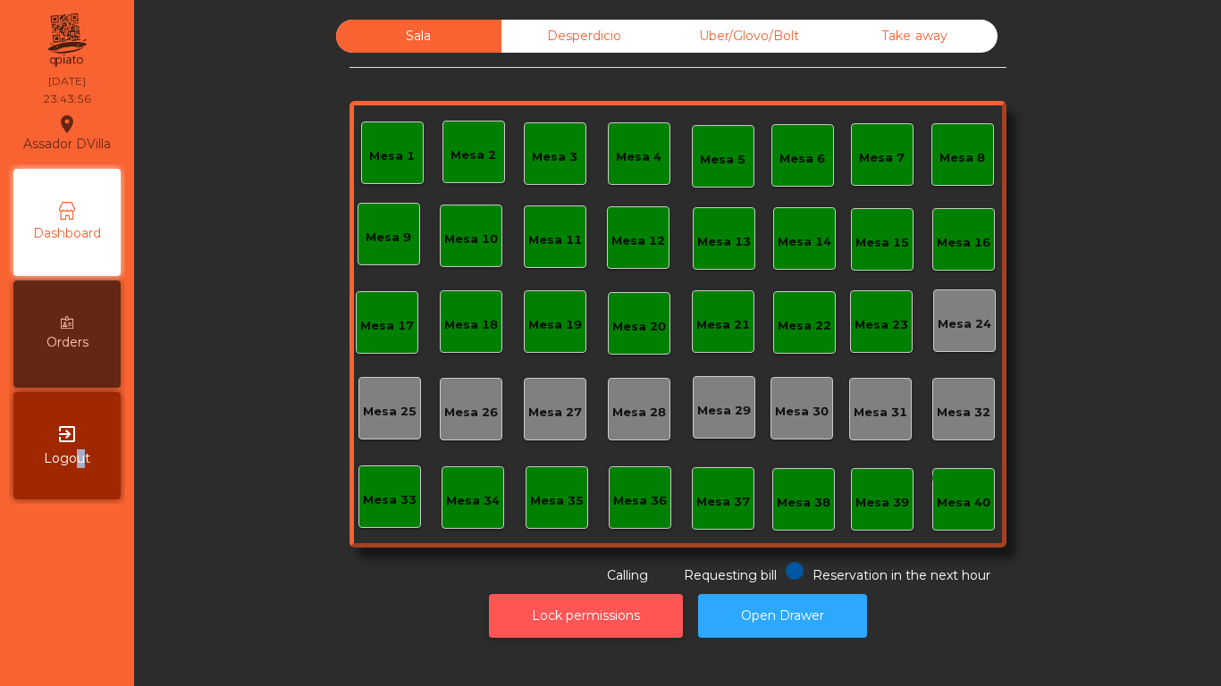
click at [599, 606] on button "Lock permissions" at bounding box center [586, 616] width 194 height 44
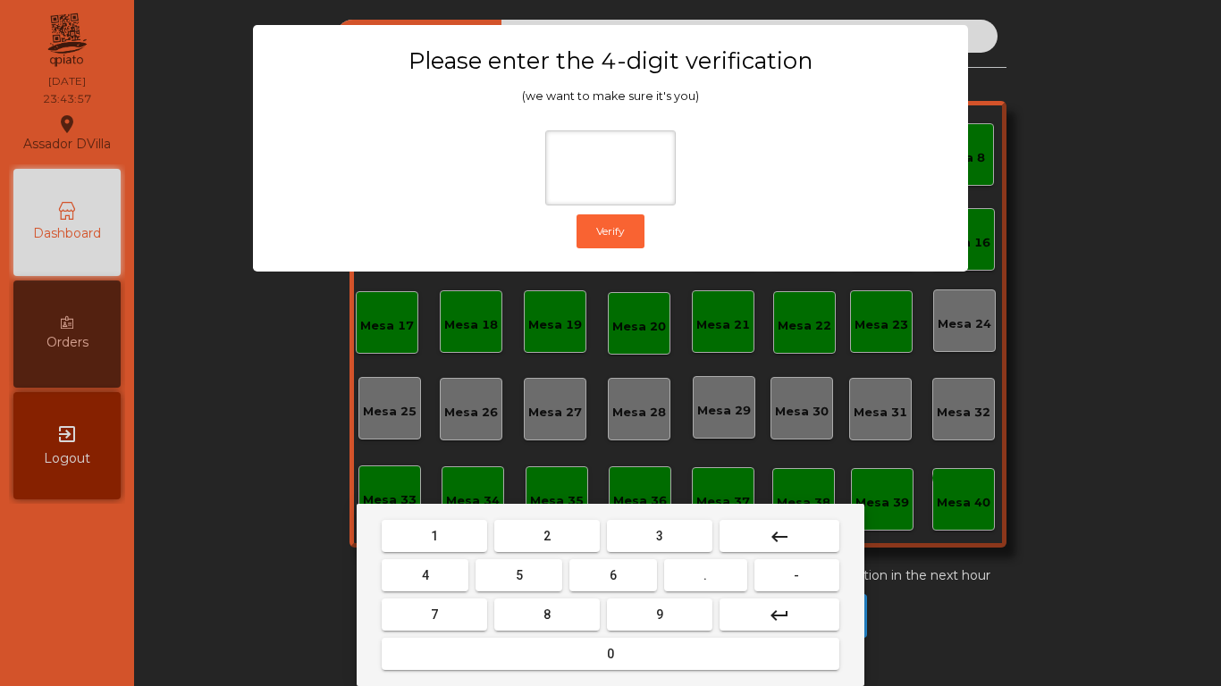
click at [543, 541] on span "2" at bounding box center [546, 536] width 7 height 14
drag, startPoint x: 463, startPoint y: 567, endPoint x: 546, endPoint y: 568, distance: 83.1
click at [476, 568] on div "4 5 6 . -" at bounding box center [610, 575] width 465 height 39
drag, startPoint x: 584, startPoint y: 581, endPoint x: 649, endPoint y: 614, distance: 72.3
click at [588, 582] on button "6" at bounding box center [612, 575] width 87 height 32
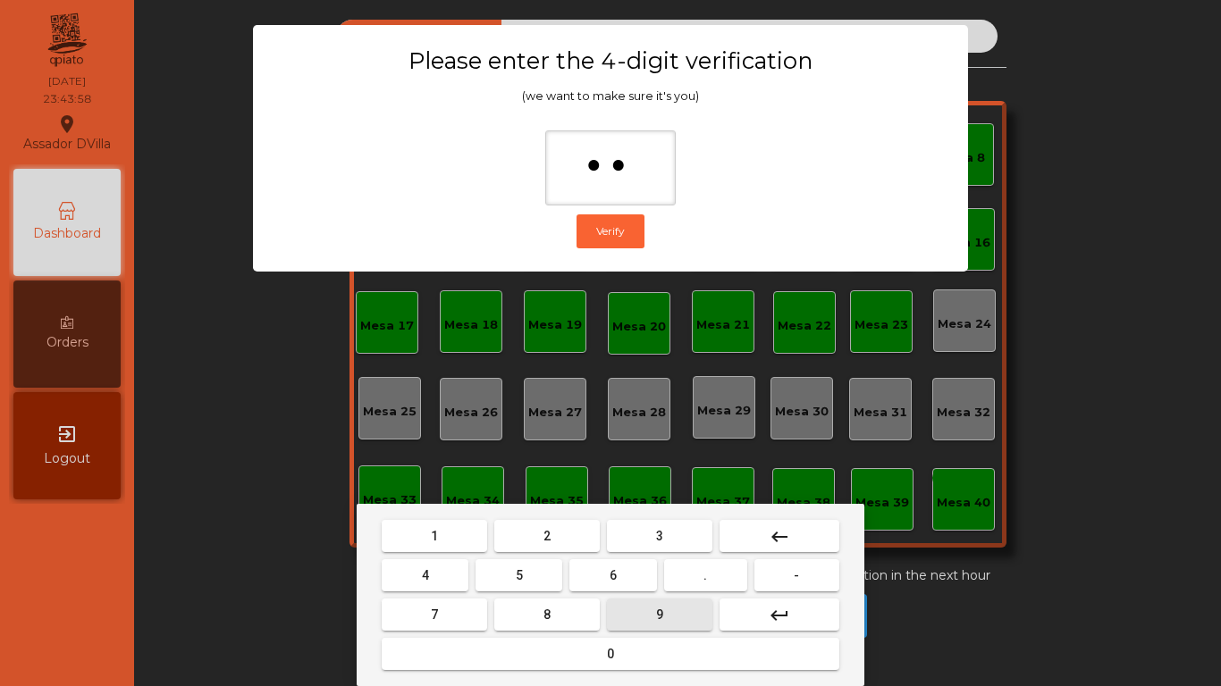
click at [651, 622] on button "9" at bounding box center [659, 615] width 105 height 32
click at [659, 609] on span "9" at bounding box center [659, 615] width 7 height 14
type input "****"
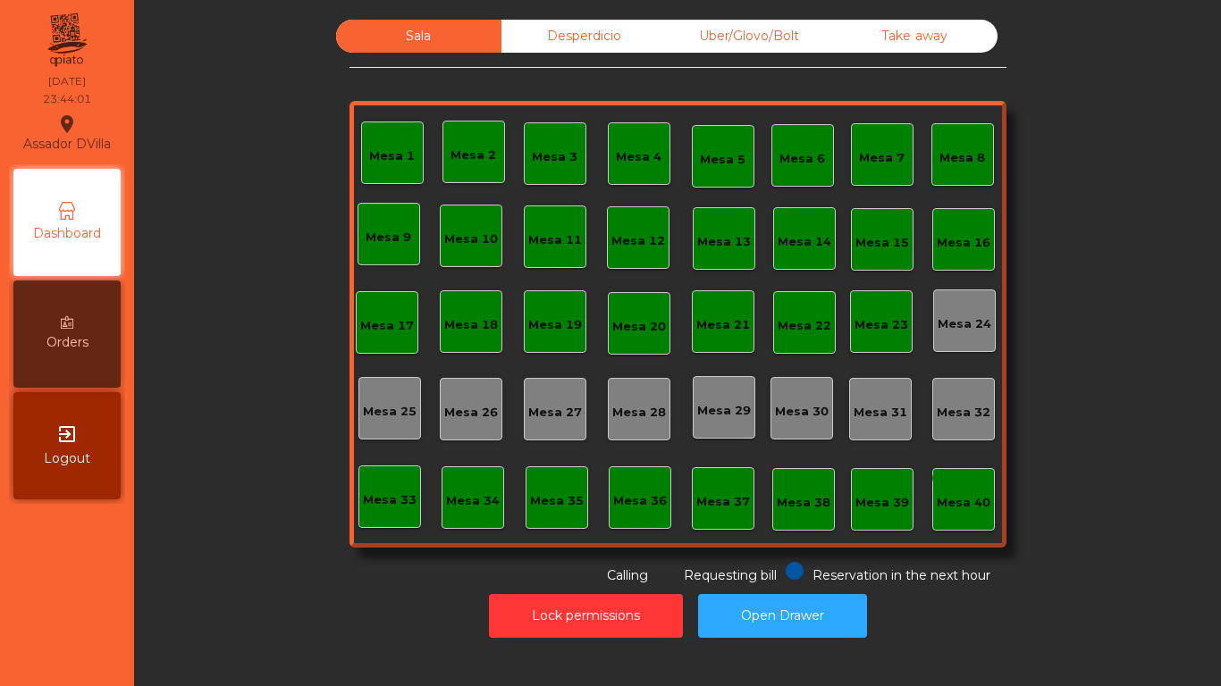
click at [77, 347] on span "Orders" at bounding box center [67, 342] width 42 height 19
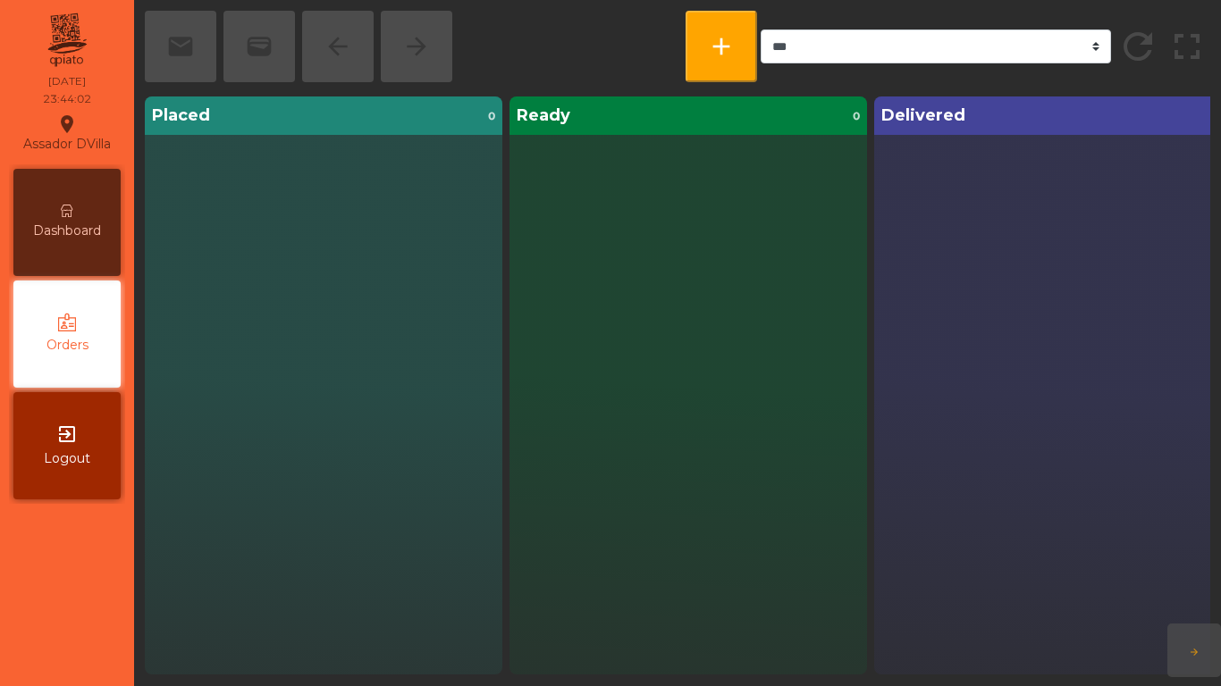
click at [65, 188] on div "Dashboard" at bounding box center [66, 222] width 107 height 107
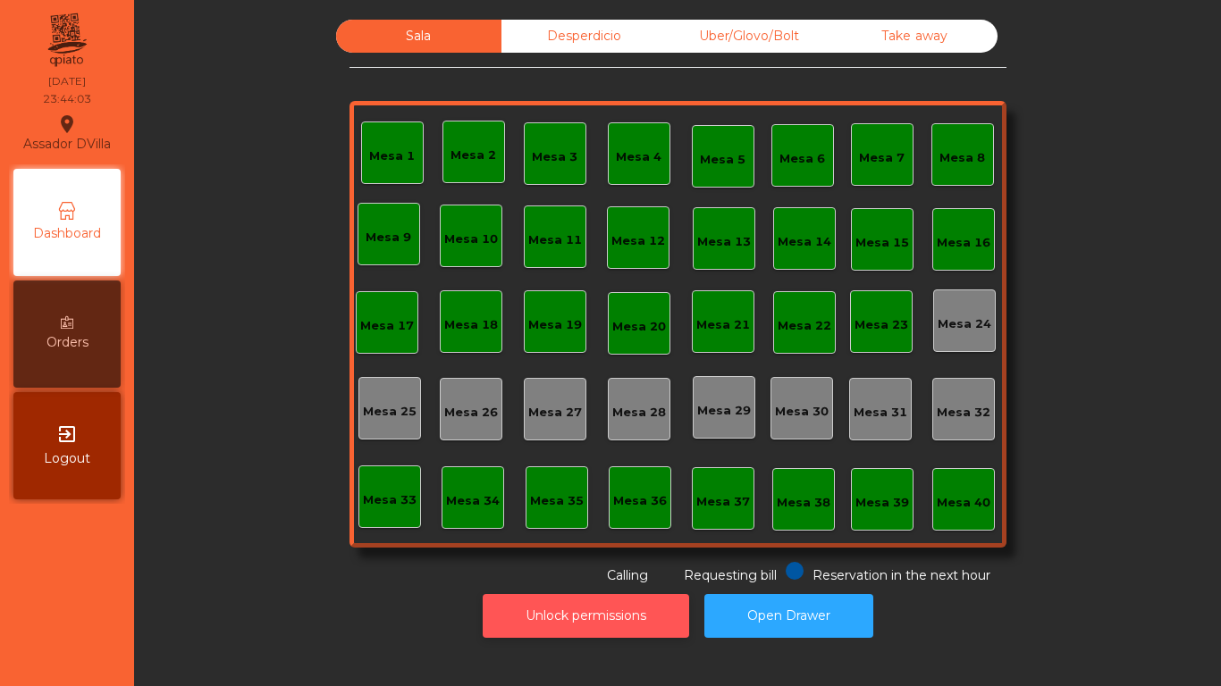
click at [508, 597] on button "Unlock permissions" at bounding box center [586, 616] width 206 height 44
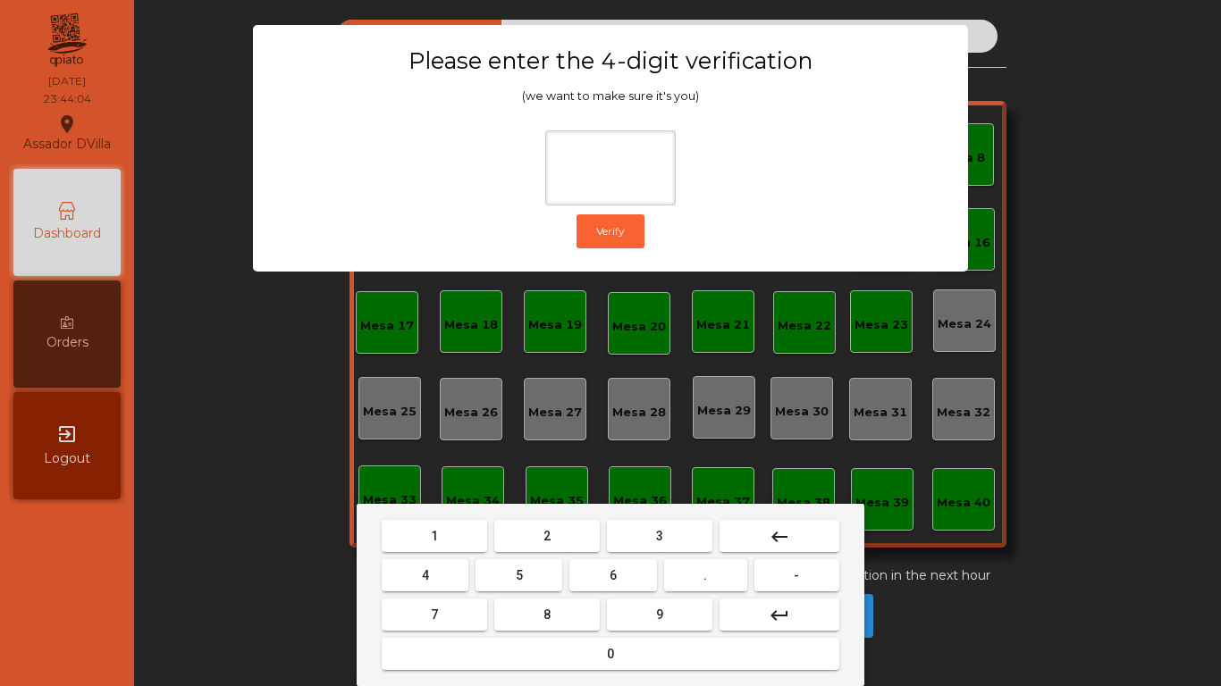
click at [531, 530] on button "2" at bounding box center [546, 536] width 105 height 32
drag, startPoint x: 441, startPoint y: 565, endPoint x: 566, endPoint y: 576, distance: 124.8
click at [448, 565] on button "4" at bounding box center [425, 575] width 87 height 32
click at [591, 577] on button "6" at bounding box center [612, 575] width 87 height 32
click at [663, 614] on button "9" at bounding box center [659, 615] width 105 height 32
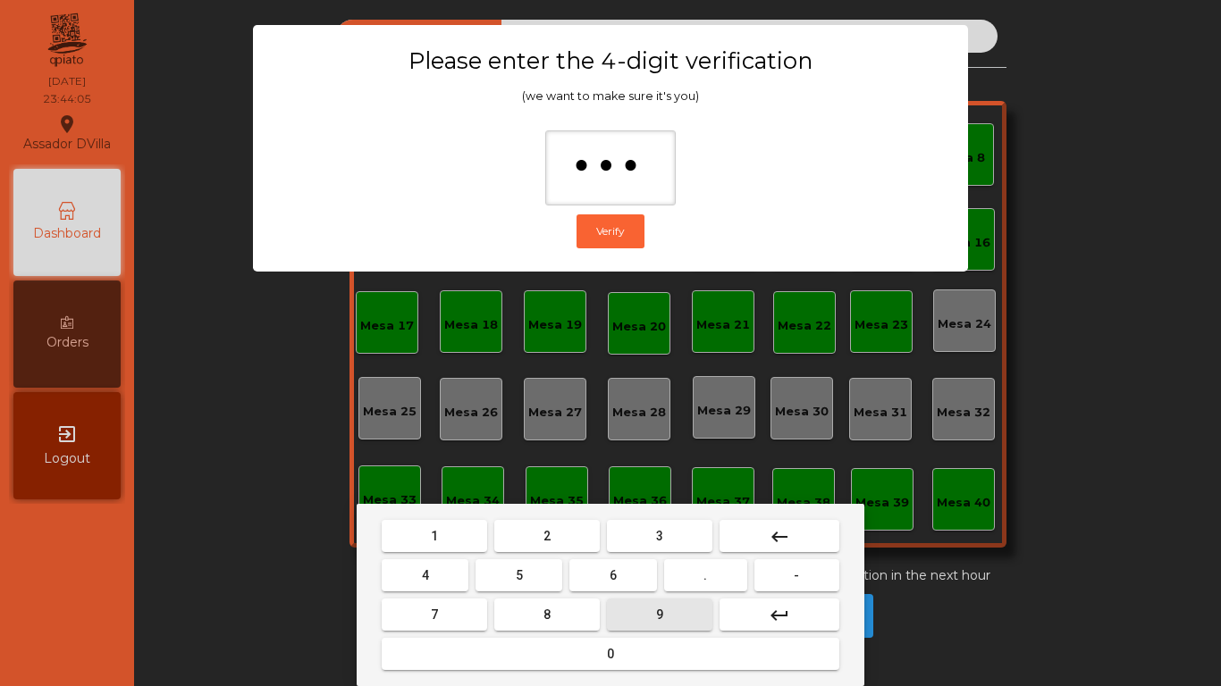
type input "****"
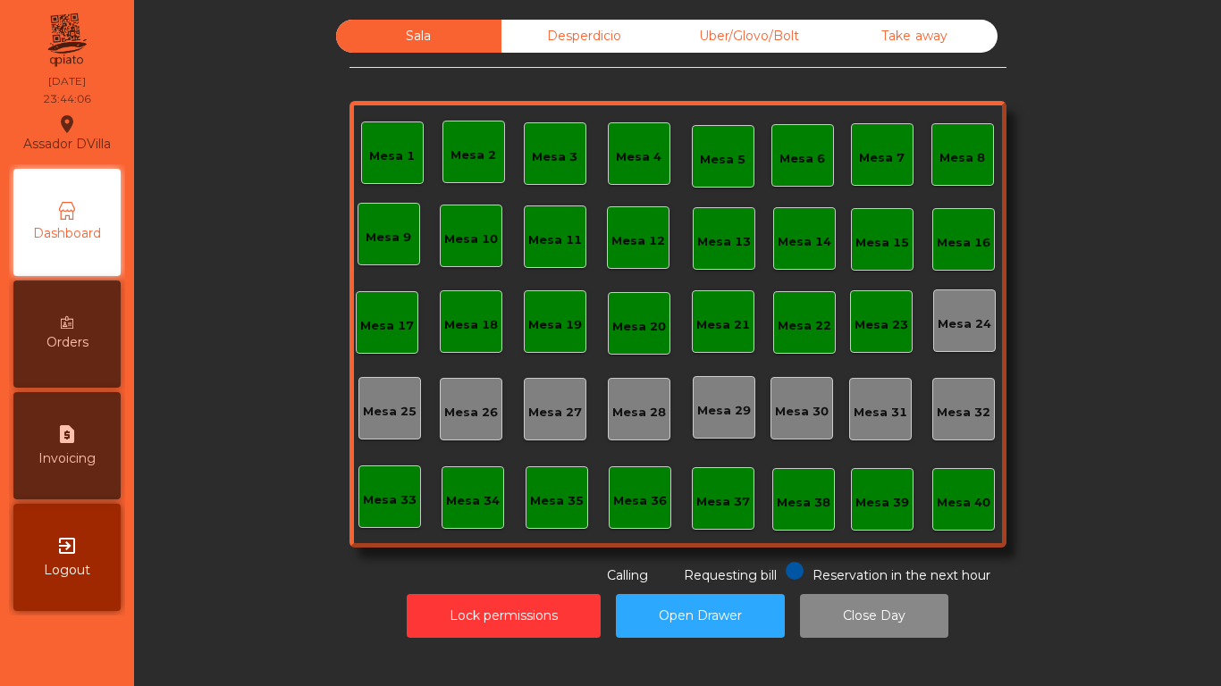
click at [75, 460] on span "Invoicing" at bounding box center [66, 458] width 57 height 19
select select "*"
select select "****"
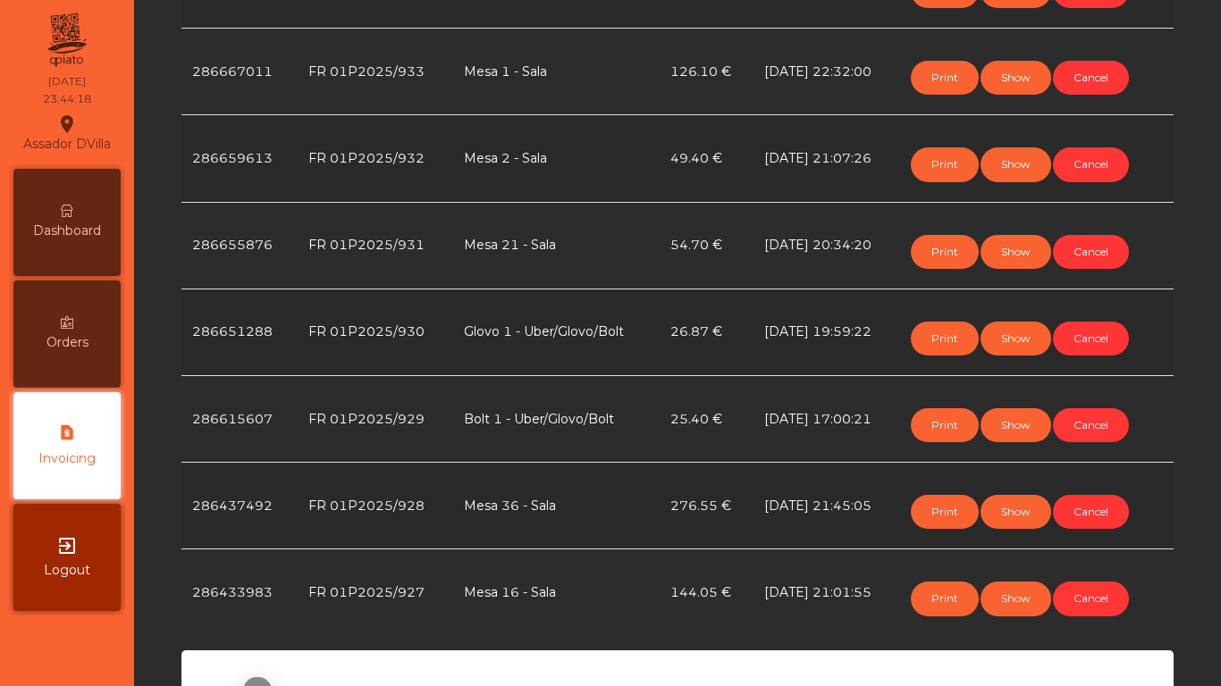
scroll to position [715, 0]
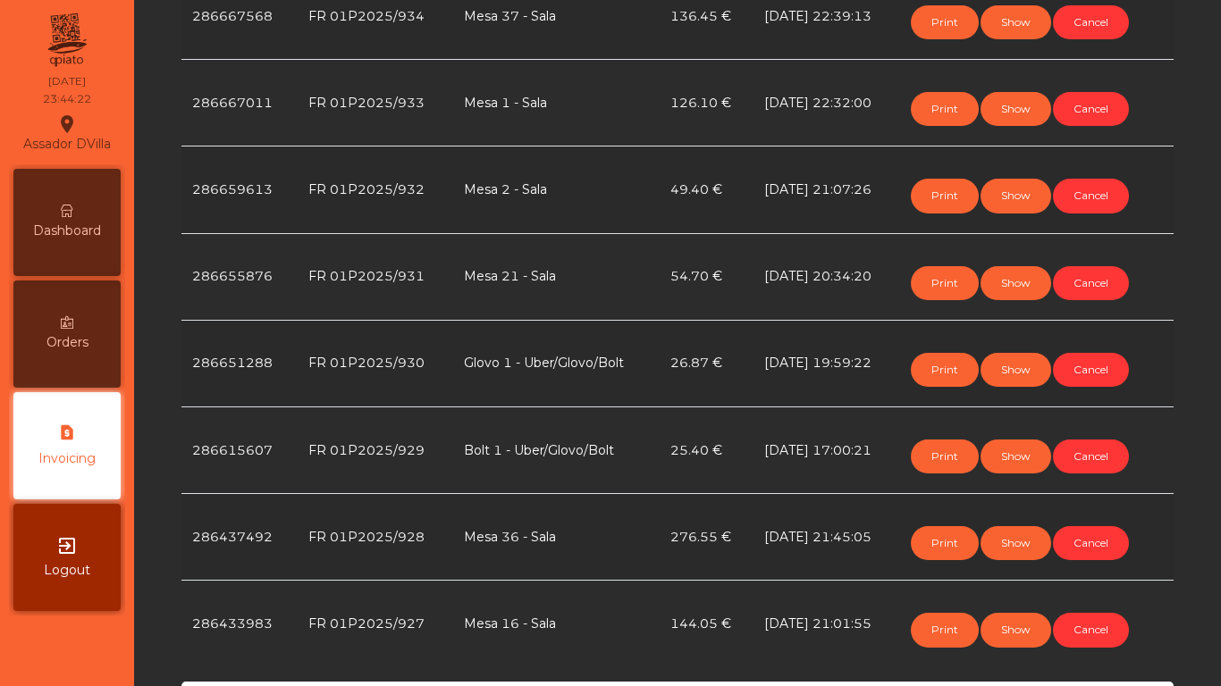
click at [71, 212] on icon at bounding box center [67, 211] width 13 height 13
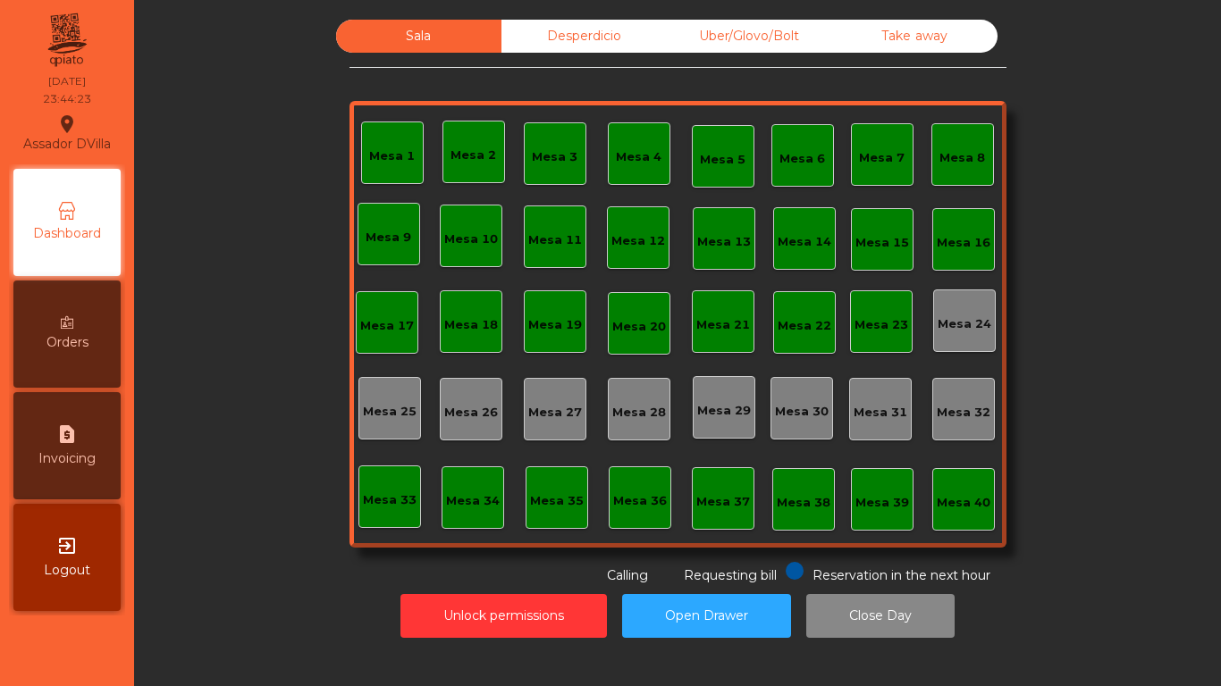
click at [784, 53] on div "Sala Desperdicio Uber/Glovo/Bolt Take away Mesa 1 Mesa 2 Mesa 3 Mesa 4 Mesa 5 M…" at bounding box center [677, 303] width 657 height 566
click at [710, 40] on div "Uber/Glovo/Bolt" at bounding box center [749, 36] width 165 height 33
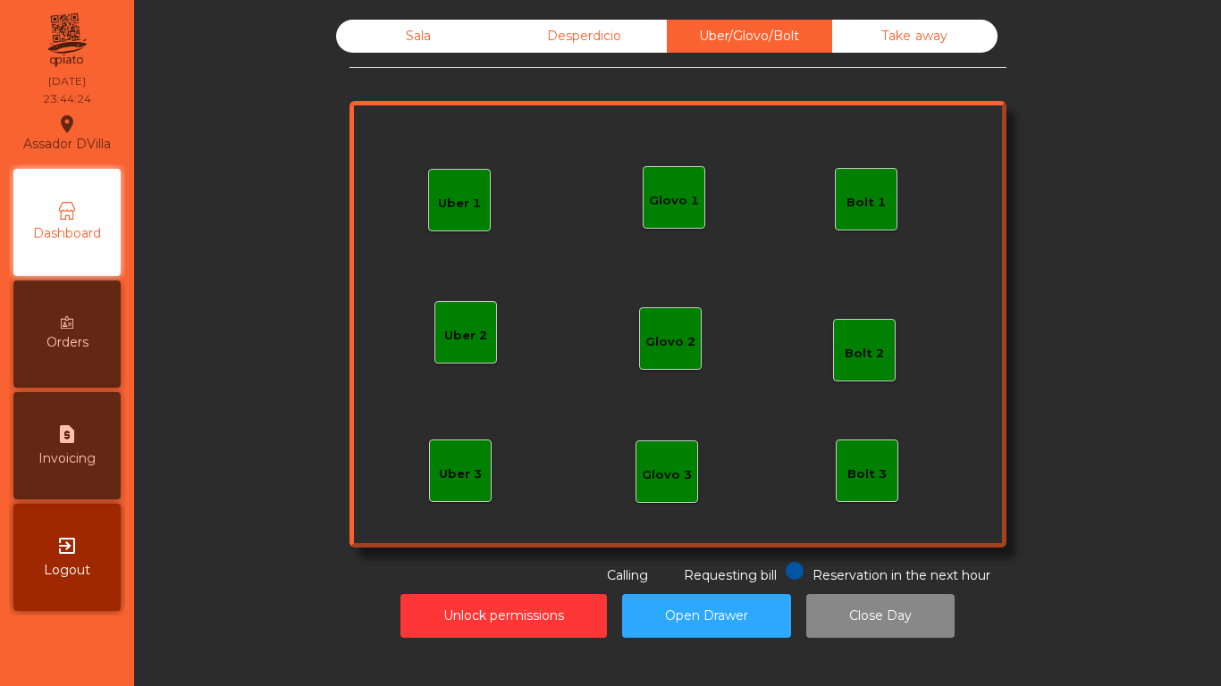
click at [614, 38] on div "Desperdicio" at bounding box center [583, 36] width 165 height 33
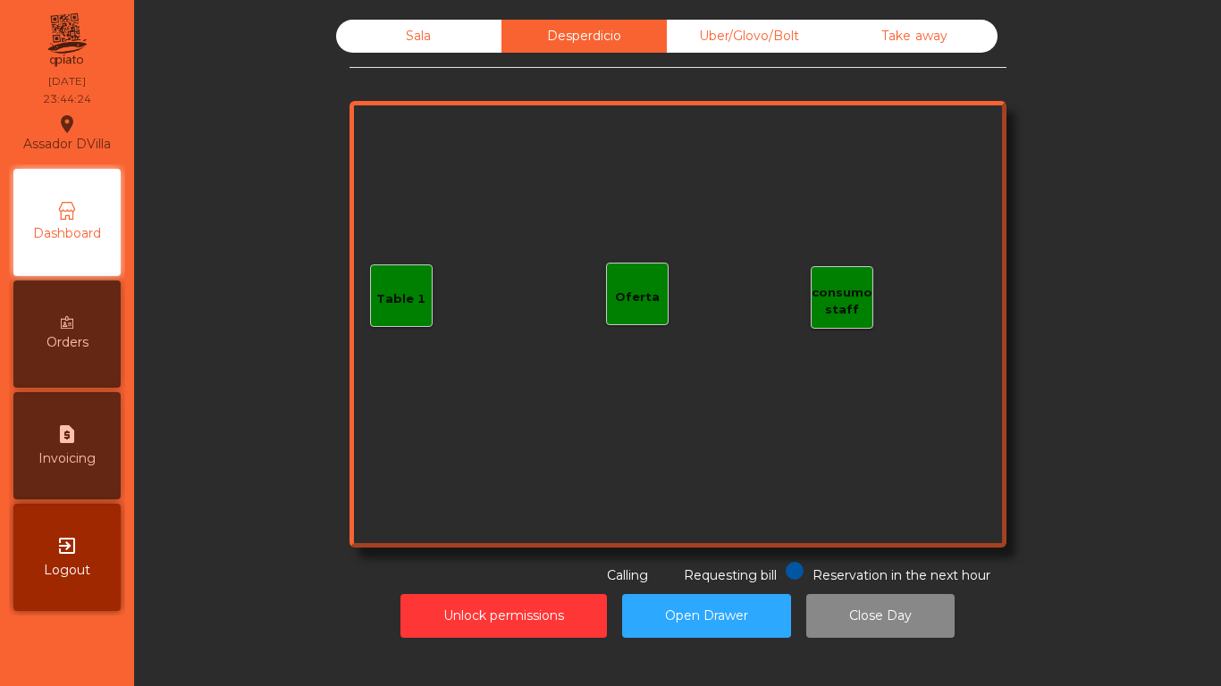
click at [853, 25] on div "Take away" at bounding box center [914, 36] width 165 height 33
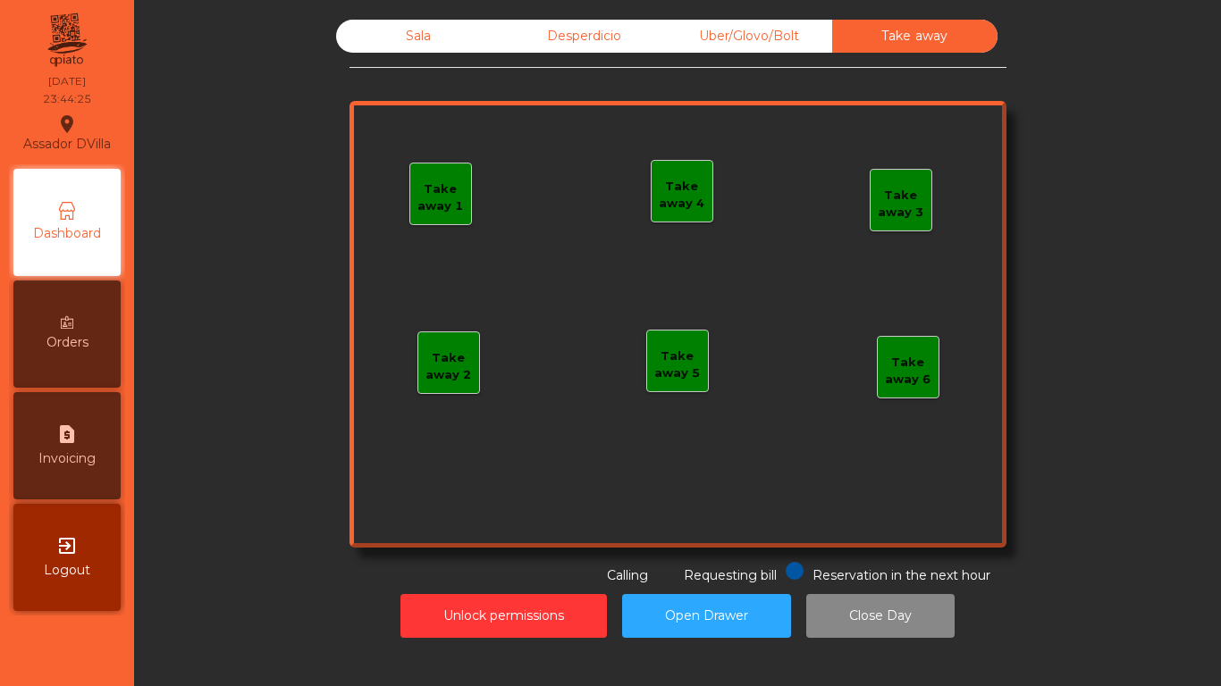
click at [715, 32] on div "Uber/Glovo/Bolt" at bounding box center [749, 36] width 165 height 33
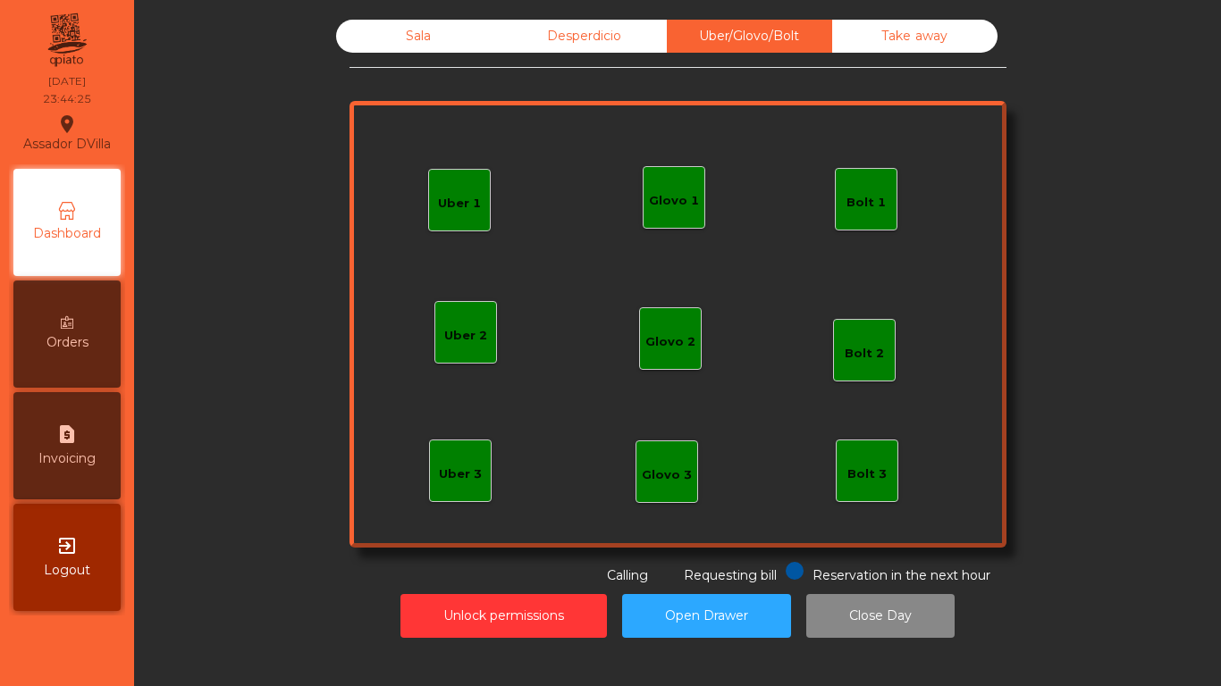
drag, startPoint x: 448, startPoint y: 25, endPoint x: 459, endPoint y: 22, distance: 11.9
click at [447, 24] on div "Sala" at bounding box center [418, 36] width 165 height 33
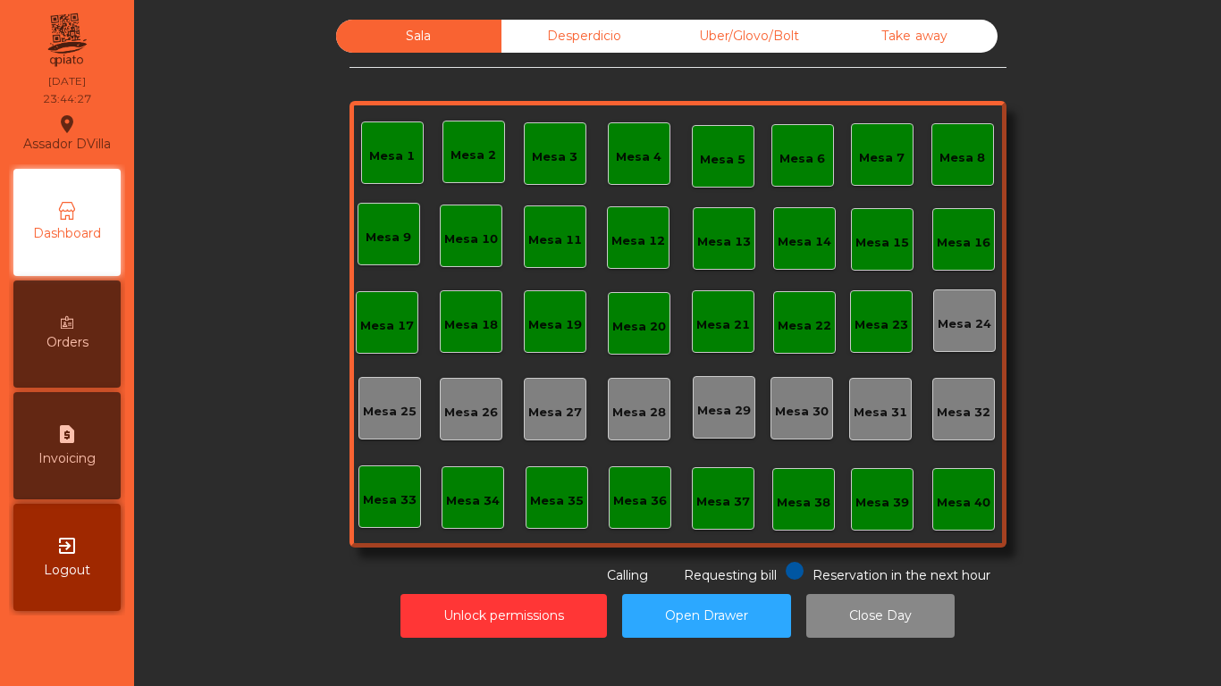
drag, startPoint x: 50, startPoint y: 431, endPoint x: 59, endPoint y: 432, distance: 9.0
click at [59, 432] on div "request_page Invoicing" at bounding box center [66, 445] width 107 height 107
select select "*"
select select "****"
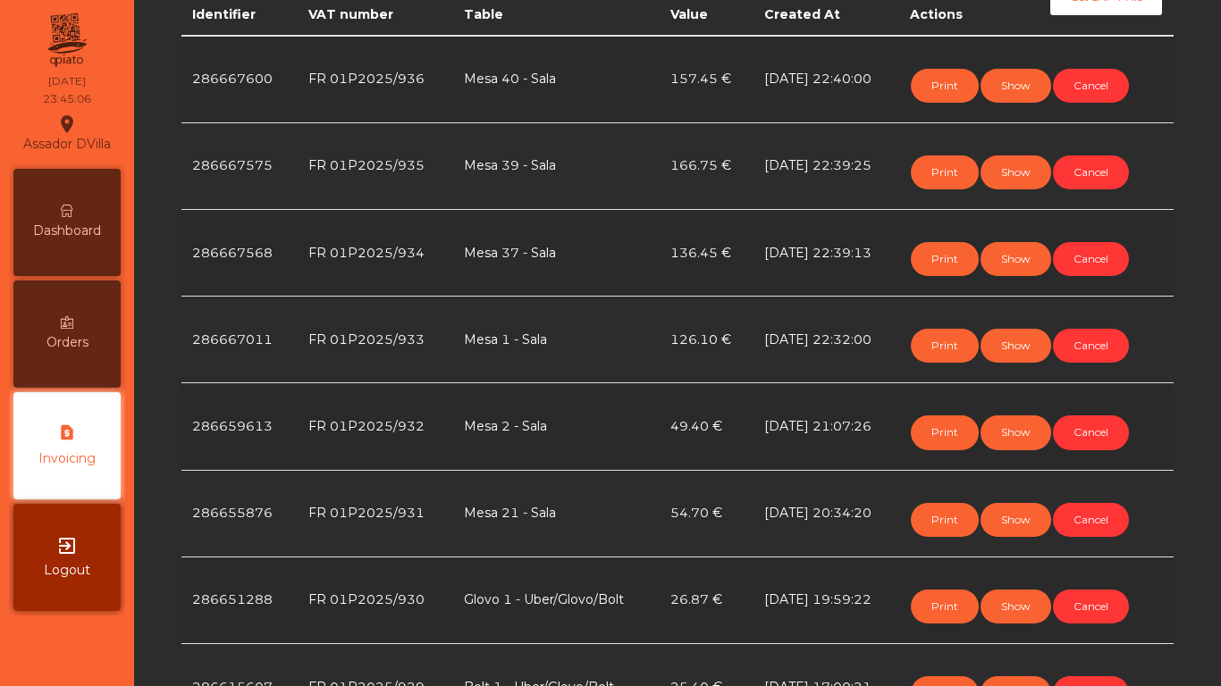
scroll to position [447, 0]
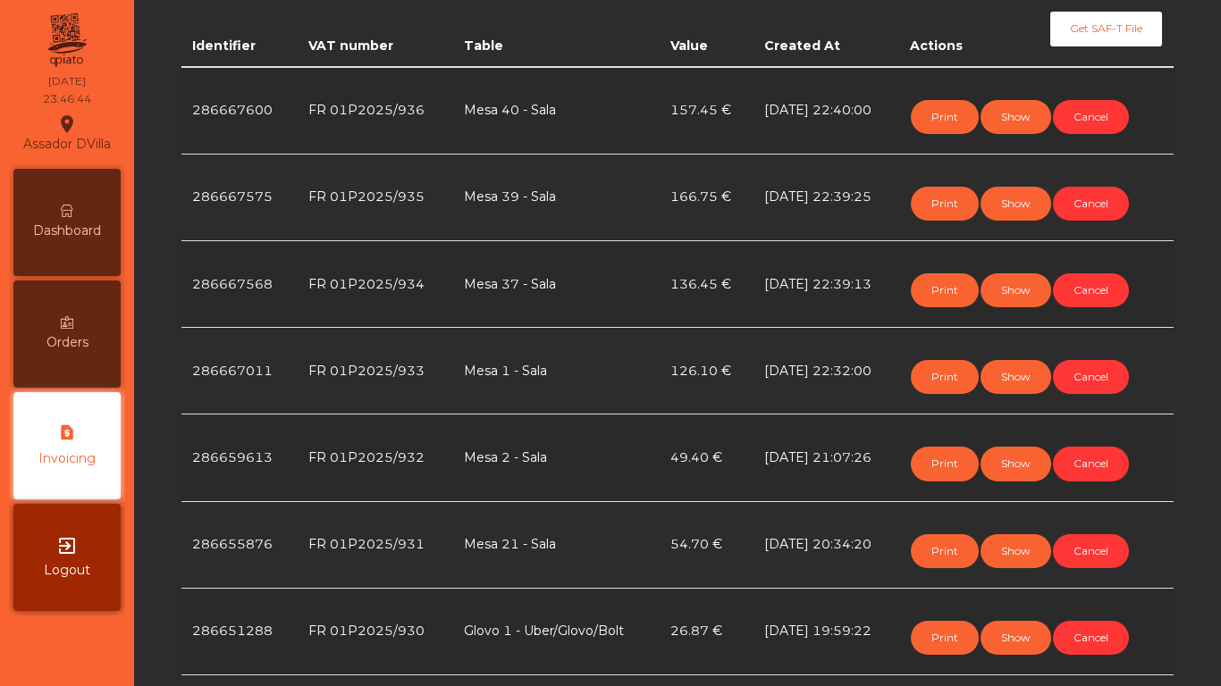
drag, startPoint x: 73, startPoint y: 260, endPoint x: 126, endPoint y: 306, distance: 69.7
click at [123, 306] on div "Dashboard Orders request_page Invoicing exit_to_app Logout" at bounding box center [67, 389] width 116 height 451
click at [62, 239] on span "Dashboard" at bounding box center [67, 231] width 68 height 19
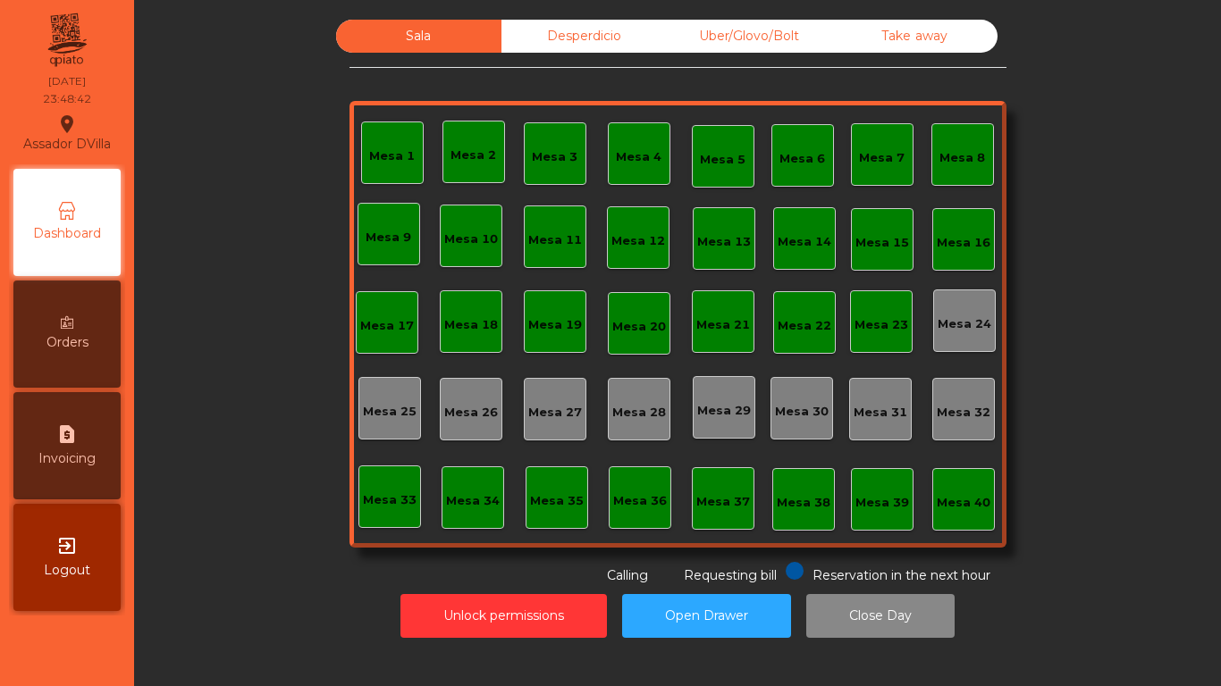
click at [374, 167] on div "Mesa 1" at bounding box center [392, 153] width 63 height 63
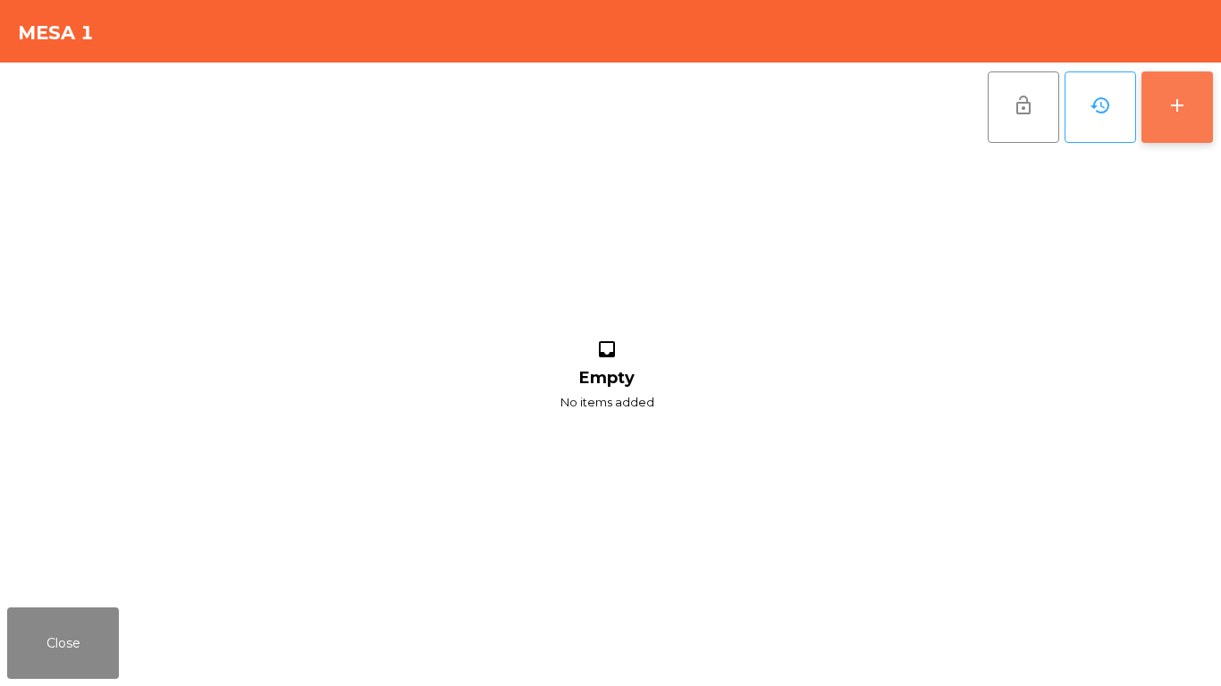
click at [1147, 128] on button "add" at bounding box center [1176, 106] width 71 height 71
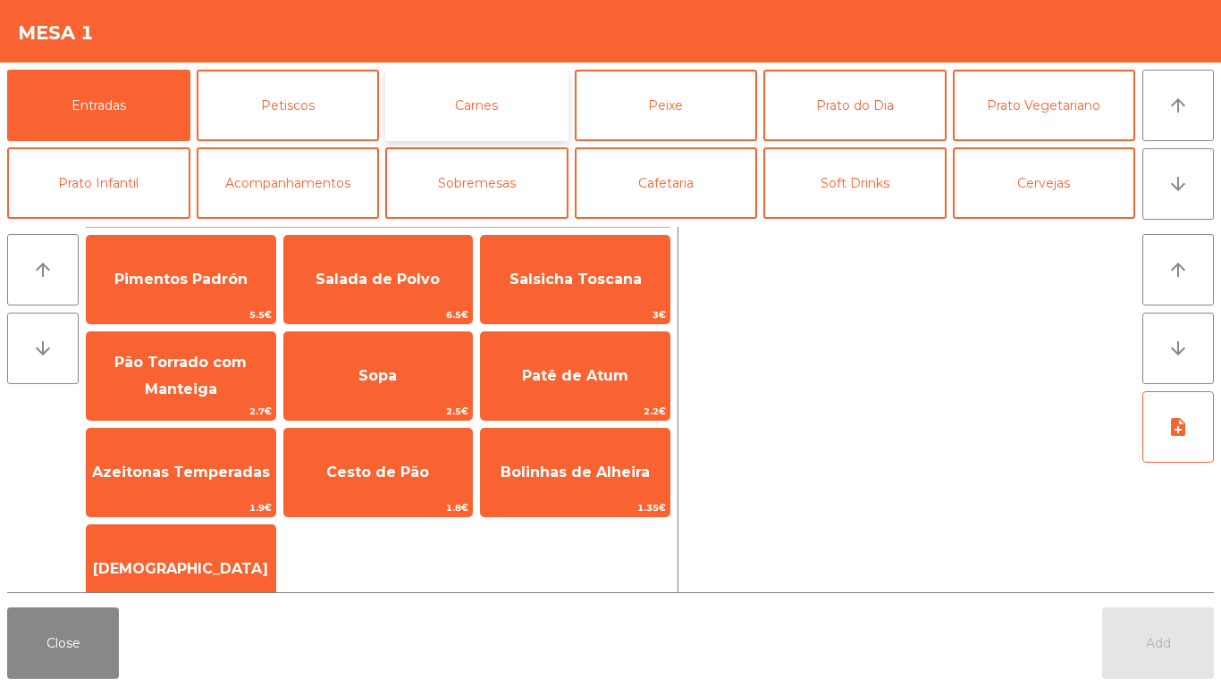
click at [497, 107] on button "Carnes" at bounding box center [476, 105] width 183 height 71
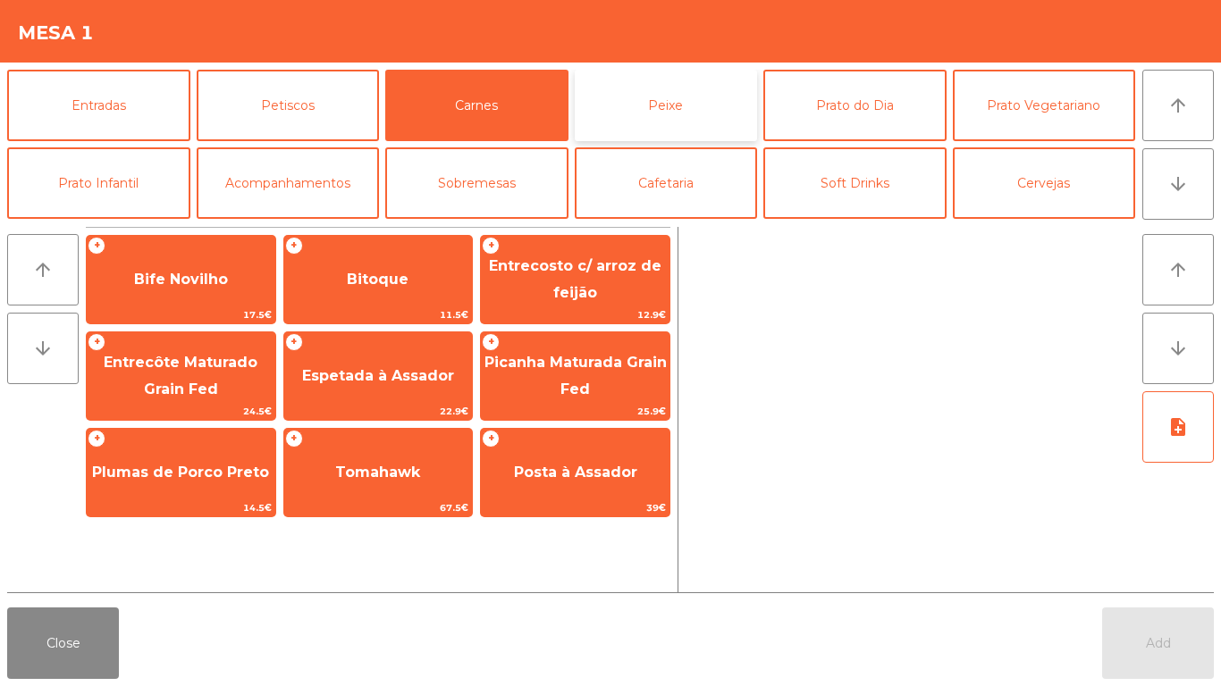
click at [593, 97] on button "Peixe" at bounding box center [666, 105] width 183 height 71
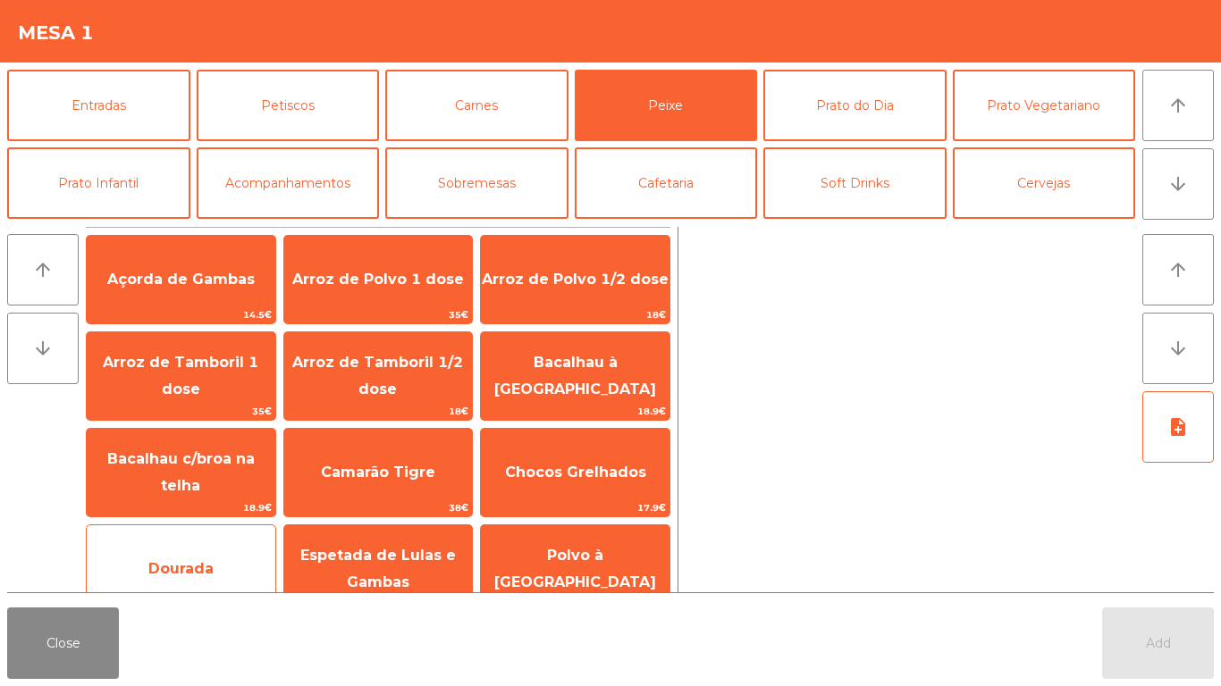
scroll to position [125, 0]
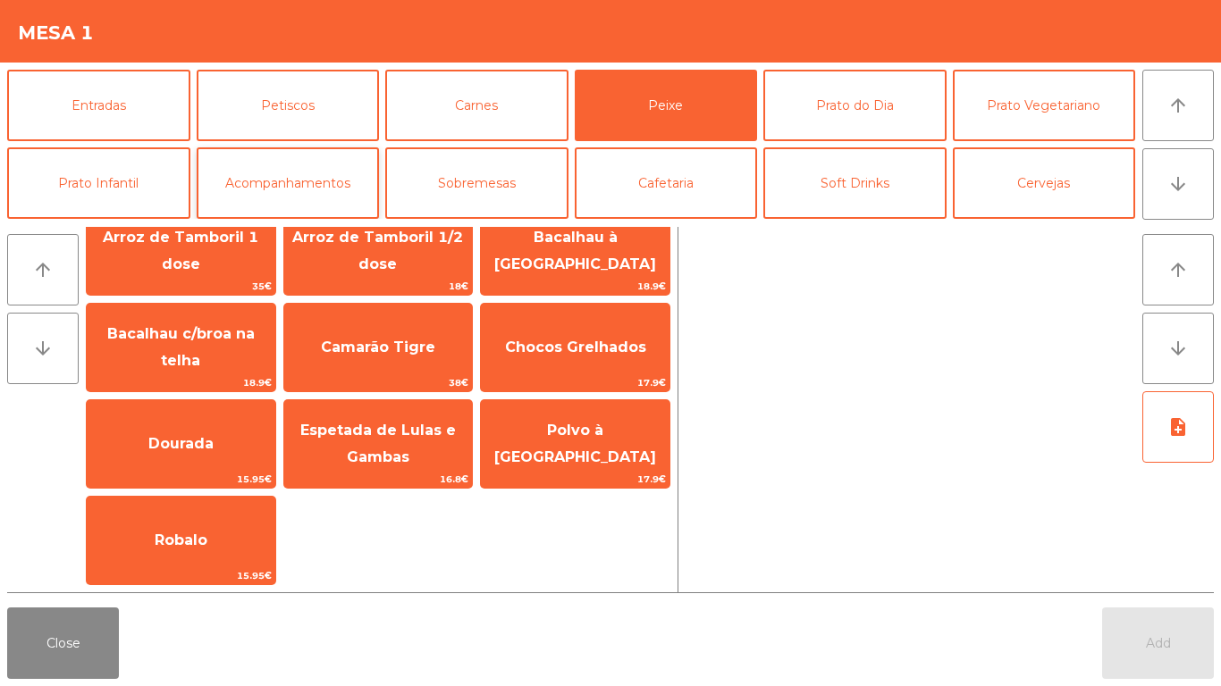
drag, startPoint x: 205, startPoint y: 446, endPoint x: 377, endPoint y: 195, distance: 304.6
click at [206, 446] on span "Dourada" at bounding box center [180, 443] width 65 height 17
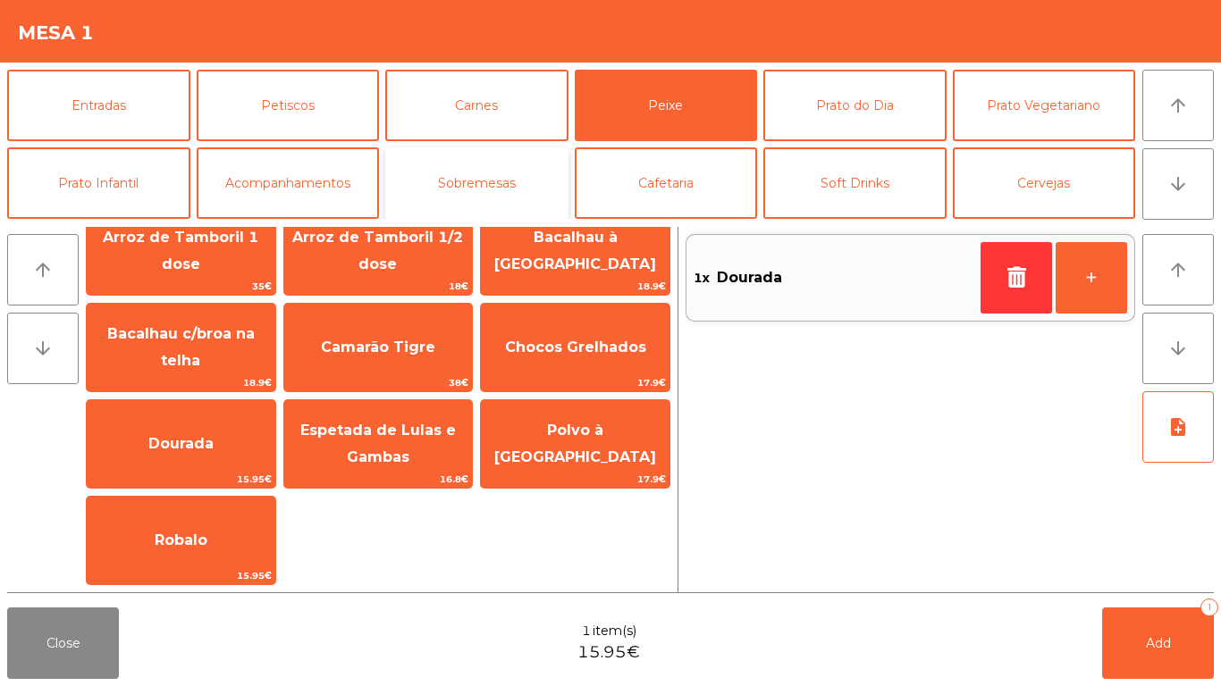
click at [500, 175] on button "Sobremesas" at bounding box center [476, 182] width 183 height 71
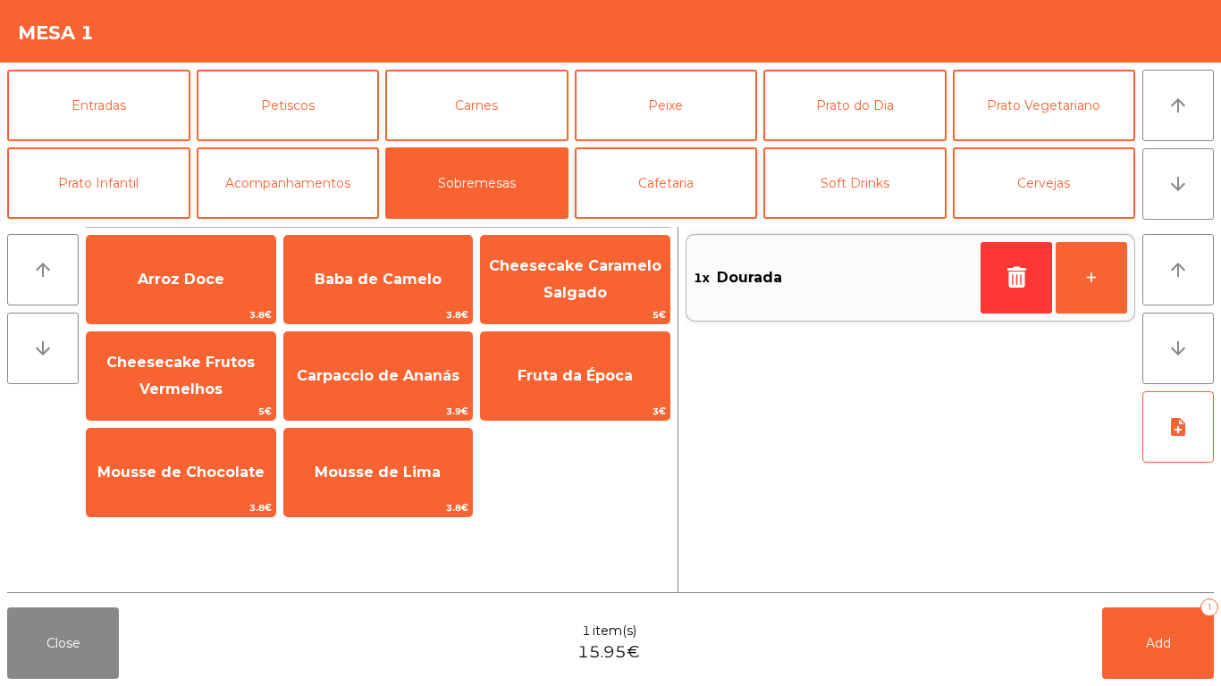
scroll to position [0, 0]
click at [761, 180] on div "Entradas Petiscos Carnes Peixe Prato do Dia Prato Vegetariano Prato Infantil Ac…" at bounding box center [571, 144] width 1128 height 149
click at [805, 187] on button "Soft Drinks" at bounding box center [854, 182] width 183 height 71
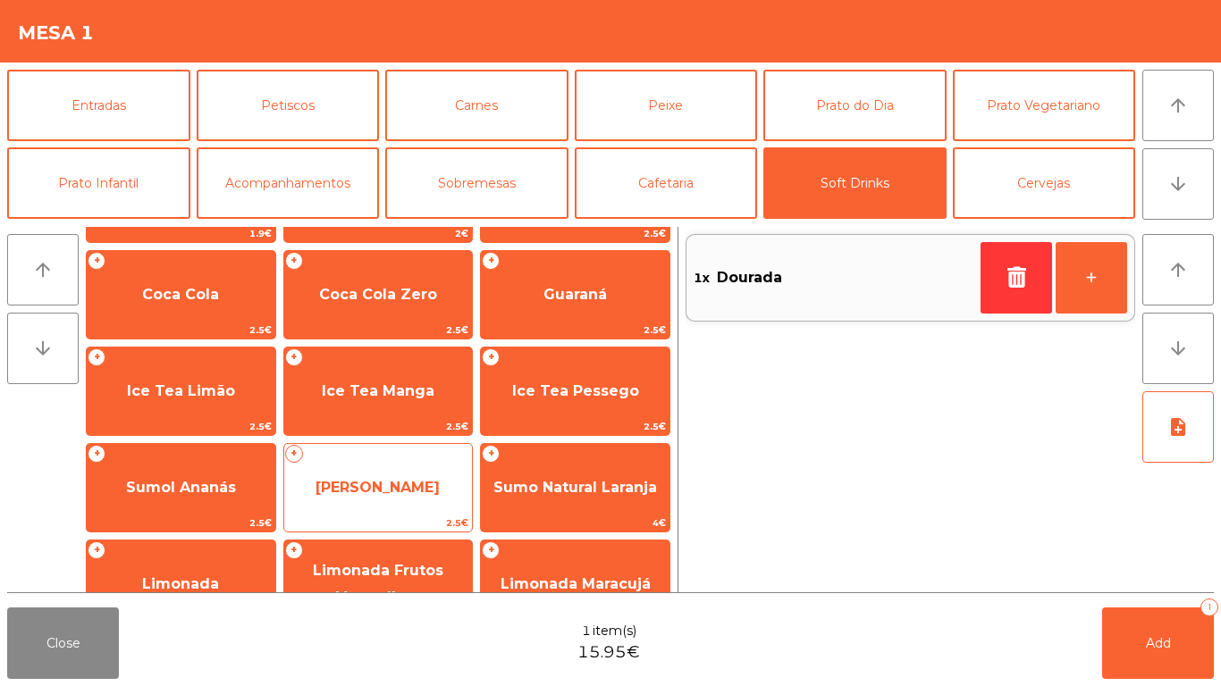
scroll to position [179, 0]
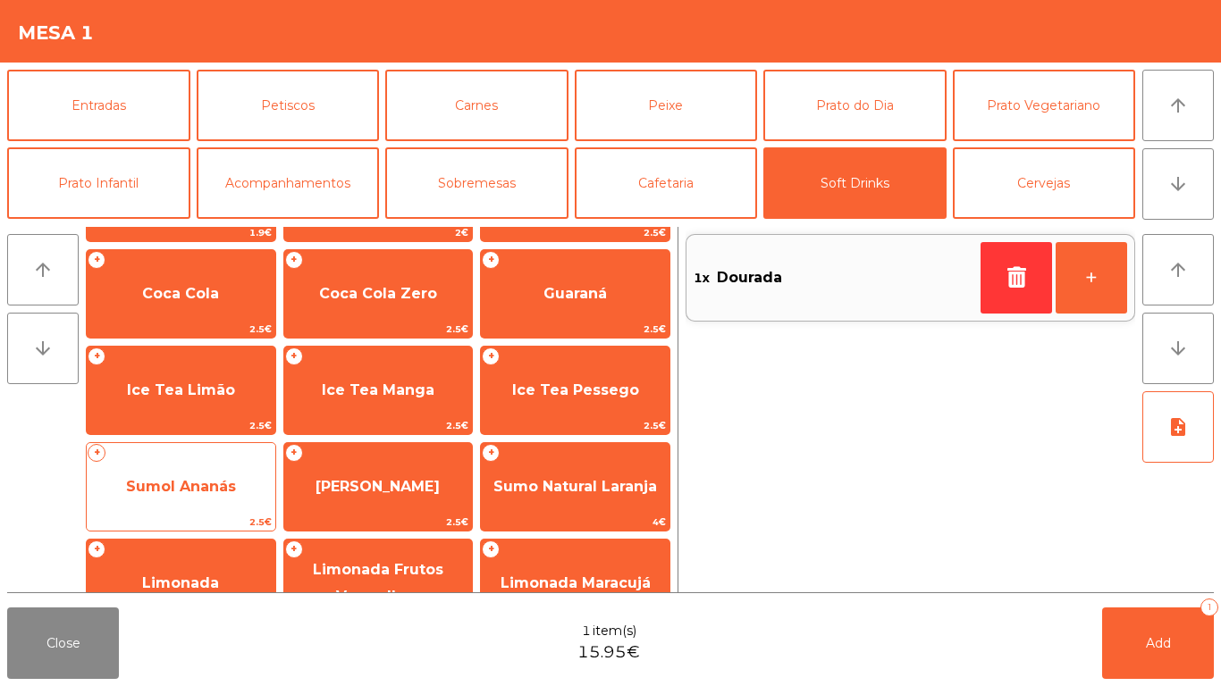
click at [251, 498] on span "Sumol Ananás" at bounding box center [181, 487] width 189 height 48
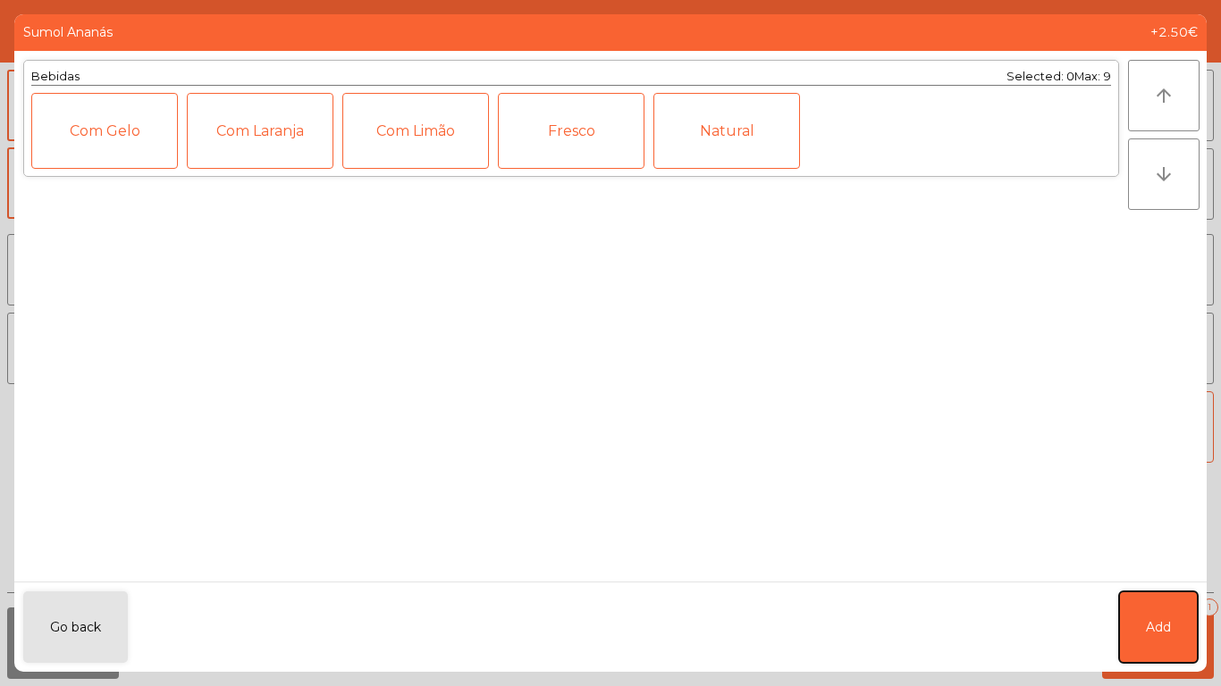
click at [1129, 609] on button "Add" at bounding box center [1158, 627] width 79 height 71
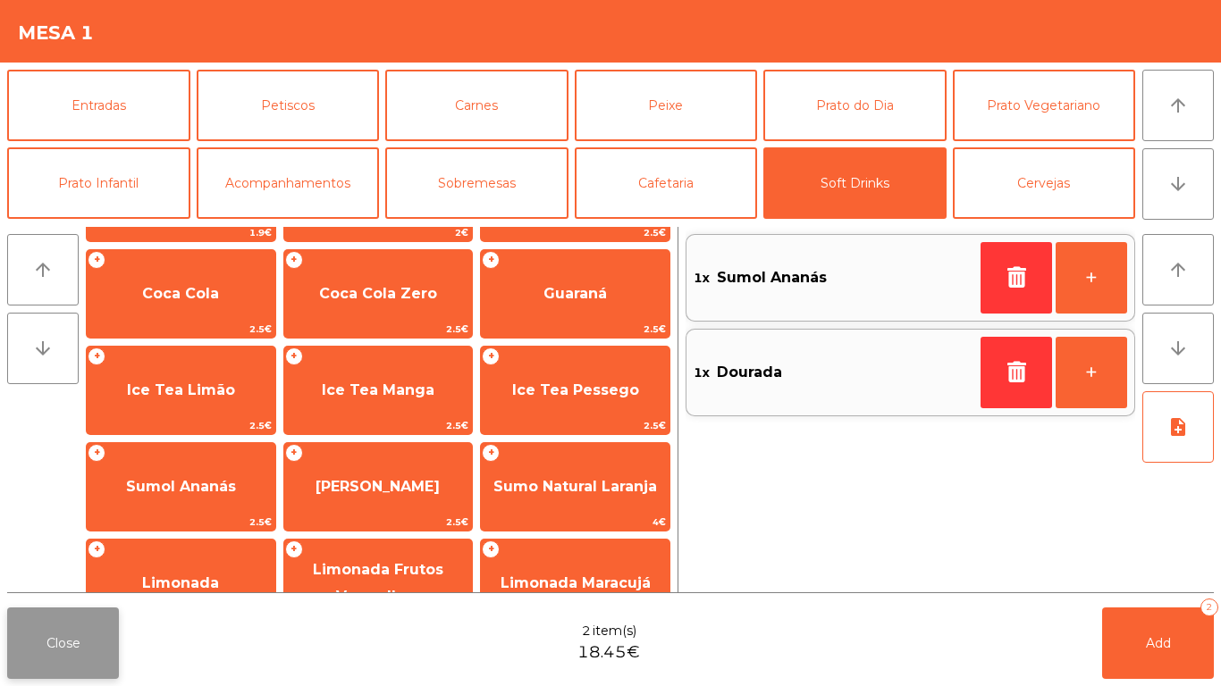
click at [100, 628] on button "Close" at bounding box center [63, 643] width 112 height 71
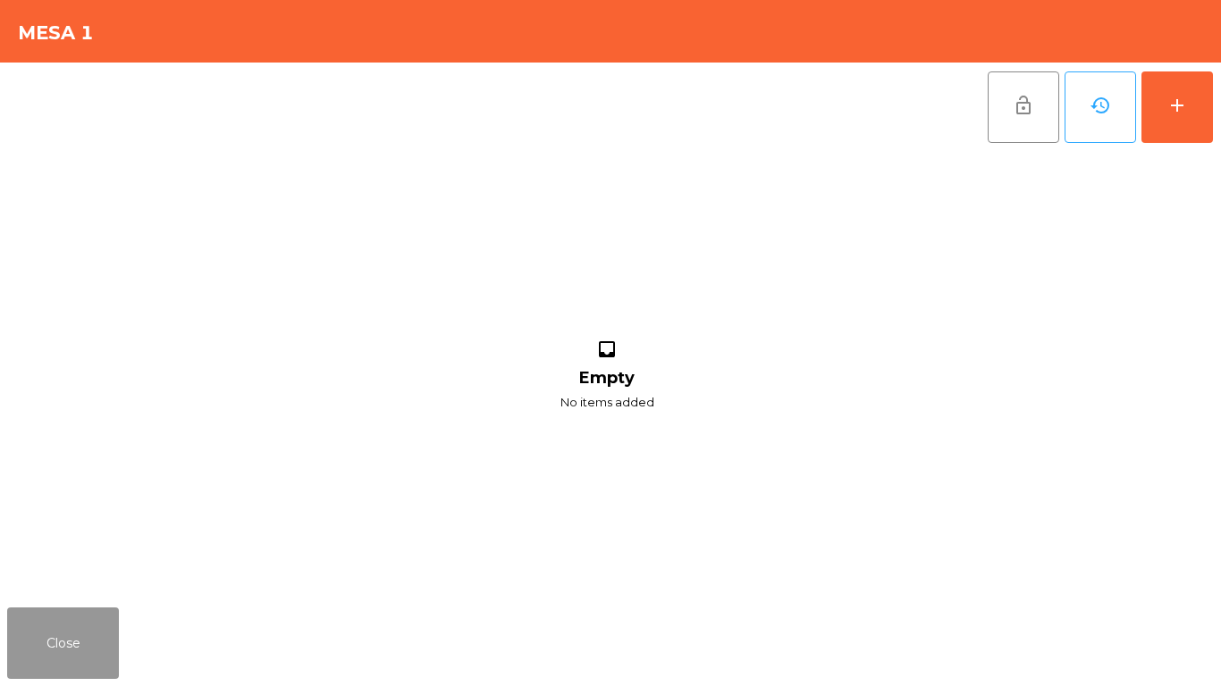
click at [100, 628] on button "Close" at bounding box center [63, 643] width 112 height 71
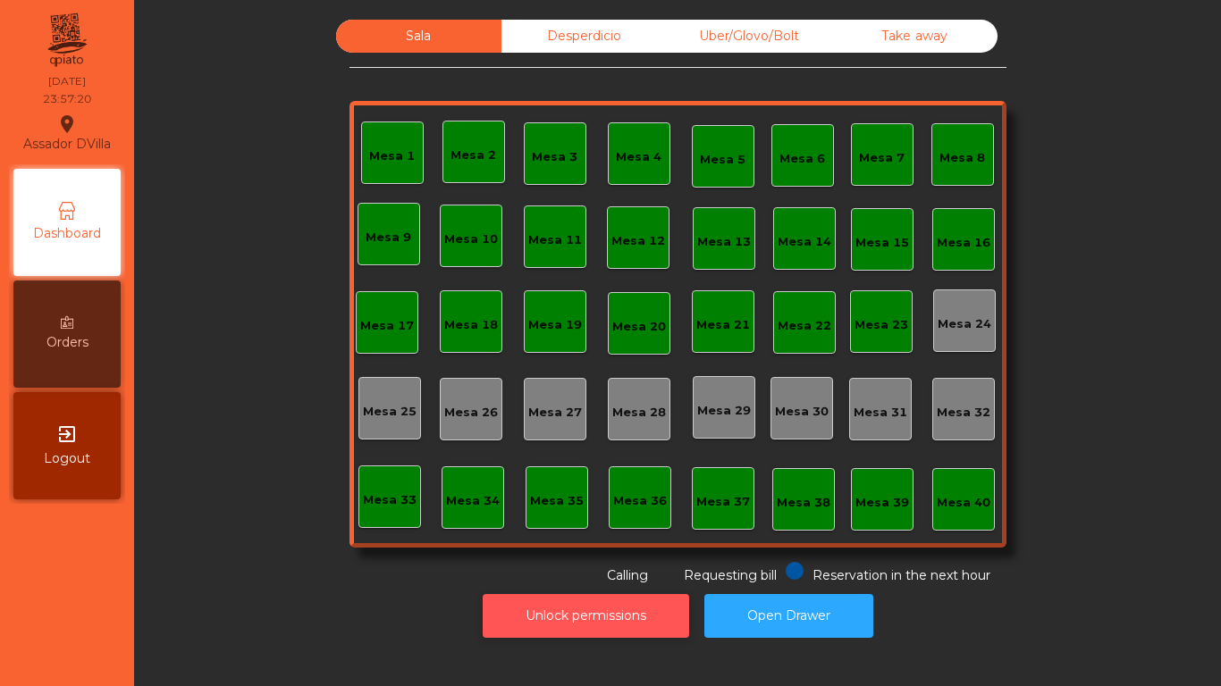
click at [577, 627] on button "Unlock permissions" at bounding box center [586, 616] width 206 height 44
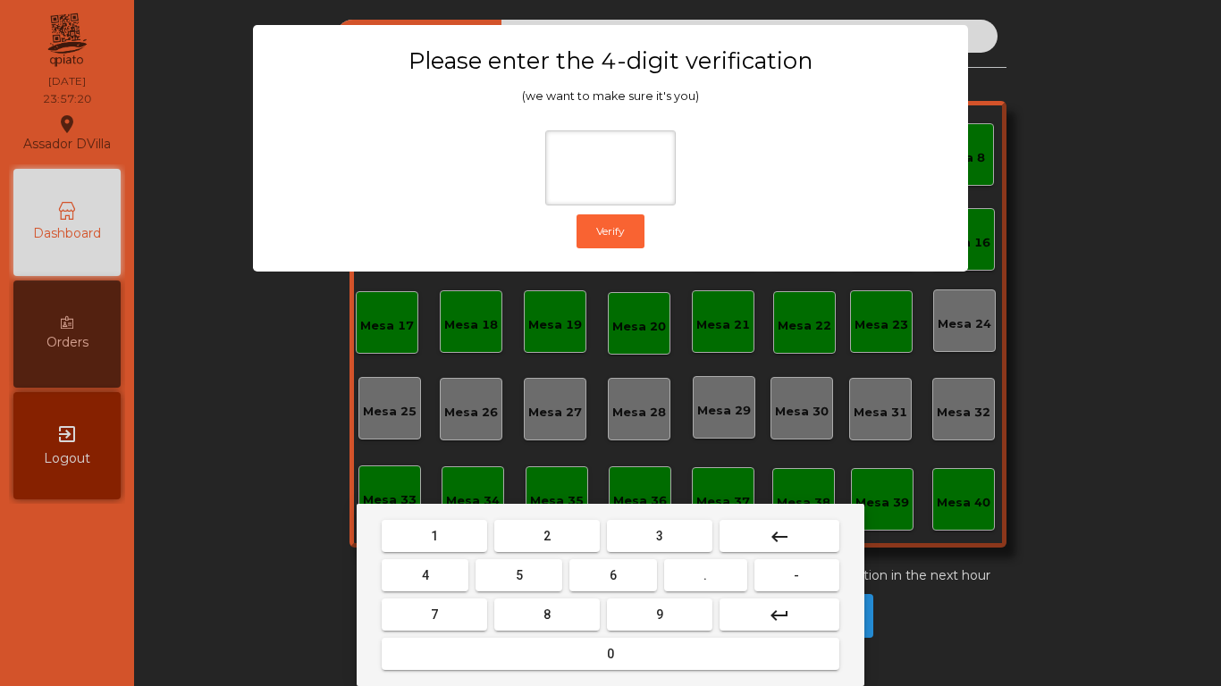
click at [563, 542] on button "2" at bounding box center [546, 536] width 105 height 32
click at [456, 580] on button "4" at bounding box center [425, 575] width 87 height 32
drag, startPoint x: 620, startPoint y: 567, endPoint x: 662, endPoint y: 612, distance: 62.0
click at [622, 571] on button "6" at bounding box center [612, 575] width 87 height 32
drag, startPoint x: 662, startPoint y: 621, endPoint x: 651, endPoint y: 609, distance: 17.1
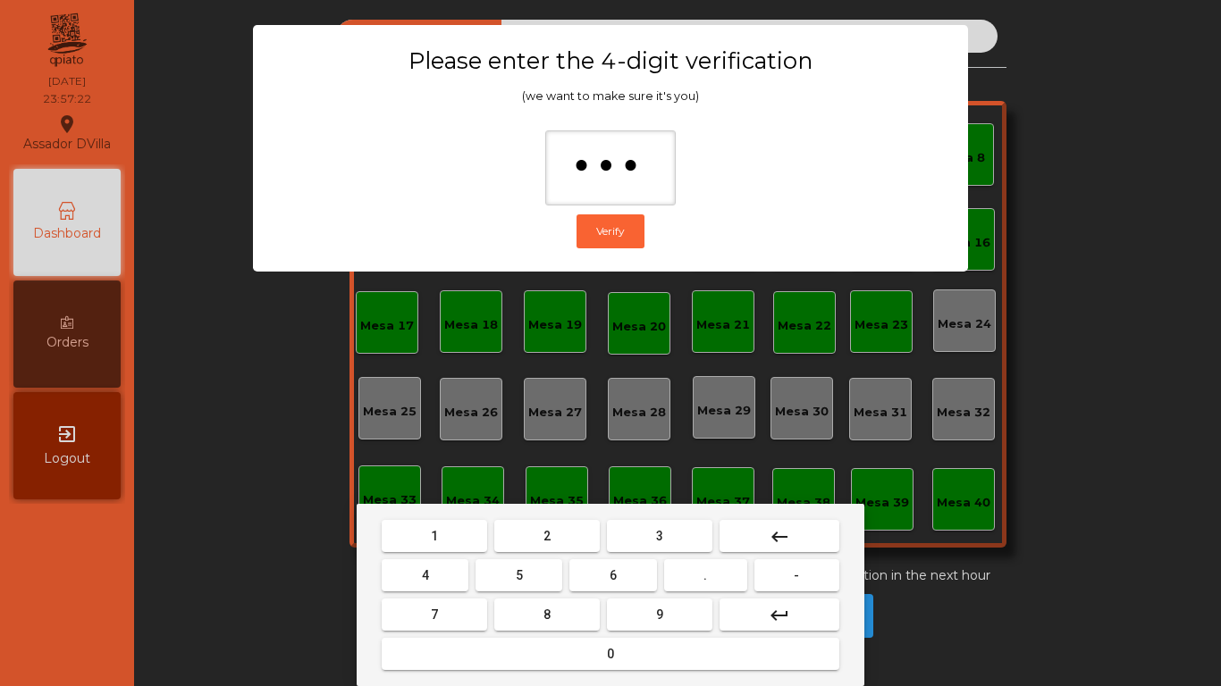
click at [660, 622] on button "9" at bounding box center [659, 615] width 105 height 32
type input "****"
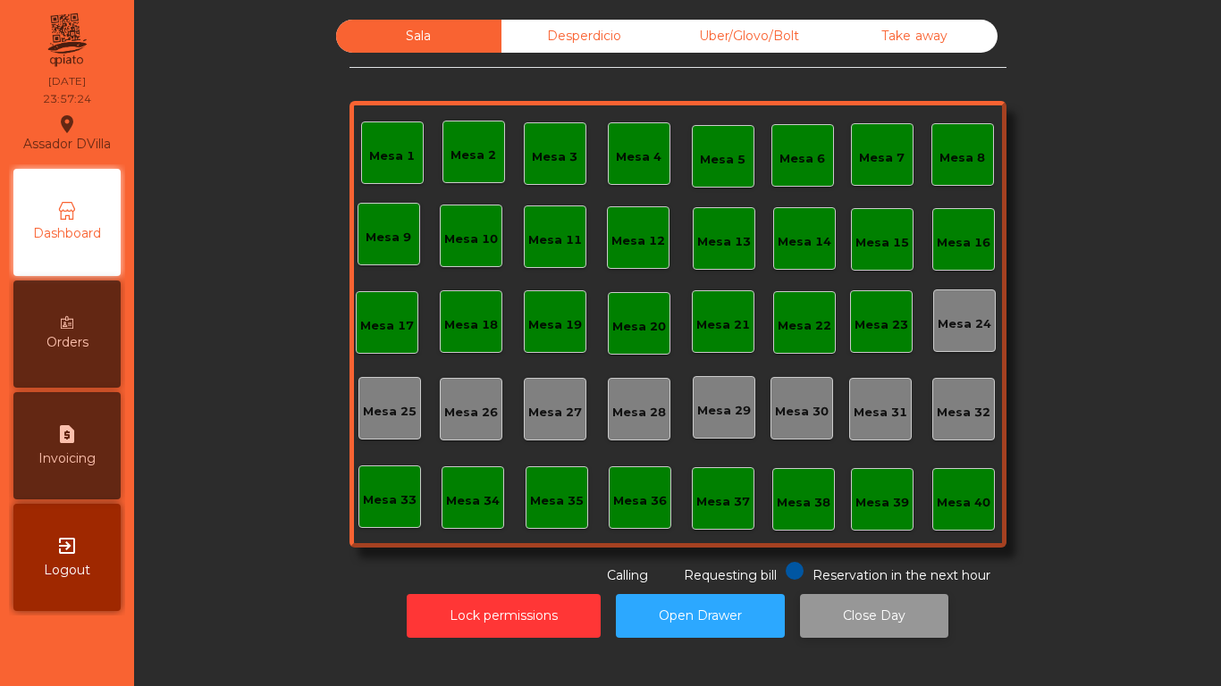
click at [857, 626] on button "Close Day" at bounding box center [874, 616] width 148 height 44
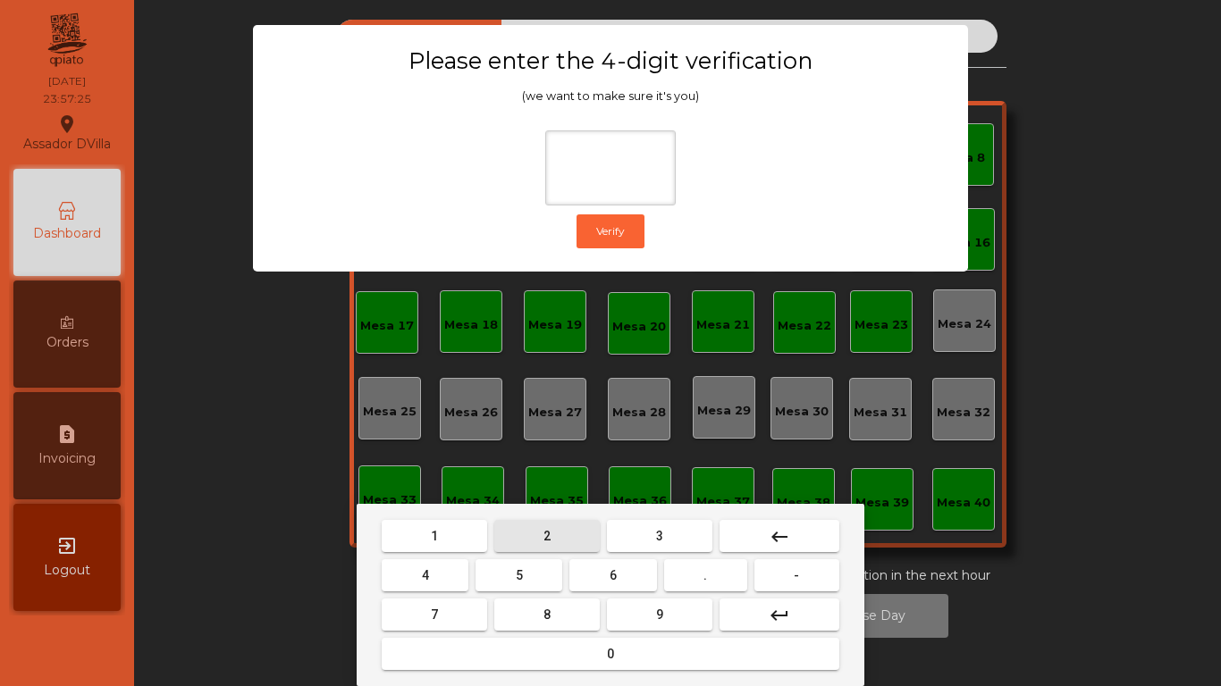
click at [526, 531] on button "2" at bounding box center [546, 536] width 105 height 32
drag, startPoint x: 415, startPoint y: 575, endPoint x: 632, endPoint y: 575, distance: 217.1
click at [442, 575] on button "4" at bounding box center [425, 575] width 87 height 32
drag, startPoint x: 629, startPoint y: 575, endPoint x: 661, endPoint y: 607, distance: 45.5
click at [631, 577] on button "6" at bounding box center [612, 575] width 87 height 32
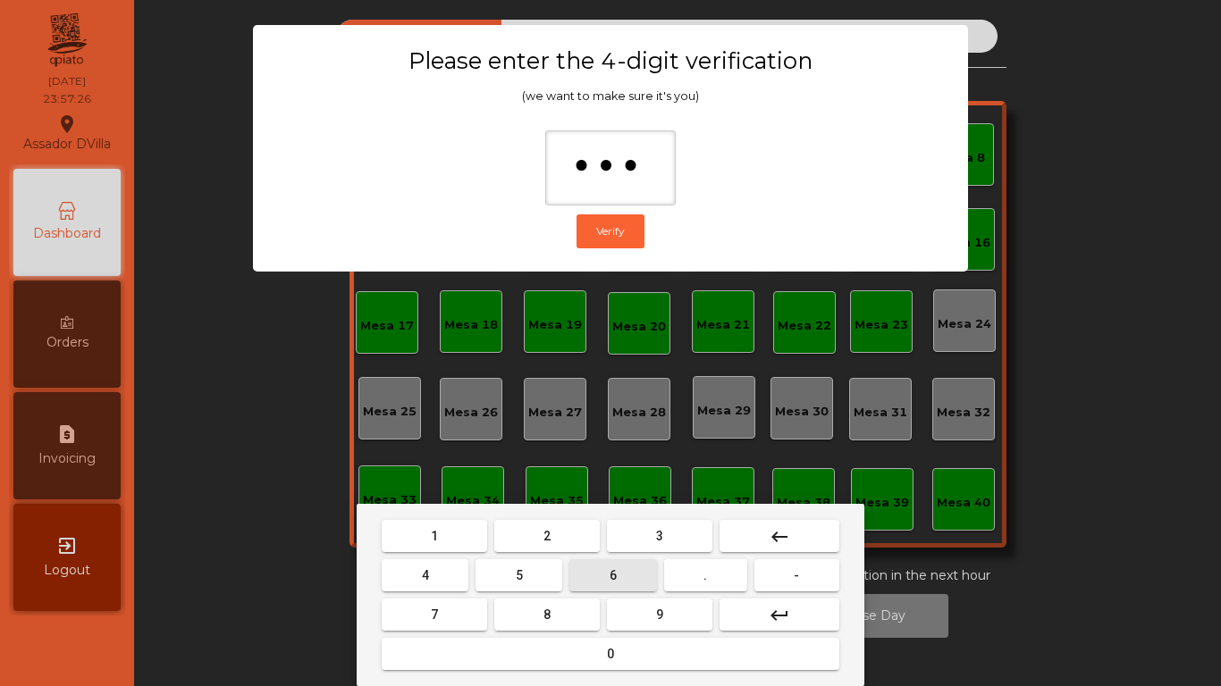
click at [672, 617] on button "9" at bounding box center [659, 615] width 105 height 32
type input "****"
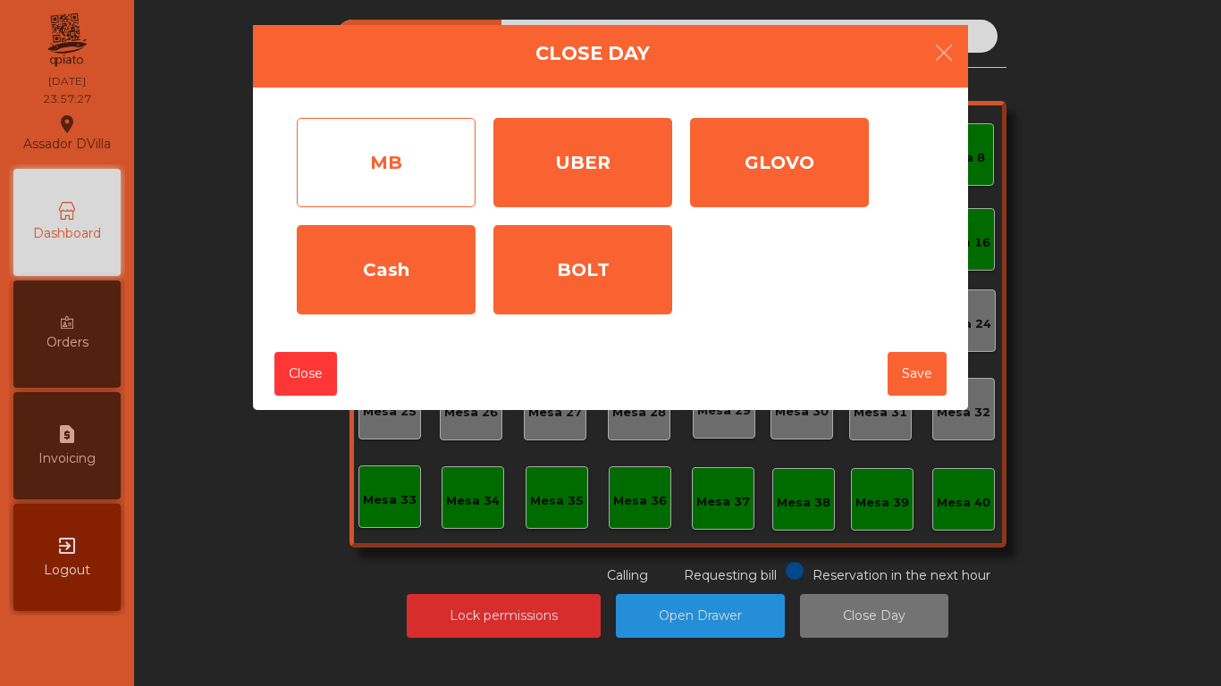
click at [443, 139] on div "MB" at bounding box center [386, 162] width 179 height 89
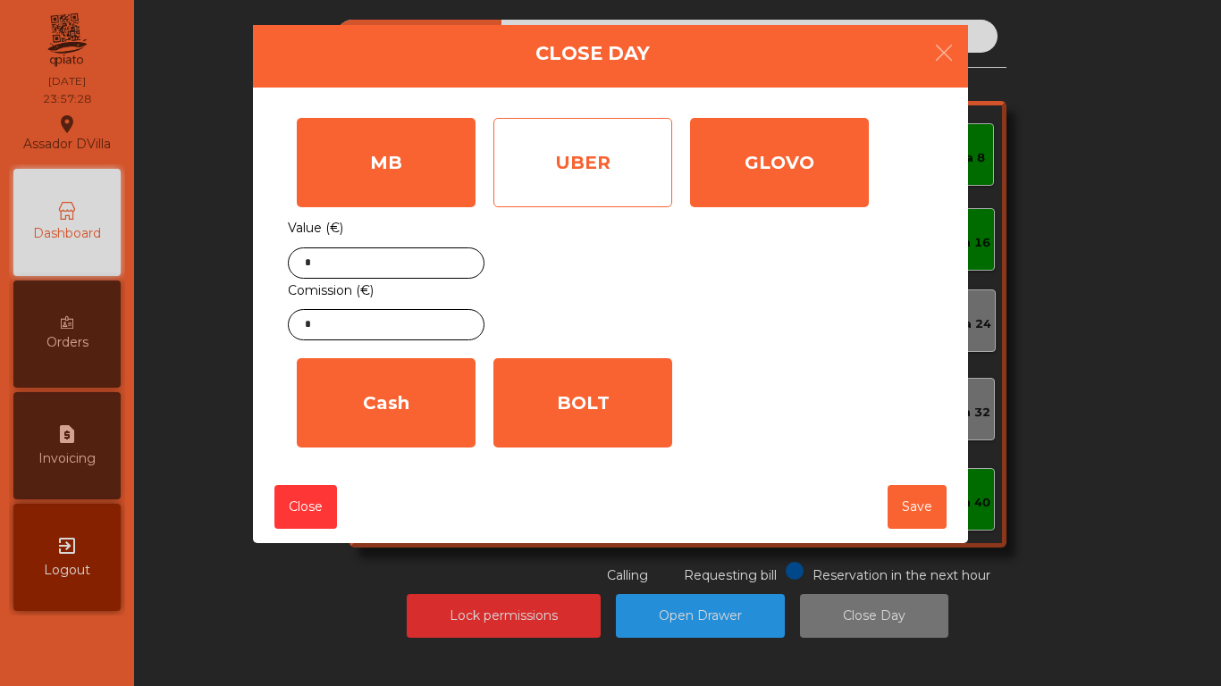
drag, startPoint x: 583, startPoint y: 164, endPoint x: 595, endPoint y: 164, distance: 12.5
click at [587, 164] on div "UBER" at bounding box center [582, 162] width 179 height 89
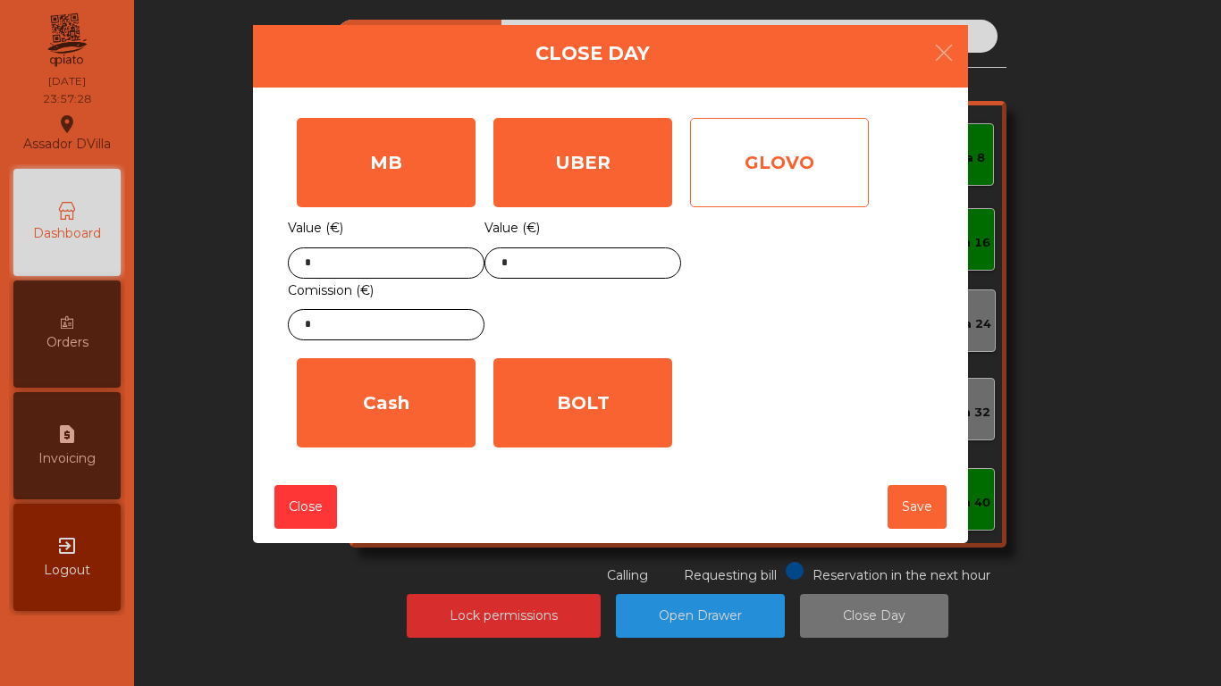
click at [776, 185] on div "GLOVO" at bounding box center [779, 162] width 179 height 89
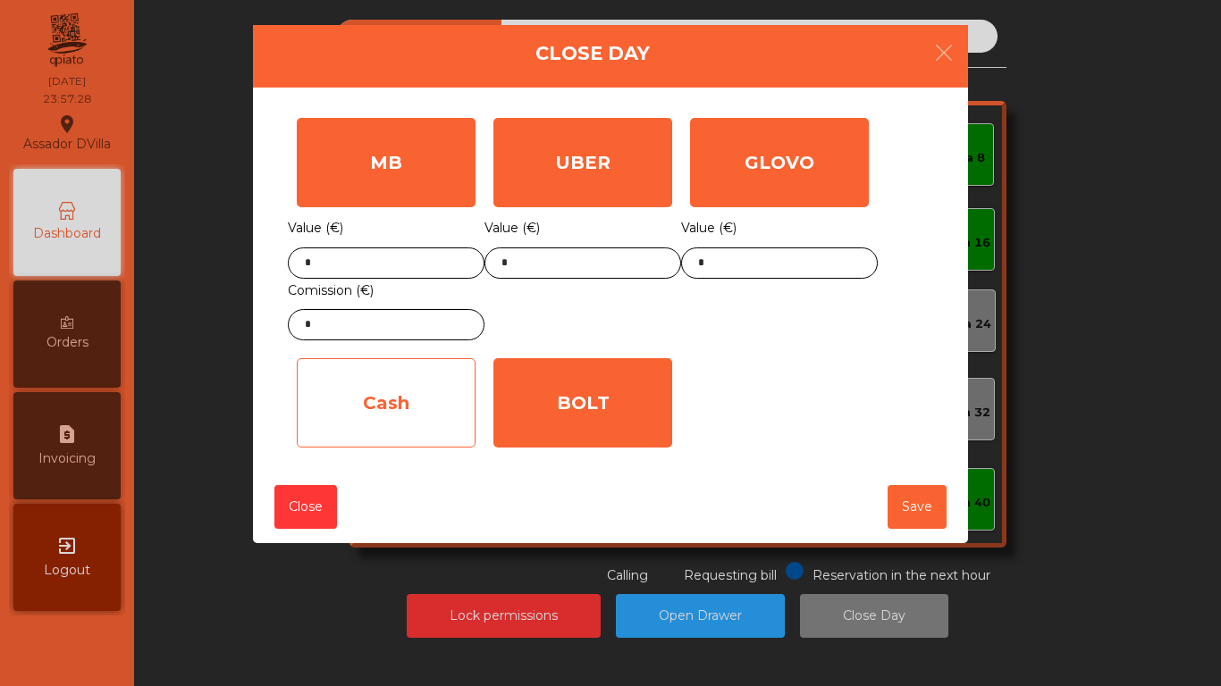
drag, startPoint x: 640, startPoint y: 387, endPoint x: 359, endPoint y: 402, distance: 281.0
click at [631, 389] on div "BOLT" at bounding box center [582, 402] width 179 height 89
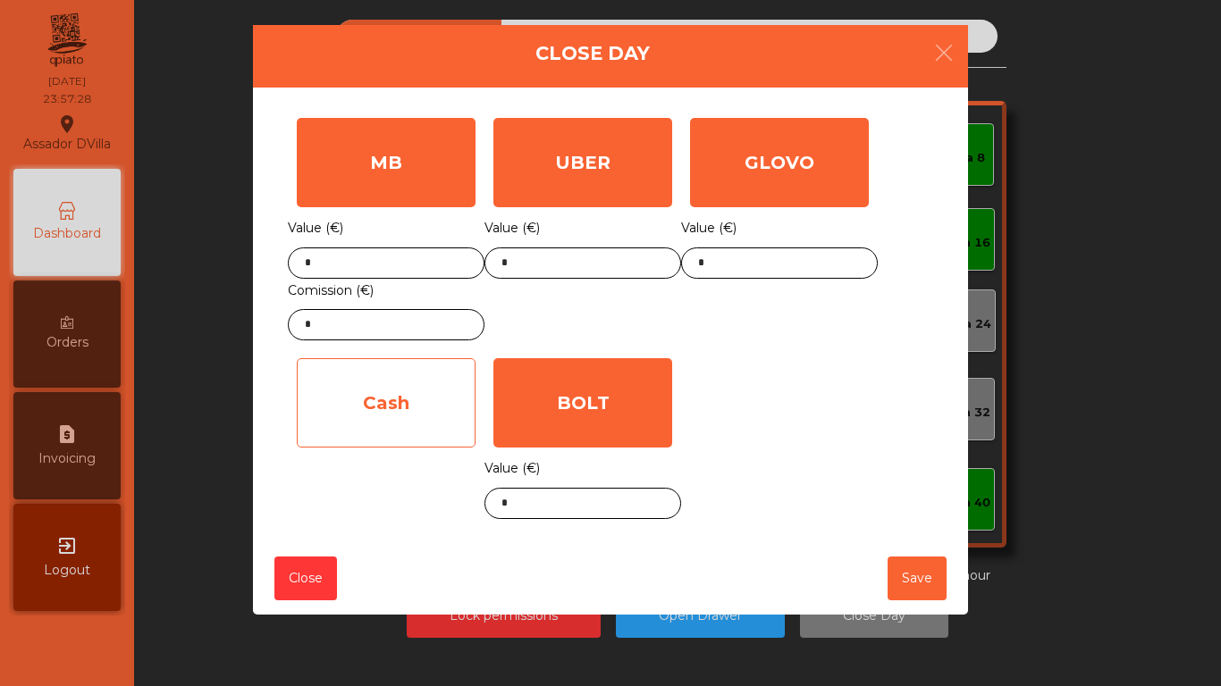
click at [358, 403] on div "Cash" at bounding box center [386, 402] width 179 height 89
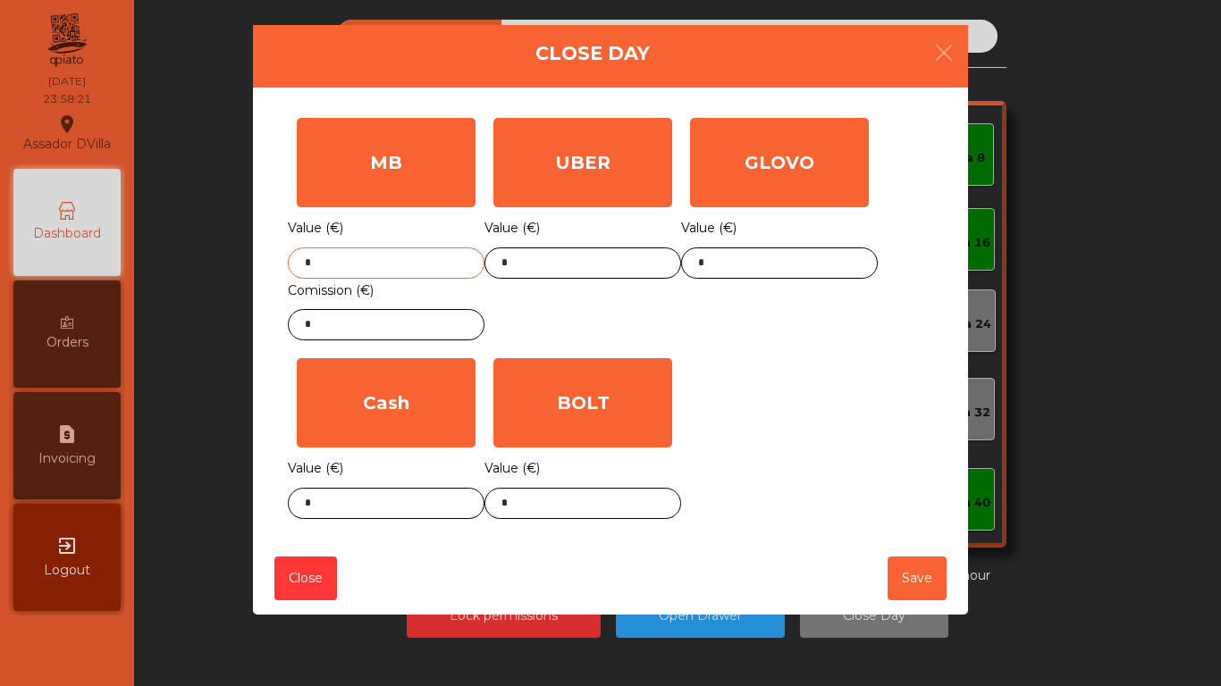
click at [356, 263] on input "*" at bounding box center [386, 263] width 197 height 31
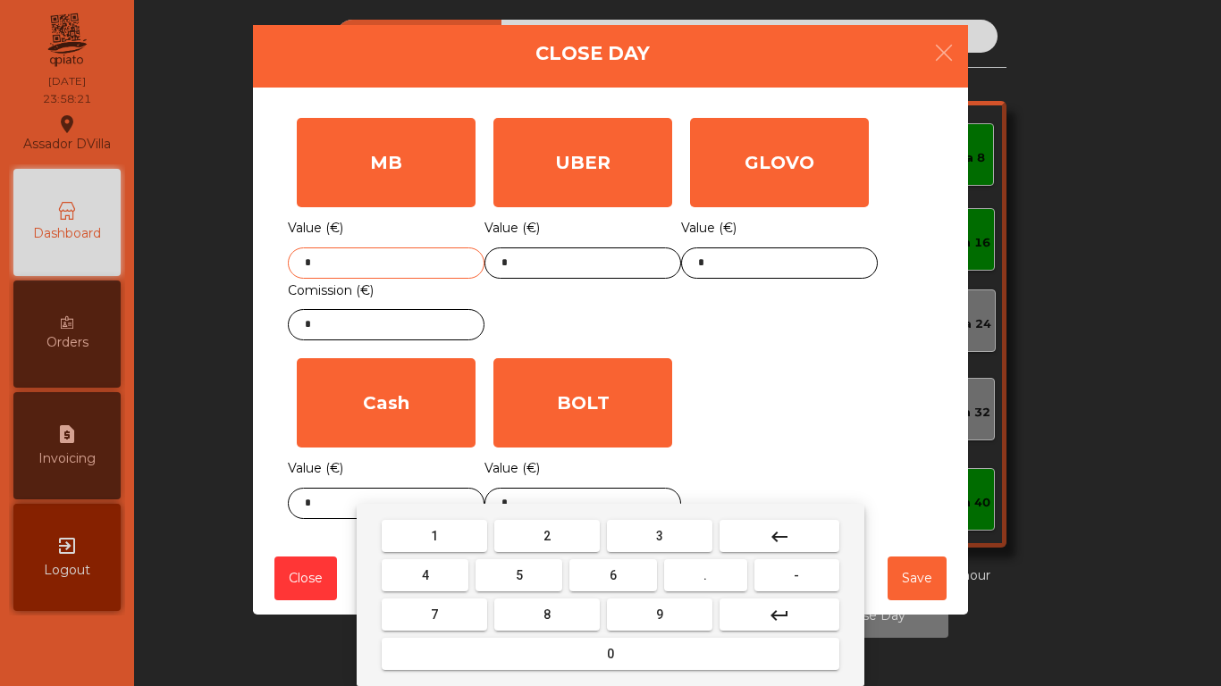
click at [356, 263] on input "*" at bounding box center [386, 263] width 197 height 31
type input "******"
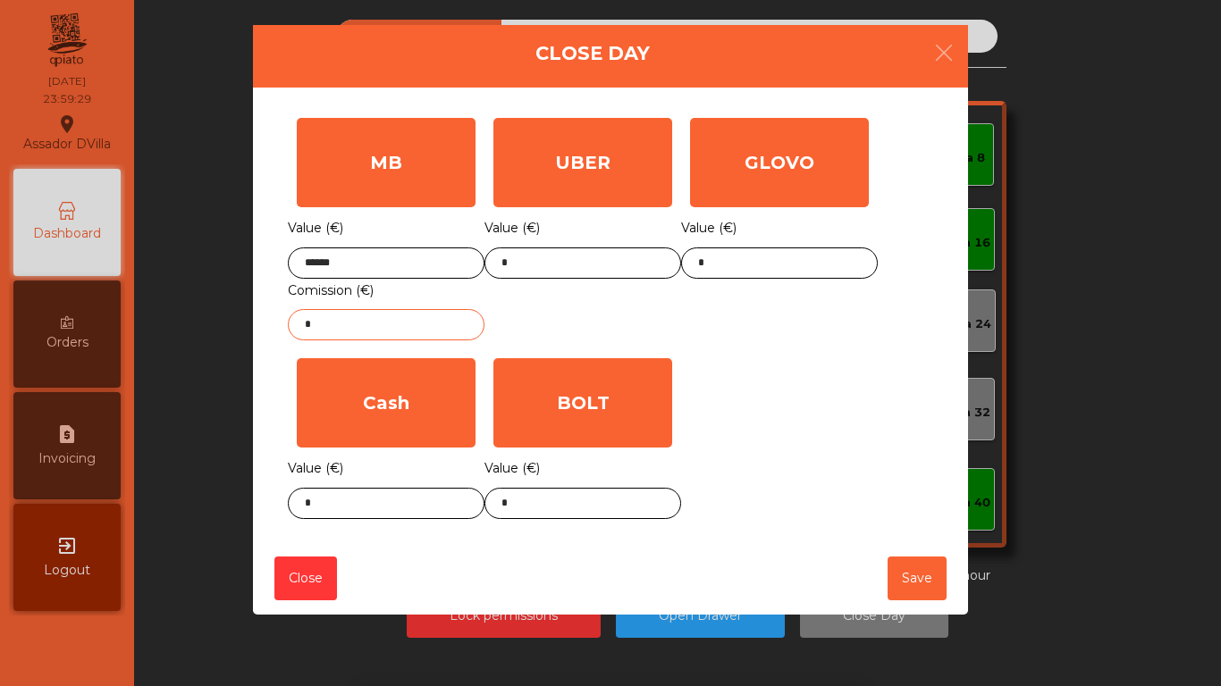
click at [375, 334] on input "*" at bounding box center [386, 324] width 197 height 31
click at [375, 335] on input "*" at bounding box center [386, 324] width 197 height 31
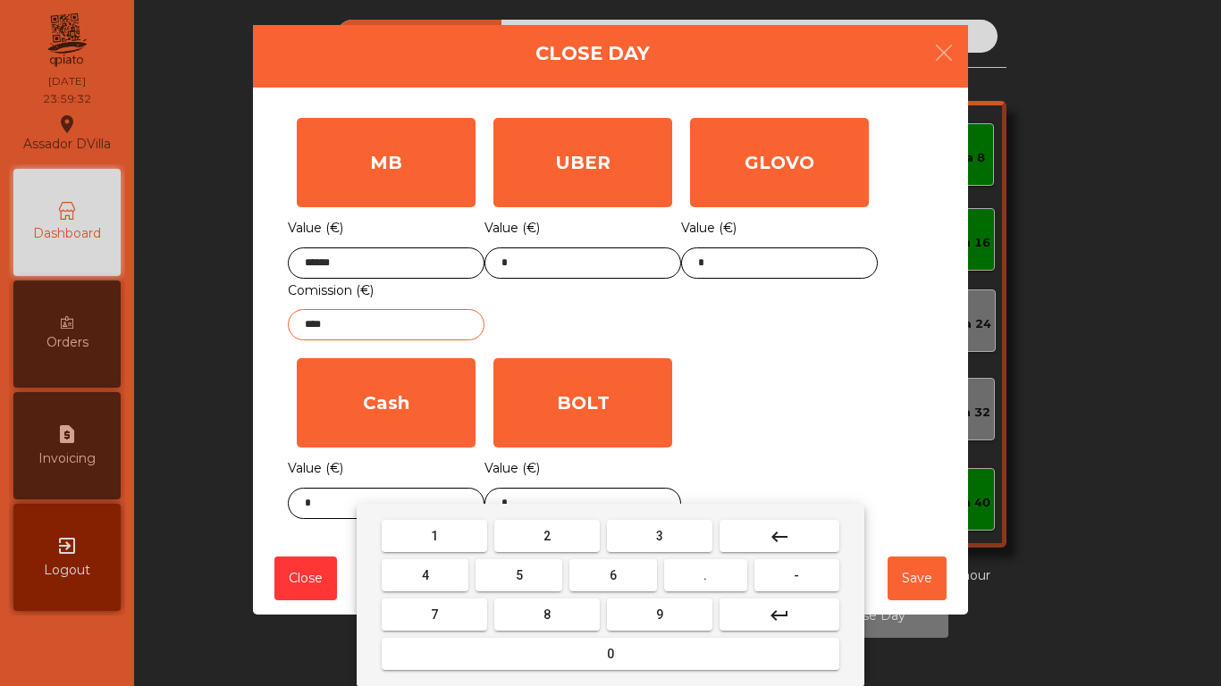
type input "****"
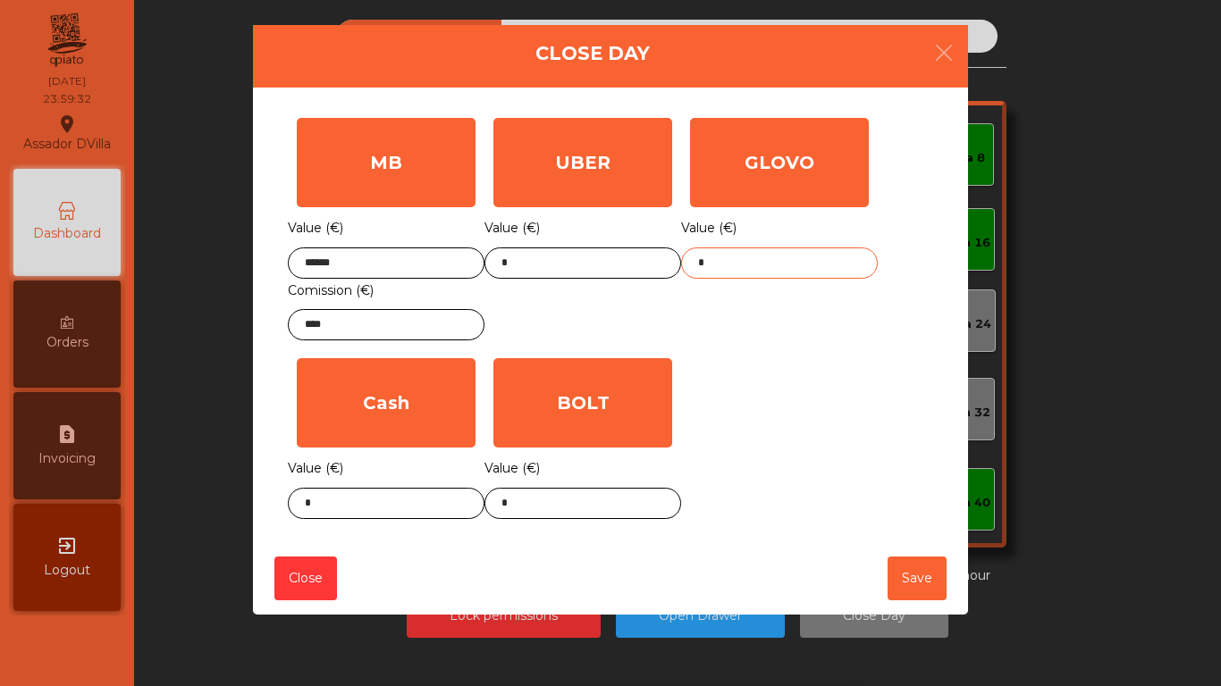
click at [852, 257] on input "*" at bounding box center [779, 263] width 197 height 31
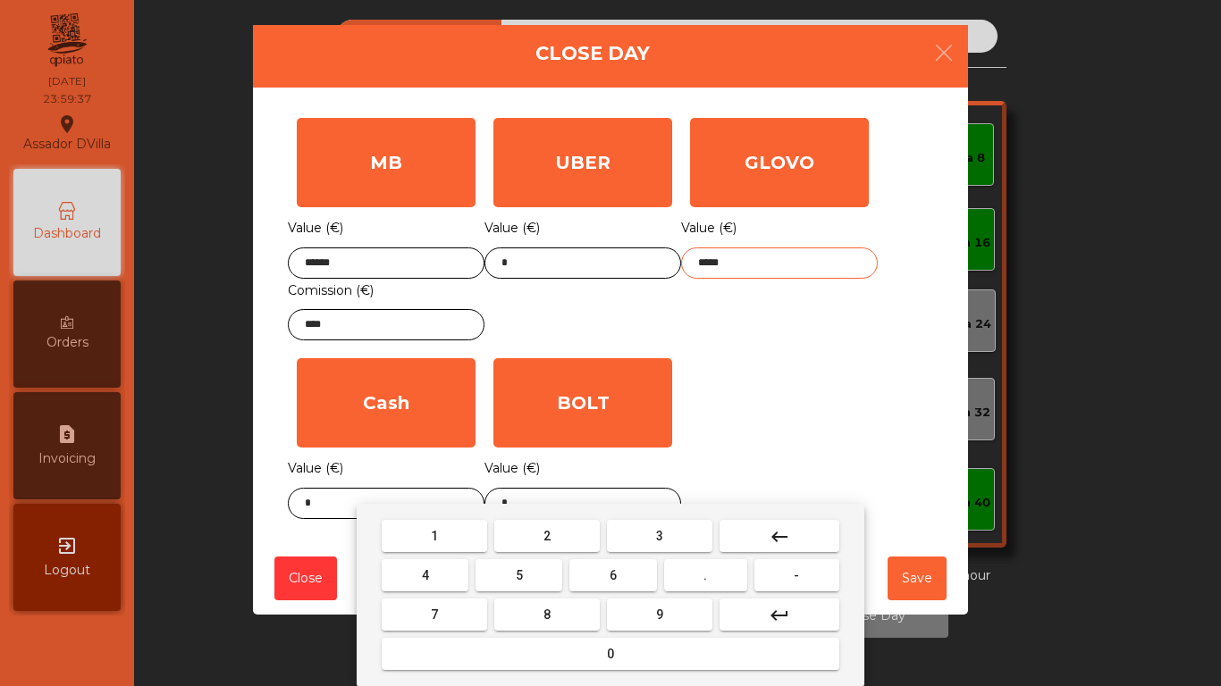
type input "*****"
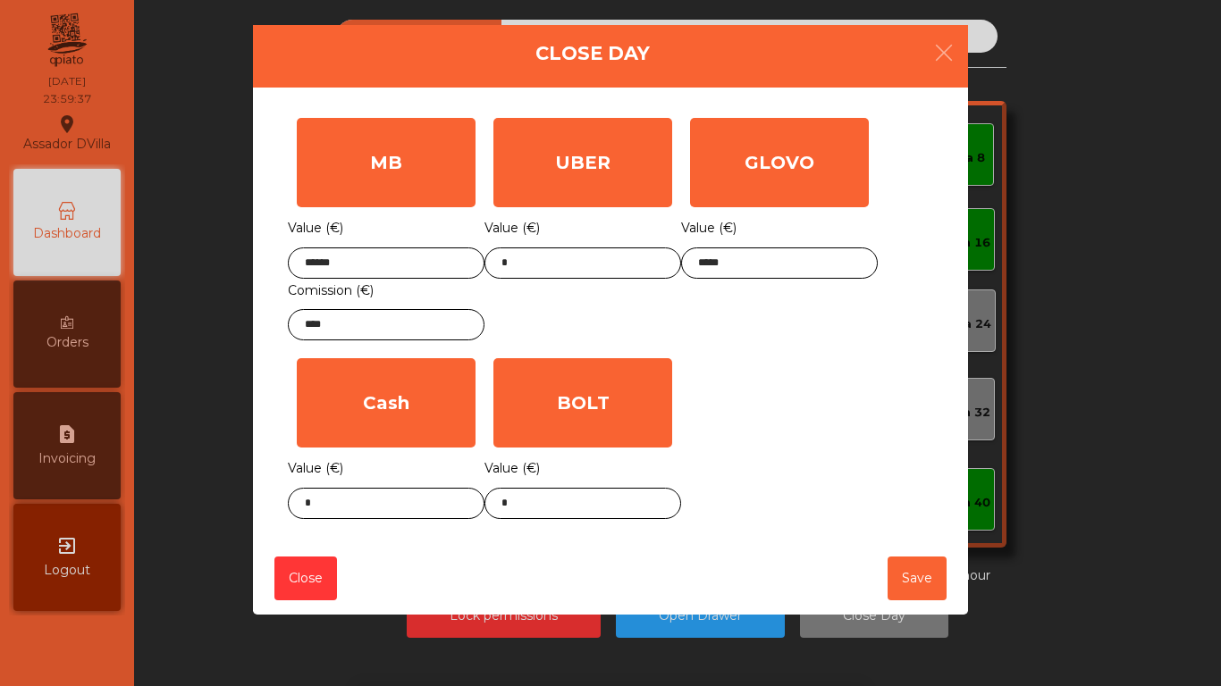
click at [812, 342] on div "GLOVO Value (€) *****" at bounding box center [779, 229] width 197 height 240
click at [509, 516] on body "Assador DVilla location_on 29/09/2025 23:59:37 Dashboard Orders request_page In…" at bounding box center [610, 343] width 1221 height 686
click at [511, 502] on input "*" at bounding box center [582, 503] width 197 height 31
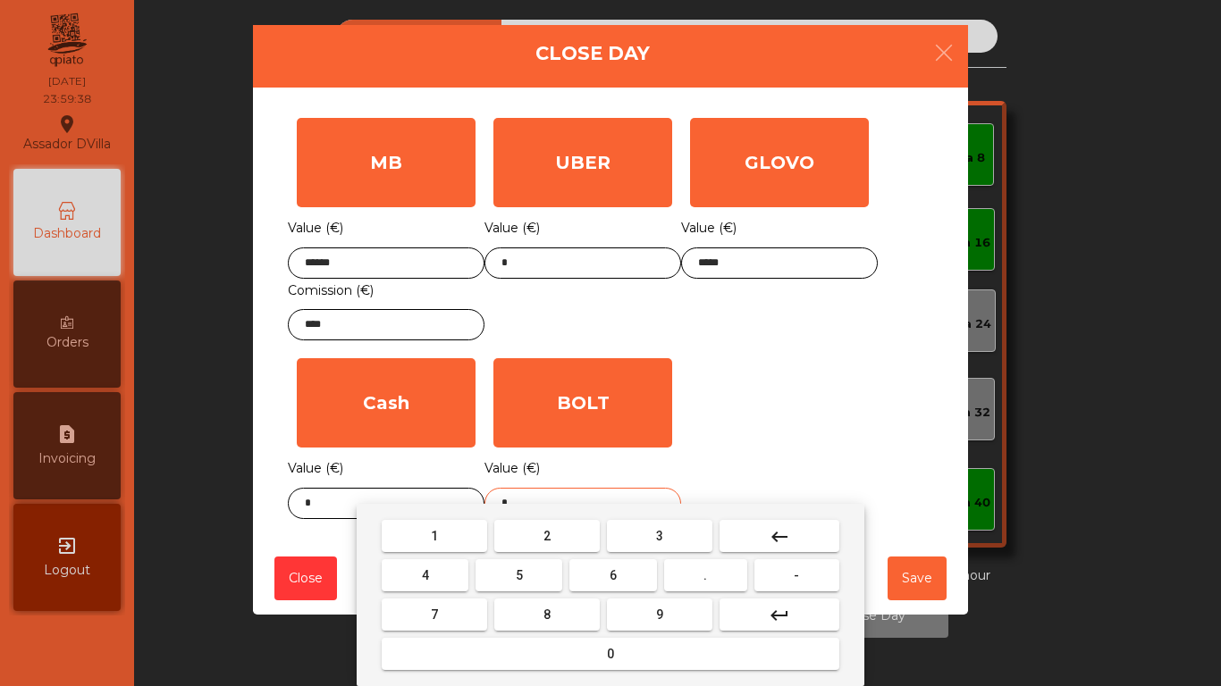
click at [511, 502] on input "*" at bounding box center [582, 503] width 197 height 31
type input "*****"
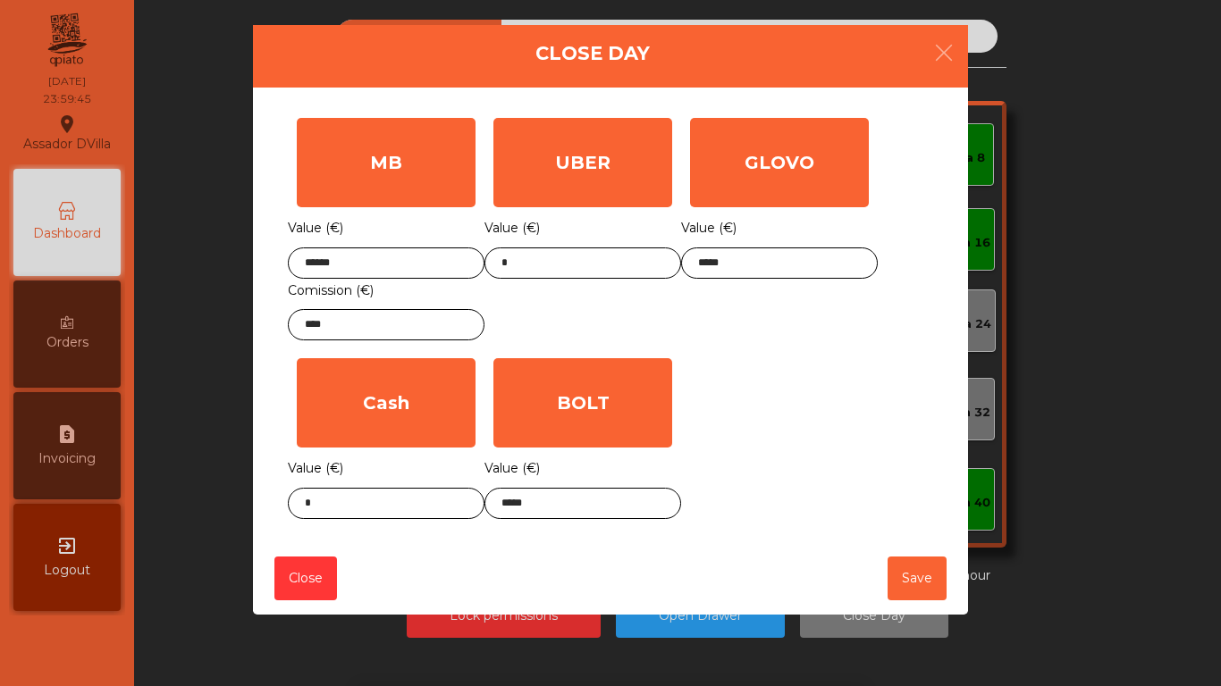
click at [856, 419] on div "MB Value (€) ****** Comission (€) **** UBER Value (€) * GLOVO Value (€) ***** C…" at bounding box center [610, 318] width 645 height 419
click at [757, 268] on input "*****" at bounding box center [779, 263] width 197 height 31
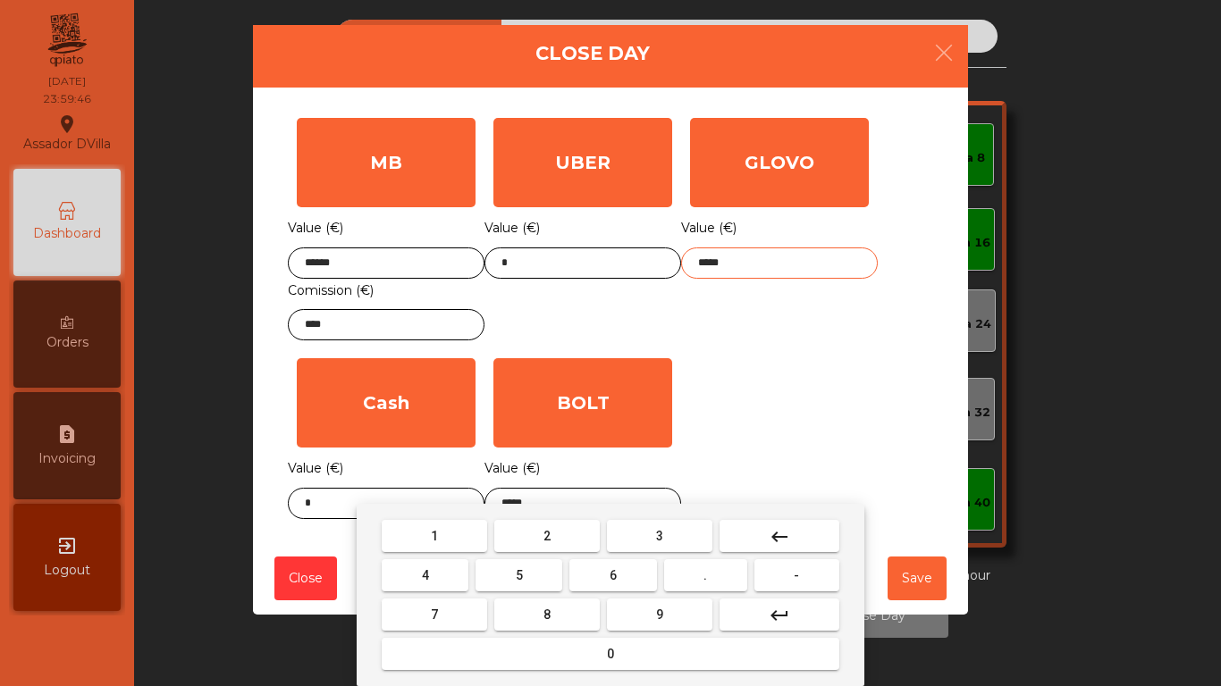
click at [757, 268] on input "*****" at bounding box center [779, 263] width 197 height 31
type input "*****"
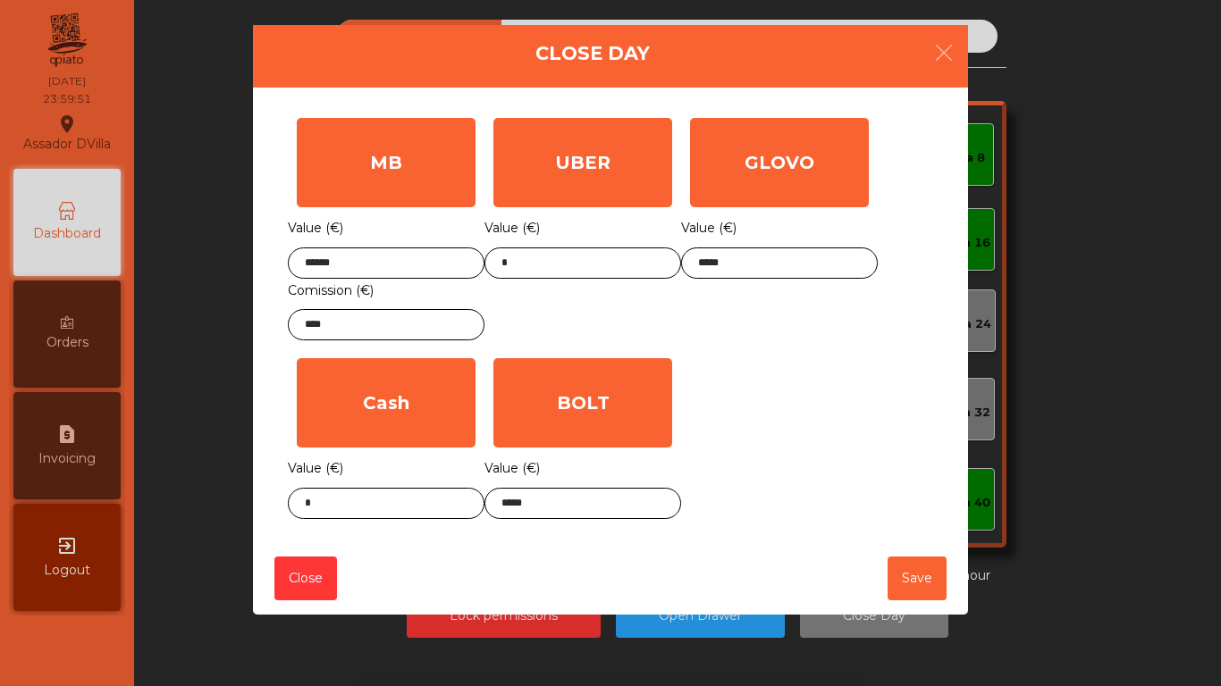
click at [752, 459] on div "MB Value (€) ****** Comission (€) **** UBER Value (€) * GLOVO Value (€) ***** C…" at bounding box center [610, 318] width 645 height 419
click at [399, 500] on input "*" at bounding box center [386, 503] width 197 height 31
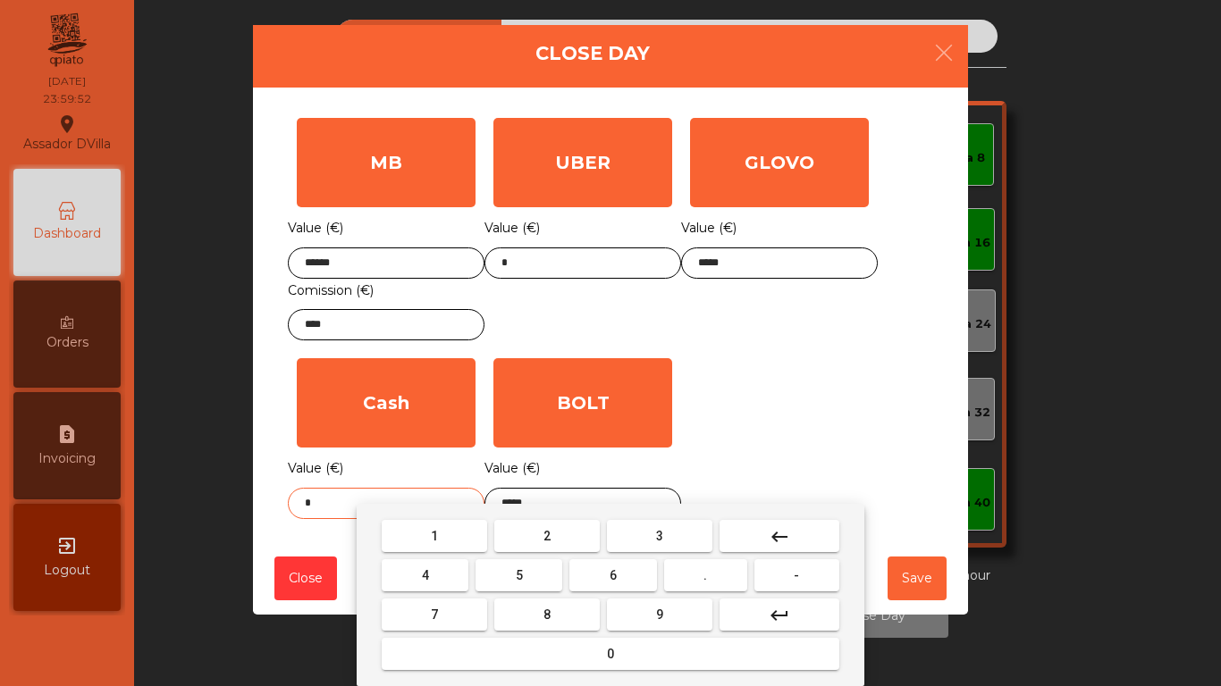
click at [398, 500] on input "*" at bounding box center [386, 503] width 197 height 31
type input "****"
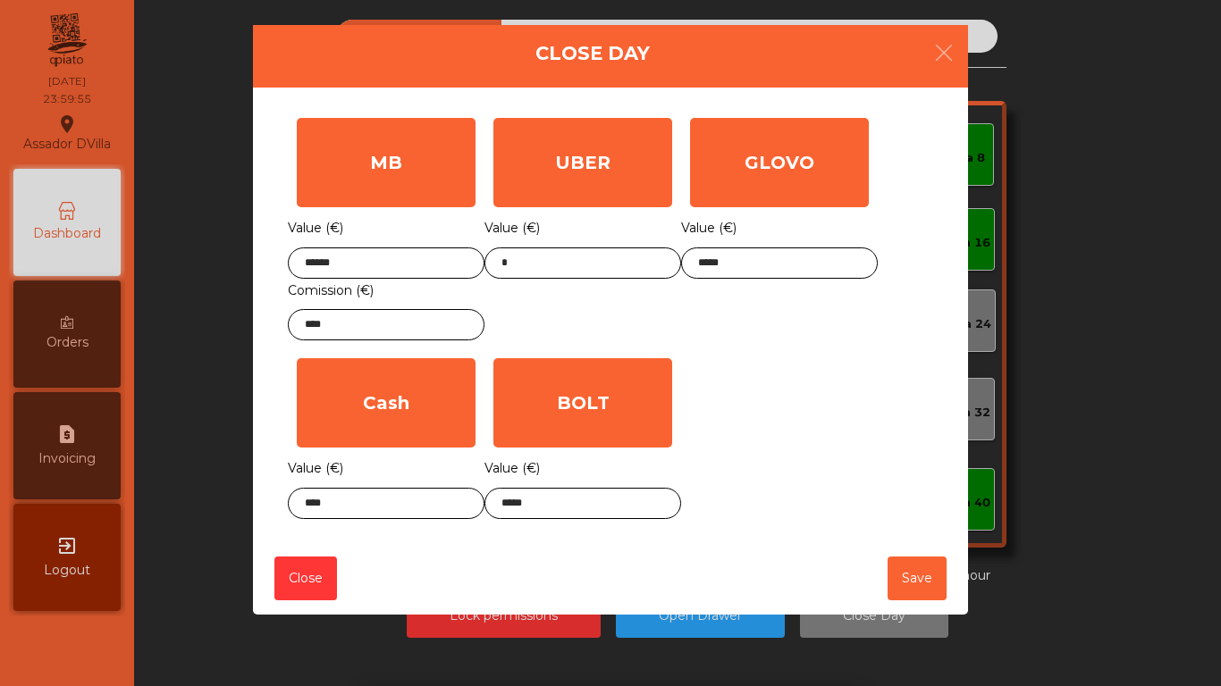
click at [740, 434] on div "MB Value (€) ****** Comission (€) **** UBER Value (€) * GLOVO Value (€) ***** C…" at bounding box center [610, 318] width 645 height 419
click at [905, 582] on button "Save" at bounding box center [916, 579] width 59 height 44
